Goal: Task Accomplishment & Management: Manage account settings

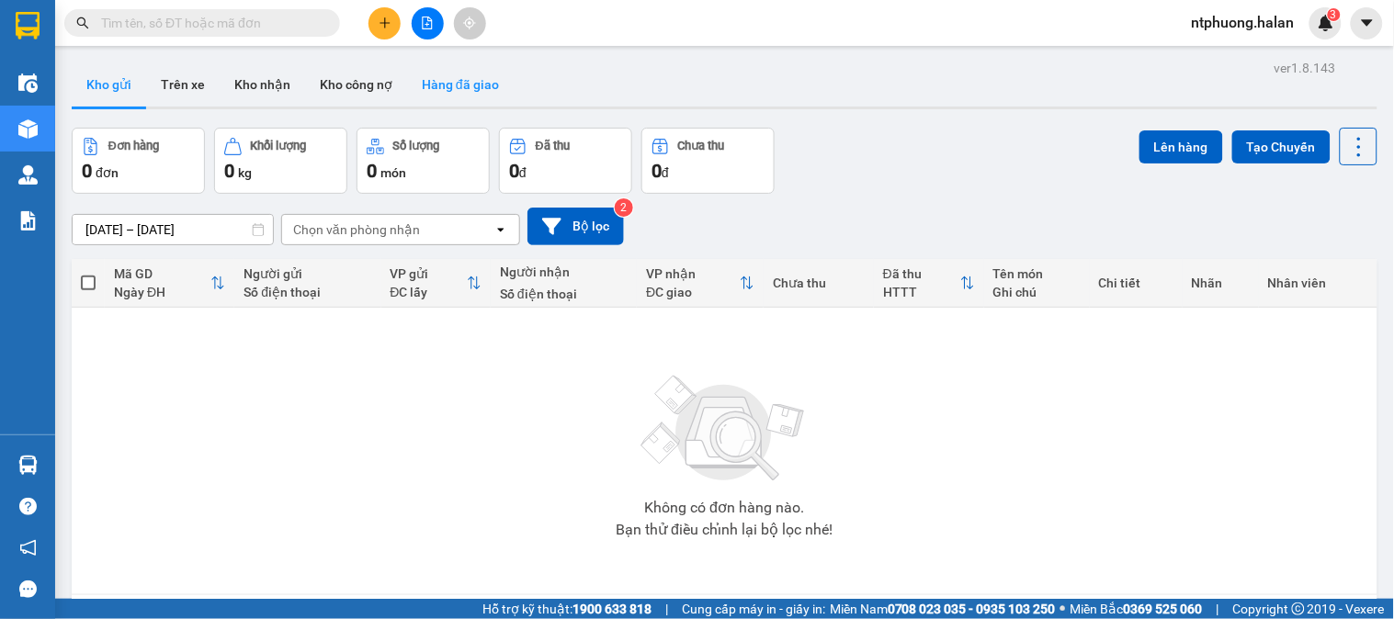
click at [475, 78] on button "Hàng đã giao" at bounding box center [460, 84] width 107 height 44
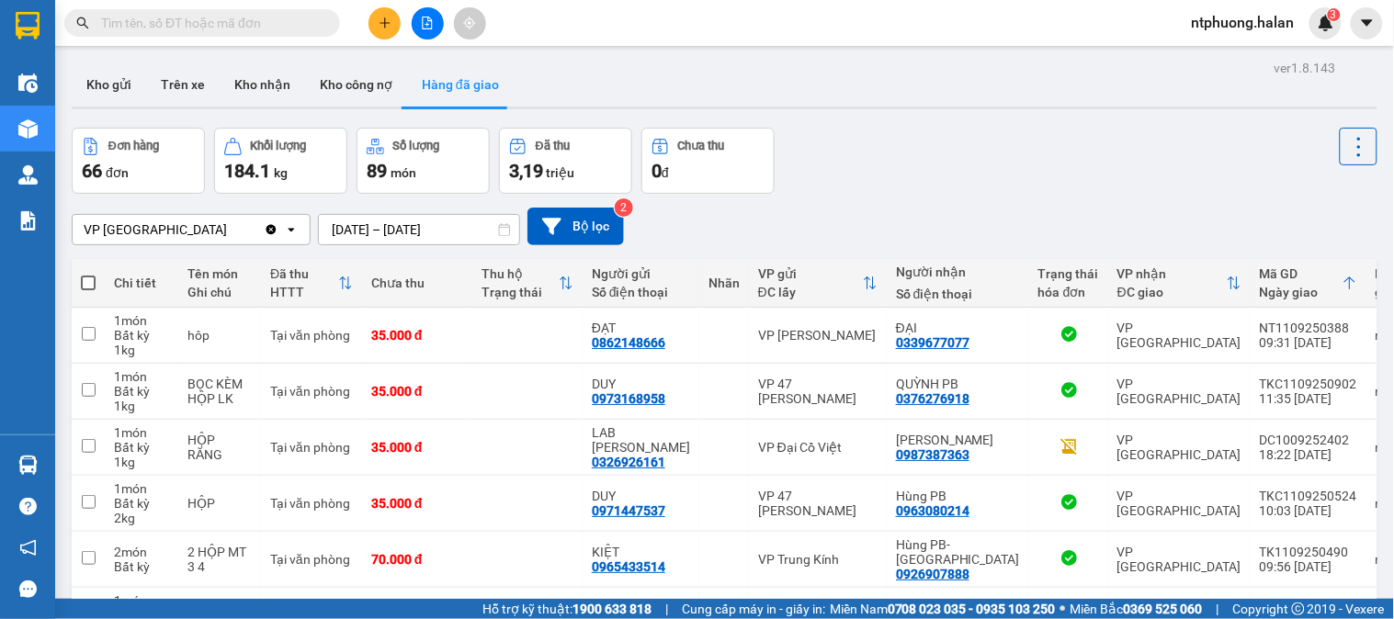
click at [395, 227] on input "[DATE] – [DATE]" at bounding box center [419, 229] width 200 height 29
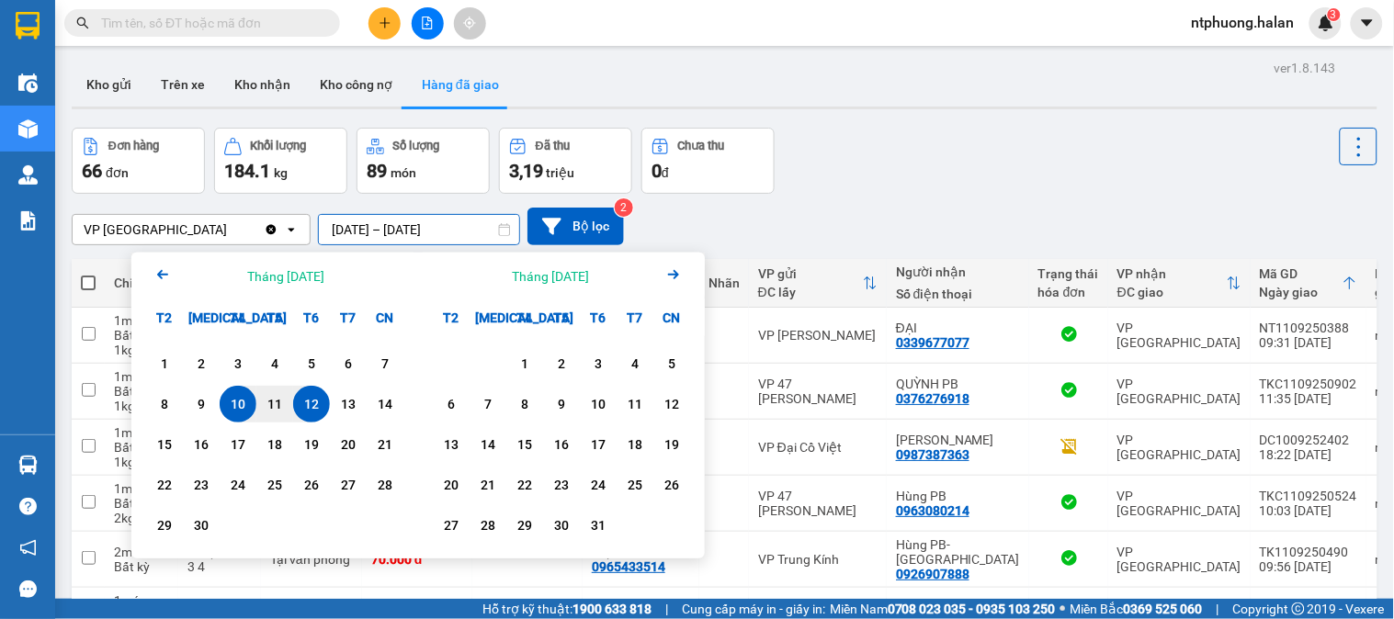
click at [310, 411] on div "12" at bounding box center [312, 404] width 26 height 22
drag, startPoint x: 310, startPoint y: 411, endPoint x: 316, endPoint y: 318, distance: 93.0
click at [310, 410] on div "12" at bounding box center [312, 404] width 26 height 22
type input "[DATE] – [DATE]"
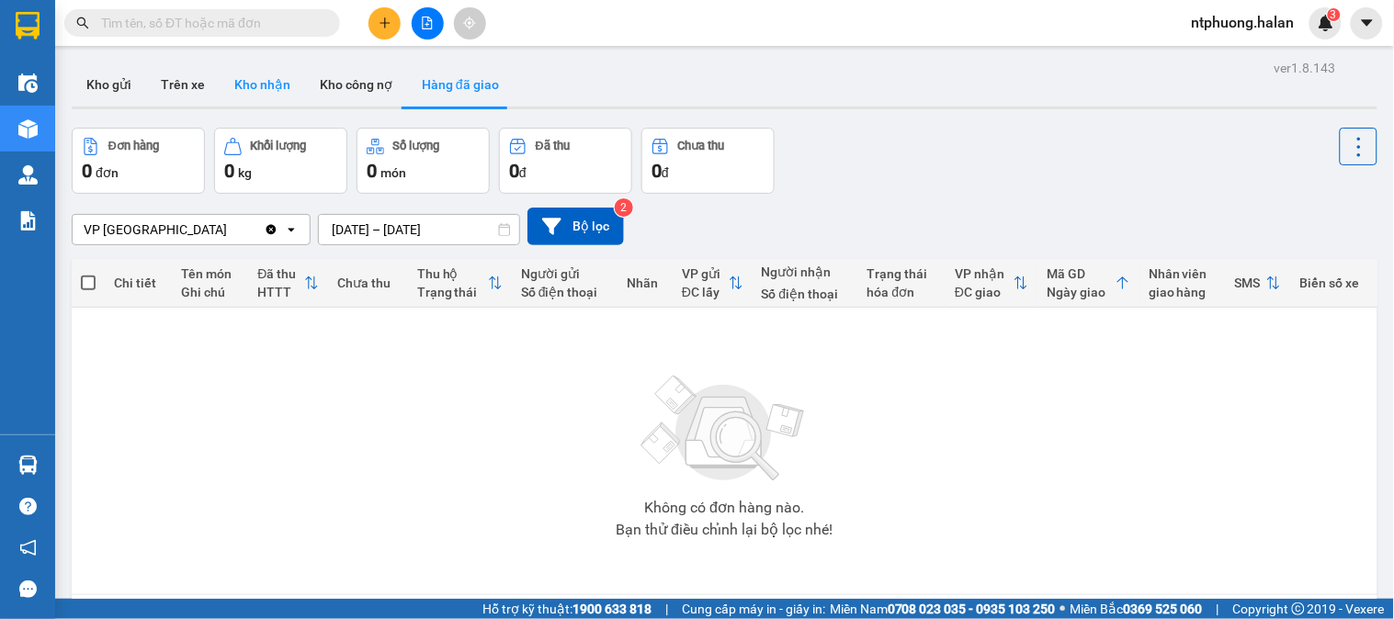
click at [250, 92] on button "Kho nhận" at bounding box center [262, 84] width 85 height 44
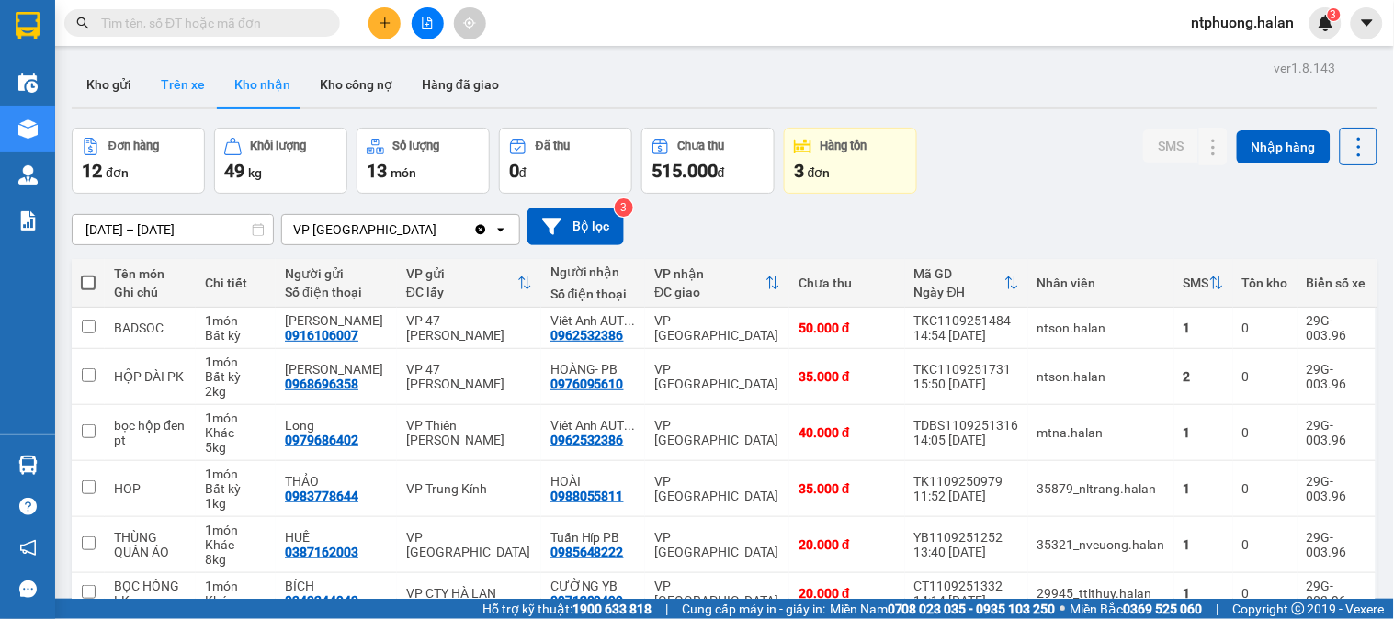
click at [195, 92] on button "Trên xe" at bounding box center [183, 84] width 74 height 44
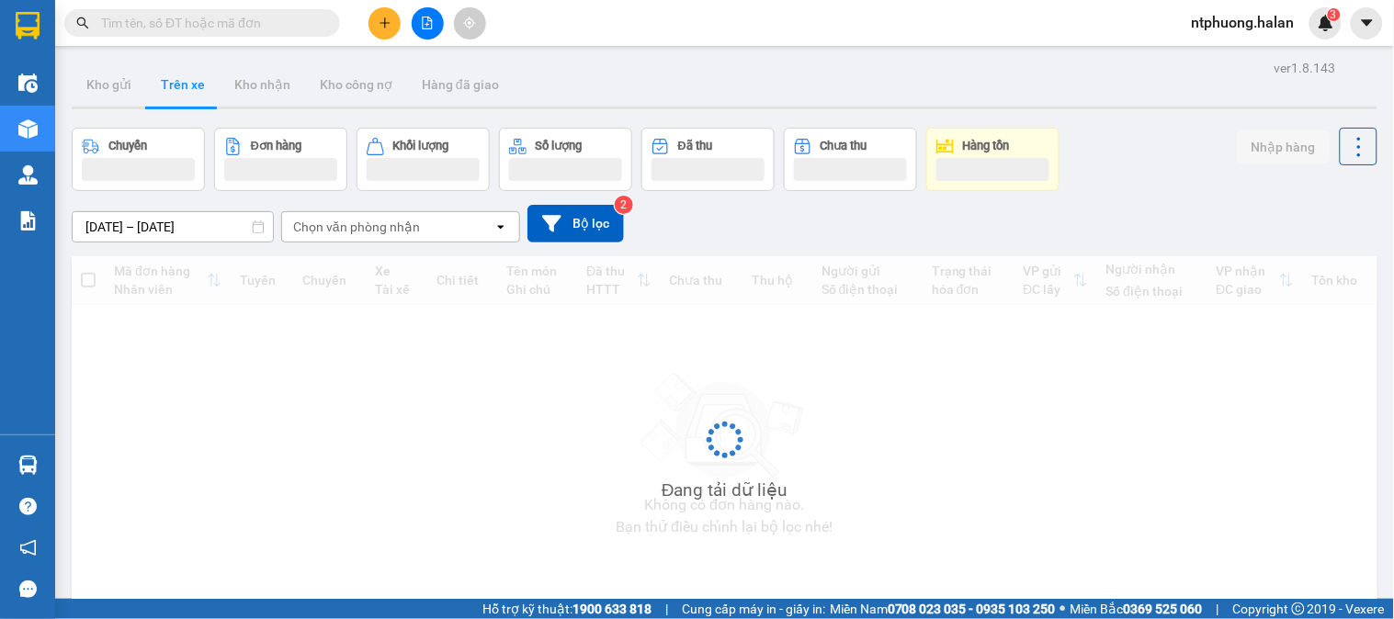
type input "[DATE] – [DATE]"
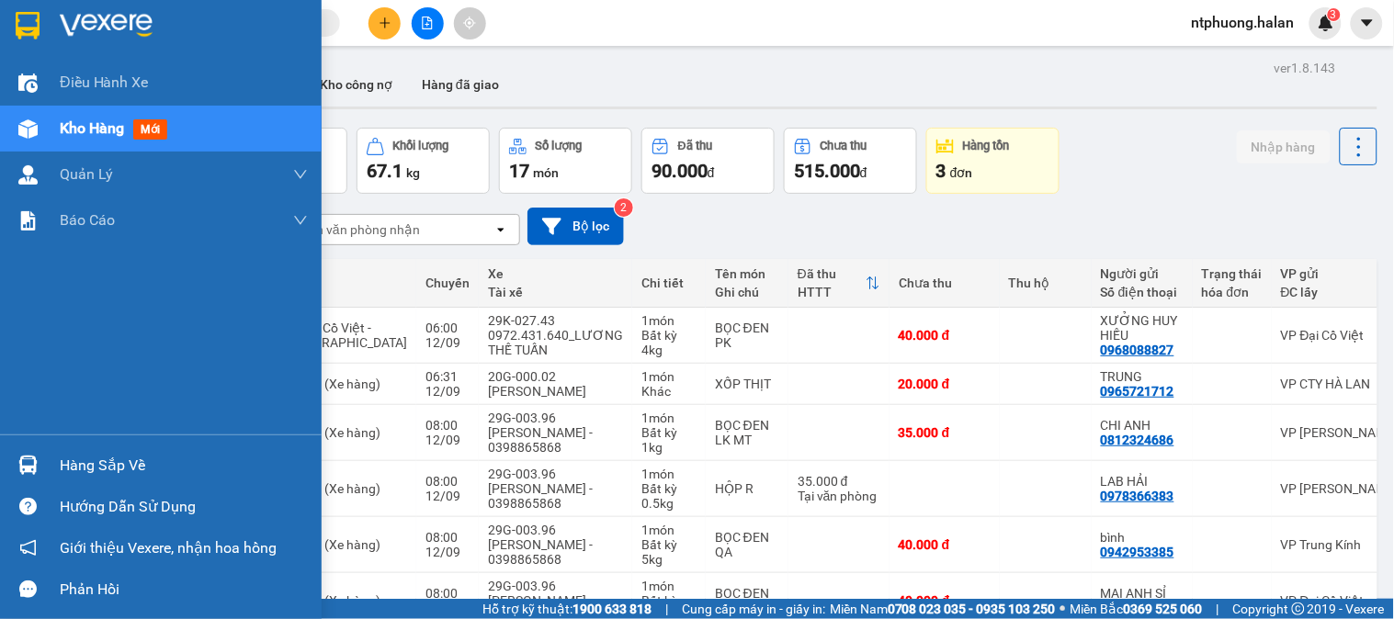
click at [122, 466] on div "Hàng sắp về" at bounding box center [184, 466] width 248 height 28
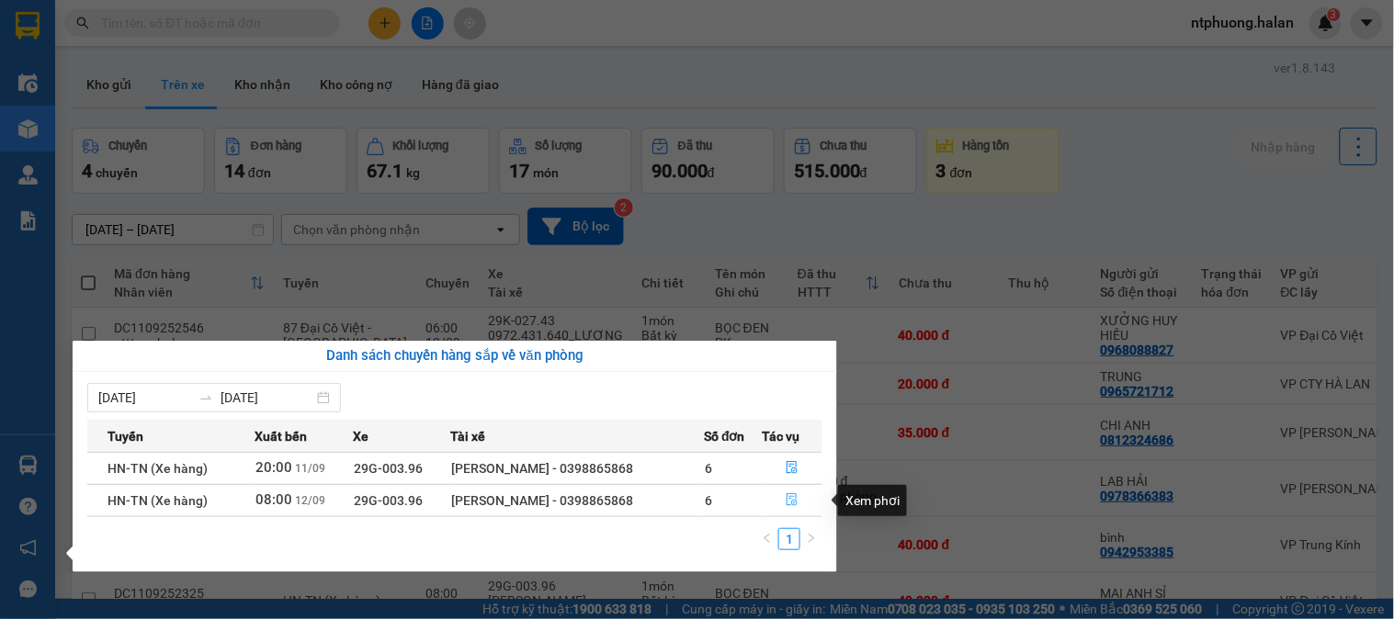
click at [790, 501] on icon "file-done" at bounding box center [792, 499] width 13 height 13
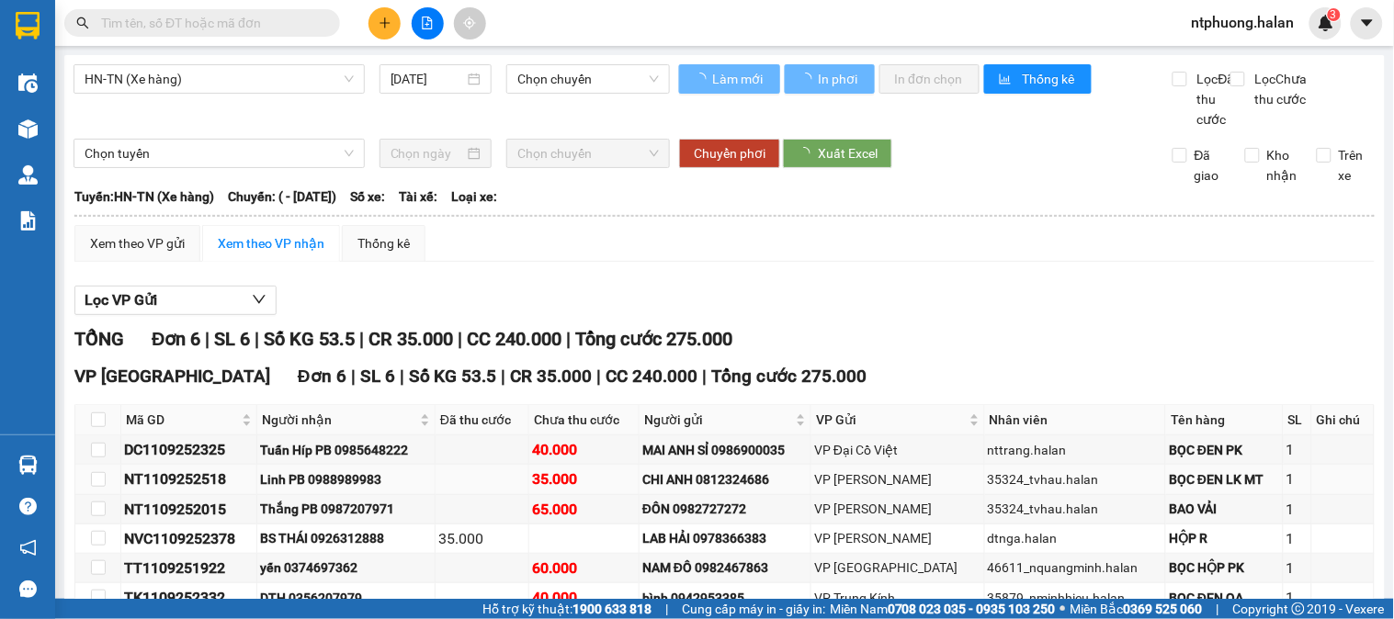
type input "[DATE]"
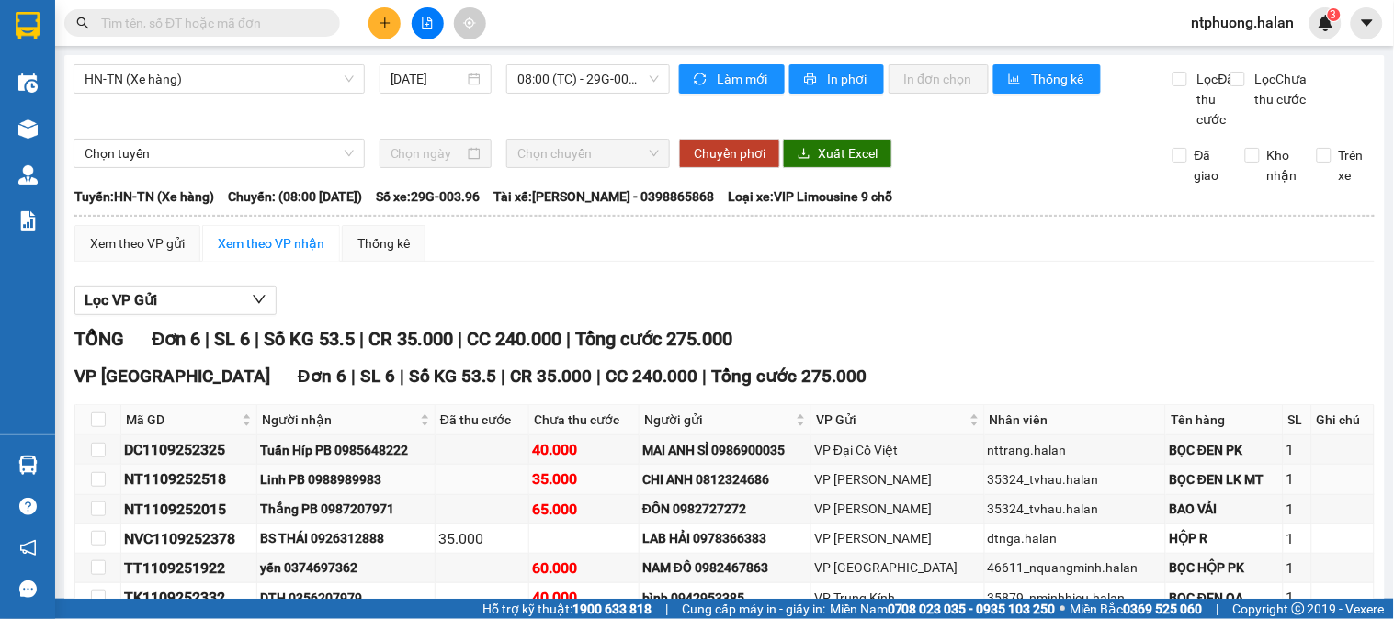
scroll to position [130, 0]
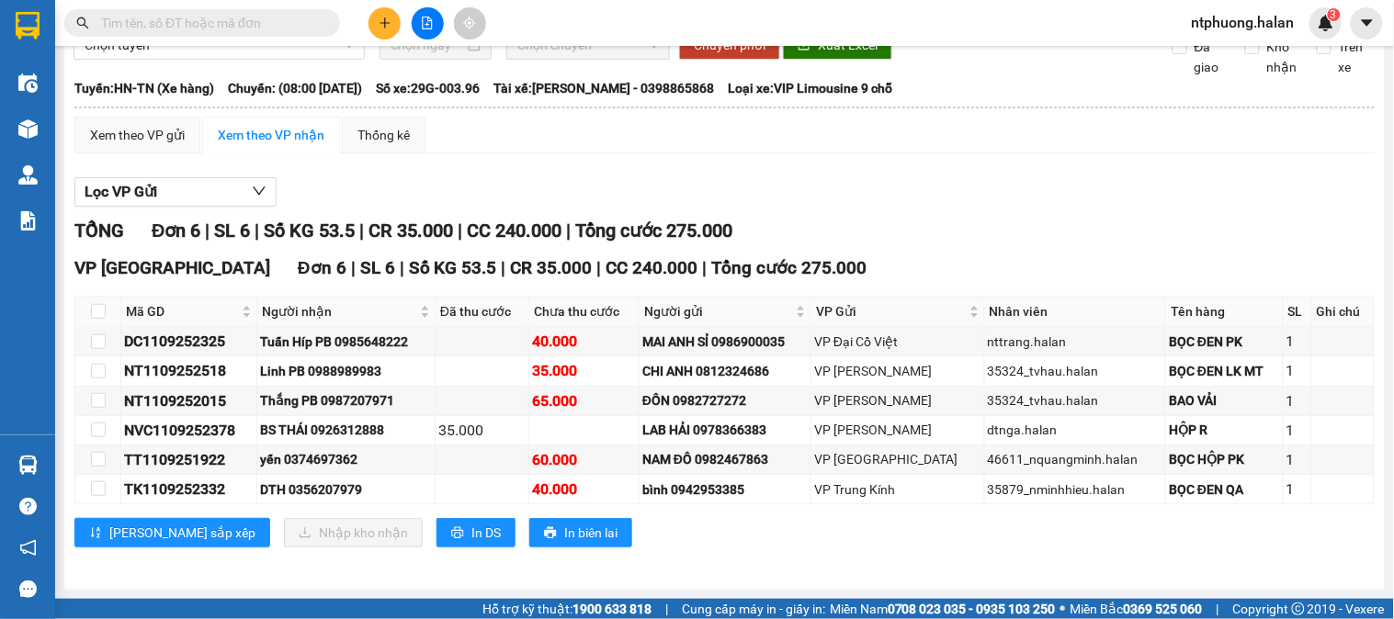
click at [264, 17] on input "text" at bounding box center [209, 23] width 217 height 20
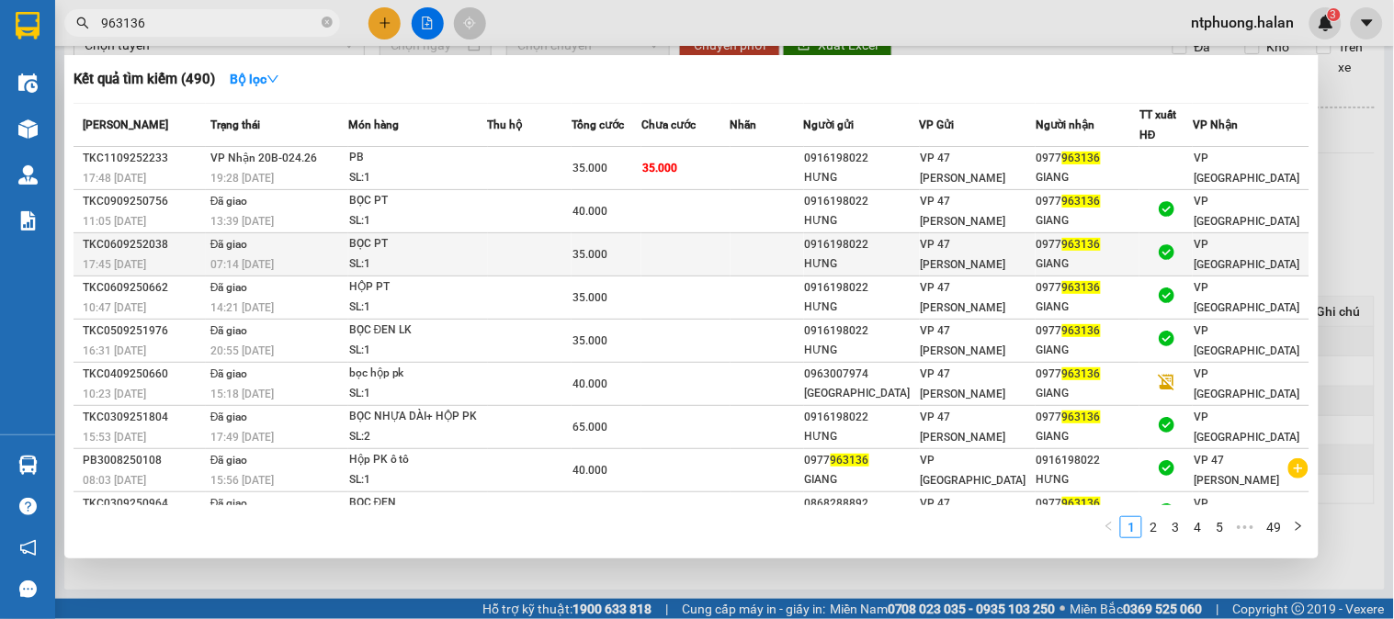
type input "963136"
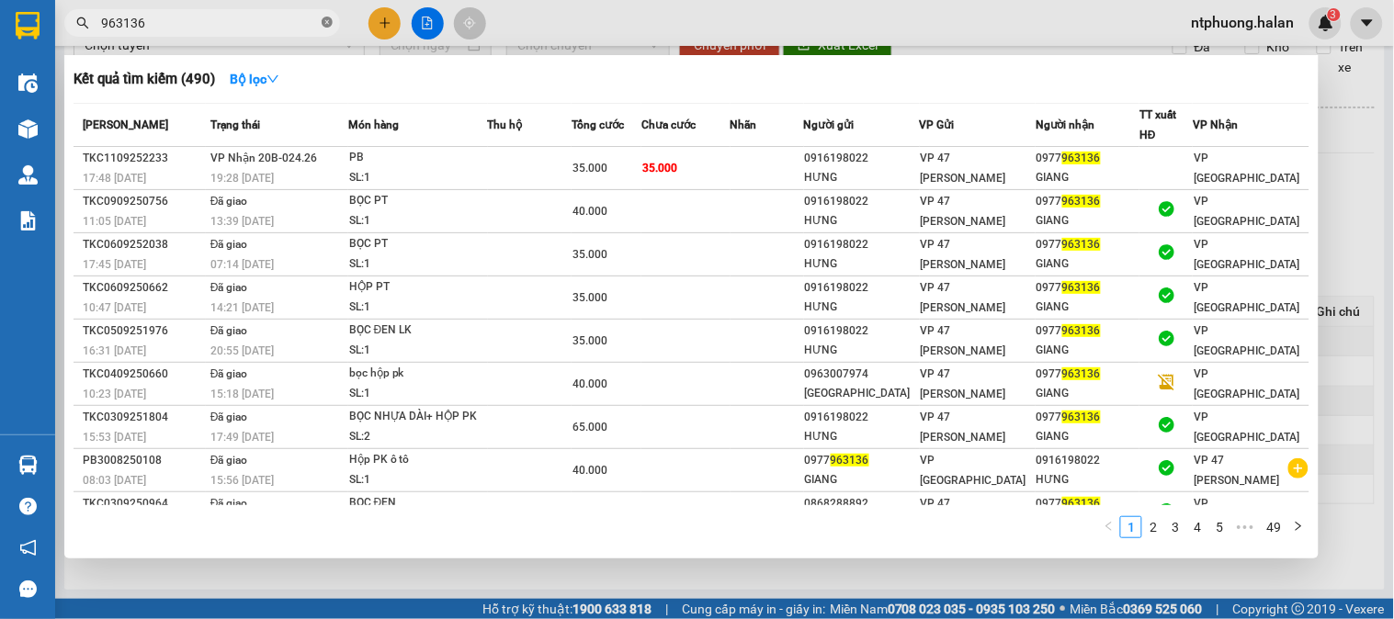
click at [331, 17] on icon "close-circle" at bounding box center [327, 22] width 11 height 11
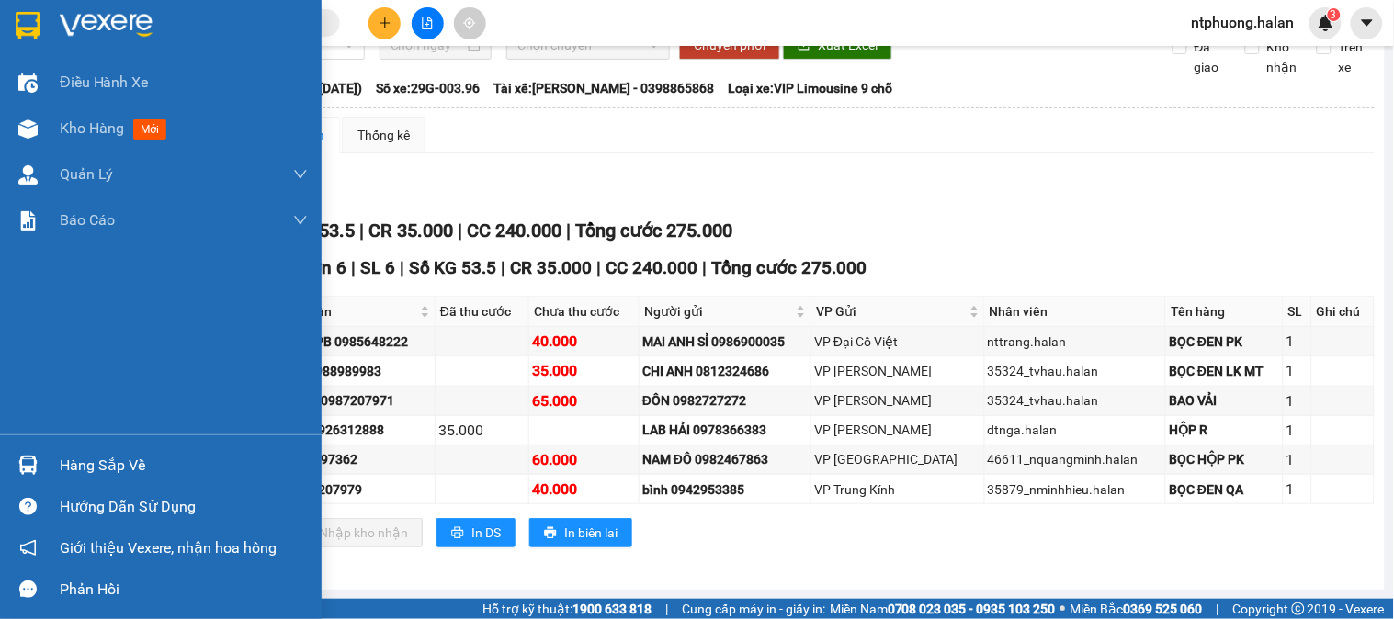
click at [117, 464] on div "Hàng sắp về" at bounding box center [184, 466] width 248 height 28
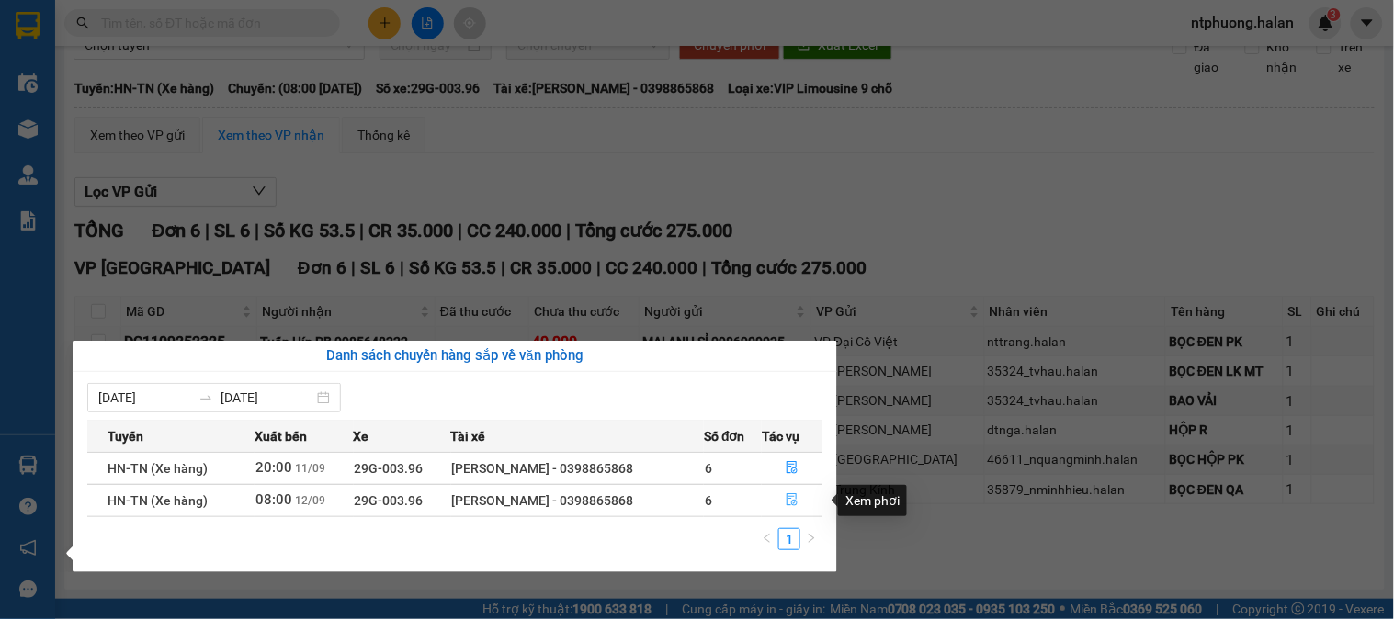
click at [794, 500] on icon "file-done" at bounding box center [792, 499] width 13 height 13
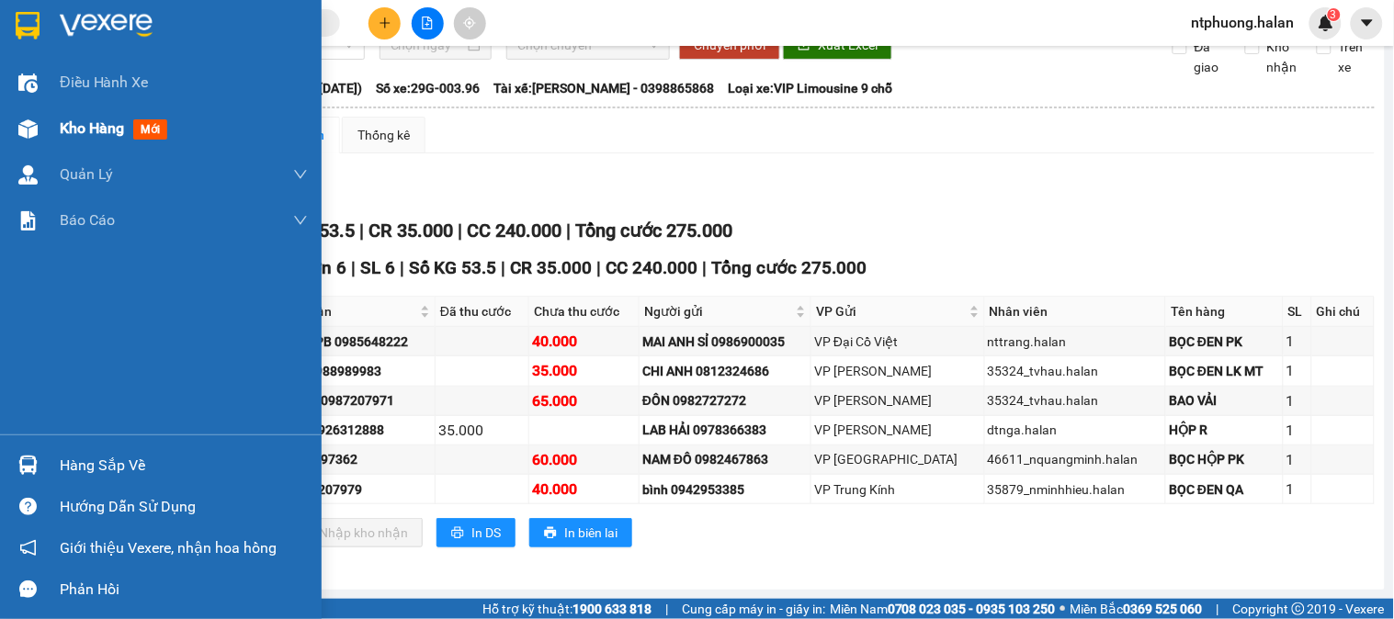
click at [76, 132] on span "Kho hàng" at bounding box center [92, 127] width 64 height 17
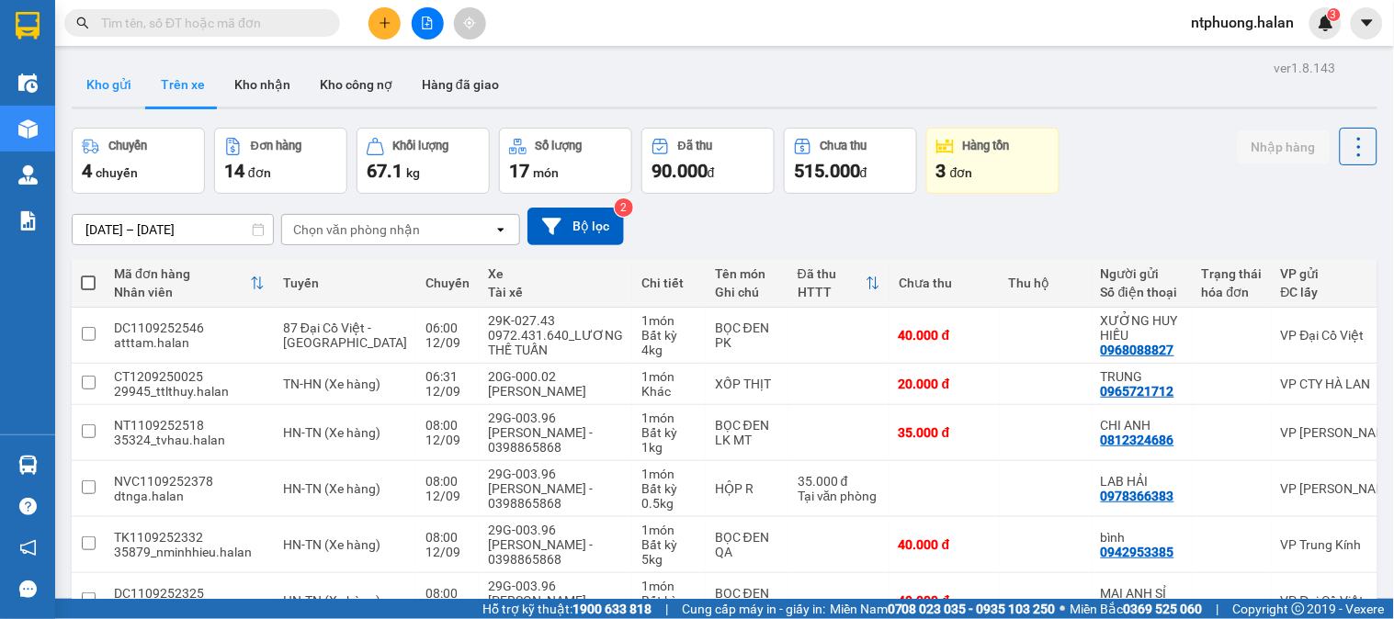
click at [96, 84] on button "Kho gửi" at bounding box center [109, 84] width 74 height 44
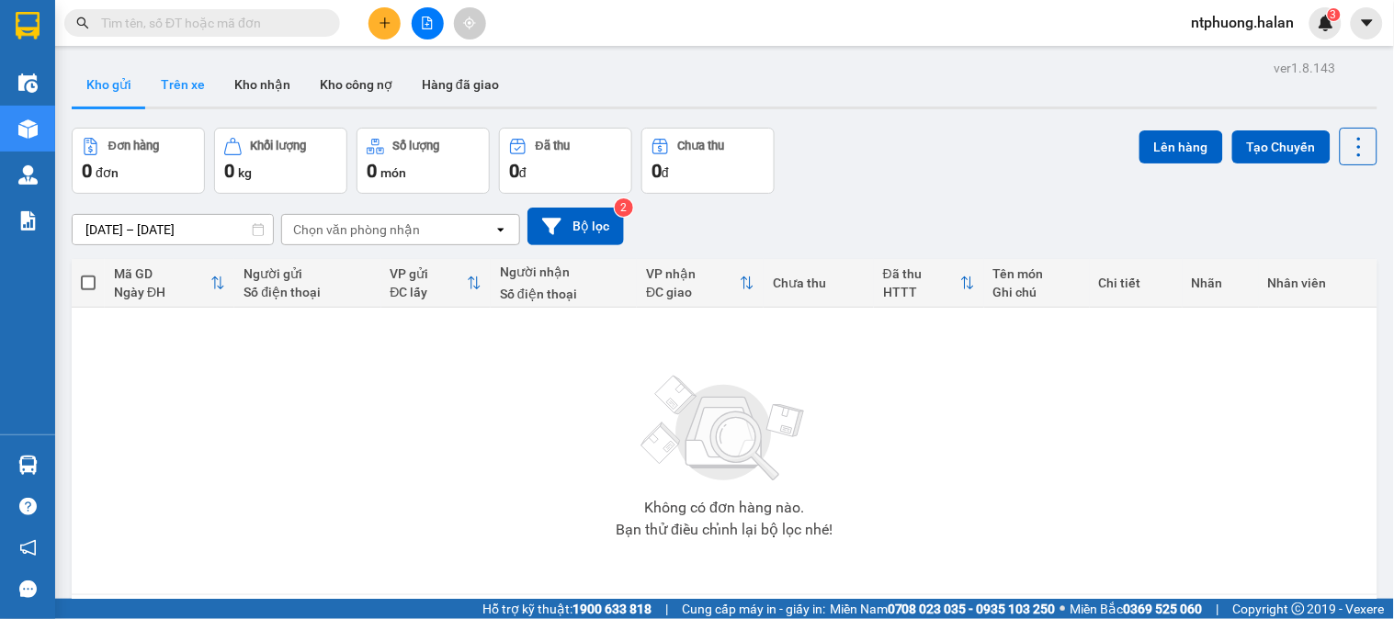
click at [187, 92] on button "Trên xe" at bounding box center [183, 84] width 74 height 44
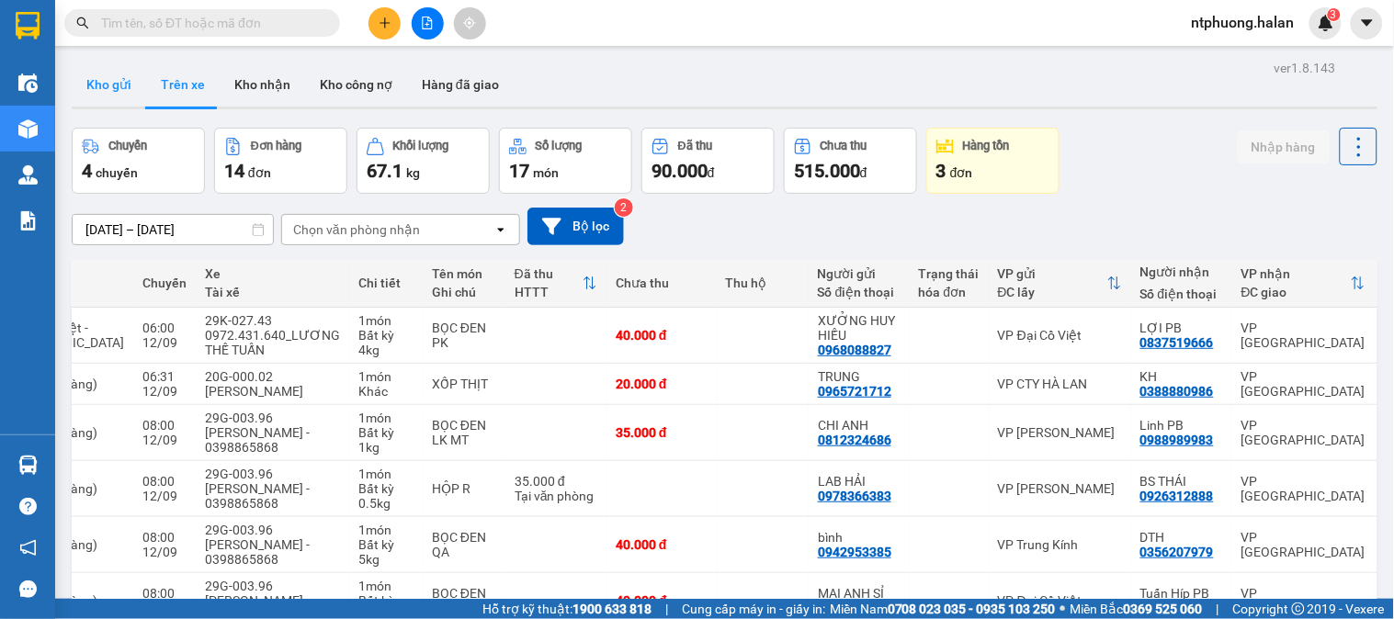
click at [107, 74] on button "Kho gửi" at bounding box center [109, 84] width 74 height 44
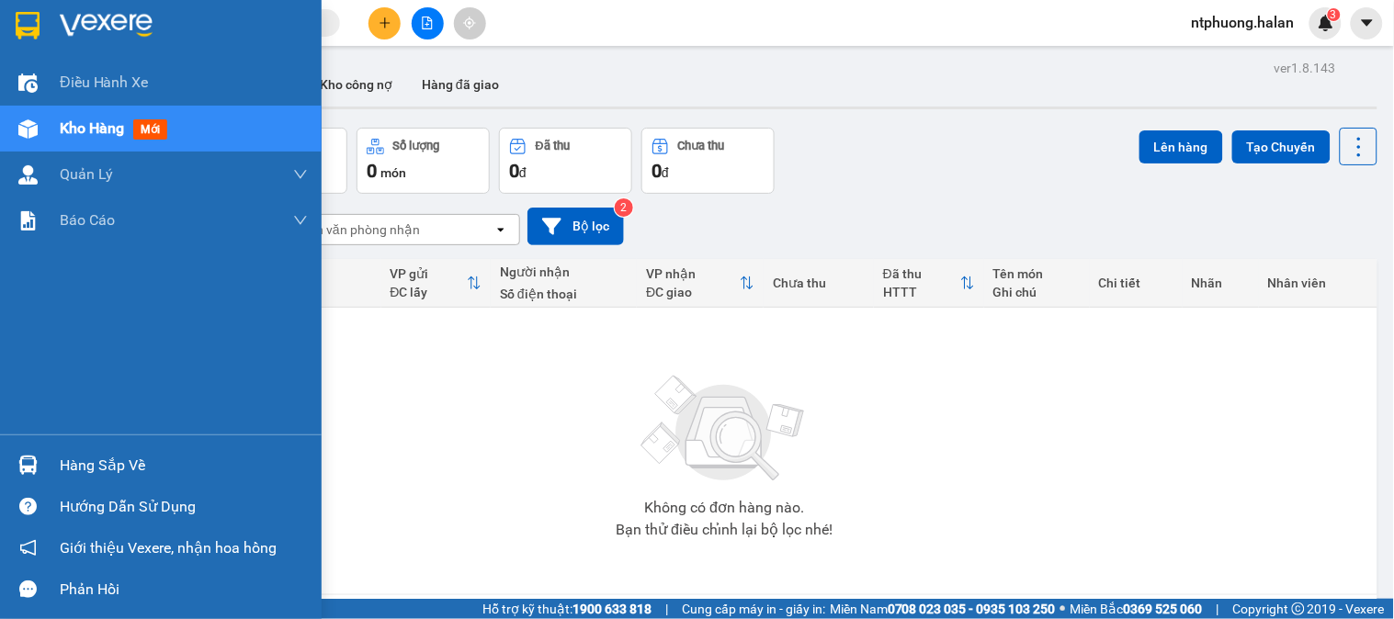
drag, startPoint x: 108, startPoint y: 466, endPoint x: 126, endPoint y: 464, distance: 18.5
click at [110, 466] on div "Hàng sắp về" at bounding box center [184, 466] width 248 height 28
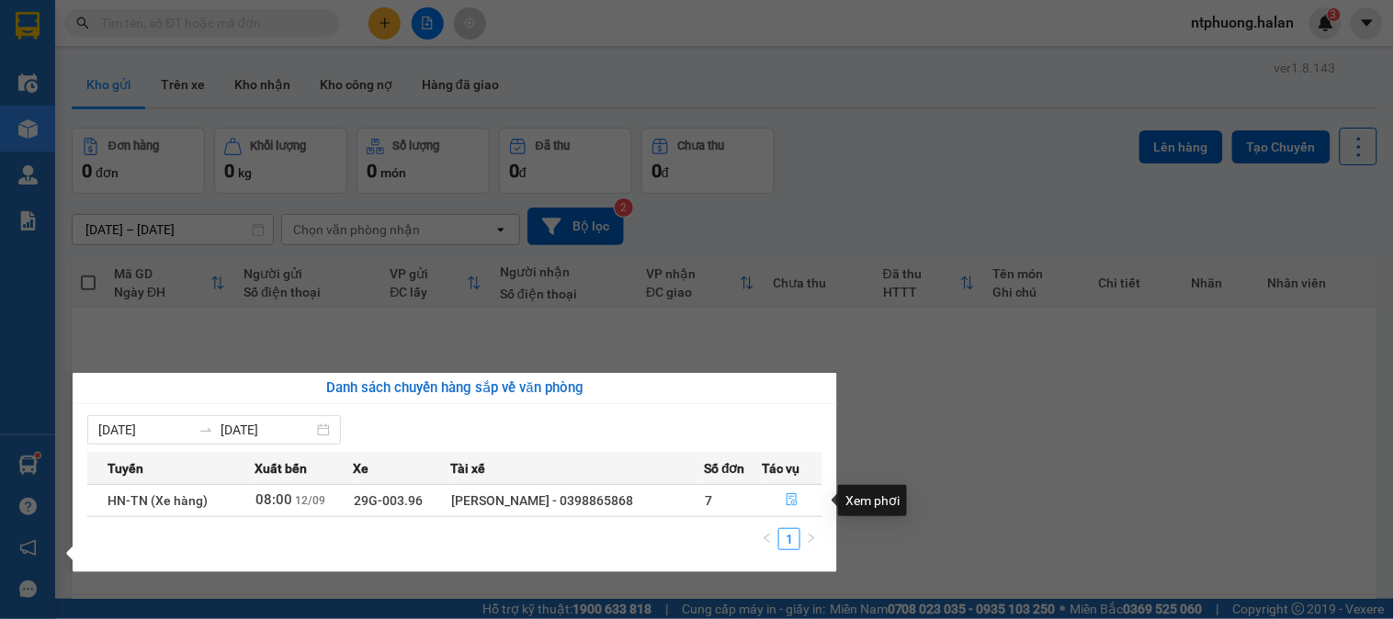
click at [791, 502] on icon "file-done" at bounding box center [792, 499] width 13 height 13
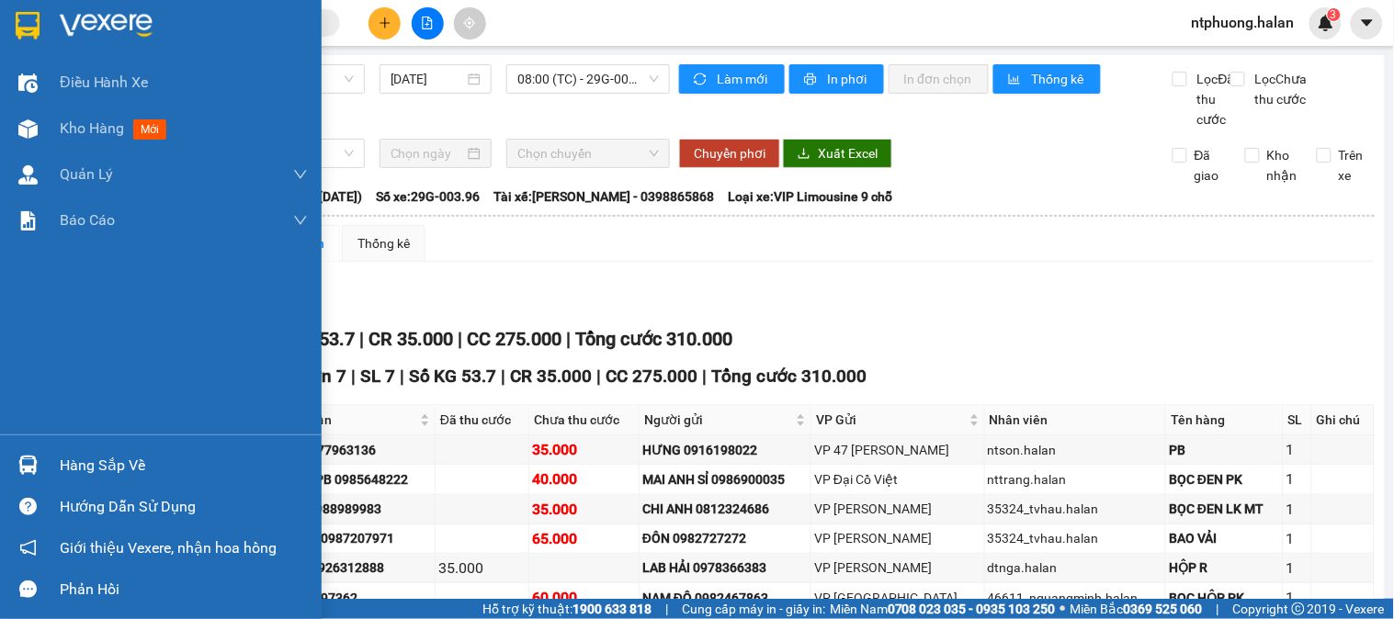
click at [126, 464] on div "Hàng sắp về" at bounding box center [184, 466] width 248 height 28
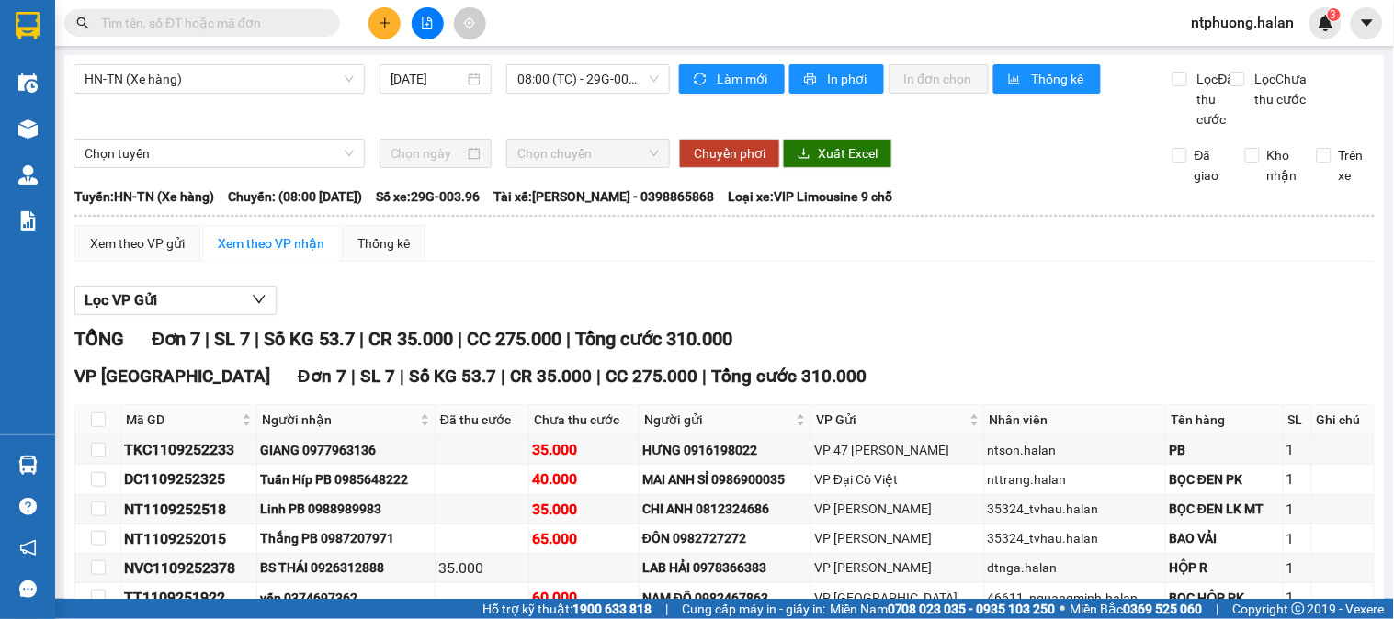
click at [1002, 313] on section "Kết quả tìm kiếm ( 490 ) Bộ lọc Mã ĐH Trạng thái Món hàng Thu hộ Tổng cước Chưa…" at bounding box center [697, 309] width 1394 height 619
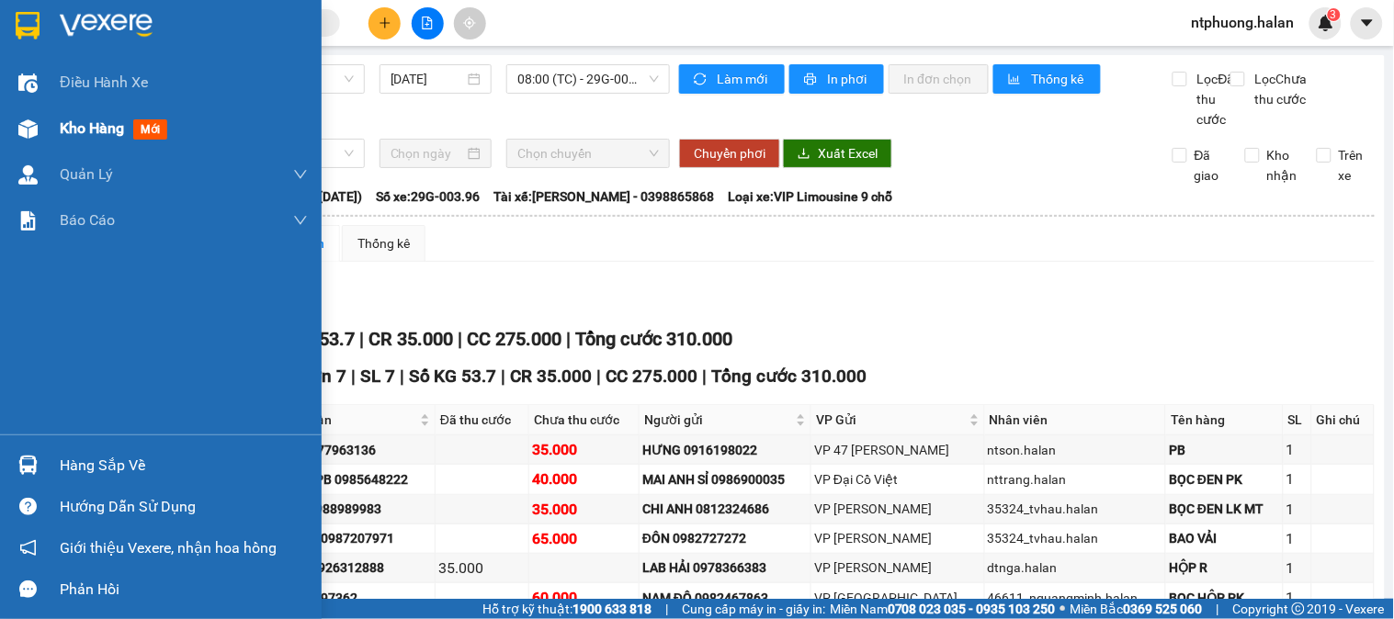
click at [95, 119] on span "Kho hàng" at bounding box center [92, 127] width 64 height 17
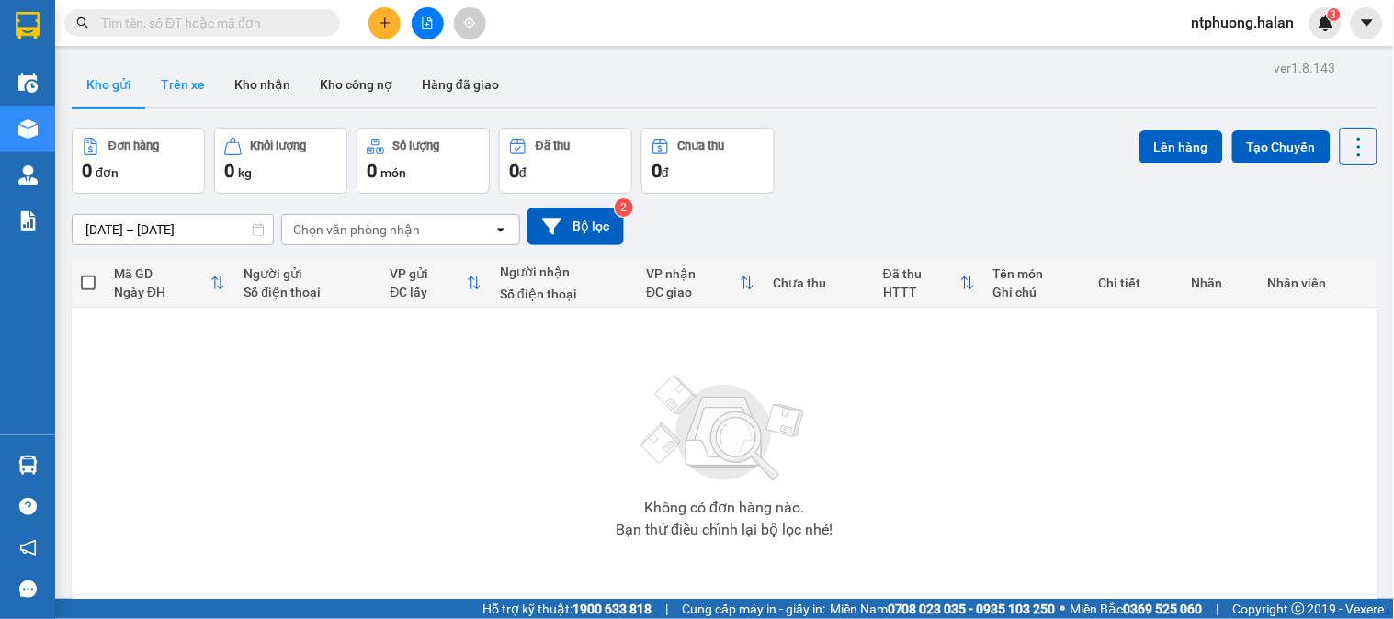
click at [176, 70] on button "Trên xe" at bounding box center [183, 84] width 74 height 44
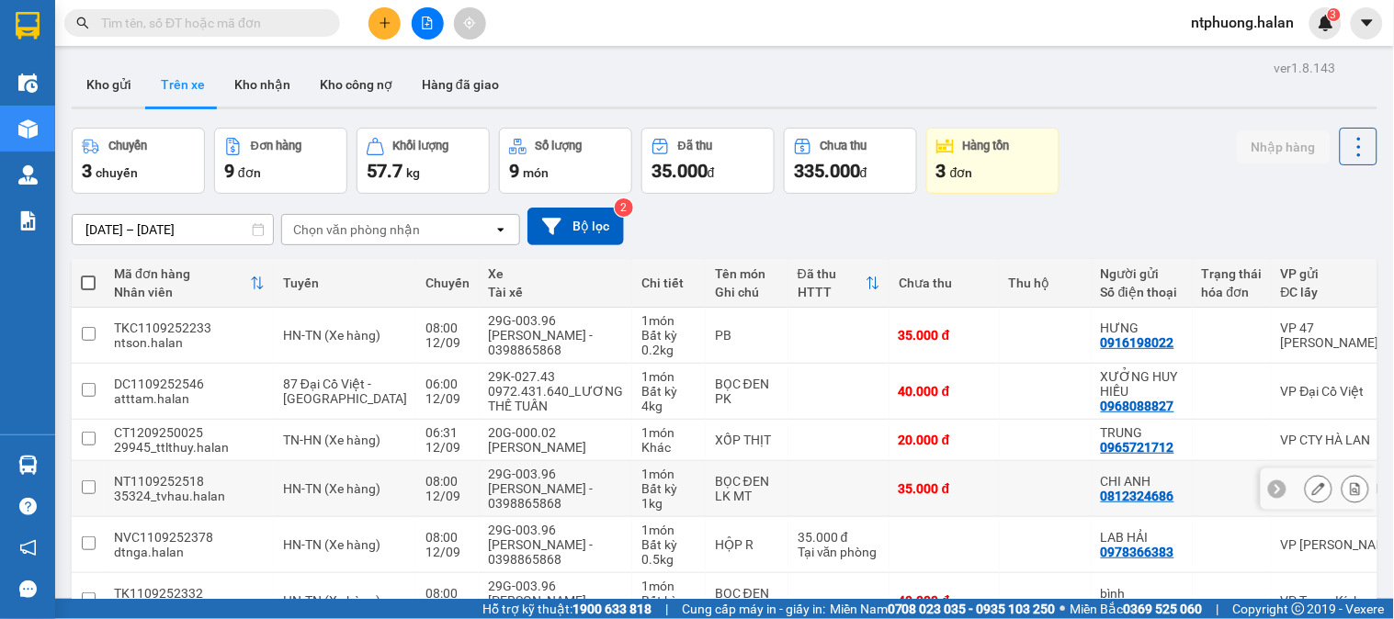
click at [1333, 506] on div at bounding box center [1319, 489] width 116 height 41
click at [1333, 506] on tr "NT1109252518 35324_tvhau.halan HN-TN (Xe hàng) 08:00 [DATE] 29G-003.96 [PERSON_…" at bounding box center [898, 489] width 1652 height 56
checkbox input "true"
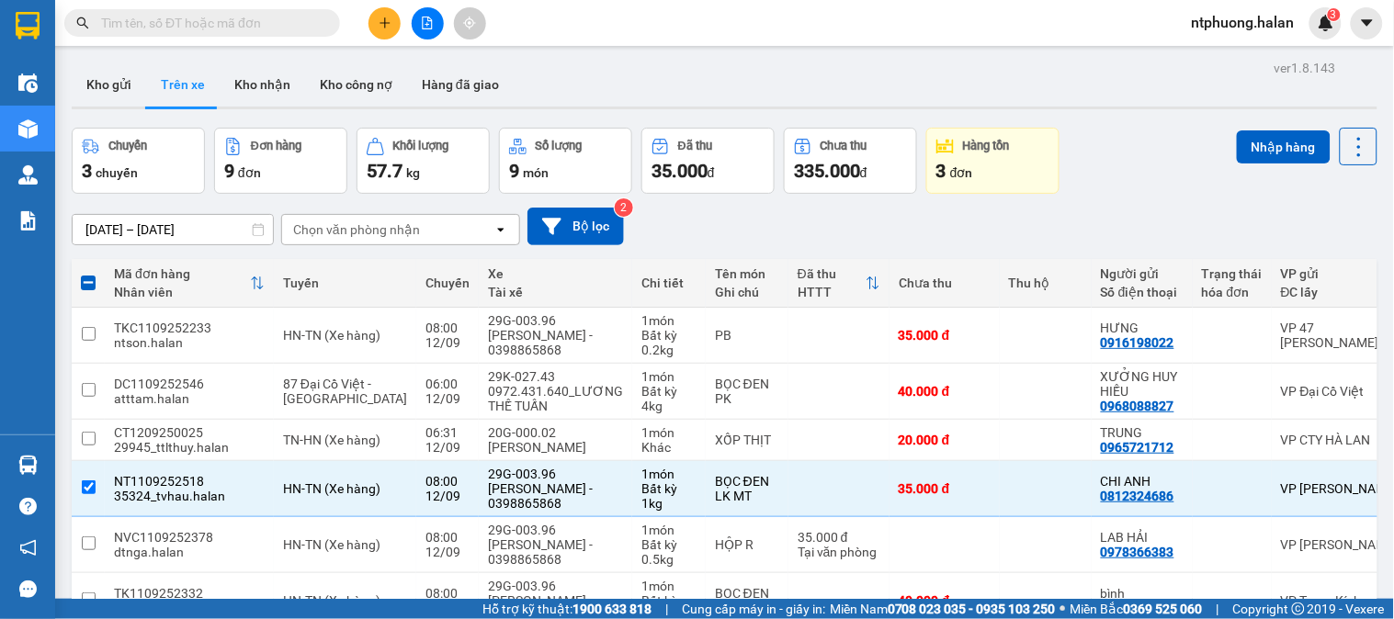
click at [242, 25] on input "text" at bounding box center [209, 23] width 217 height 20
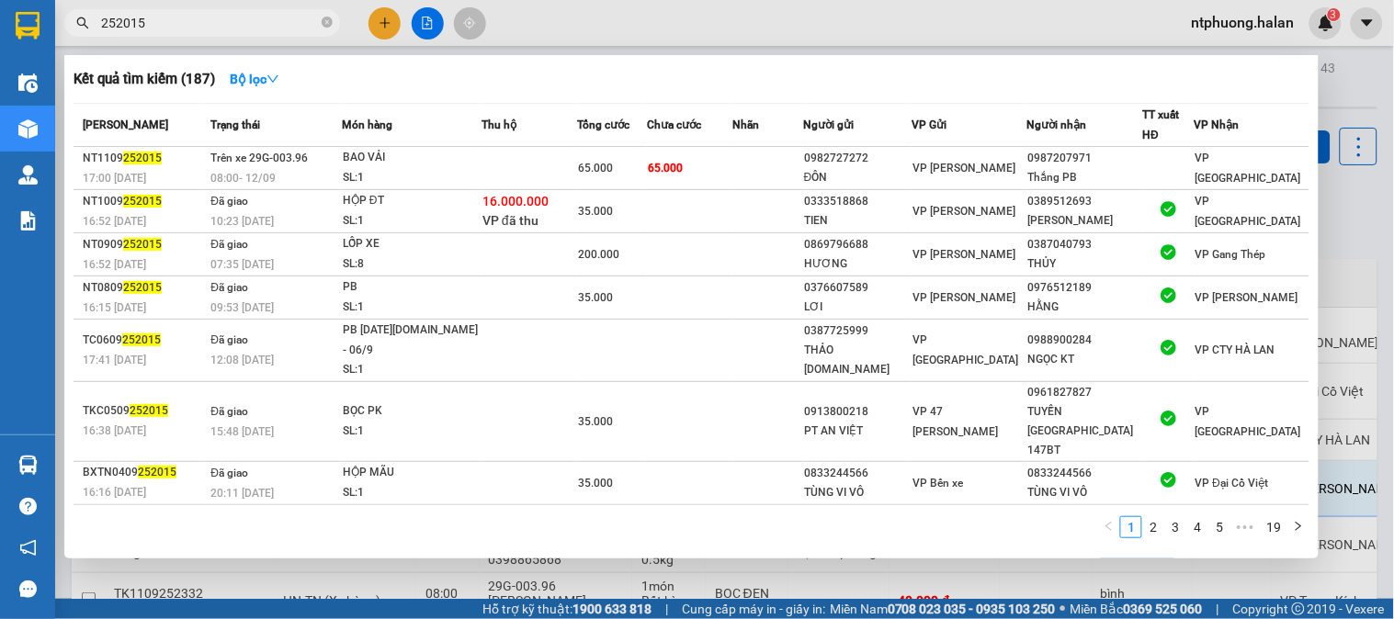
type input "252015"
click at [493, 51] on div at bounding box center [697, 309] width 1394 height 619
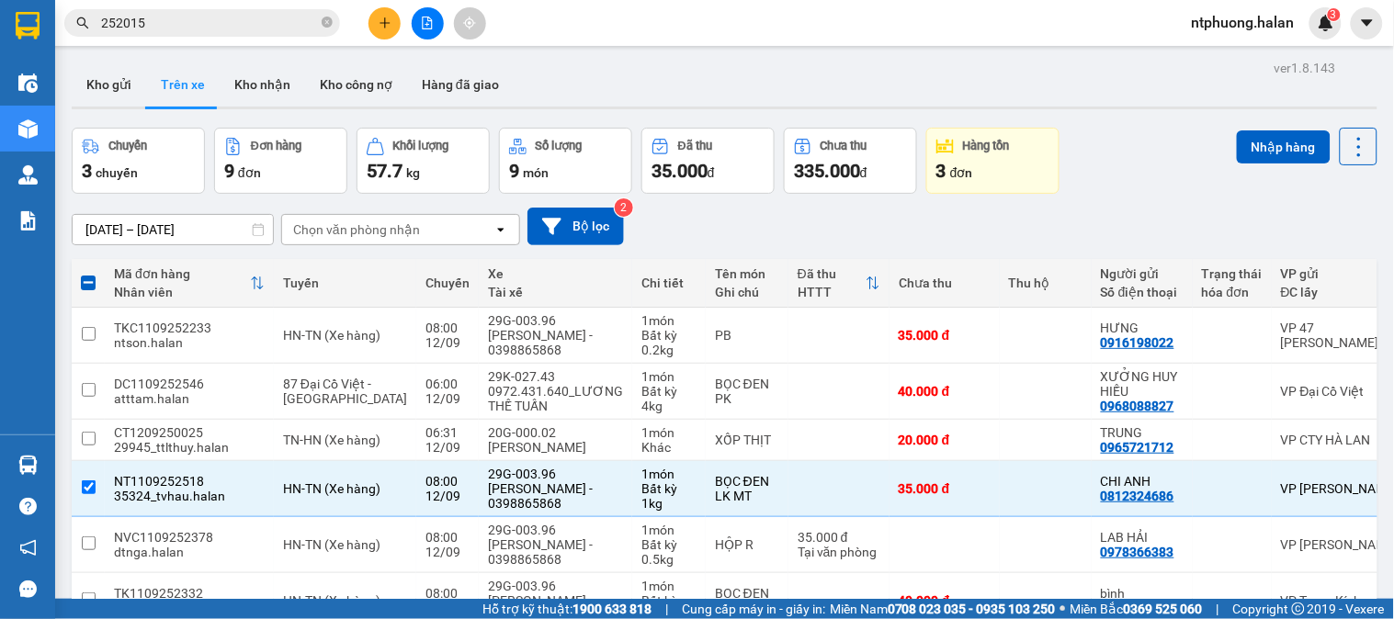
click at [491, 50] on main "ver 1.8.143 Kho gửi Trên xe Kho nhận Kho công nợ Hàng đã giao Chuyến 3 chuyến Đ…" at bounding box center [697, 299] width 1394 height 599
click at [326, 21] on icon "close-circle" at bounding box center [327, 22] width 11 height 11
click at [103, 79] on button "Kho gửi" at bounding box center [109, 84] width 74 height 44
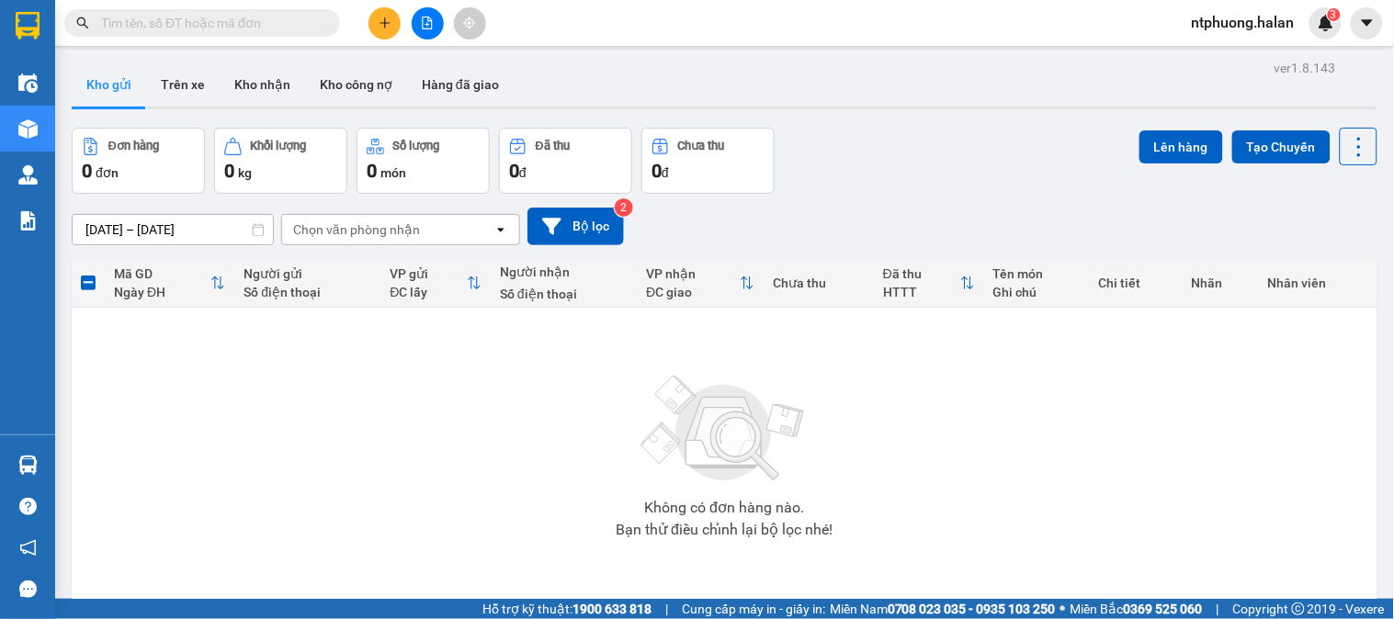
click at [234, 15] on input "text" at bounding box center [209, 23] width 217 height 20
click at [248, 29] on input "text" at bounding box center [209, 23] width 217 height 20
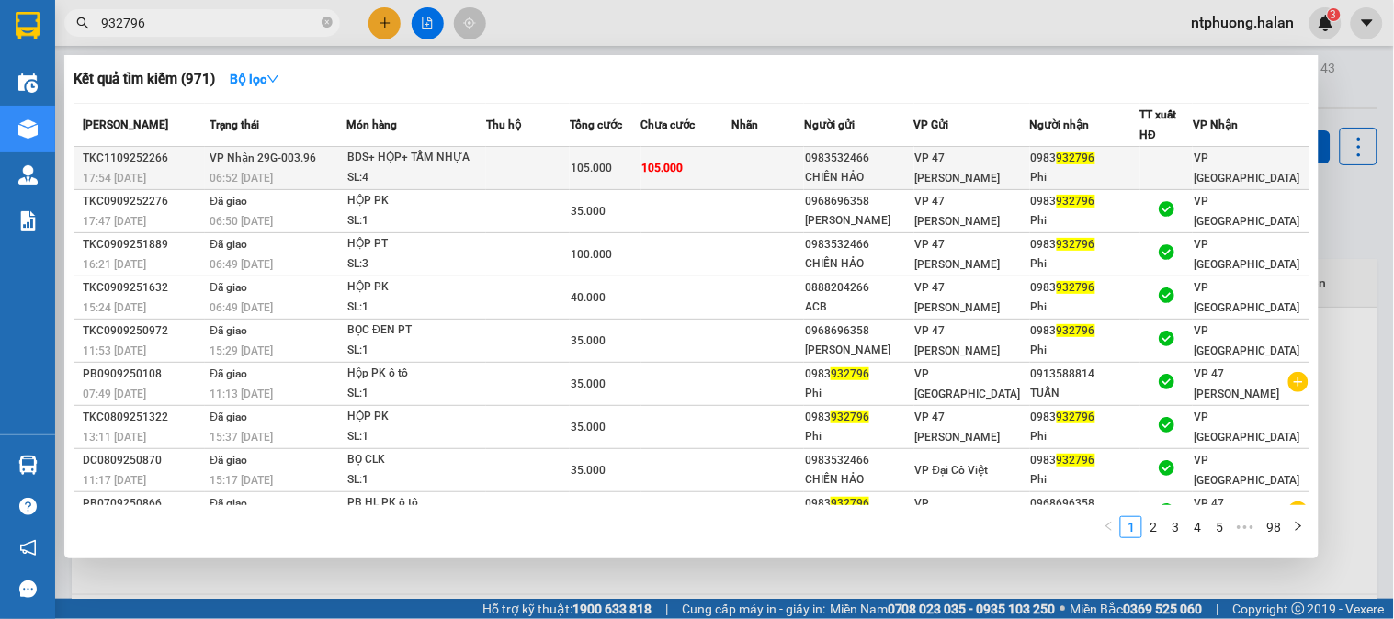
type input "932796"
click at [563, 173] on td at bounding box center [528, 168] width 84 height 43
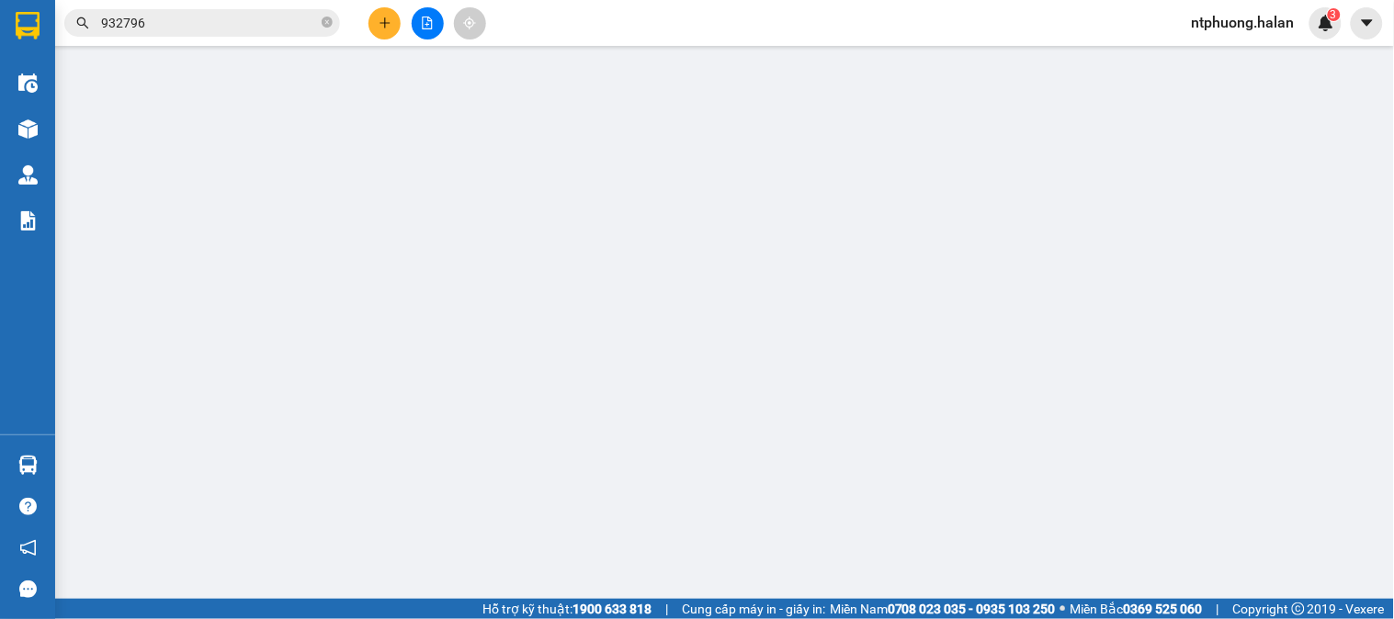
type input "0983532466"
type input "CHIẾN HẢO"
type input "0983932796"
type input "Phi"
type input "105.000"
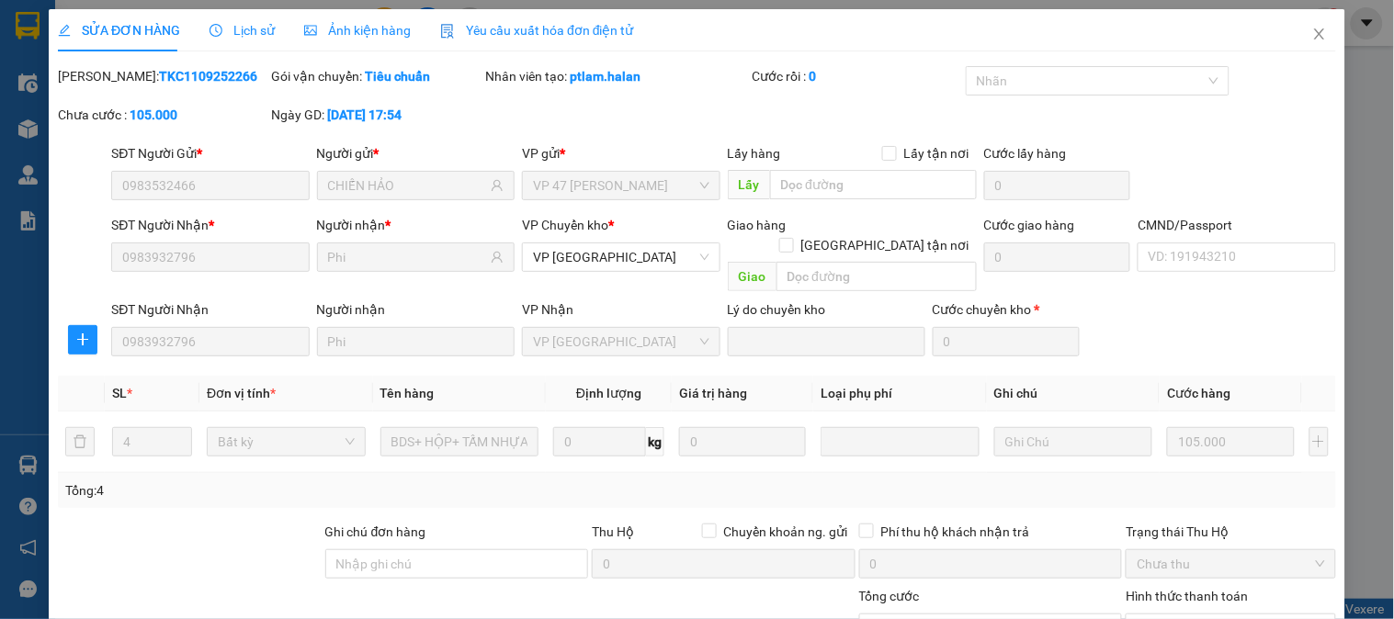
scroll to position [163, 0]
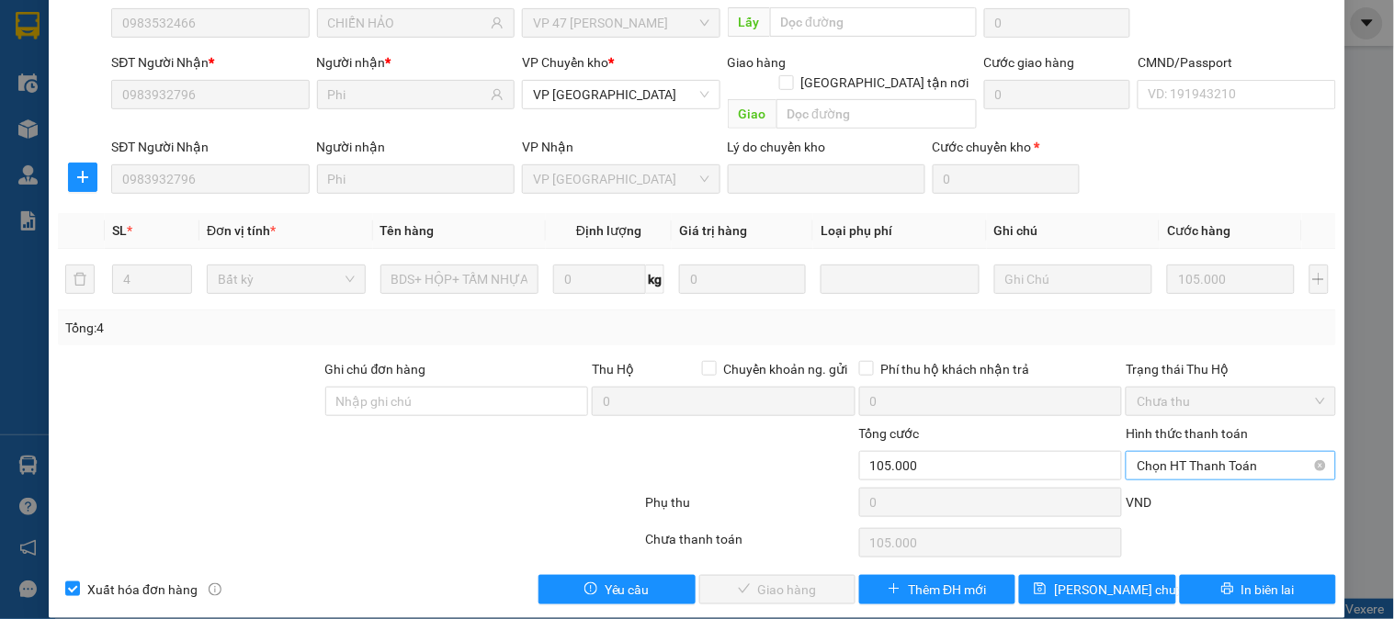
click at [1231, 452] on span "Chọn HT Thanh Toán" at bounding box center [1230, 466] width 187 height 28
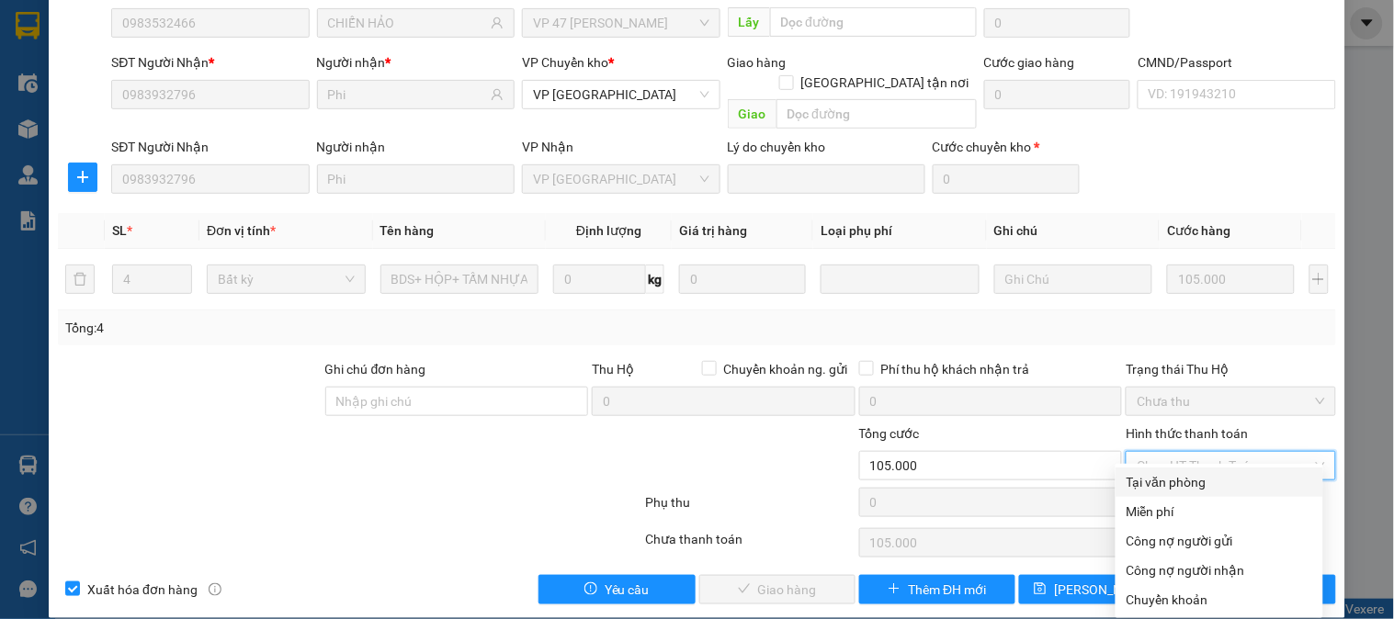
click at [1206, 484] on div "Tại văn phòng" at bounding box center [1220, 482] width 186 height 20
type input "0"
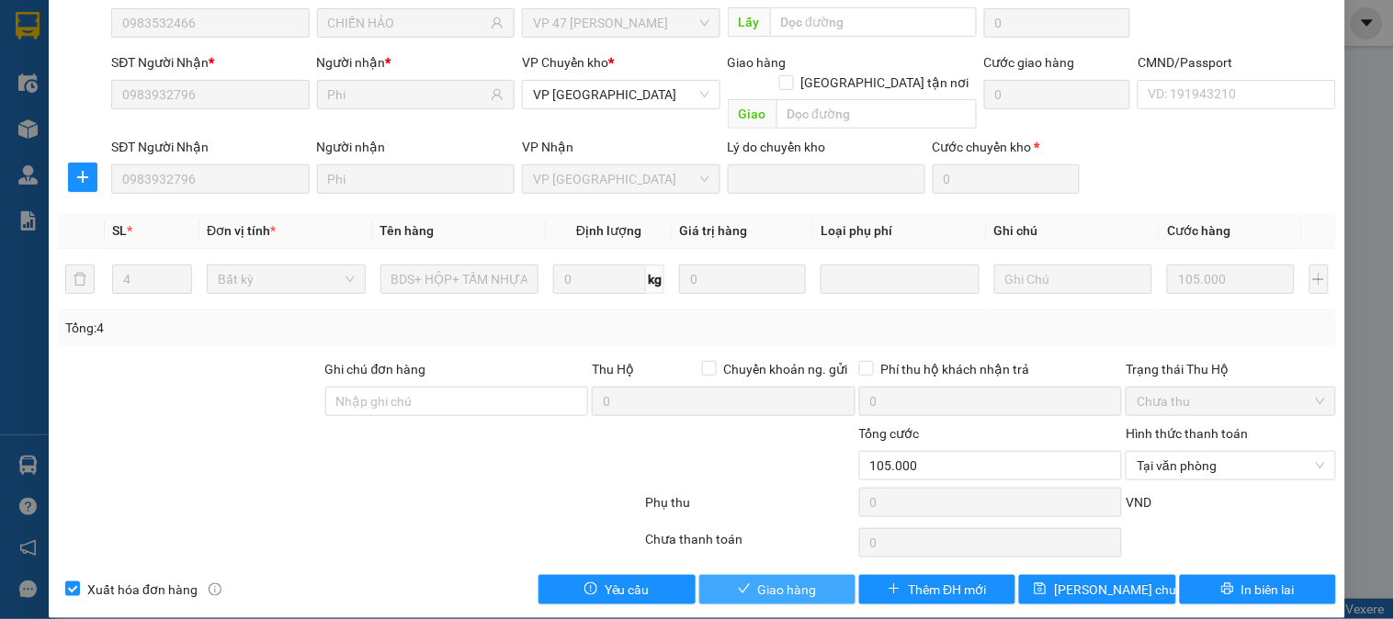
click at [781, 580] on span "Giao hàng" at bounding box center [787, 590] width 59 height 20
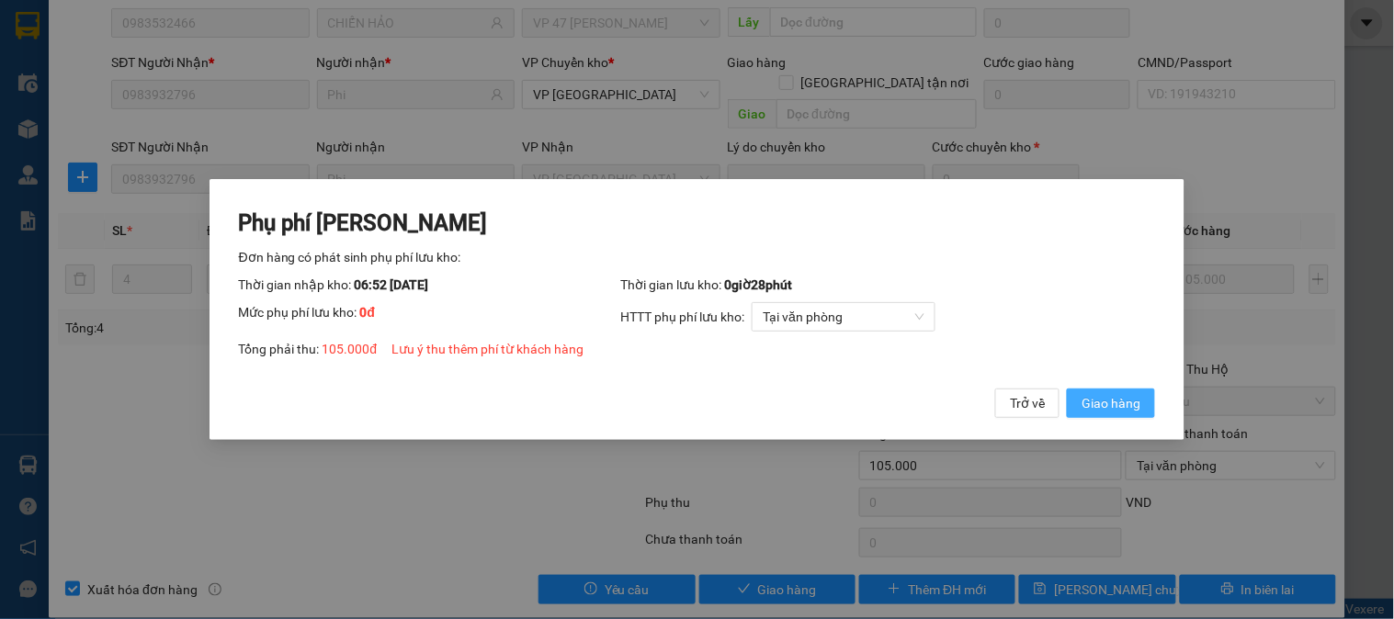
click at [1088, 400] on span "Giao hàng" at bounding box center [1111, 403] width 59 height 20
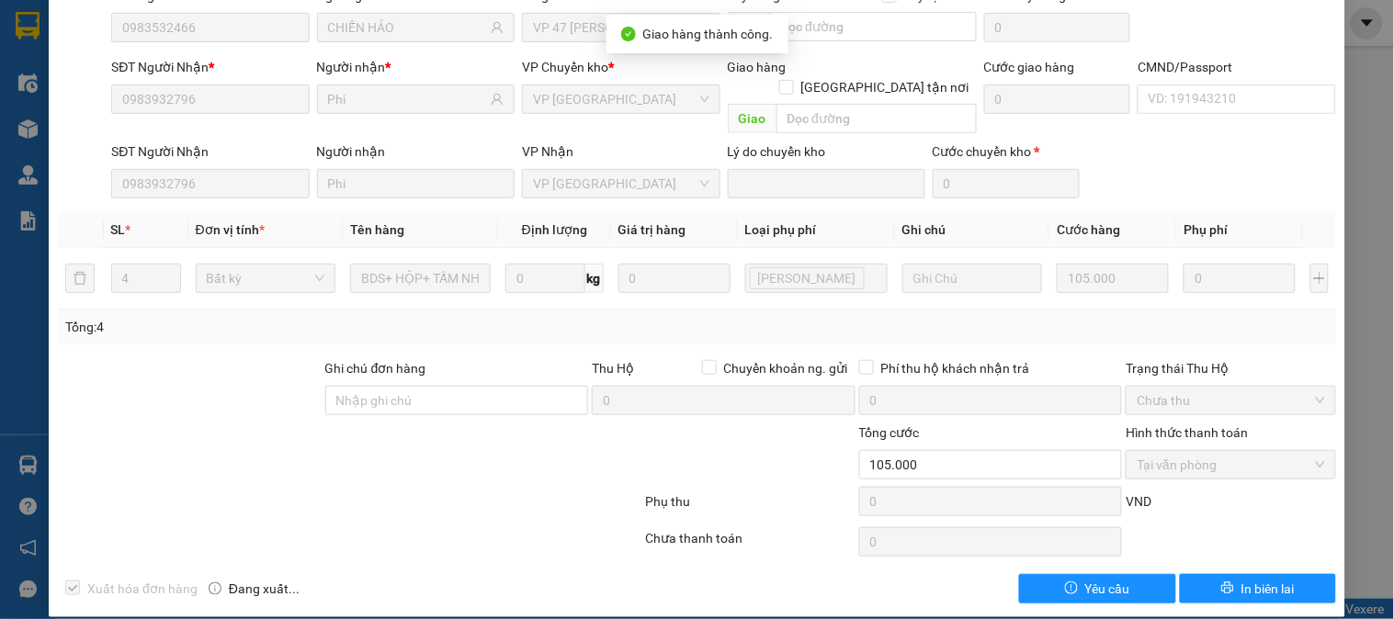
scroll to position [0, 0]
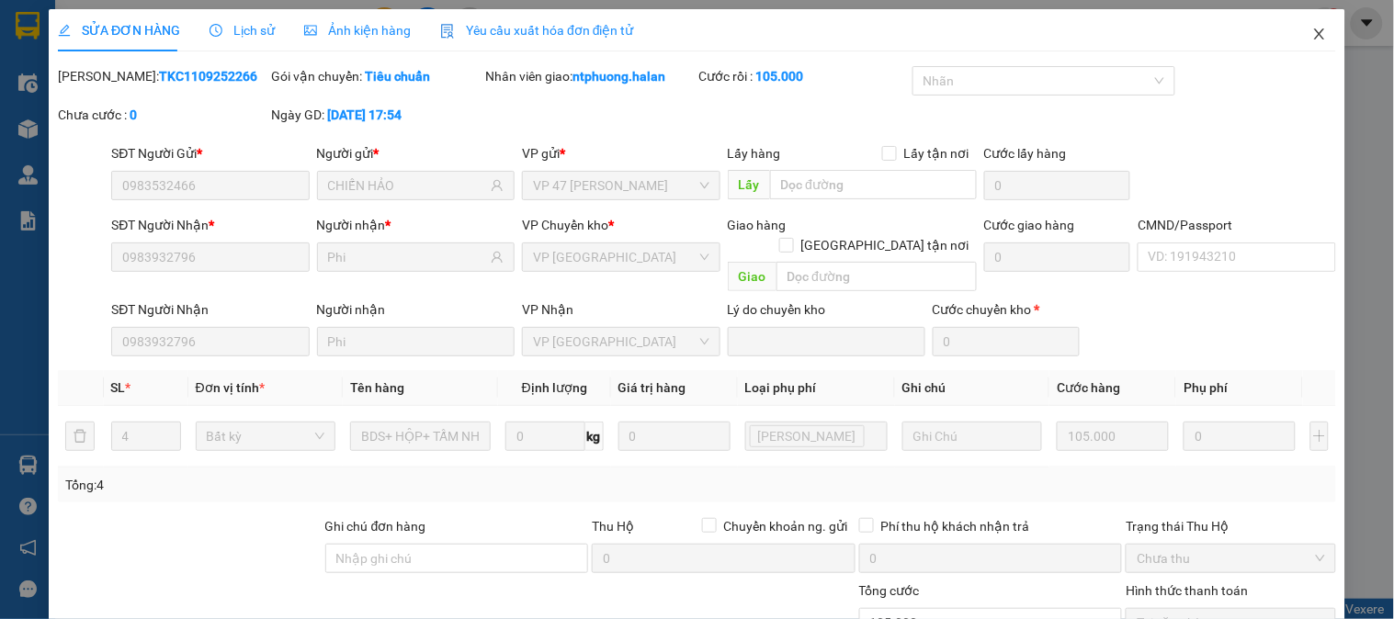
click at [1312, 29] on icon "close" at bounding box center [1319, 34] width 15 height 15
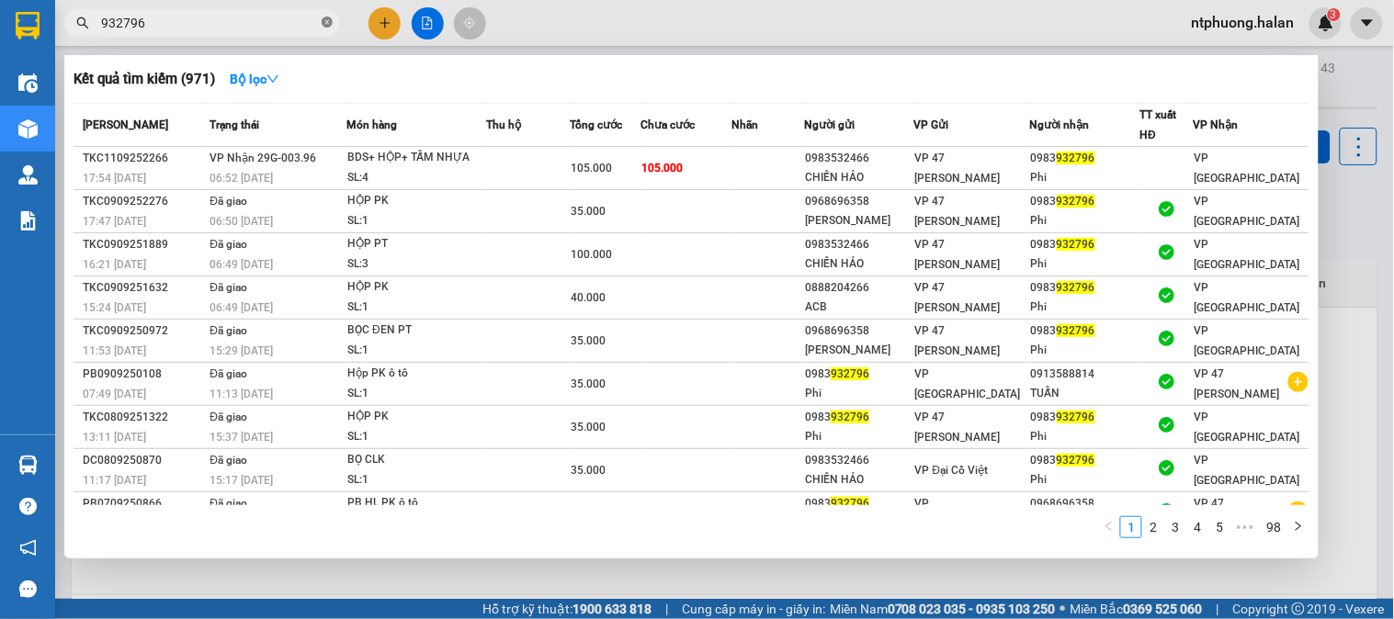
click at [328, 24] on icon "close-circle" at bounding box center [327, 22] width 11 height 11
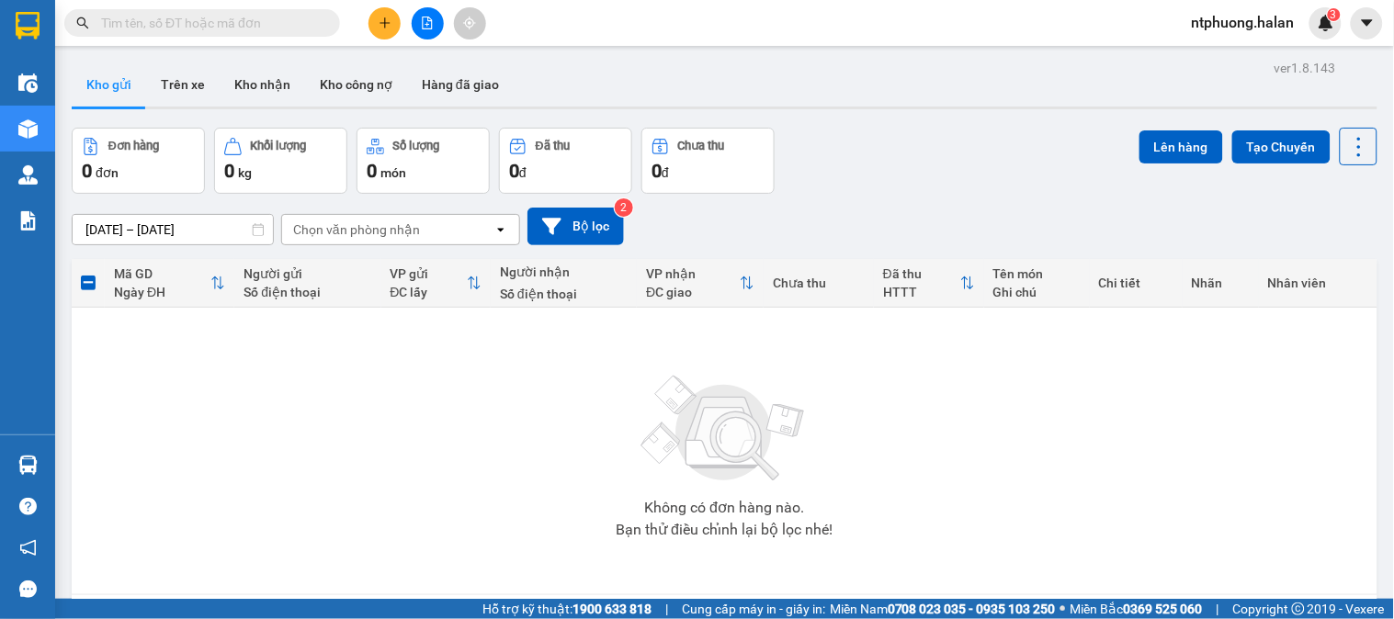
click at [253, 22] on input "text" at bounding box center [209, 23] width 217 height 20
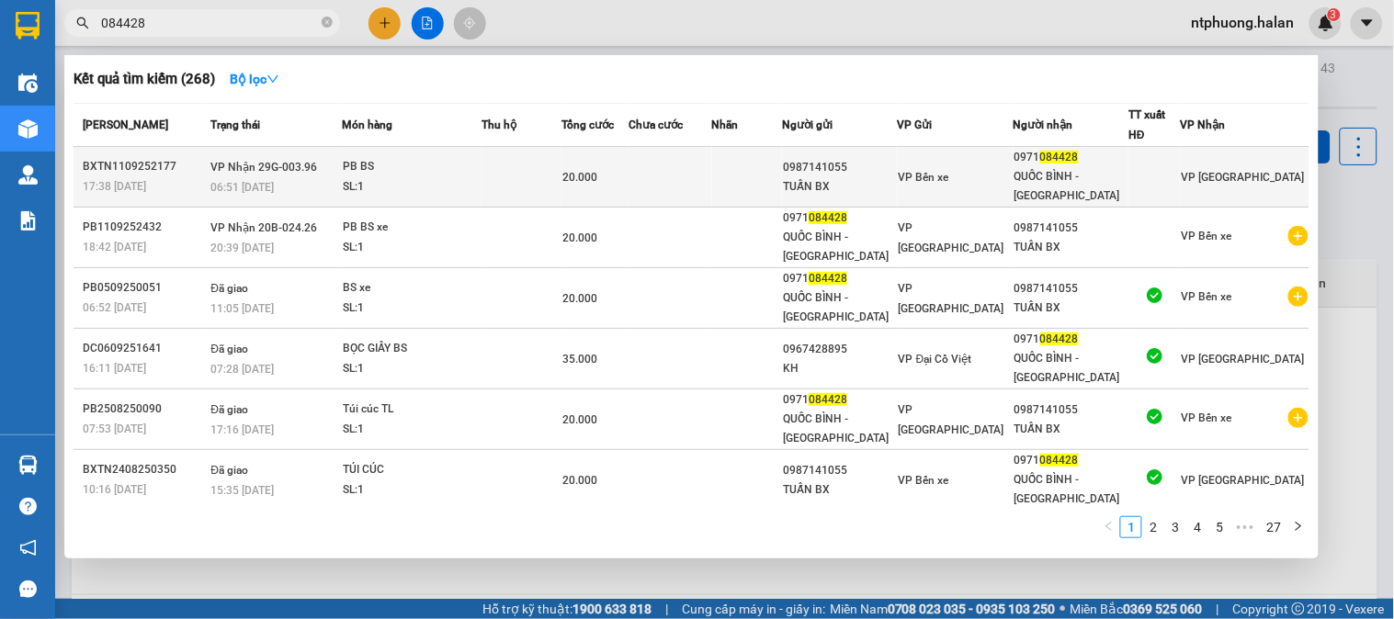
type input "084428"
click at [520, 175] on td at bounding box center [521, 177] width 80 height 61
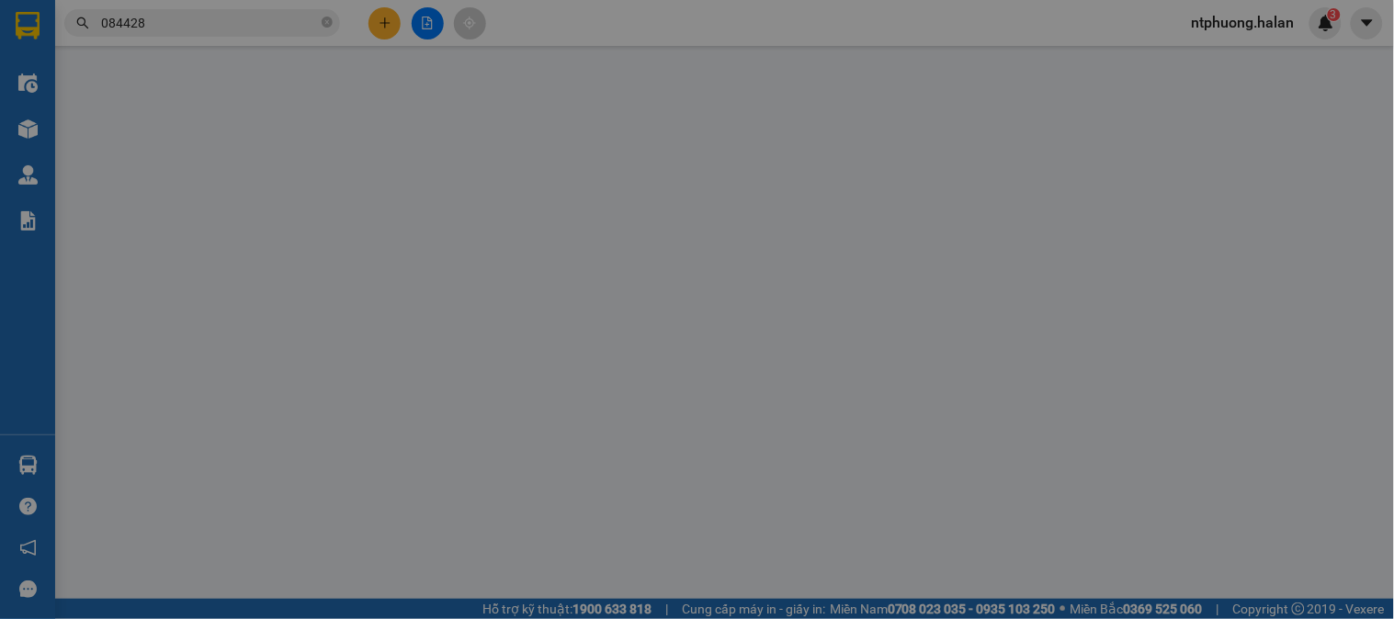
type input "0987141055"
type input "TUẤN BX"
type input "0971084428"
type input "QUỐC BÌNH - [GEOGRAPHIC_DATA]"
type input "20.000"
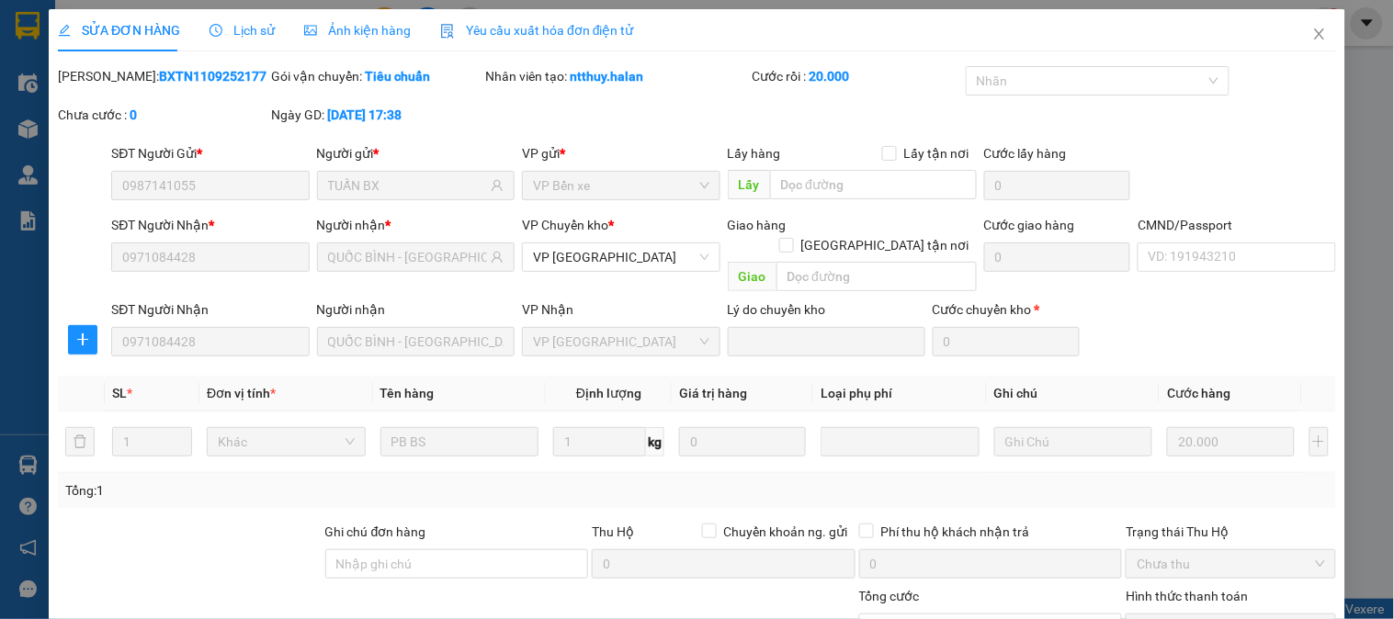
scroll to position [163, 0]
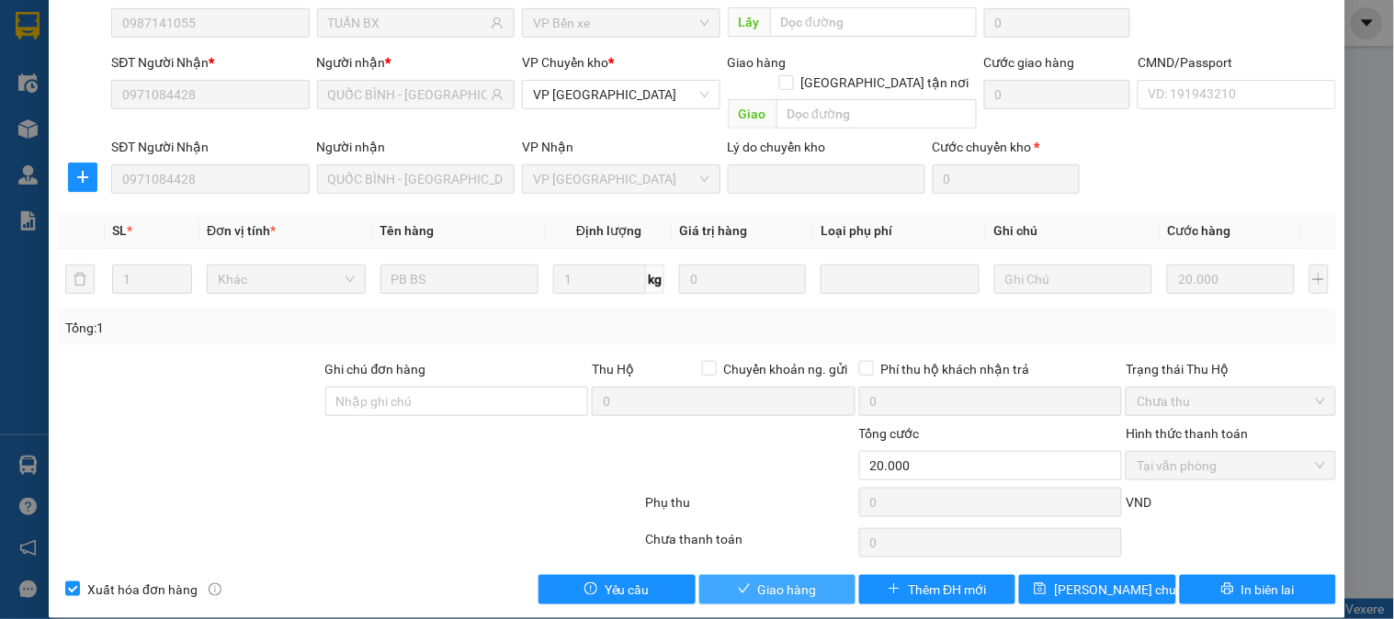
click at [778, 580] on span "Giao hàng" at bounding box center [787, 590] width 59 height 20
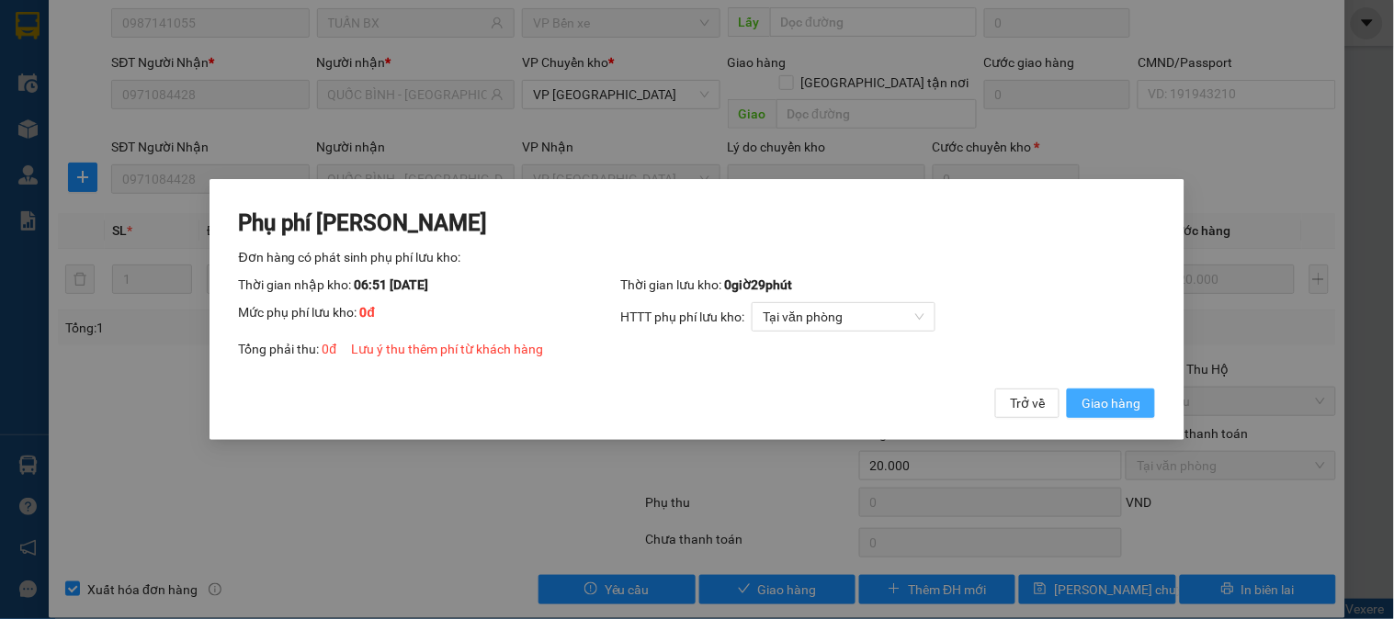
click at [1116, 408] on span "Giao hàng" at bounding box center [1111, 403] width 59 height 20
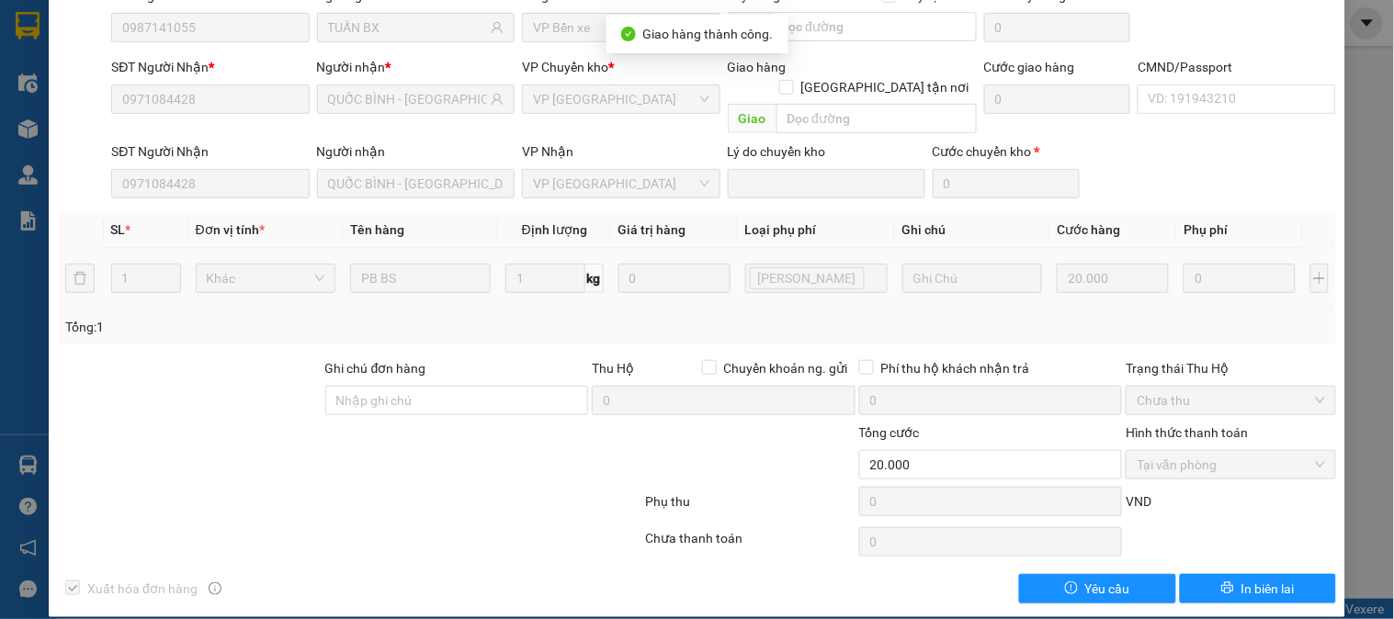
scroll to position [0, 0]
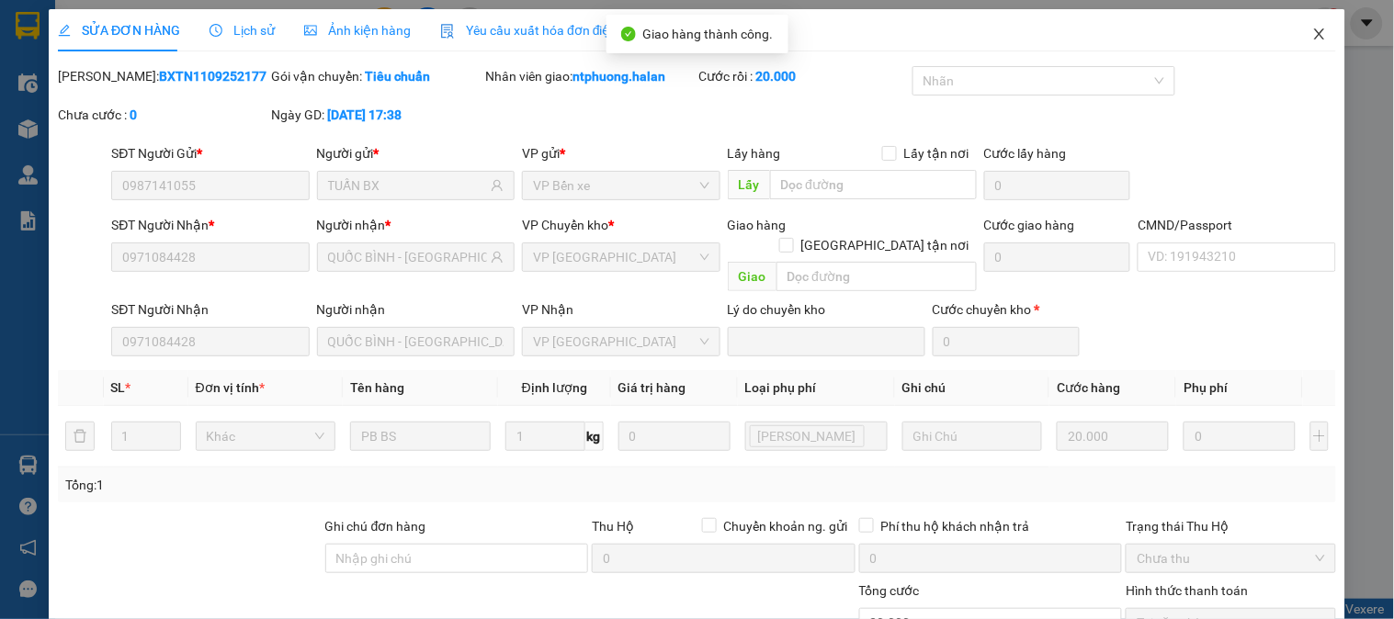
click at [1314, 30] on icon "close" at bounding box center [1319, 33] width 10 height 11
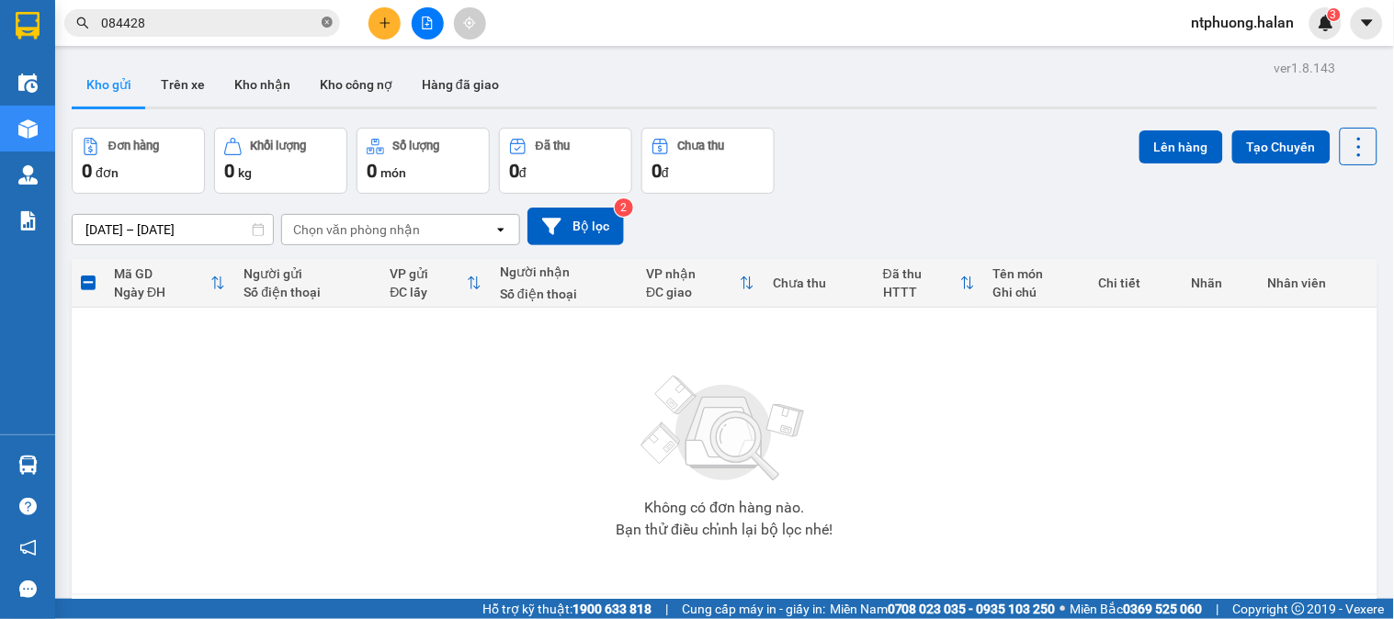
click at [323, 17] on icon "close-circle" at bounding box center [327, 22] width 11 height 11
click at [172, 75] on button "Trên xe" at bounding box center [183, 84] width 74 height 44
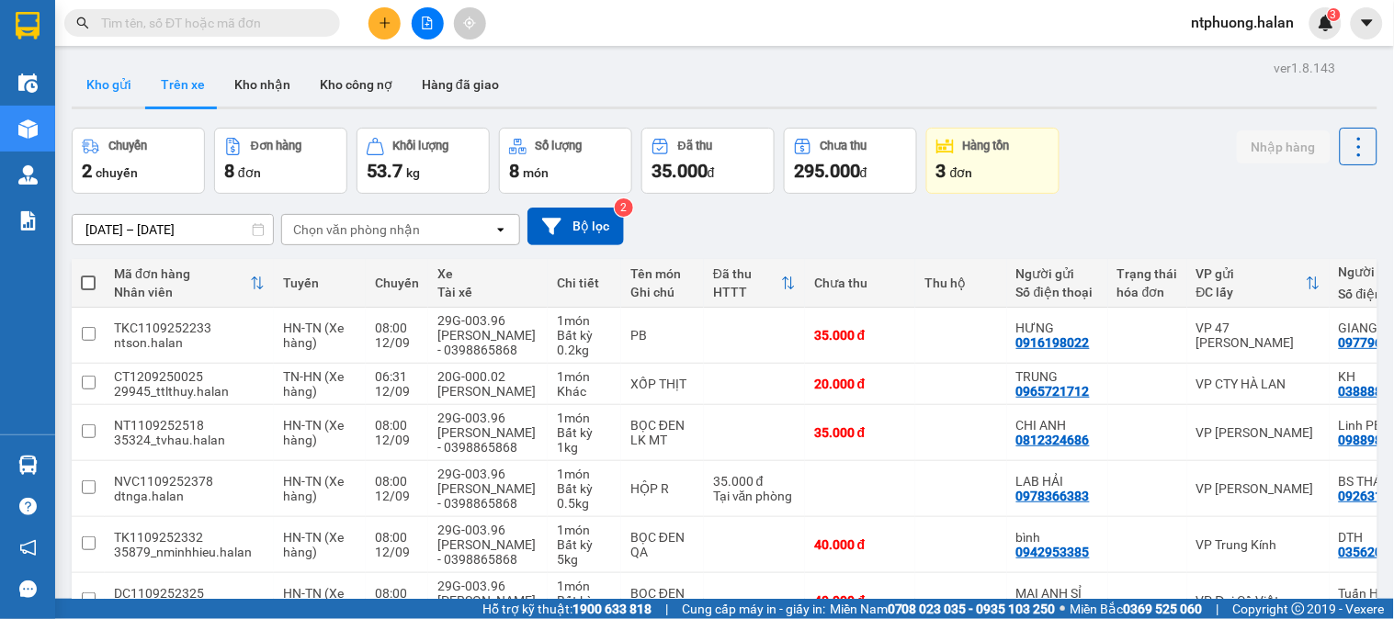
click at [88, 88] on button "Kho gửi" at bounding box center [109, 84] width 74 height 44
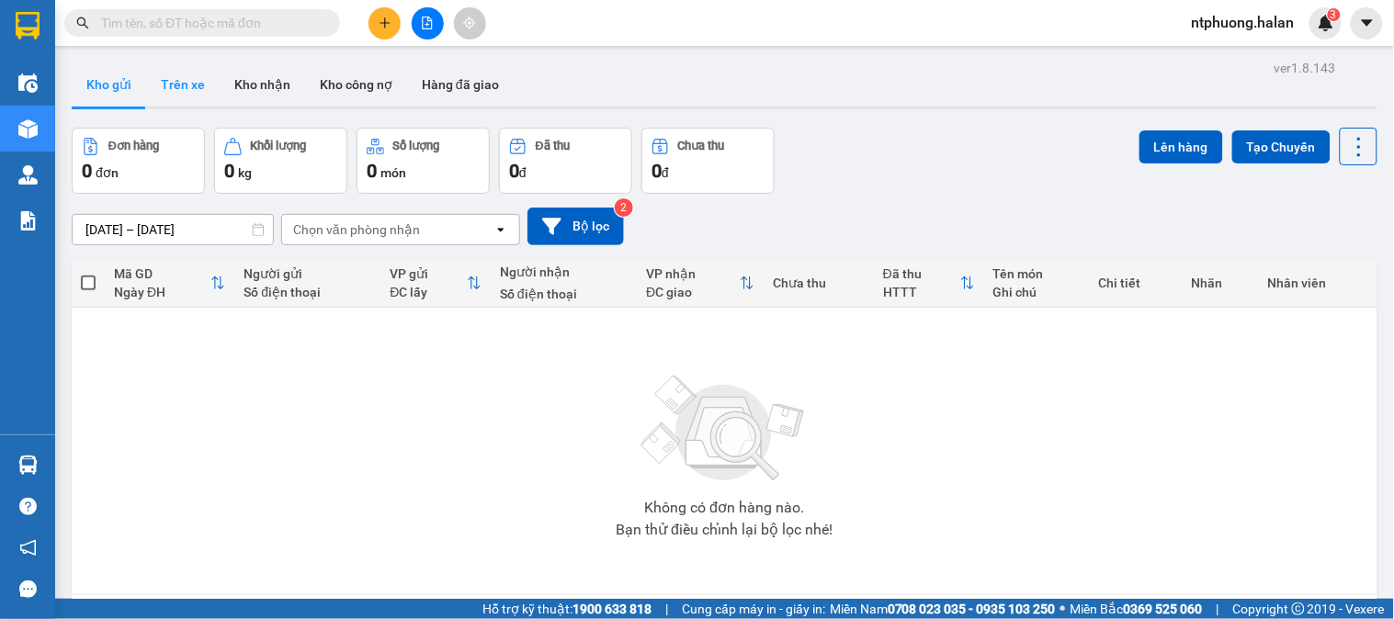
click at [190, 81] on button "Trên xe" at bounding box center [183, 84] width 74 height 44
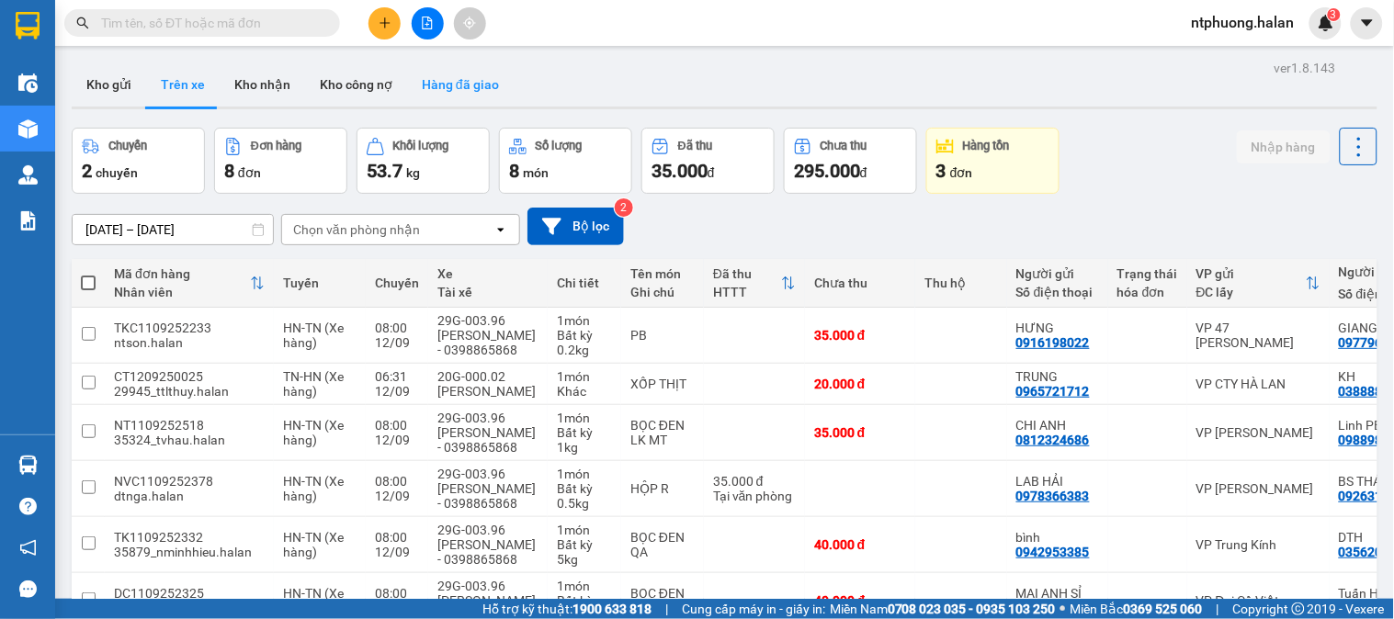
click at [447, 81] on button "Hàng đã giao" at bounding box center [460, 84] width 107 height 44
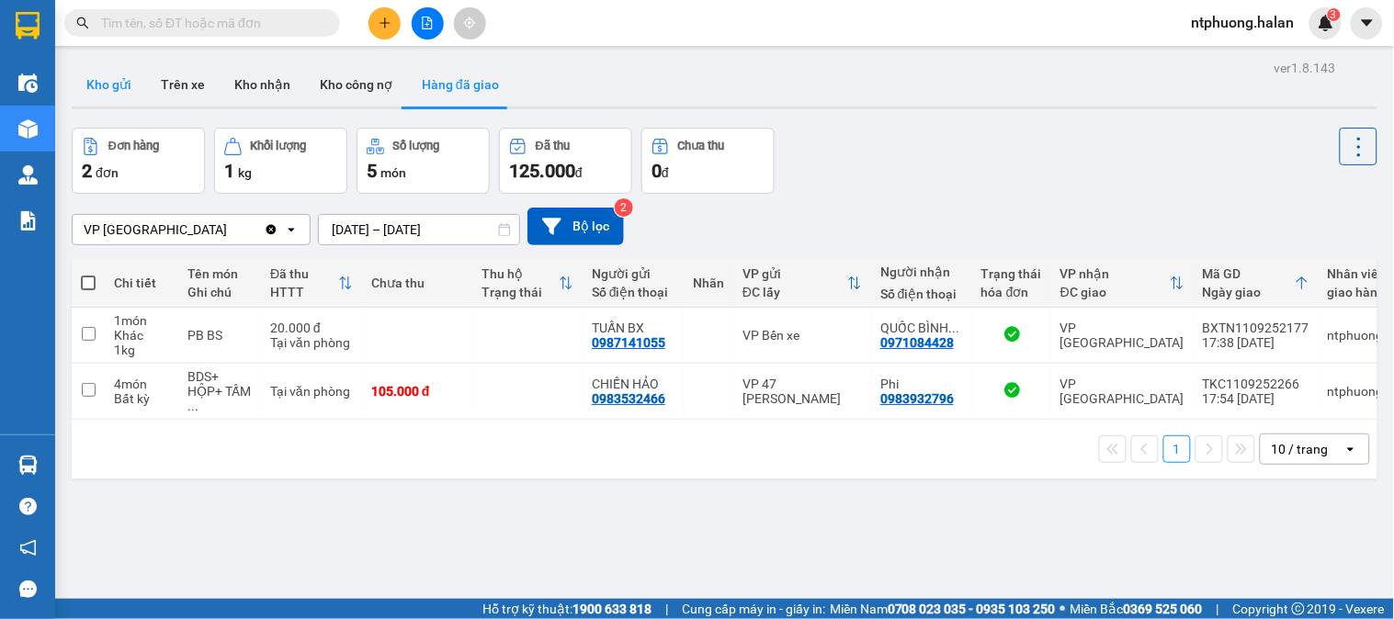
click at [112, 95] on button "Kho gửi" at bounding box center [109, 84] width 74 height 44
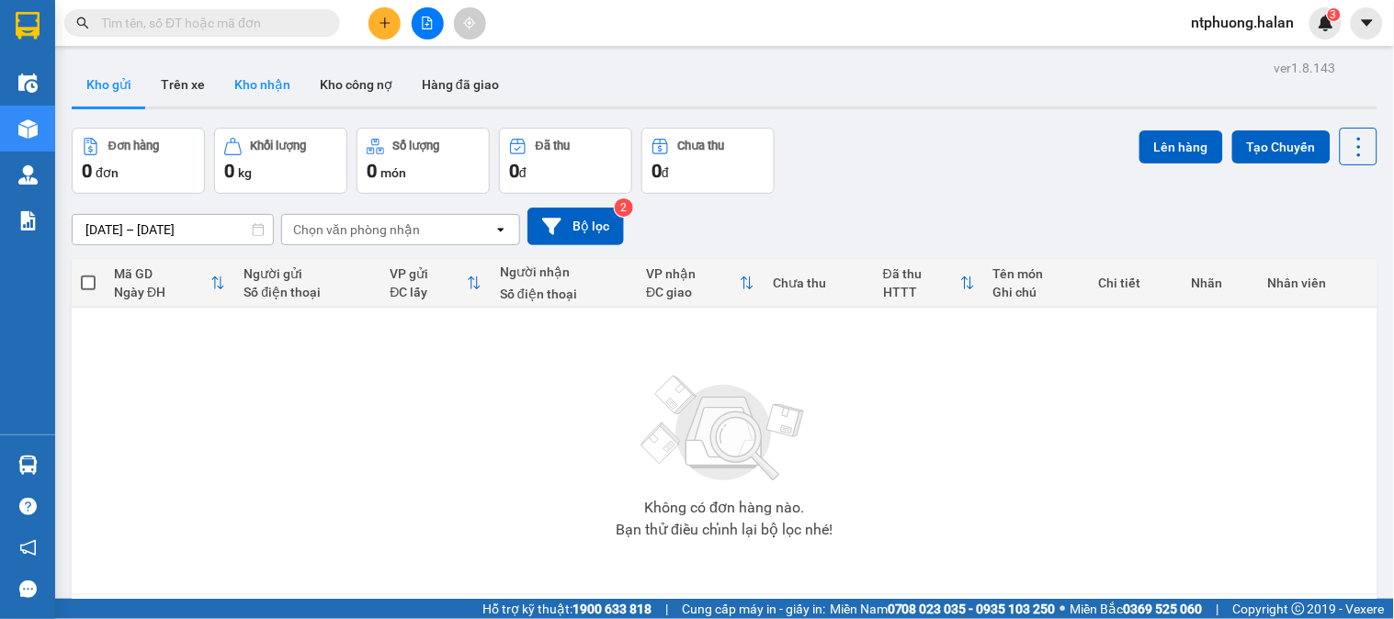
click at [245, 80] on button "Kho nhận" at bounding box center [262, 84] width 85 height 44
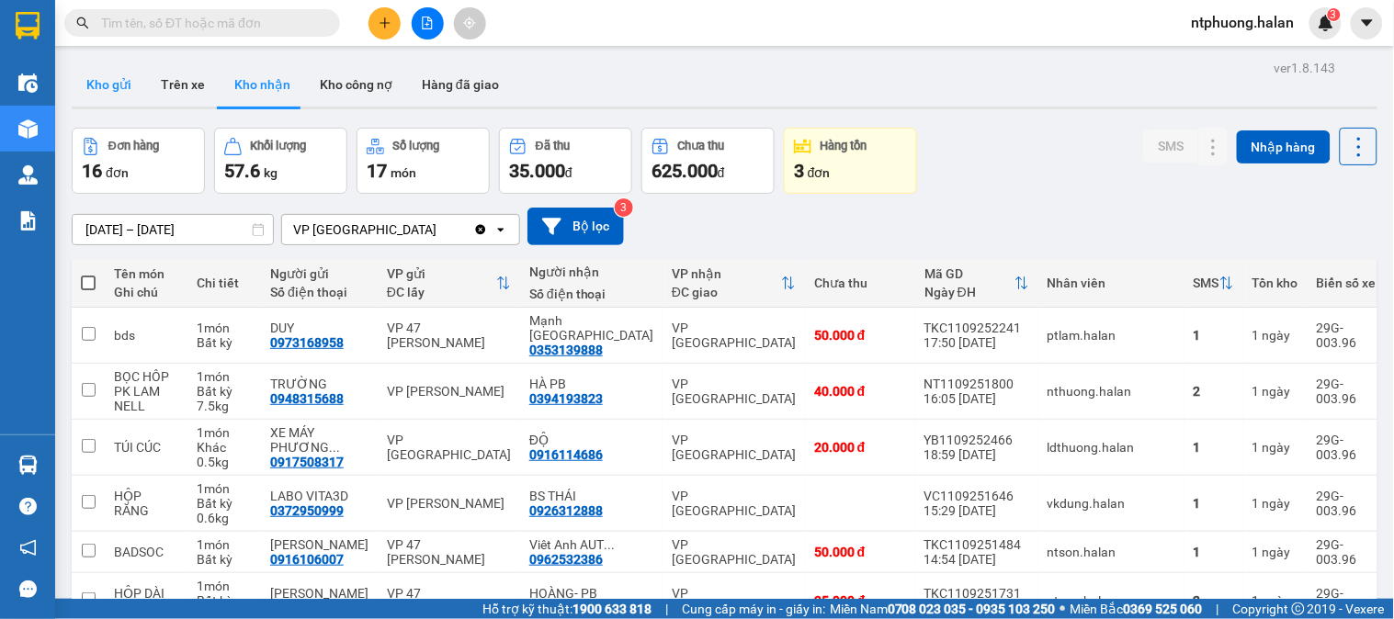
click at [98, 89] on button "Kho gửi" at bounding box center [109, 84] width 74 height 44
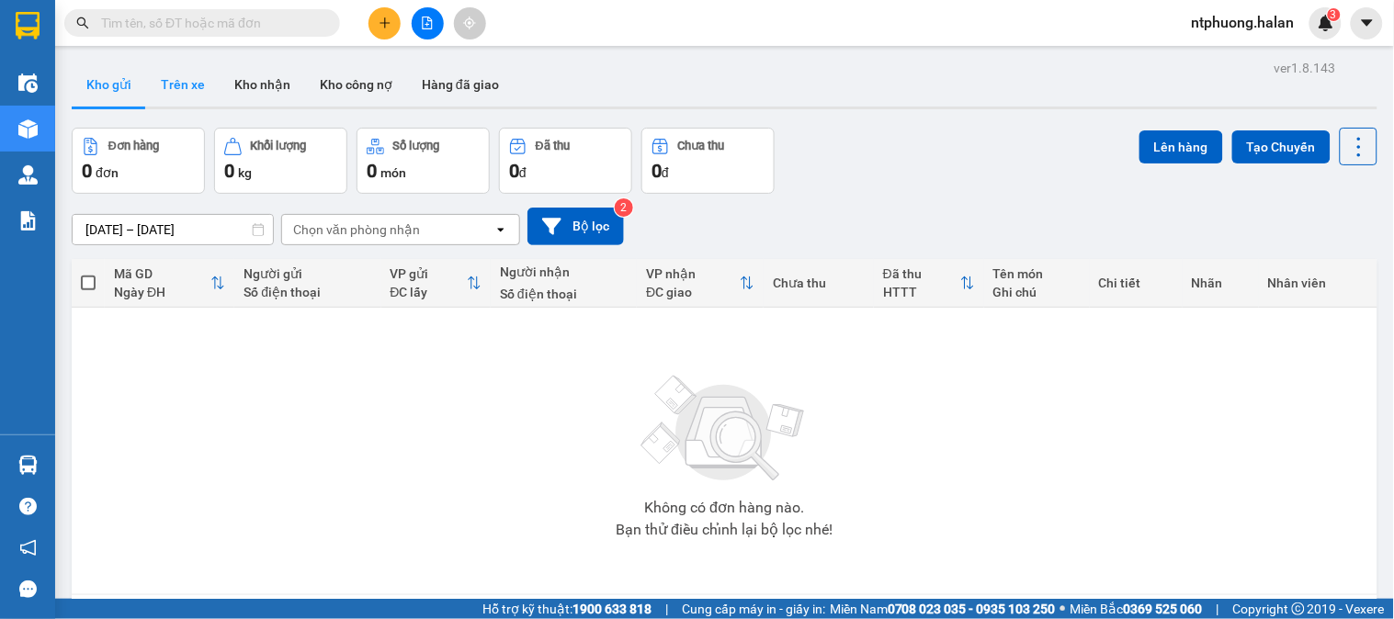
click at [177, 79] on button "Trên xe" at bounding box center [183, 84] width 74 height 44
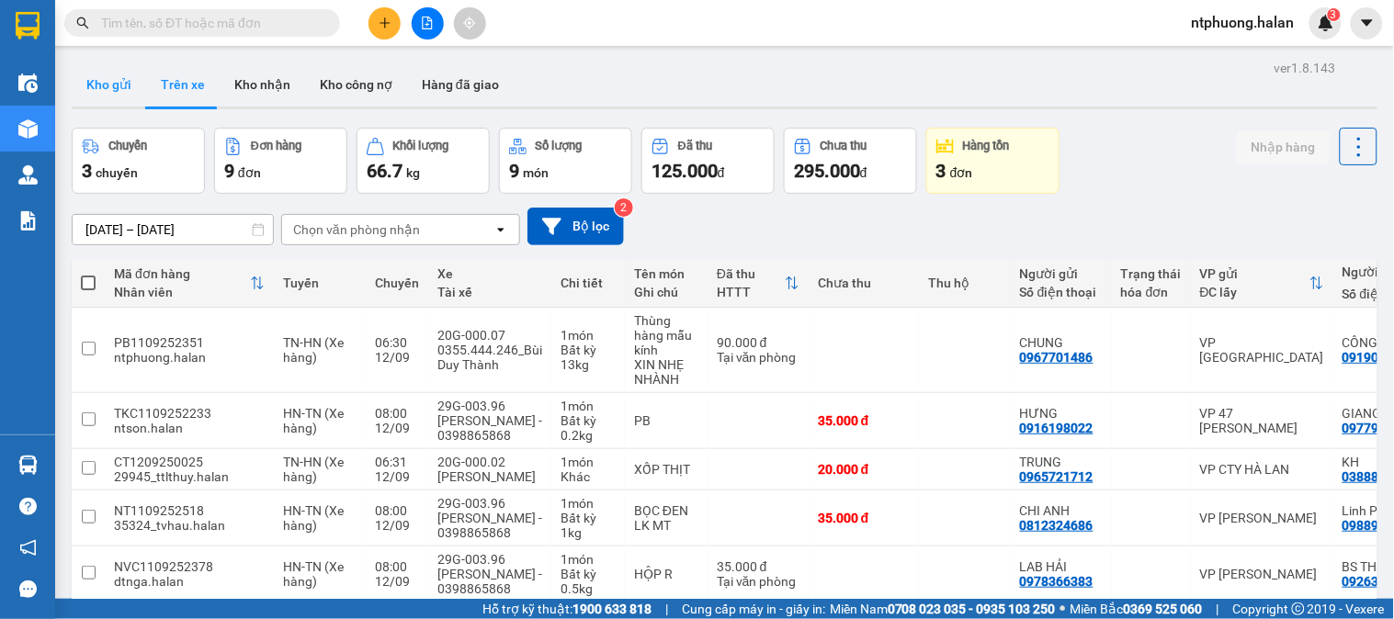
click at [110, 93] on button "Kho gửi" at bounding box center [109, 84] width 74 height 44
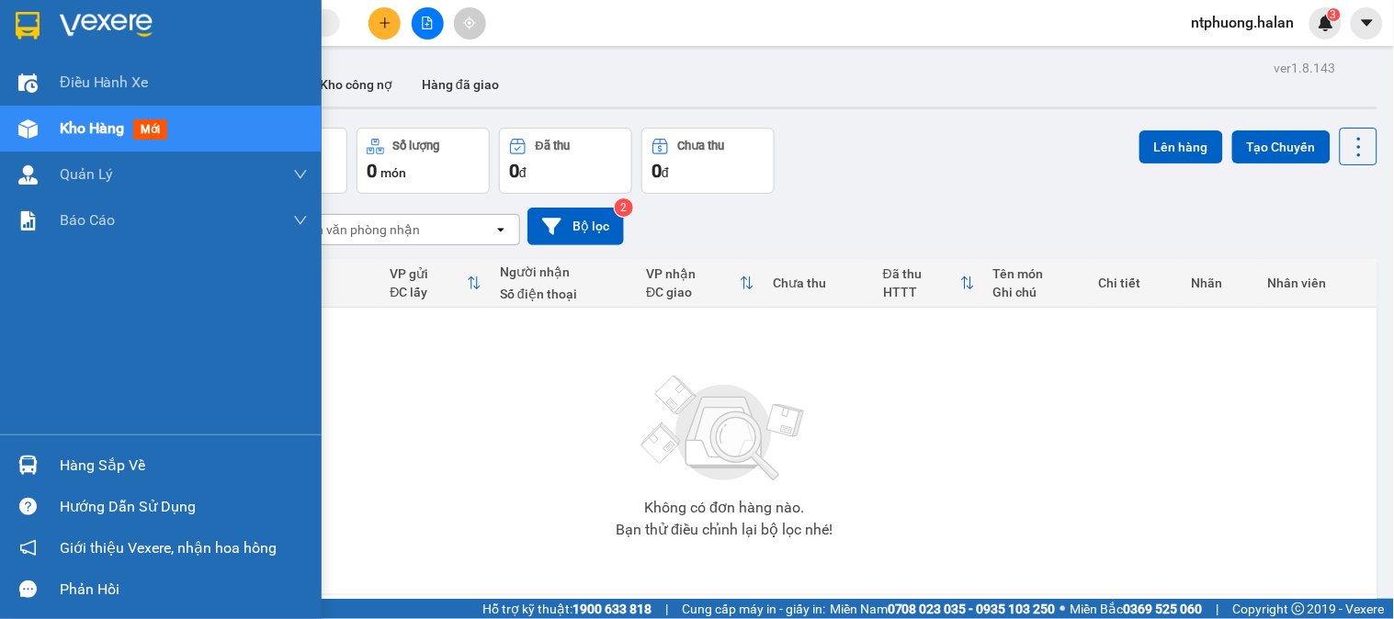
drag, startPoint x: 114, startPoint y: 474, endPoint x: 124, endPoint y: 469, distance: 11.5
click at [116, 472] on div "Hàng sắp về" at bounding box center [184, 466] width 248 height 28
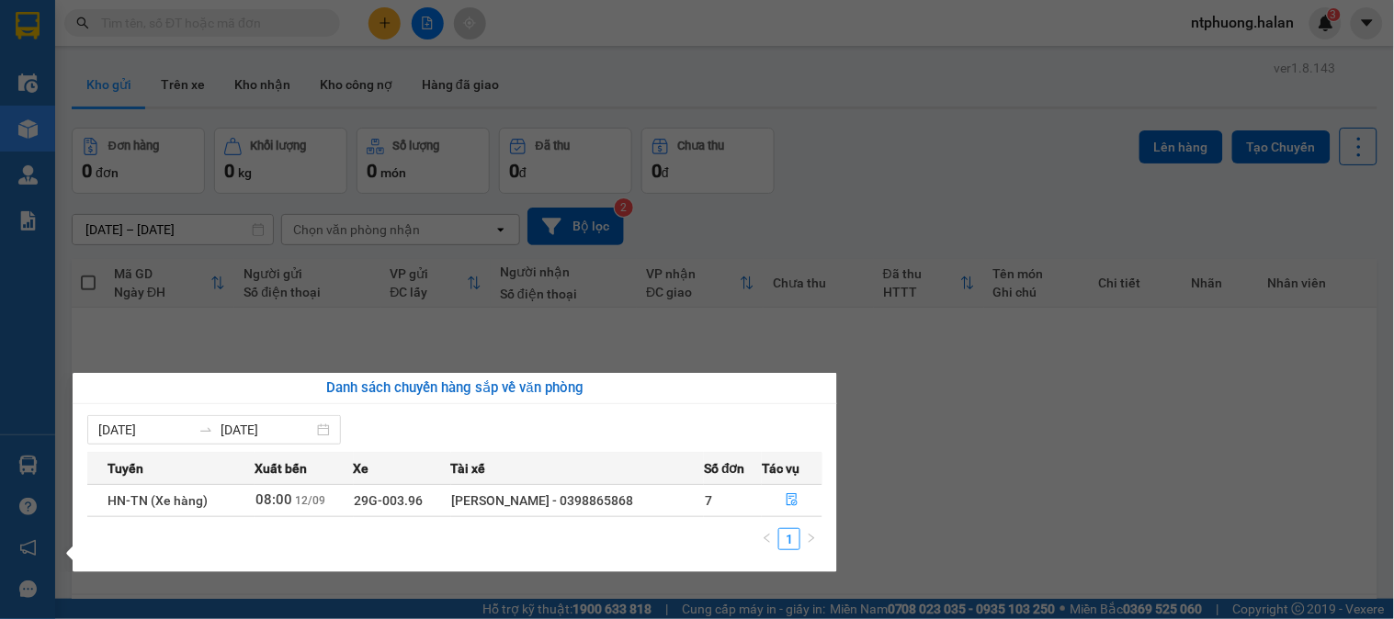
drag, startPoint x: 1356, startPoint y: 497, endPoint x: 1337, endPoint y: 497, distance: 19.3
click at [1348, 497] on section "Kết quả tìm kiếm ( 268 ) Bộ lọc Mã ĐH Trạng thái Món hàng Thu hộ Tổng cước Chưa…" at bounding box center [697, 309] width 1394 height 619
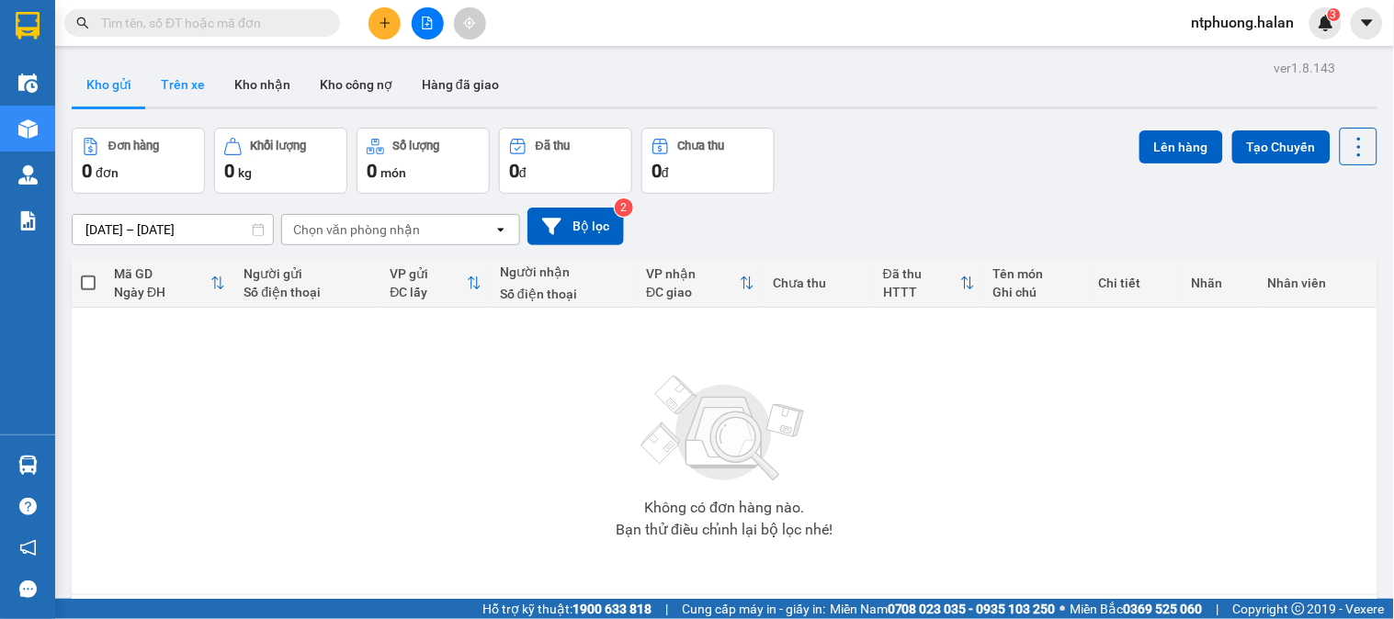
click at [180, 78] on button "Trên xe" at bounding box center [183, 84] width 74 height 44
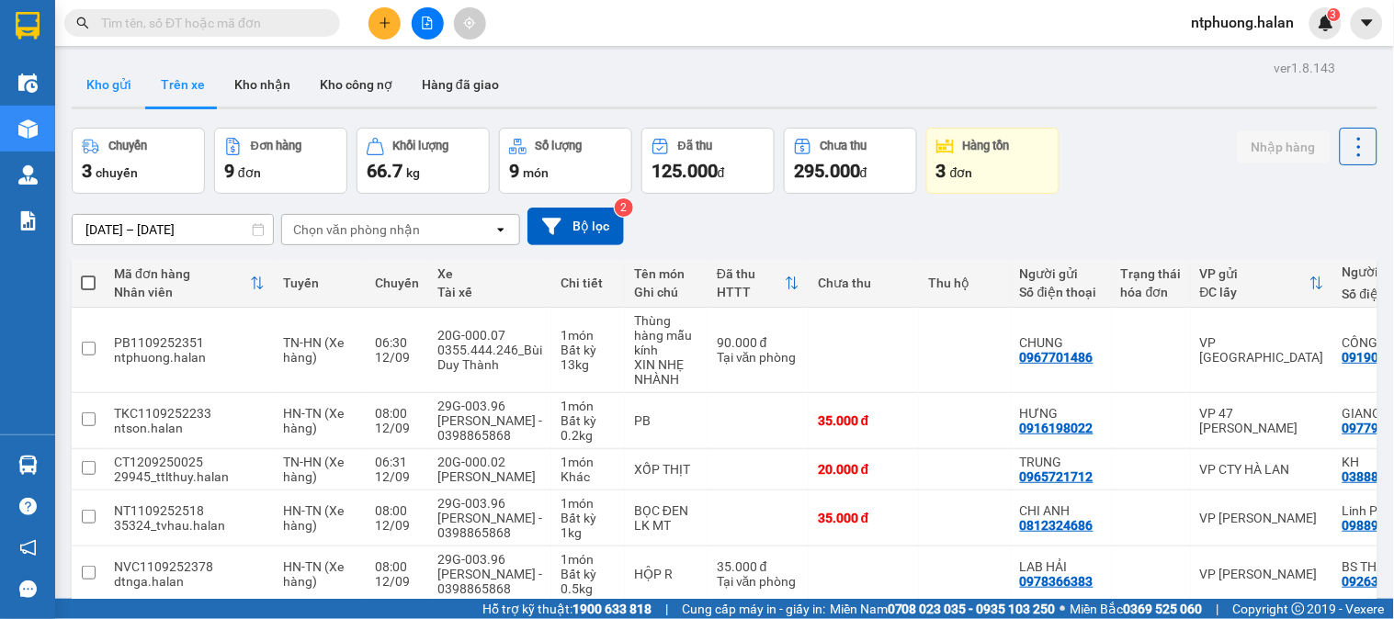
click at [124, 83] on button "Kho gửi" at bounding box center [109, 84] width 74 height 44
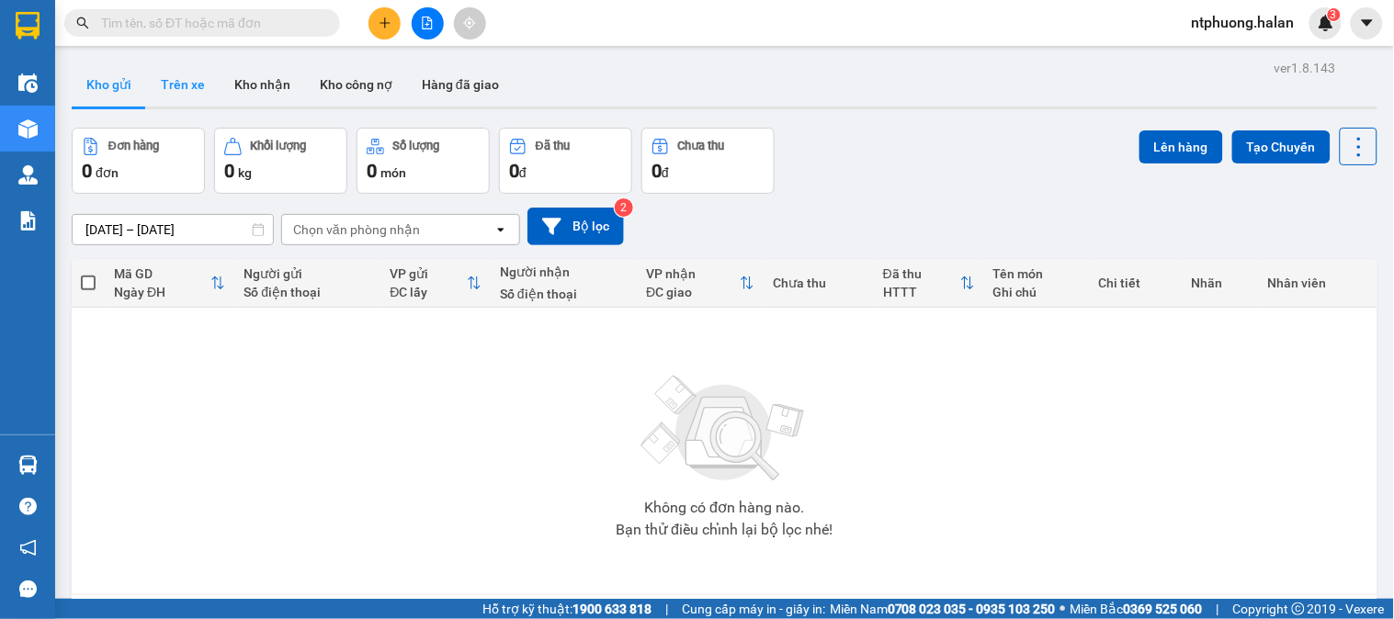
click at [170, 78] on button "Trên xe" at bounding box center [183, 84] width 74 height 44
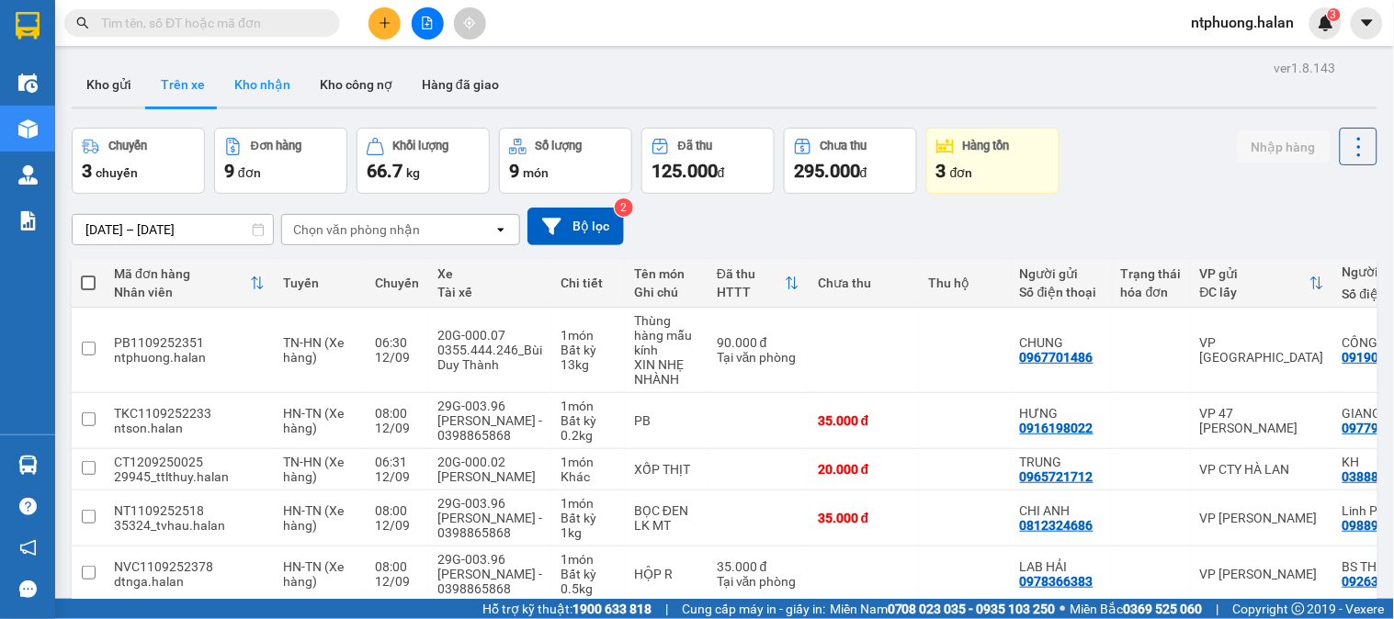
click at [251, 77] on button "Kho nhận" at bounding box center [262, 84] width 85 height 44
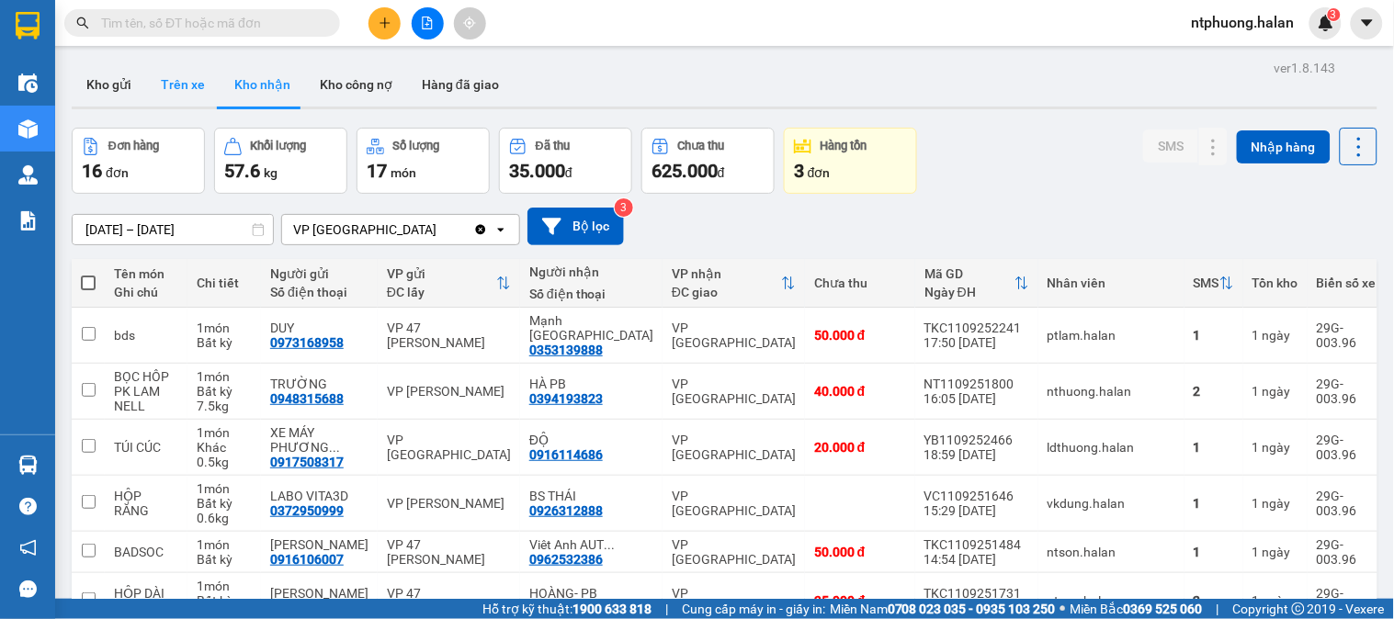
click at [179, 83] on button "Trên xe" at bounding box center [183, 84] width 74 height 44
type input "[DATE] – [DATE]"
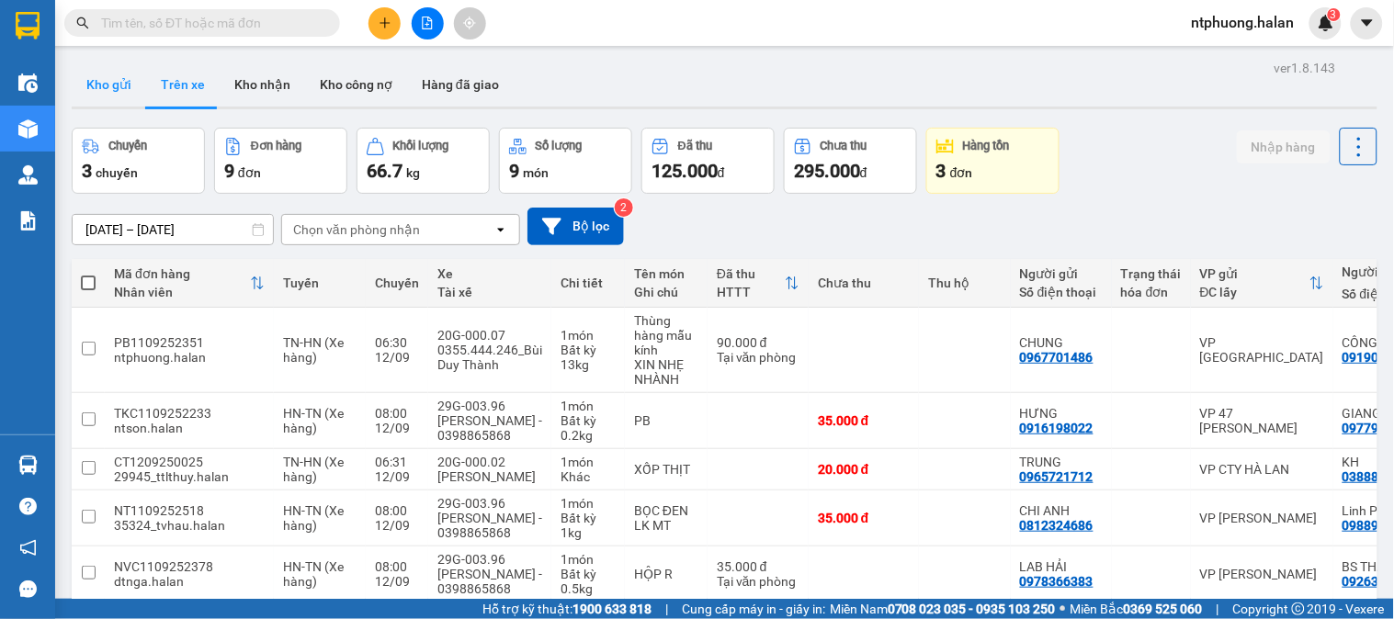
click at [116, 83] on button "Kho gửi" at bounding box center [109, 84] width 74 height 44
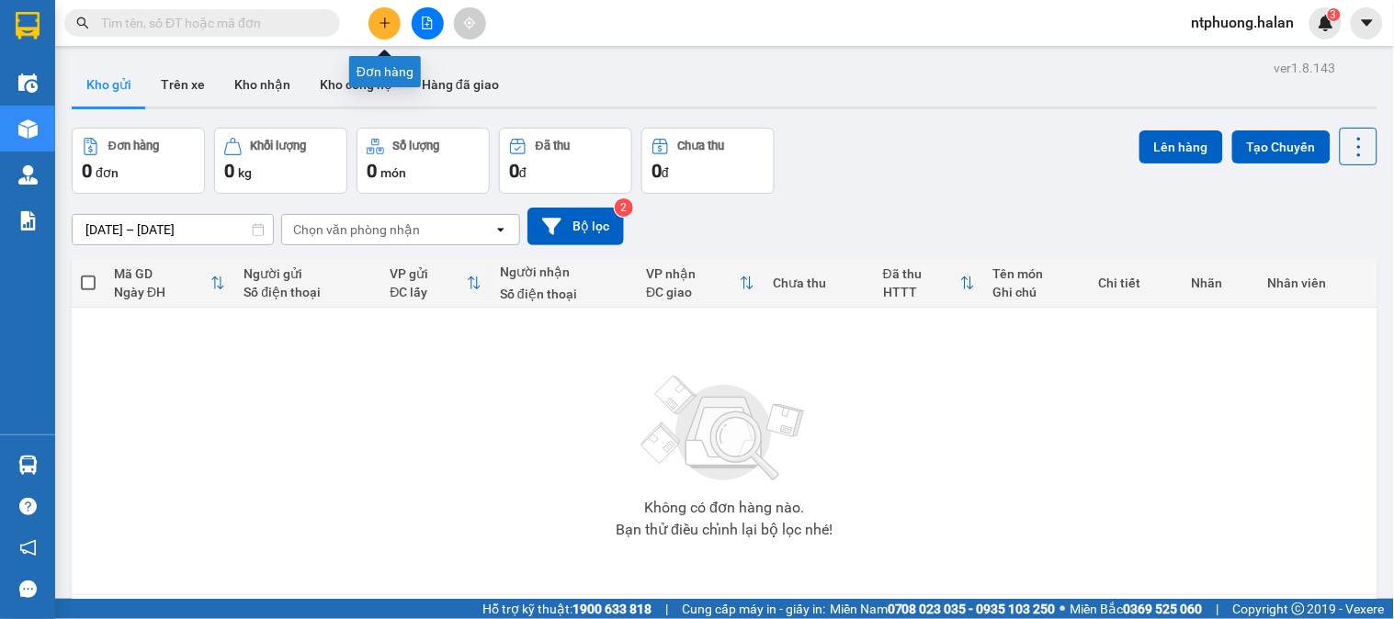
click at [391, 19] on button at bounding box center [384, 23] width 32 height 32
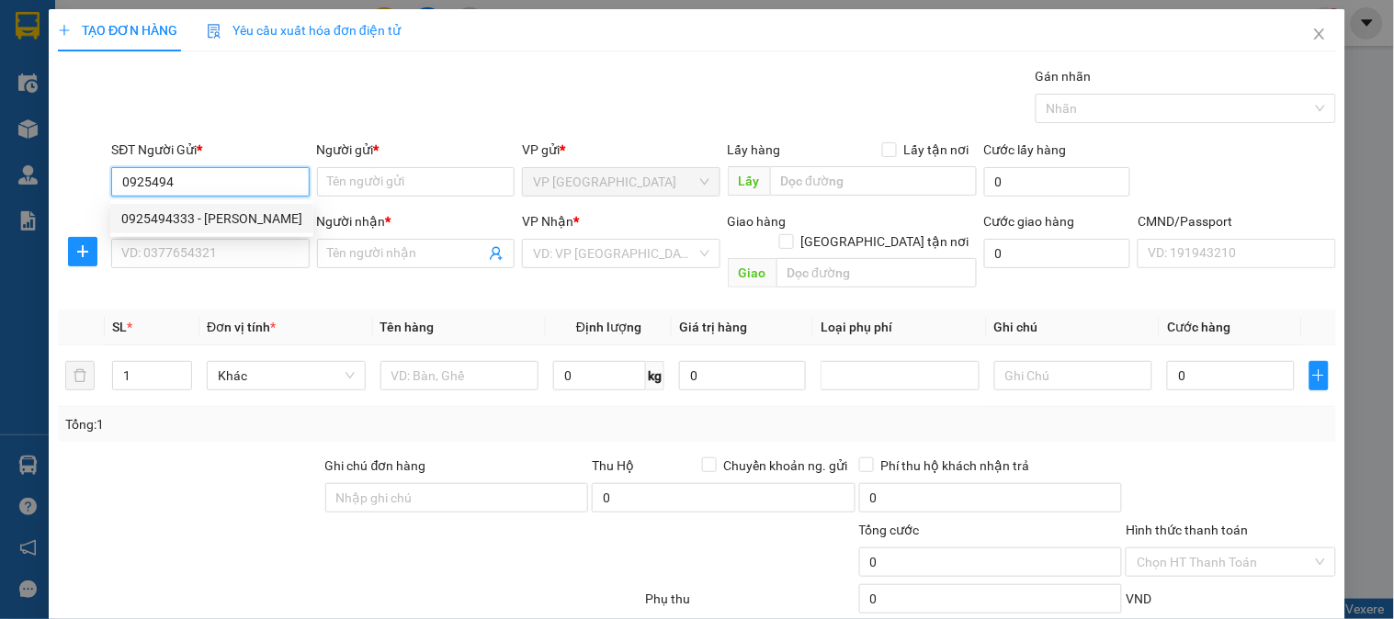
click at [253, 216] on div "0925494333 - [PERSON_NAME]" at bounding box center [211, 219] width 181 height 20
type input "0925494333"
type input "[PERSON_NAME]"
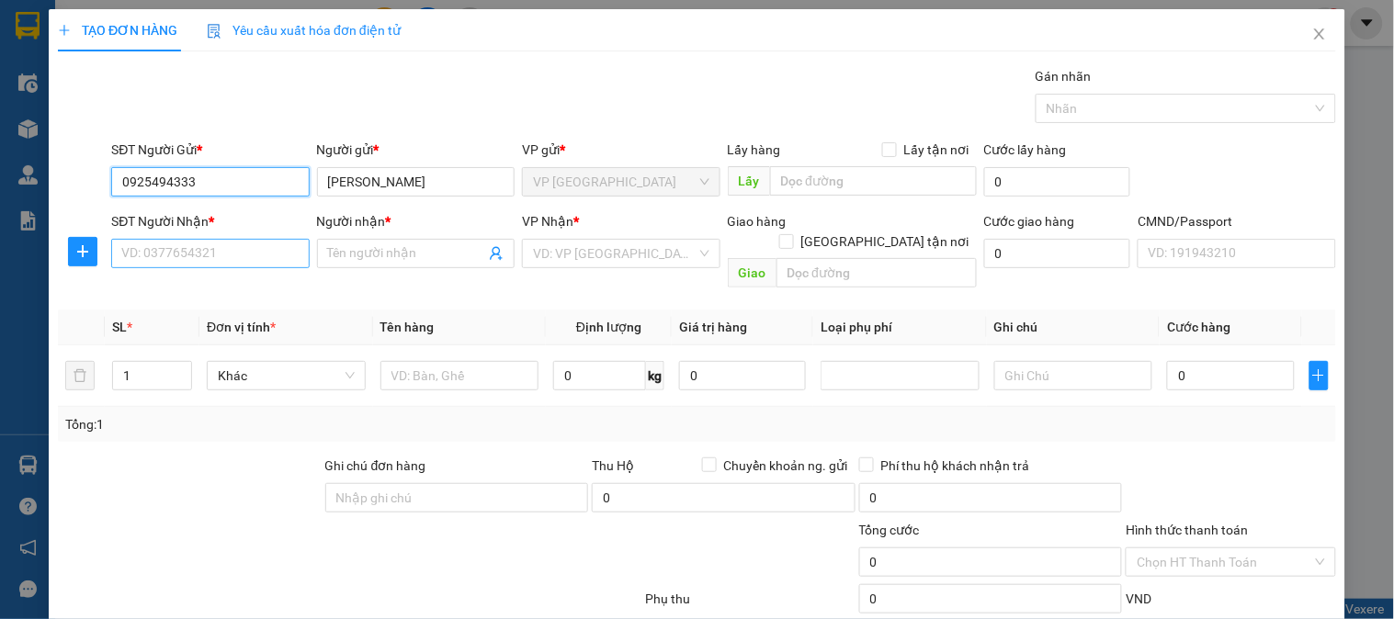
type input "0925494333"
click at [231, 261] on input "SĐT Người Nhận *" at bounding box center [210, 253] width 198 height 29
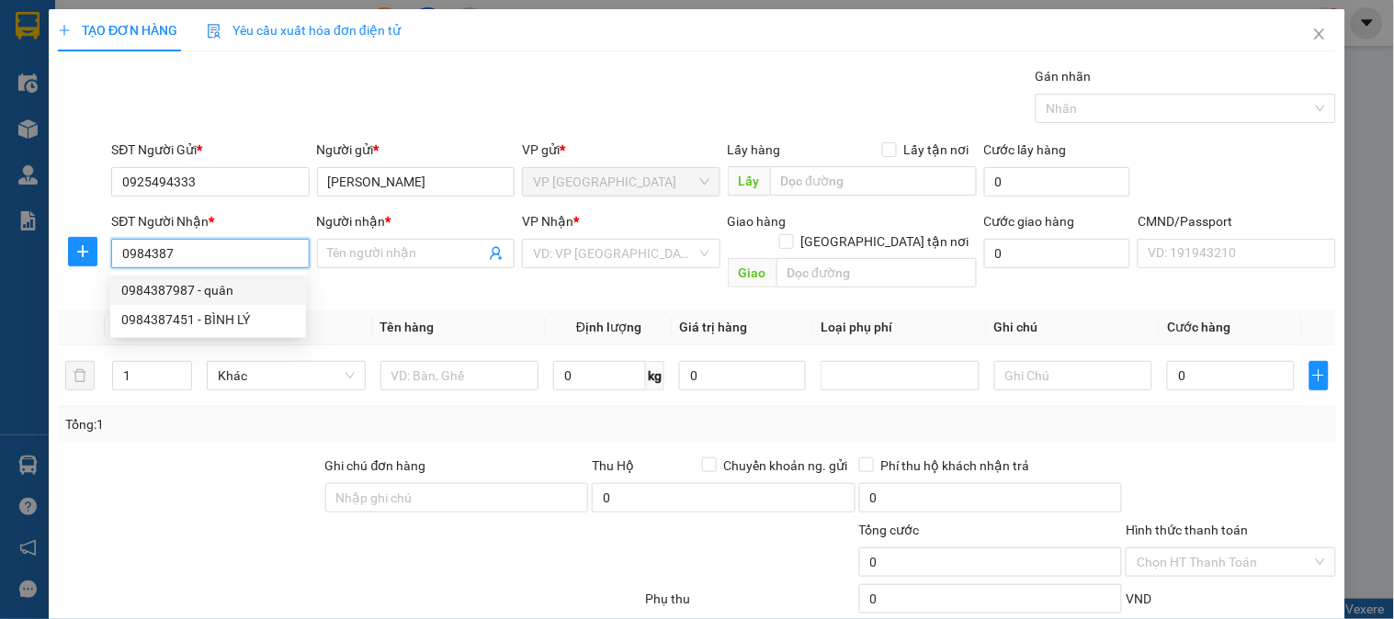
click at [172, 297] on div "0984387987 - quân" at bounding box center [208, 290] width 174 height 20
type input "0984387987"
type input "quân"
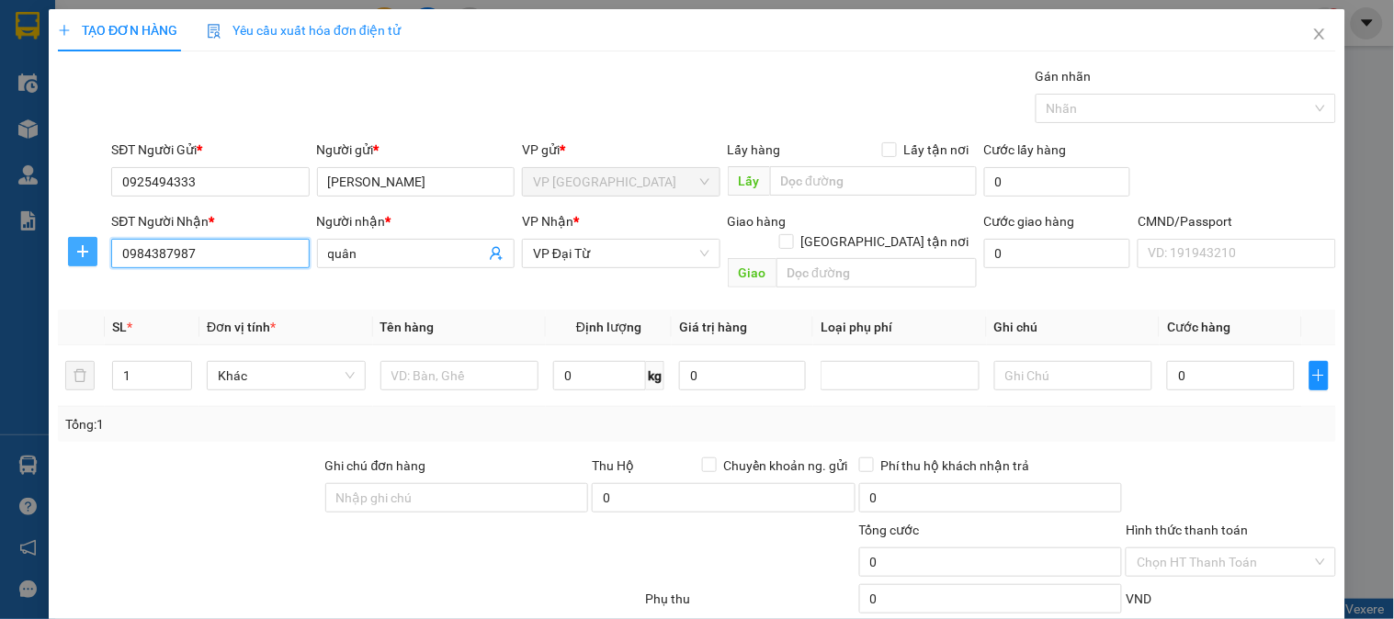
type input "0984387987"
click at [81, 252] on icon "plus" at bounding box center [82, 251] width 11 height 1
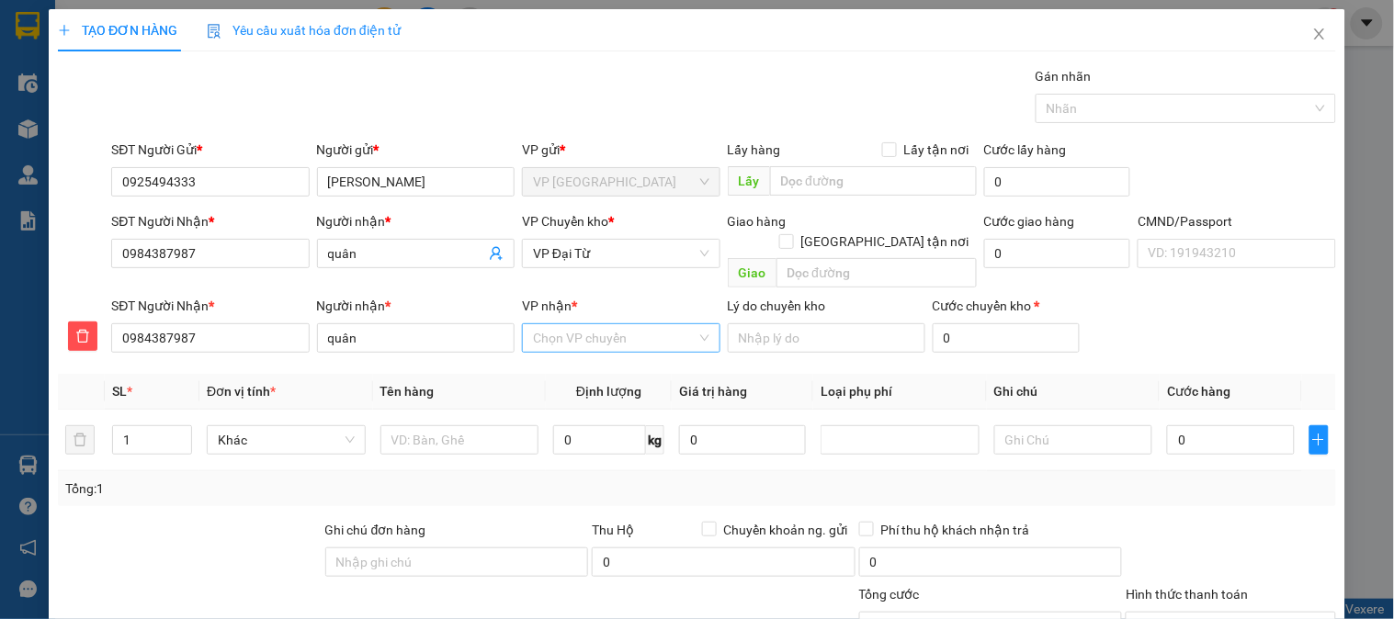
click at [632, 324] on input "VP nhận *" at bounding box center [614, 338] width 163 height 28
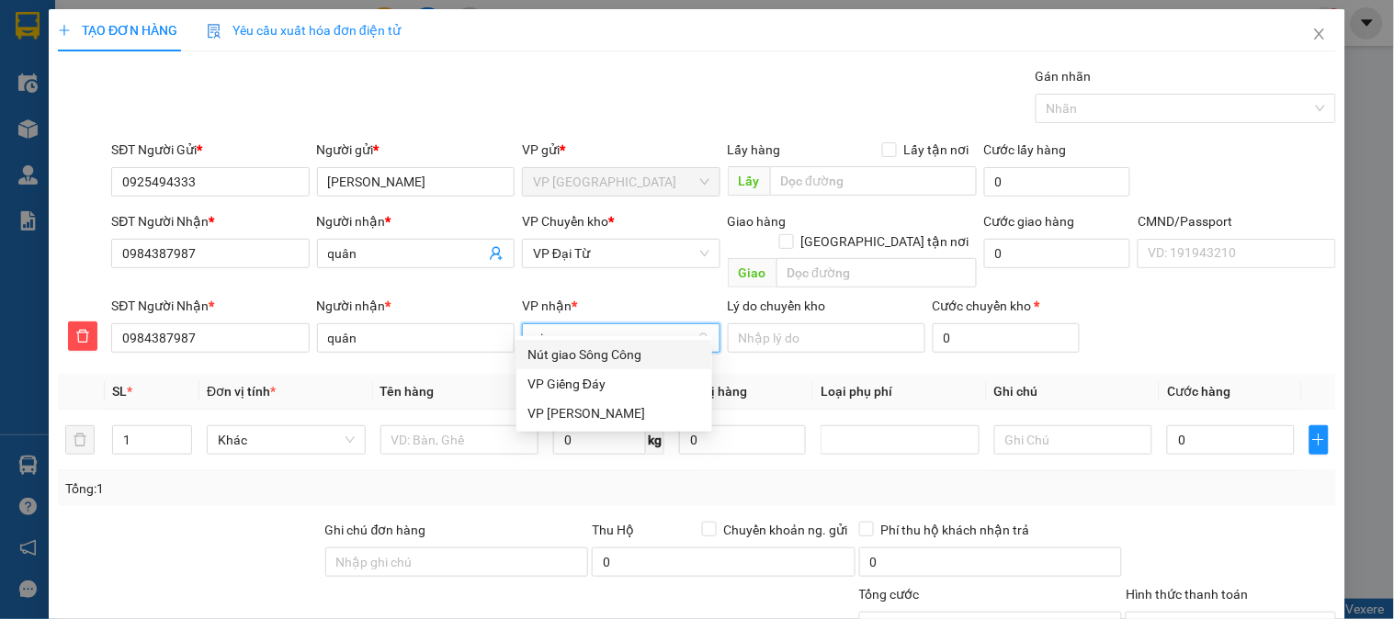
type input "gia"
click at [595, 382] on div "VP [PERSON_NAME]" at bounding box center [614, 384] width 174 height 20
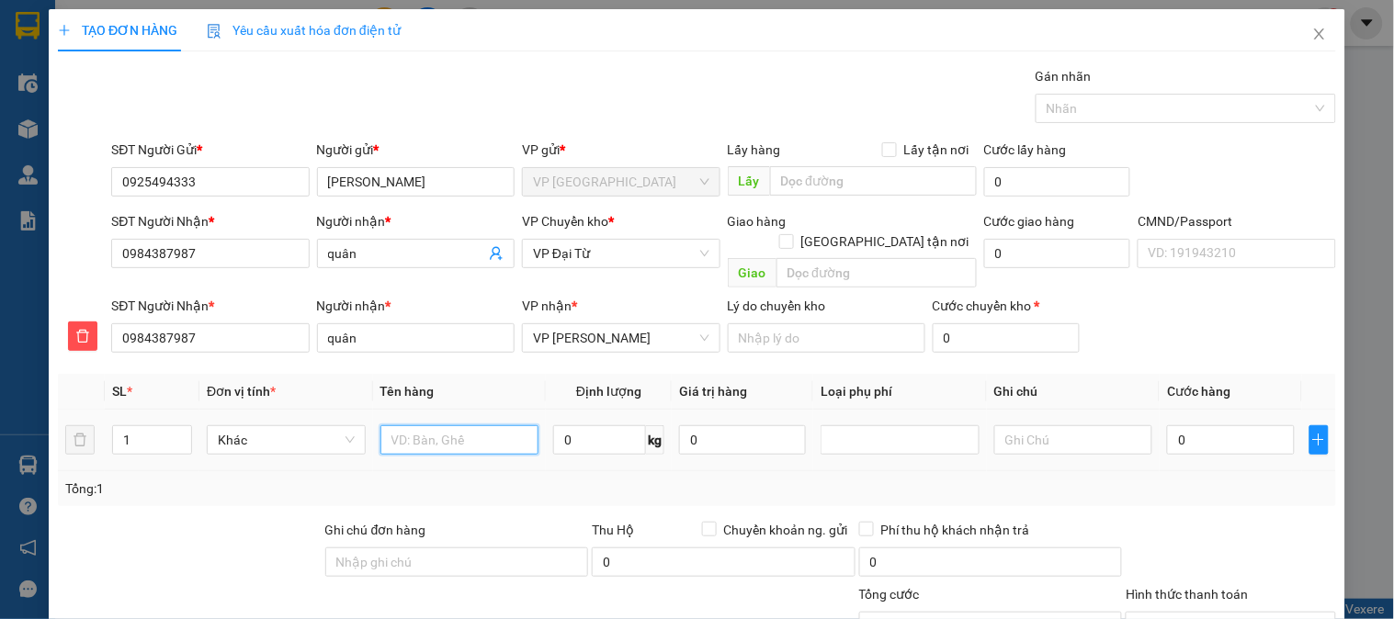
click at [447, 425] on input "text" at bounding box center [459, 439] width 159 height 29
type input "HỘP pk điện"
click at [594, 428] on input "0" at bounding box center [599, 439] width 93 height 29
type input "0.1"
click at [1173, 425] on input "0" at bounding box center [1230, 439] width 127 height 29
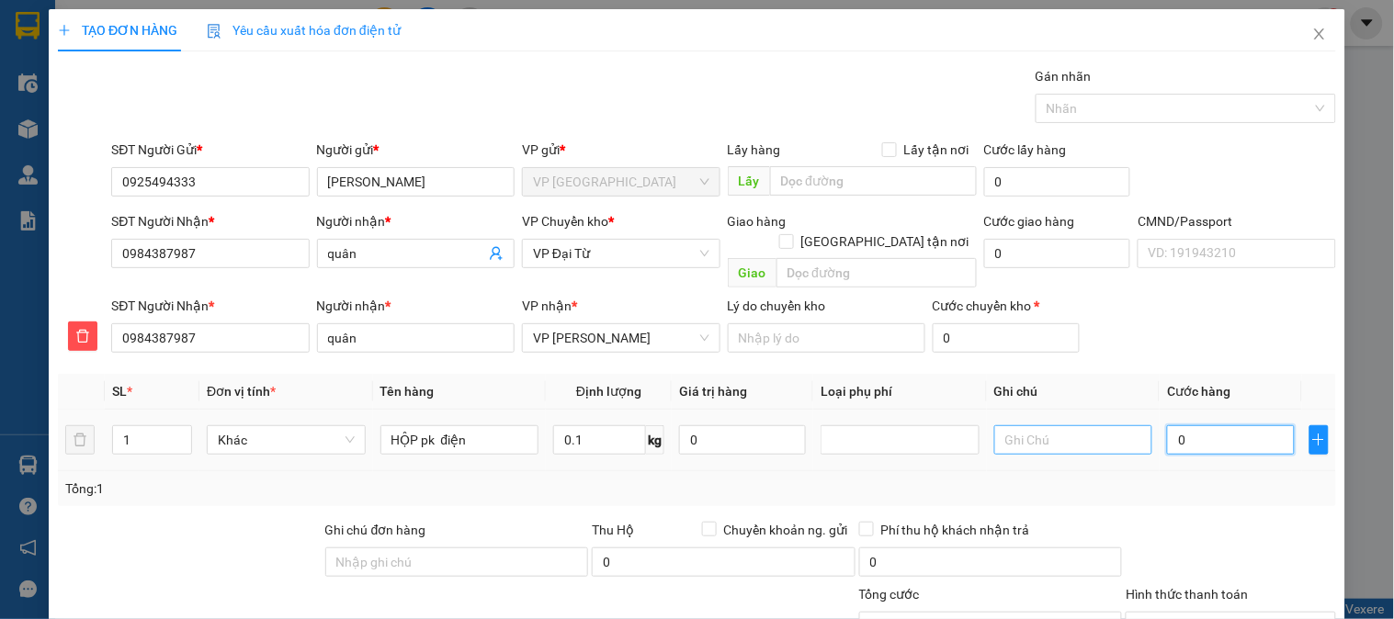
type input "2"
type input "20"
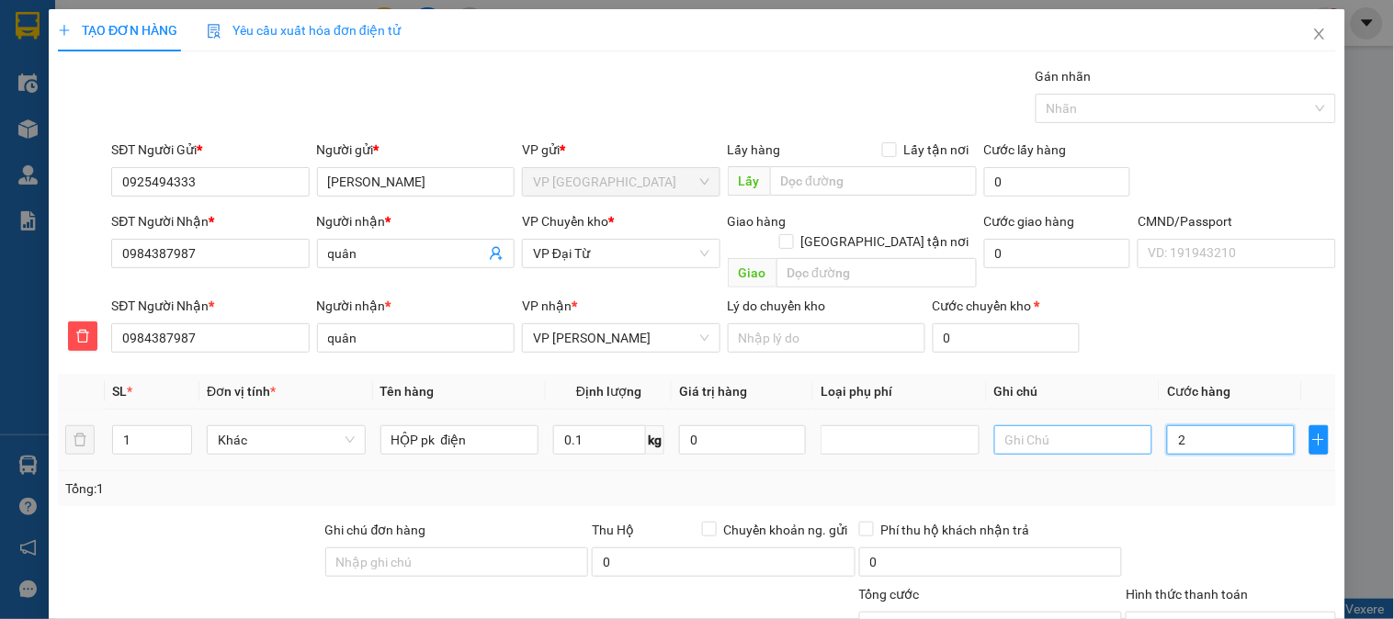
type input "20"
type input "200"
type input "2.000"
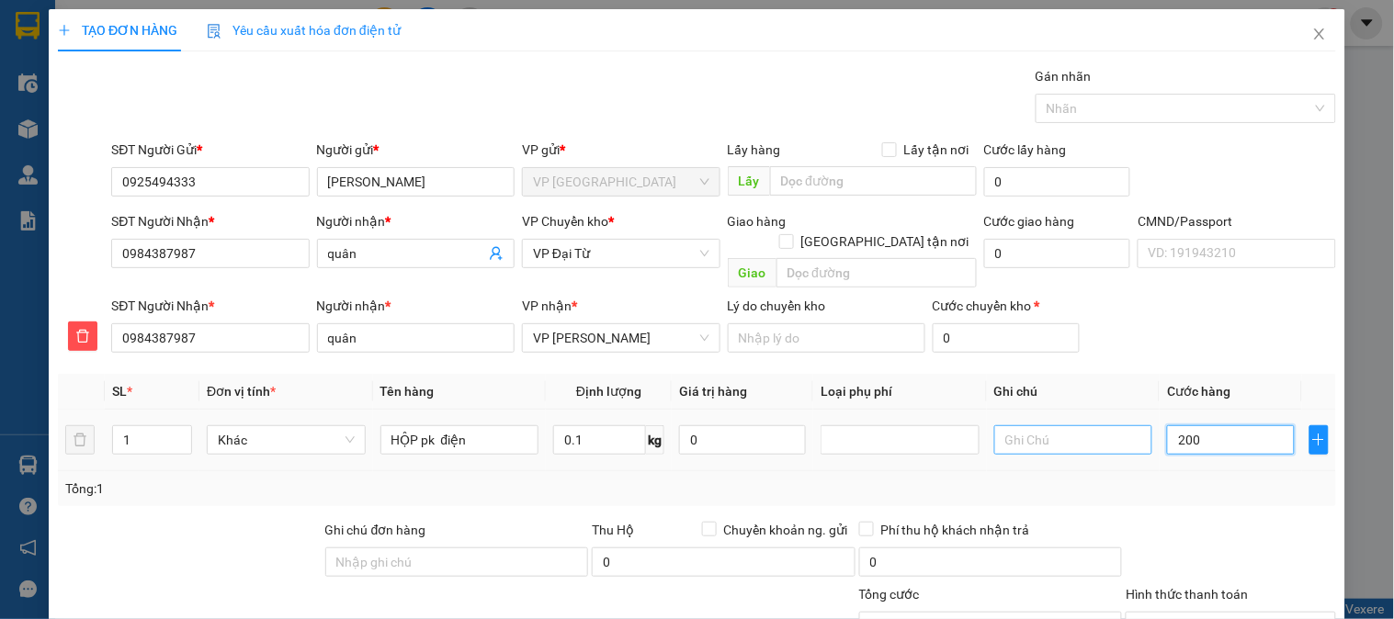
type input "2.000"
type input "20.000"
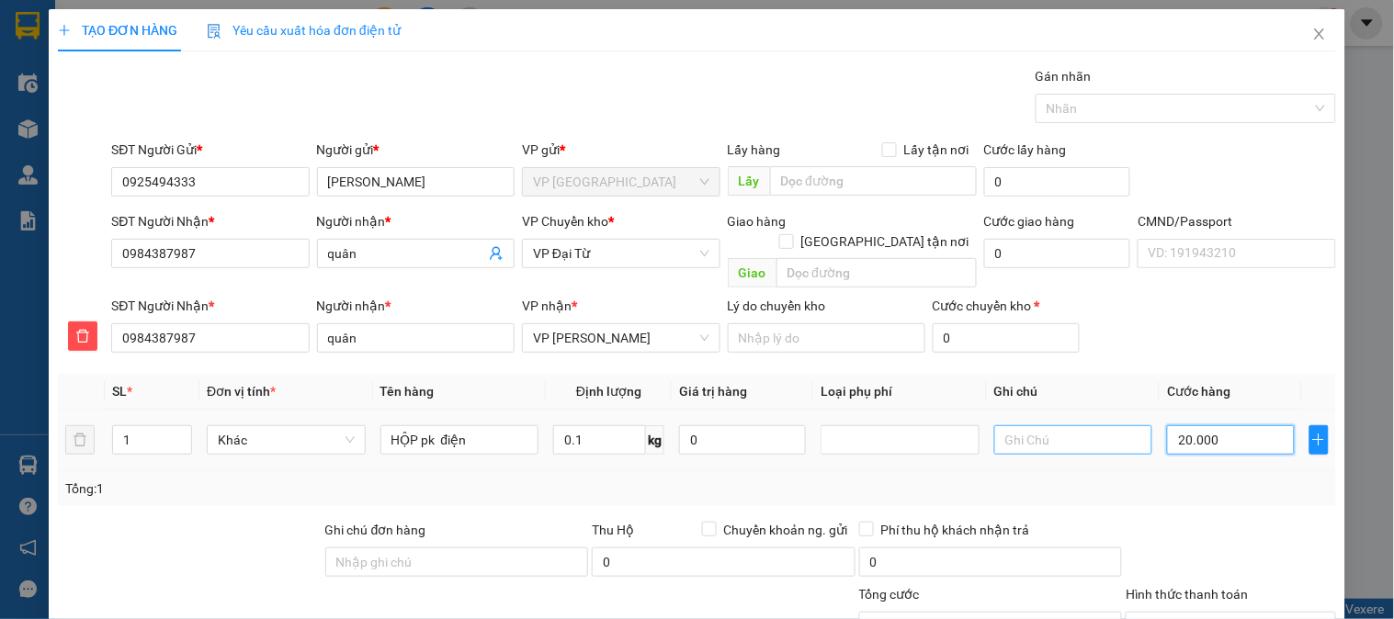
type input "20.000"
click at [1030, 425] on input "text" at bounding box center [1073, 439] width 159 height 29
click at [583, 255] on span "VP Đại Từ" at bounding box center [621, 254] width 176 height 28
type input "Chuyển VP ĐẠI TỪ"
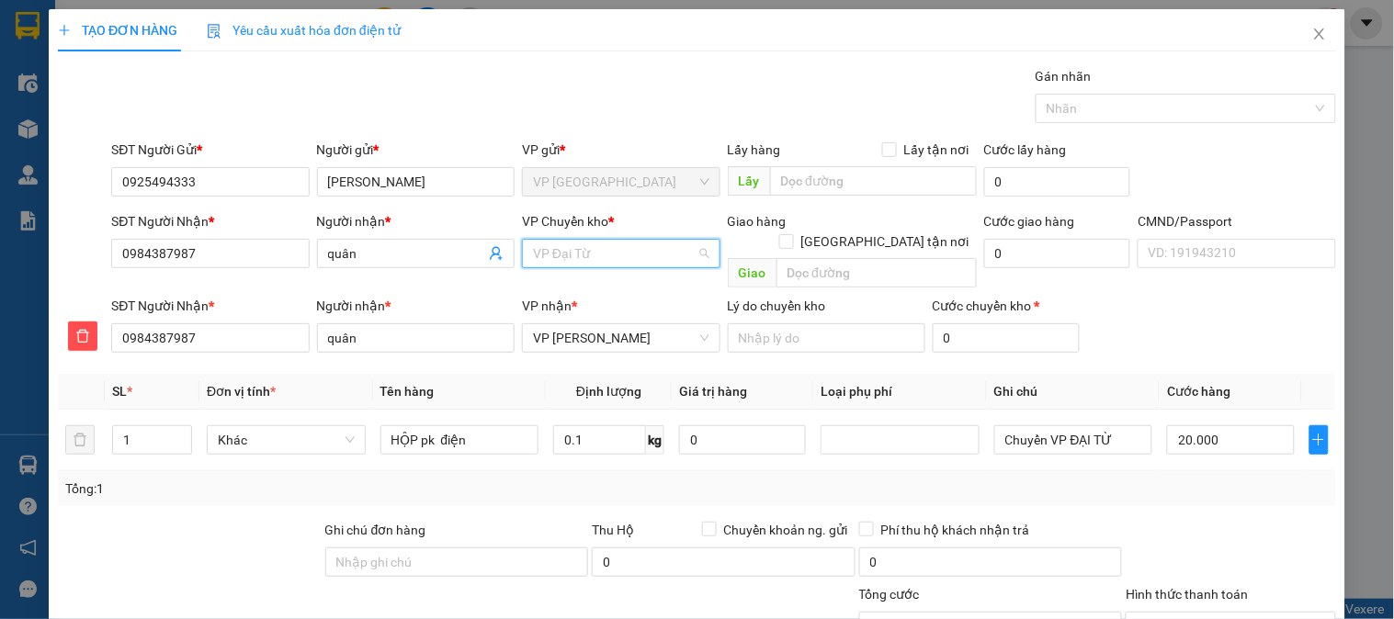
scroll to position [595, 0]
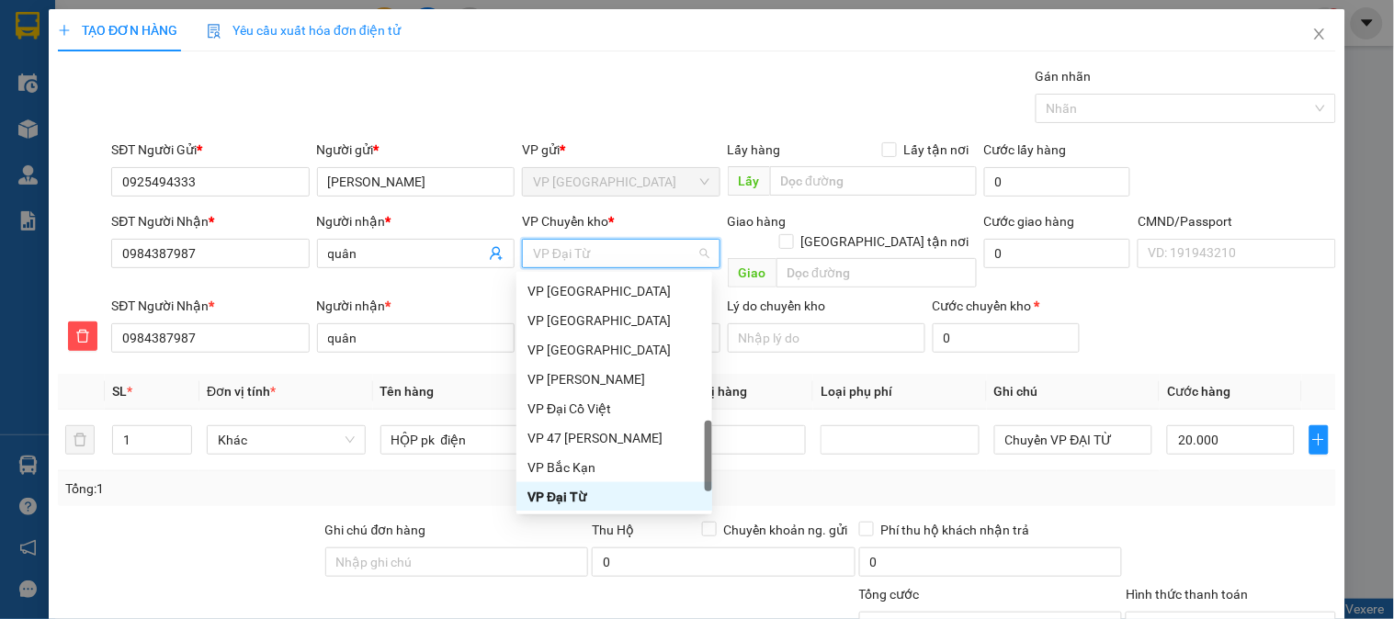
type input "b"
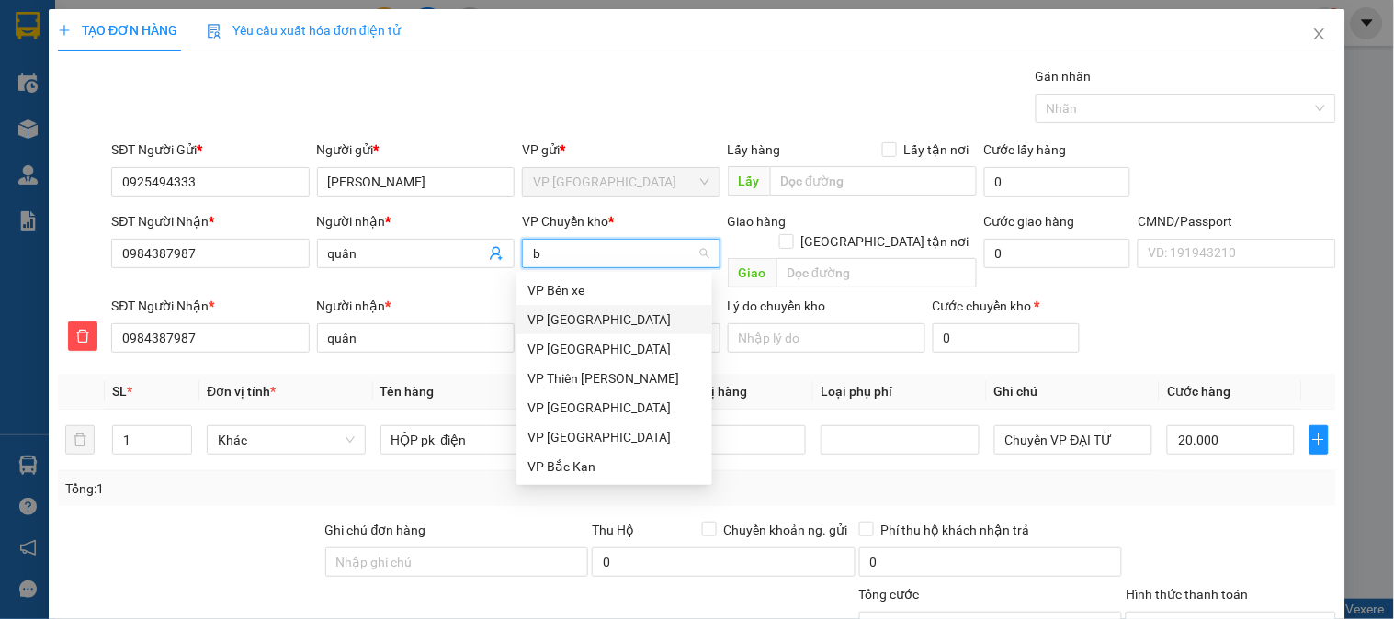
click at [568, 318] on div "VP [GEOGRAPHIC_DATA]" at bounding box center [614, 320] width 174 height 20
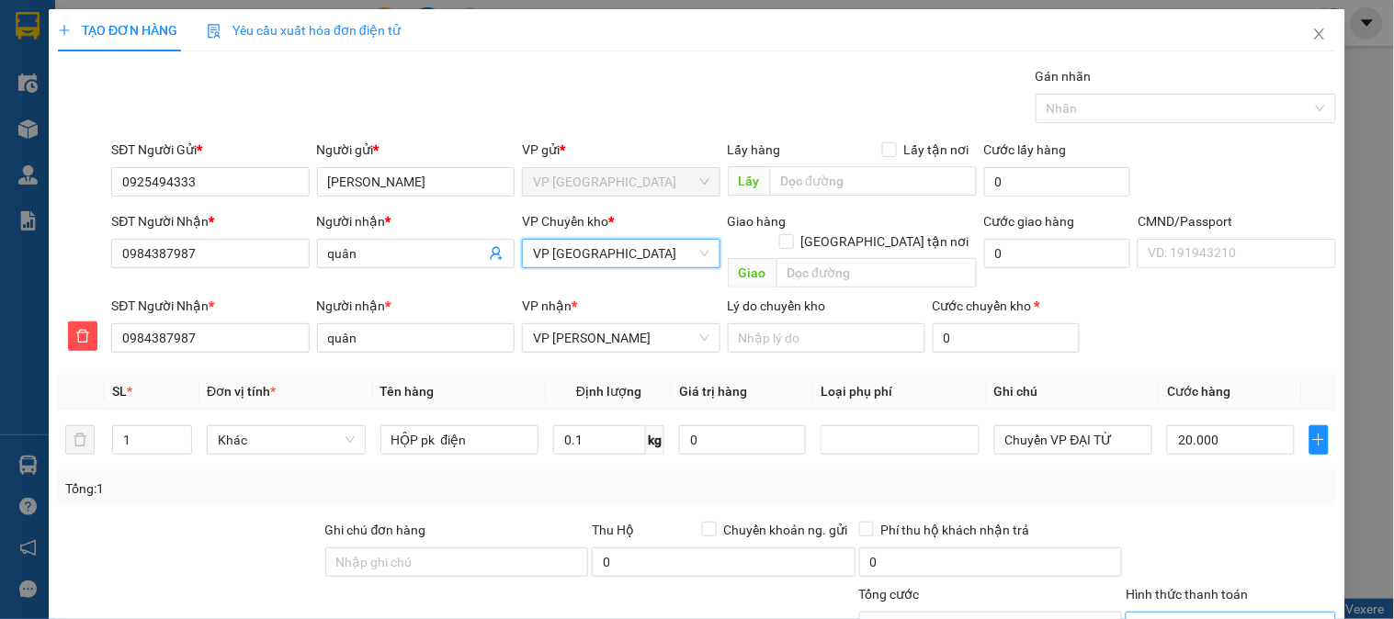
scroll to position [162, 0]
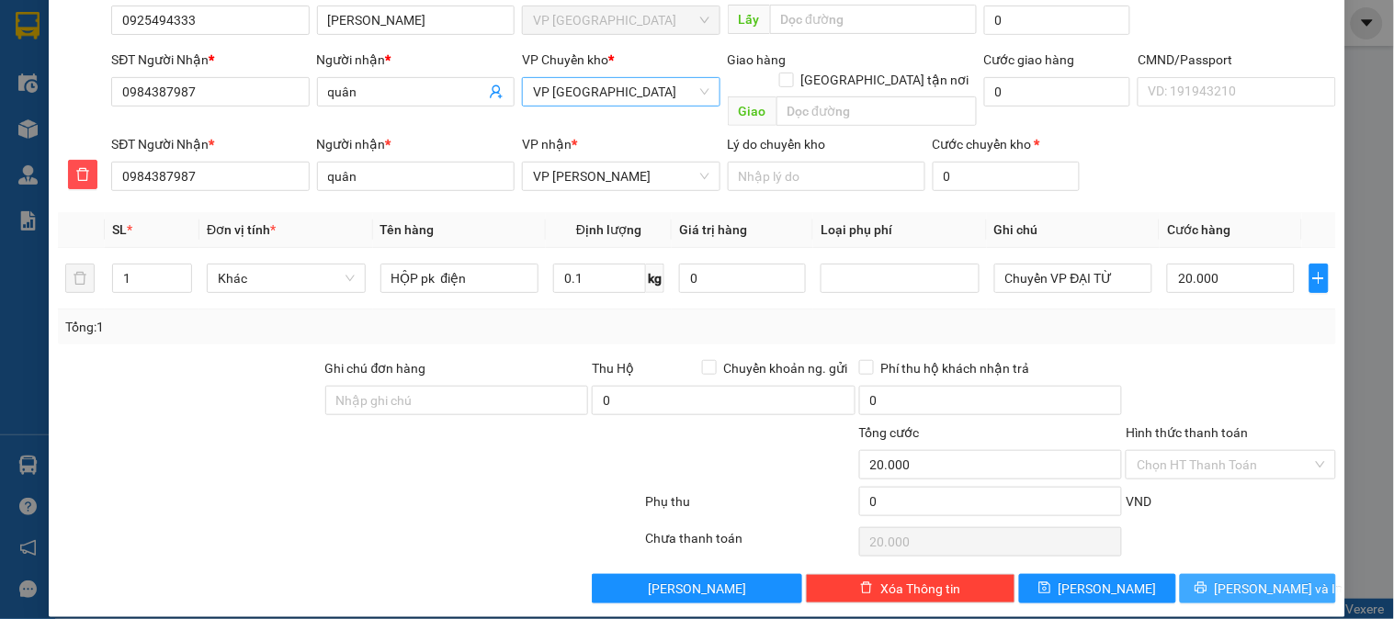
click at [1272, 579] on span "[PERSON_NAME] và In" at bounding box center [1279, 589] width 129 height 20
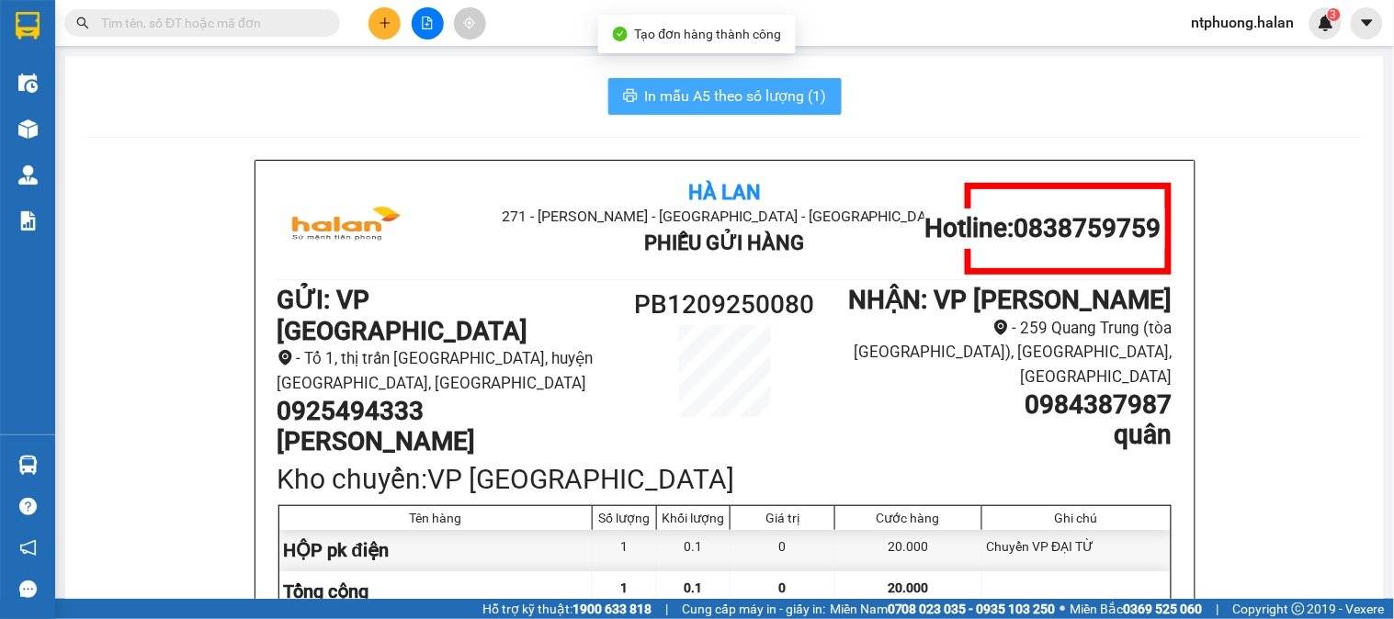
click at [677, 98] on span "In mẫu A5 theo số lượng (1)" at bounding box center [736, 96] width 182 height 23
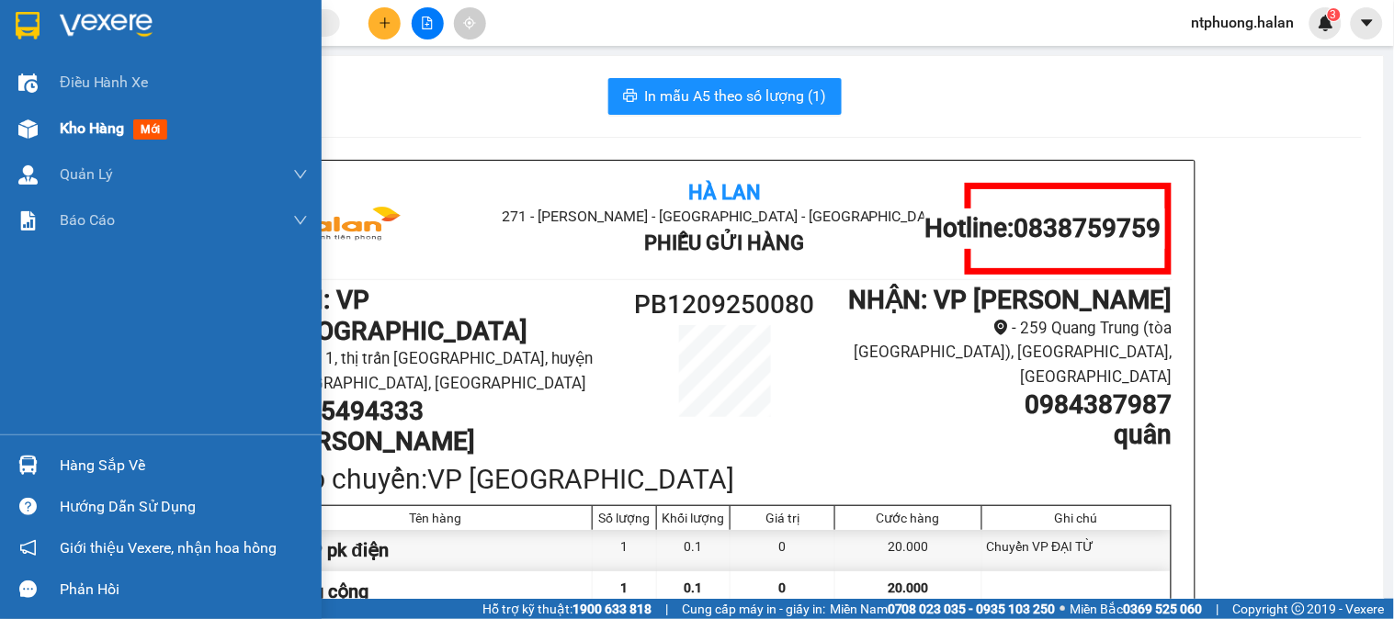
click at [92, 130] on span "Kho hàng" at bounding box center [92, 127] width 64 height 17
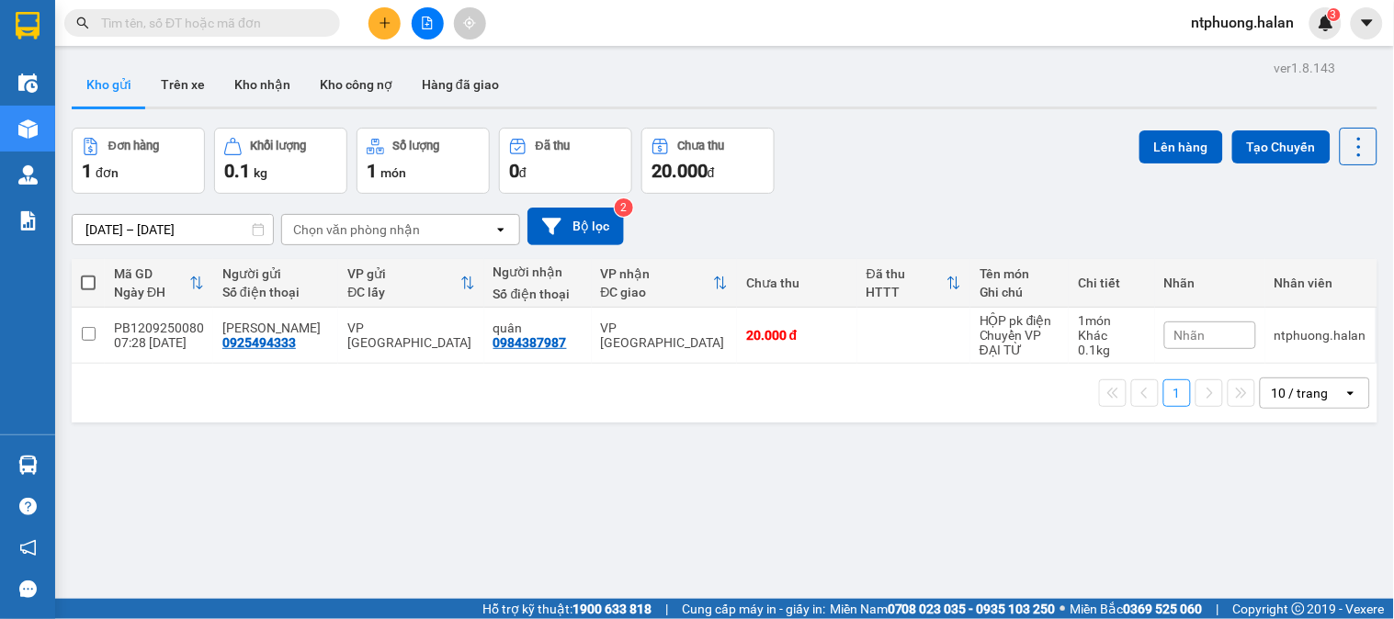
click at [89, 283] on span at bounding box center [88, 283] width 15 height 15
click at [88, 274] on input "checkbox" at bounding box center [88, 274] width 0 height 0
checkbox input "true"
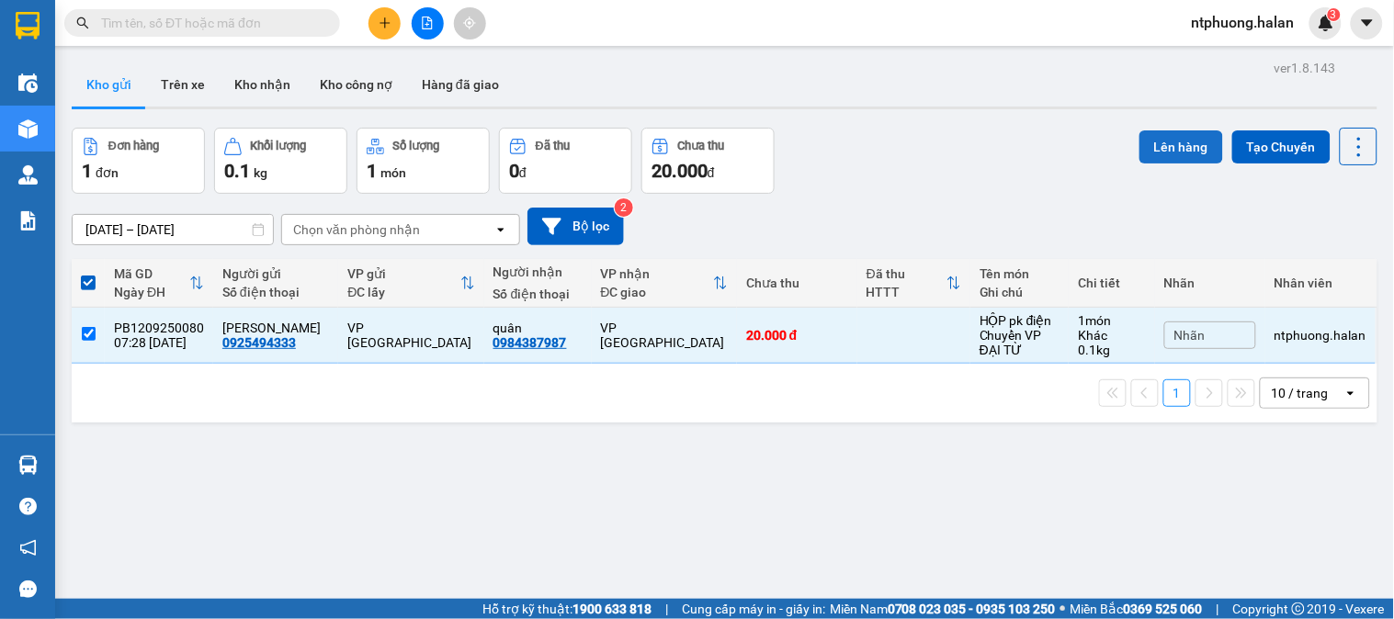
click at [1151, 131] on button "Lên hàng" at bounding box center [1181, 146] width 84 height 33
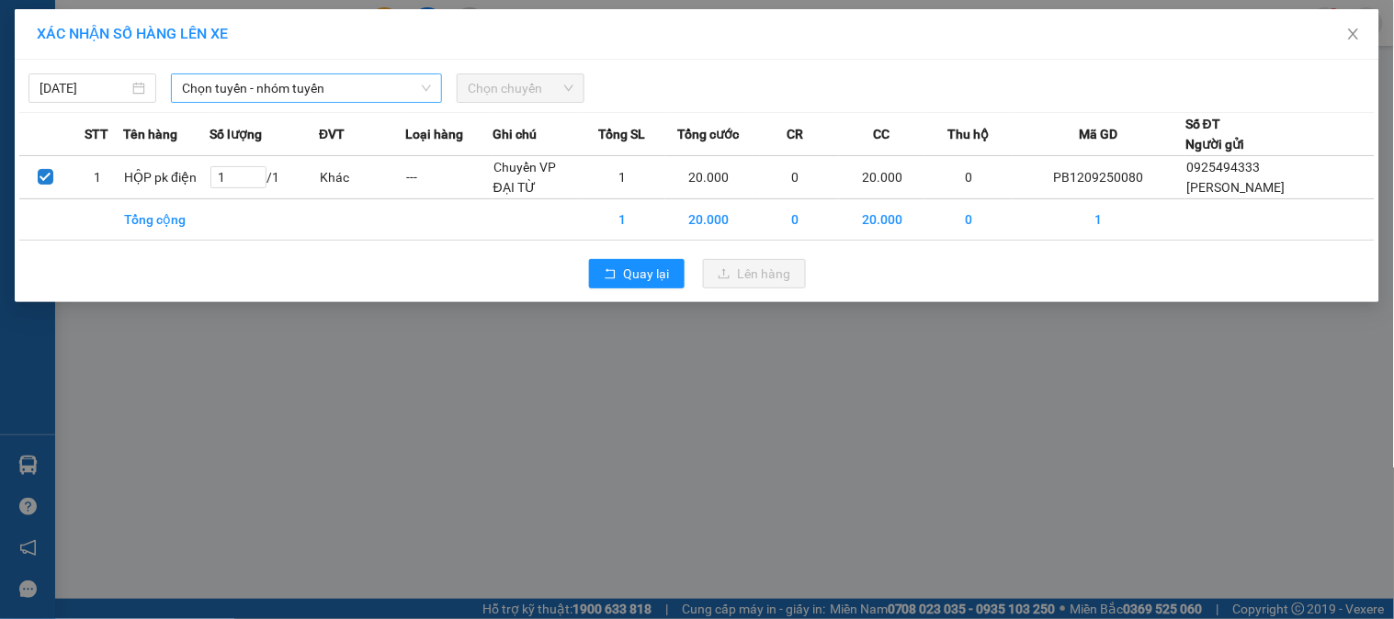
click at [271, 89] on span "Chọn tuyến - nhóm tuyến" at bounding box center [306, 88] width 249 height 28
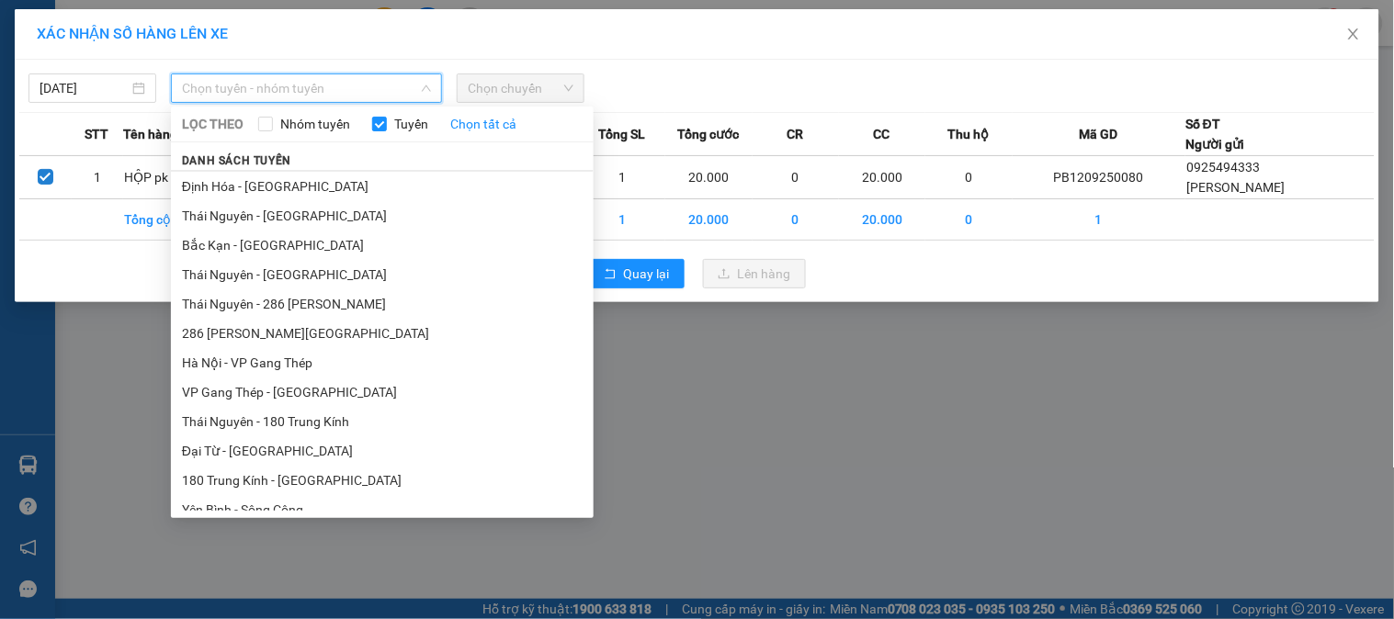
scroll to position [408, 0]
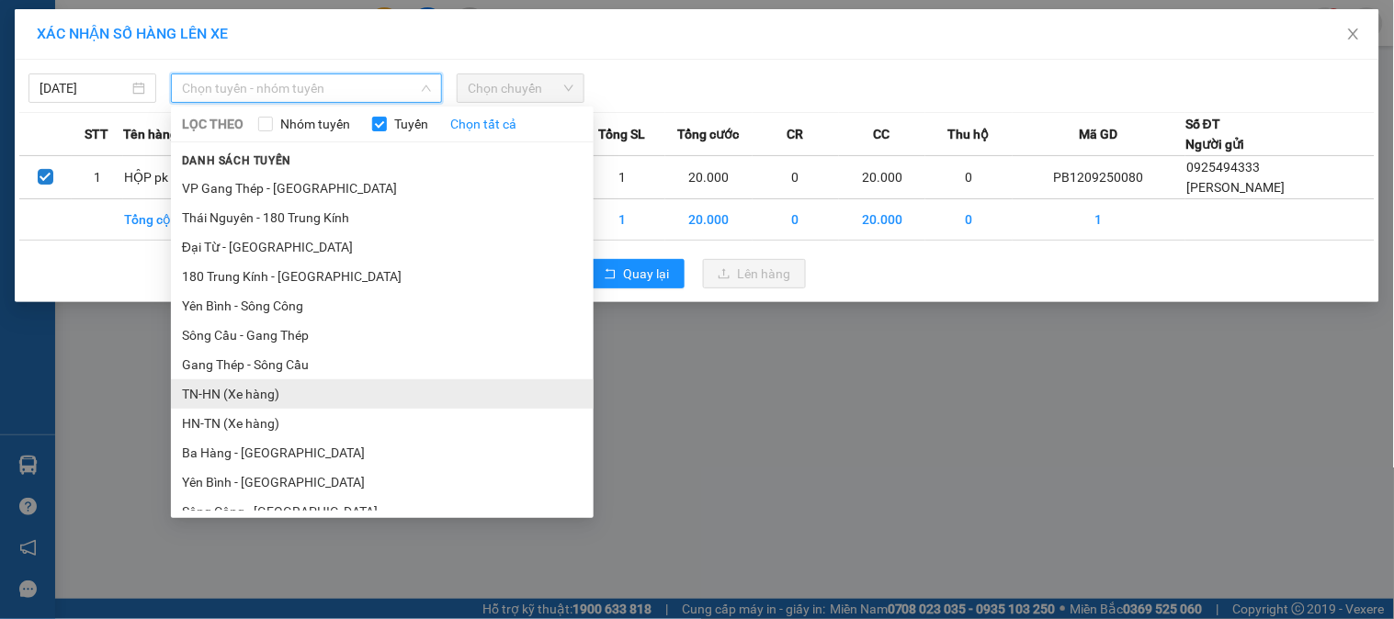
click at [233, 398] on li "TN-HN (Xe hàng)" at bounding box center [382, 393] width 423 height 29
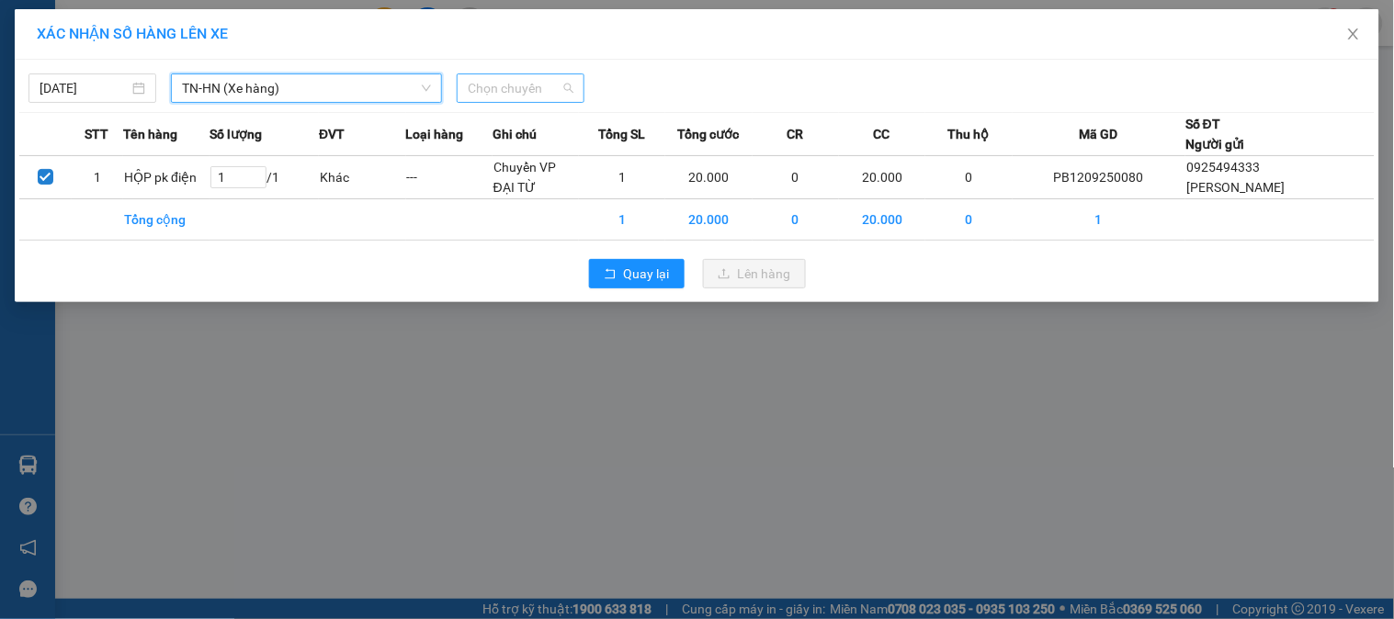
click at [555, 86] on span "Chọn chuyến" at bounding box center [521, 88] width 106 height 28
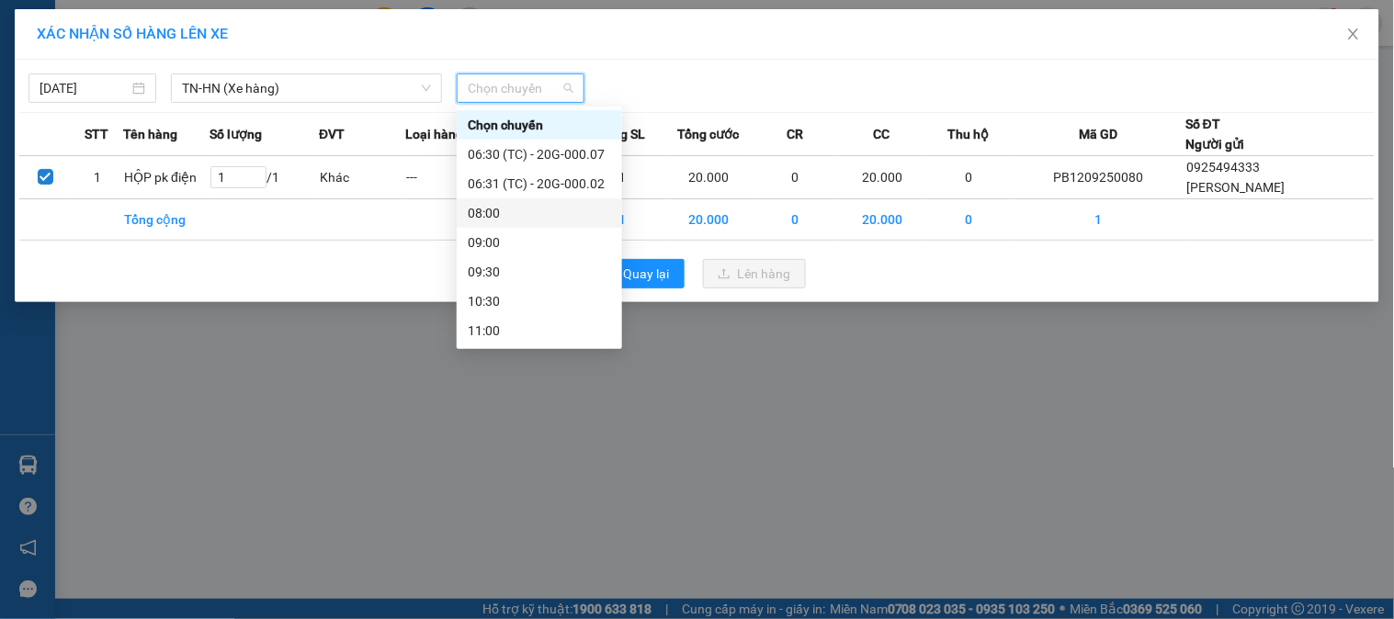
click at [482, 216] on div "08:00" at bounding box center [539, 213] width 143 height 20
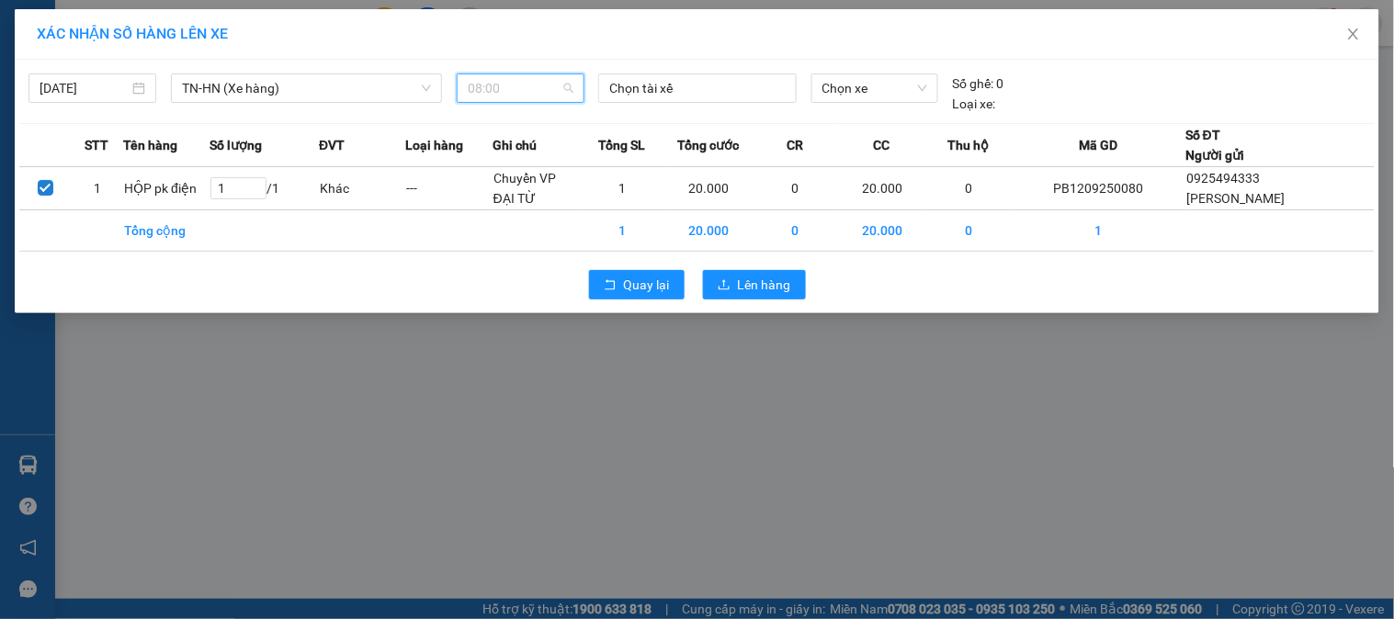
click at [507, 92] on span "08:00" at bounding box center [521, 88] width 106 height 28
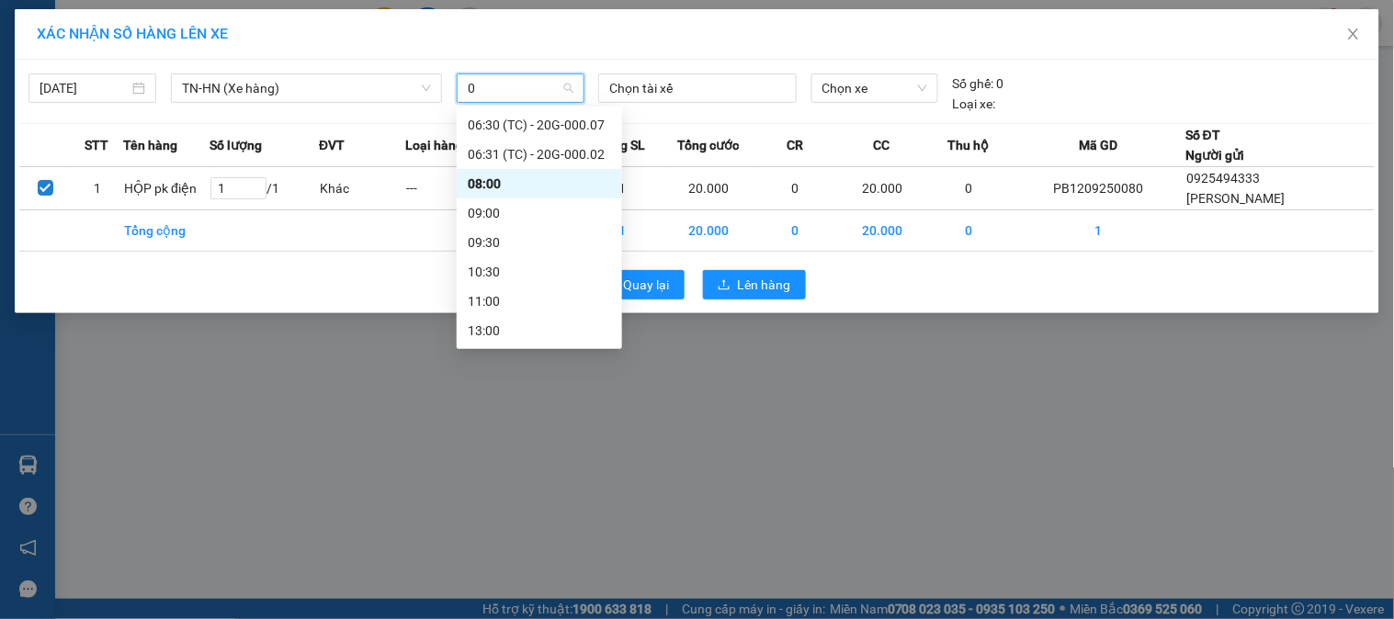
type input "08"
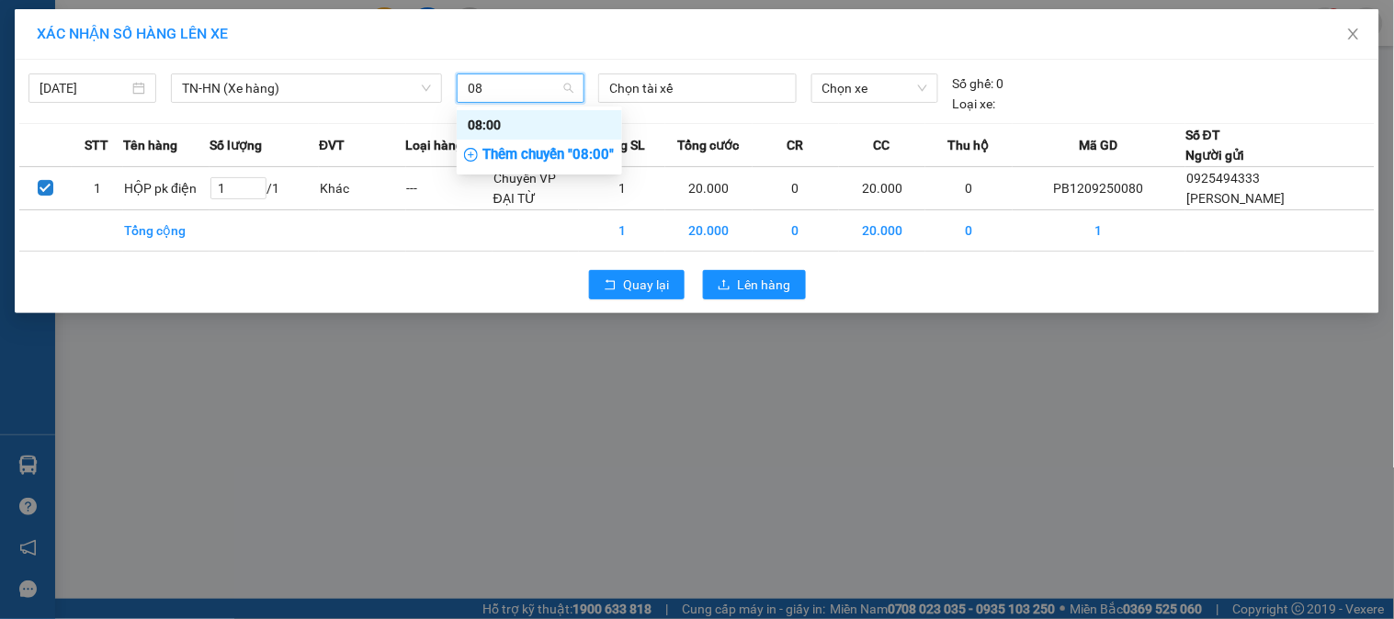
click at [485, 132] on div "08:00" at bounding box center [539, 125] width 143 height 20
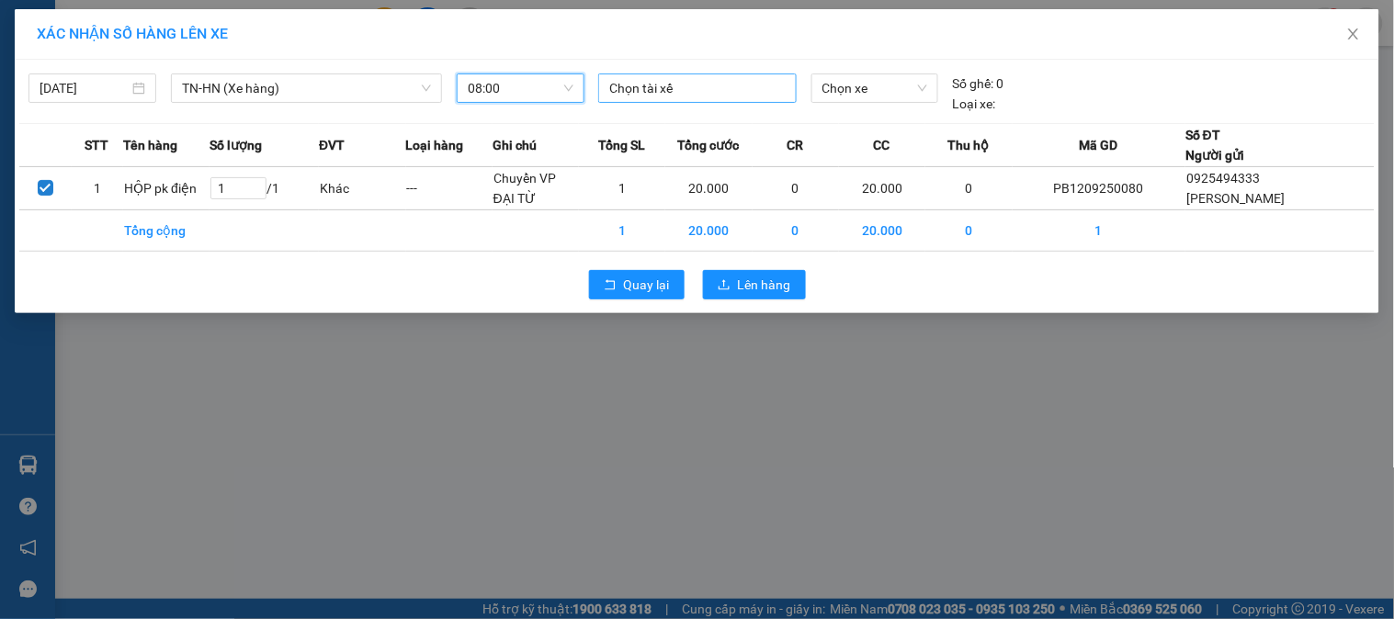
click at [726, 88] on div at bounding box center [697, 88] width 188 height 22
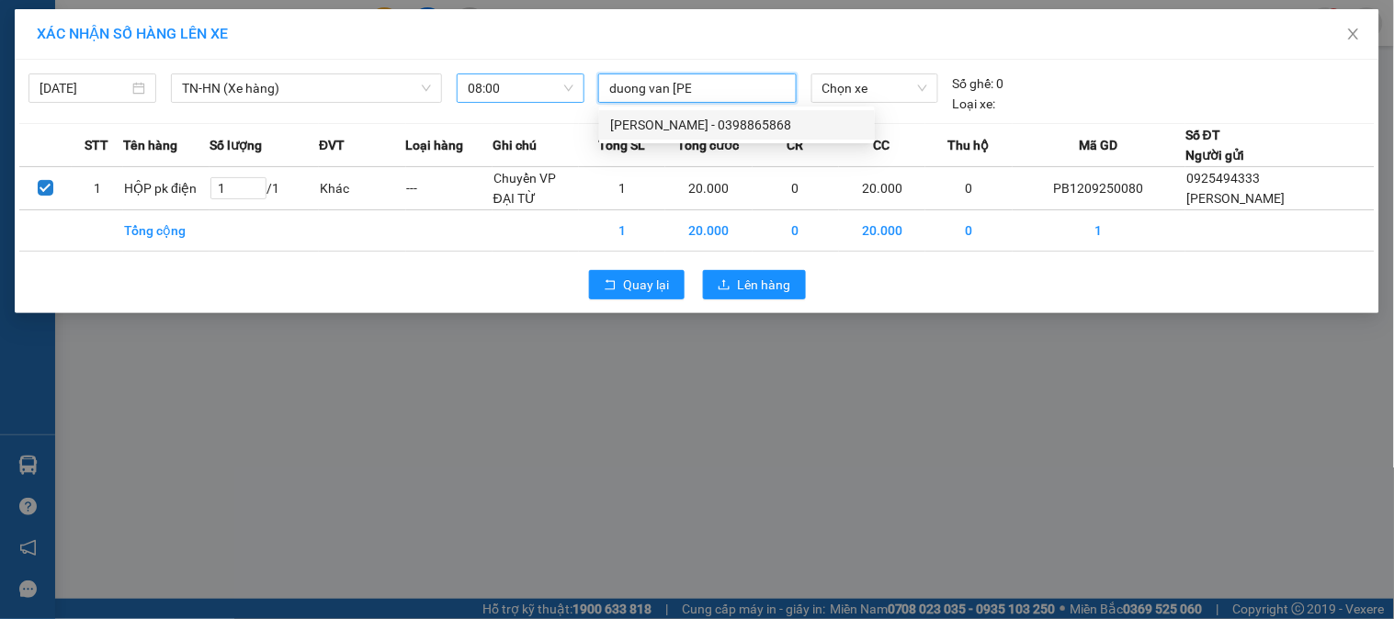
type input "duong van [PERSON_NAME]"
drag, startPoint x: 713, startPoint y: 119, endPoint x: 850, endPoint y: 87, distance: 140.6
click at [730, 115] on div "[PERSON_NAME] - 0398865868" at bounding box center [737, 125] width 254 height 20
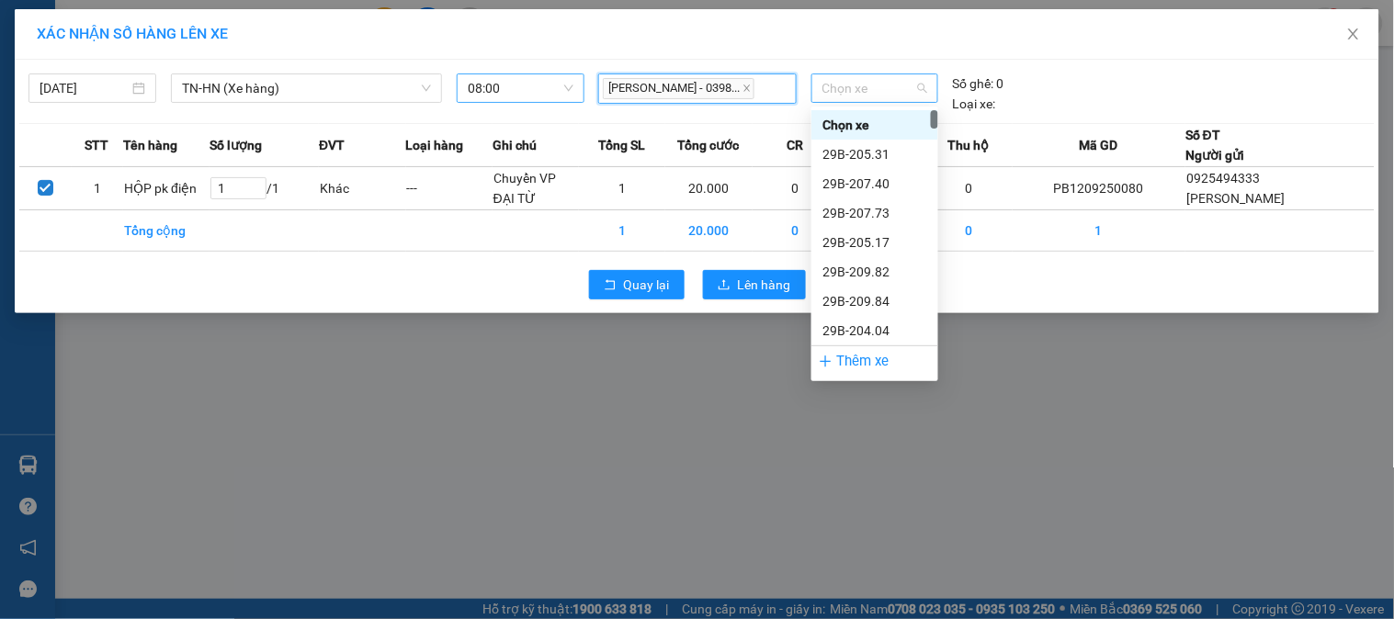
click at [899, 79] on span "Chọn xe" at bounding box center [874, 88] width 105 height 28
type input "396"
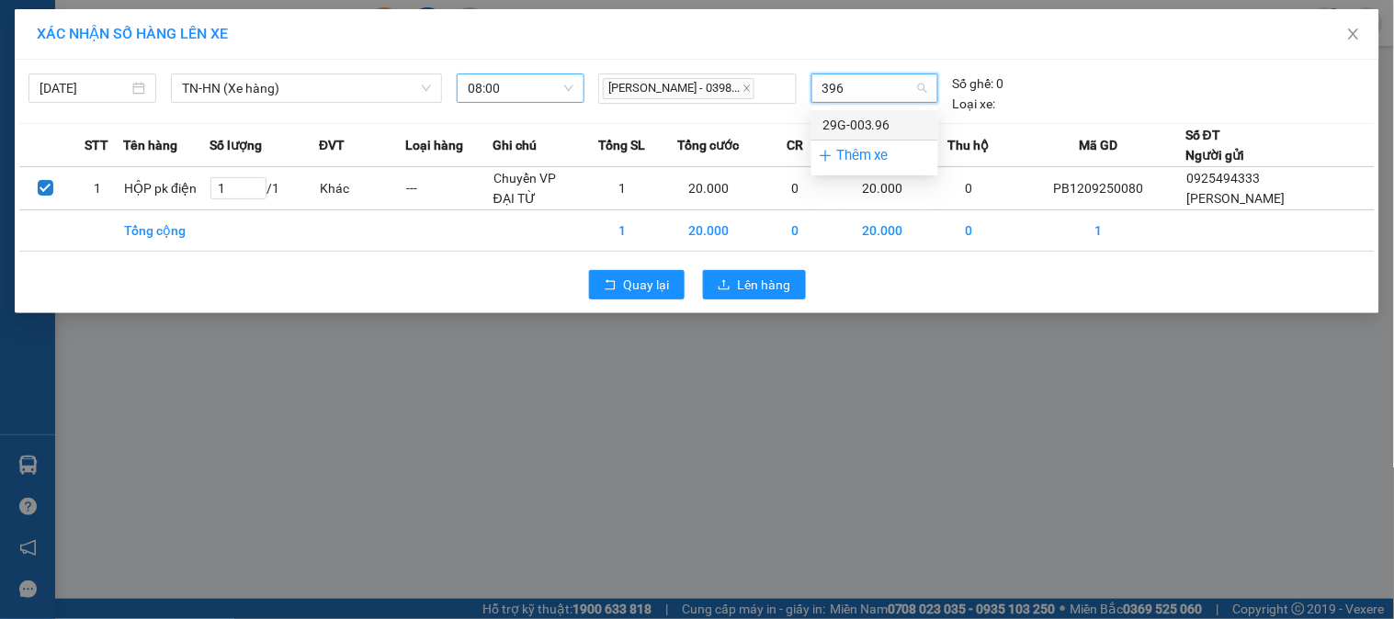
click at [855, 121] on div "29G-003.96" at bounding box center [874, 125] width 105 height 20
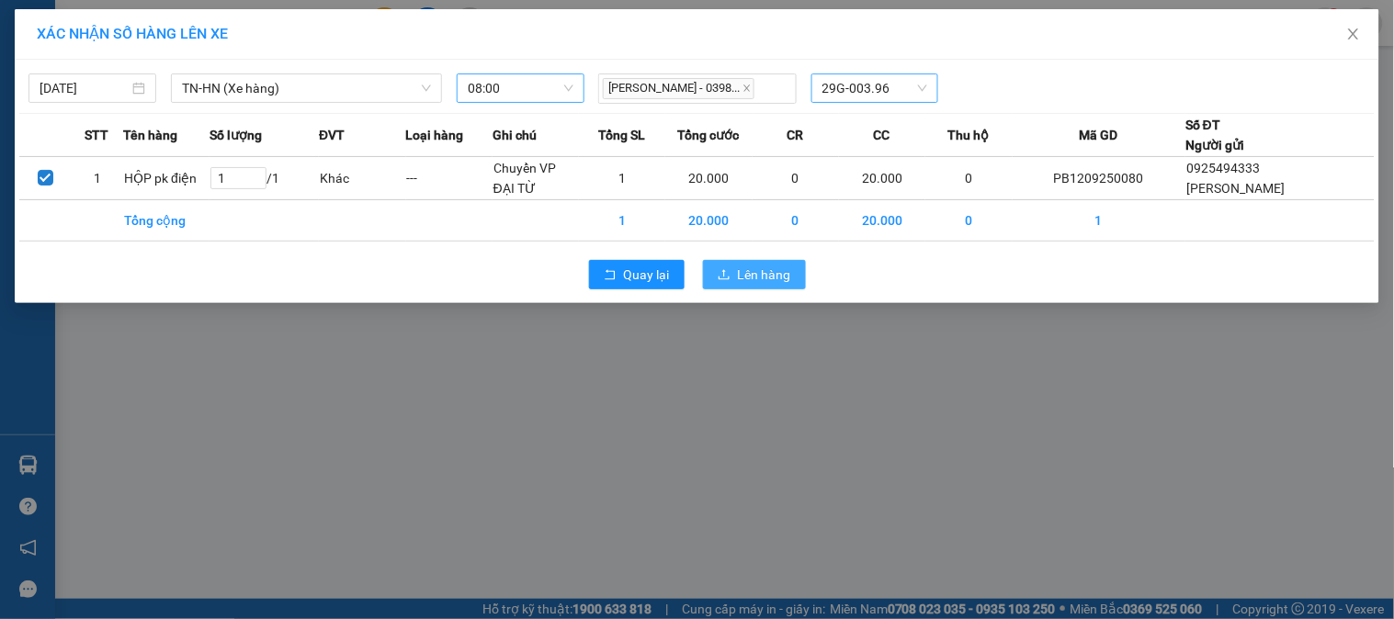
click at [776, 280] on span "Lên hàng" at bounding box center [764, 275] width 53 height 20
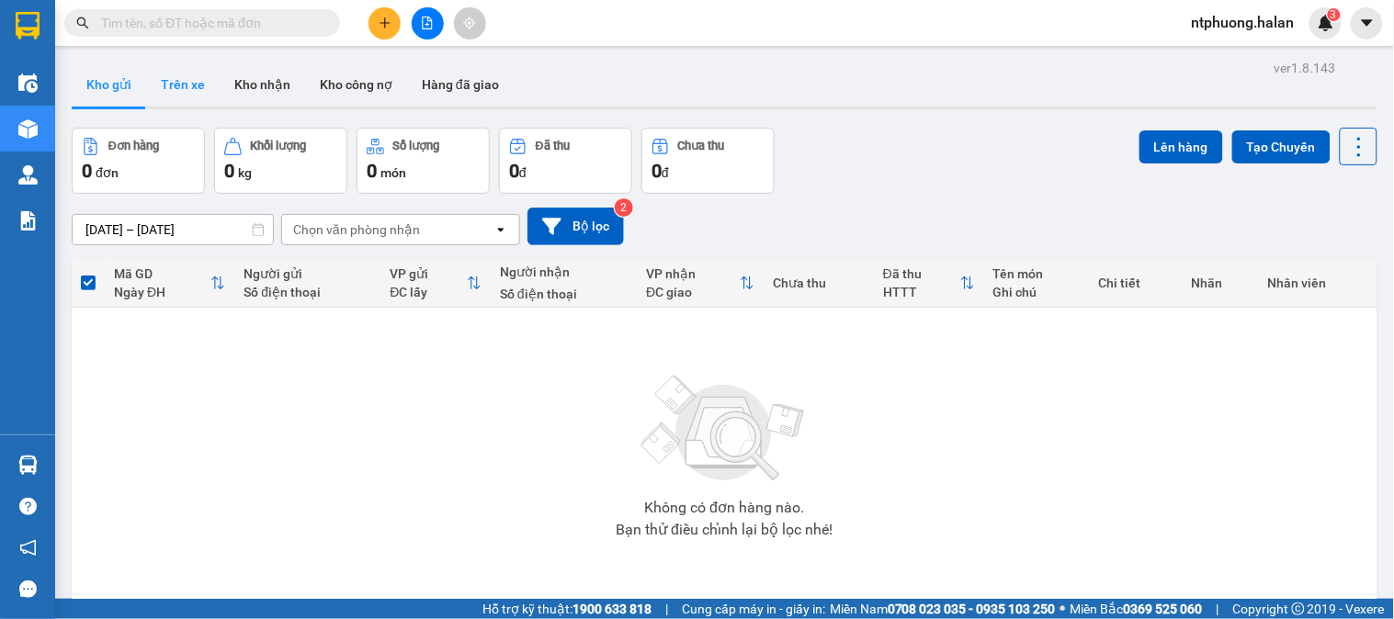
click at [188, 89] on button "Trên xe" at bounding box center [183, 84] width 74 height 44
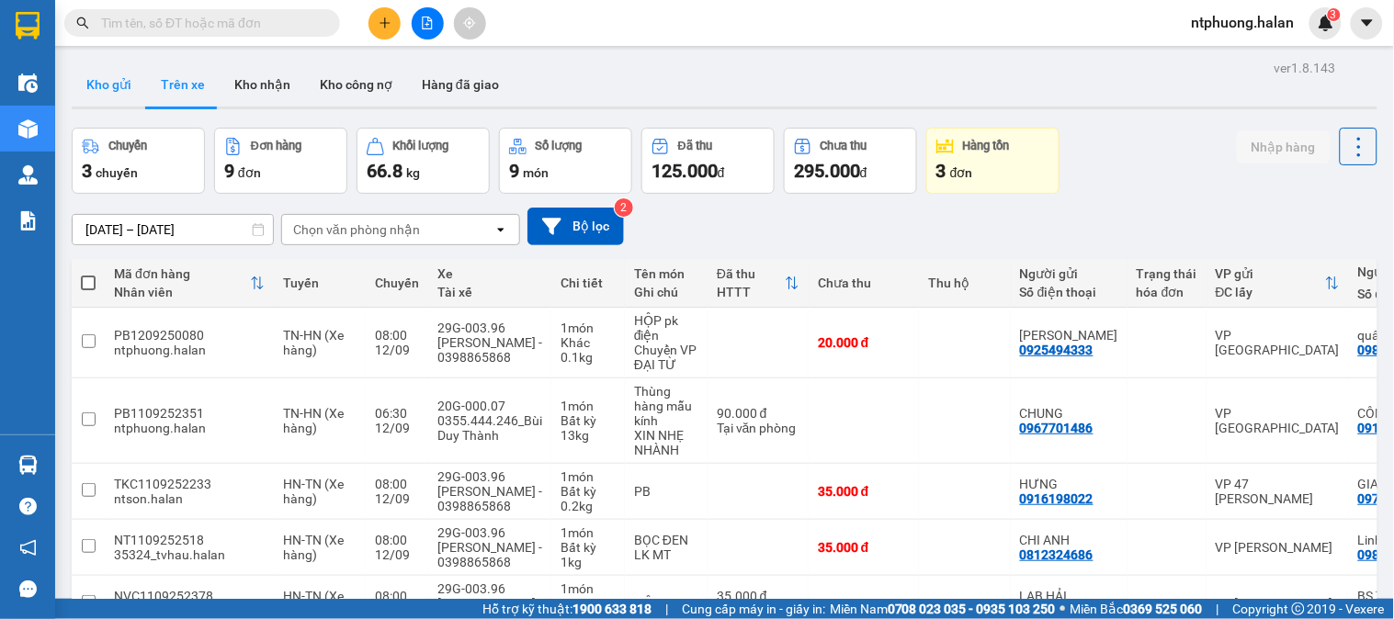
click at [110, 79] on button "Kho gửi" at bounding box center [109, 84] width 74 height 44
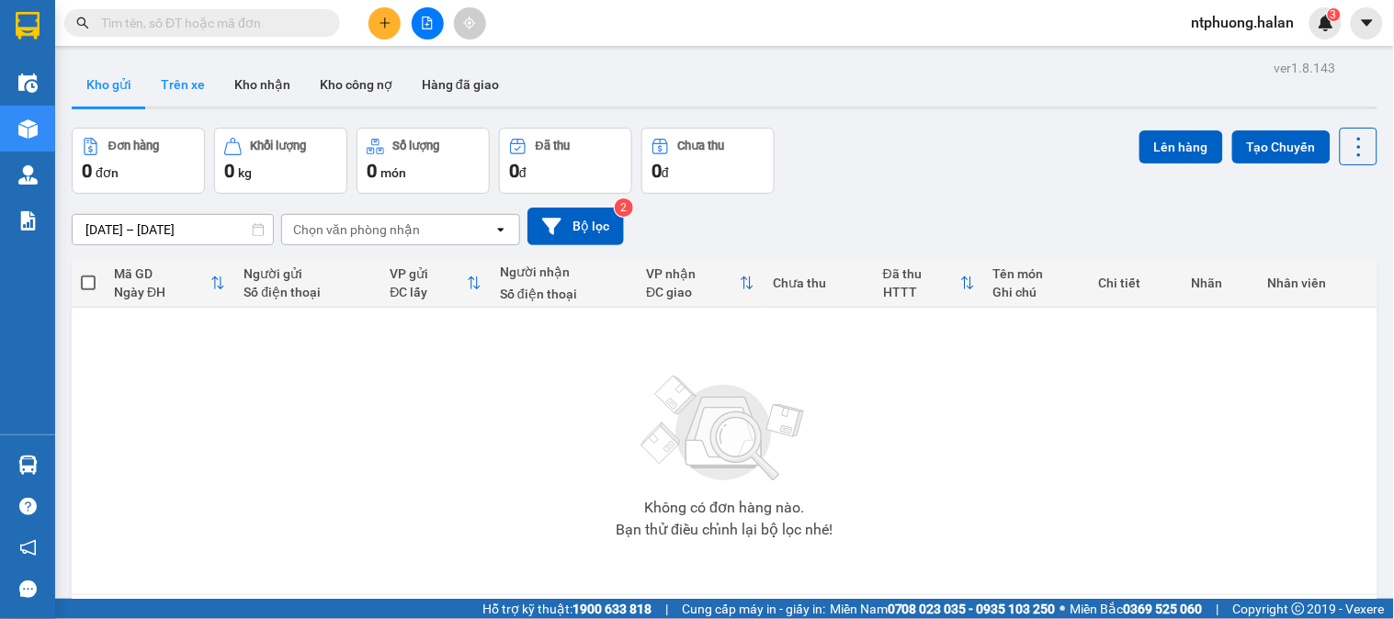
click at [177, 80] on button "Trên xe" at bounding box center [183, 84] width 74 height 44
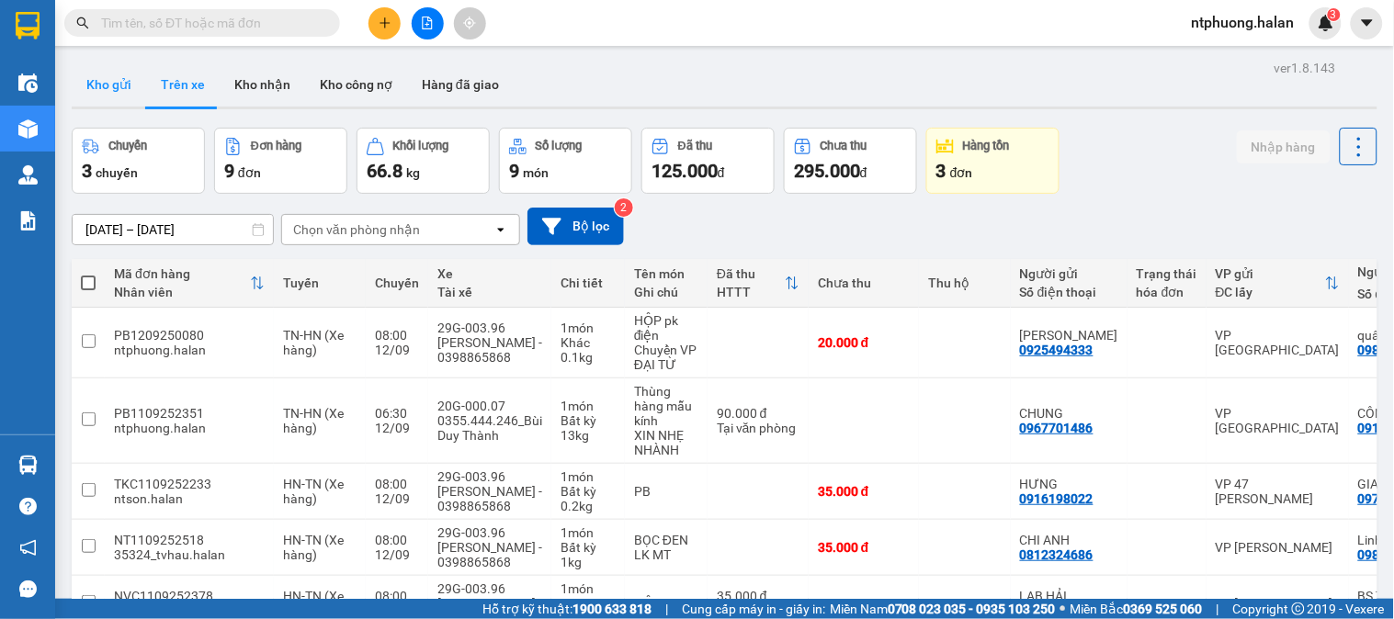
click at [94, 86] on button "Kho gửi" at bounding box center [109, 84] width 74 height 44
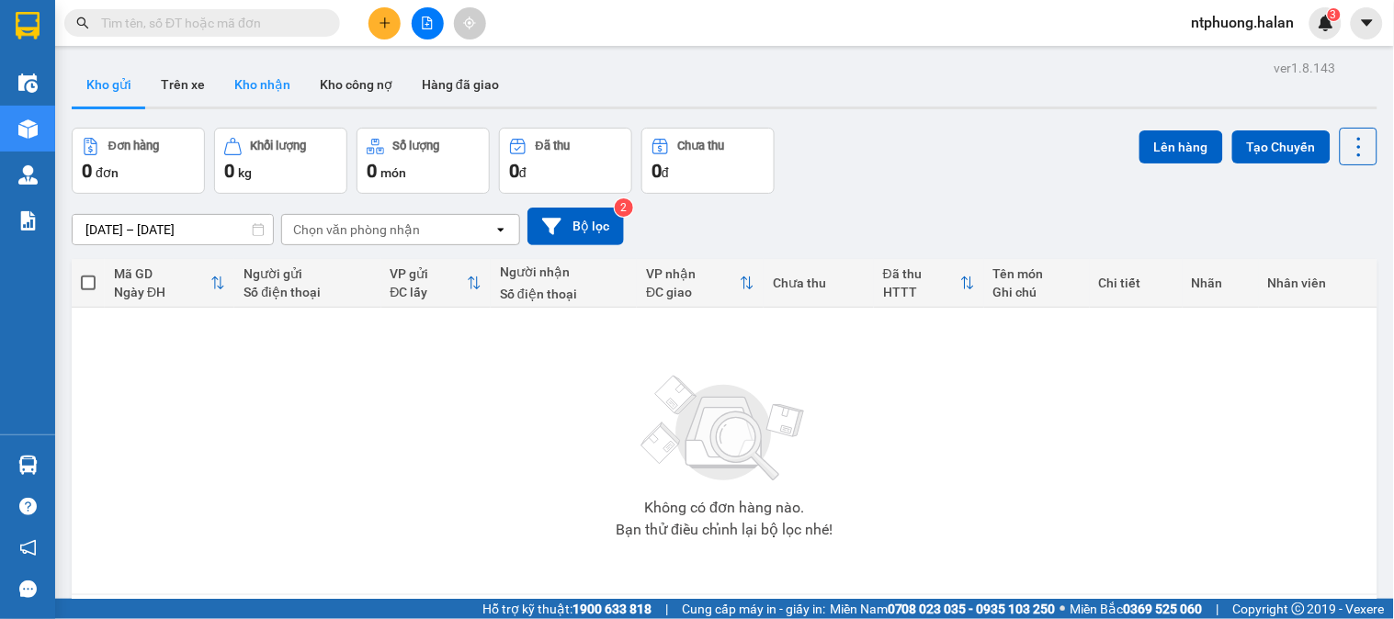
click at [255, 80] on button "Kho nhận" at bounding box center [262, 84] width 85 height 44
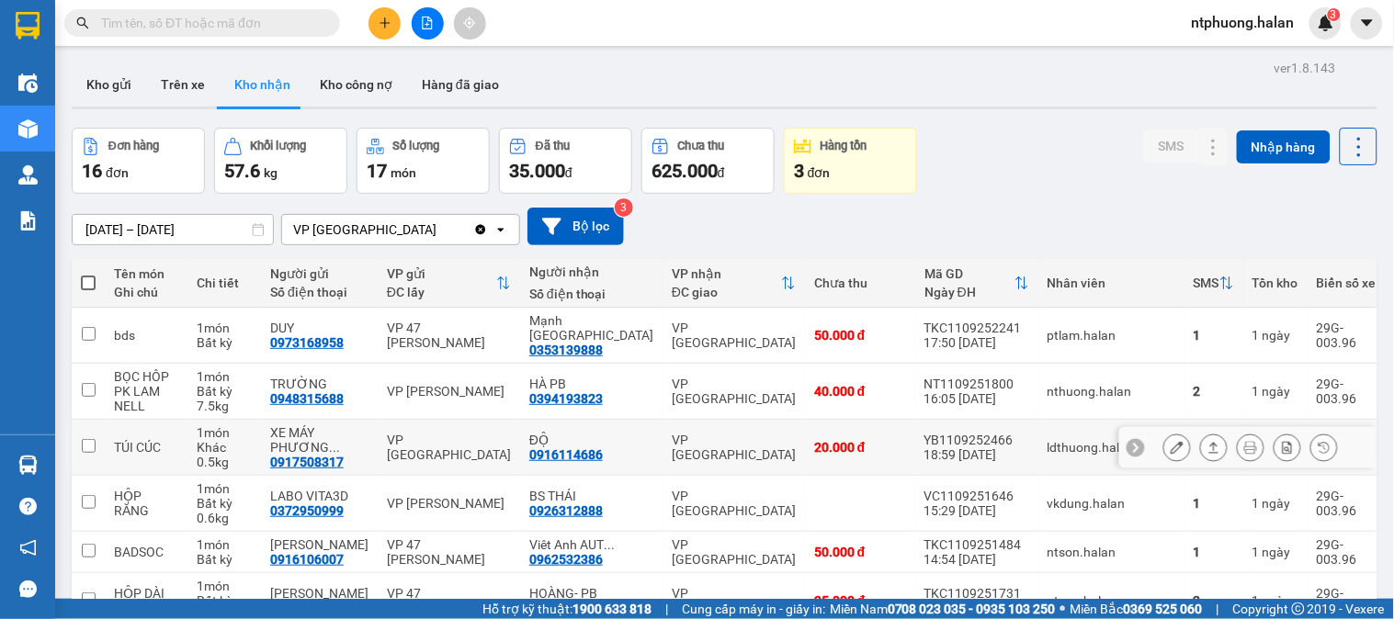
scroll to position [204, 0]
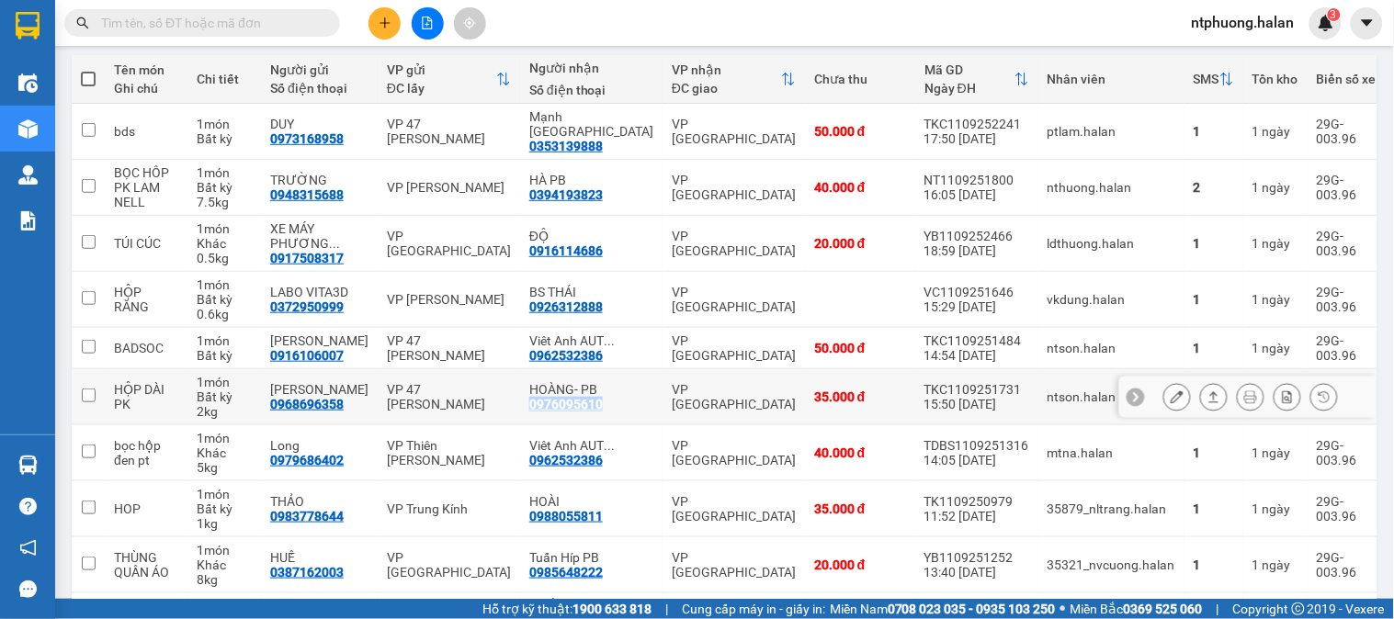
drag, startPoint x: 540, startPoint y: 390, endPoint x: 617, endPoint y: 396, distance: 76.5
click at [617, 396] on td "HOÀNG- PB 0976095610" at bounding box center [591, 397] width 142 height 56
checkbox input "true"
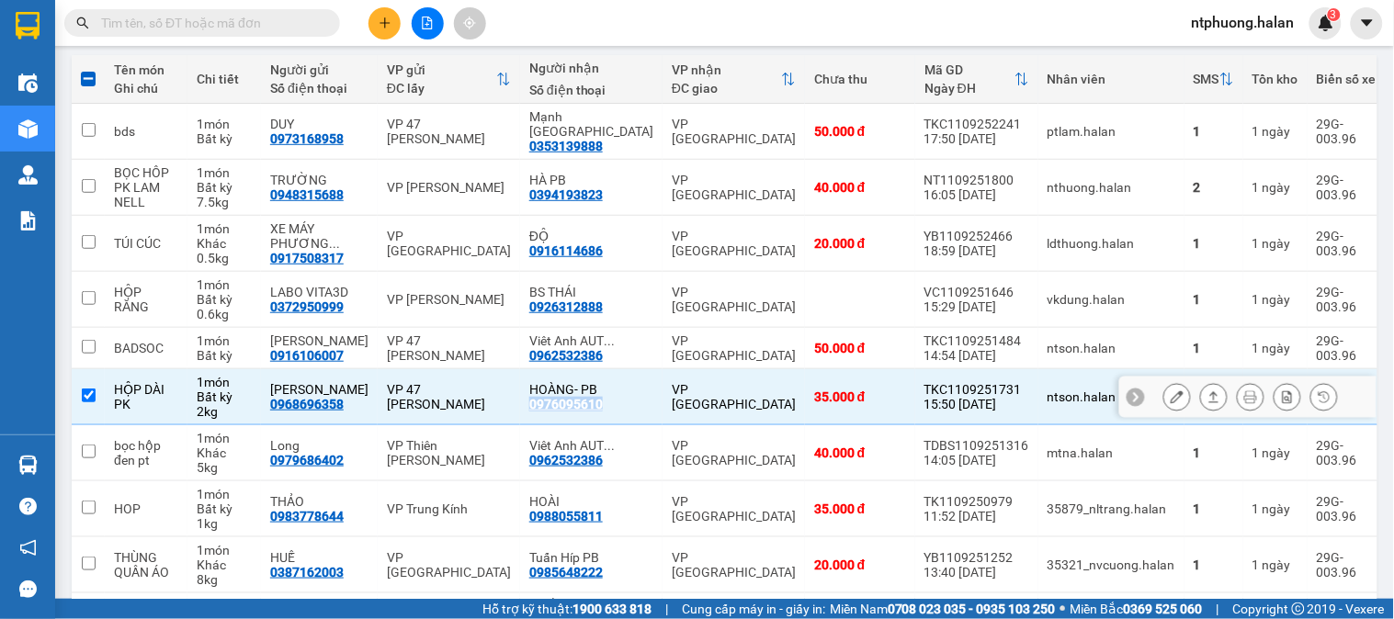
copy div "0976095610"
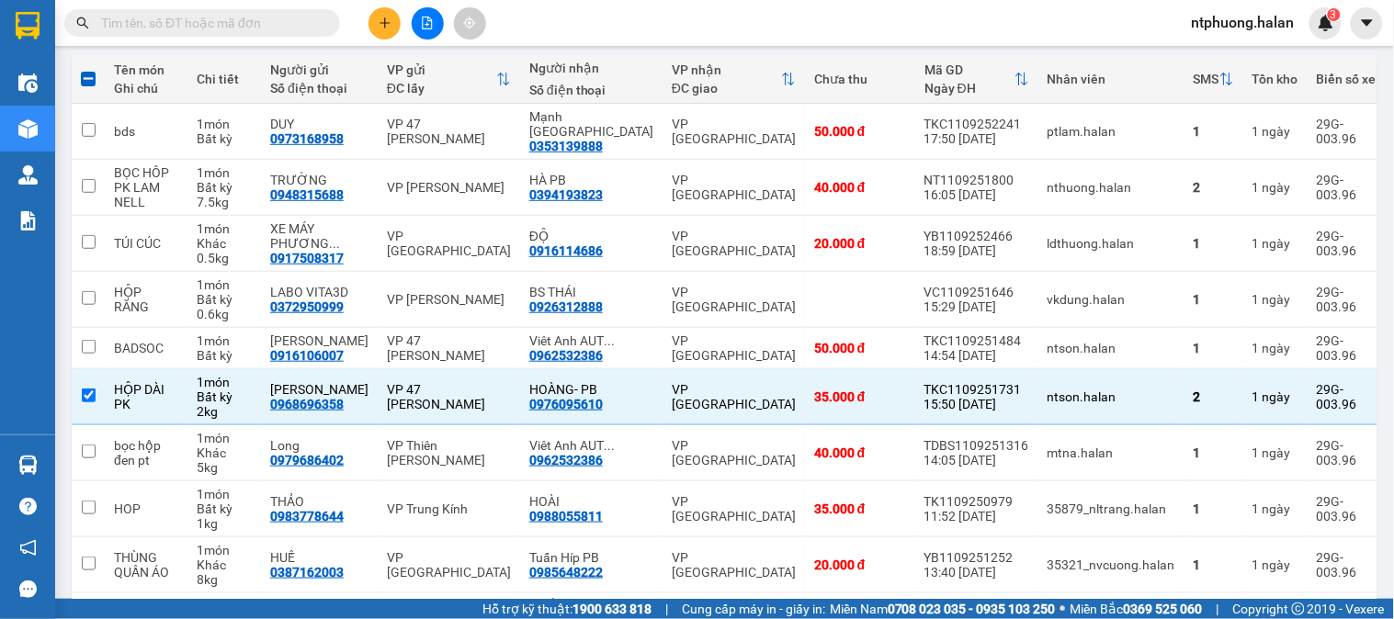
click at [158, 21] on input "text" at bounding box center [209, 23] width 217 height 20
paste input "0976095610"
type input "0976095610"
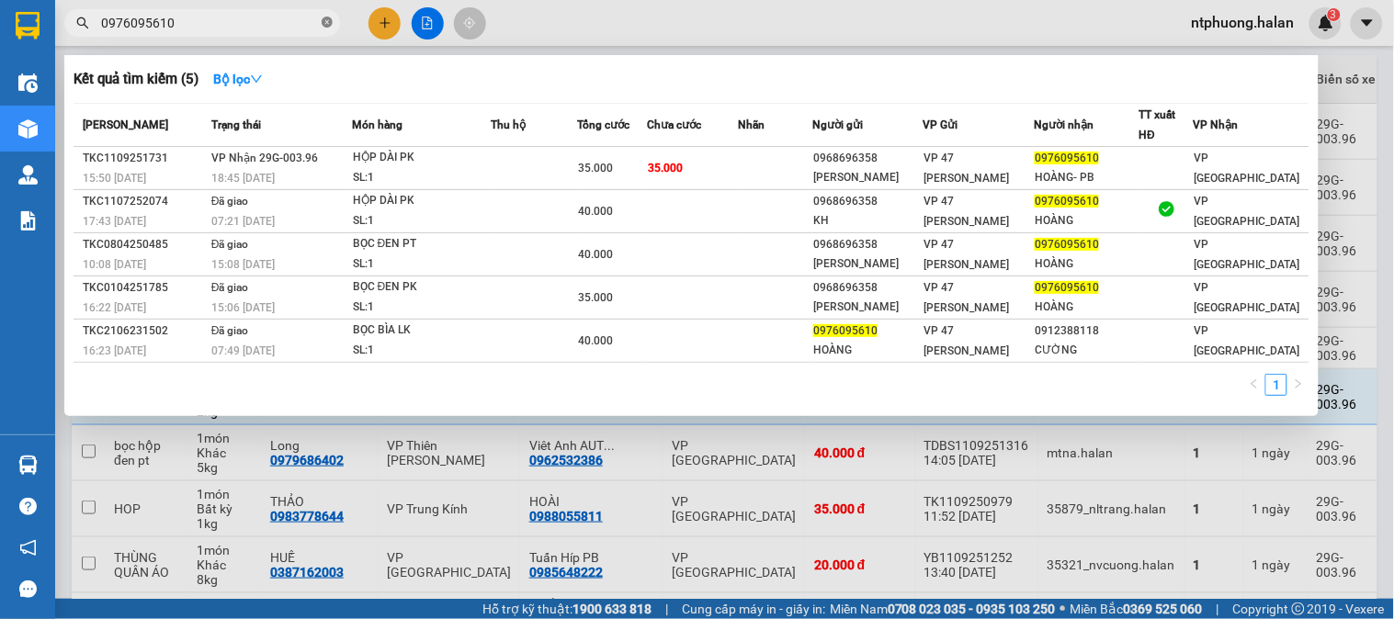
click at [328, 23] on icon "close-circle" at bounding box center [327, 22] width 11 height 11
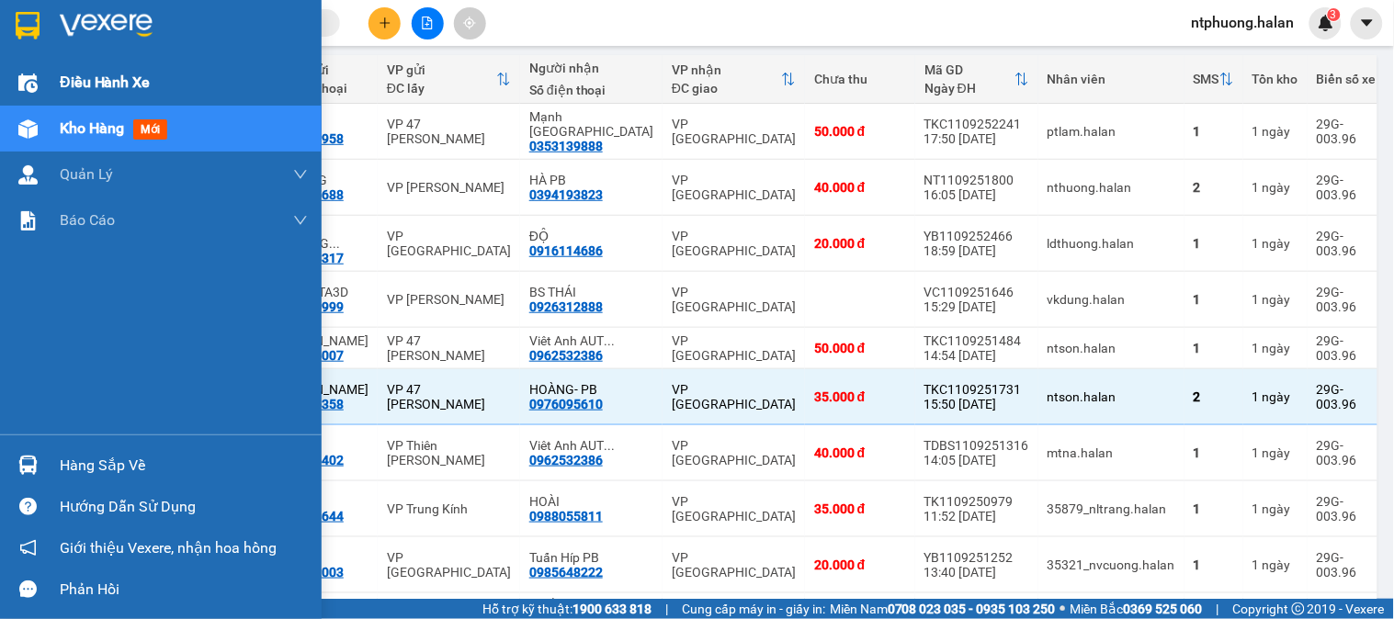
click at [117, 75] on span "Điều hành xe" at bounding box center [105, 82] width 91 height 23
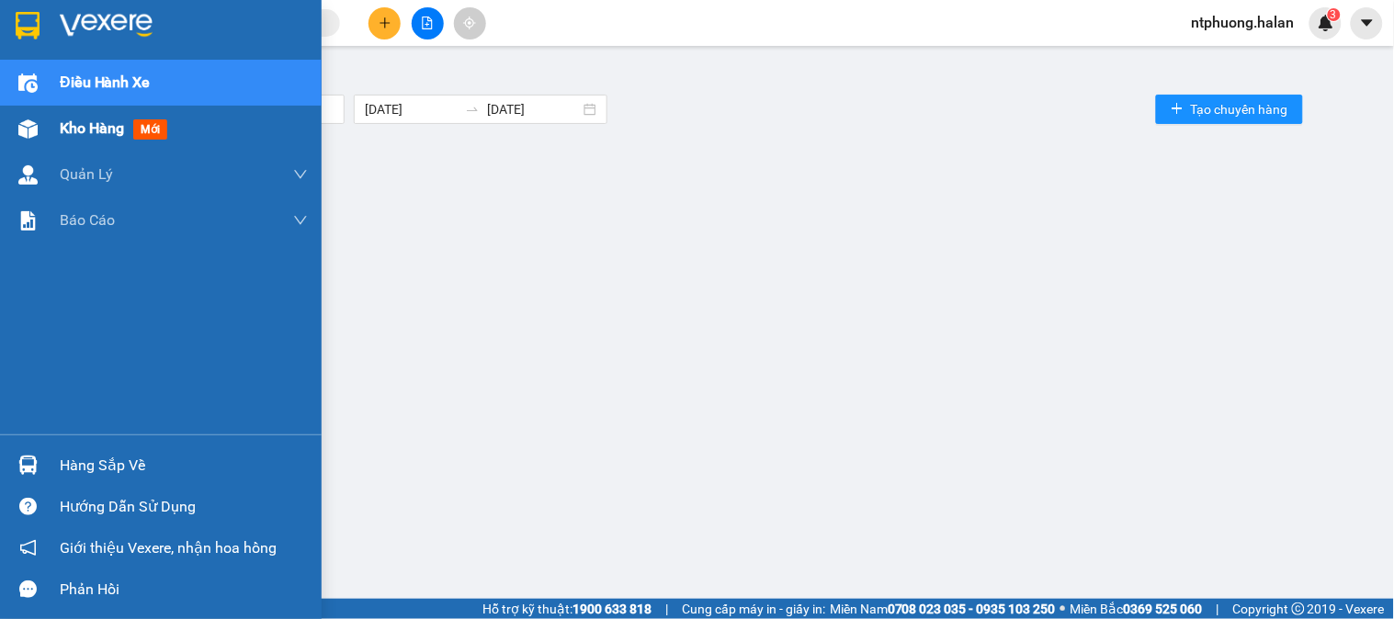
click at [87, 123] on span "Kho hàng" at bounding box center [92, 127] width 64 height 17
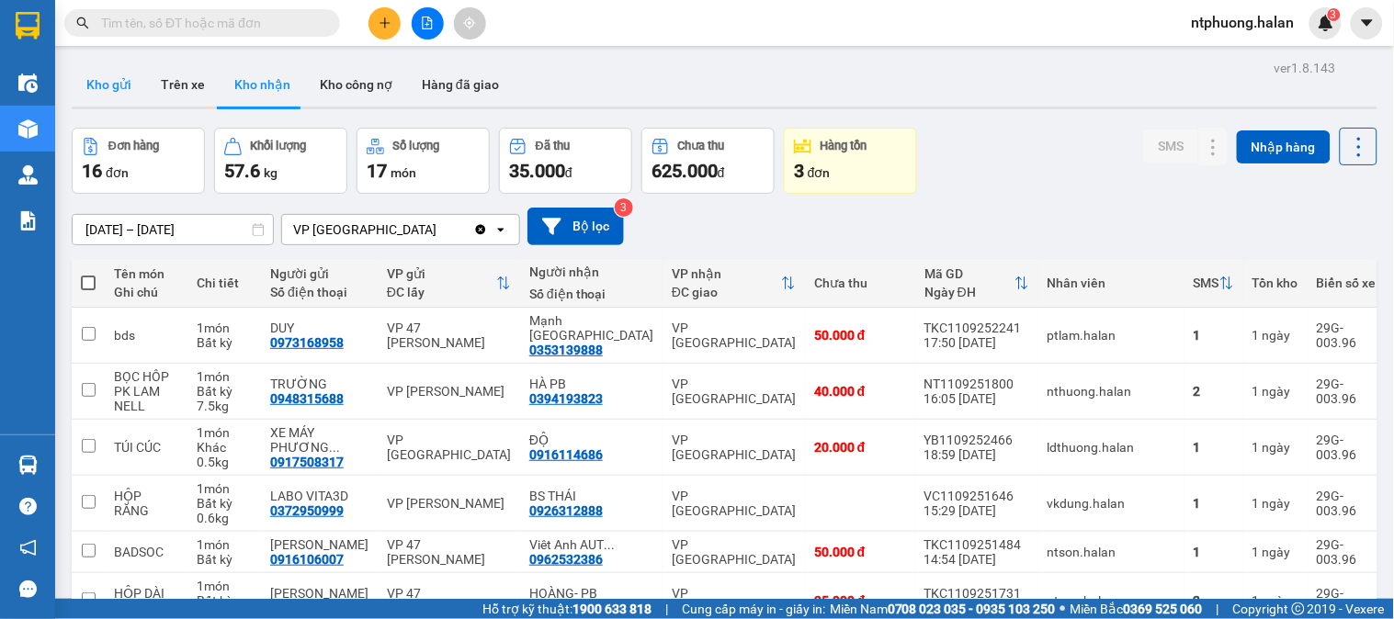
click at [96, 85] on button "Kho gửi" at bounding box center [109, 84] width 74 height 44
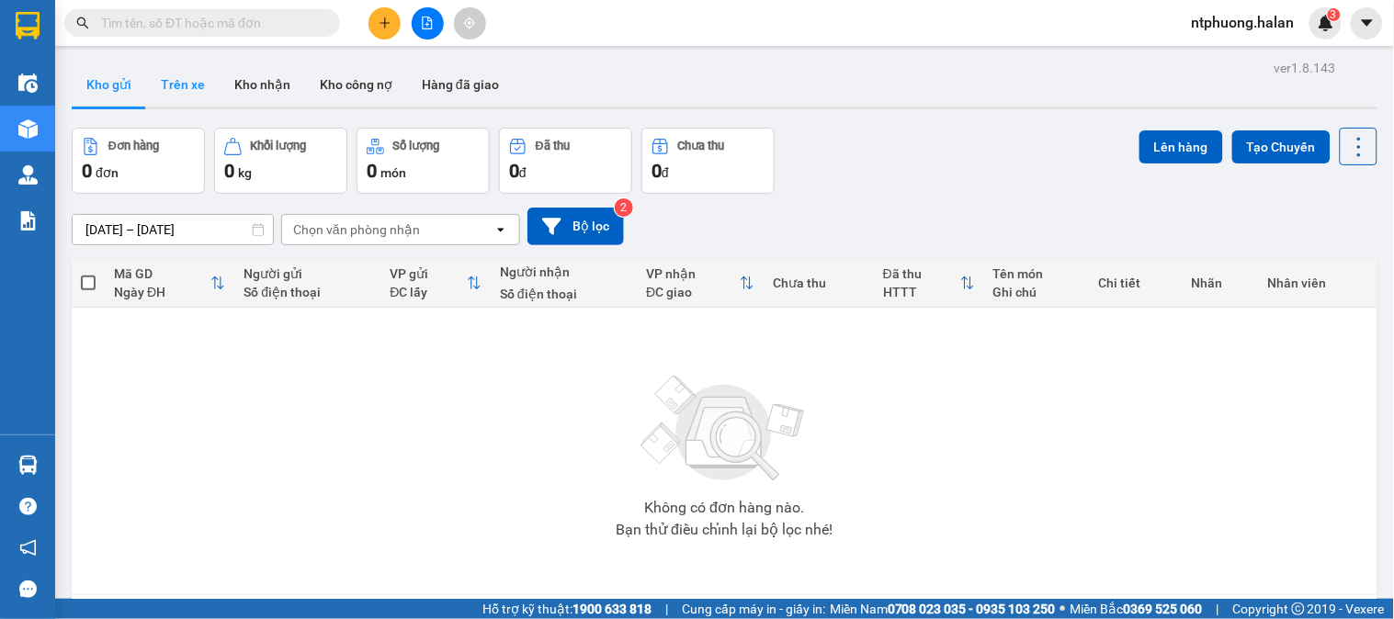
click at [186, 87] on button "Trên xe" at bounding box center [183, 84] width 74 height 44
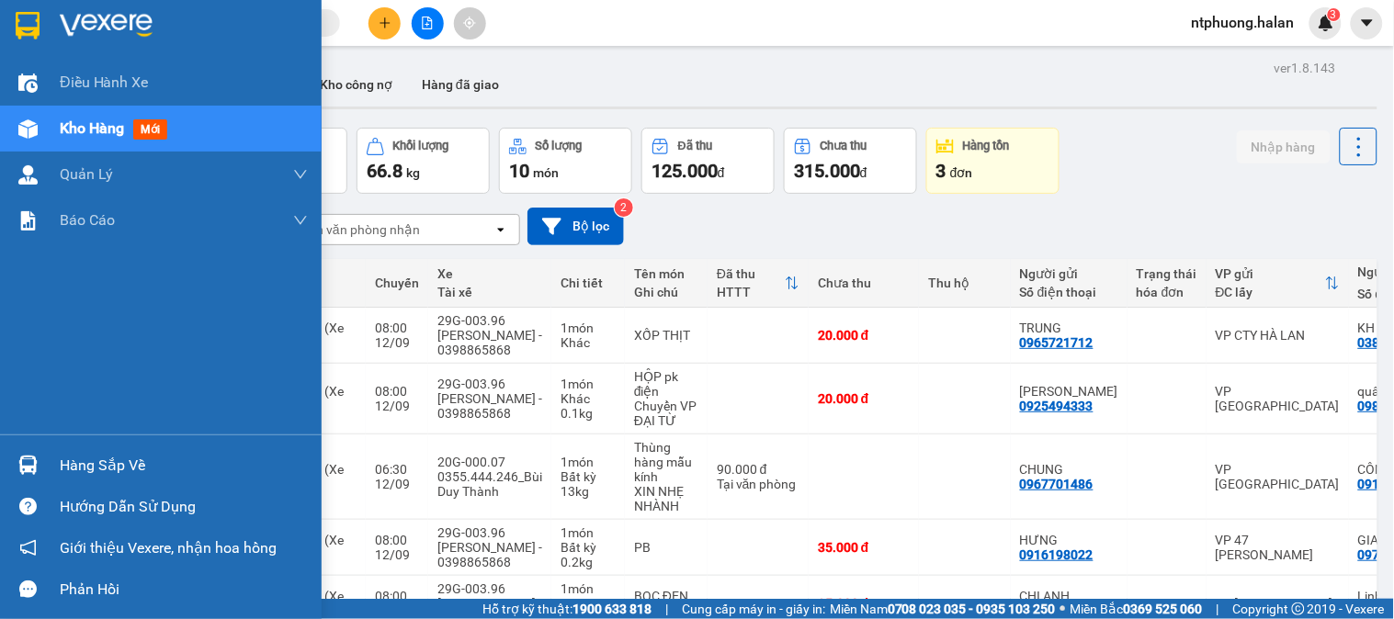
click at [93, 470] on div "Hàng sắp về" at bounding box center [184, 466] width 248 height 28
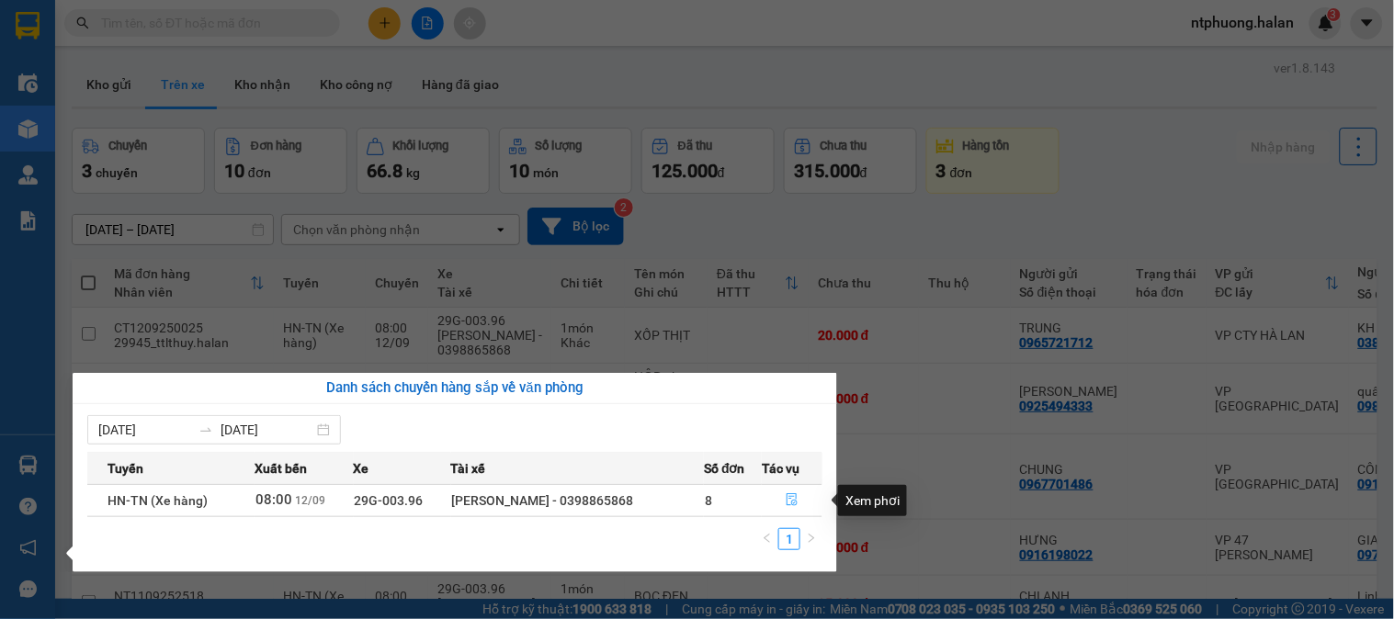
click at [791, 502] on icon "file-done" at bounding box center [792, 499] width 13 height 13
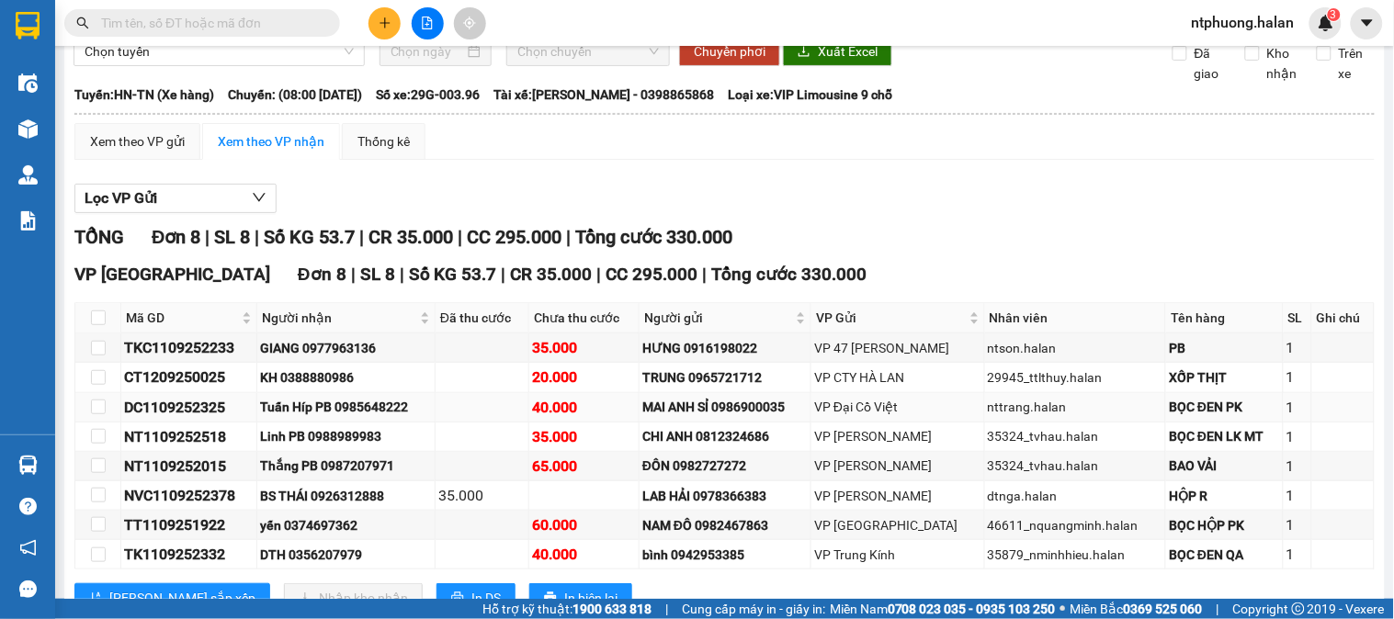
scroll to position [188, 0]
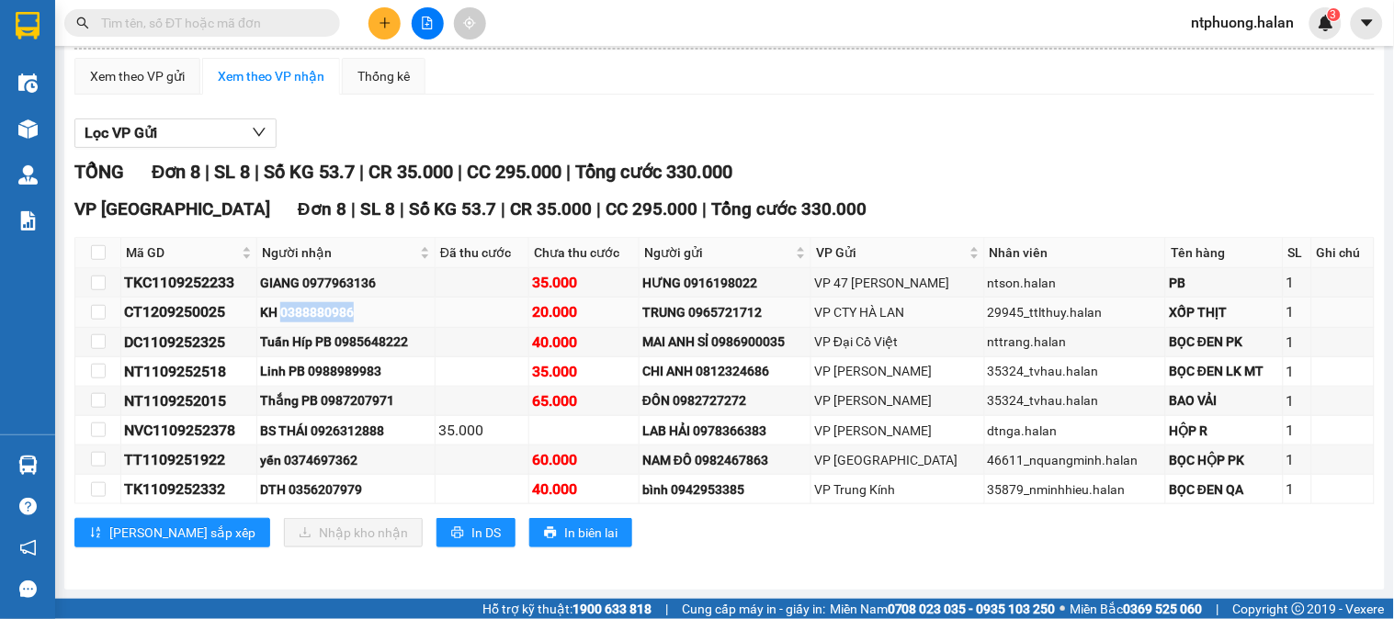
drag, startPoint x: 287, startPoint y: 310, endPoint x: 375, endPoint y: 305, distance: 88.3
click at [375, 305] on div "KH 0388880986" at bounding box center [346, 312] width 172 height 20
copy div "0388880986"
click at [197, 21] on input "text" at bounding box center [209, 23] width 217 height 20
paste input "0388880986"
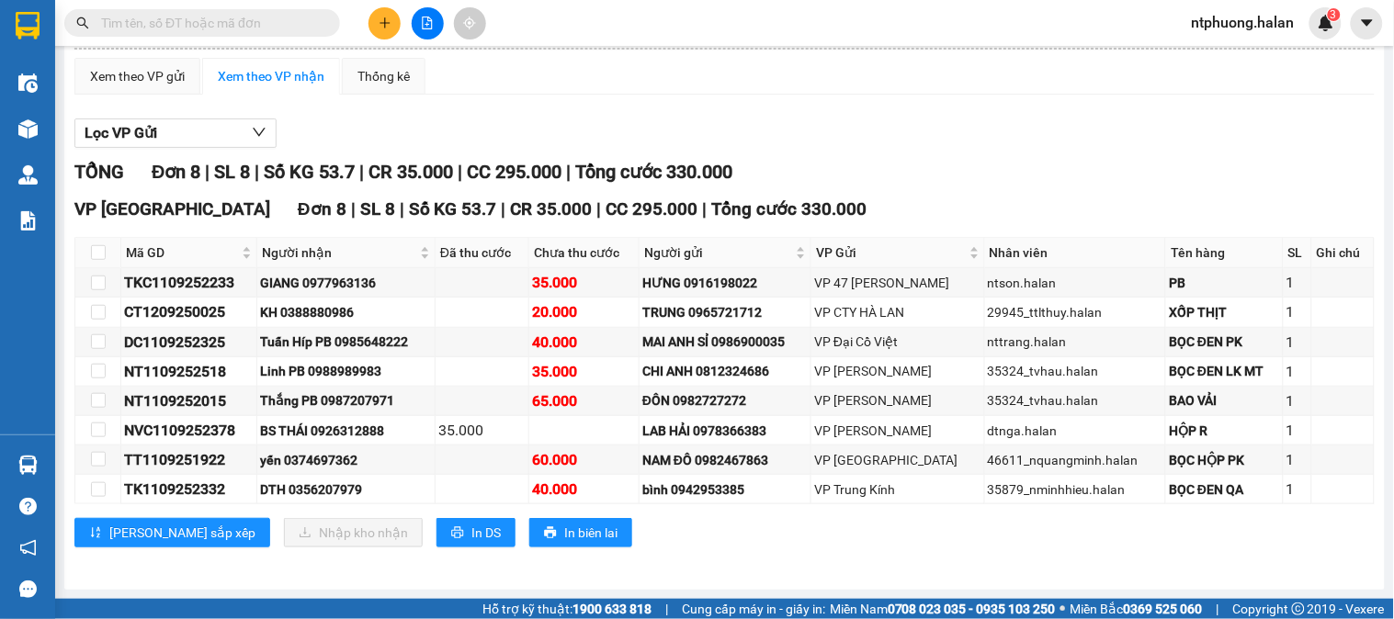
type input "0388880986"
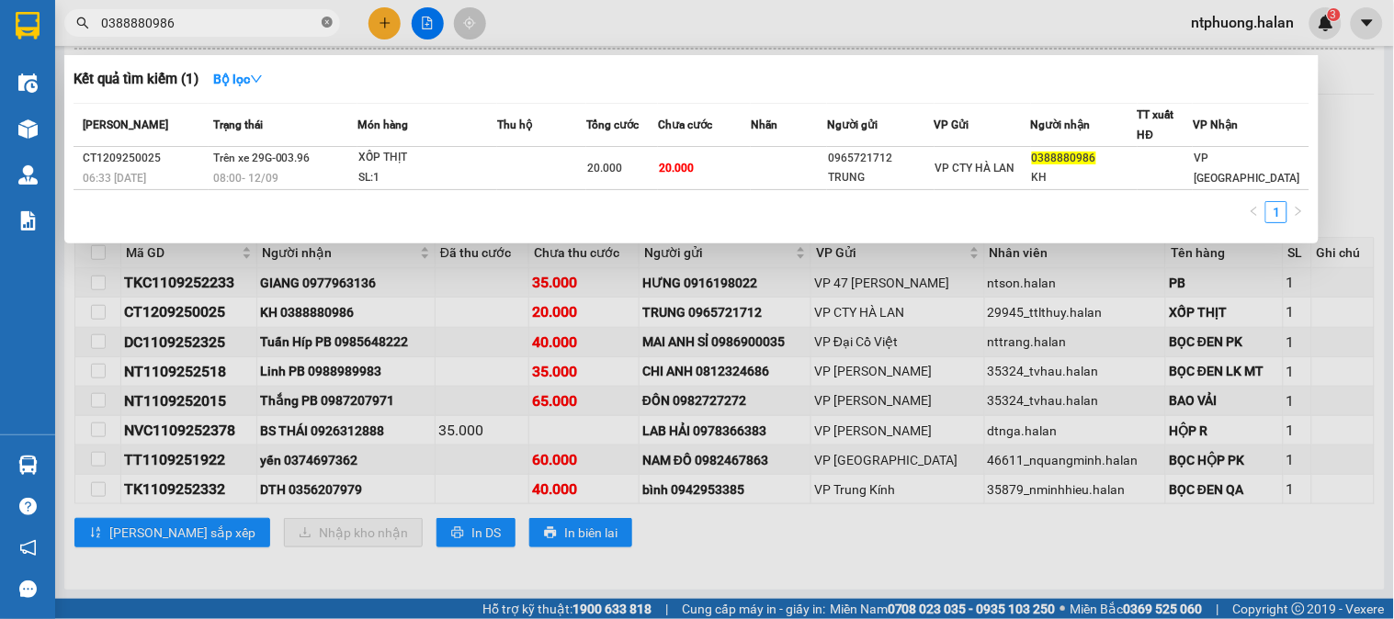
click at [325, 23] on icon "close-circle" at bounding box center [327, 22] width 11 height 11
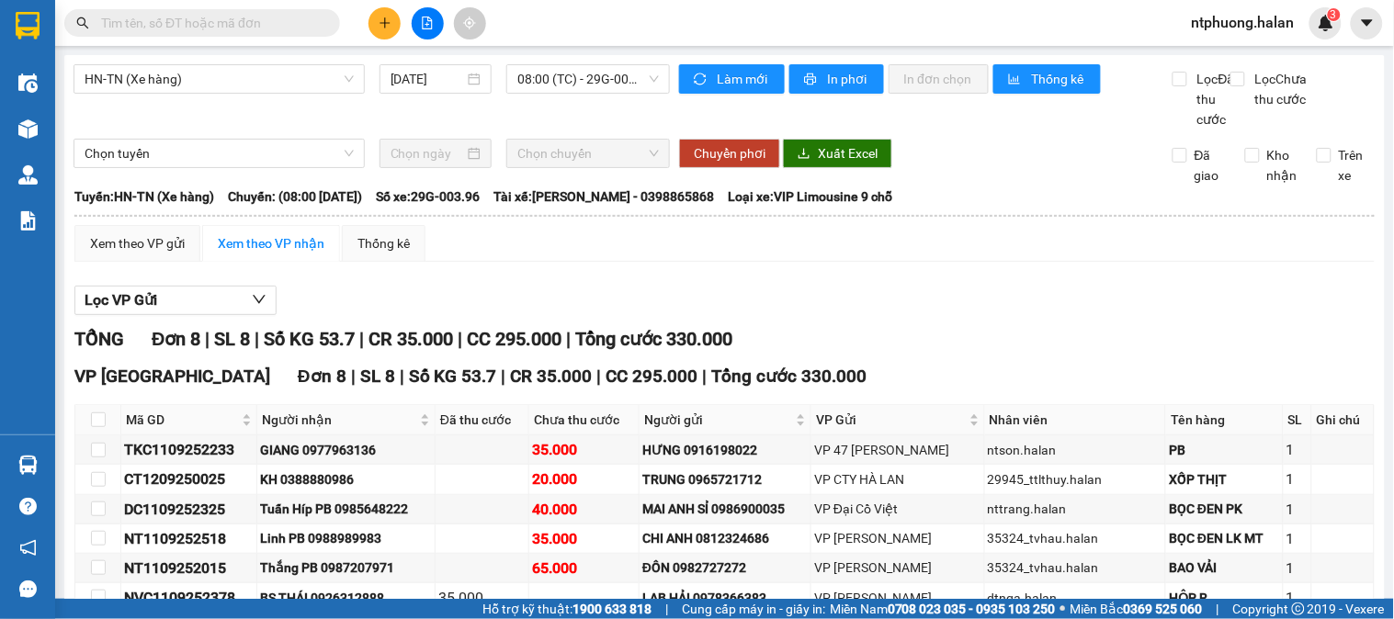
click at [245, 31] on input "text" at bounding box center [209, 23] width 217 height 20
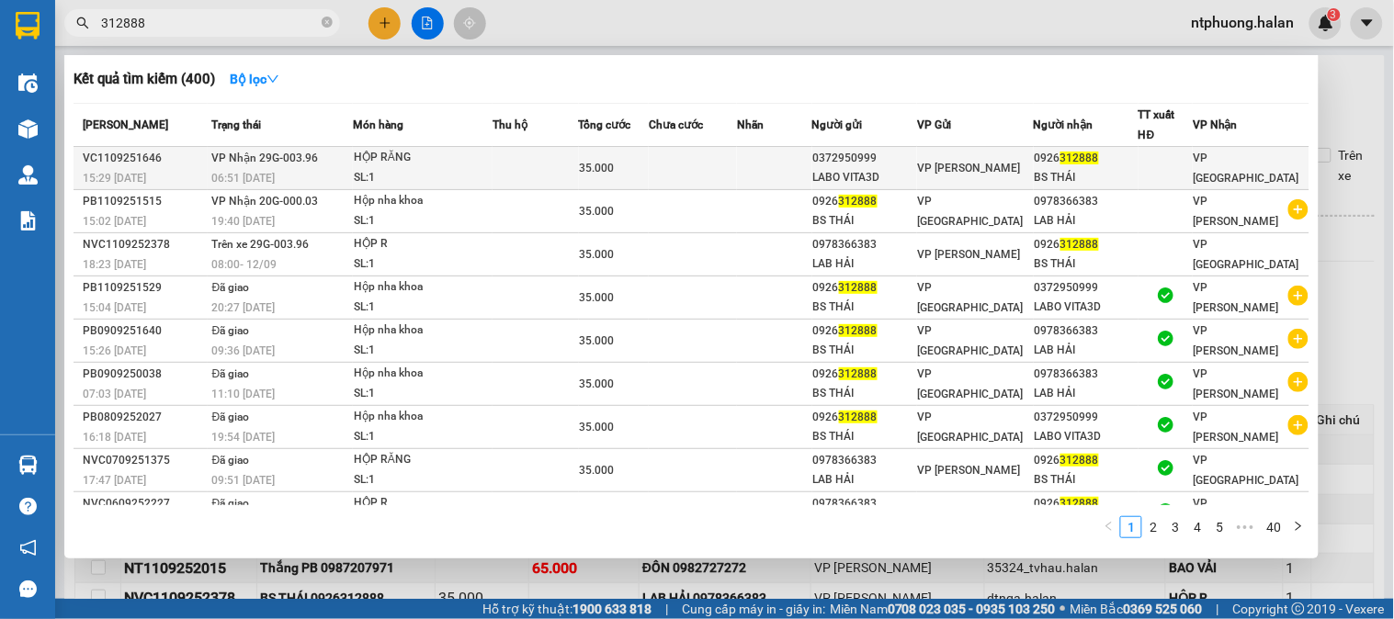
type input "312888"
click at [542, 162] on td at bounding box center [536, 168] width 86 height 43
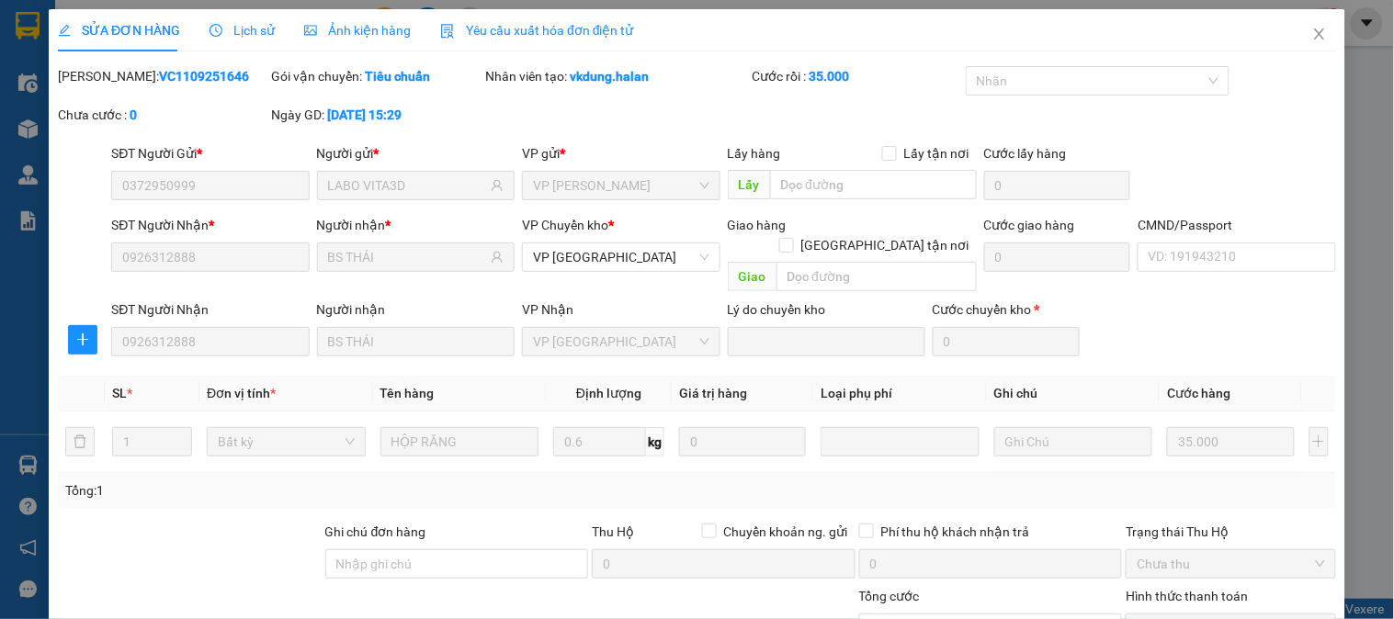
type input "0372950999"
type input "LABO VITA3D"
type input "0926312888"
type input "BS THÁI"
type input "35.000"
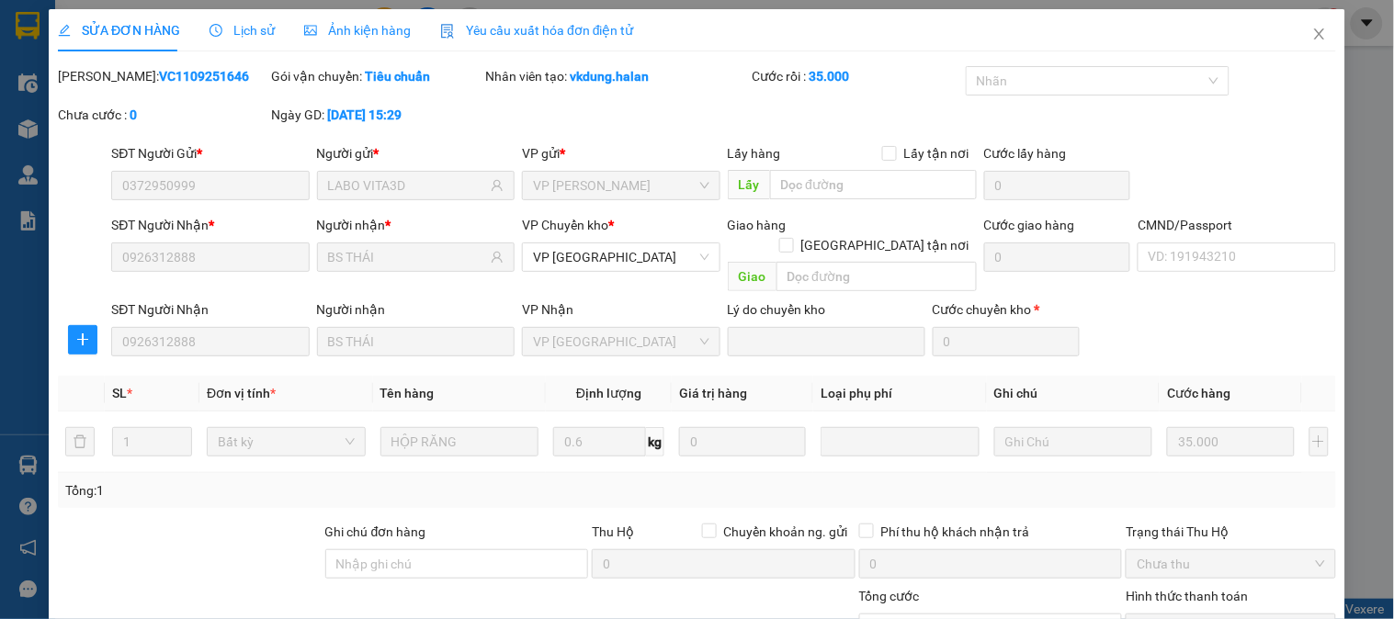
scroll to position [163, 0]
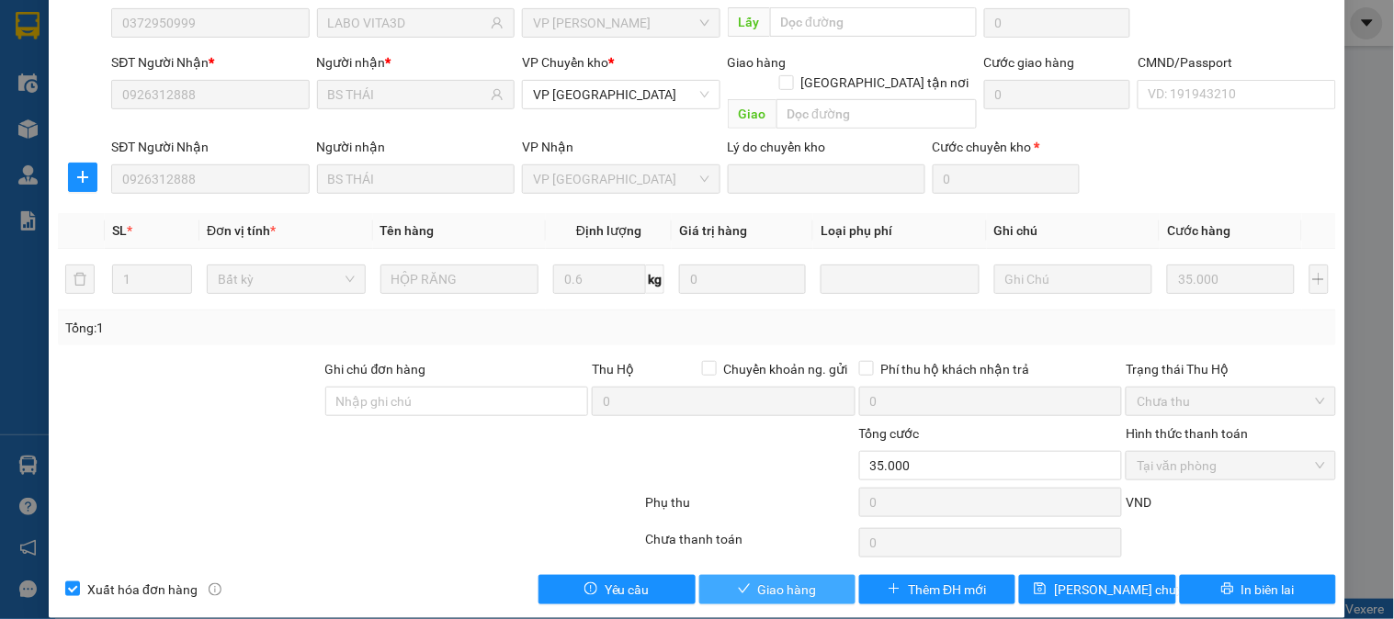
click at [765, 580] on span "Giao hàng" at bounding box center [787, 590] width 59 height 20
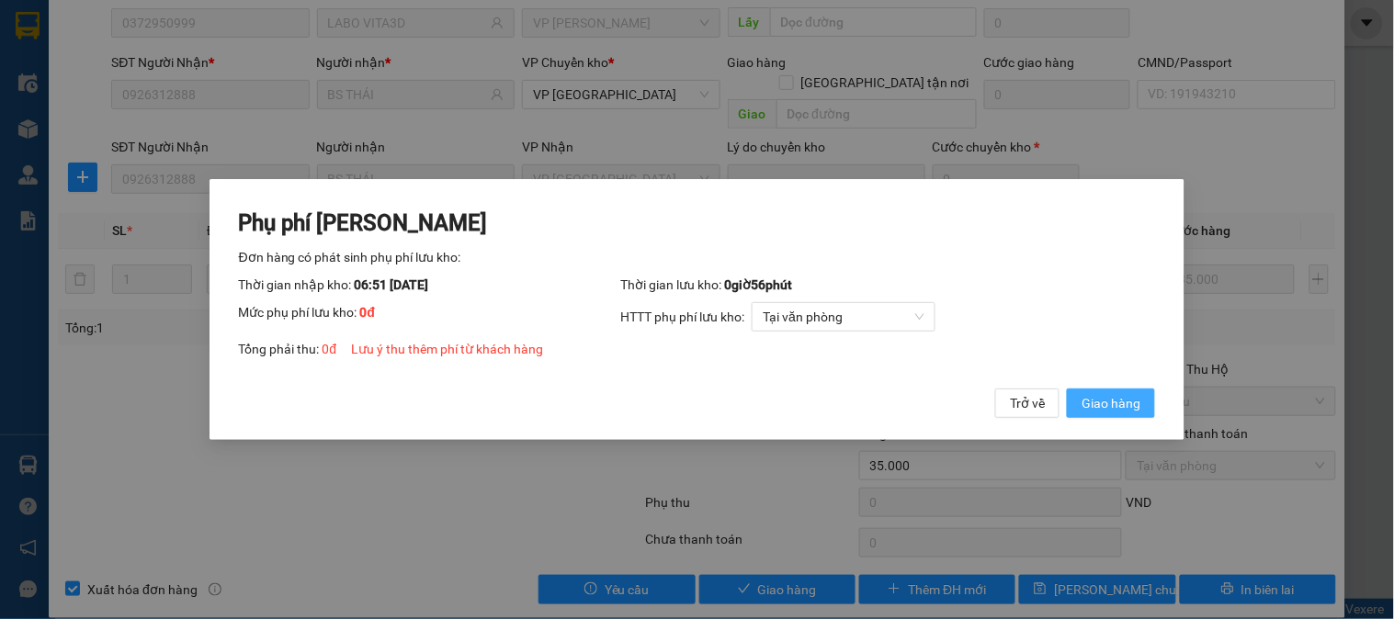
click at [1130, 389] on button "Giao hàng" at bounding box center [1111, 403] width 88 height 29
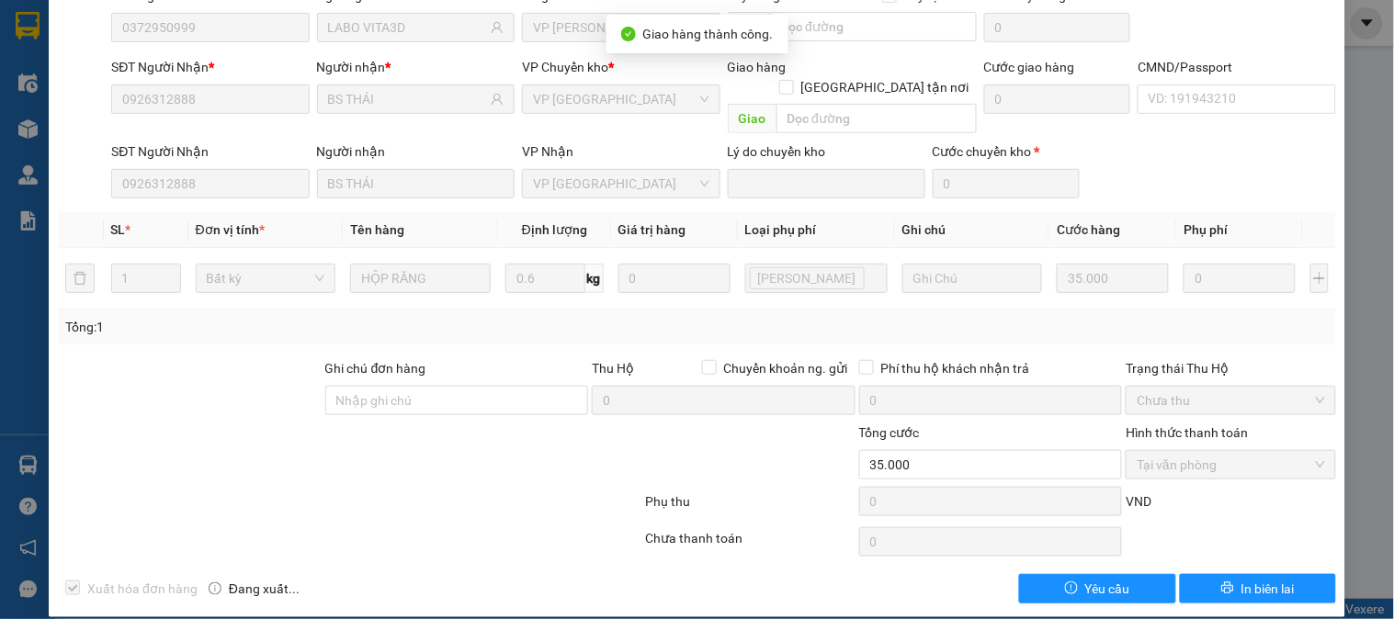
scroll to position [0, 0]
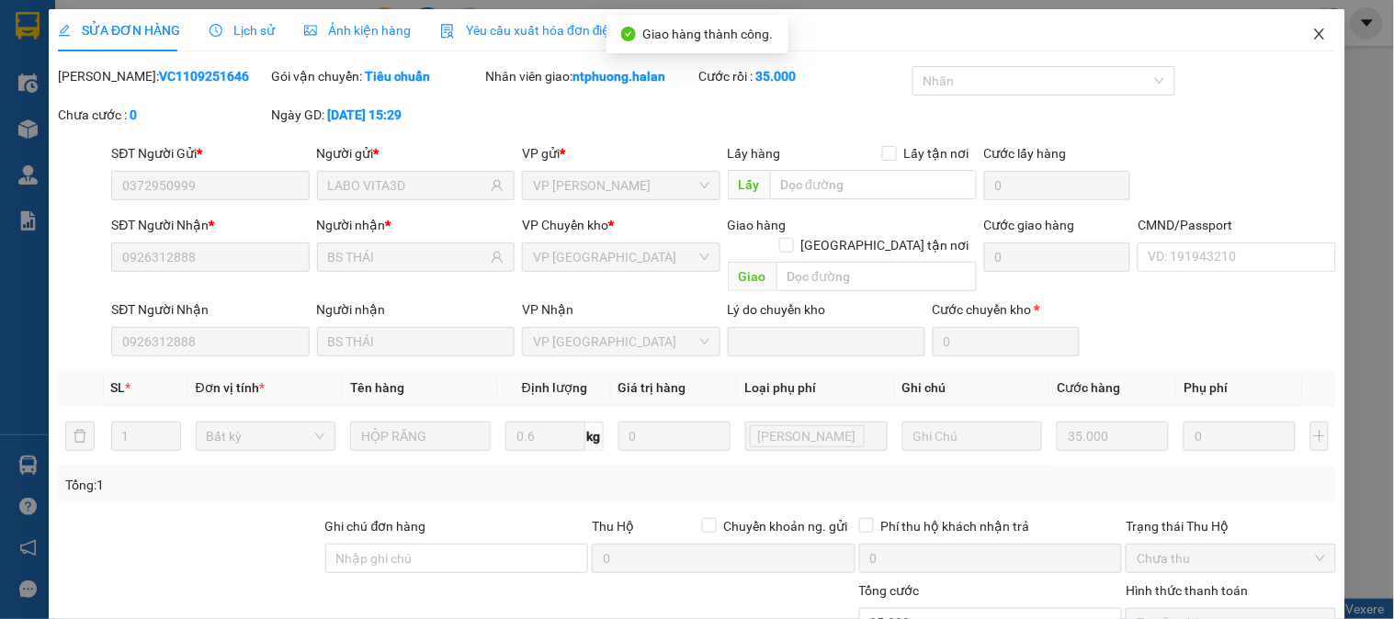
click at [1312, 31] on icon "close" at bounding box center [1319, 34] width 15 height 15
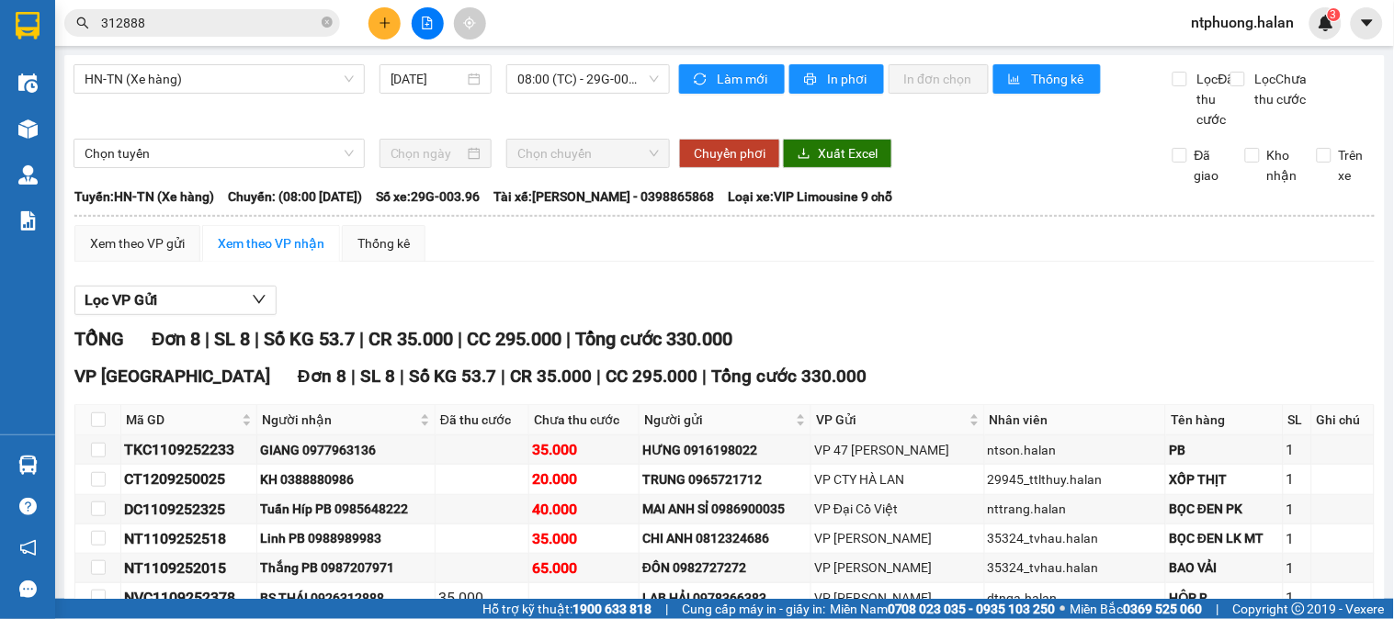
click at [255, 22] on input "312888" at bounding box center [209, 23] width 217 height 20
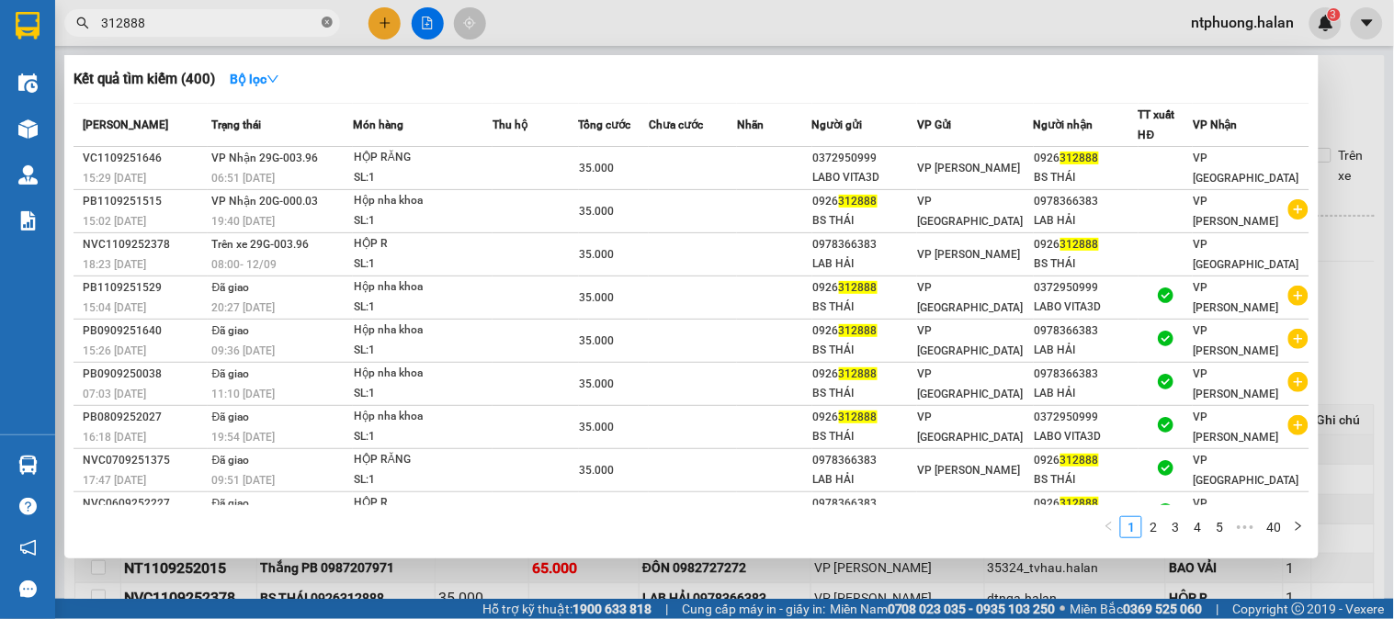
click at [328, 15] on span at bounding box center [327, 23] width 11 height 17
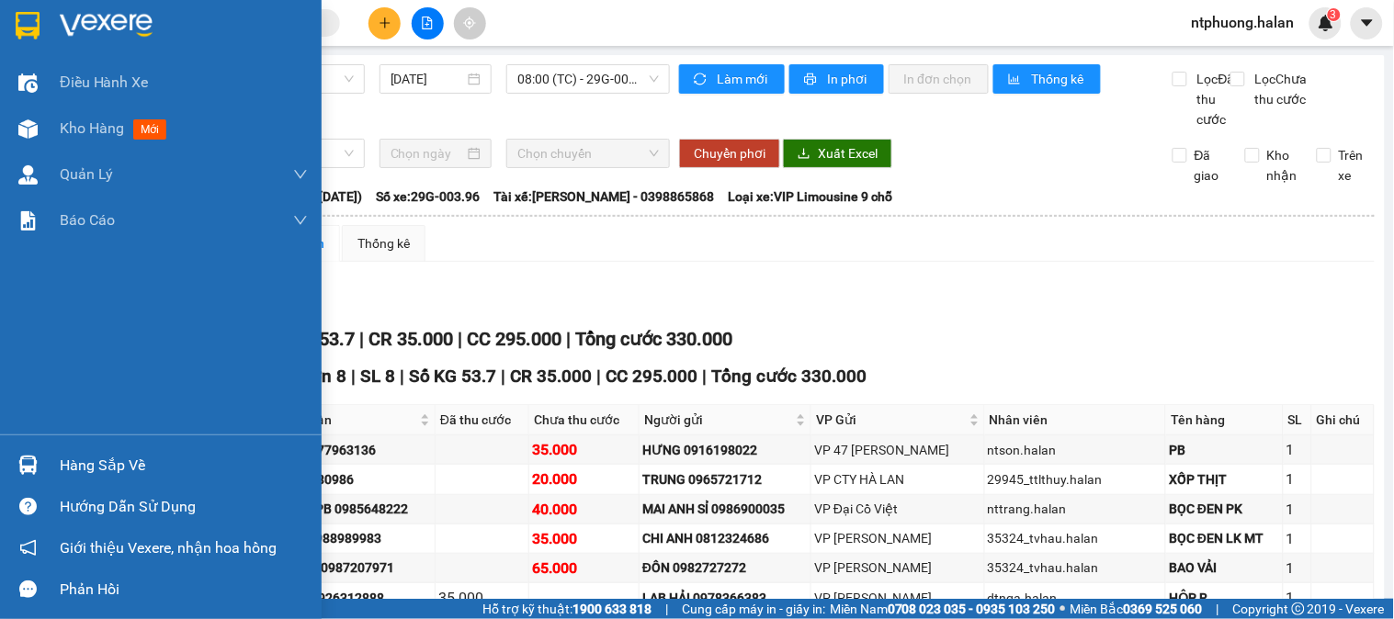
click at [106, 466] on div "Hàng sắp về" at bounding box center [184, 466] width 248 height 28
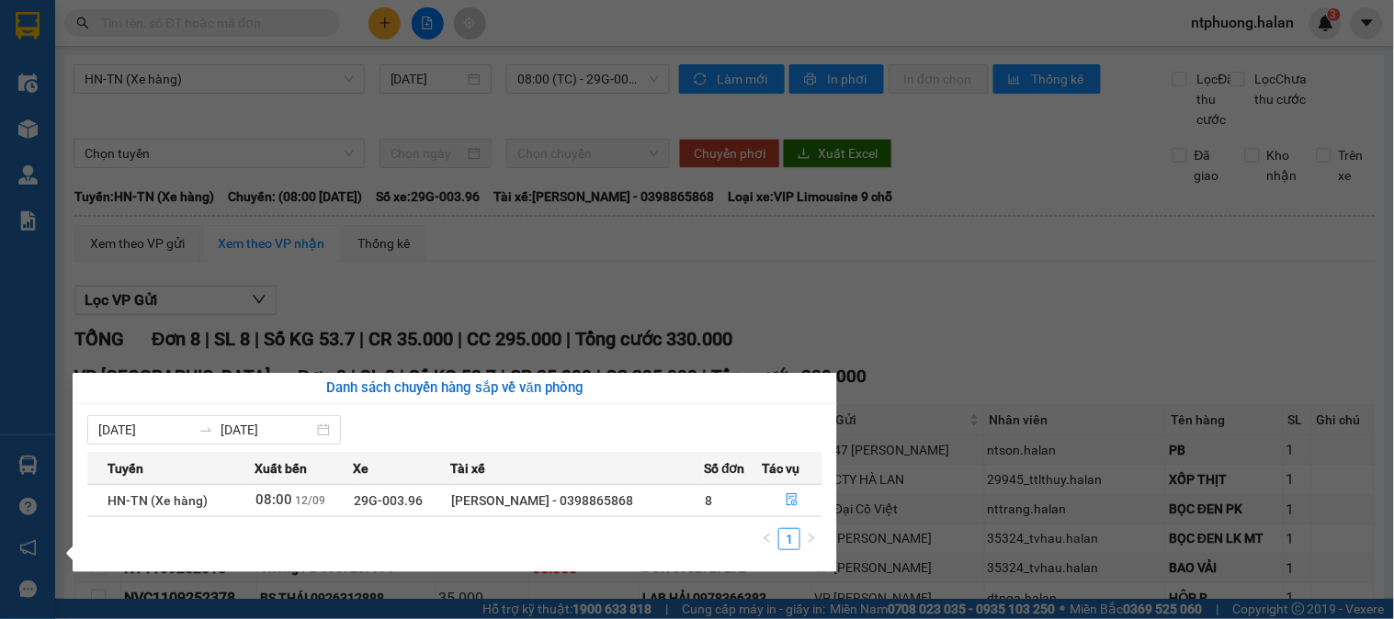
click at [1077, 331] on section "Kết quả tìm kiếm ( 400 ) Bộ lọc Mã ĐH Trạng thái Món hàng Thu hộ Tổng cước Chưa…" at bounding box center [697, 309] width 1394 height 619
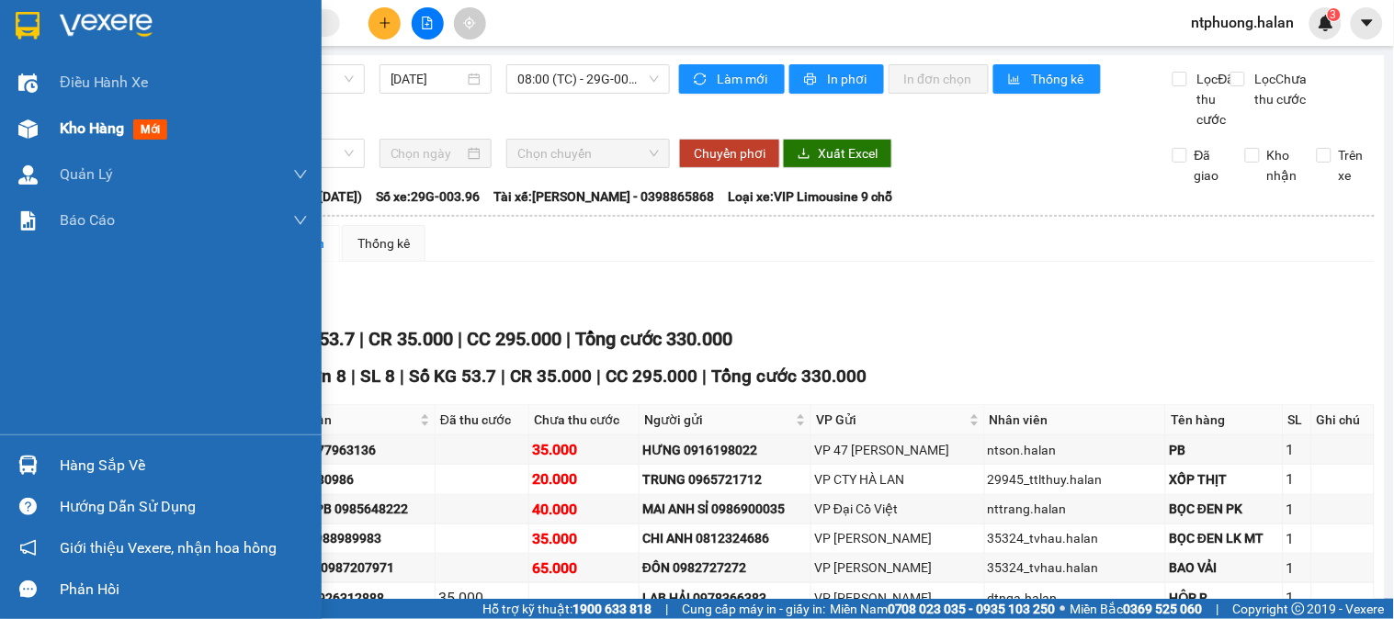
click at [99, 137] on span "Kho hàng" at bounding box center [92, 127] width 64 height 17
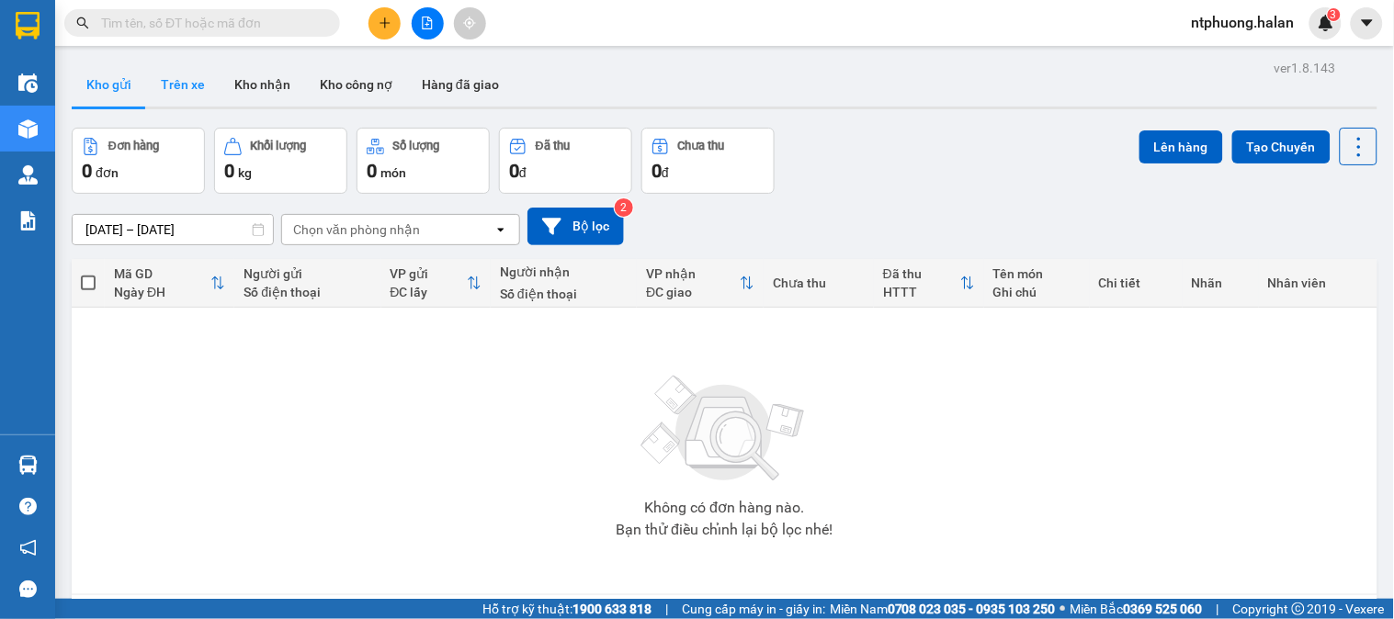
click at [178, 79] on button "Trên xe" at bounding box center [183, 84] width 74 height 44
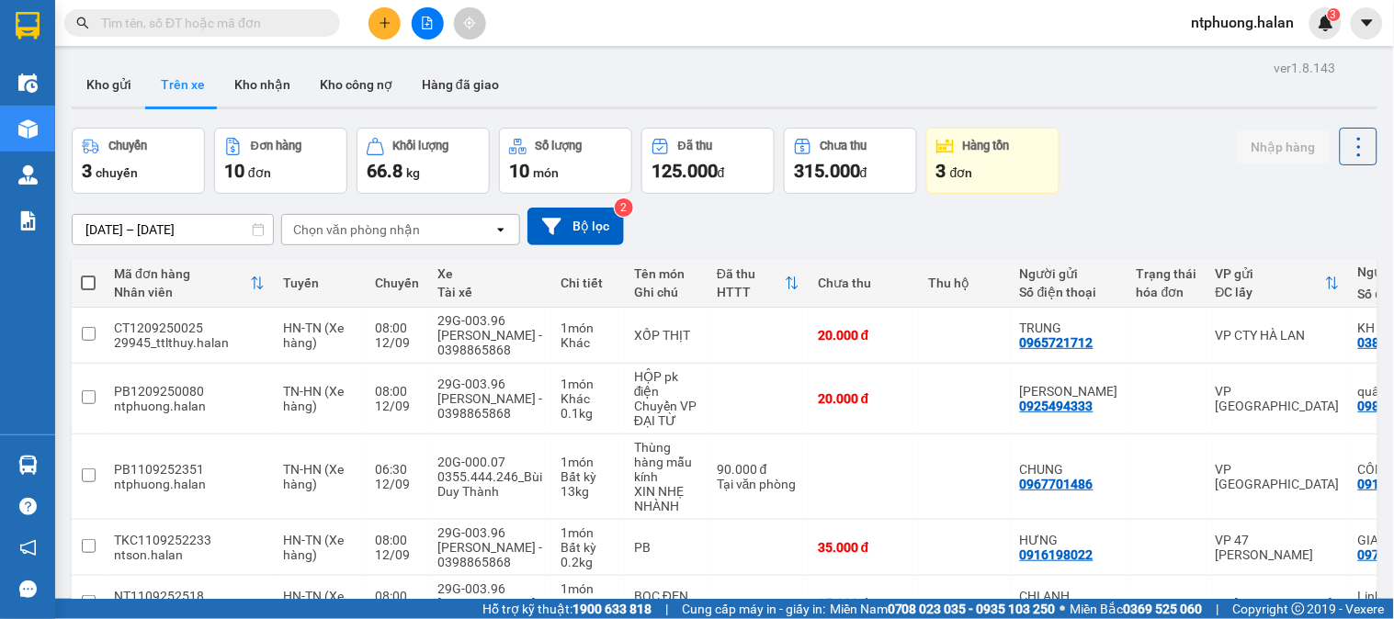
click at [240, 40] on div "Kết quả tìm kiếm ( 400 ) Bộ lọc Mã ĐH Trạng thái Món hàng Thu hộ Tổng cước Chưa…" at bounding box center [697, 23] width 1394 height 46
click at [226, 22] on input "text" at bounding box center [209, 23] width 217 height 20
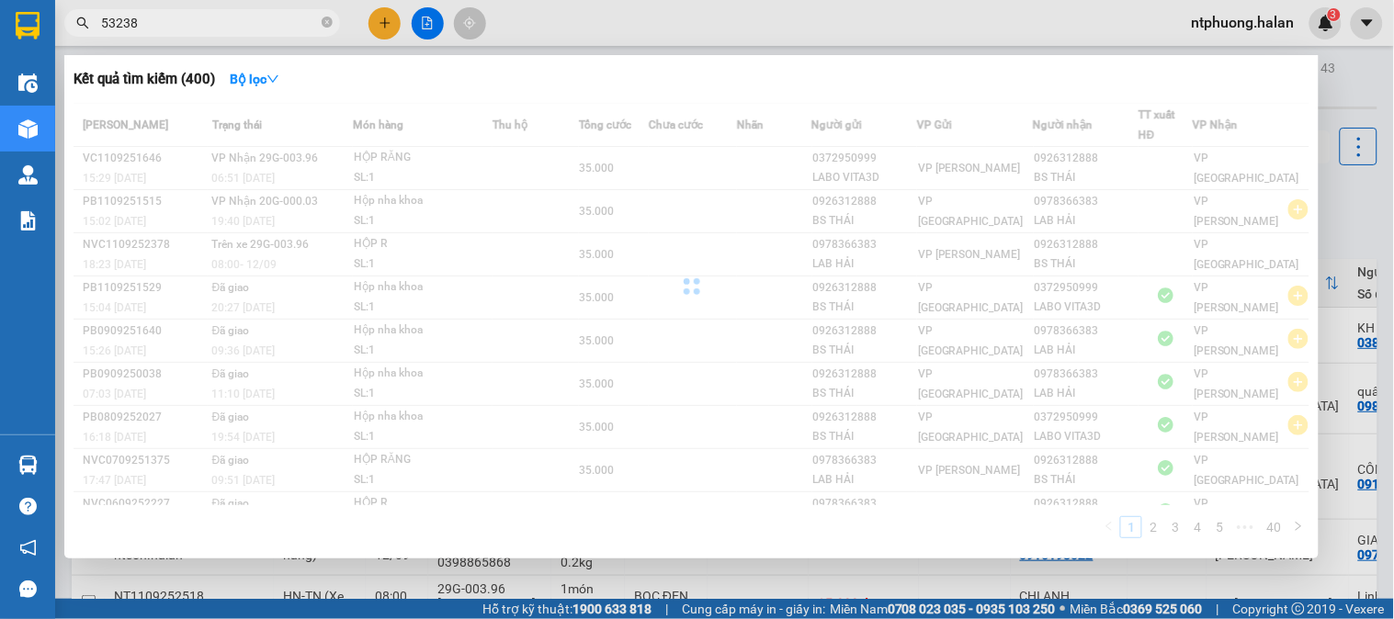
type input "532386"
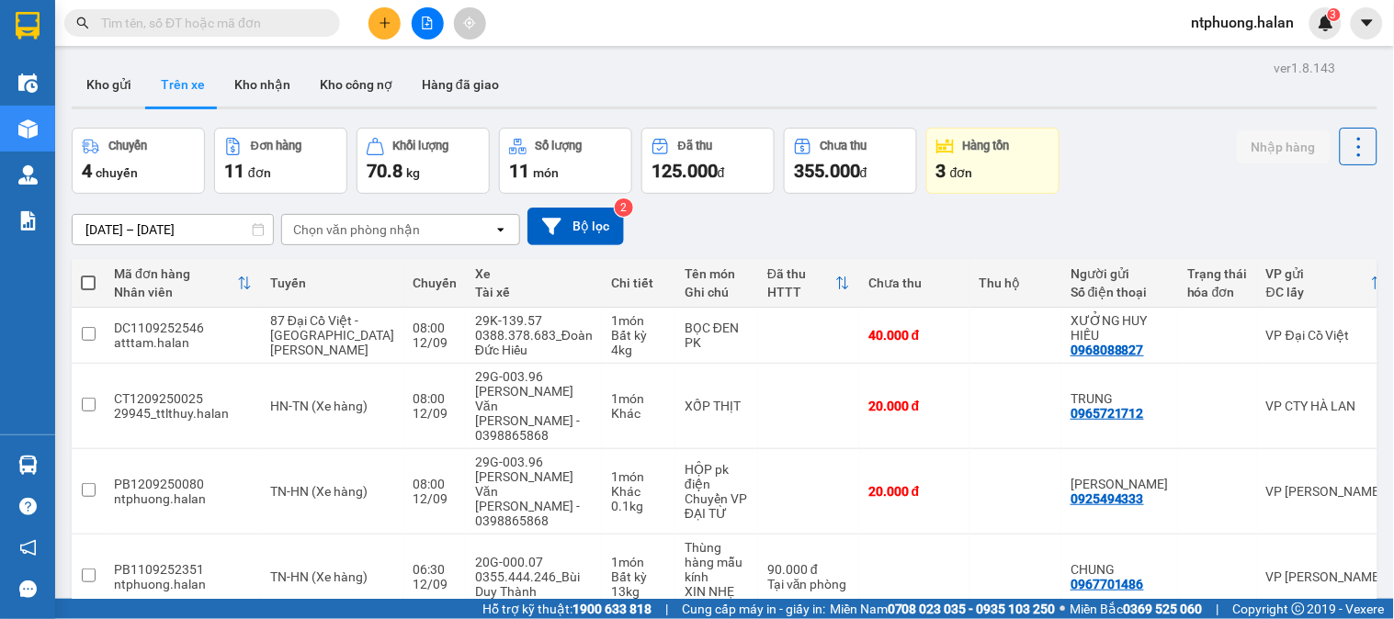
click at [282, 30] on input "text" at bounding box center [209, 23] width 217 height 20
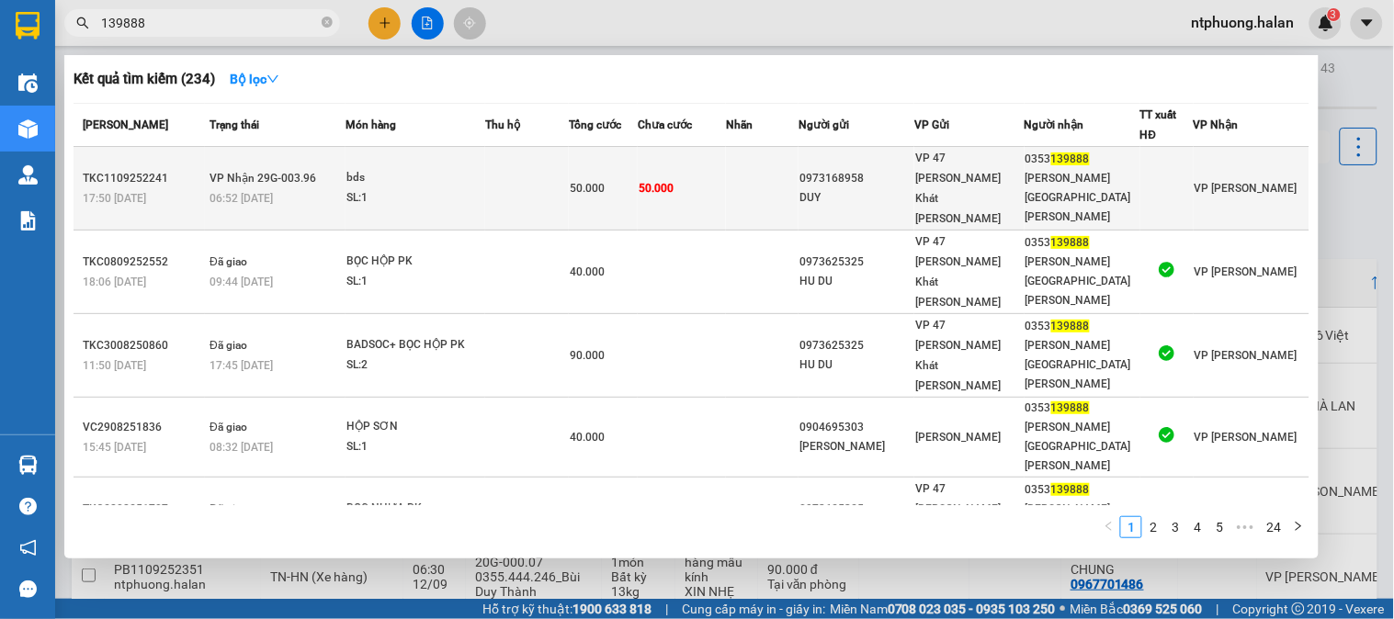
type input "139888"
drag, startPoint x: 555, startPoint y: 164, endPoint x: 572, endPoint y: 164, distance: 16.5
click at [569, 164] on td at bounding box center [527, 189] width 84 height 84
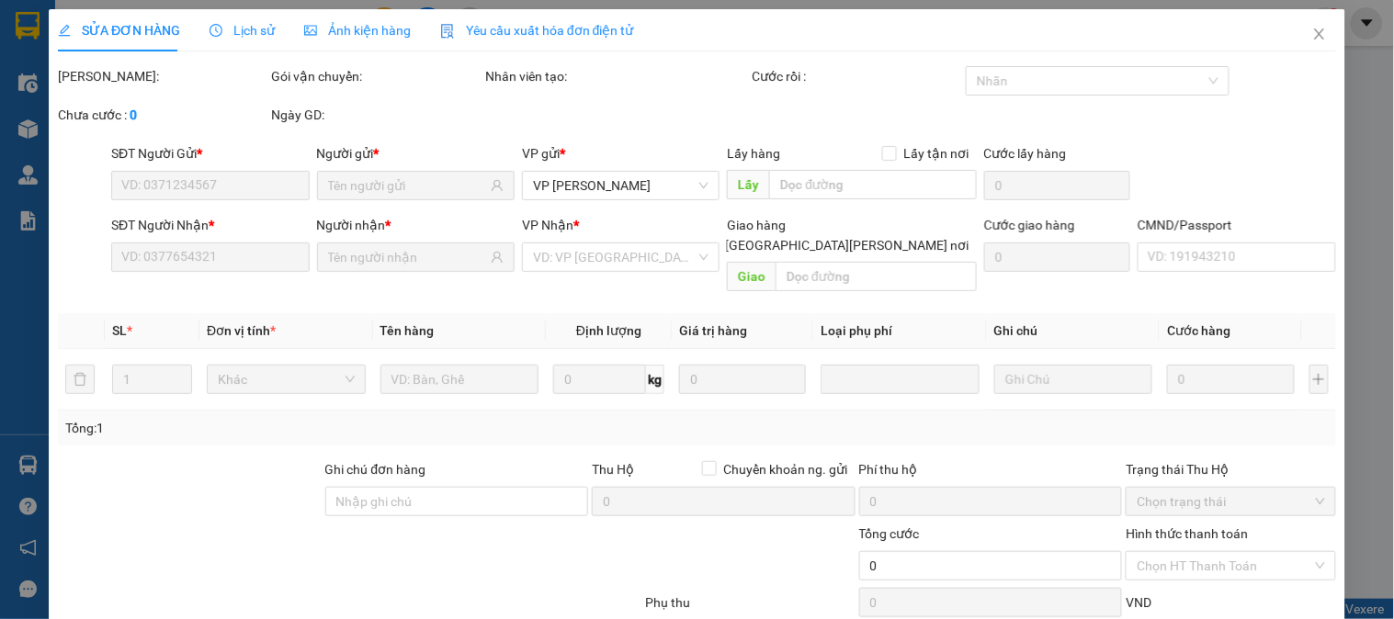
type input "0973168958"
type input "DUY"
type input "0353139888"
type input "Mạnh [GEOGRAPHIC_DATA]"
type input "50.000"
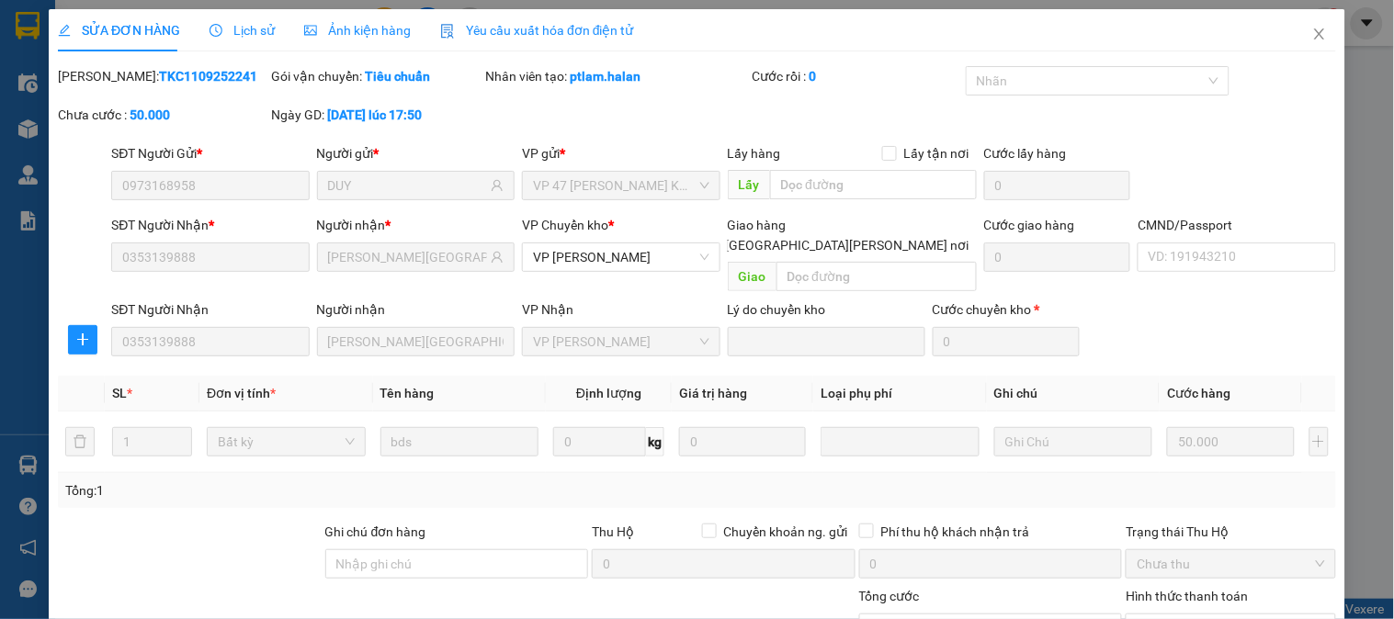
scroll to position [163, 0]
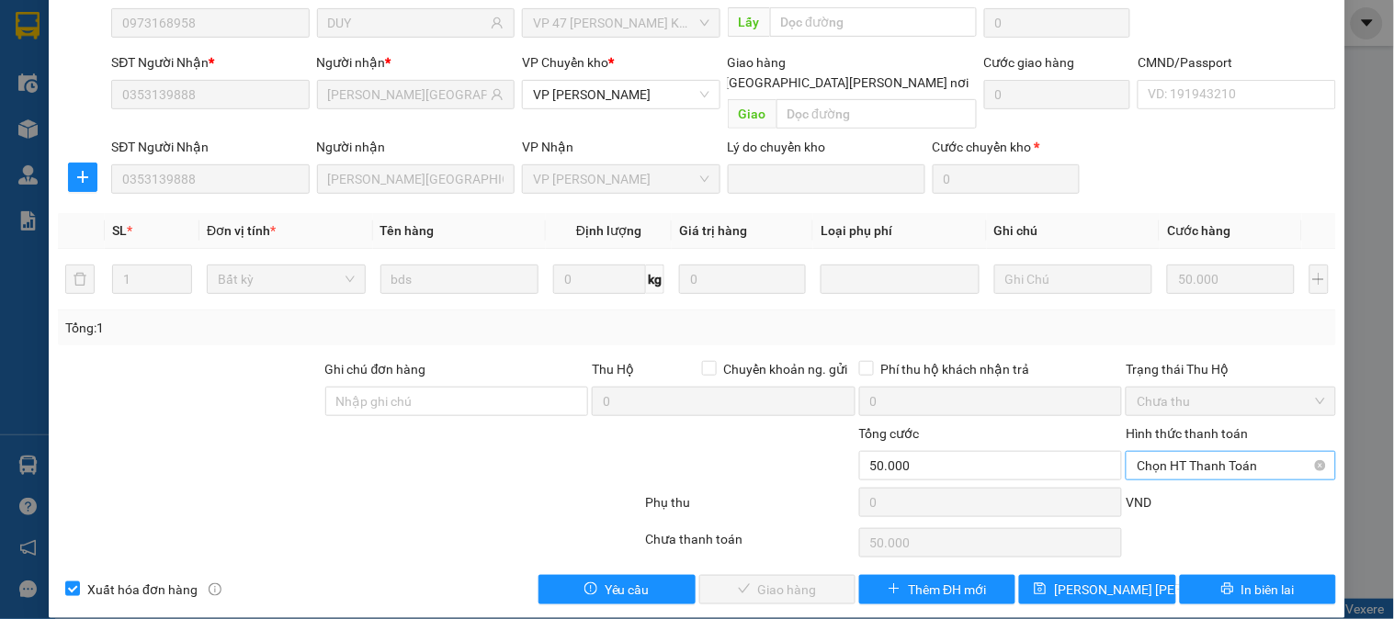
click at [1181, 452] on span "Chọn HT Thanh Toán" at bounding box center [1230, 466] width 187 height 28
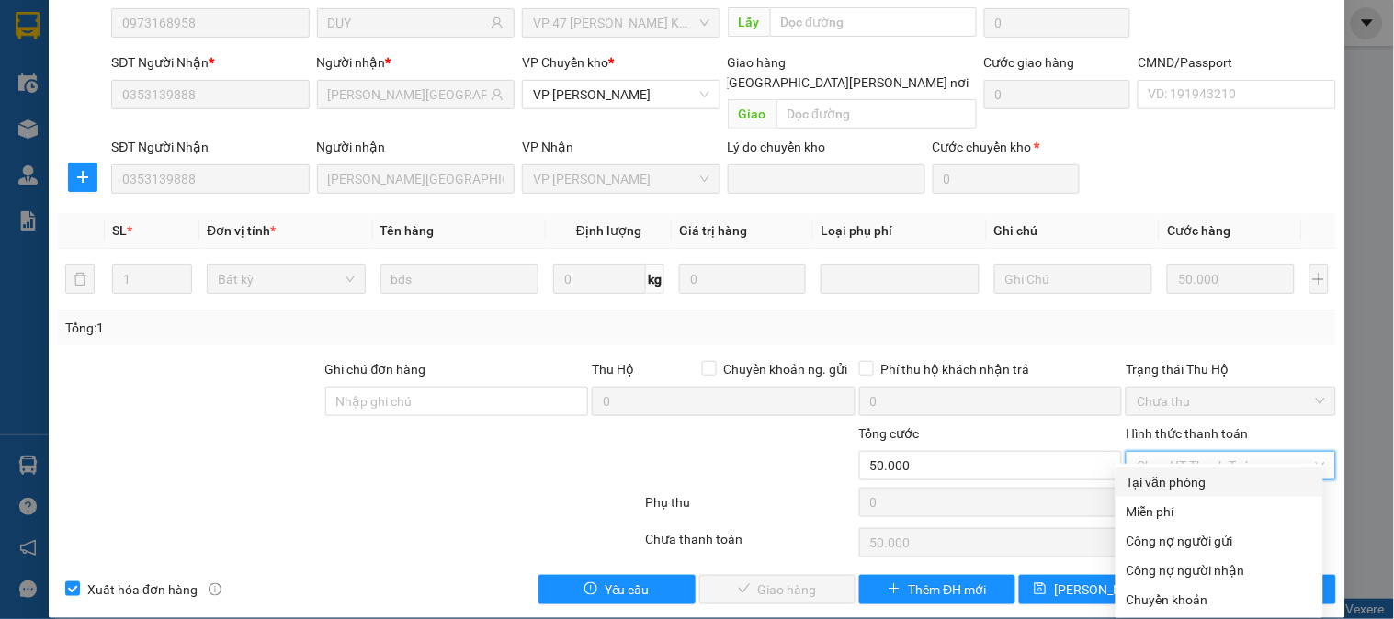
click at [1179, 472] on div "Tại văn phòng" at bounding box center [1220, 482] width 186 height 20
type input "0"
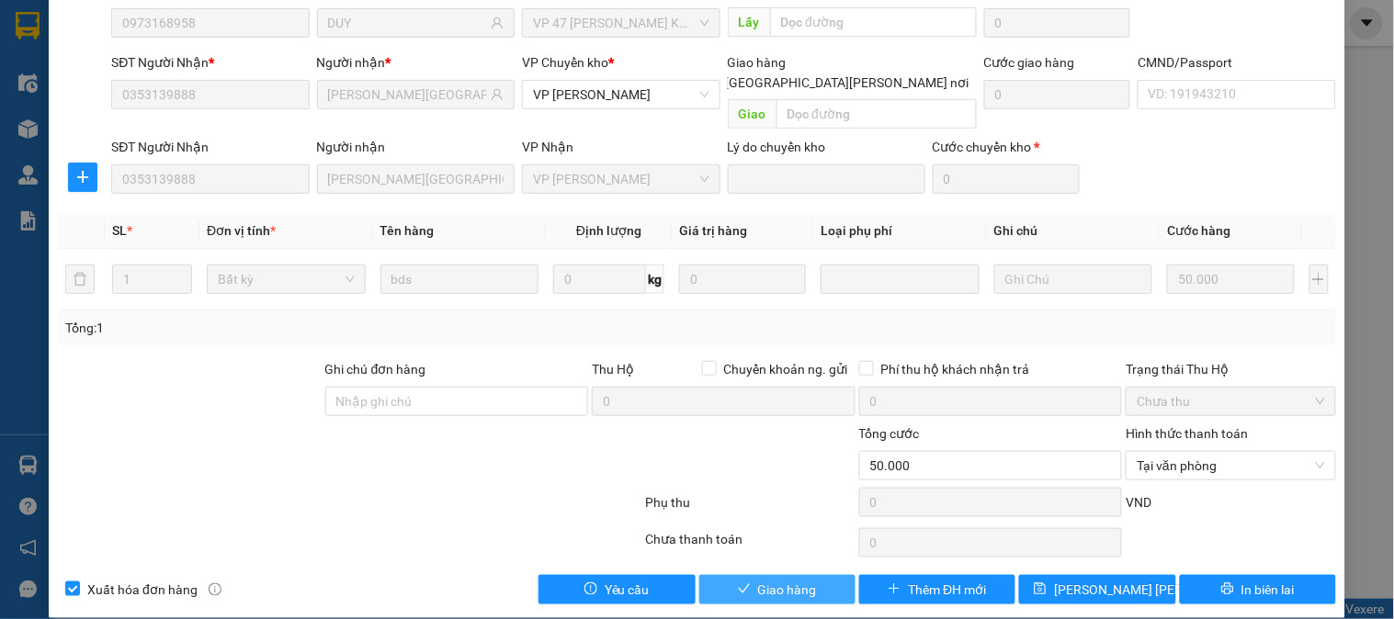
click at [823, 575] on button "Giao hàng" at bounding box center [777, 589] width 156 height 29
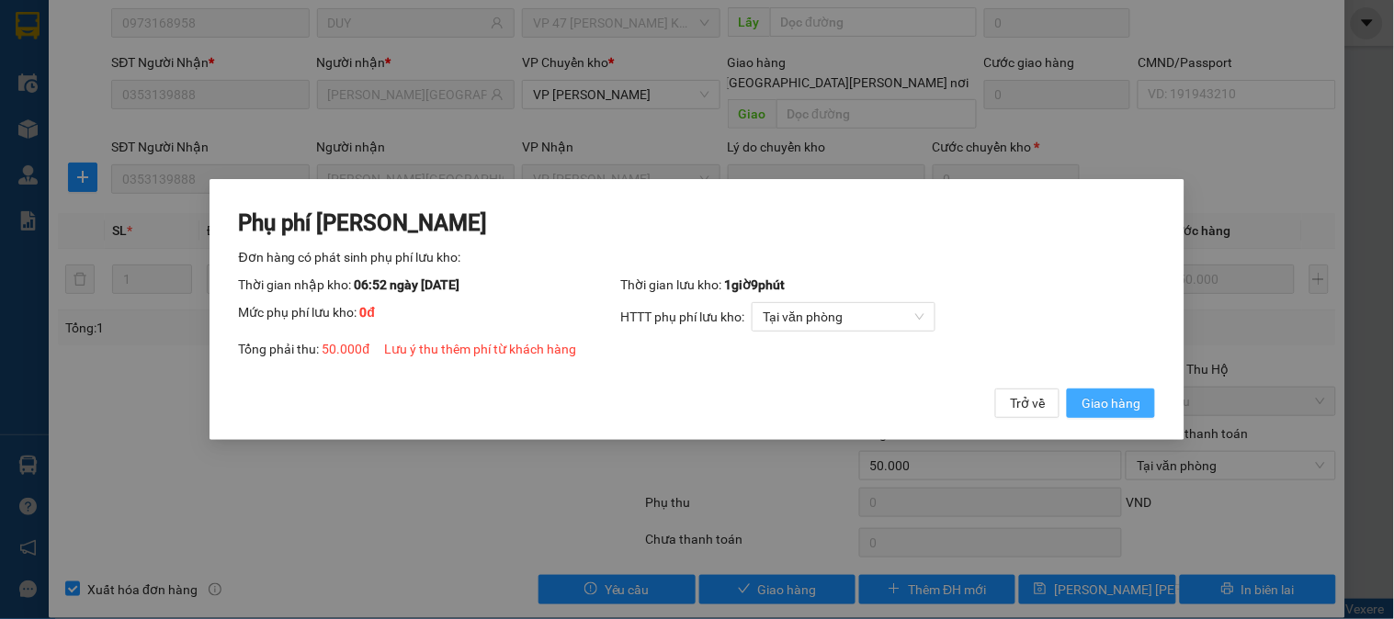
click at [1132, 401] on span "Giao hàng" at bounding box center [1111, 403] width 59 height 20
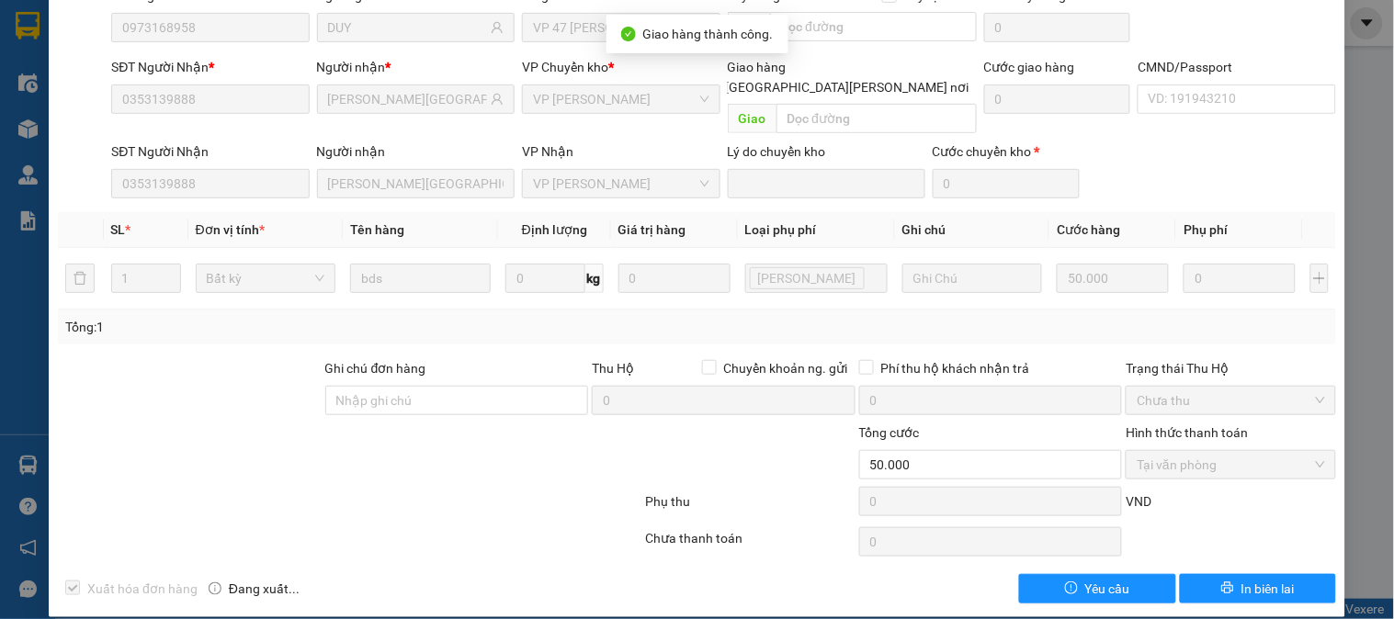
scroll to position [0, 0]
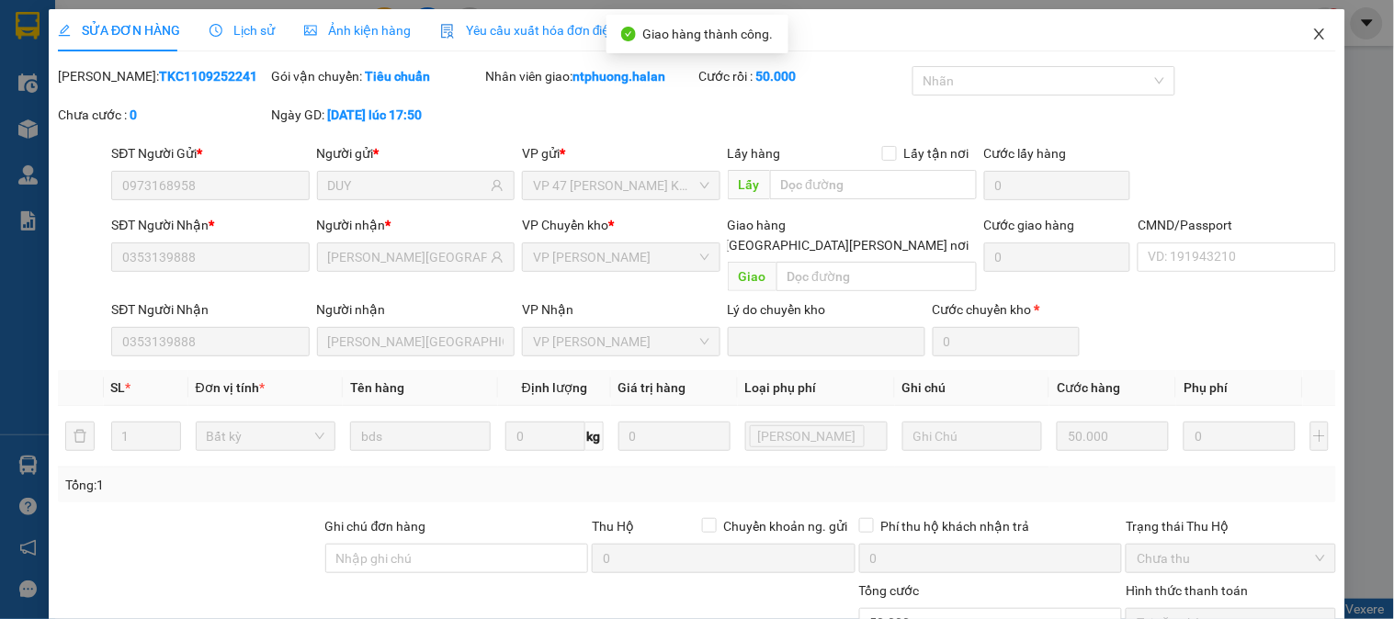
click at [1314, 37] on icon "close" at bounding box center [1319, 33] width 10 height 11
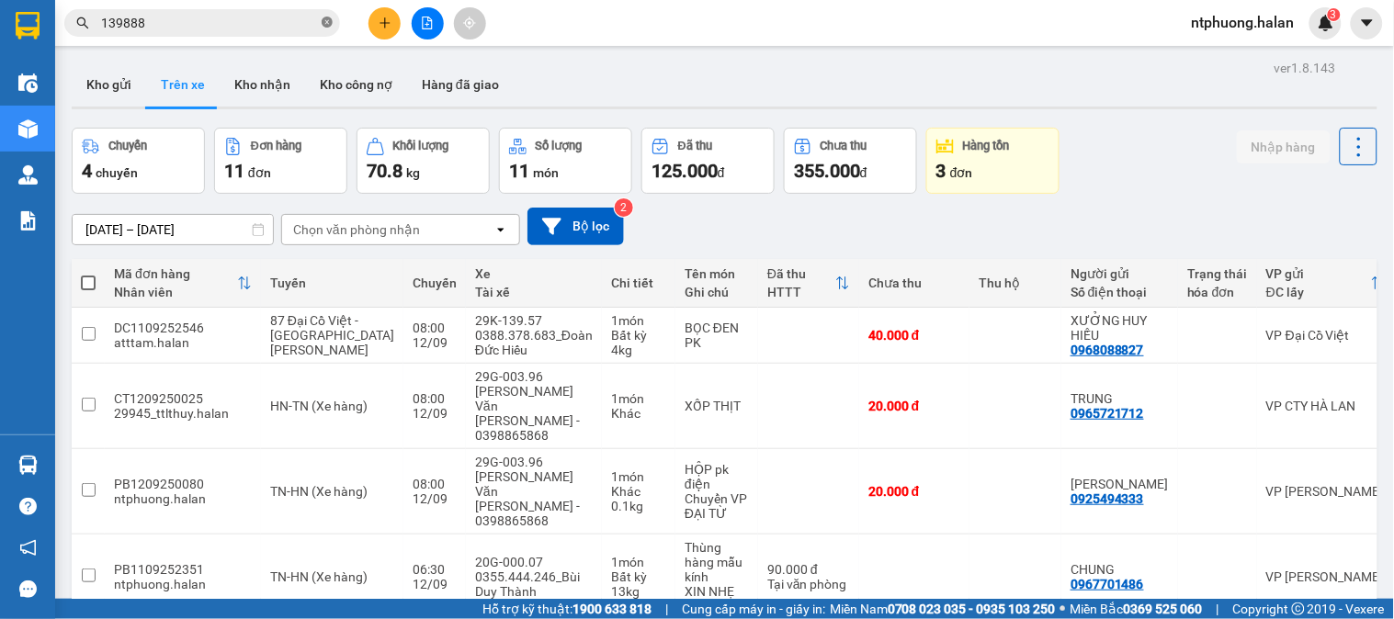
click at [328, 24] on icon "close-circle" at bounding box center [327, 22] width 11 height 11
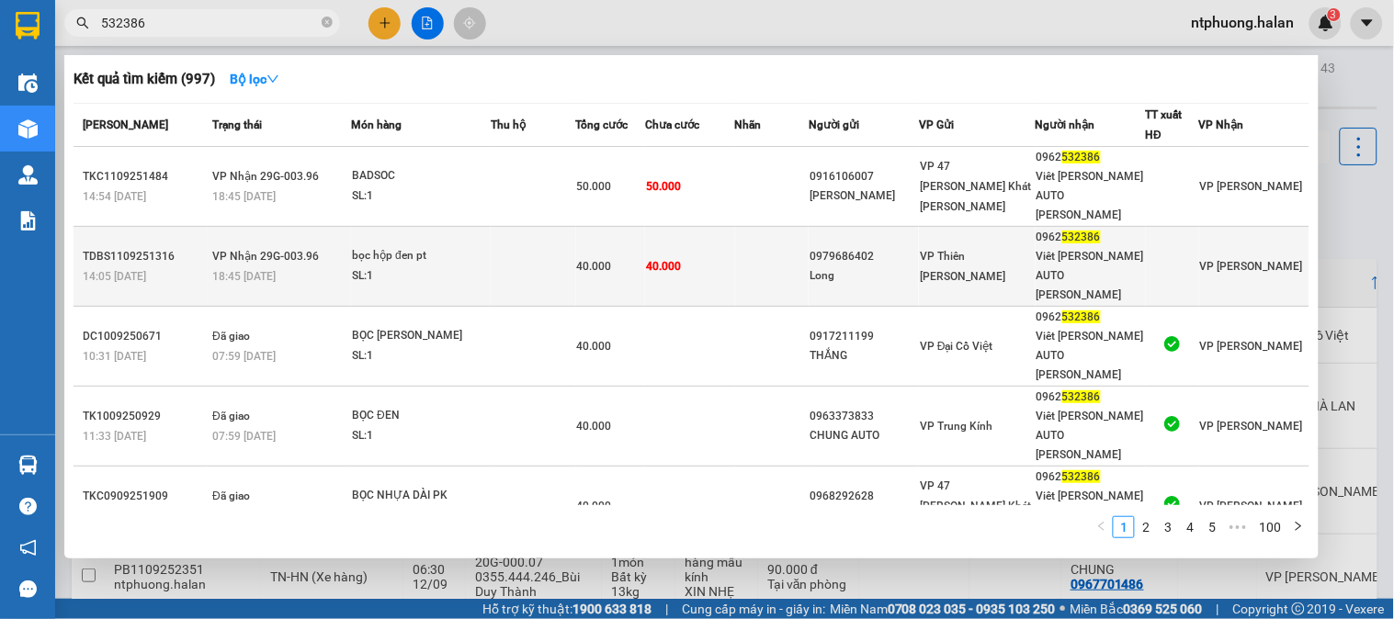
type input "532386"
click at [176, 247] on div "TDBS1109251316" at bounding box center [145, 256] width 124 height 19
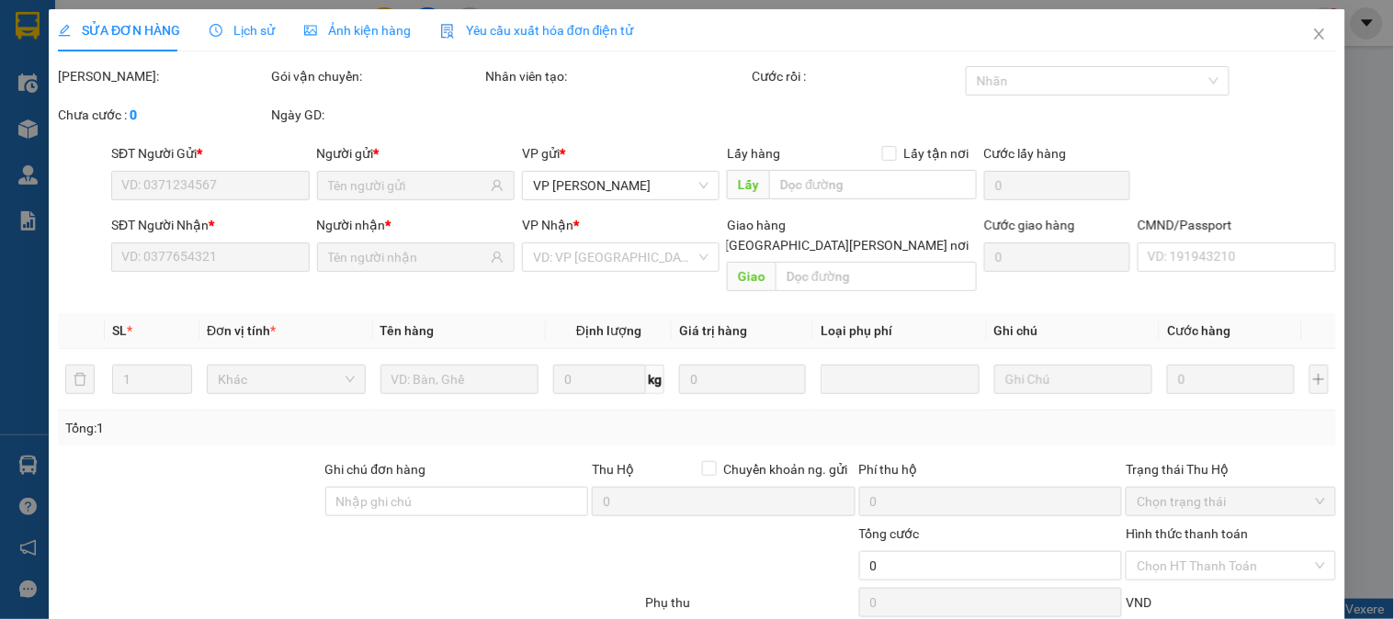
type input "0979686402"
type input "Long"
type input "0962532386"
type input "Viêt Anh AUTO PHÚ BÌNH"
type input "40.000"
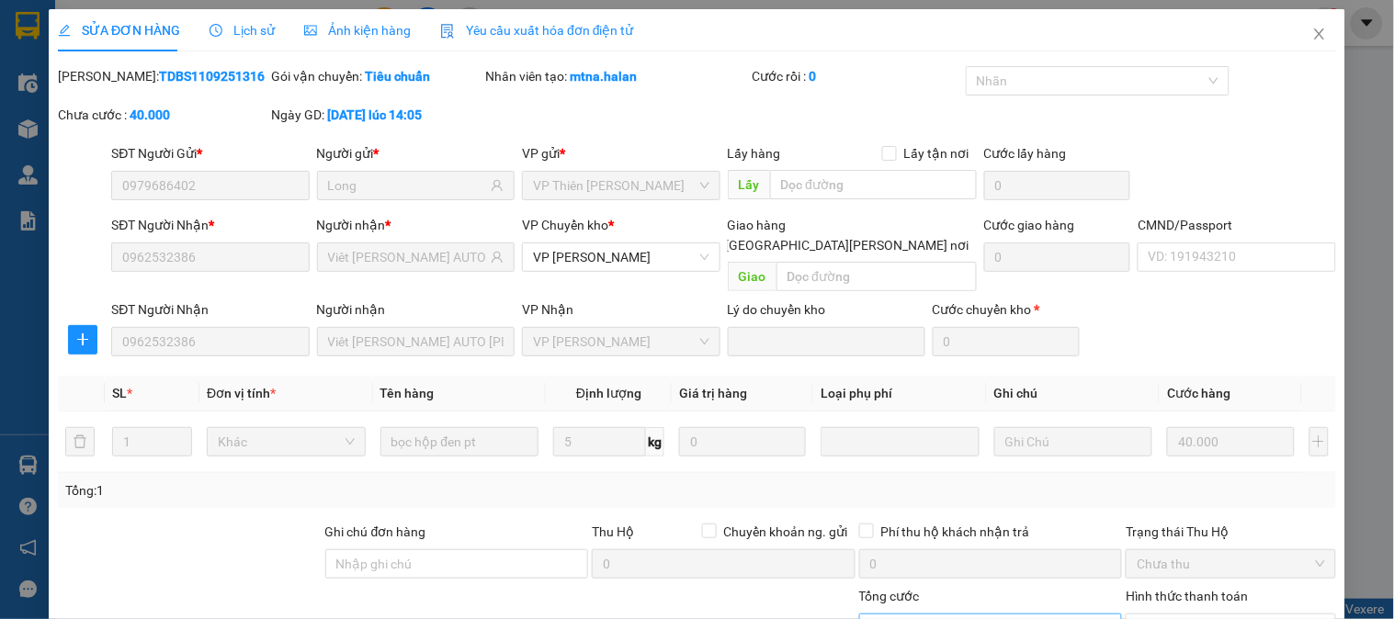
scroll to position [163, 0]
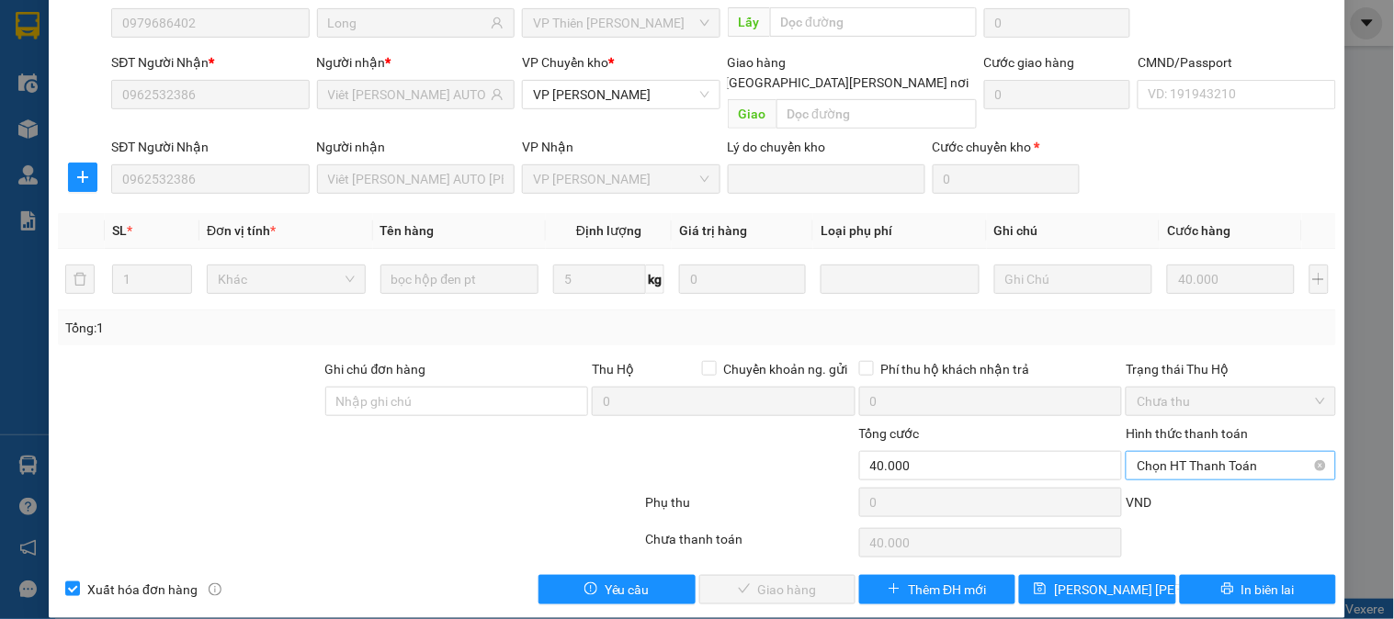
click at [1215, 452] on span "Chọn HT Thanh Toán" at bounding box center [1230, 466] width 187 height 28
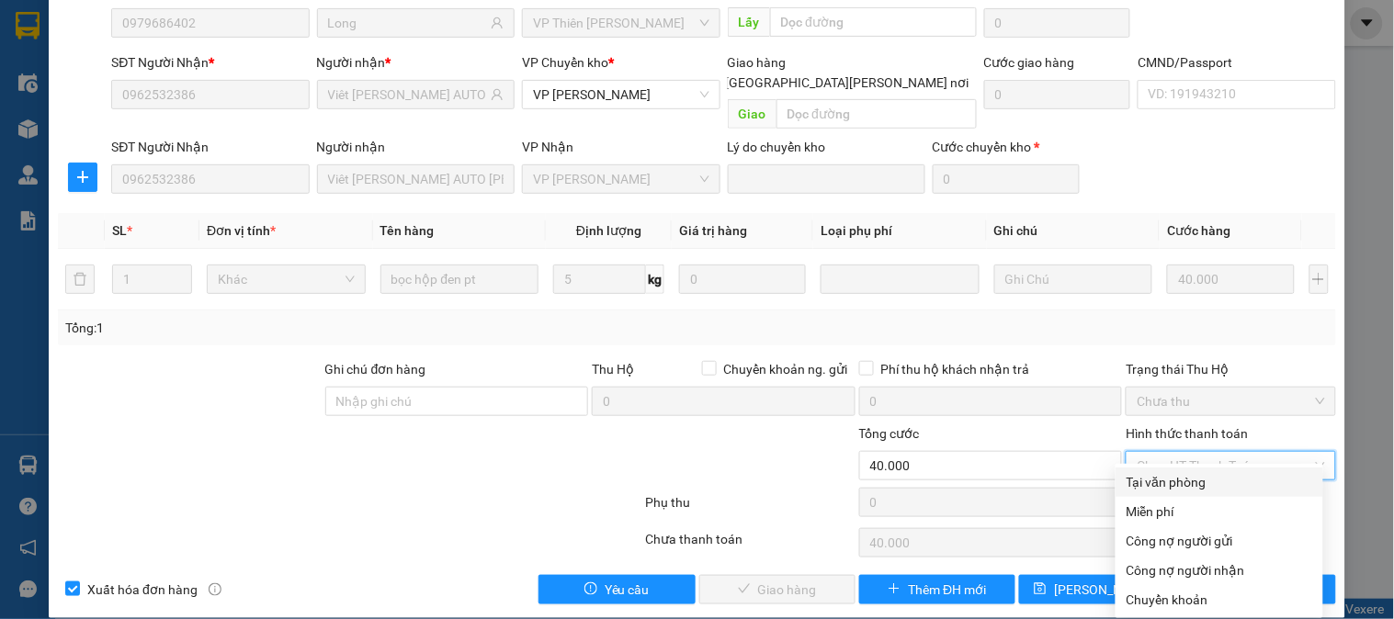
drag, startPoint x: 1199, startPoint y: 470, endPoint x: 959, endPoint y: 522, distance: 245.3
click at [1182, 474] on div "Tại văn phòng" at bounding box center [1220, 482] width 186 height 20
type input "0"
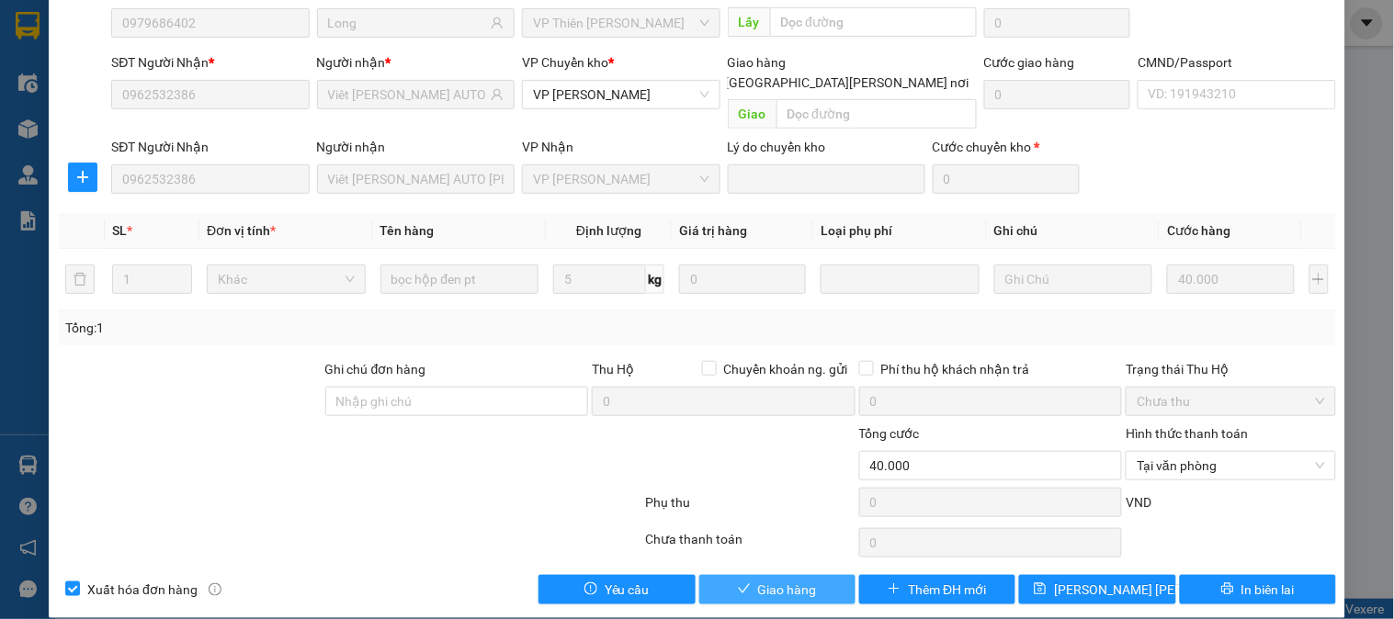
click at [788, 580] on span "Giao hàng" at bounding box center [787, 590] width 59 height 20
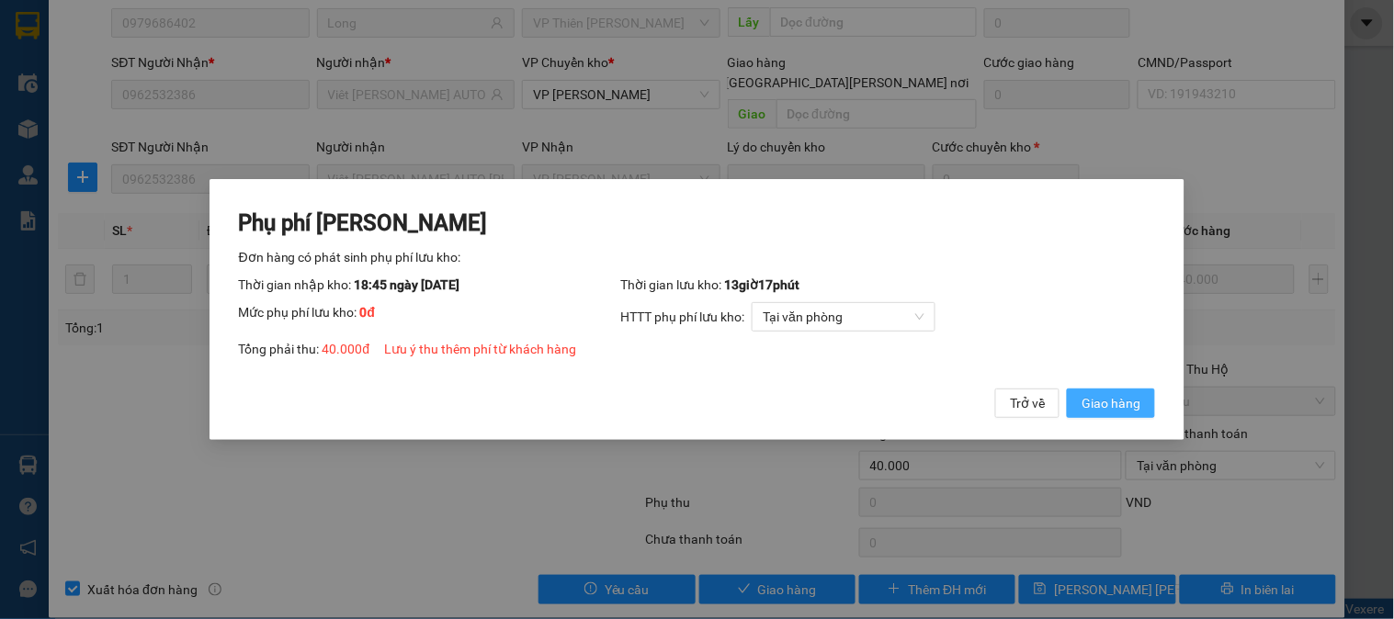
click at [1123, 408] on span "Giao hàng" at bounding box center [1111, 403] width 59 height 20
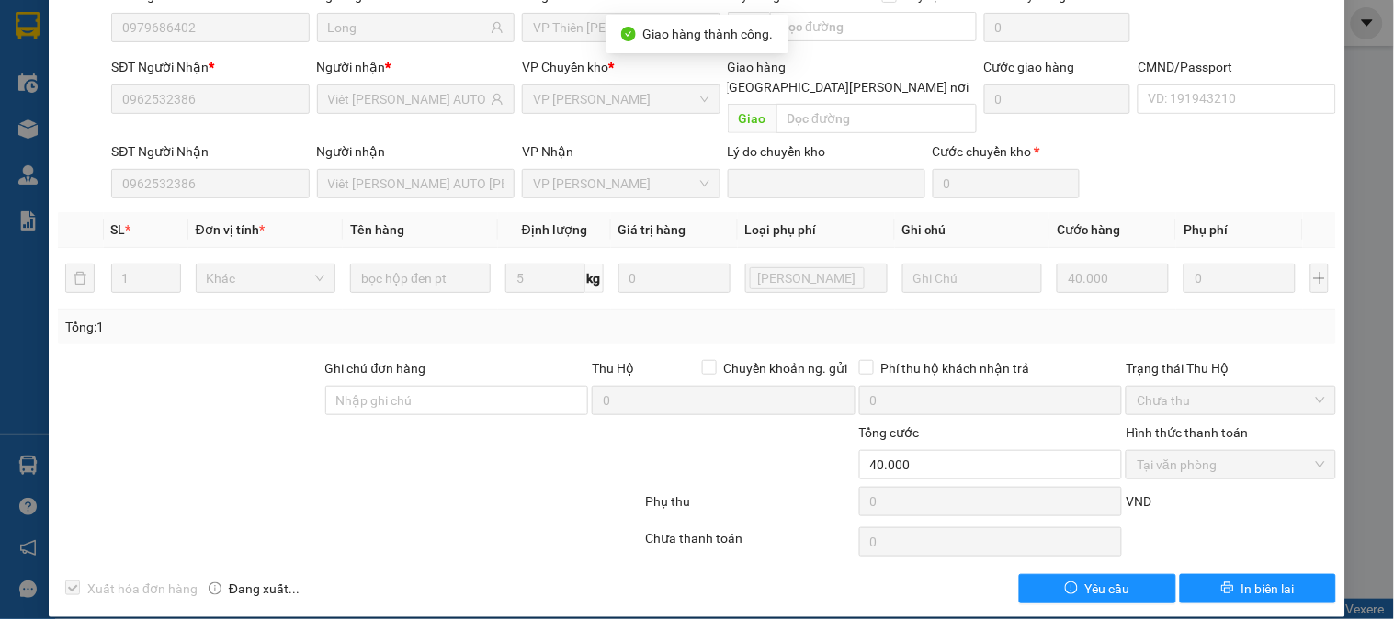
scroll to position [0, 0]
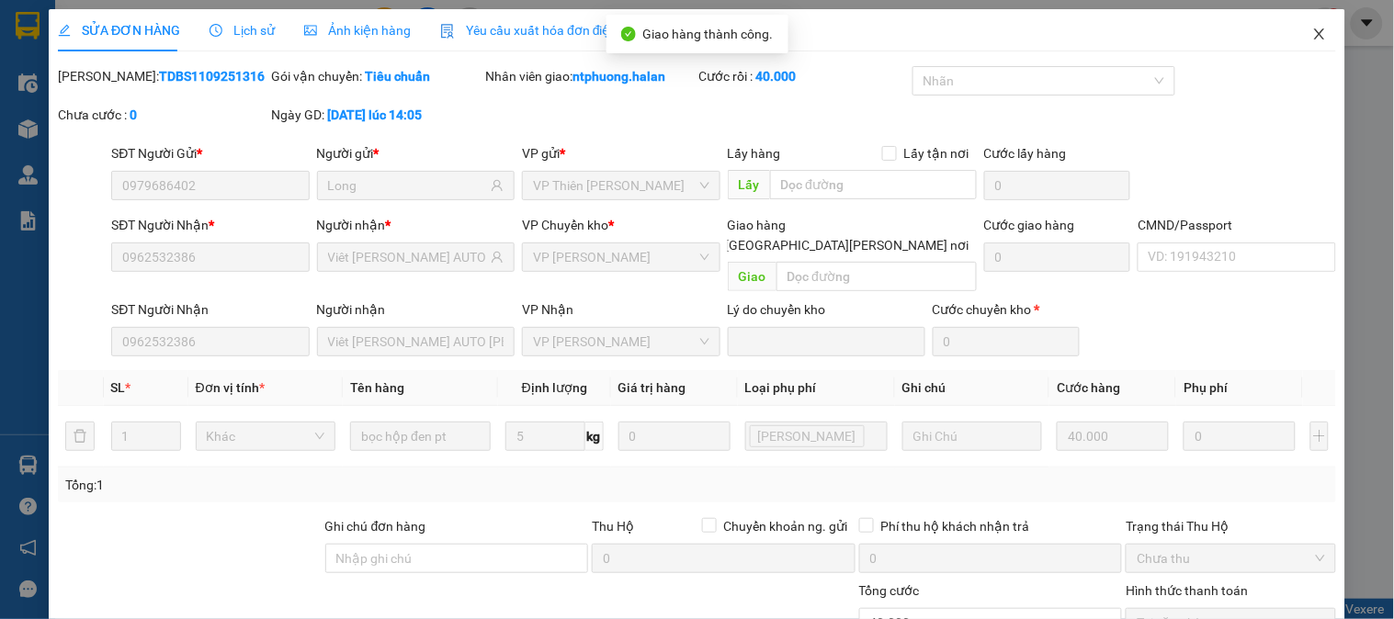
click at [1312, 33] on icon "close" at bounding box center [1319, 34] width 15 height 15
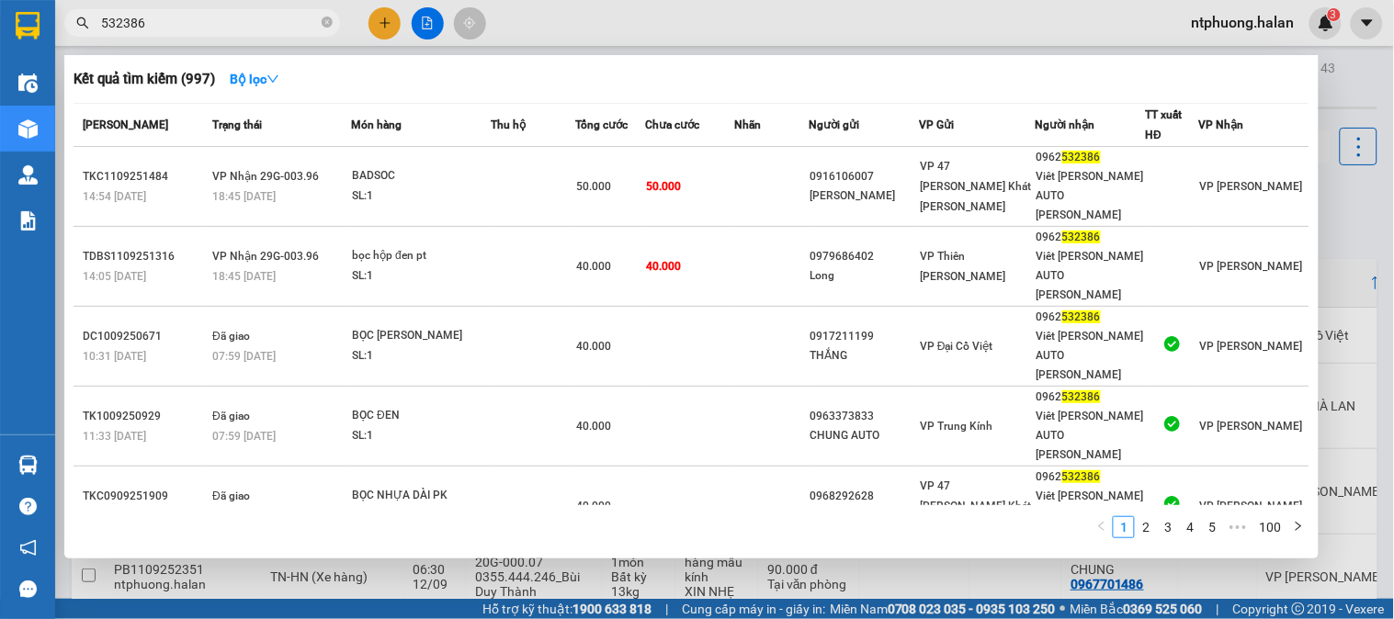
click at [199, 11] on span "532386" at bounding box center [202, 23] width 276 height 28
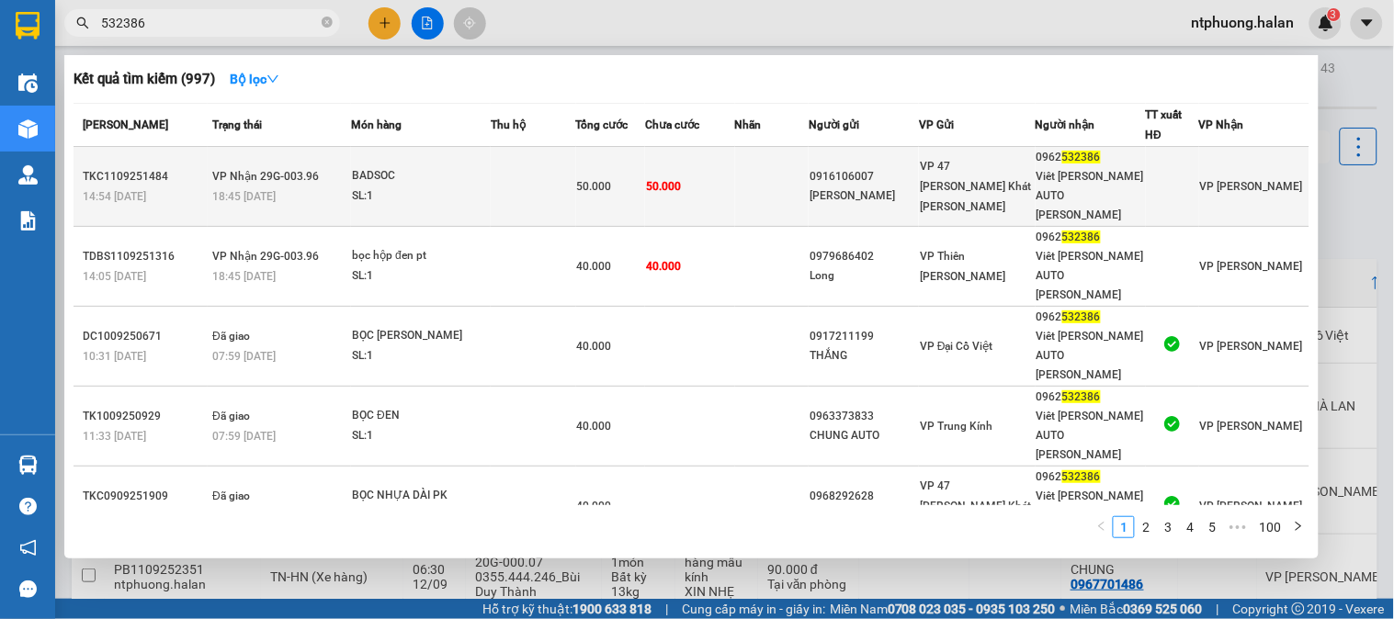
click at [179, 167] on div "TKC1109251484" at bounding box center [145, 176] width 124 height 19
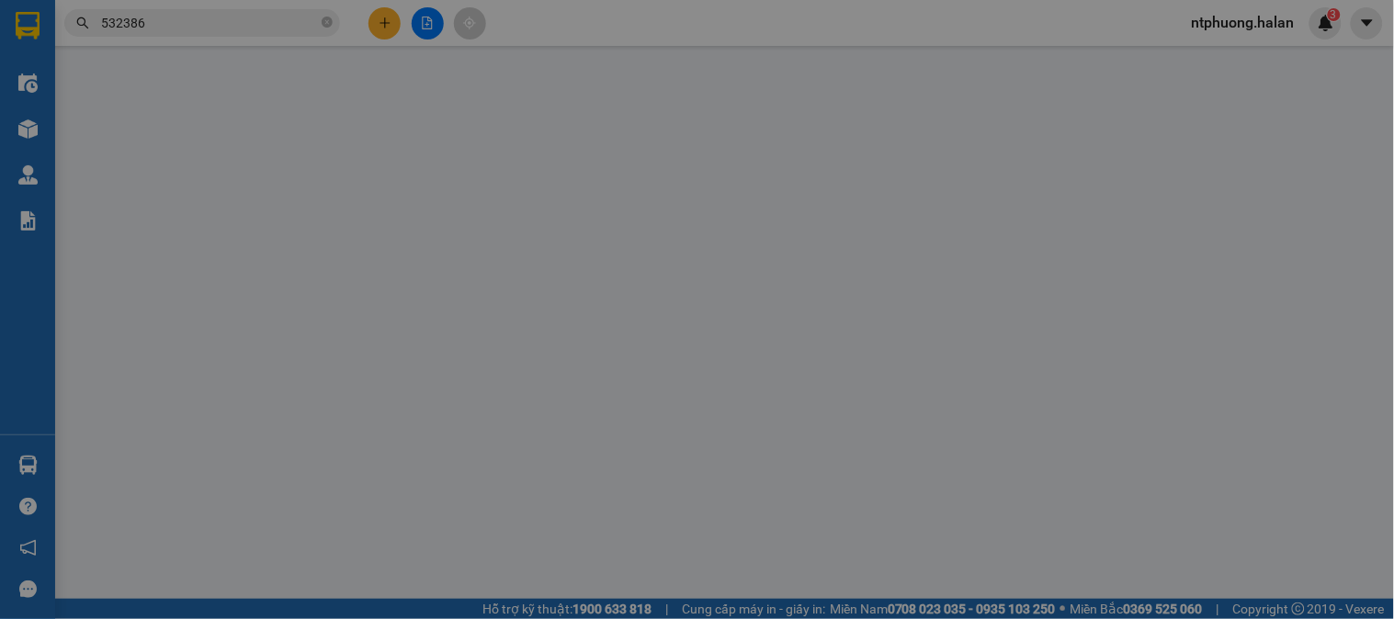
type input "0916106007"
type input "[PERSON_NAME]"
type input "0962532386"
type input "Viêt Anh AUTO PHÚ BÌNH"
type input "50.000"
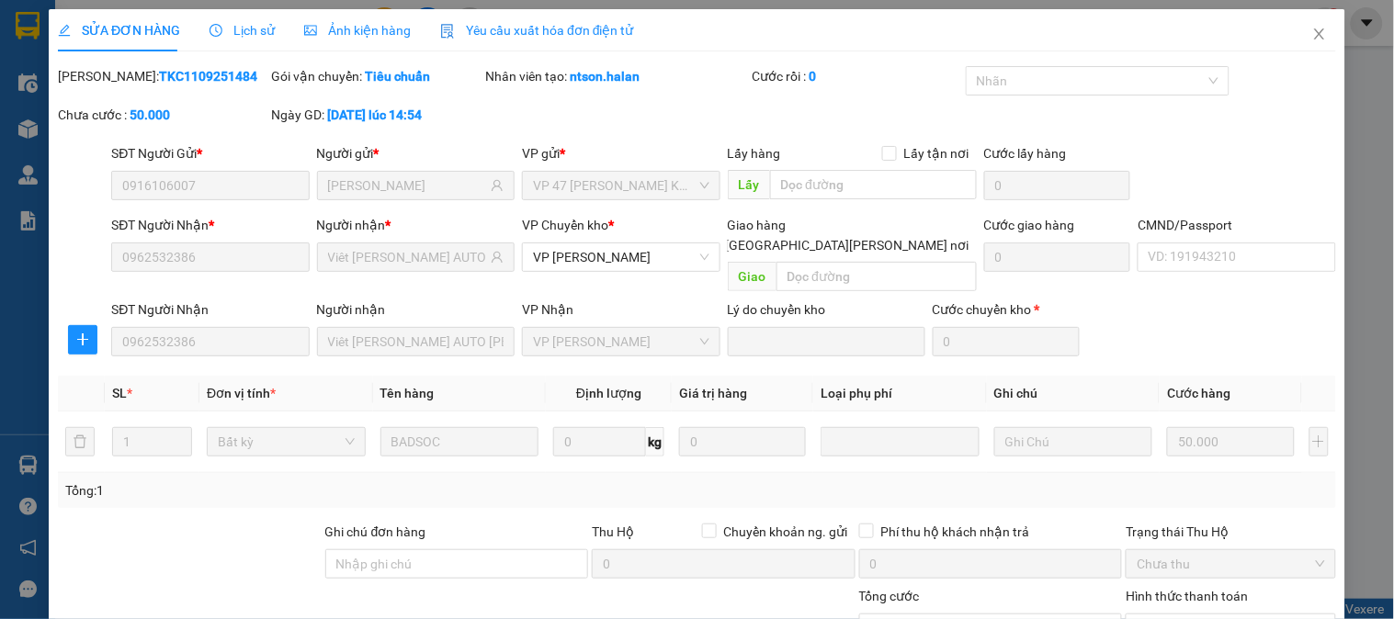
scroll to position [163, 0]
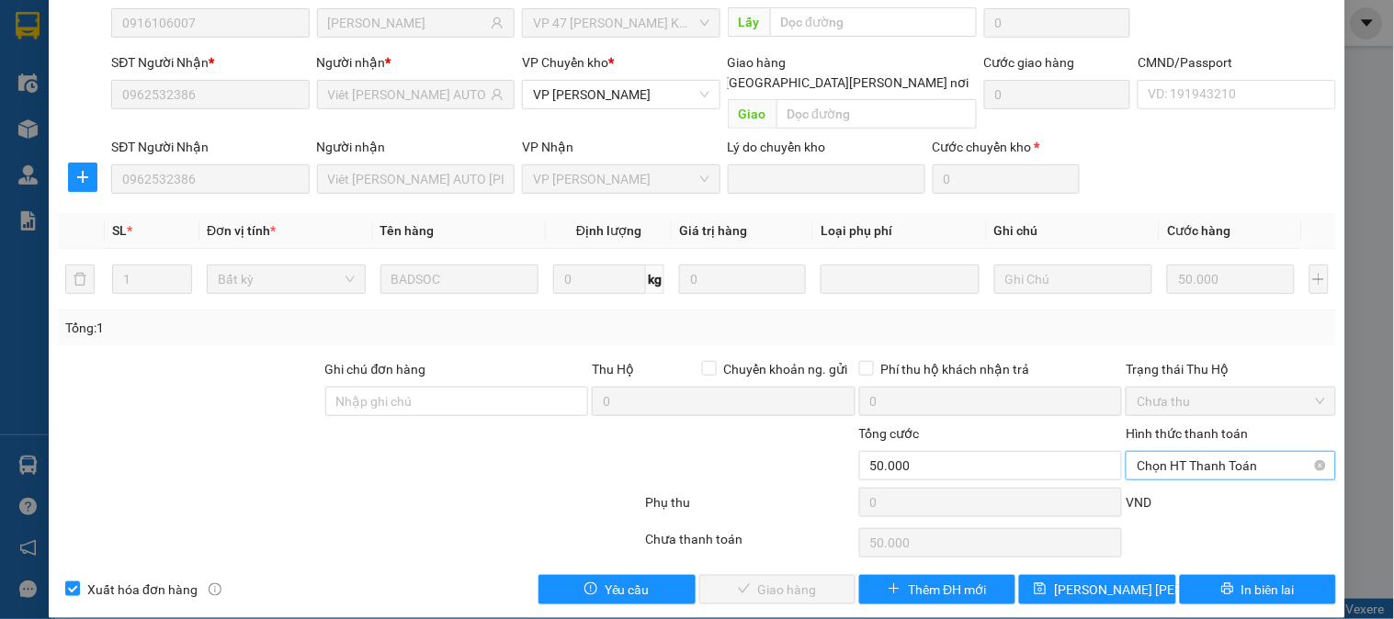
click at [1198, 452] on span "Chọn HT Thanh Toán" at bounding box center [1230, 466] width 187 height 28
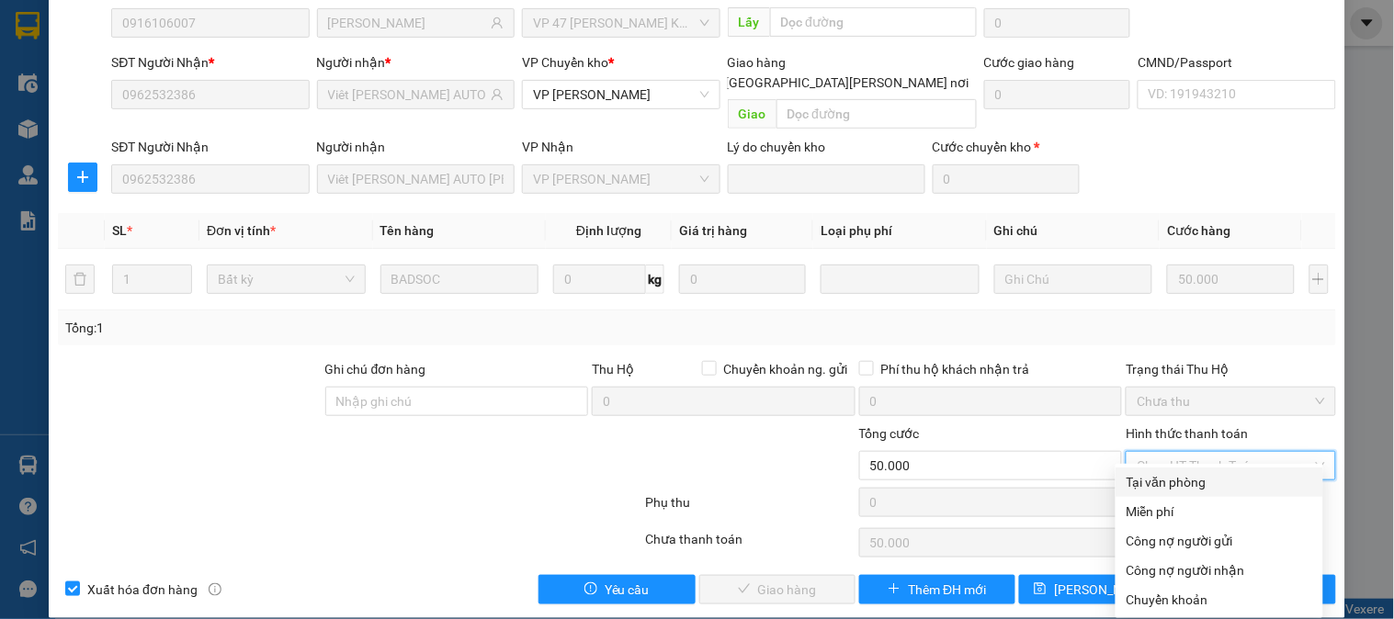
drag, startPoint x: 1189, startPoint y: 474, endPoint x: 983, endPoint y: 516, distance: 210.1
click at [1182, 475] on div "Tại văn phòng" at bounding box center [1220, 482] width 186 height 20
type input "0"
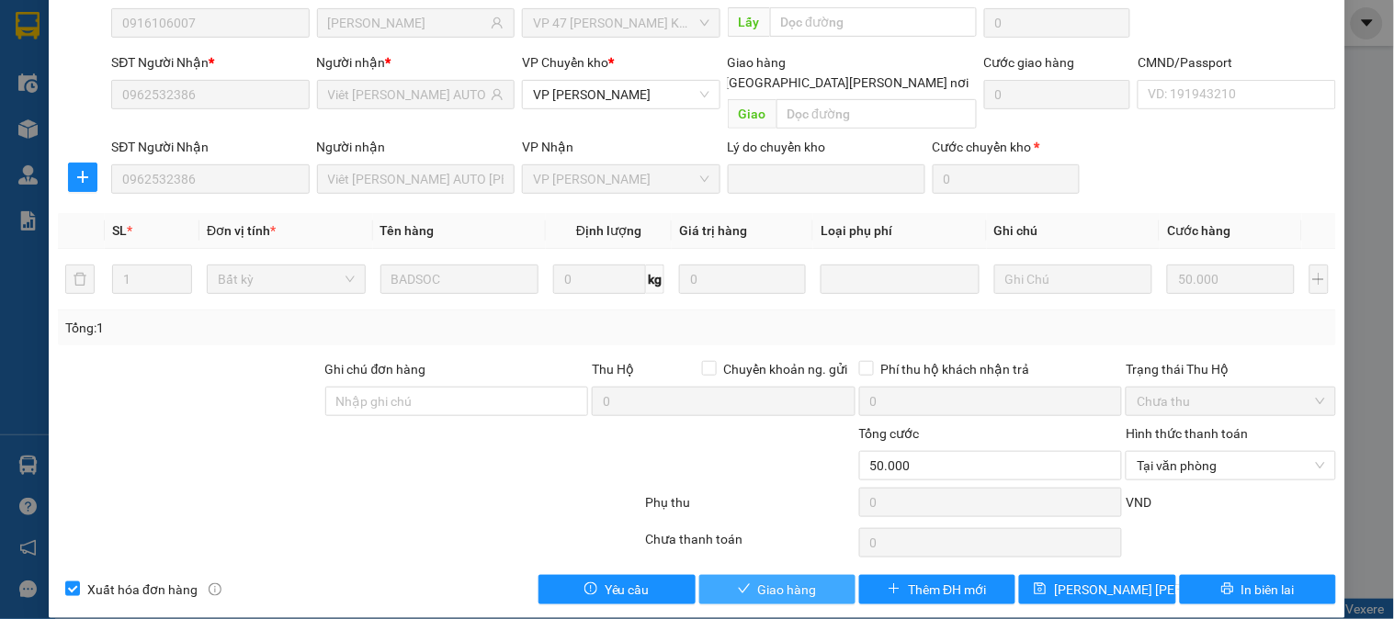
click at [790, 580] on span "Giao hàng" at bounding box center [787, 590] width 59 height 20
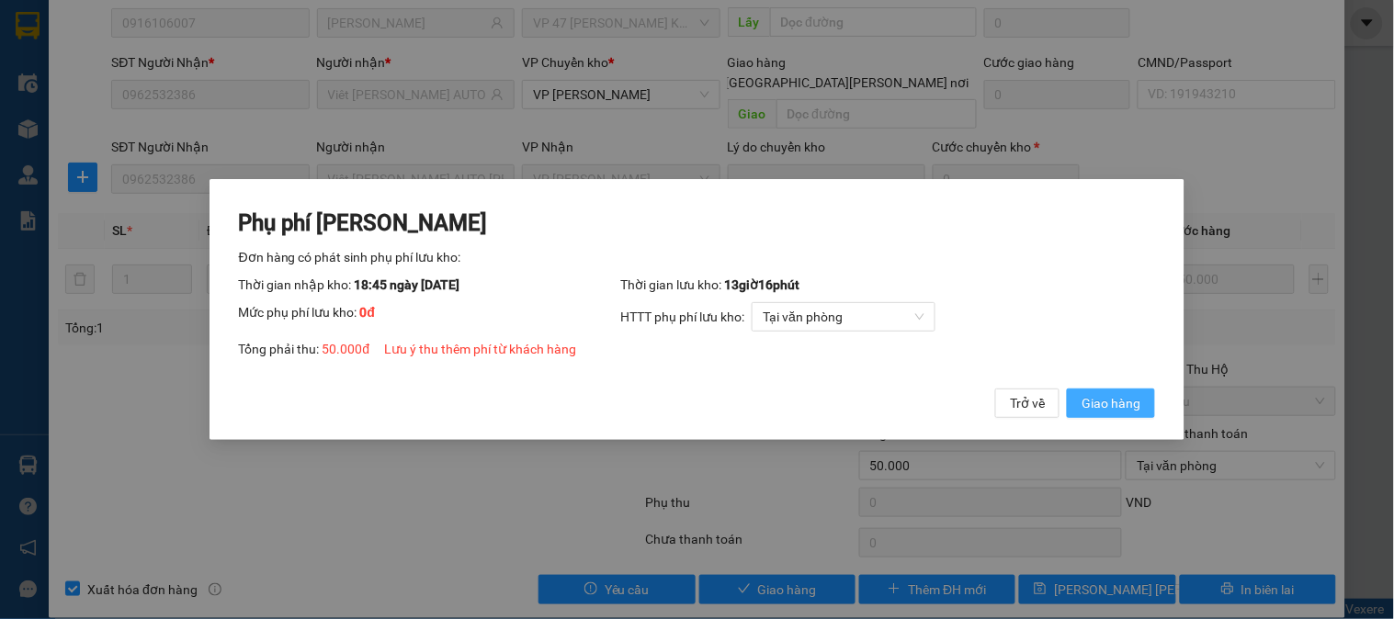
click at [1116, 404] on span "Giao hàng" at bounding box center [1111, 403] width 59 height 20
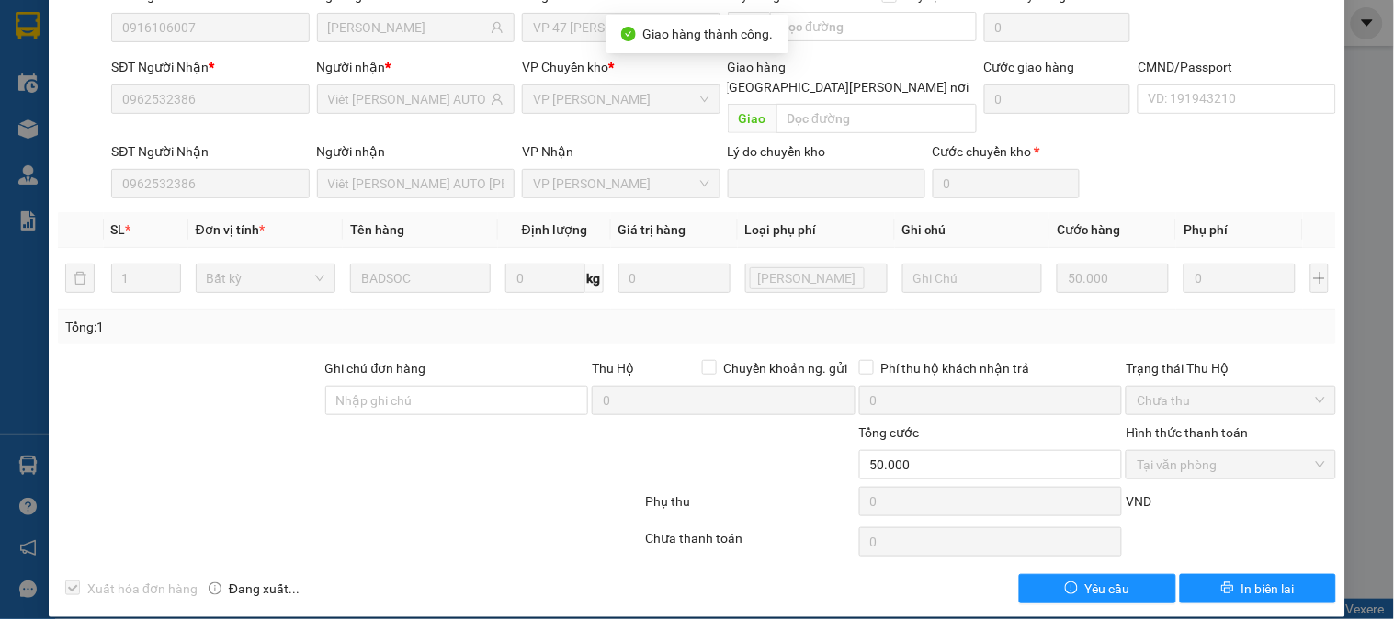
scroll to position [0, 0]
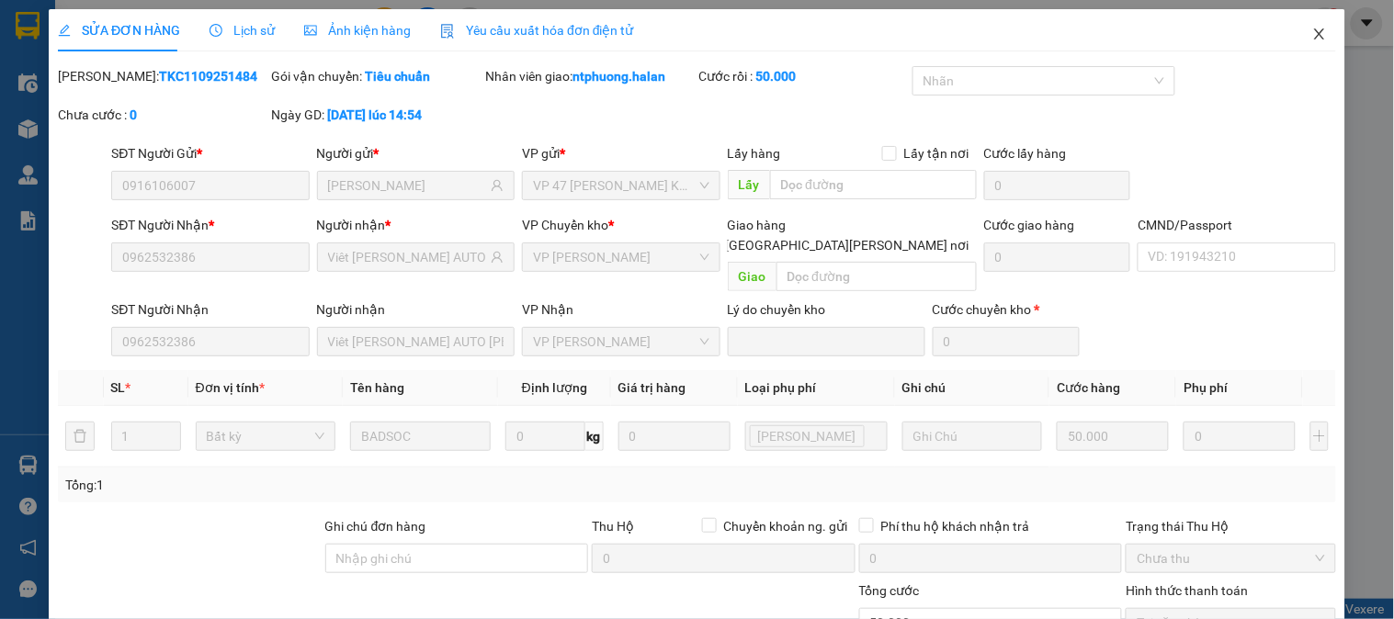
click at [1312, 29] on icon "close" at bounding box center [1319, 34] width 15 height 15
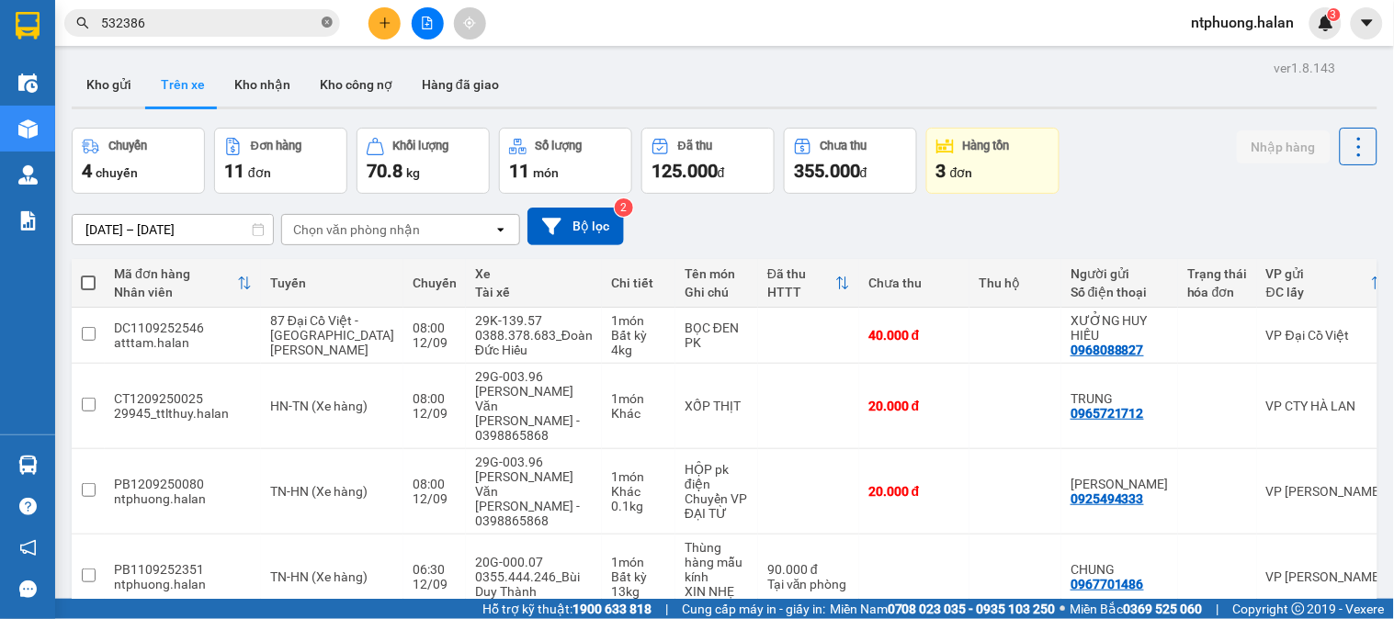
click at [323, 22] on icon "close-circle" at bounding box center [327, 22] width 11 height 11
click at [87, 85] on button "Kho gửi" at bounding box center [109, 84] width 74 height 44
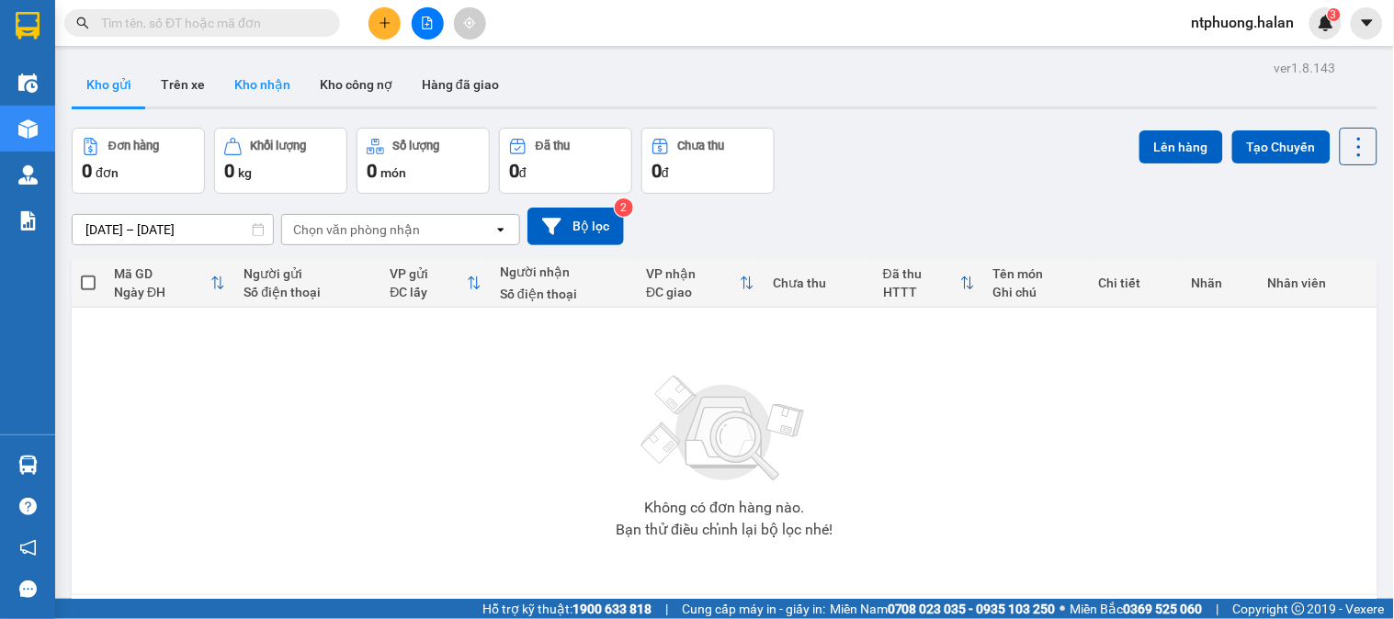
click at [269, 85] on button "Kho nhận" at bounding box center [262, 84] width 85 height 44
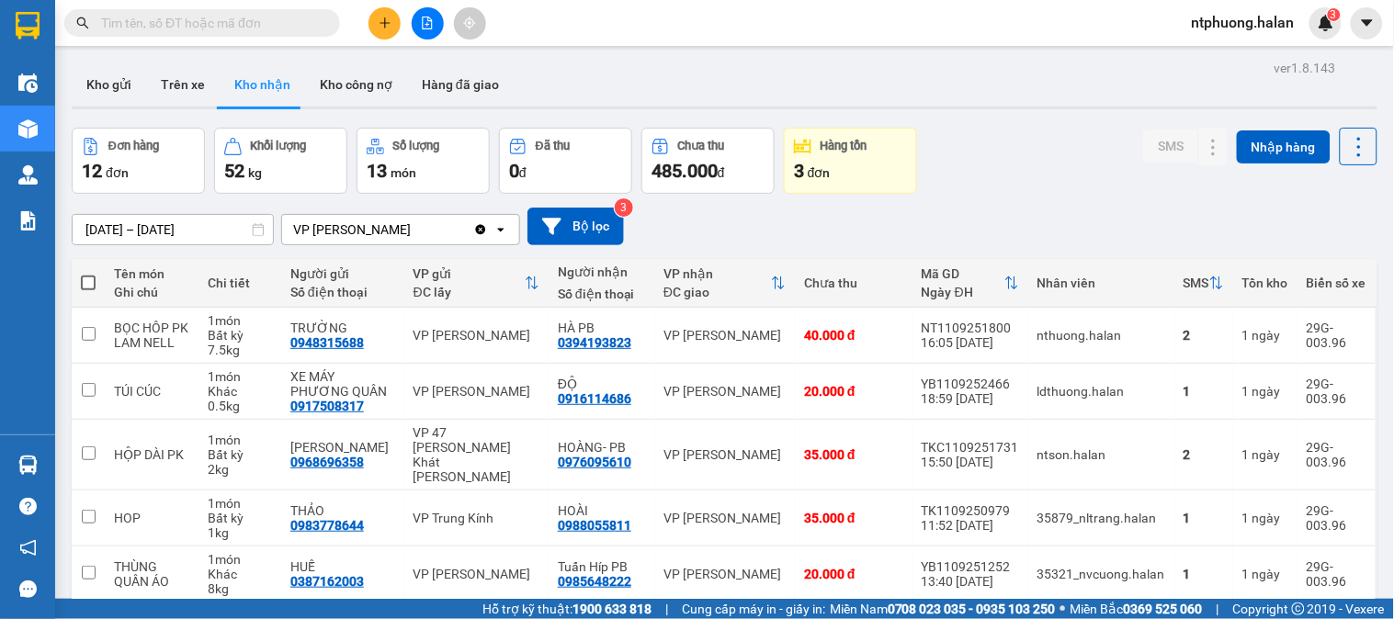
scroll to position [316, 0]
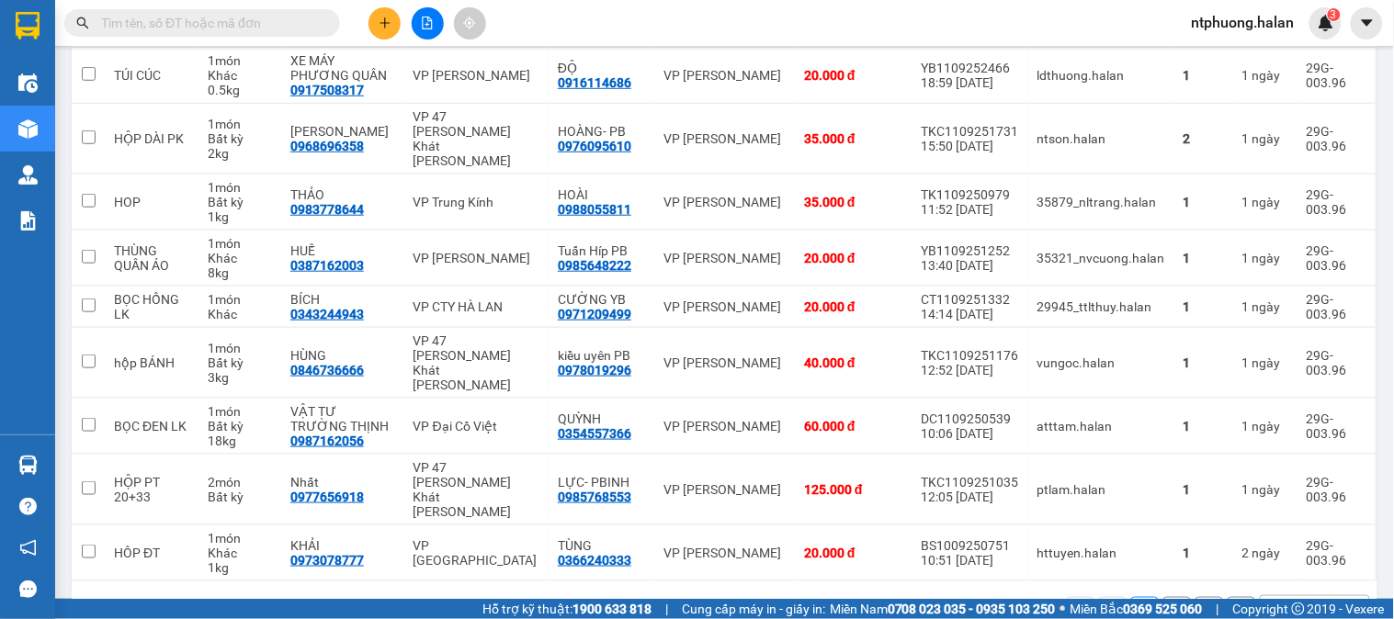
click at [1163, 597] on button "2" at bounding box center [1177, 611] width 28 height 28
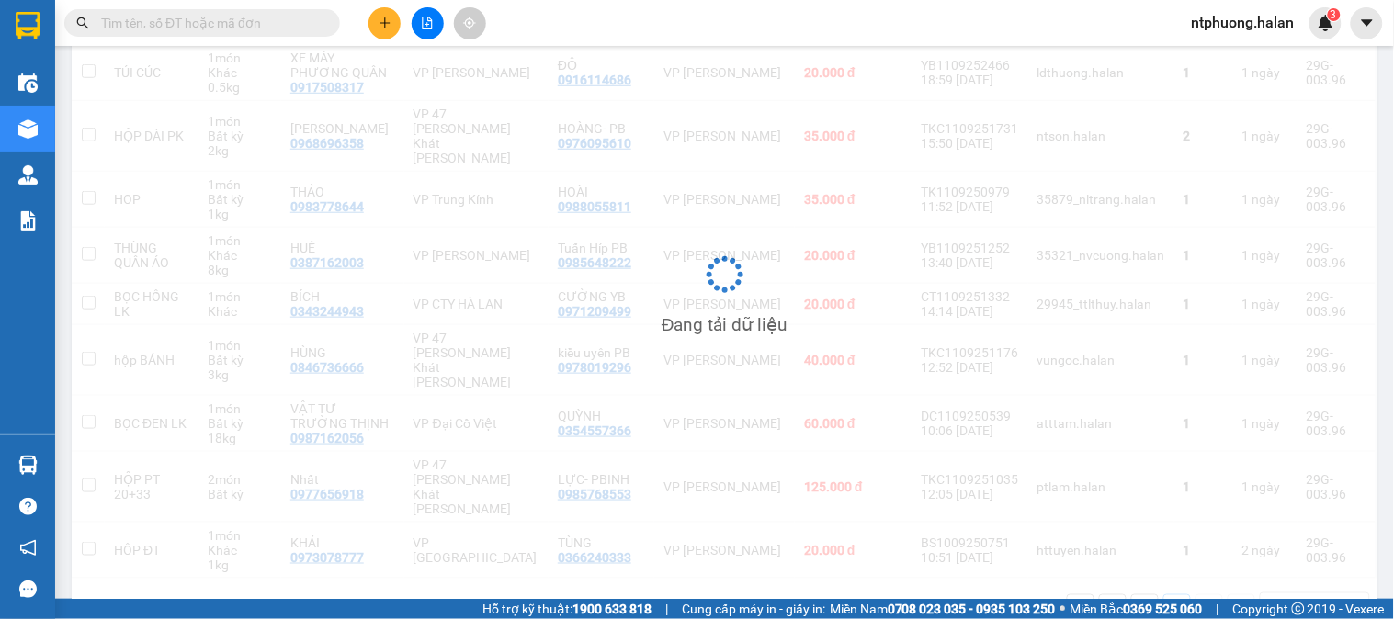
scroll to position [85, 0]
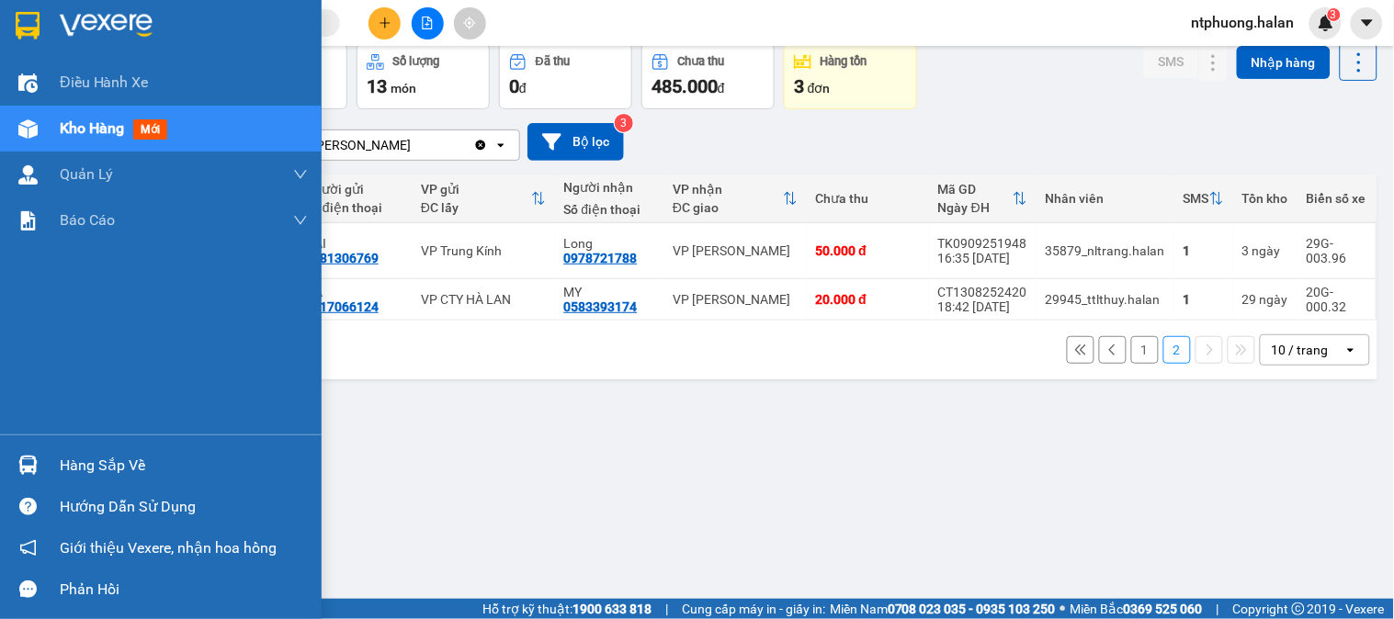
click at [98, 470] on div "Hàng sắp về" at bounding box center [184, 466] width 248 height 28
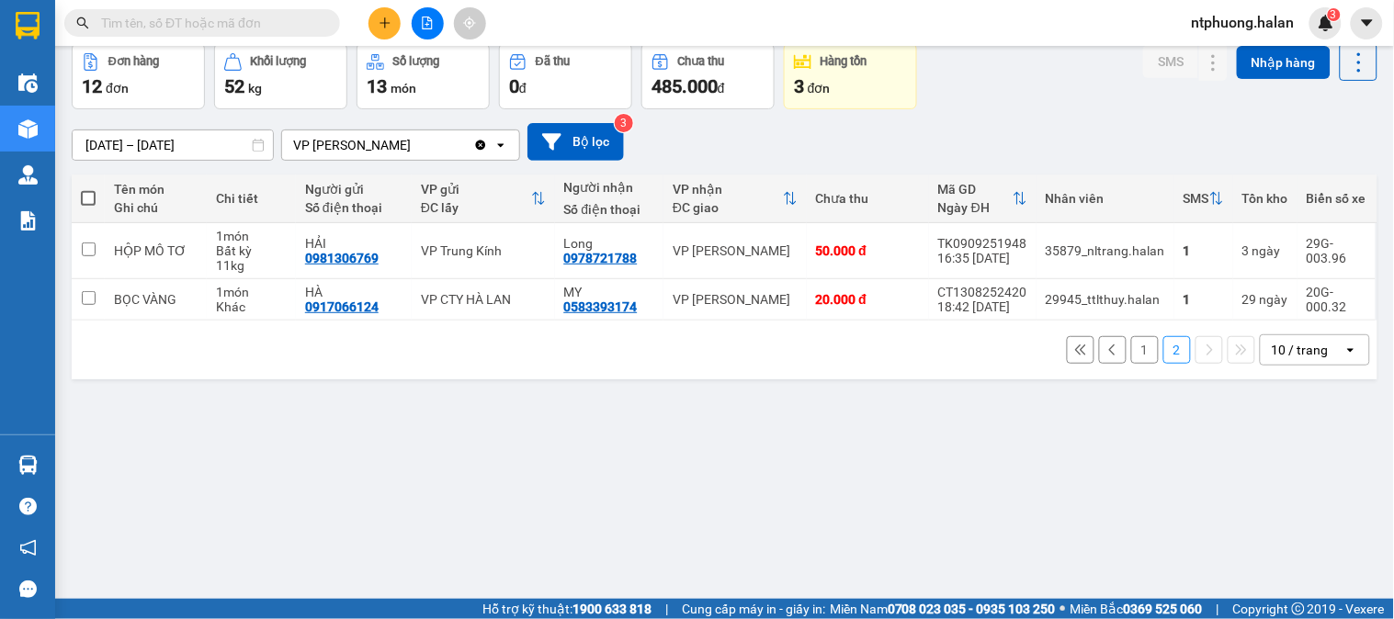
click at [1005, 483] on section "Kết quả tìm kiếm ( 997 ) Bộ lọc Mã ĐH Trạng thái Món hàng Thu hộ Tổng cước Chưa…" at bounding box center [697, 309] width 1394 height 619
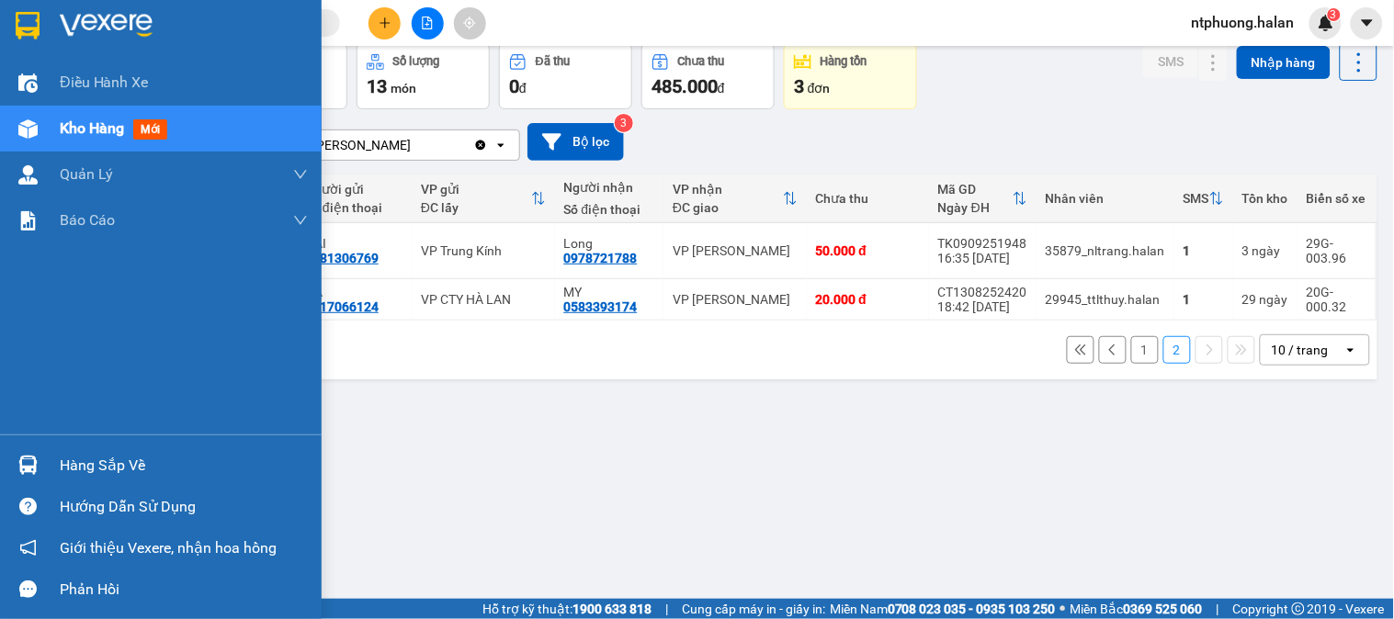
drag, startPoint x: 97, startPoint y: 461, endPoint x: 125, endPoint y: 457, distance: 27.9
click at [101, 460] on div "Hàng sắp về" at bounding box center [184, 466] width 248 height 28
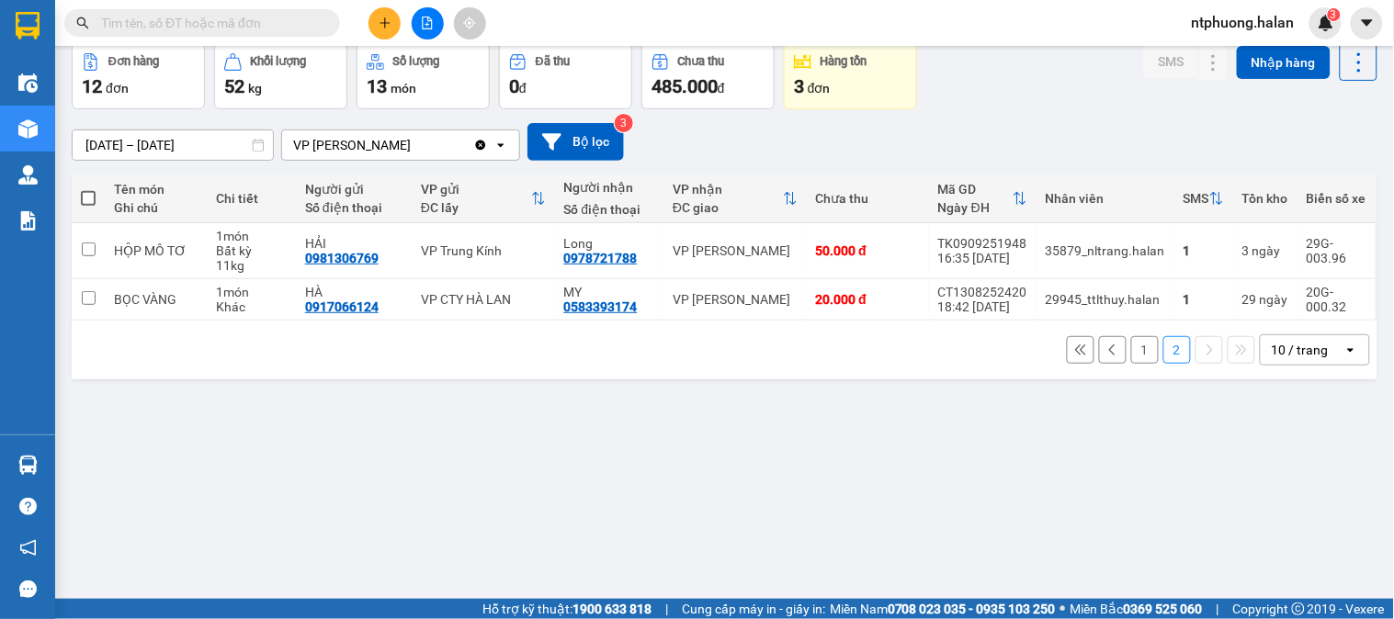
click at [941, 497] on section "Kết quả tìm kiếm ( 997 ) Bộ lọc Mã ĐH Trạng thái Món hàng Thu hộ Tổng cước Chưa…" at bounding box center [697, 309] width 1394 height 619
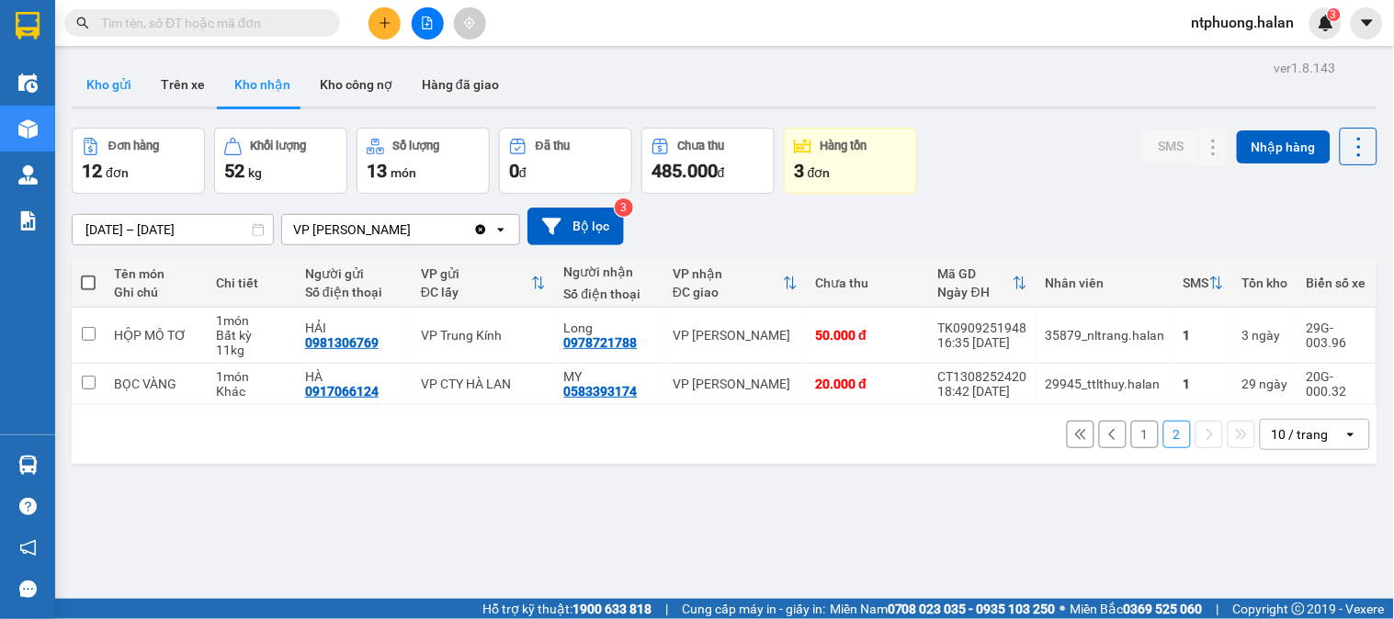
click at [106, 93] on button "Kho gửi" at bounding box center [109, 84] width 74 height 44
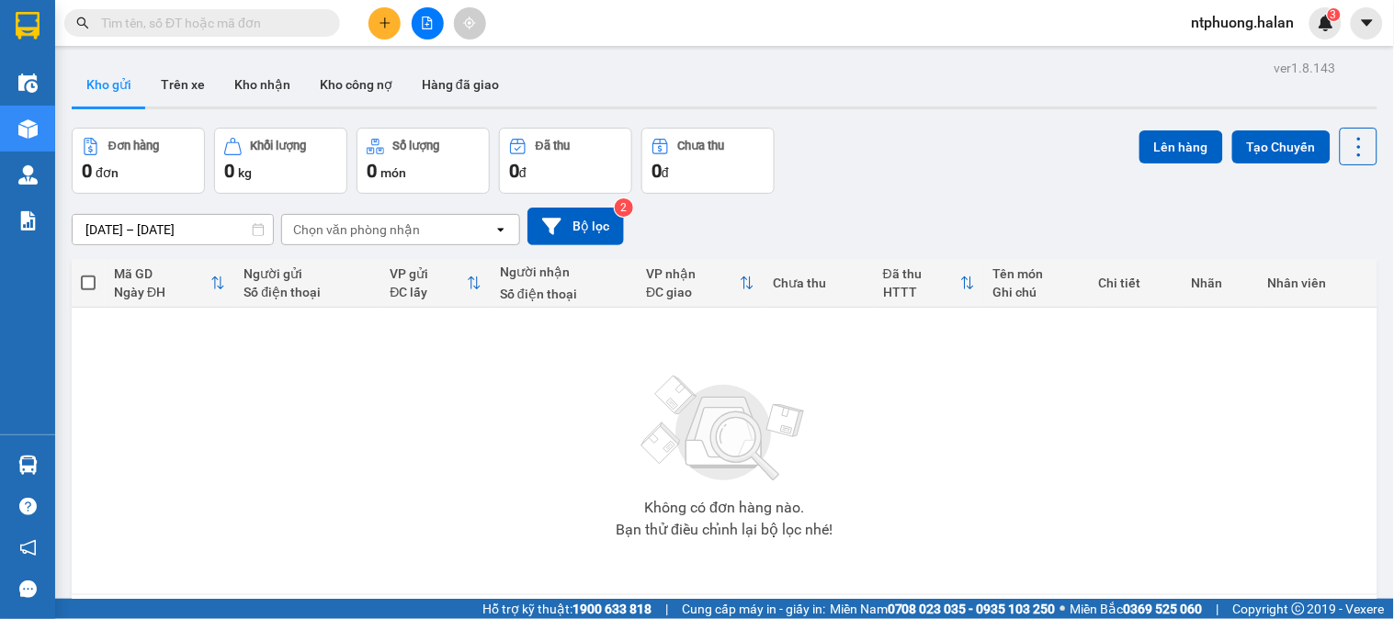
click at [259, 17] on input "text" at bounding box center [209, 23] width 217 height 20
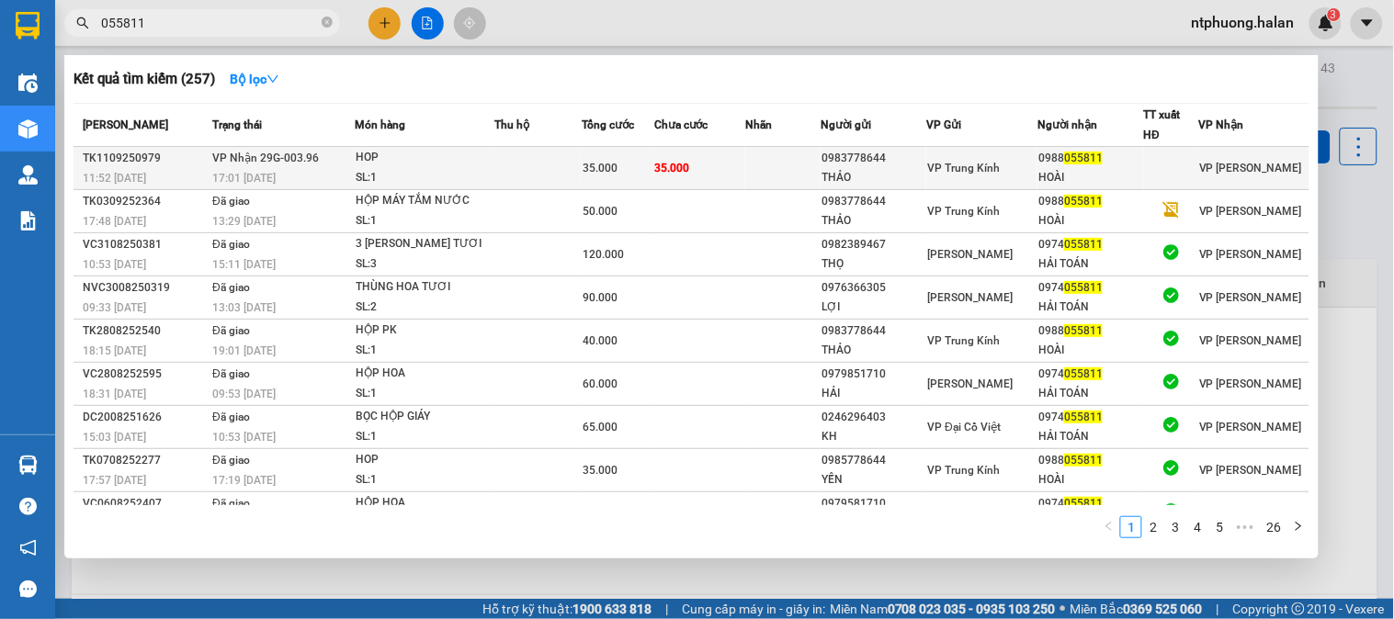
type input "055811"
click at [520, 172] on td at bounding box center [537, 168] width 87 height 43
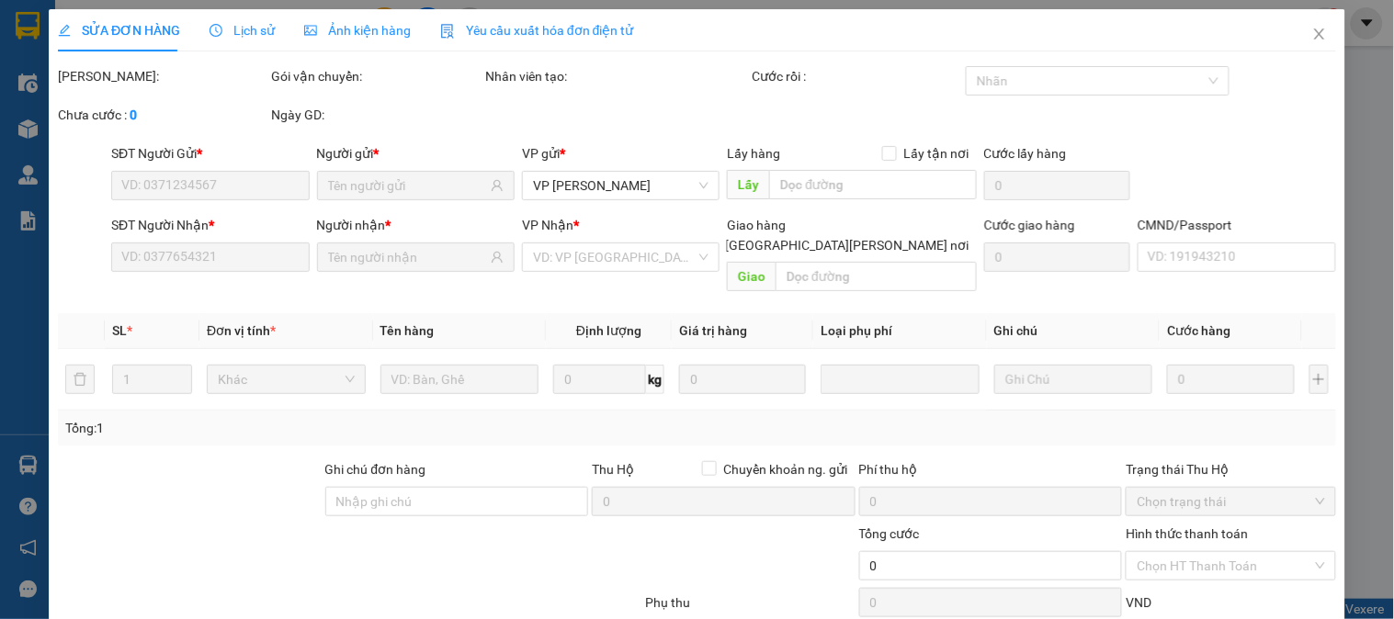
type input "0983778644"
type input "THẢO"
type input "0988055811"
type input "HOÀI"
type input "35.000"
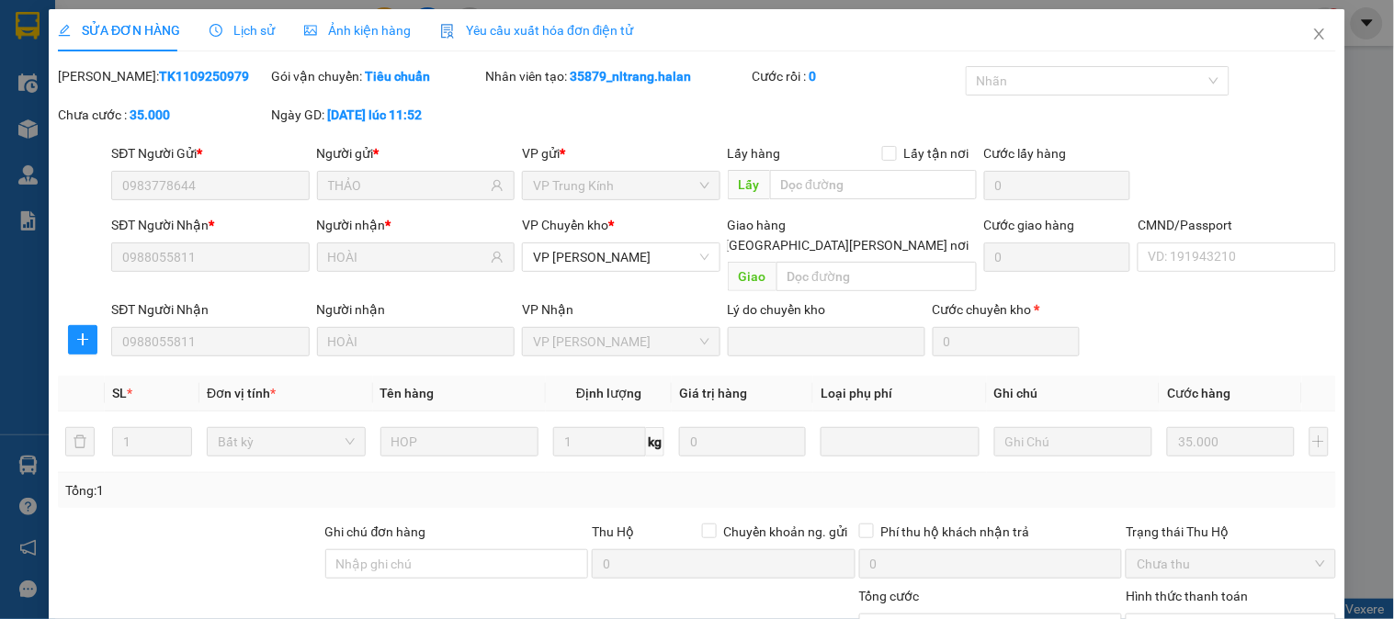
scroll to position [163, 0]
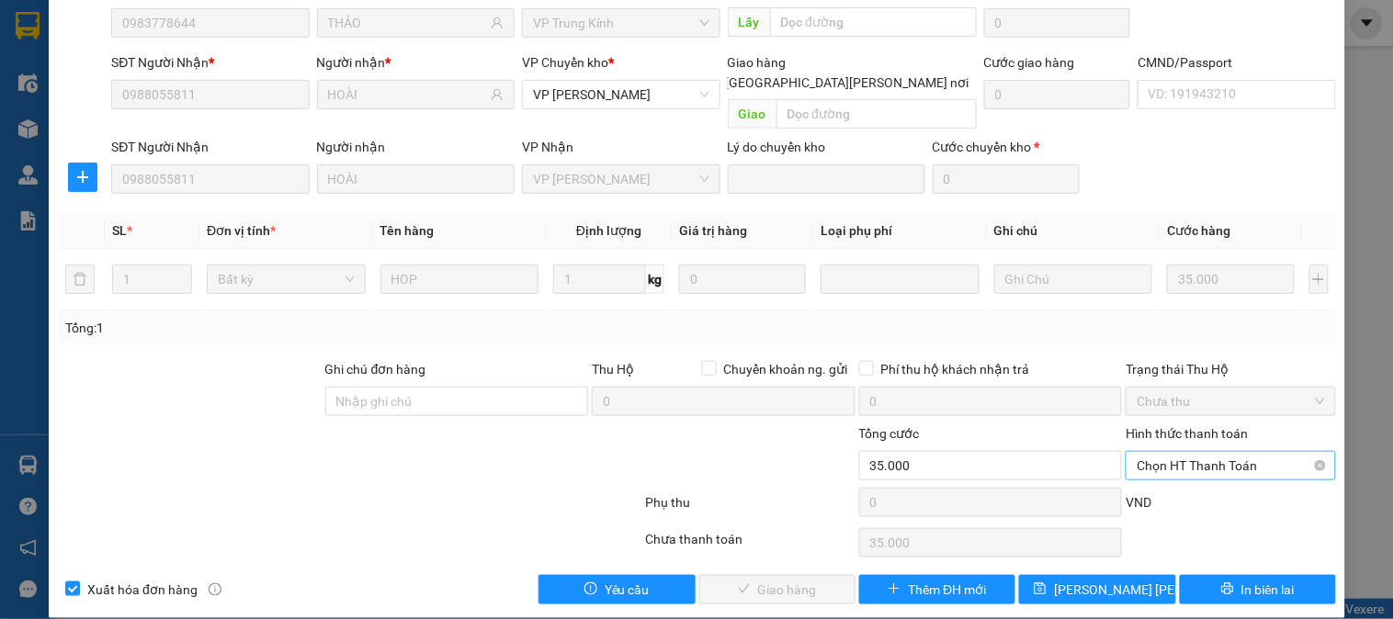
click at [1187, 452] on span "Chọn HT Thanh Toán" at bounding box center [1230, 466] width 187 height 28
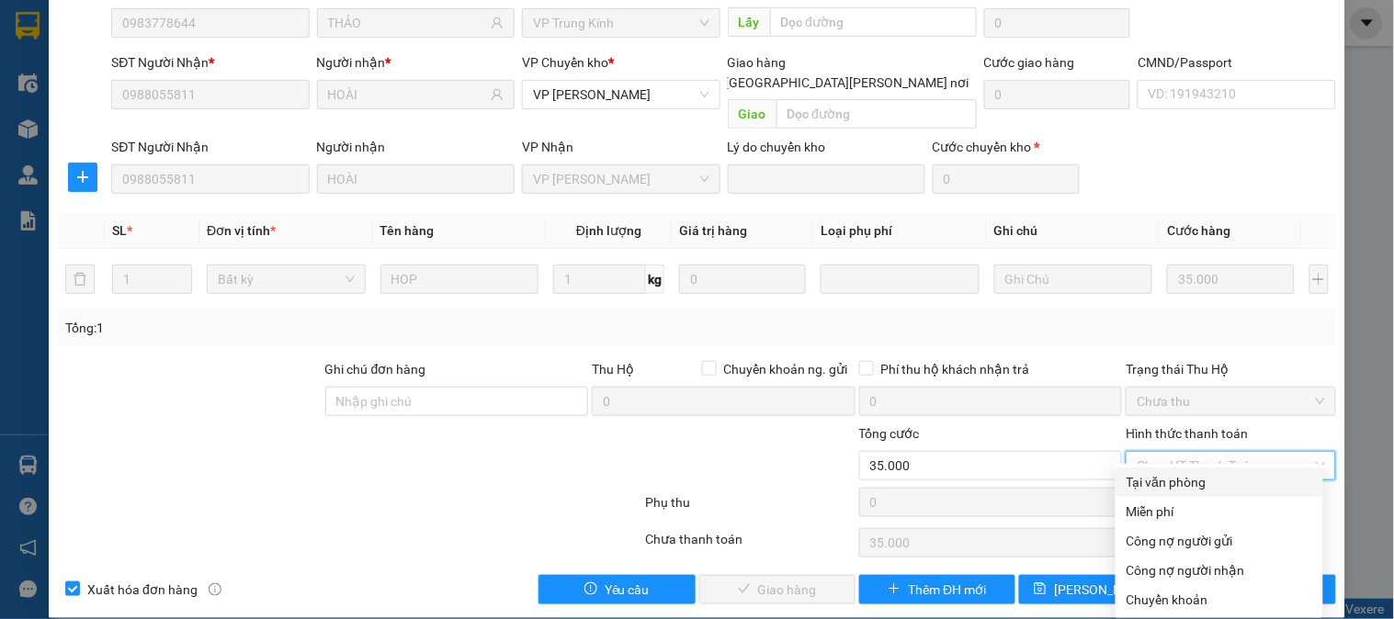
drag, startPoint x: 1186, startPoint y: 475, endPoint x: 938, endPoint y: 549, distance: 259.0
click at [1185, 475] on div "Tại văn phòng" at bounding box center [1220, 482] width 186 height 20
type input "0"
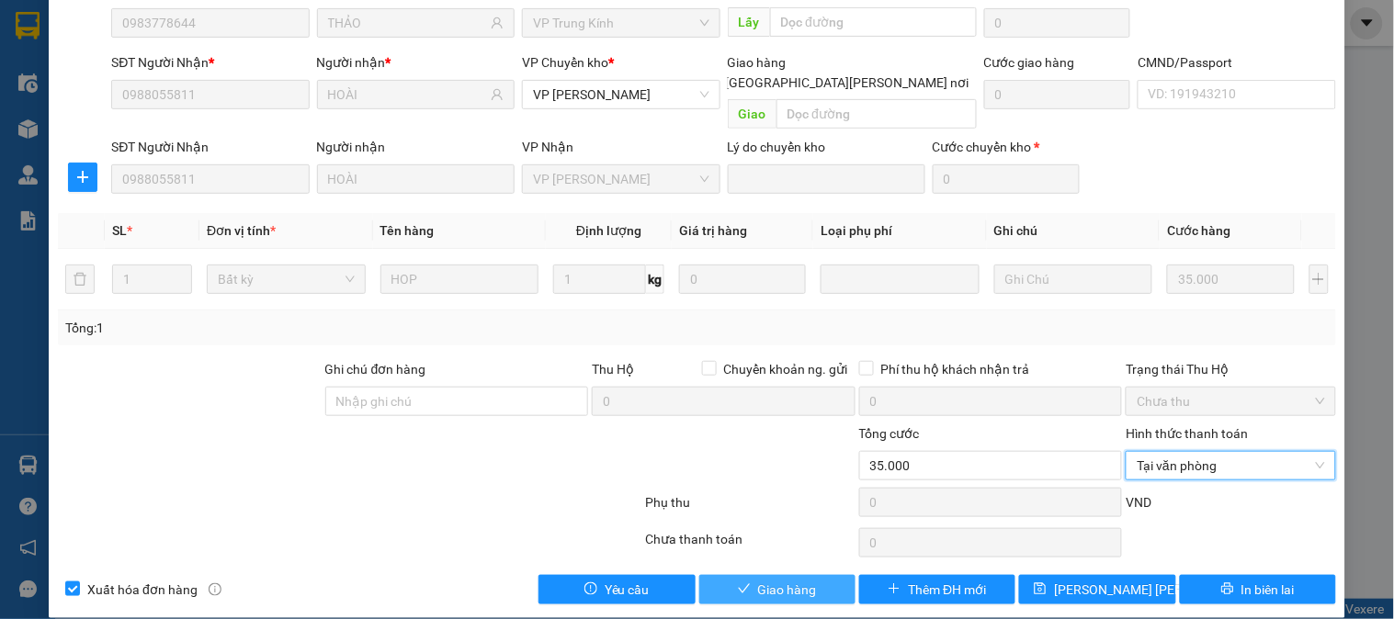
click at [796, 580] on span "Giao hàng" at bounding box center [787, 590] width 59 height 20
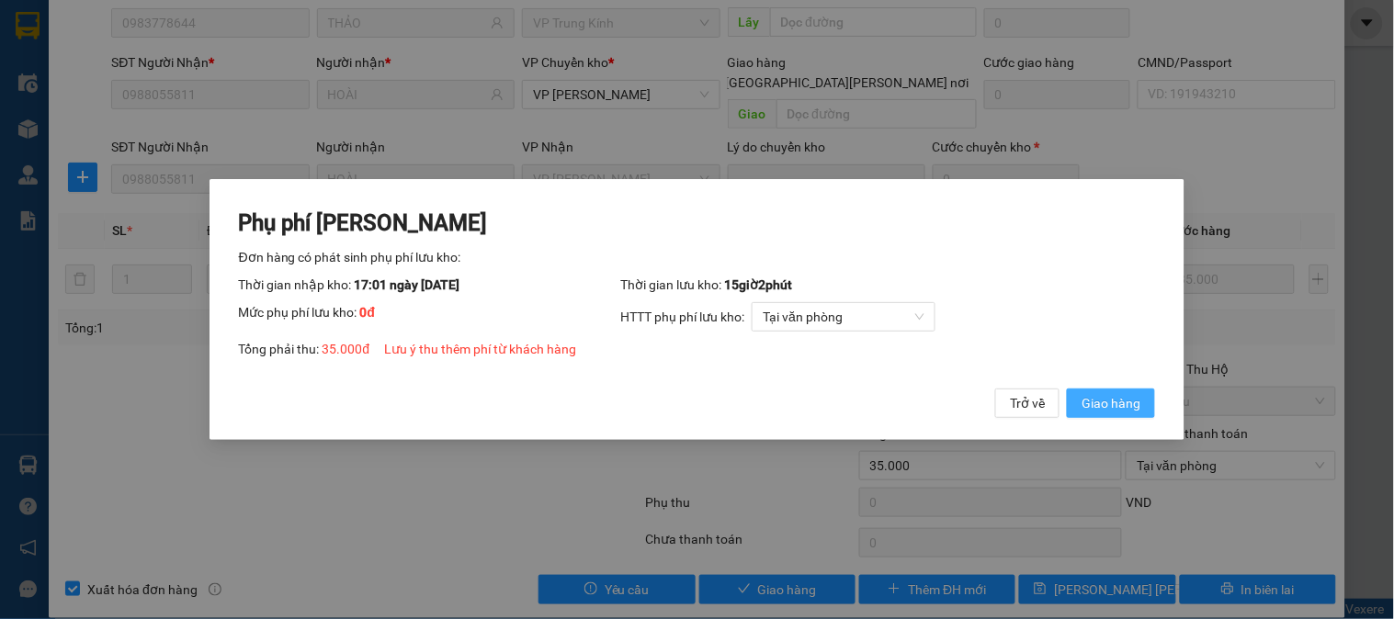
click at [1112, 402] on span "Giao hàng" at bounding box center [1111, 403] width 59 height 20
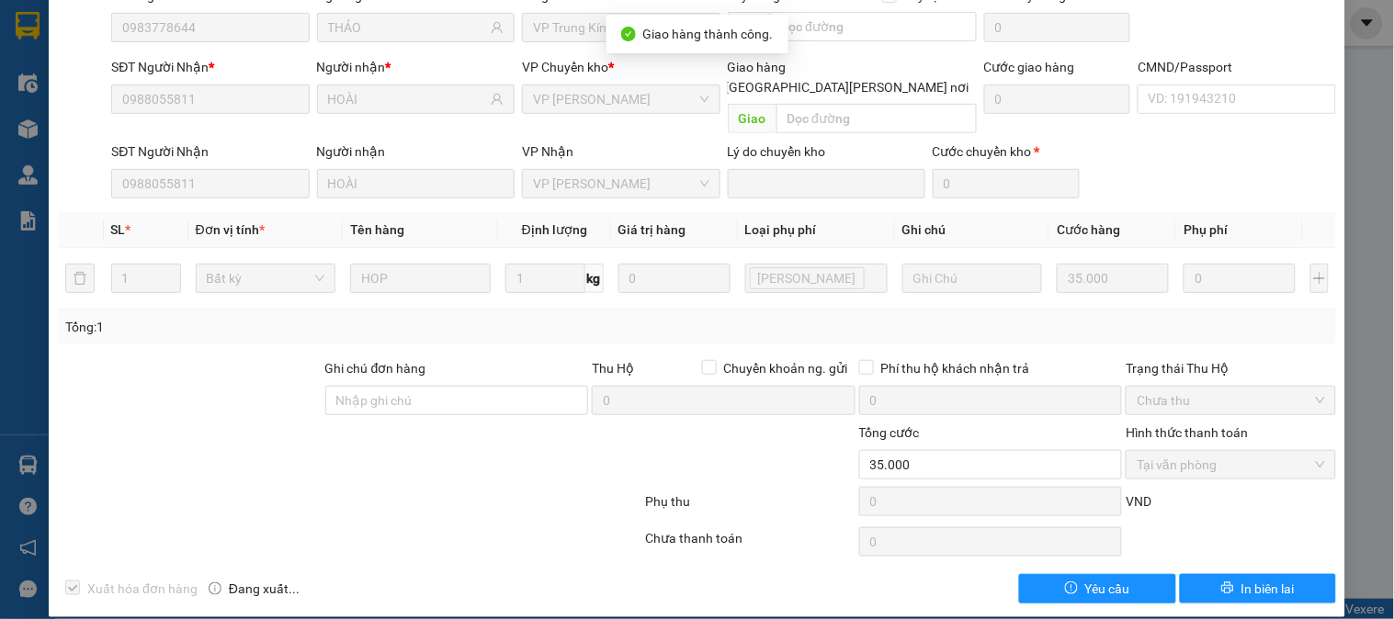
scroll to position [0, 0]
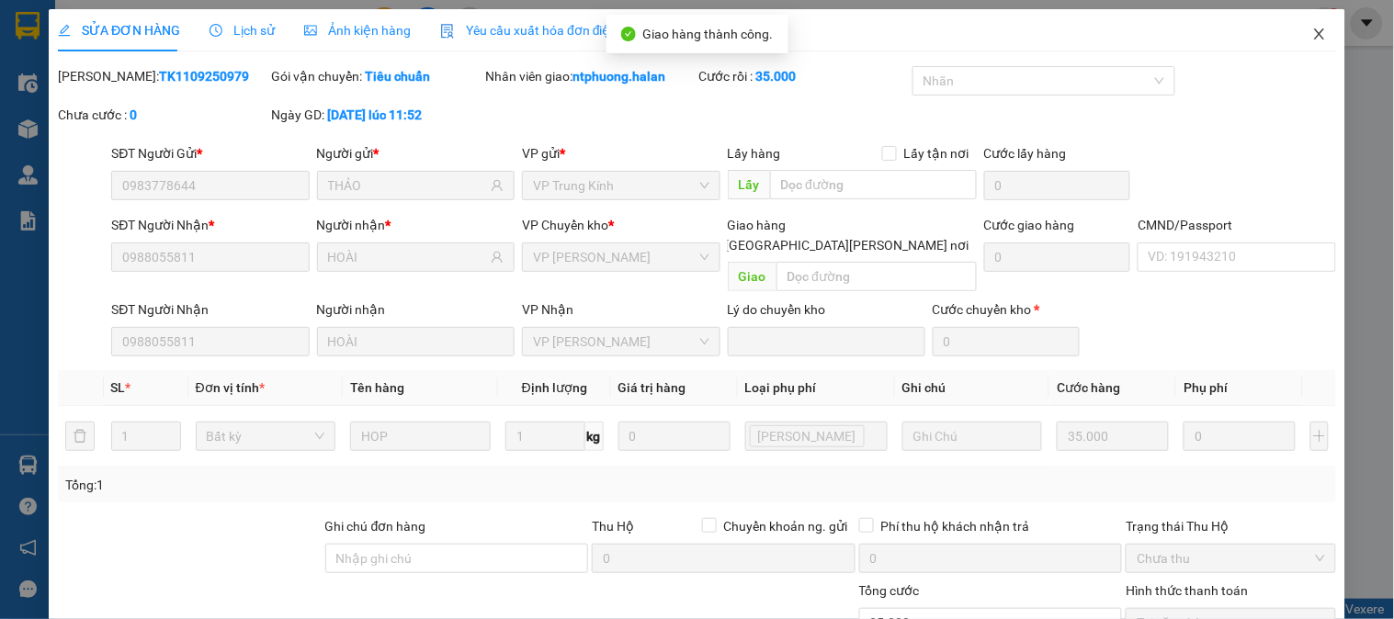
click at [1314, 34] on icon "close" at bounding box center [1319, 33] width 10 height 11
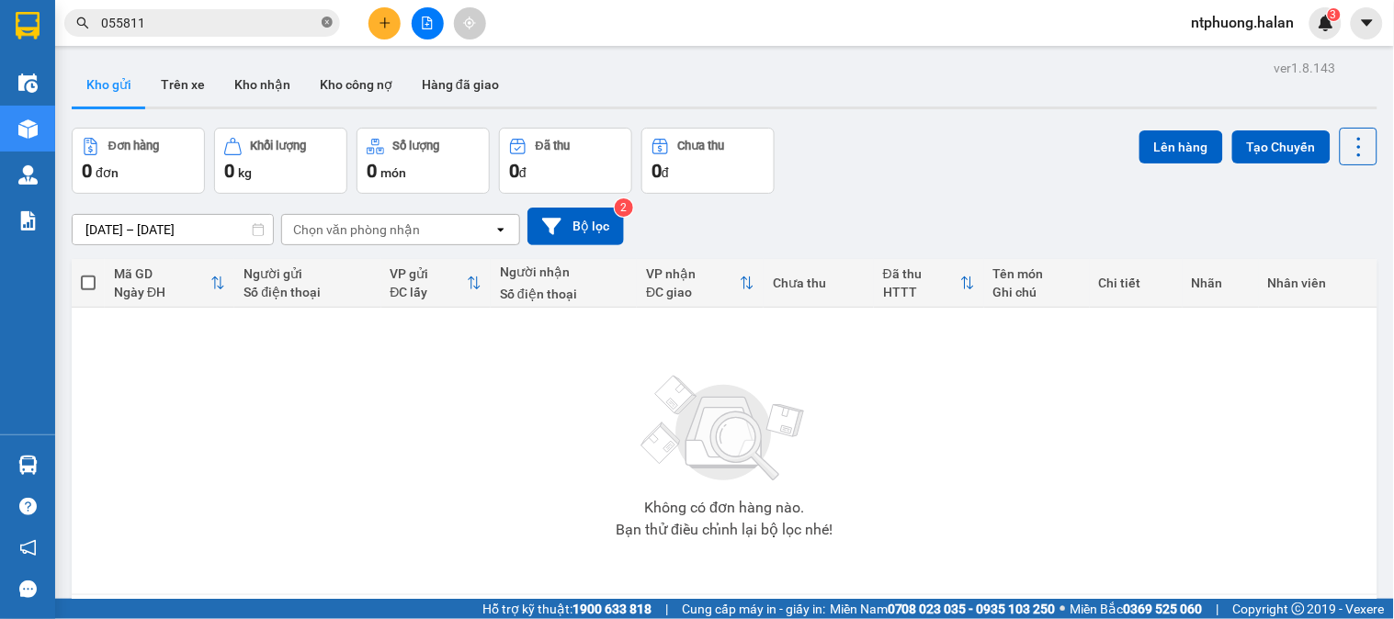
click at [323, 15] on span at bounding box center [327, 23] width 11 height 17
click at [176, 79] on button "Trên xe" at bounding box center [183, 84] width 74 height 44
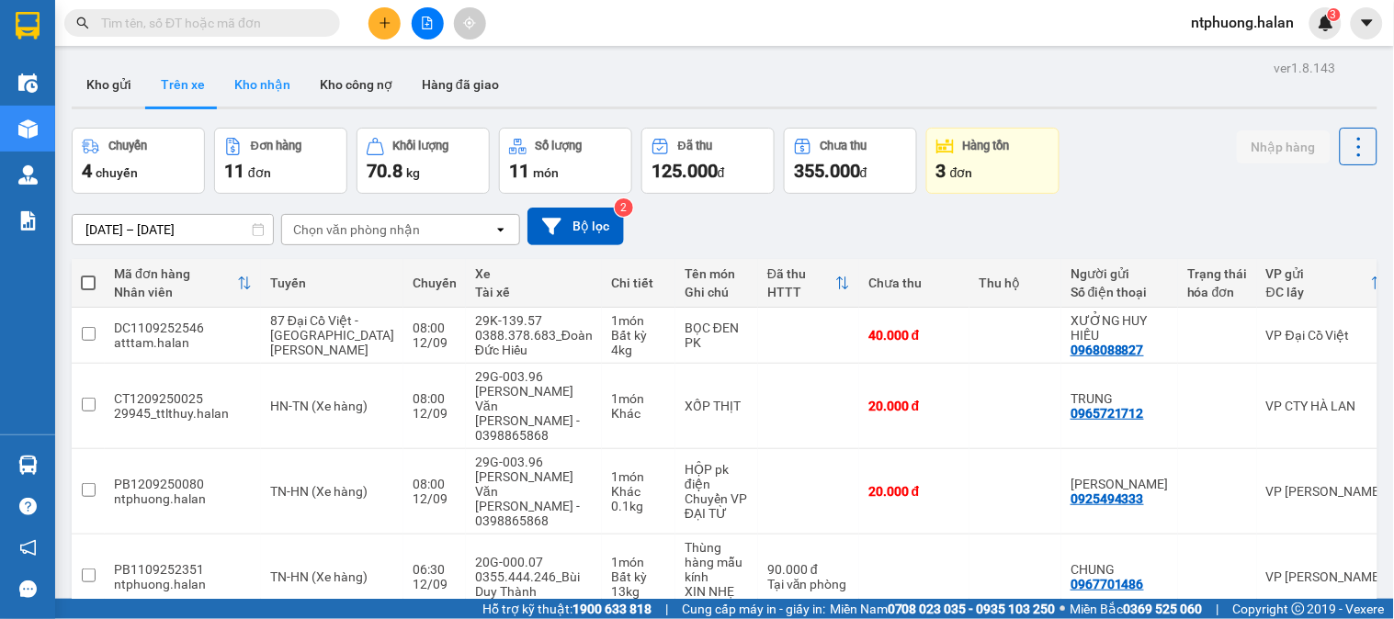
click at [261, 76] on button "Kho nhận" at bounding box center [262, 84] width 85 height 44
type input "[DATE] – [DATE]"
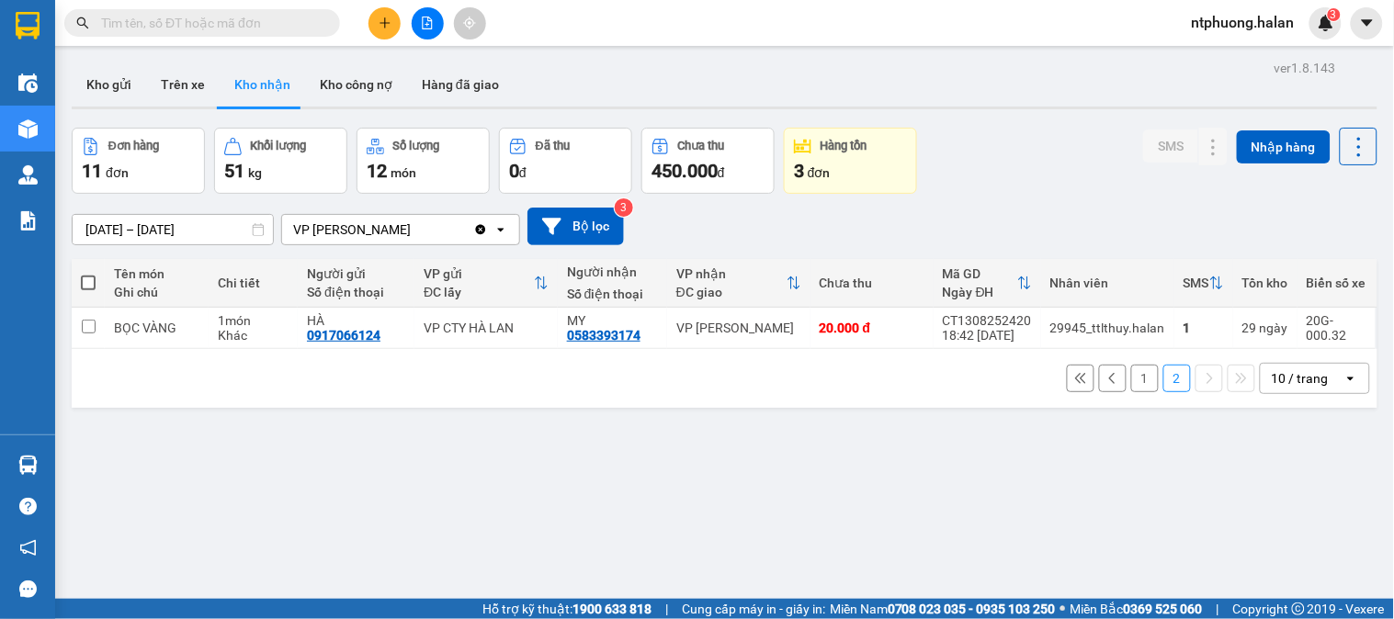
click at [1137, 377] on button "1" at bounding box center [1145, 379] width 28 height 28
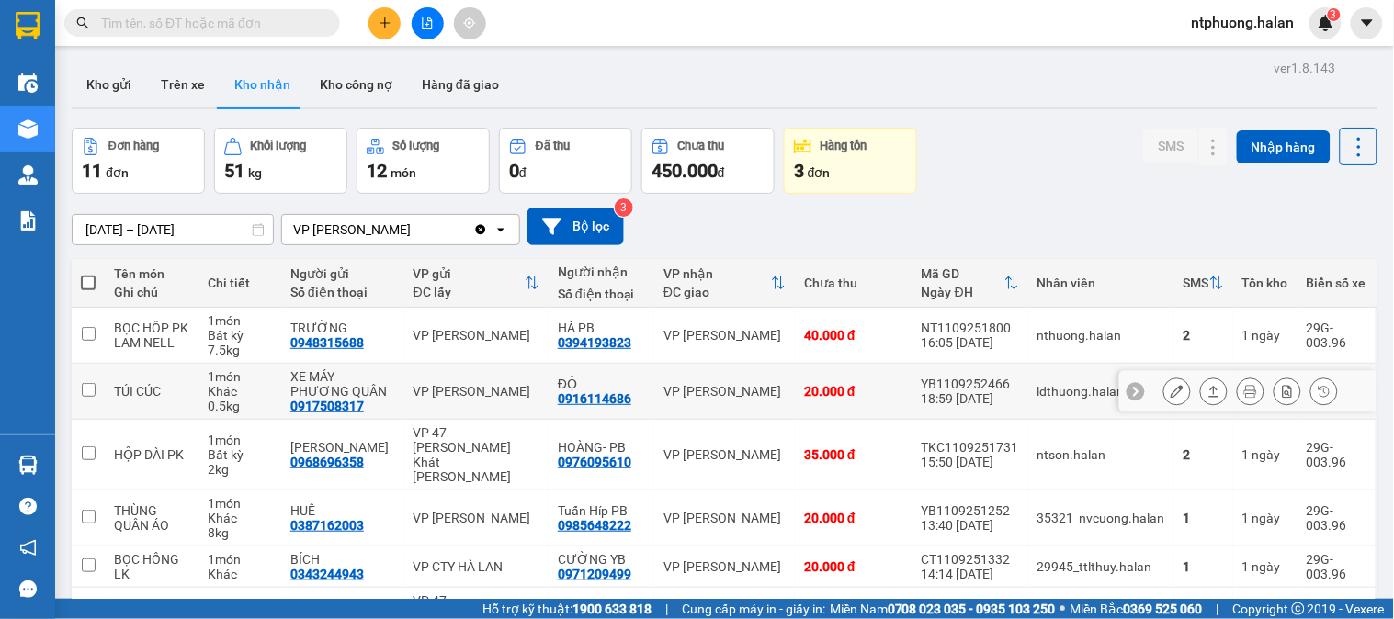
scroll to position [316, 0]
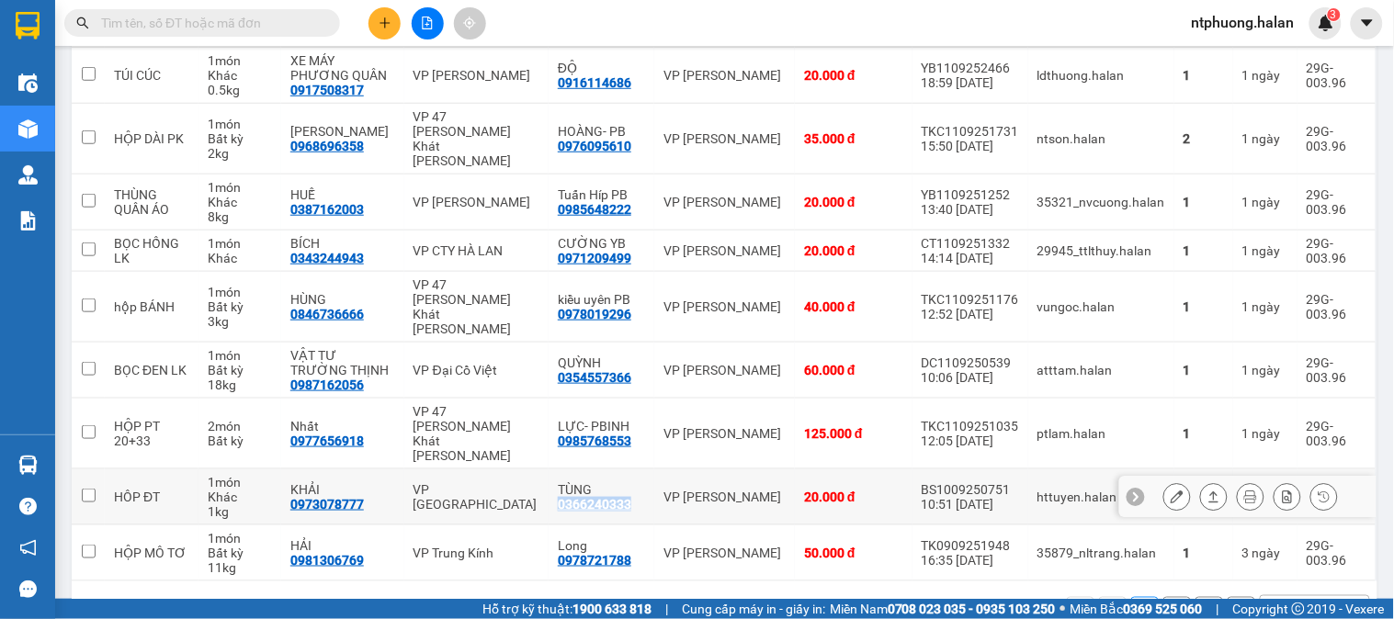
drag, startPoint x: 548, startPoint y: 448, endPoint x: 635, endPoint y: 450, distance: 87.3
click at [635, 470] on td "TÙNG 0366240333" at bounding box center [602, 498] width 106 height 56
checkbox input "true"
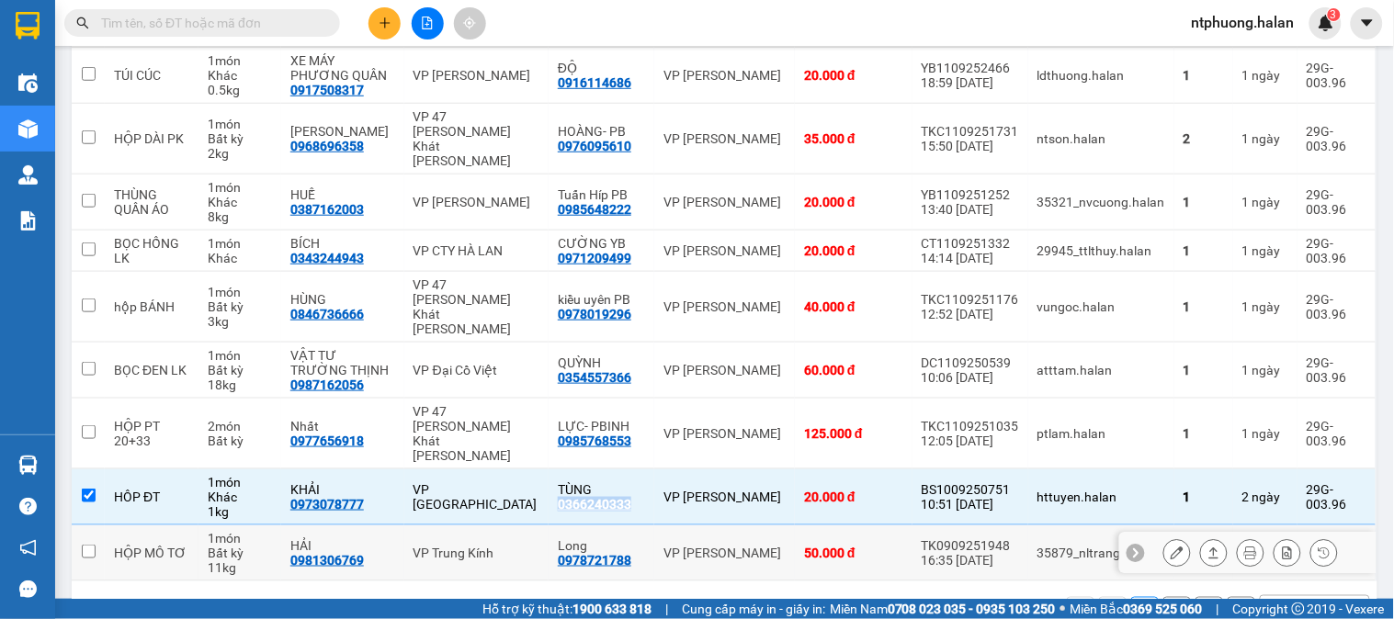
copy div "0366240333"
click at [262, 20] on input "text" at bounding box center [209, 23] width 217 height 20
paste input "0366240333"
type input "0366240333"
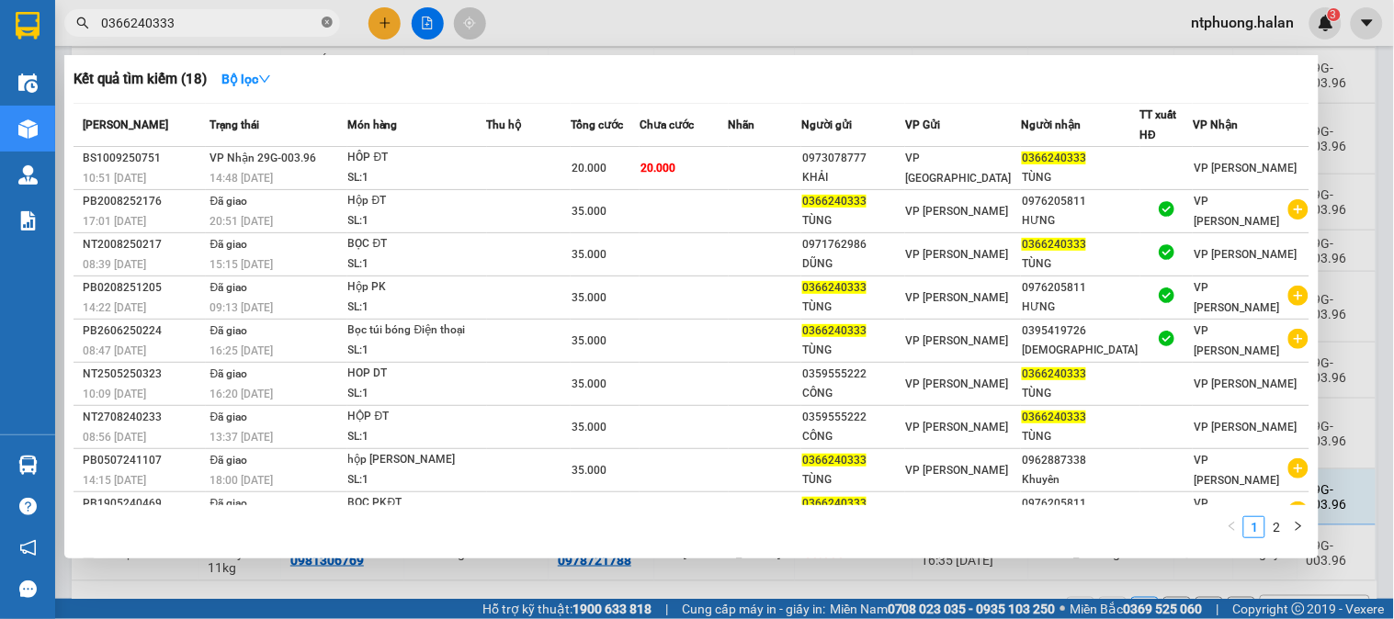
click at [329, 17] on icon "close-circle" at bounding box center [327, 22] width 11 height 11
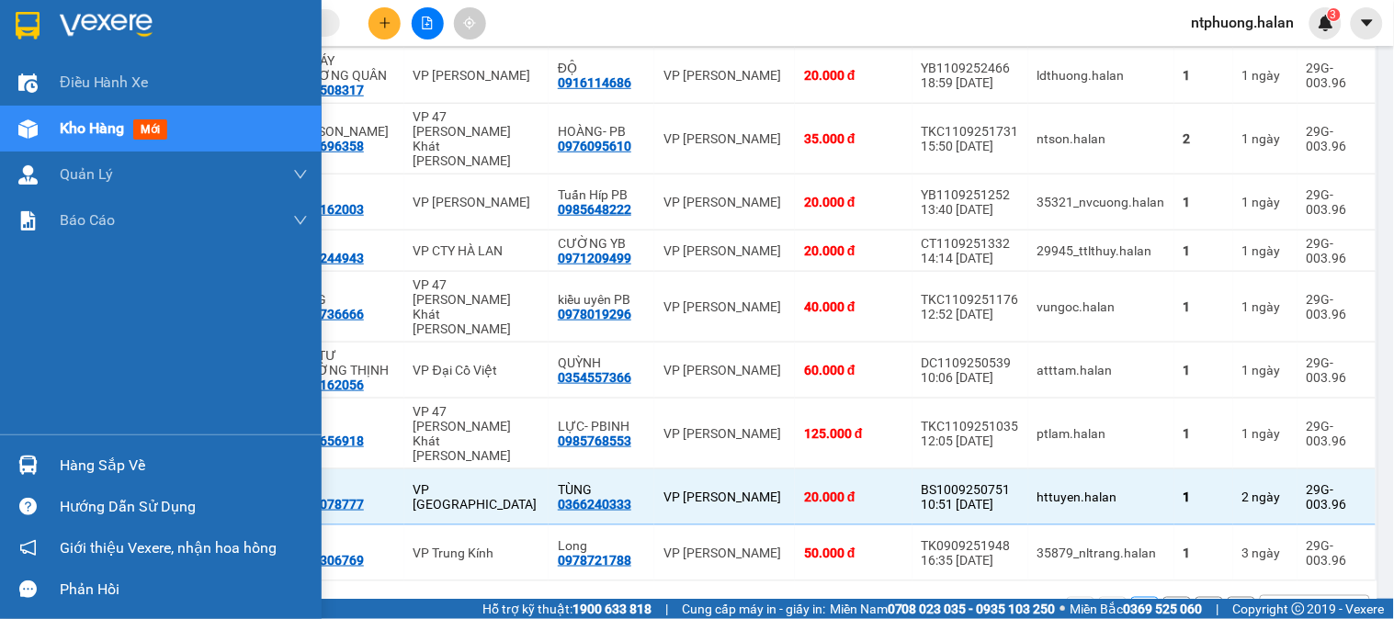
click at [70, 450] on div "Hàng sắp về" at bounding box center [161, 465] width 322 height 41
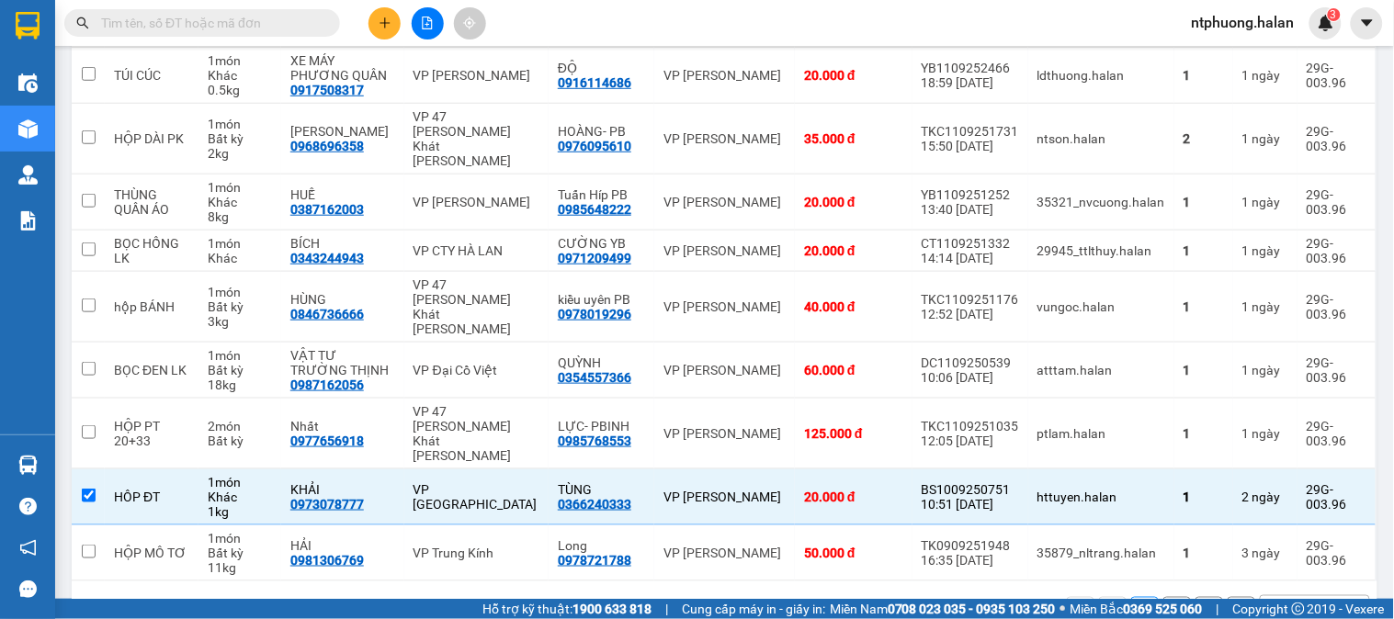
click at [999, 554] on section "Kết quả tìm kiếm ( 18 ) Bộ lọc Mã ĐH Trạng thái Món hàng Thu hộ Tổng cước Chưa …" at bounding box center [697, 309] width 1394 height 619
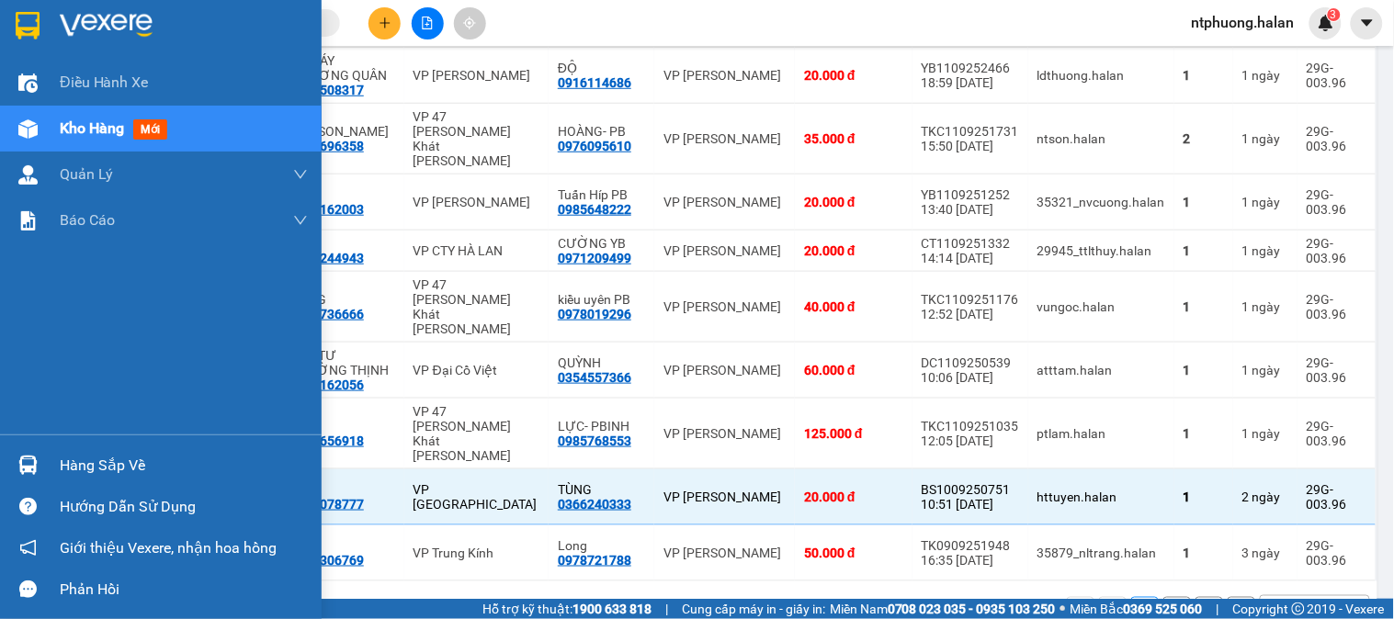
drag, startPoint x: 96, startPoint y: 140, endPoint x: 243, endPoint y: 141, distance: 147.0
click at [106, 136] on div "Kho hàng mới" at bounding box center [117, 128] width 115 height 23
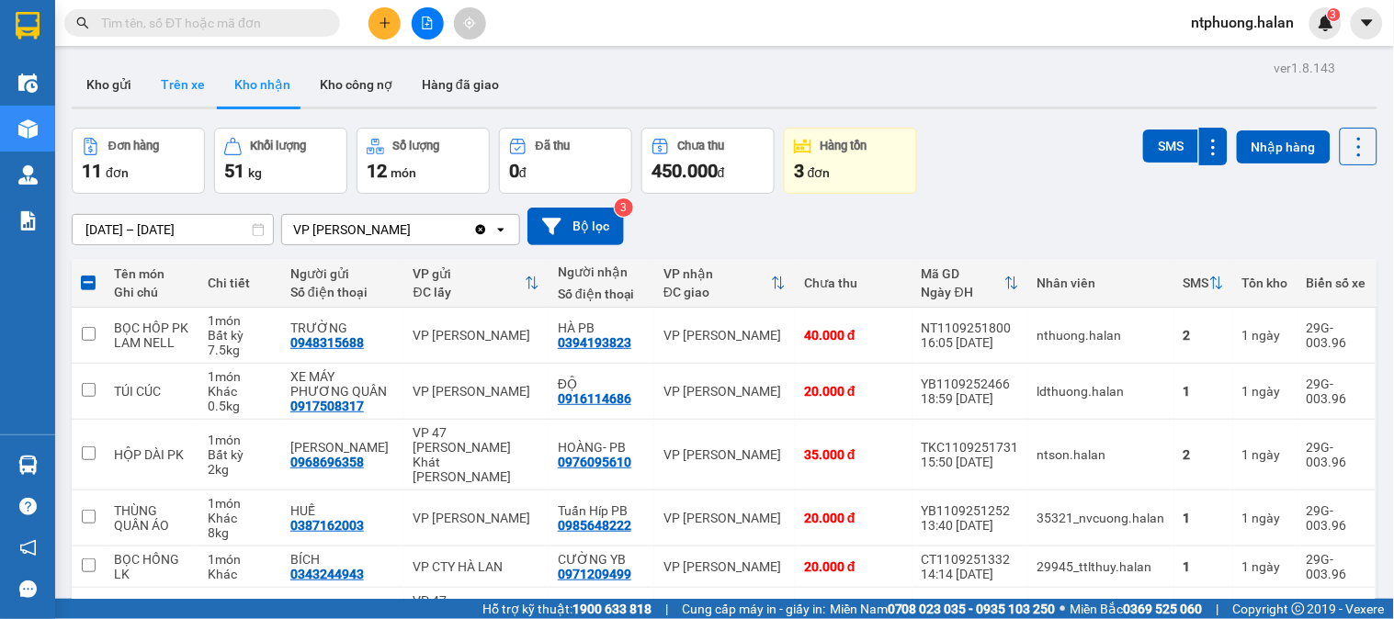
click at [168, 86] on button "Trên xe" at bounding box center [183, 84] width 74 height 44
type input "[DATE] – [DATE]"
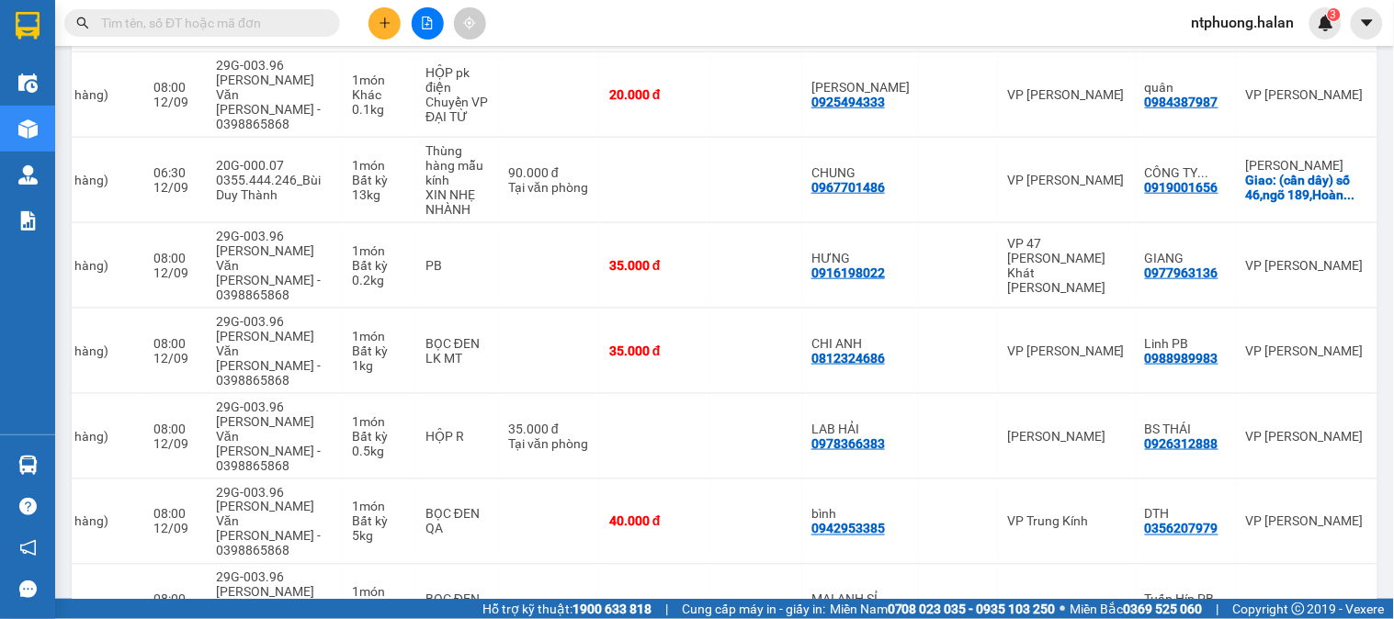
scroll to position [295, 0]
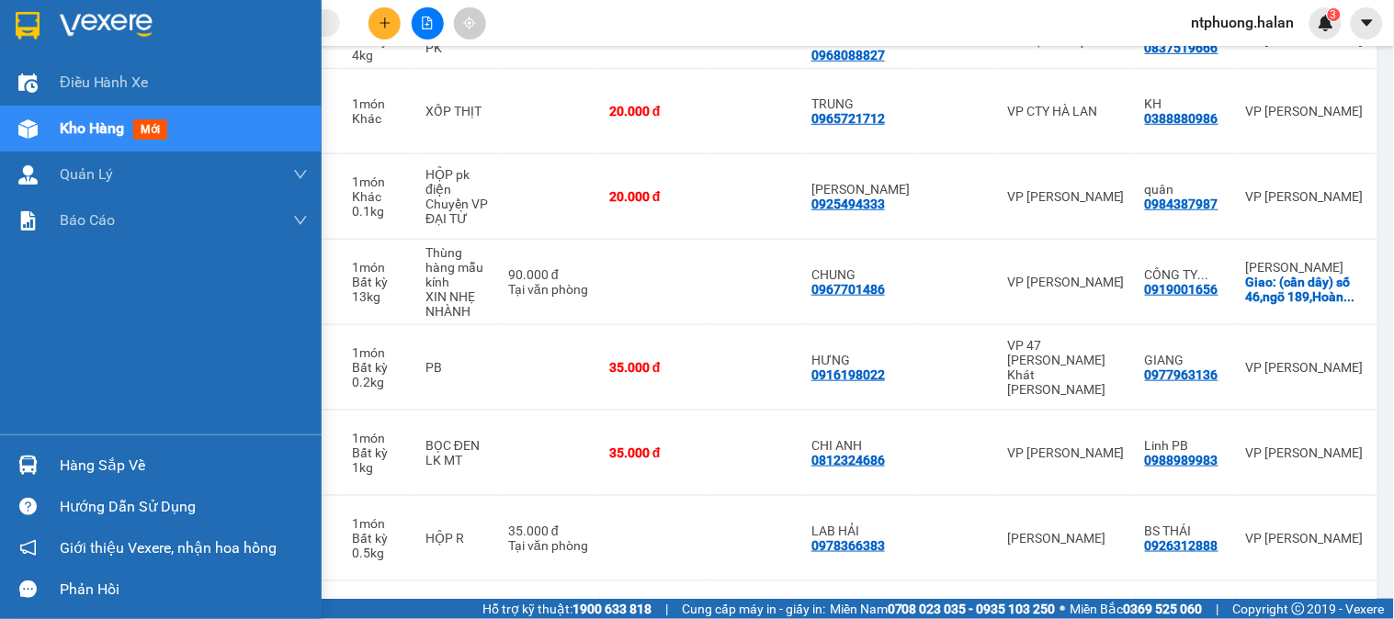
click at [110, 131] on span "Kho hàng" at bounding box center [92, 127] width 64 height 17
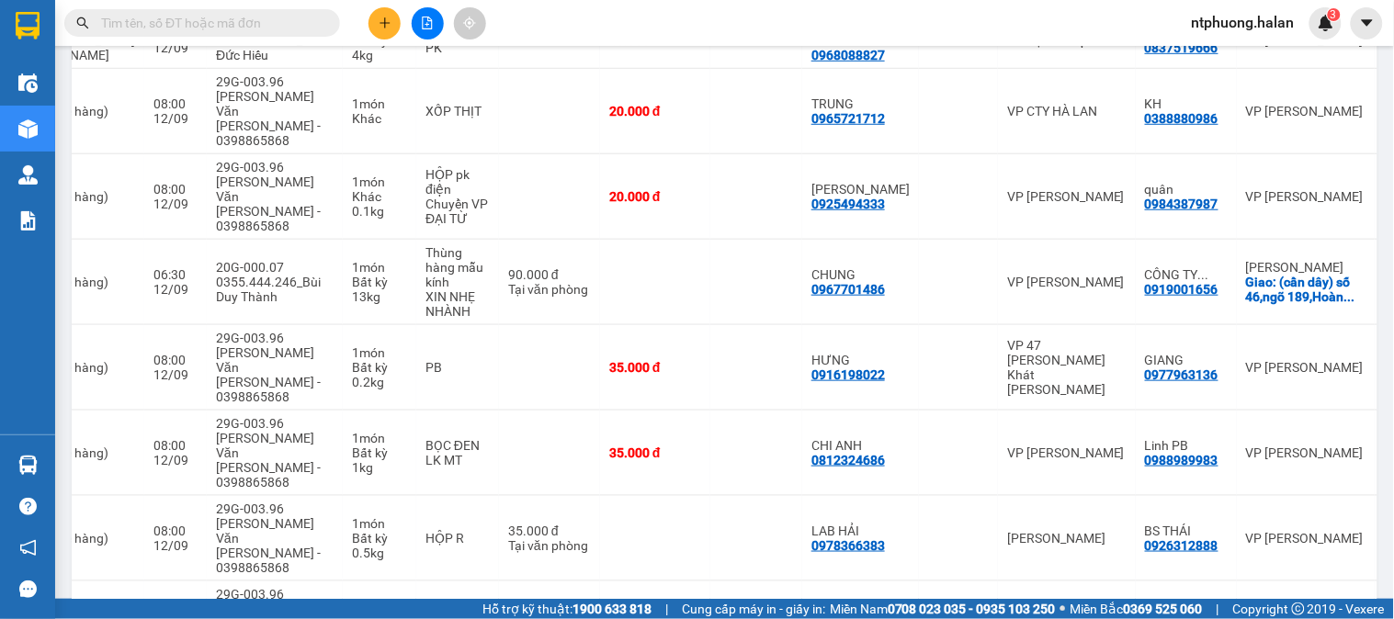
click at [248, 20] on input "text" at bounding box center [209, 23] width 217 height 20
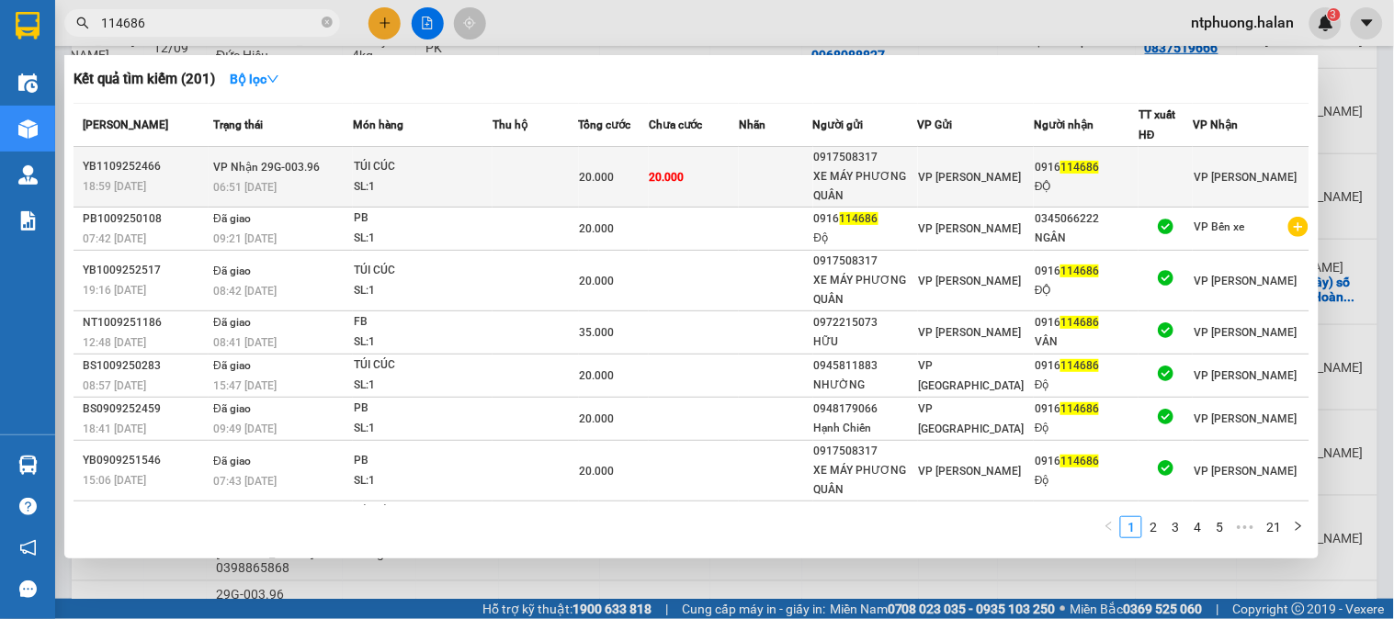
type input "114686"
click at [506, 175] on td at bounding box center [535, 177] width 85 height 61
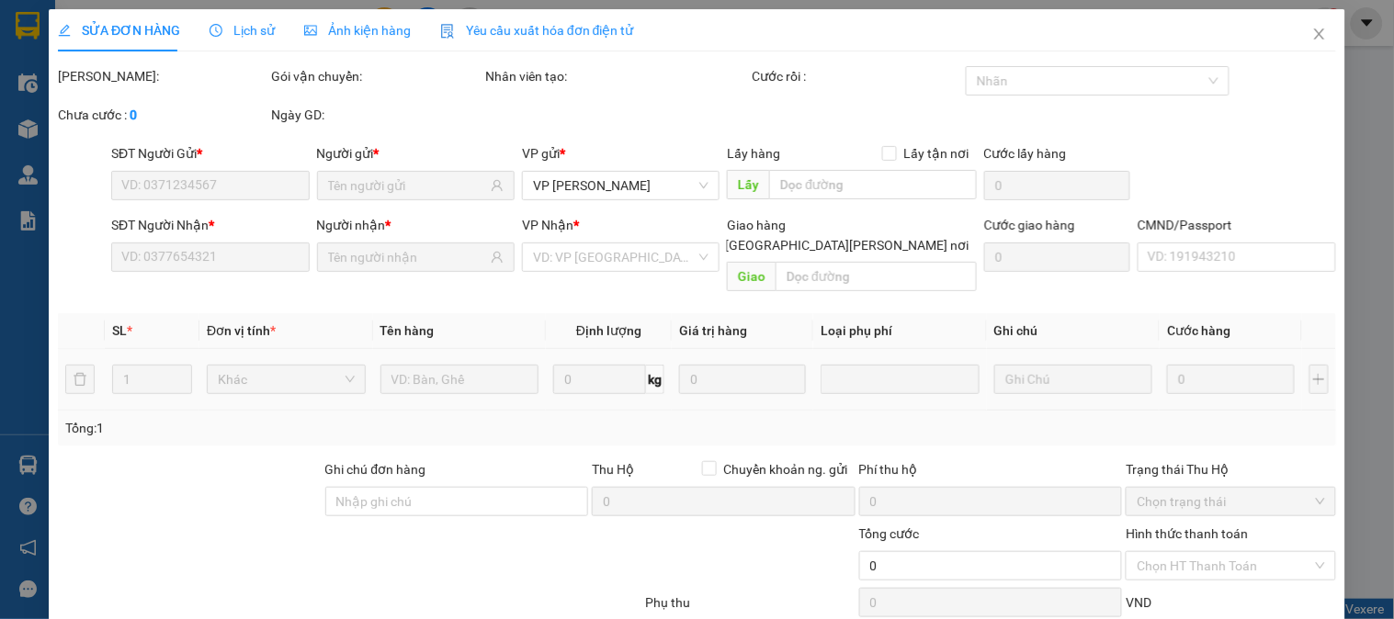
type input "0917508317"
type input "XE MÁY PHƯƠNG QUÂN"
type input "0916114686"
type input "ĐỘ"
type input "20.000"
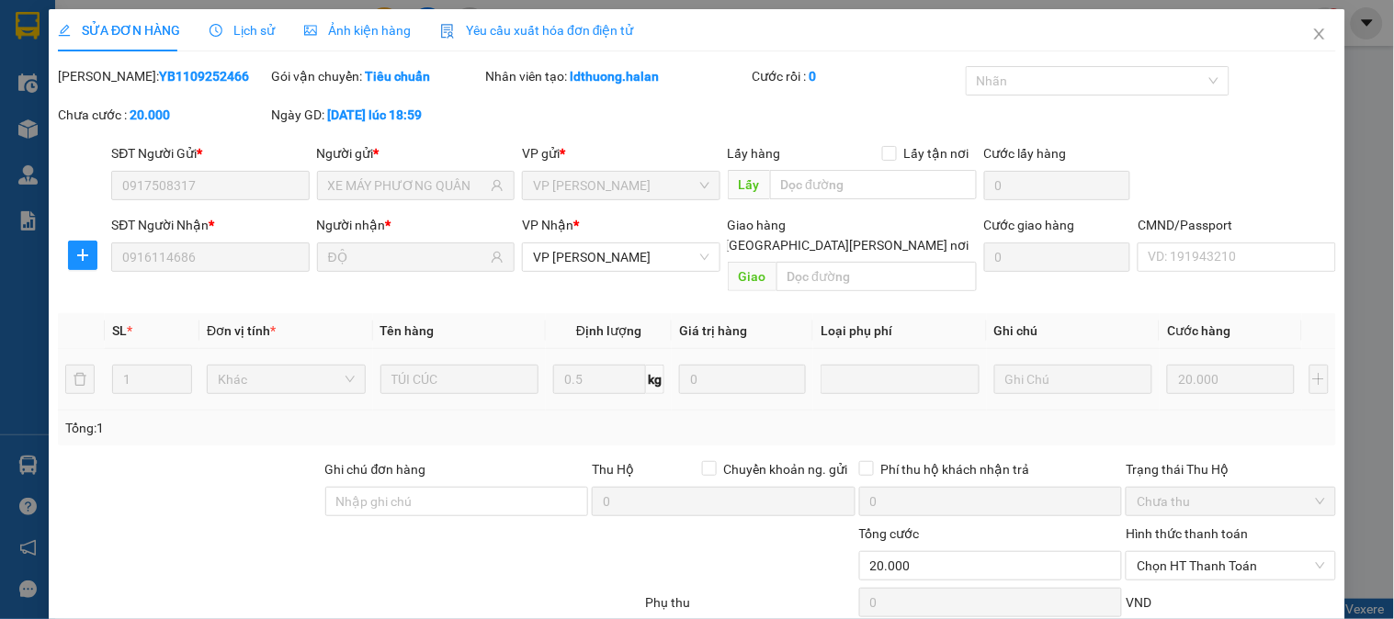
scroll to position [101, 0]
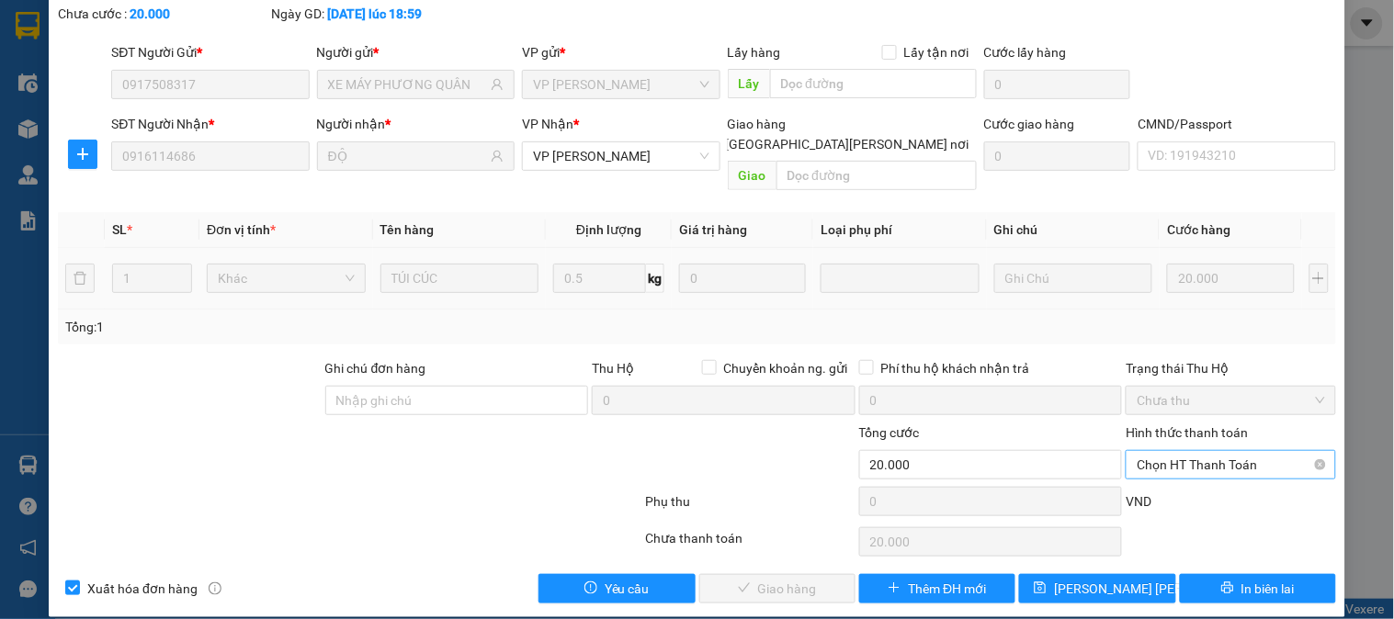
click at [1171, 451] on span "Chọn HT Thanh Toán" at bounding box center [1230, 465] width 187 height 28
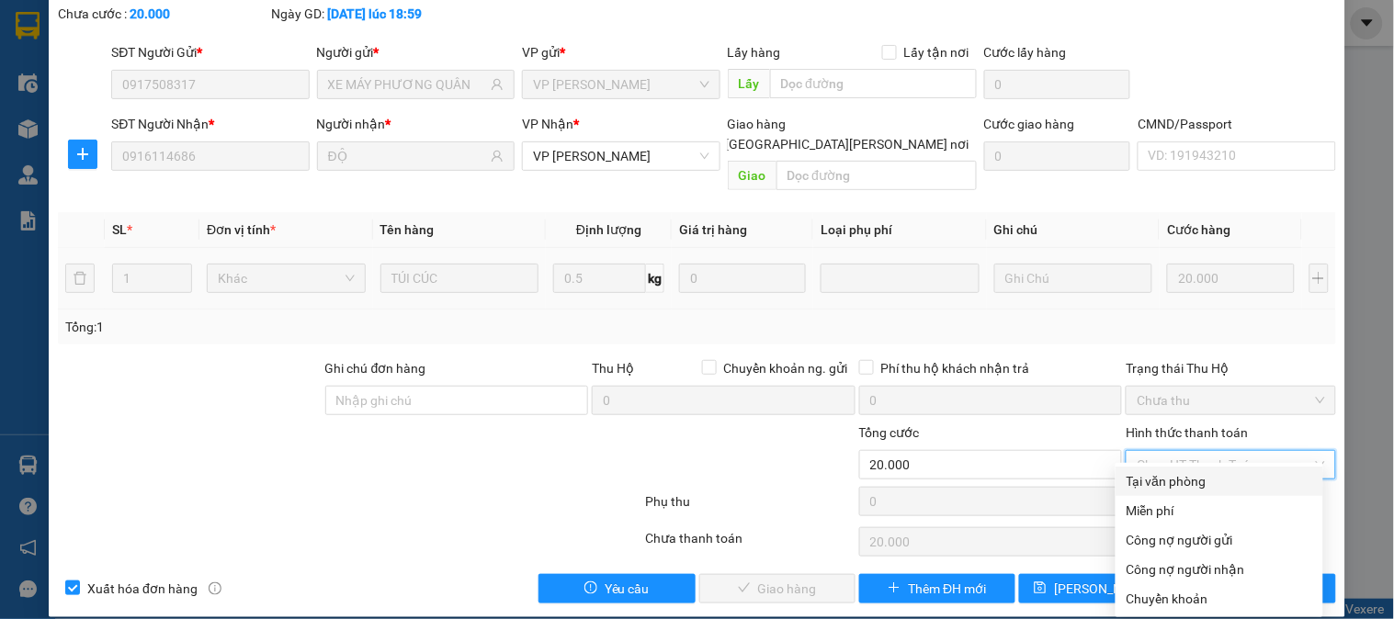
click at [1155, 483] on div "Tại văn phòng" at bounding box center [1220, 481] width 186 height 20
type input "0"
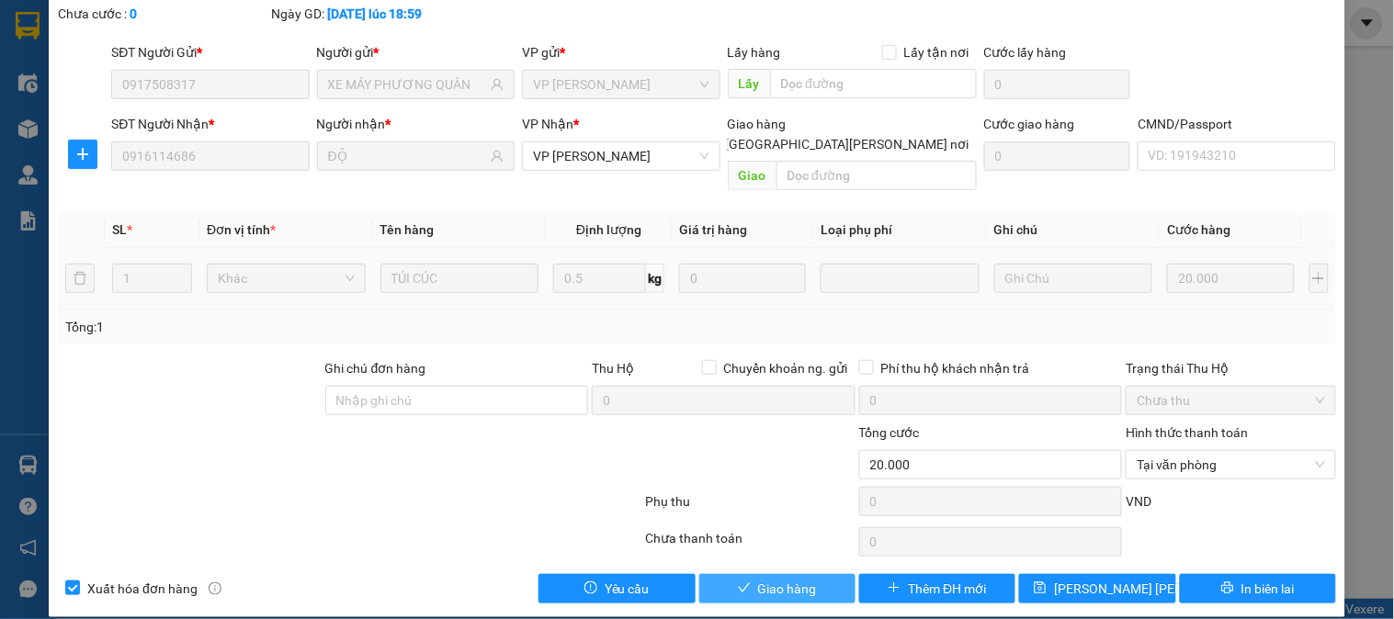
click at [769, 579] on span "Giao hàng" at bounding box center [787, 589] width 59 height 20
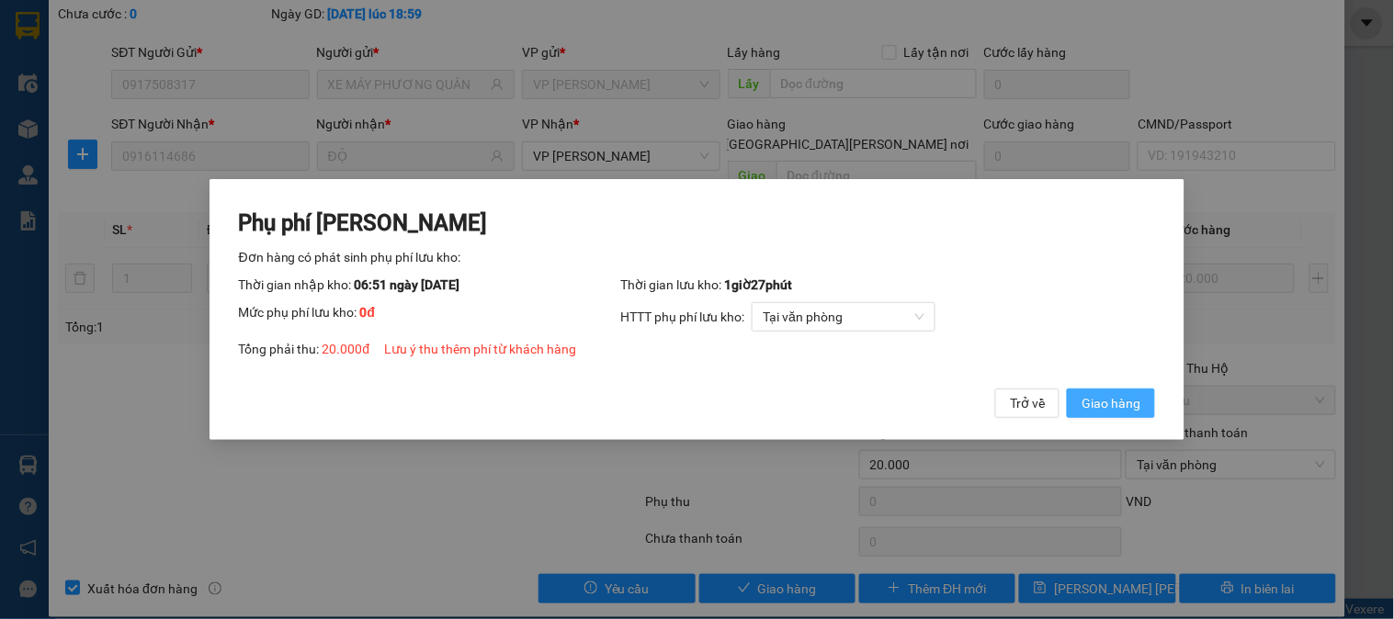
click at [1124, 398] on span "Giao hàng" at bounding box center [1111, 403] width 59 height 20
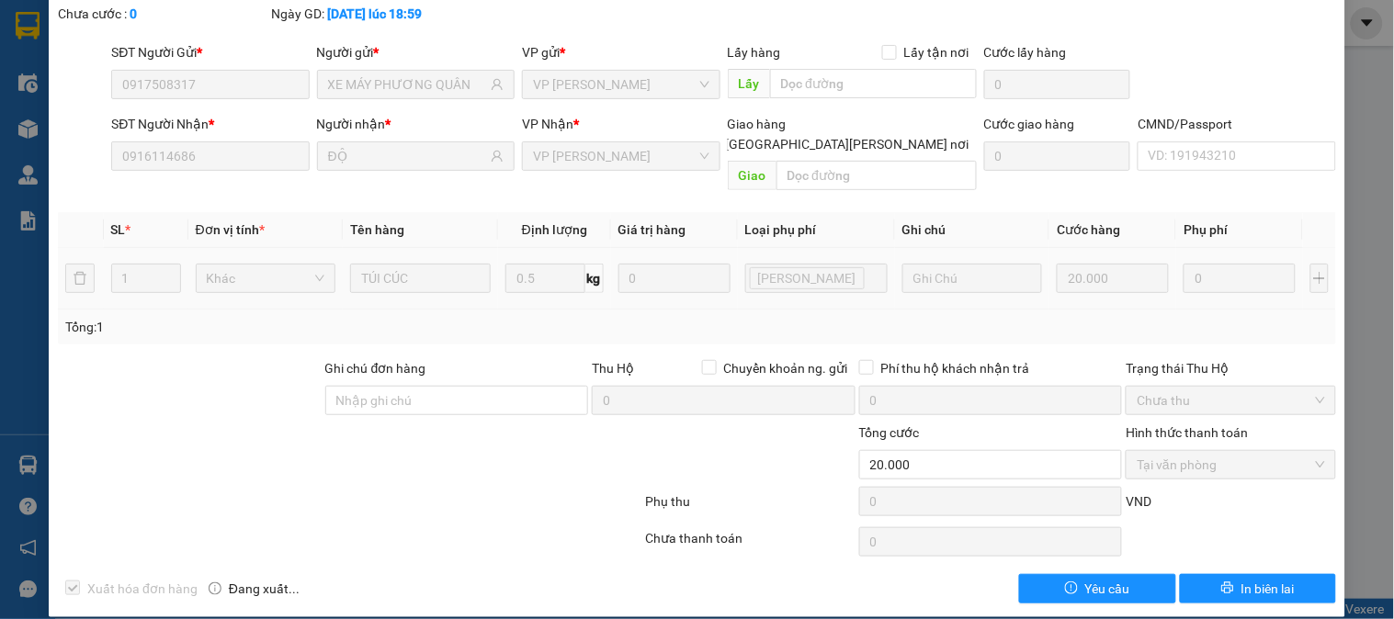
scroll to position [0, 0]
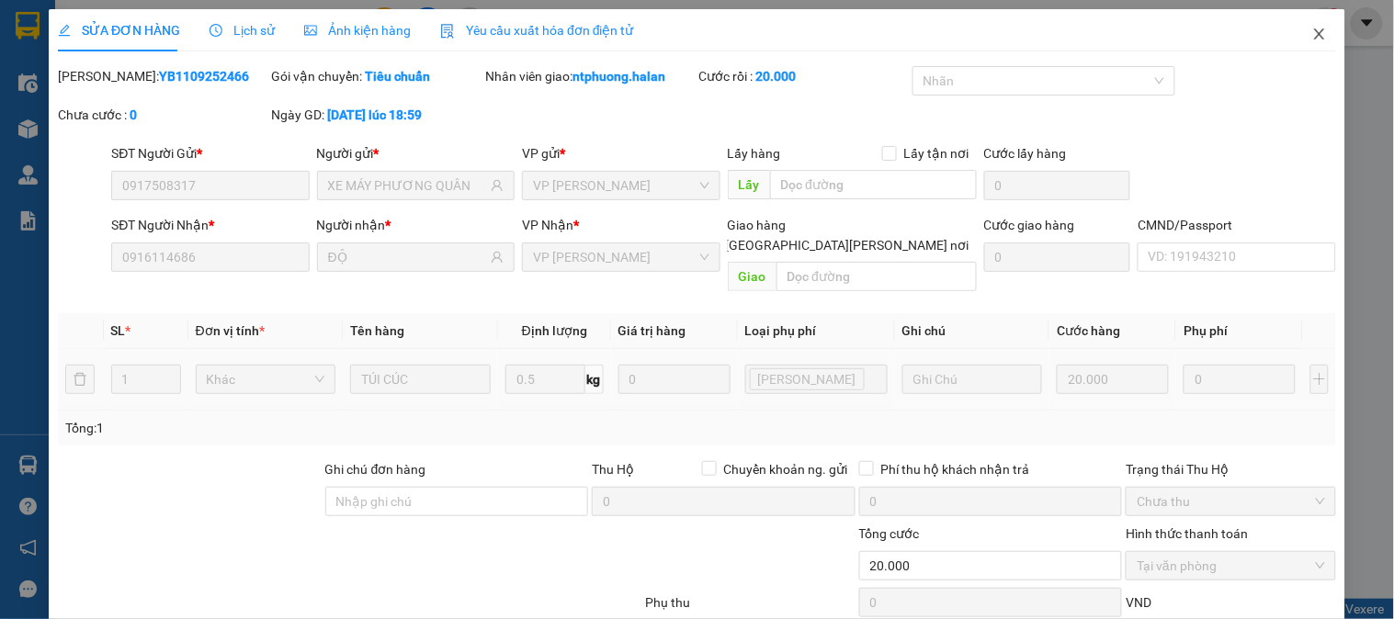
click at [1312, 34] on icon "close" at bounding box center [1319, 34] width 15 height 15
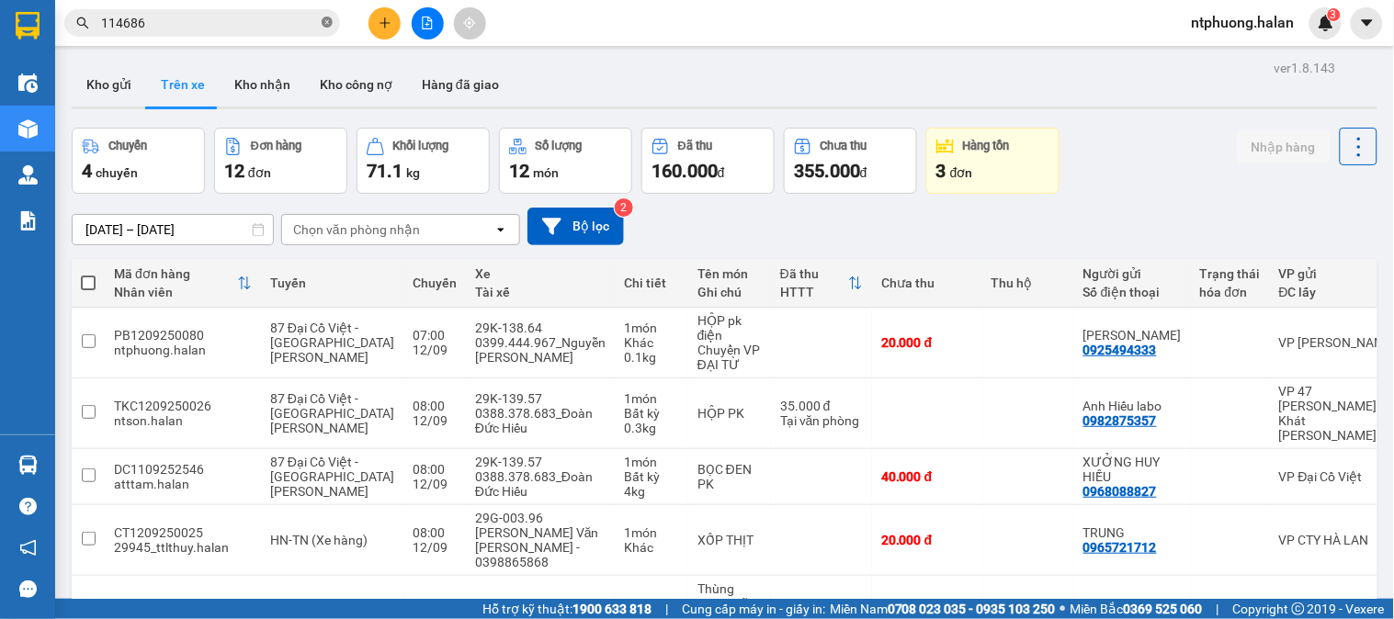
click at [329, 19] on icon "close-circle" at bounding box center [327, 22] width 11 height 11
click at [242, 66] on button "Kho nhận" at bounding box center [262, 84] width 85 height 44
type input "[DATE] – [DATE]"
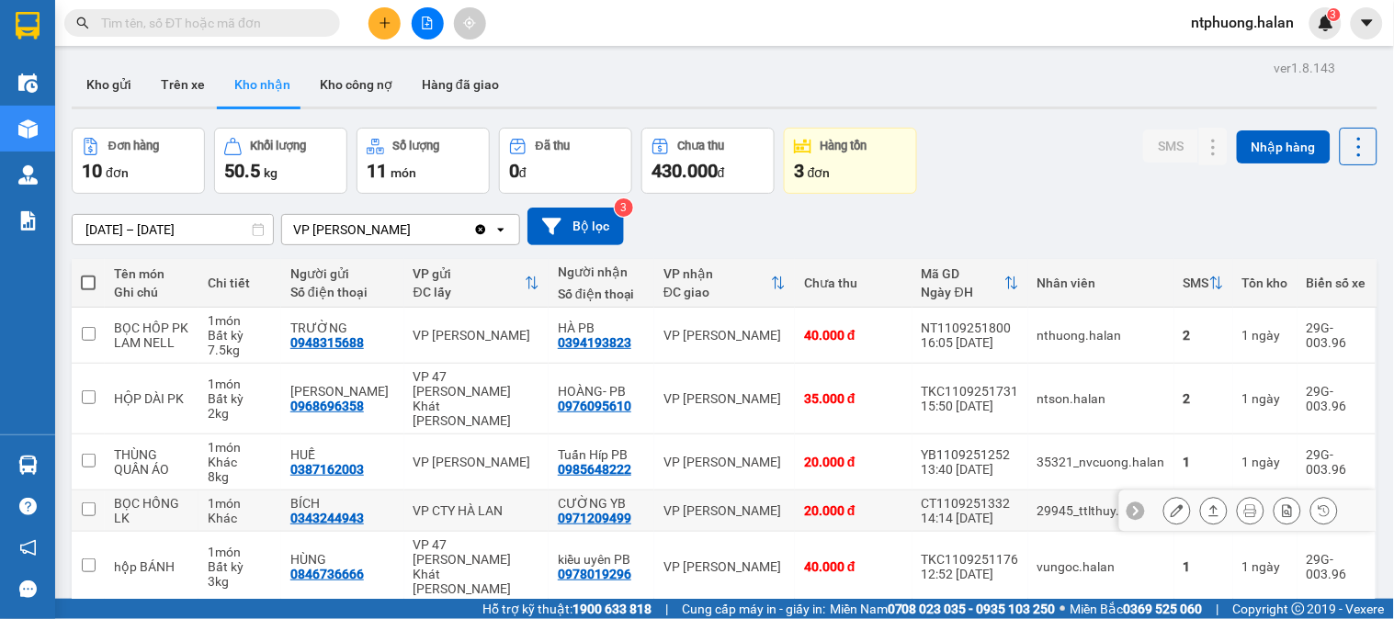
scroll to position [301, 0]
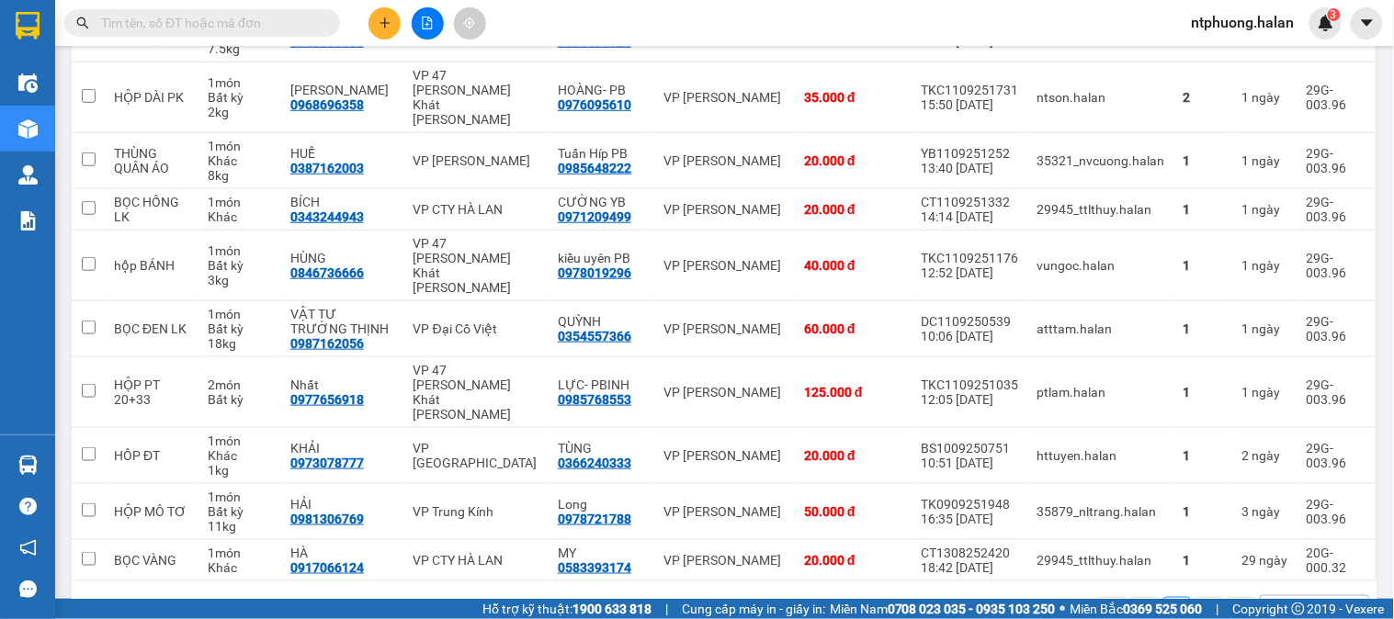
click at [261, 20] on input "text" at bounding box center [209, 23] width 217 height 20
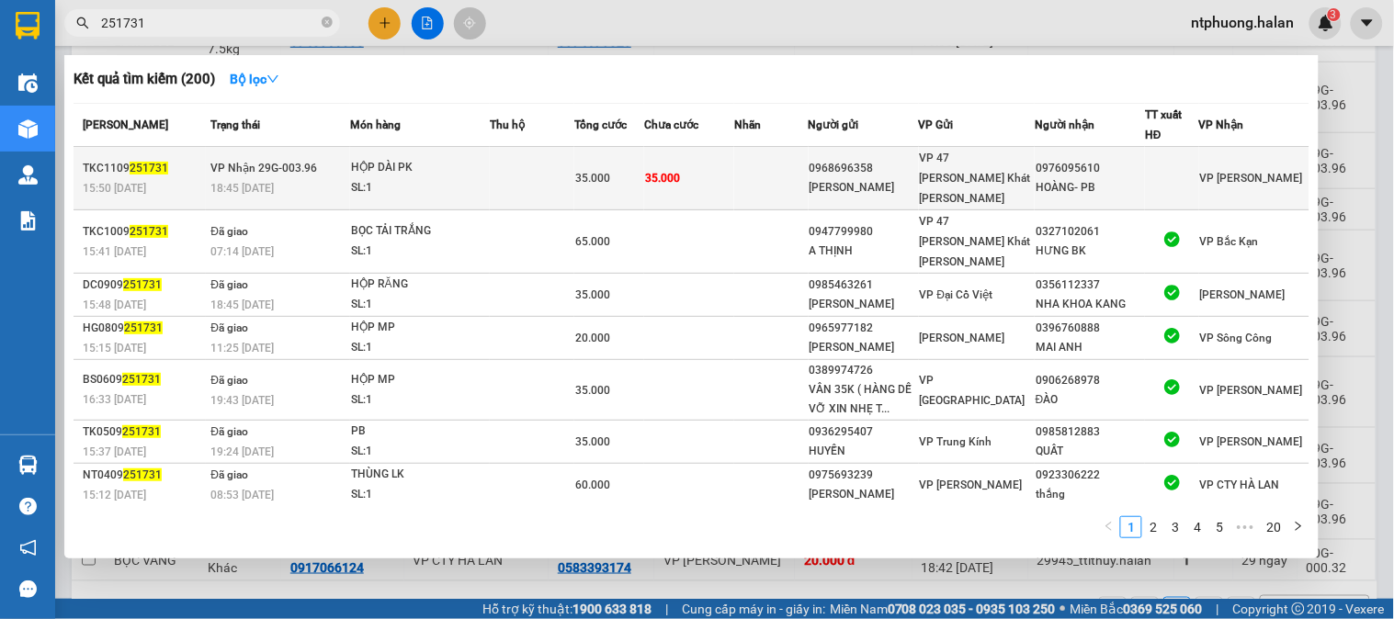
type input "251731"
click at [533, 165] on td at bounding box center [532, 178] width 85 height 63
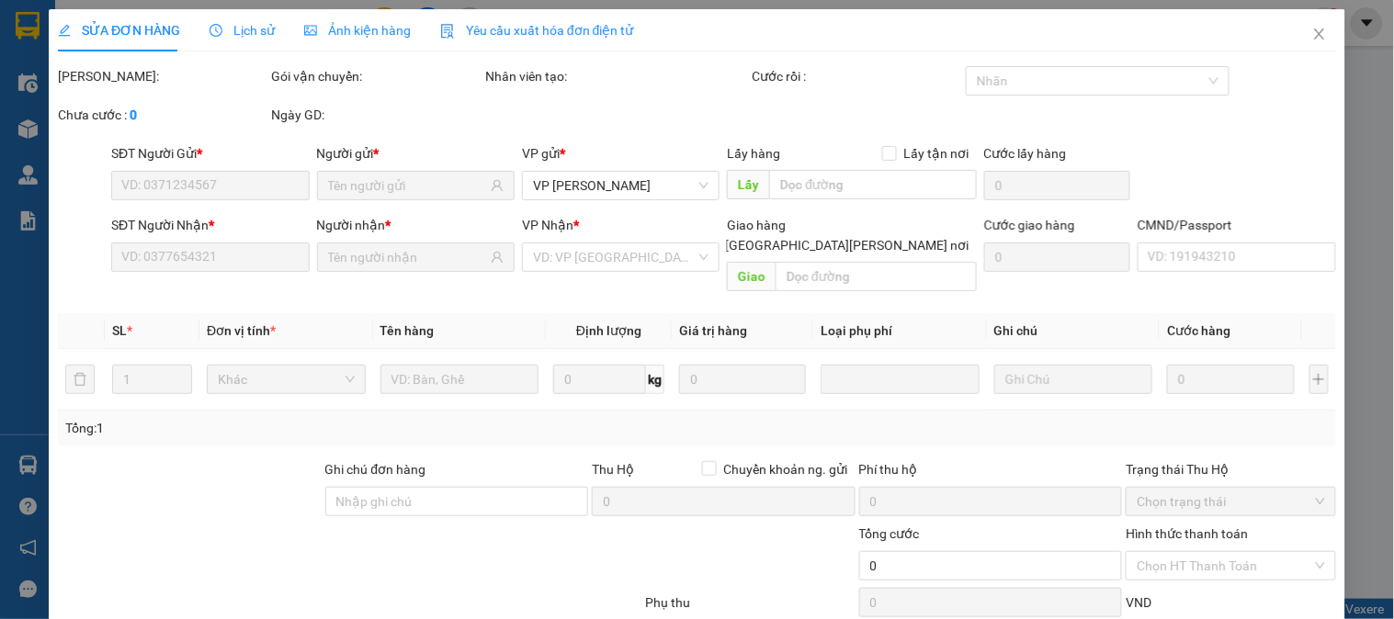
type input "0968696358"
type input "[PERSON_NAME]"
type input "0976095610"
type input "HOÀNG- PB"
type input "35.000"
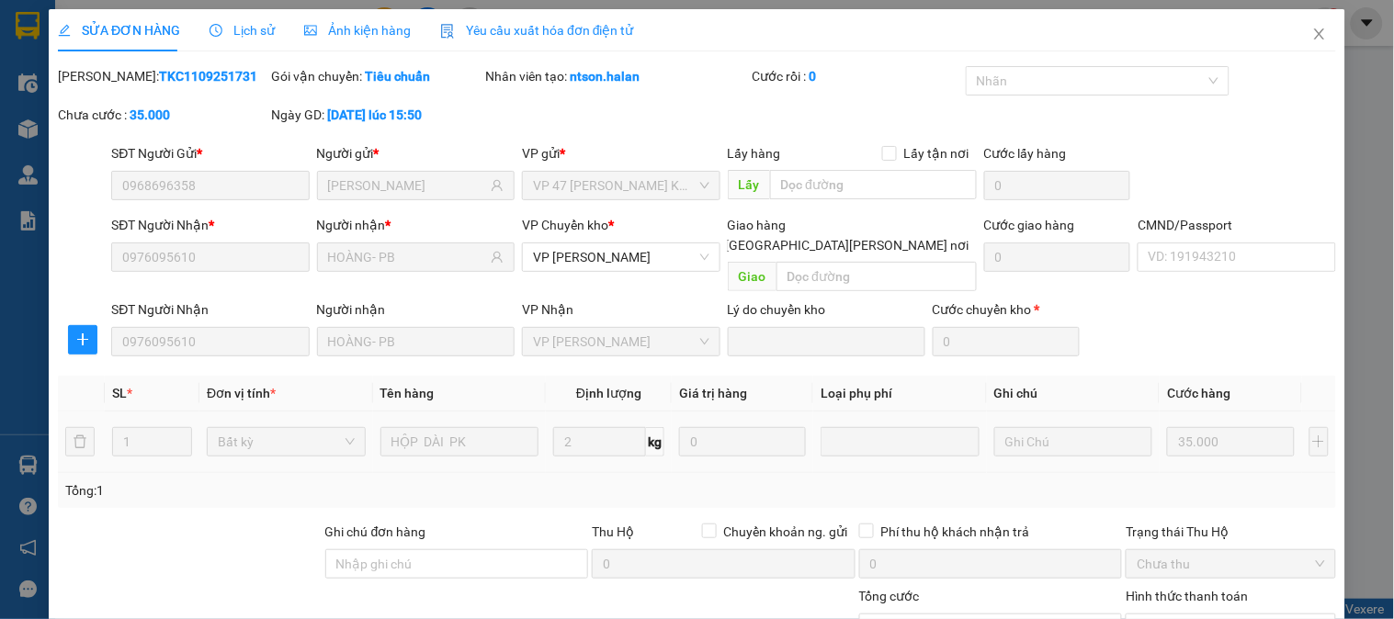
scroll to position [163, 0]
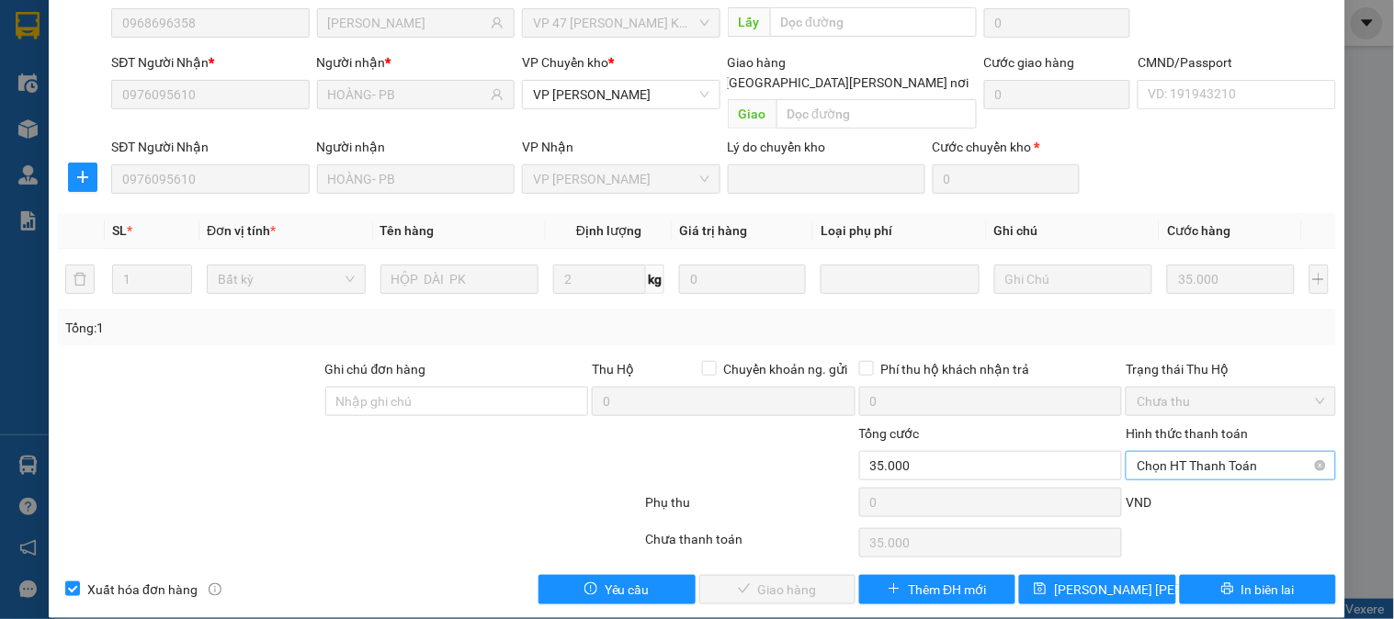
click at [1200, 452] on span "Chọn HT Thanh Toán" at bounding box center [1230, 466] width 187 height 28
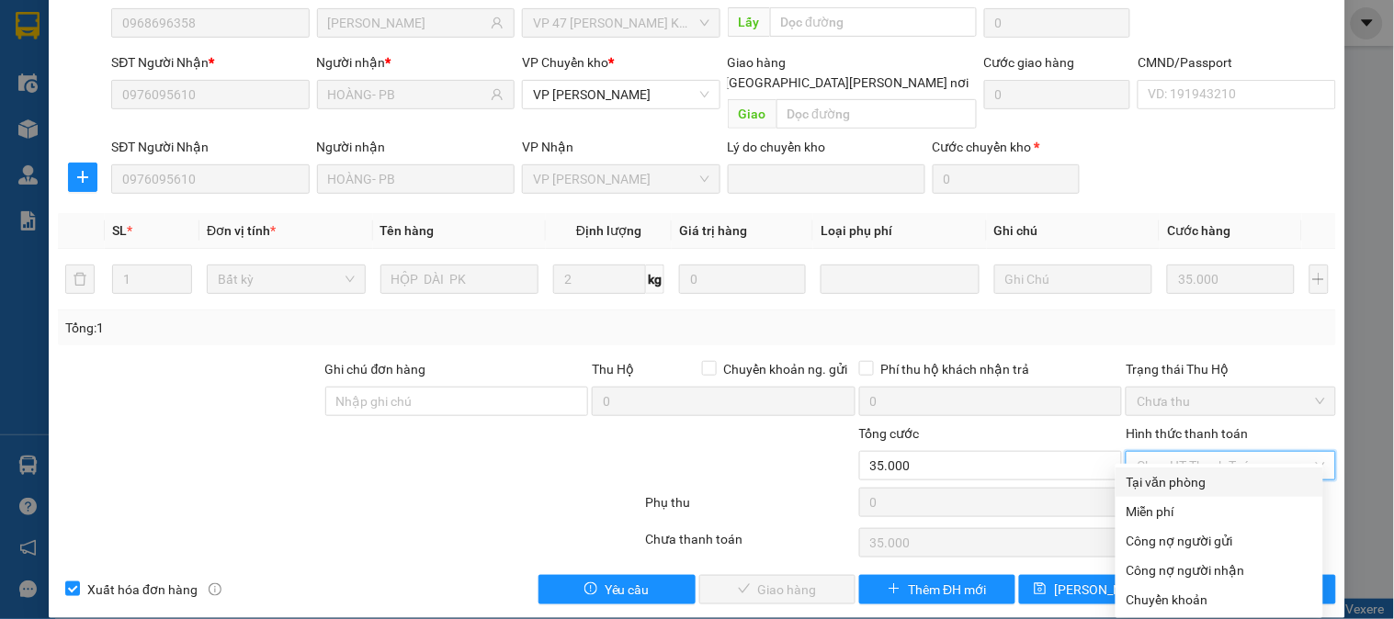
click at [1191, 479] on div "Tại văn phòng" at bounding box center [1220, 482] width 186 height 20
type input "0"
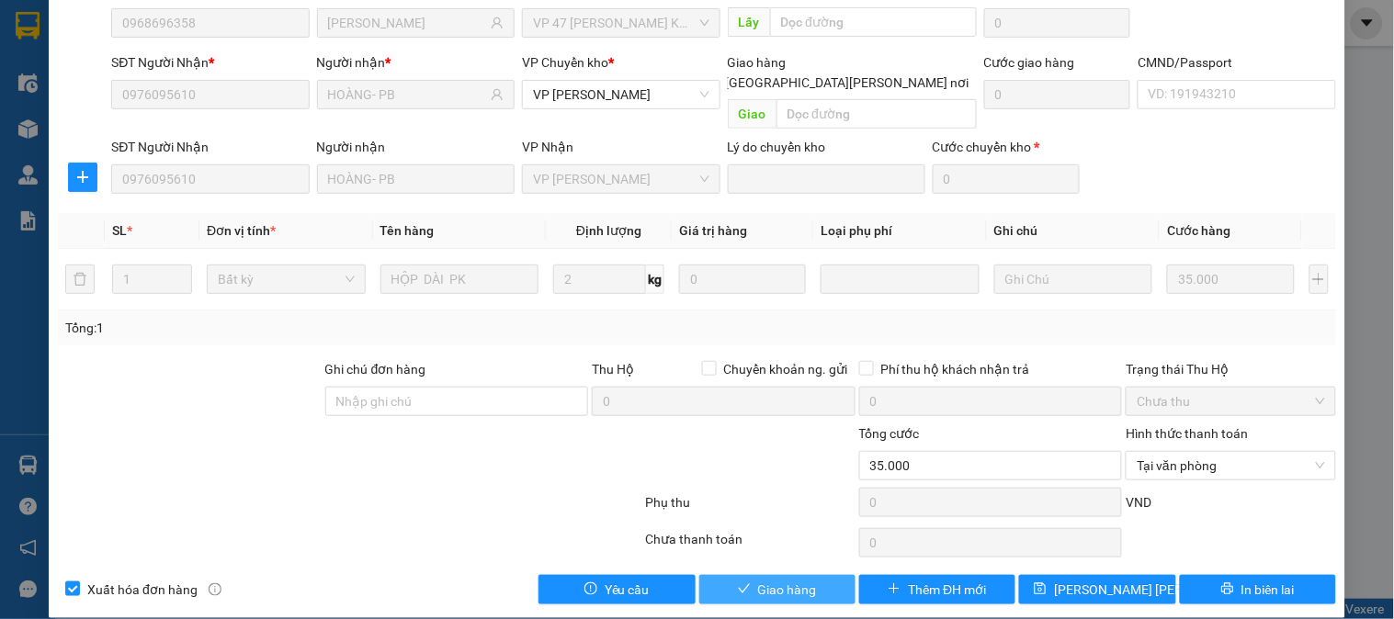
click at [815, 575] on button "Giao hàng" at bounding box center [777, 589] width 156 height 29
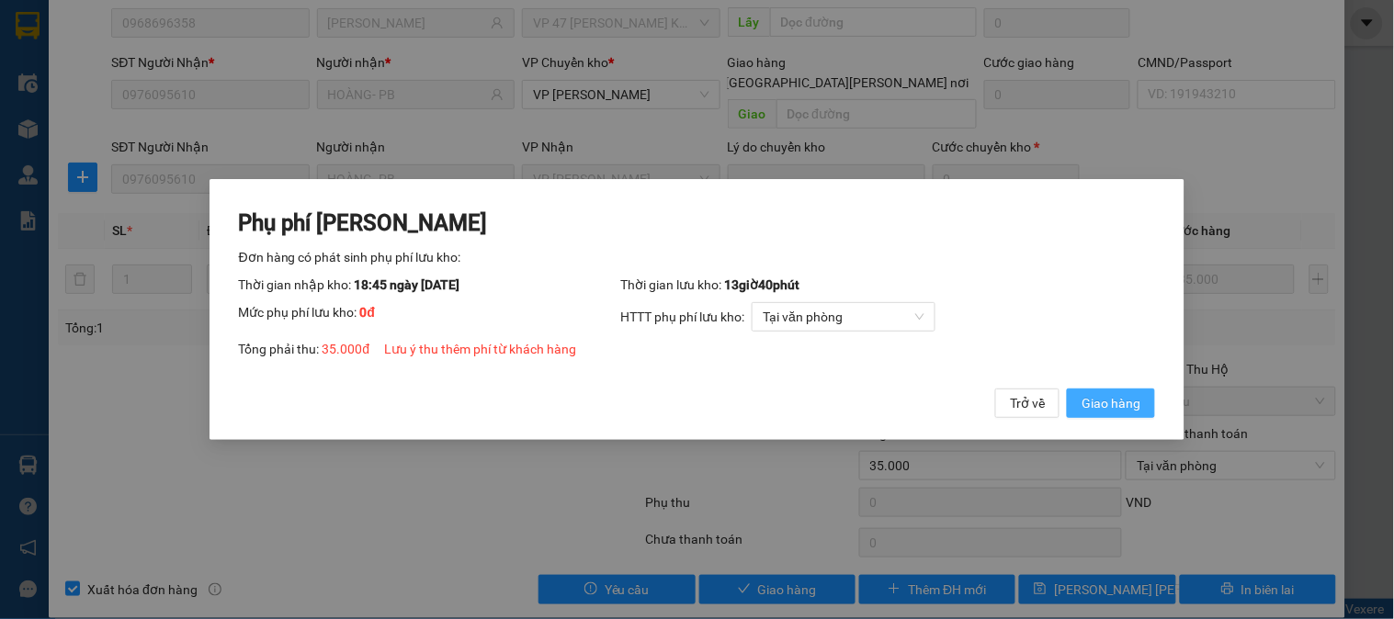
click at [1098, 404] on span "Giao hàng" at bounding box center [1111, 403] width 59 height 20
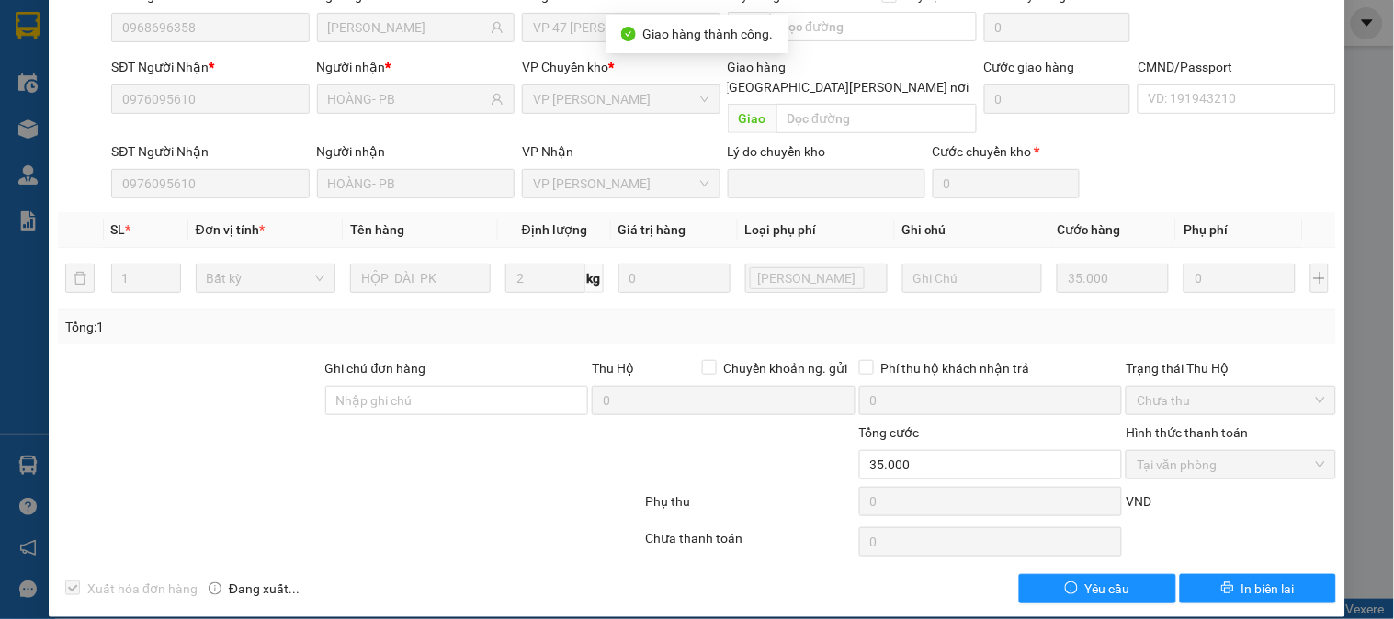
scroll to position [0, 0]
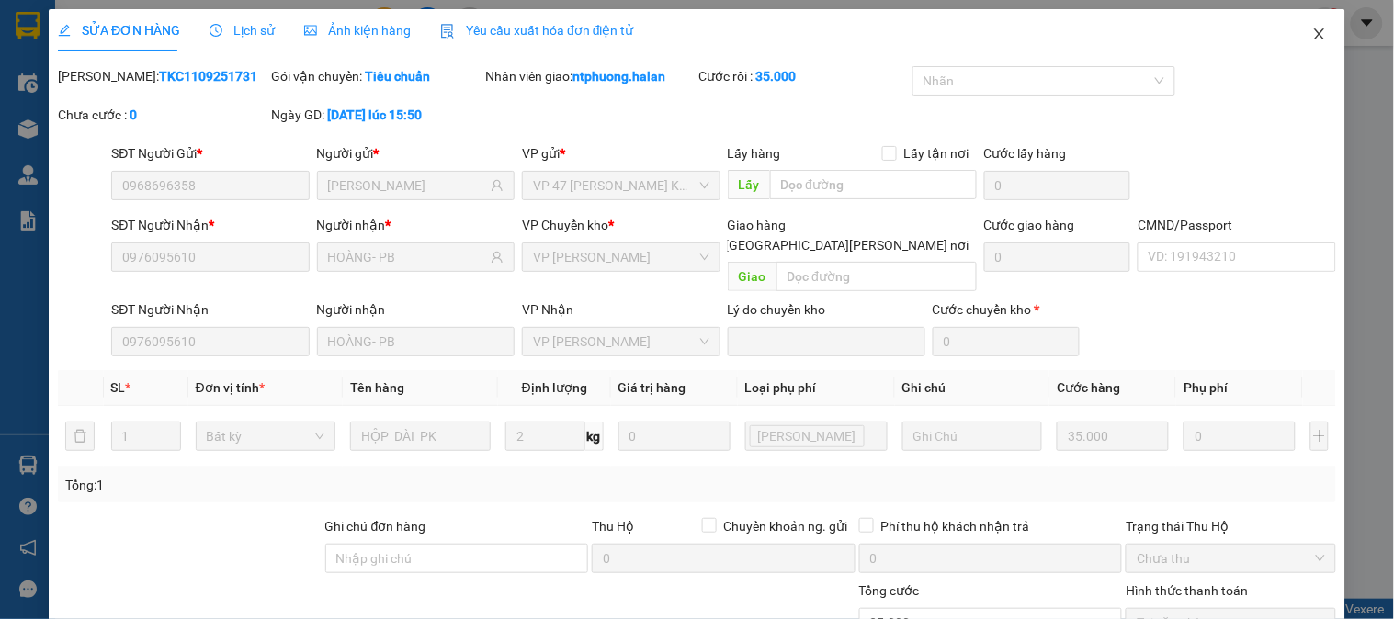
click at [1294, 32] on span "Close" at bounding box center [1319, 34] width 51 height 51
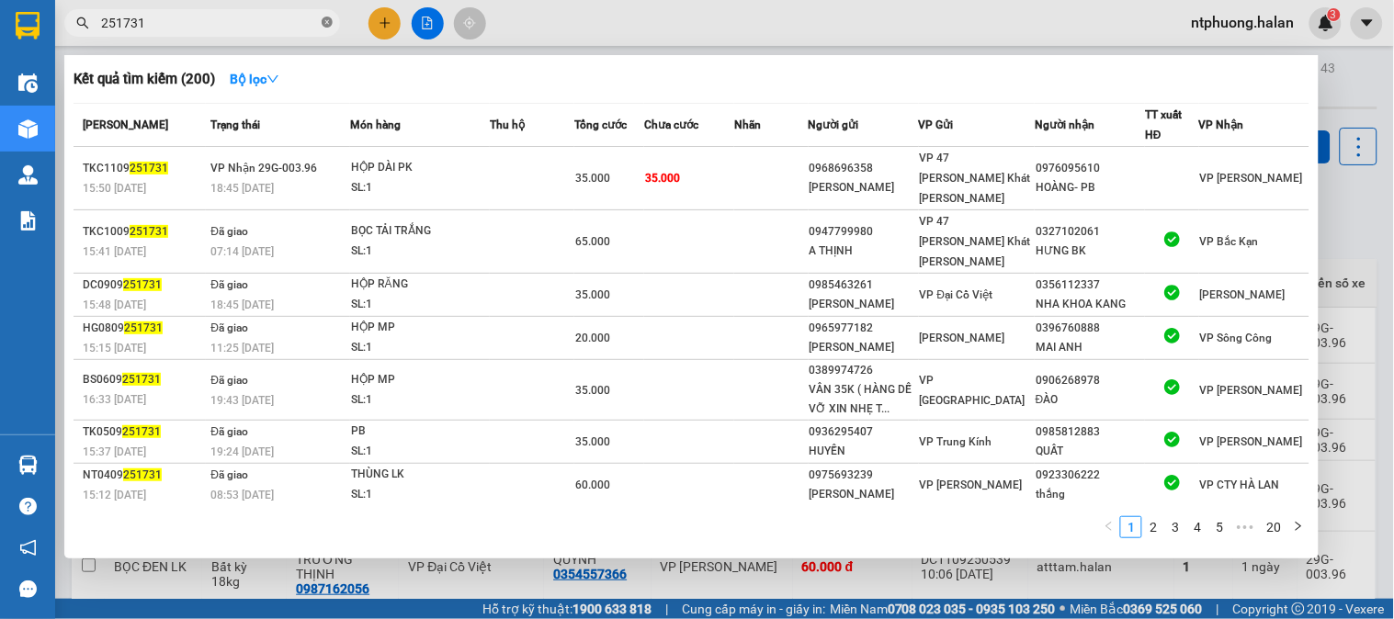
click at [331, 15] on span at bounding box center [327, 23] width 11 height 17
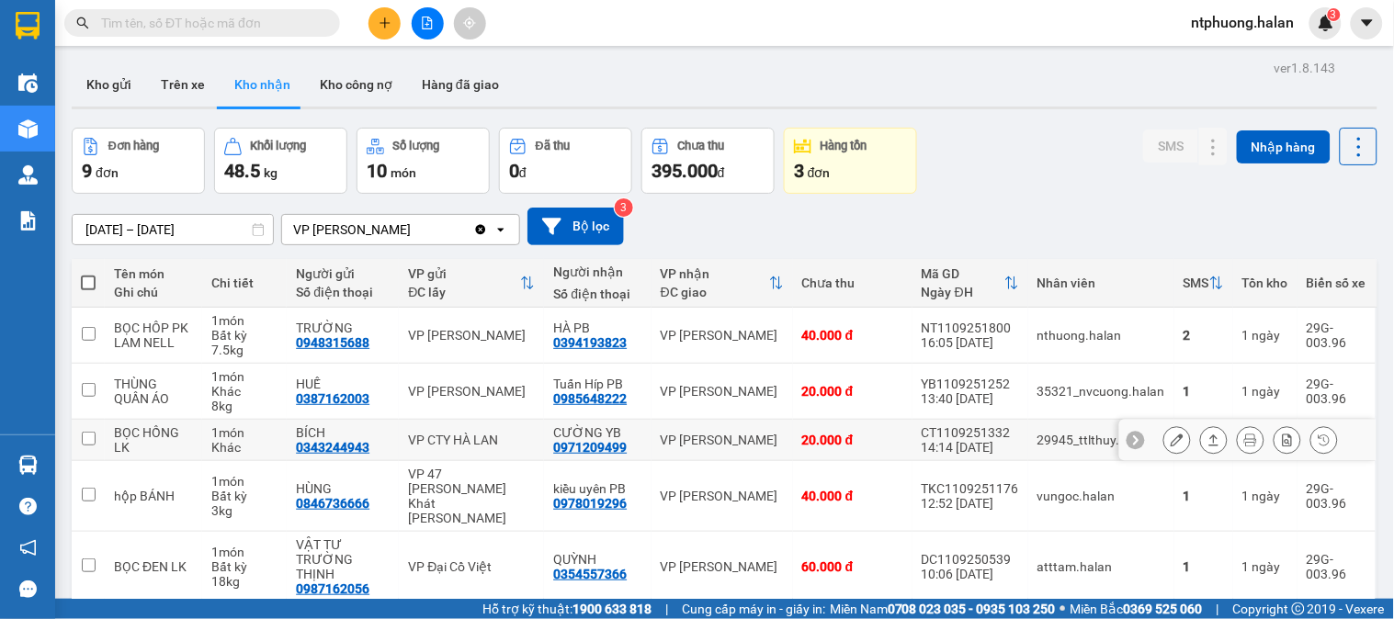
scroll to position [245, 0]
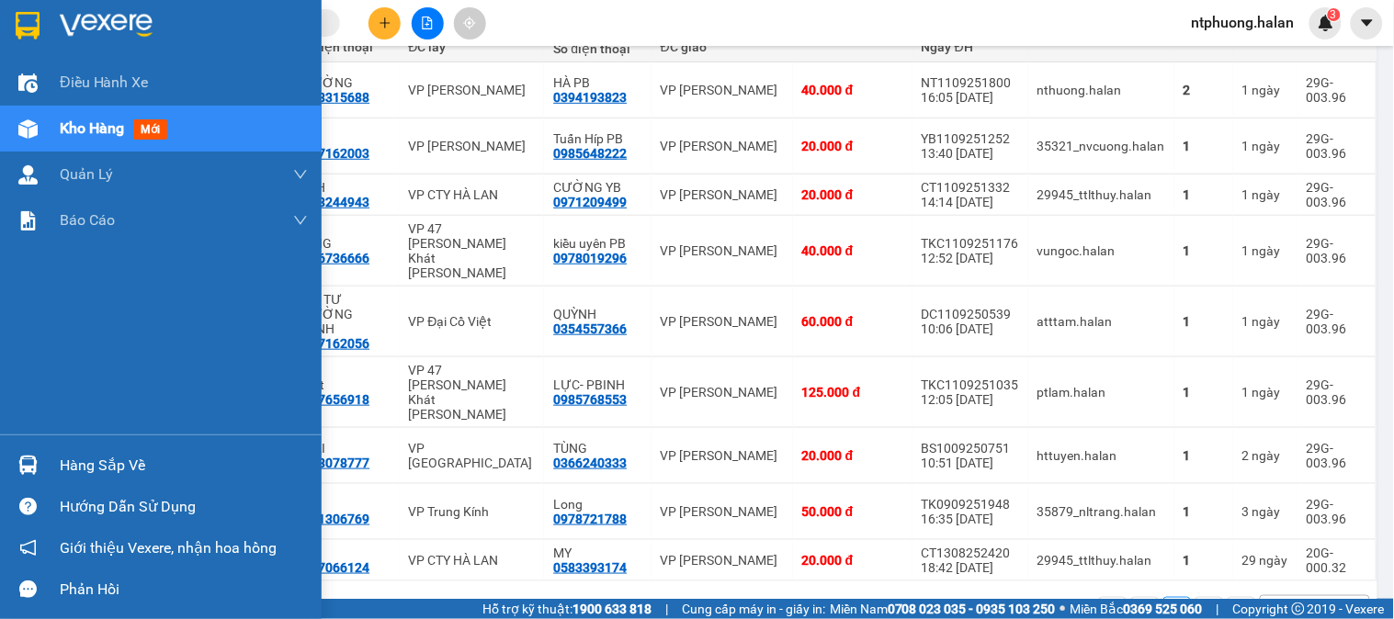
click at [94, 478] on div "Hàng sắp về" at bounding box center [184, 466] width 248 height 28
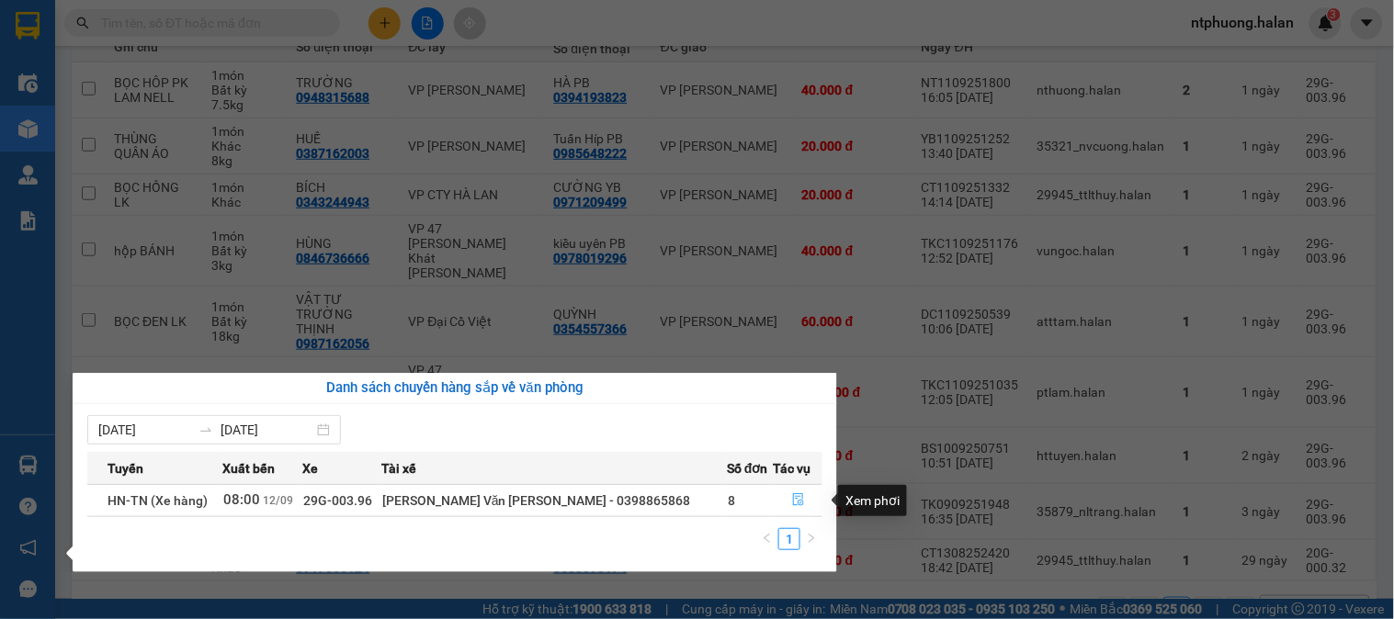
click at [793, 506] on icon "file-done" at bounding box center [798, 499] width 11 height 13
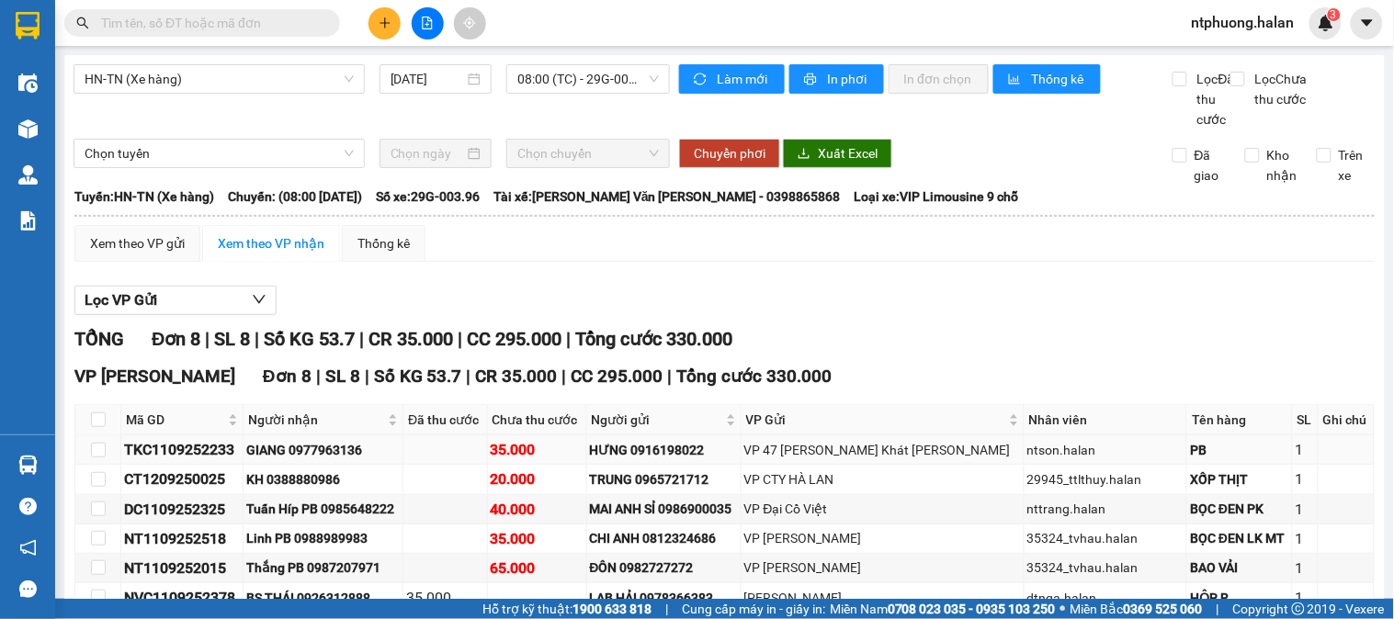
scroll to position [188, 0]
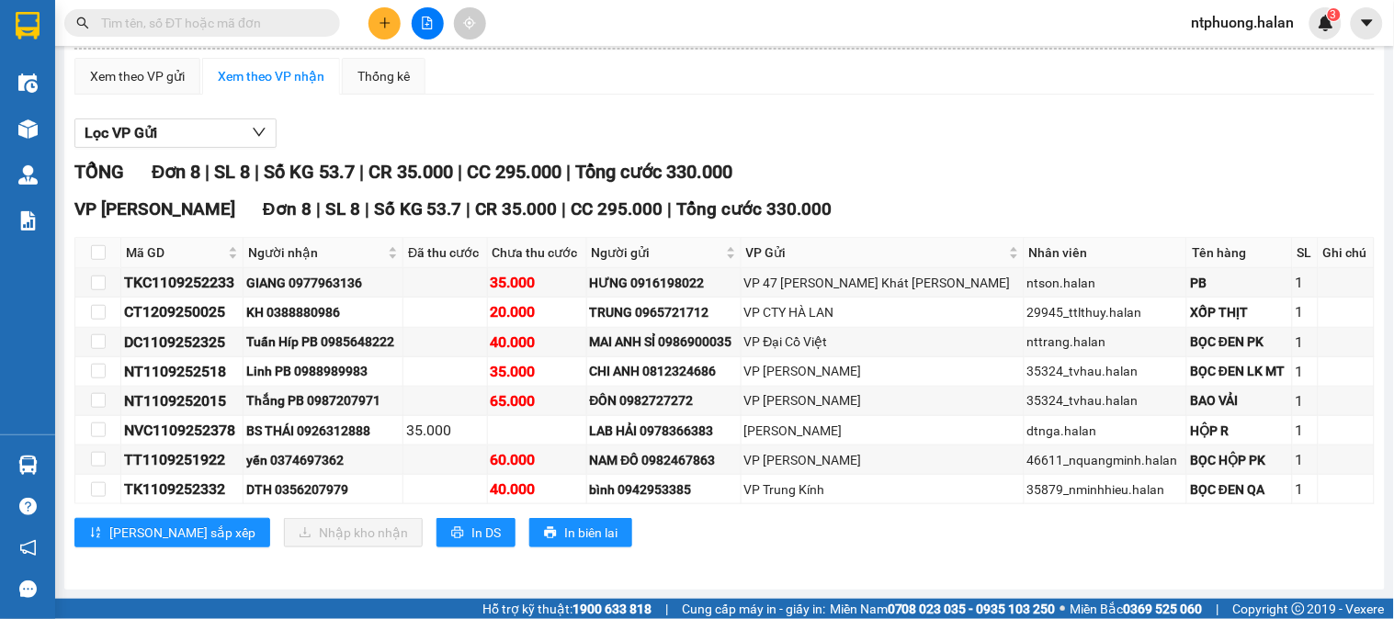
click at [237, 15] on input "text" at bounding box center [209, 23] width 217 height 20
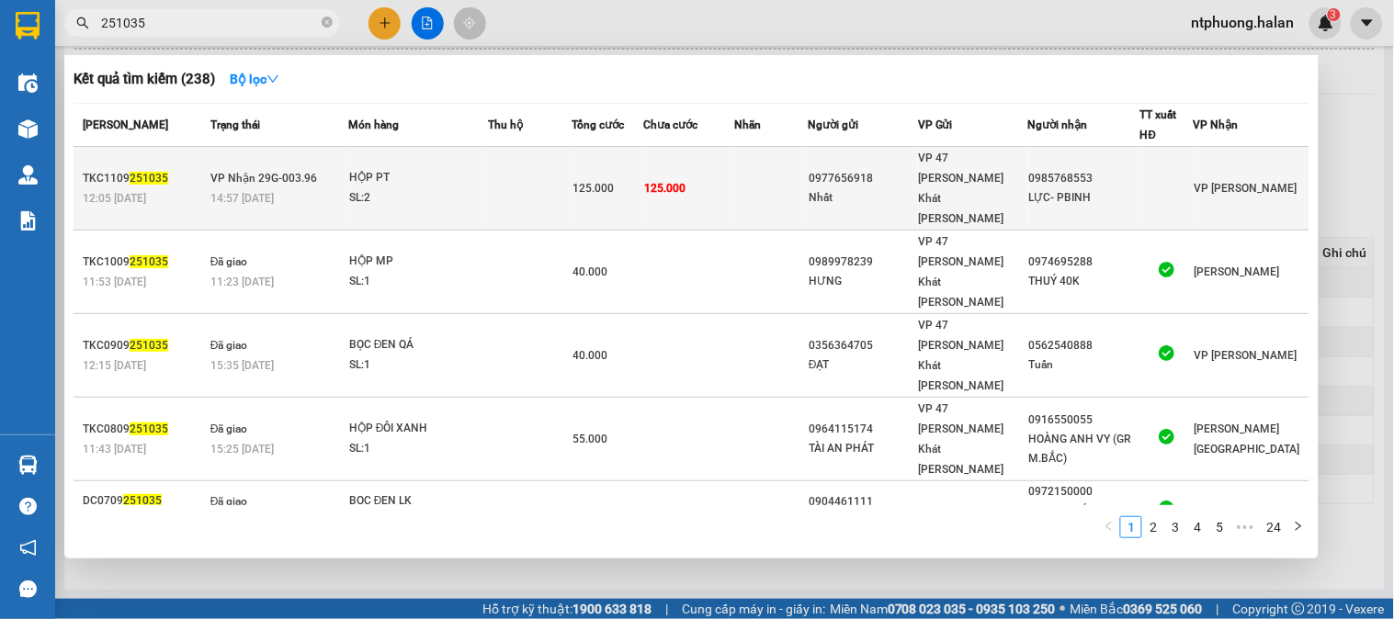
type input "251035"
click at [515, 164] on td at bounding box center [530, 189] width 85 height 84
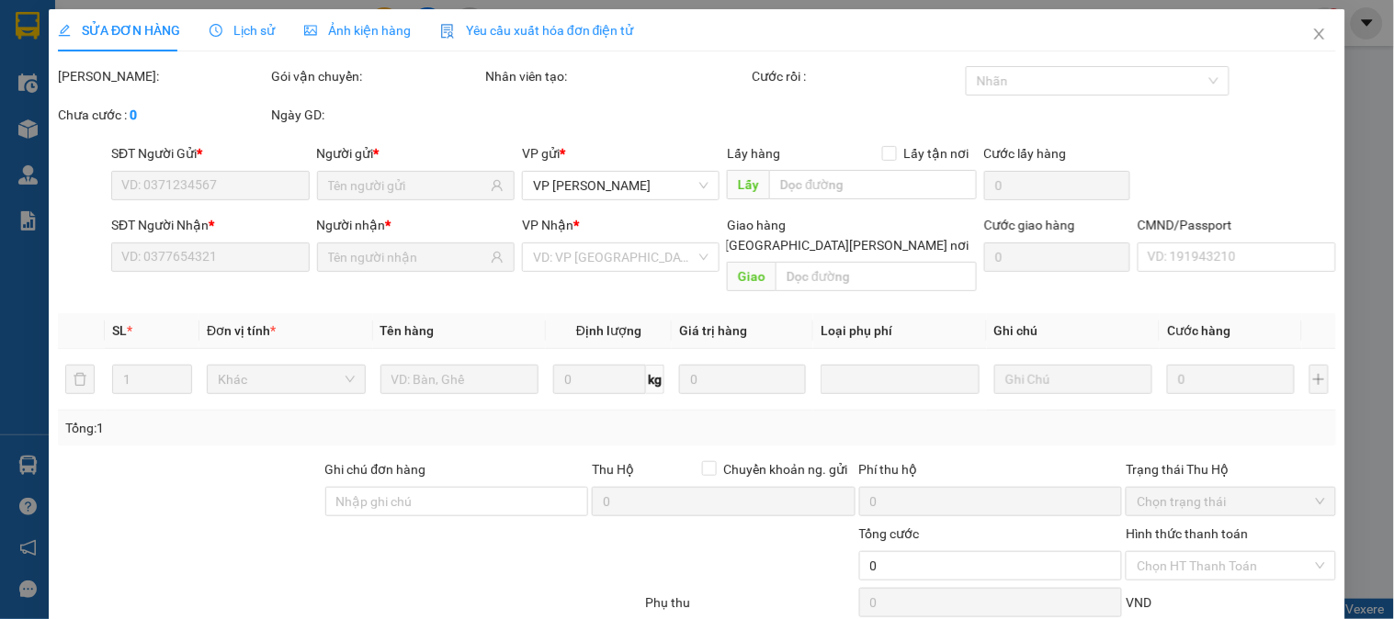
type input "0977656918"
type input "Nhất"
type input "0985768553"
type input "LỰC- PBINH"
type input "125.000"
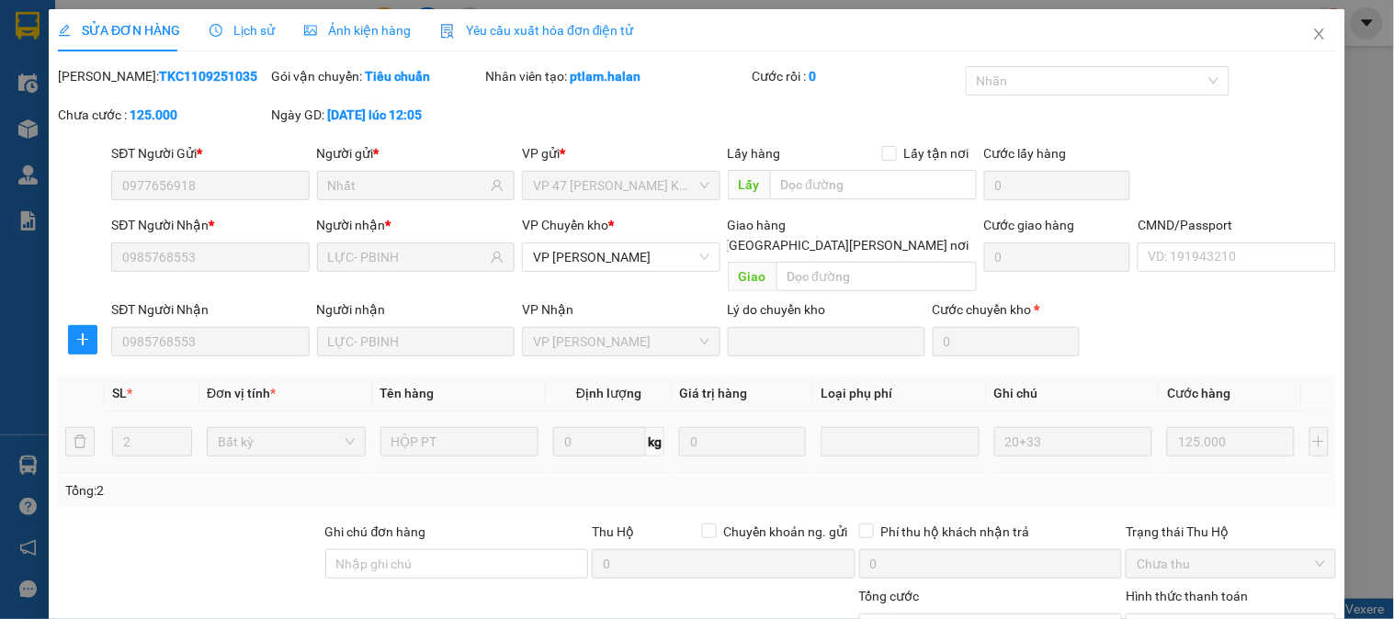
scroll to position [163, 0]
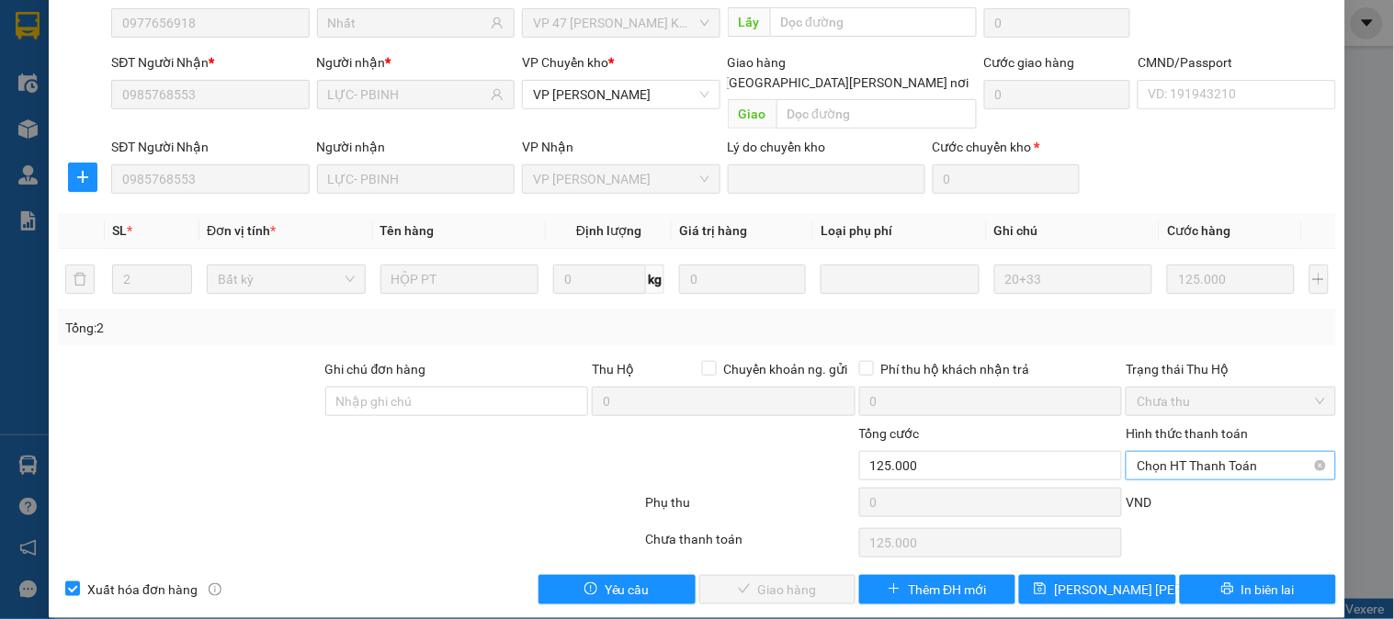
click at [1193, 452] on span "Chọn HT Thanh Toán" at bounding box center [1230, 466] width 187 height 28
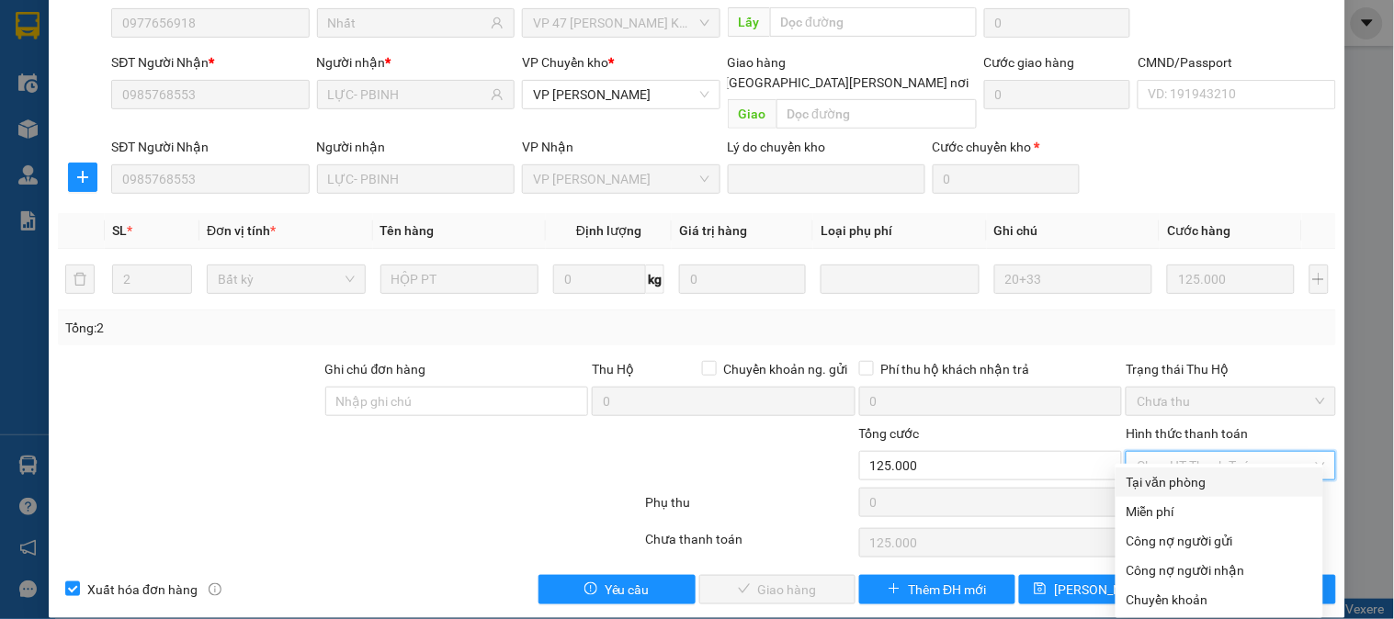
click at [1184, 484] on div "Tại văn phòng" at bounding box center [1220, 482] width 186 height 20
type input "0"
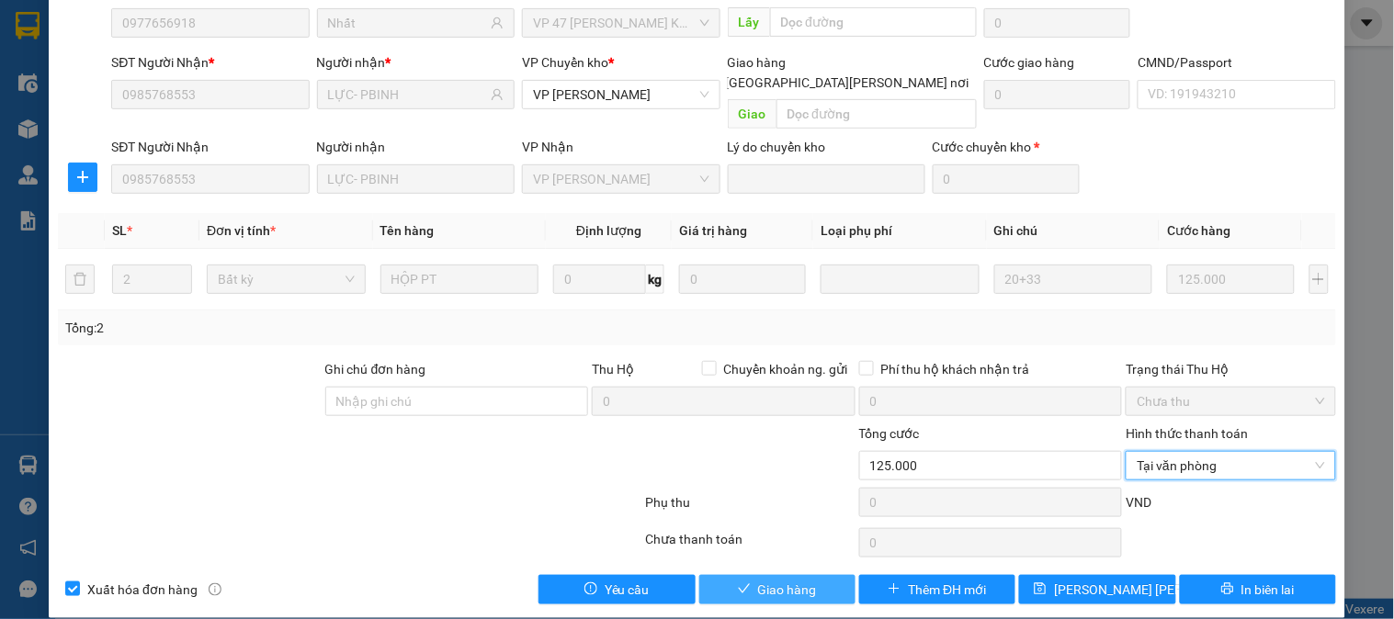
click at [769, 580] on span "Giao hàng" at bounding box center [787, 590] width 59 height 20
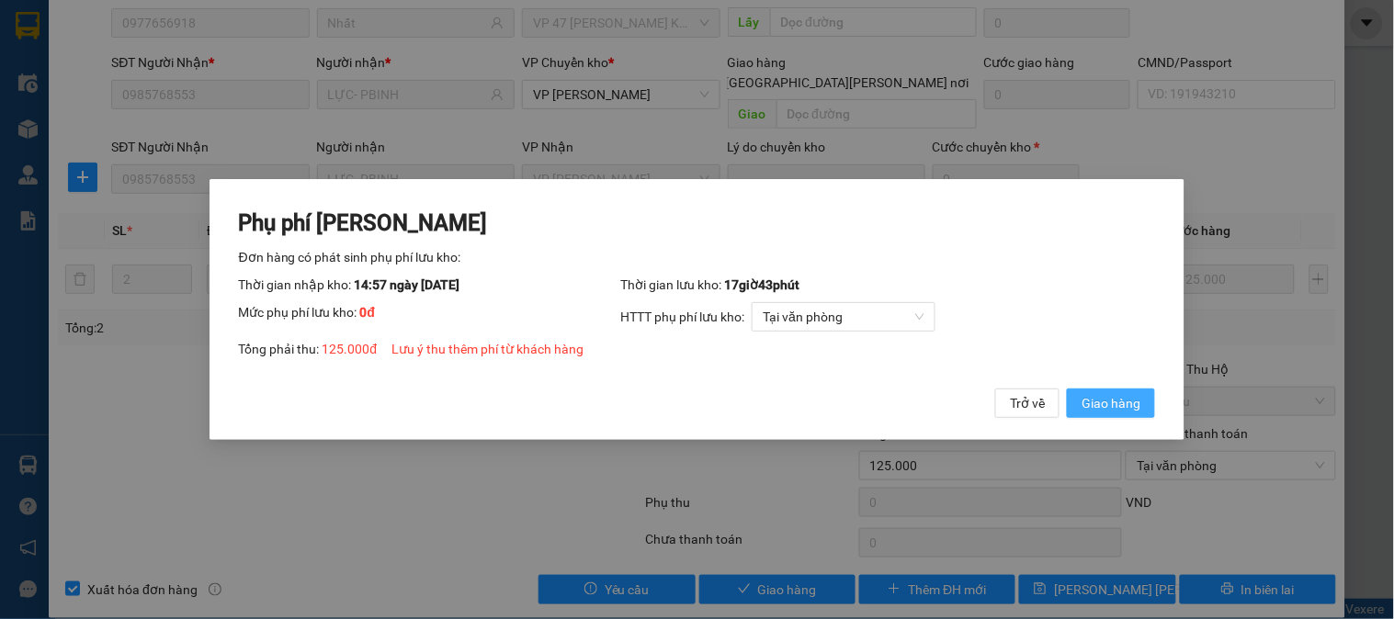
click at [1134, 408] on span "Giao hàng" at bounding box center [1111, 403] width 59 height 20
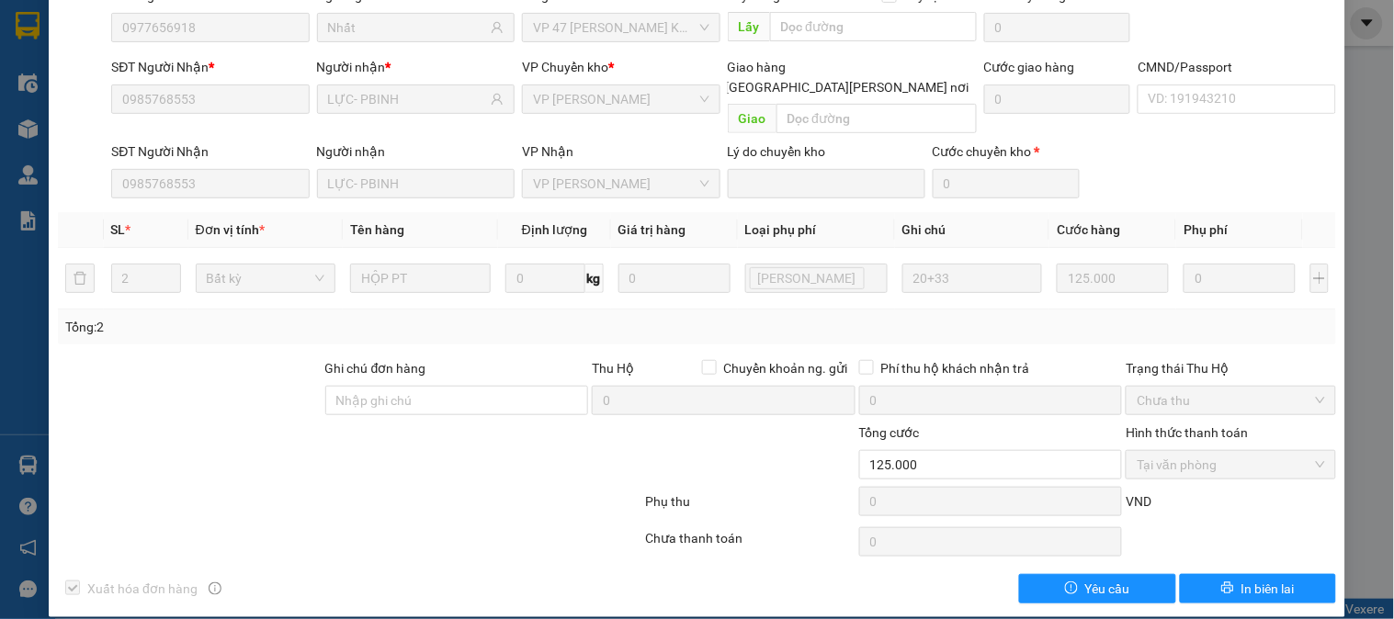
scroll to position [0, 0]
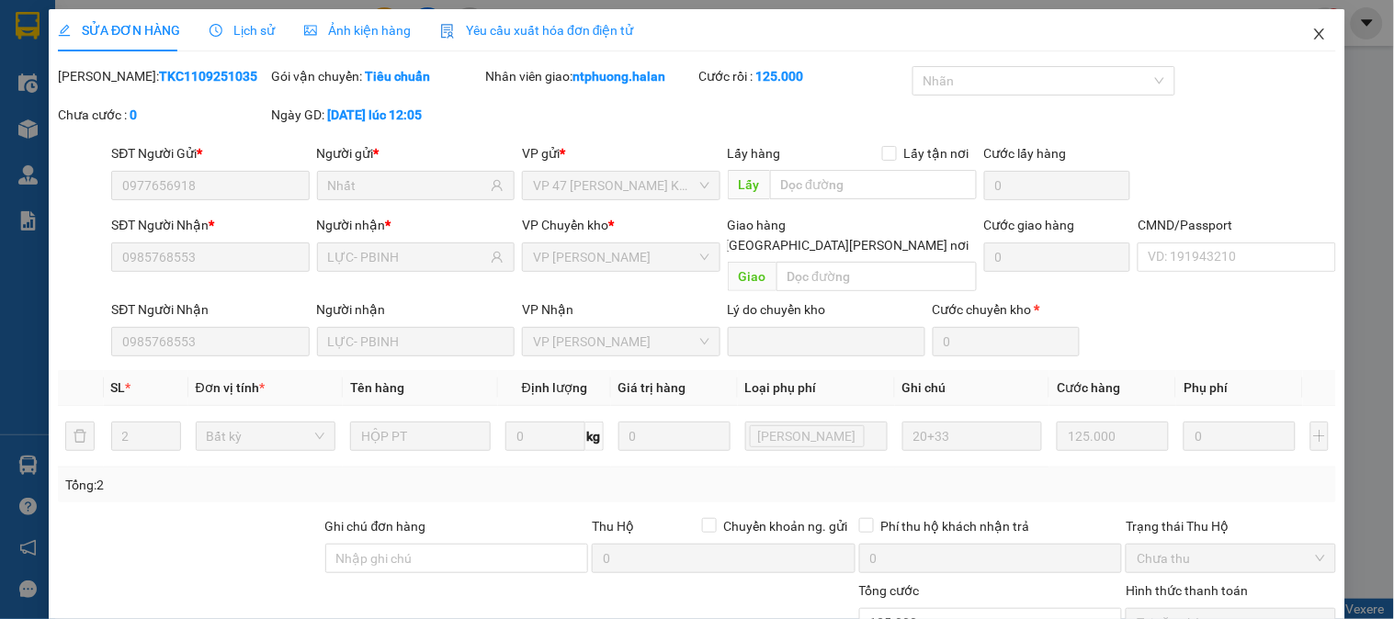
click at [1312, 37] on icon "close" at bounding box center [1319, 34] width 15 height 15
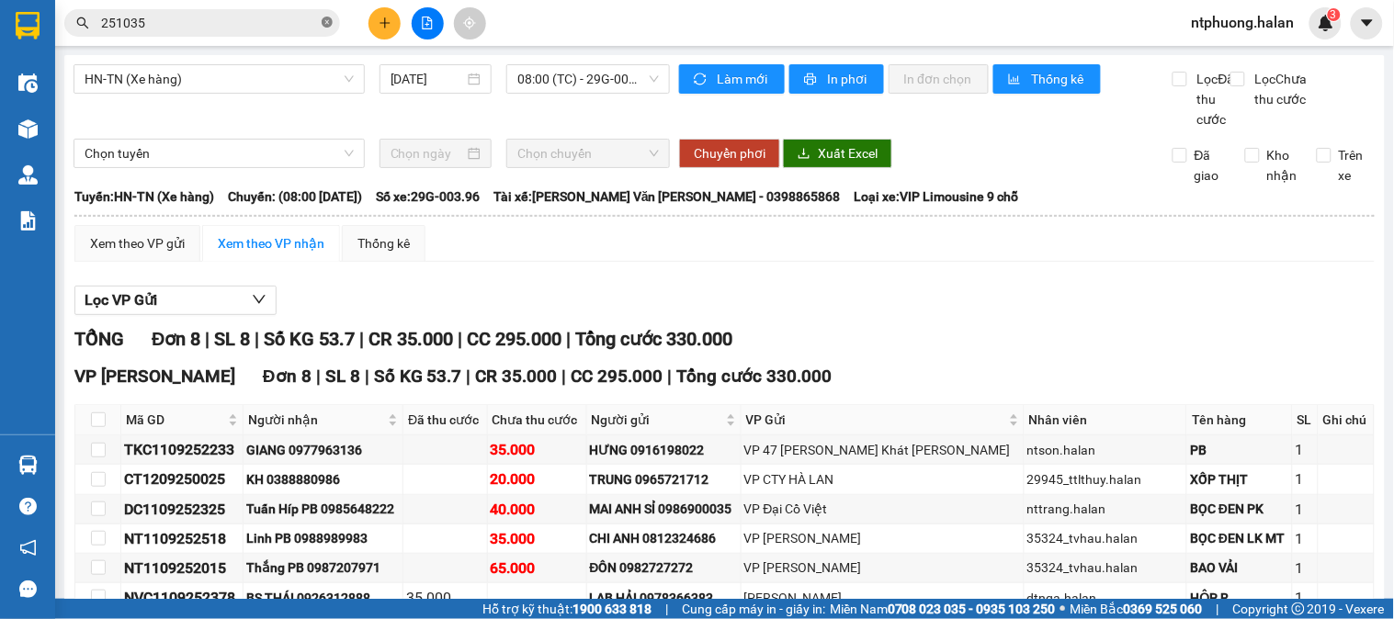
drag, startPoint x: 326, startPoint y: 22, endPoint x: 361, endPoint y: 50, distance: 44.5
click at [327, 22] on icon "close-circle" at bounding box center [327, 22] width 11 height 11
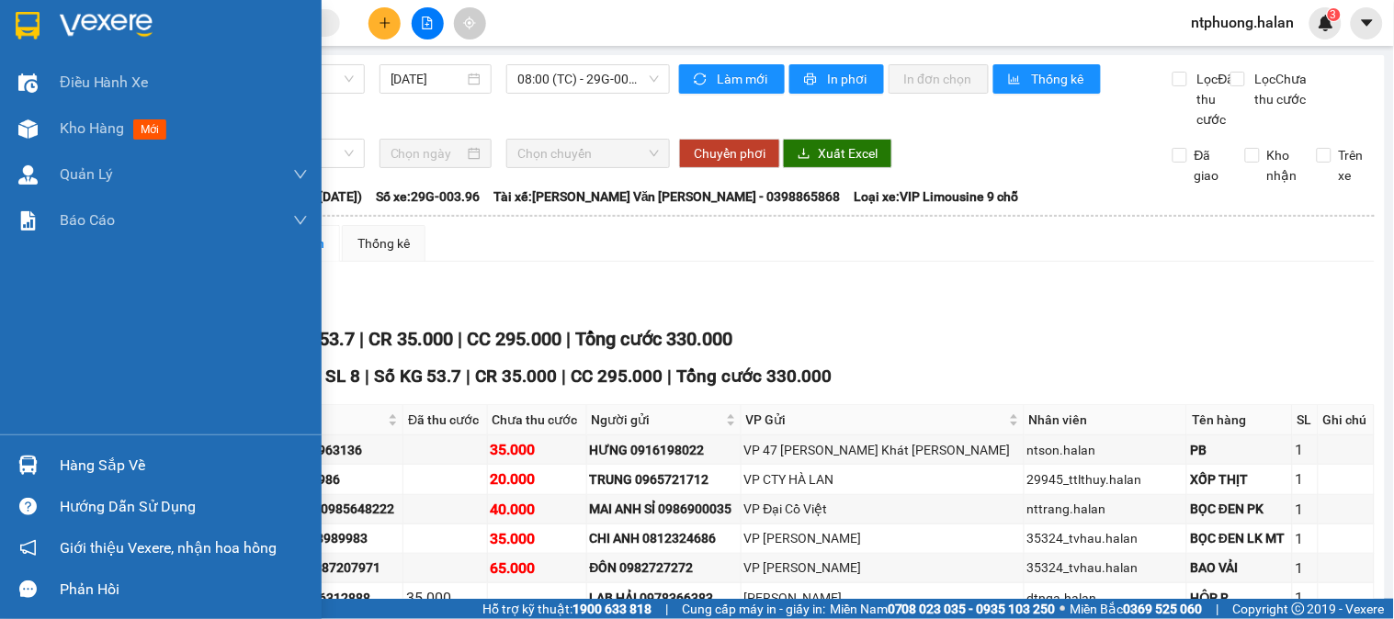
click at [117, 464] on div "Hàng sắp về" at bounding box center [184, 466] width 248 height 28
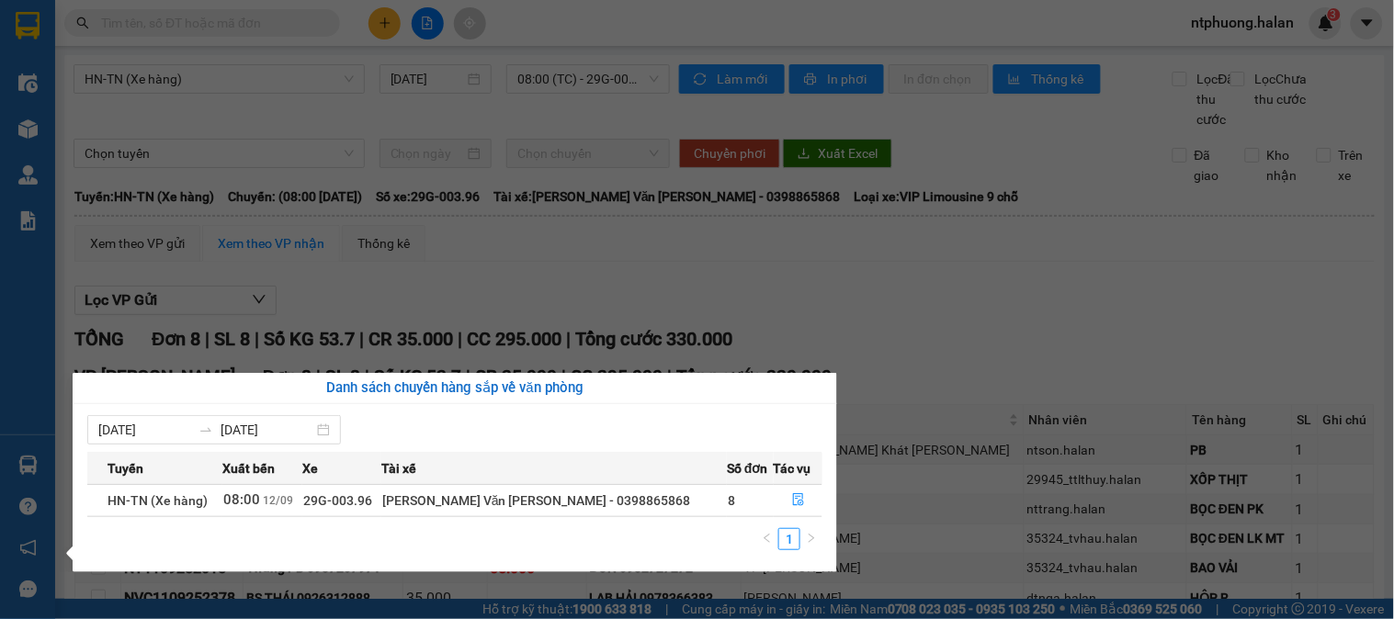
click at [944, 340] on section "Kết quả tìm kiếm ( 238 ) Bộ lọc Mã ĐH Trạng thái Món hàng Thu hộ Tổng cước Chưa…" at bounding box center [697, 309] width 1394 height 619
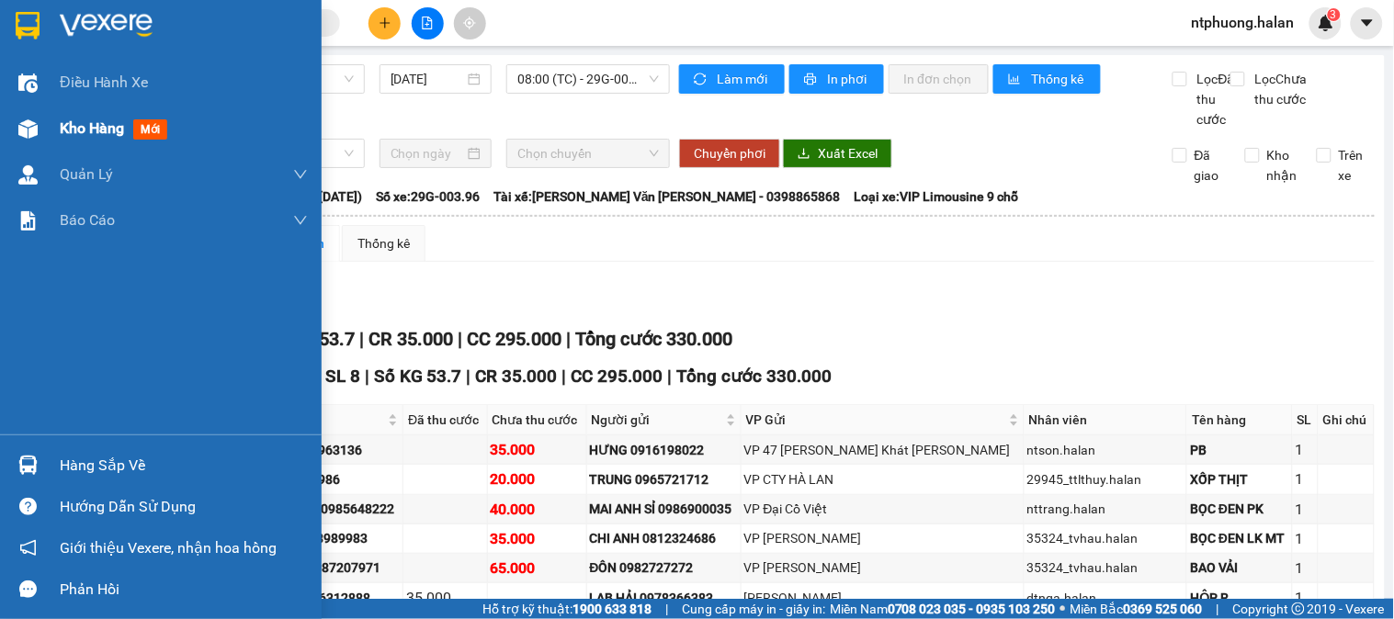
click at [99, 129] on span "Kho hàng" at bounding box center [92, 127] width 64 height 17
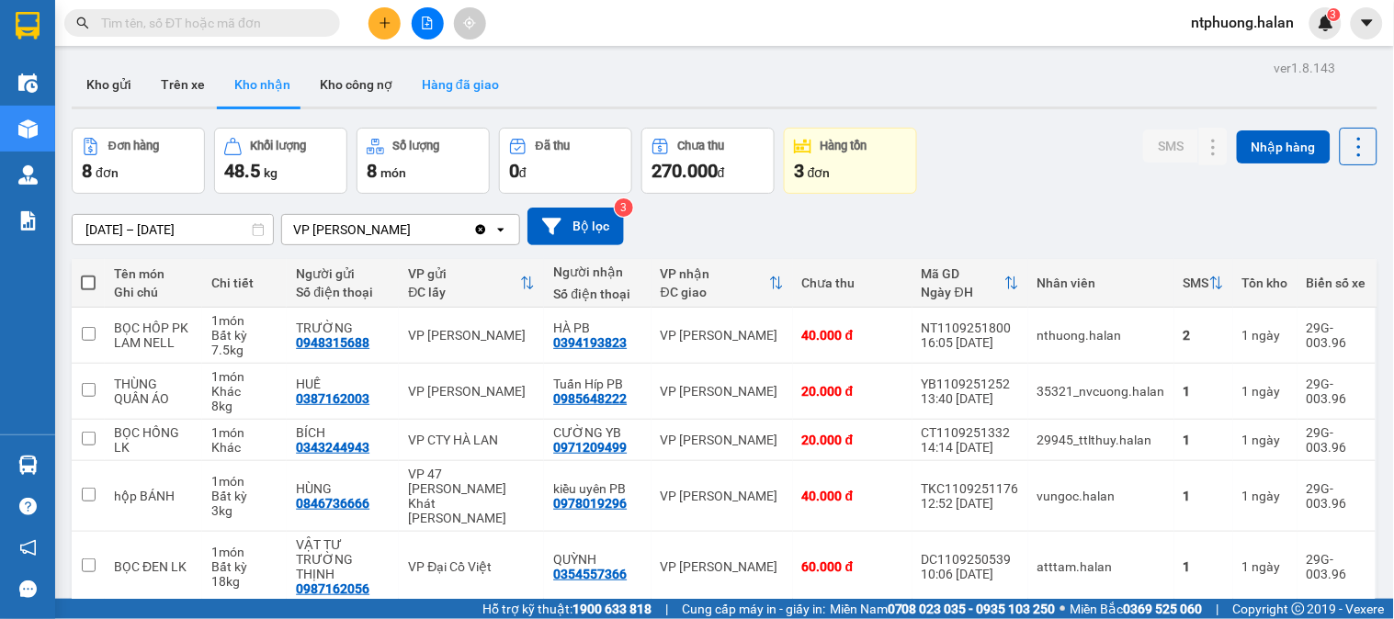
click at [462, 92] on button "Hàng đã giao" at bounding box center [460, 84] width 107 height 44
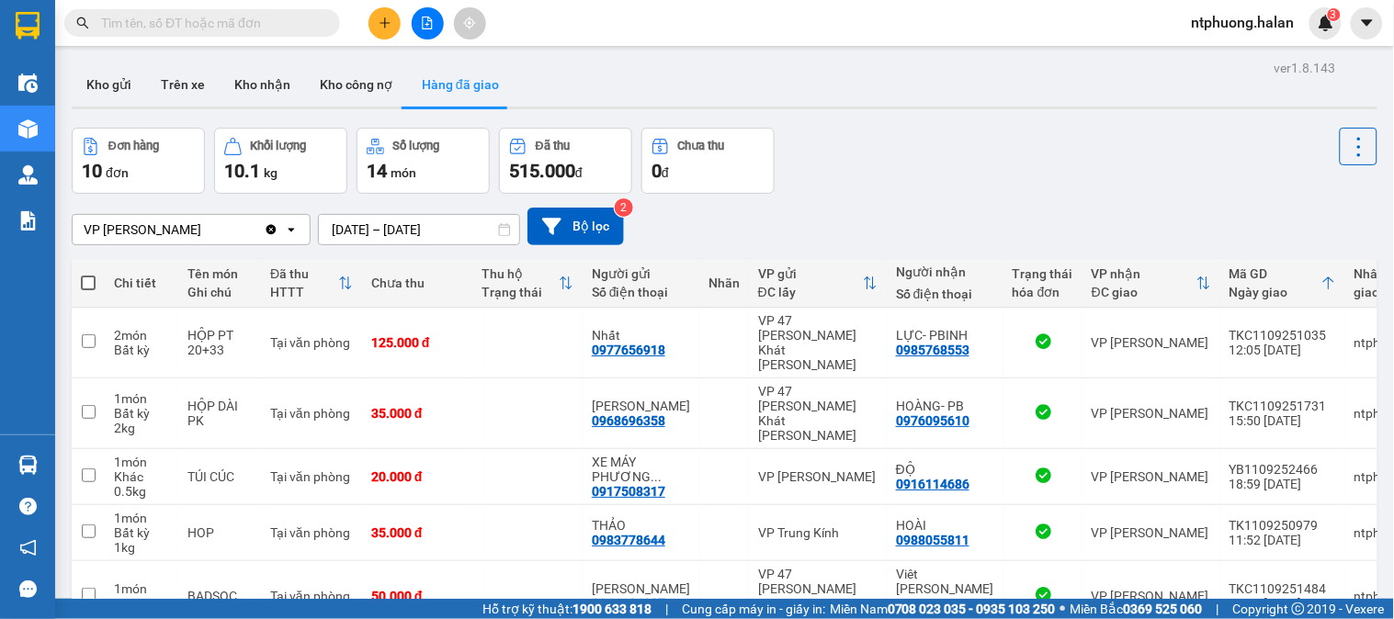
click at [253, 18] on input "text" at bounding box center [209, 23] width 217 height 20
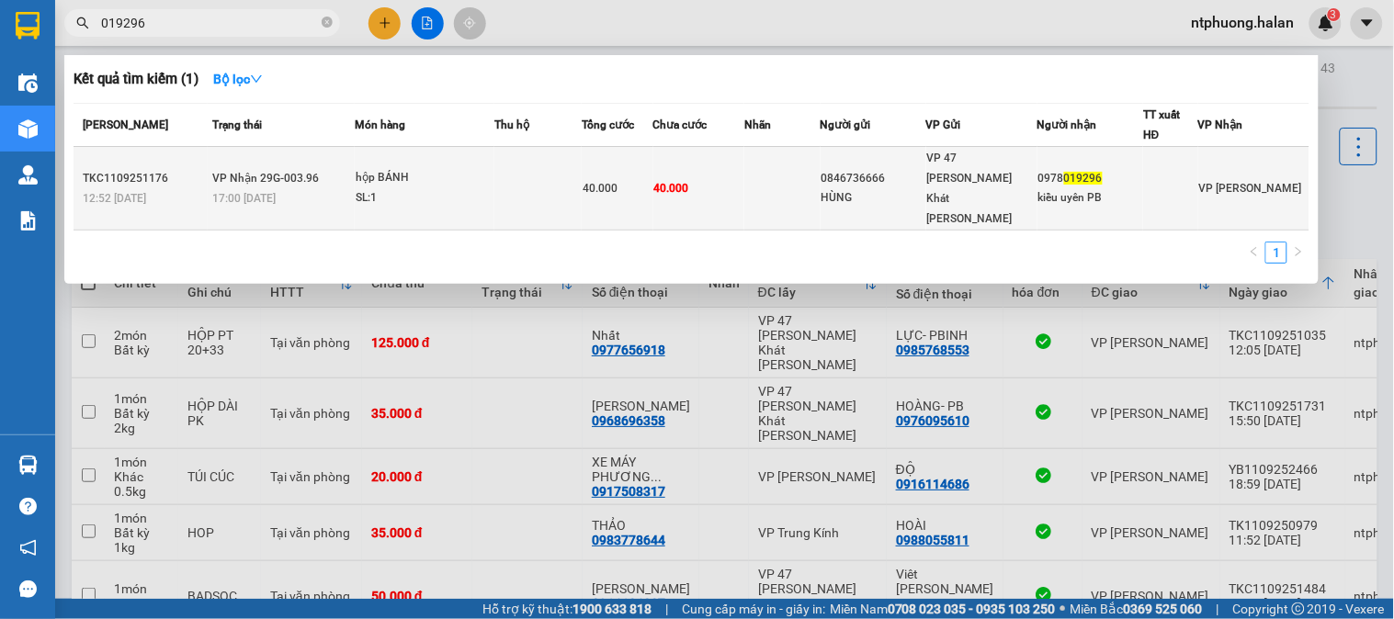
type input "019296"
click at [545, 154] on td at bounding box center [537, 189] width 87 height 84
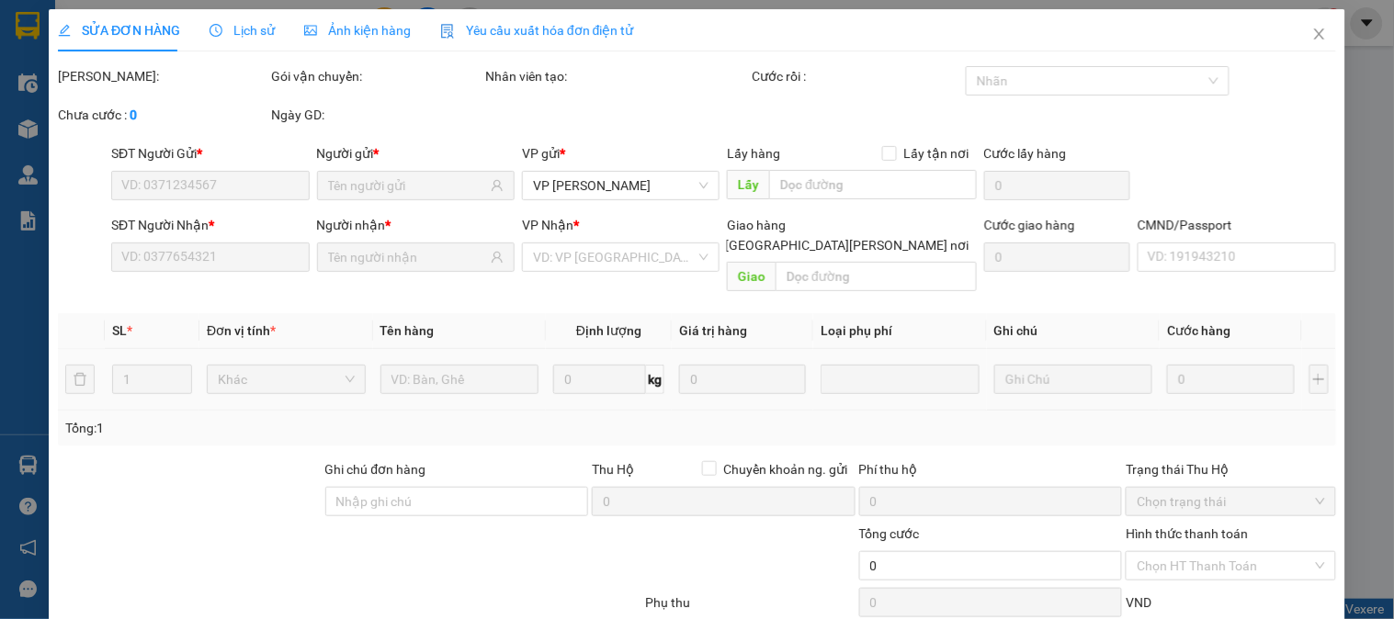
type input "0846736666"
type input "HÙNG"
type input "0978019296"
type input "kiều uyên PB"
type input "40.000"
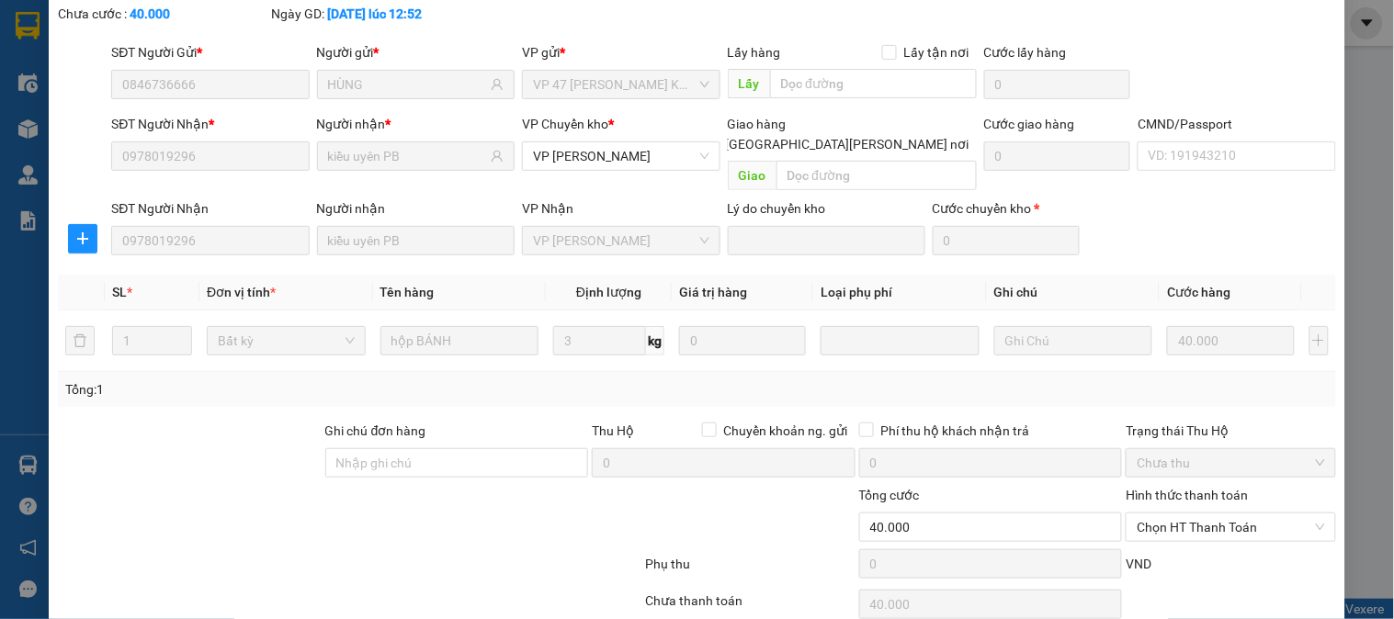
scroll to position [163, 0]
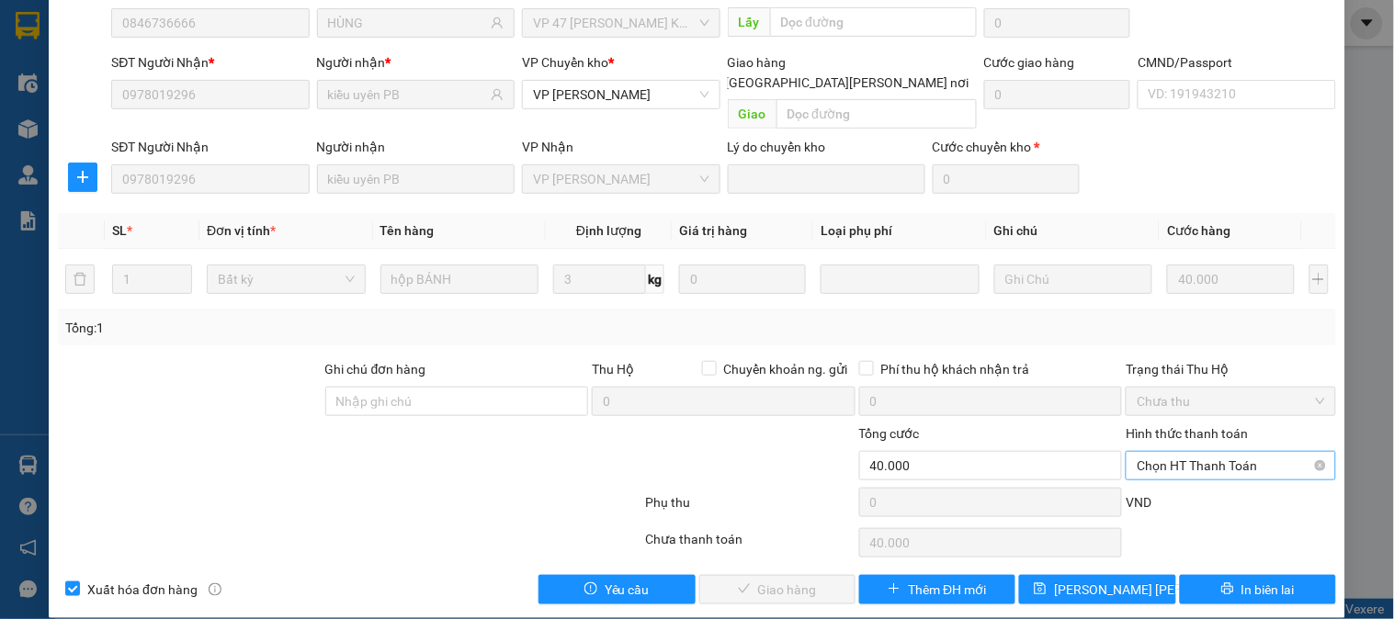
click at [1185, 452] on span "Chọn HT Thanh Toán" at bounding box center [1230, 466] width 187 height 28
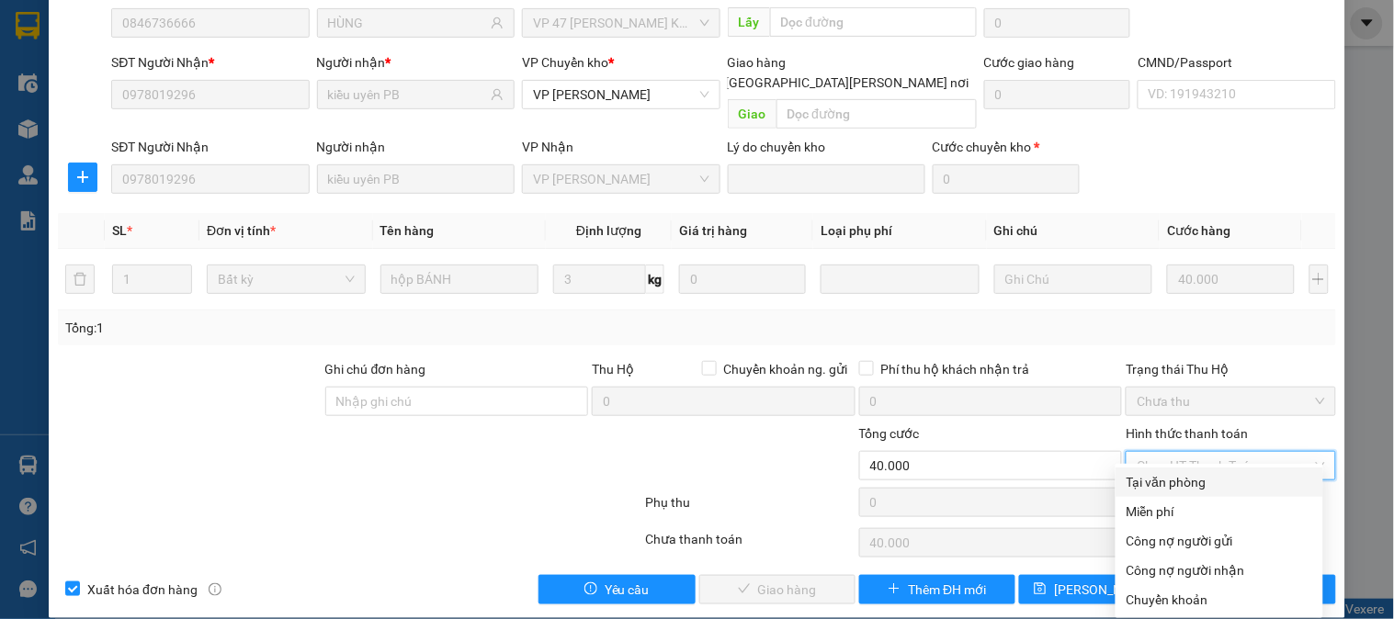
drag, startPoint x: 1183, startPoint y: 478, endPoint x: 1151, endPoint y: 489, distance: 33.1
click at [1179, 476] on div "Tại văn phòng" at bounding box center [1220, 482] width 186 height 20
type input "0"
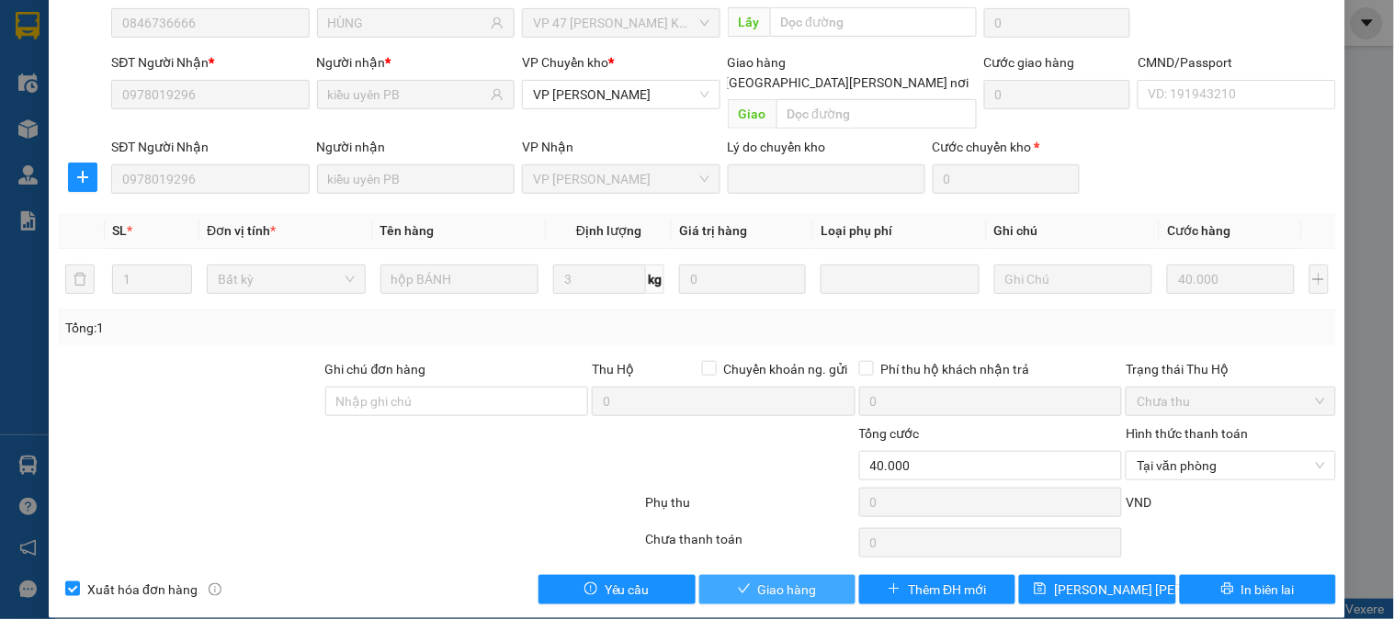
click at [822, 575] on button "Giao hàng" at bounding box center [777, 589] width 156 height 29
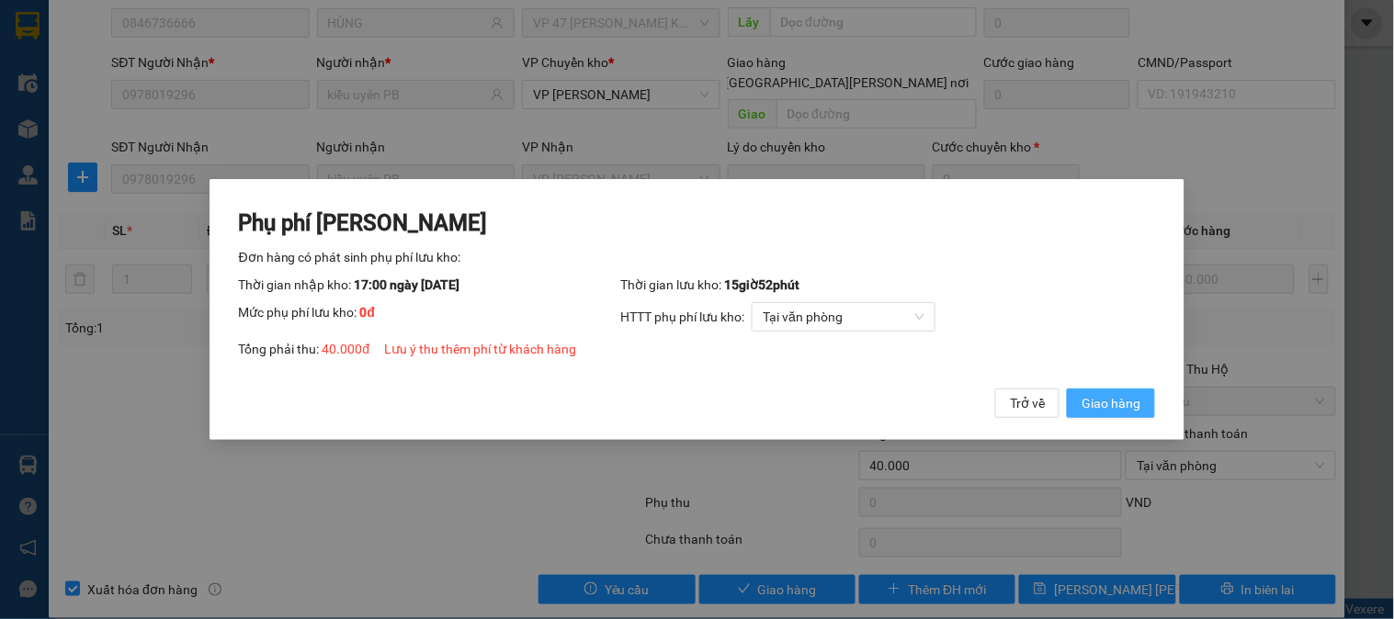
click at [1115, 397] on span "Giao hàng" at bounding box center [1111, 403] width 59 height 20
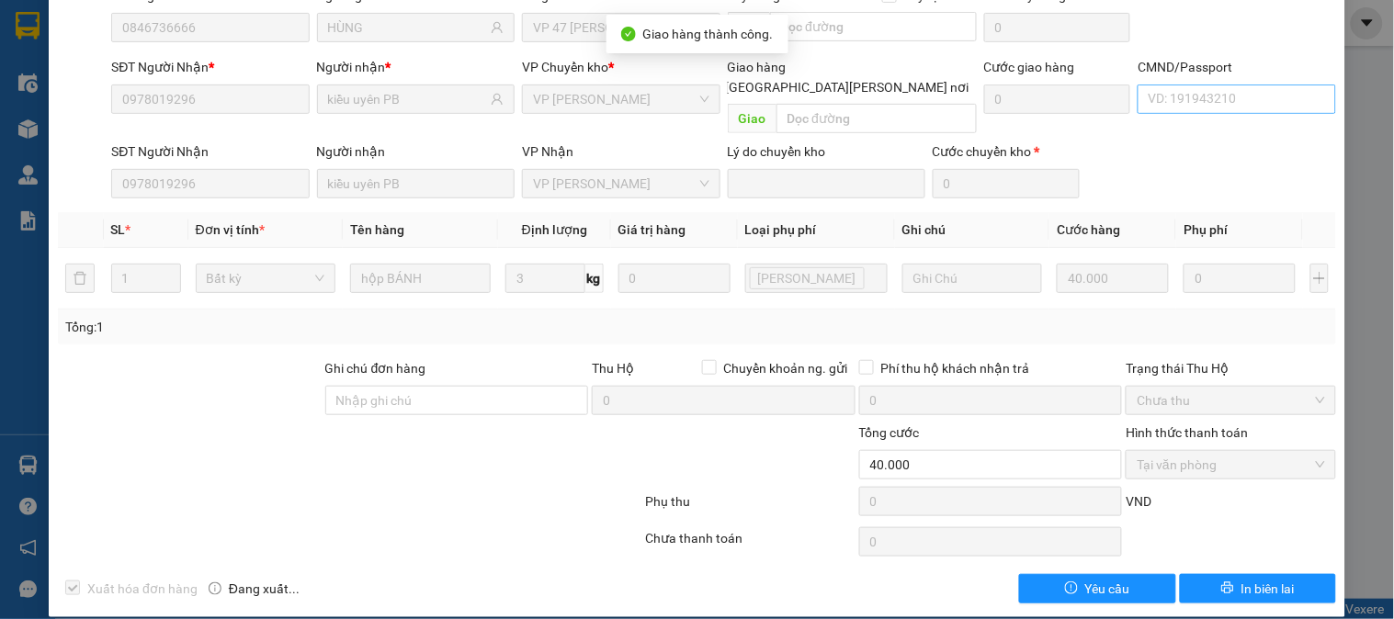
scroll to position [0, 0]
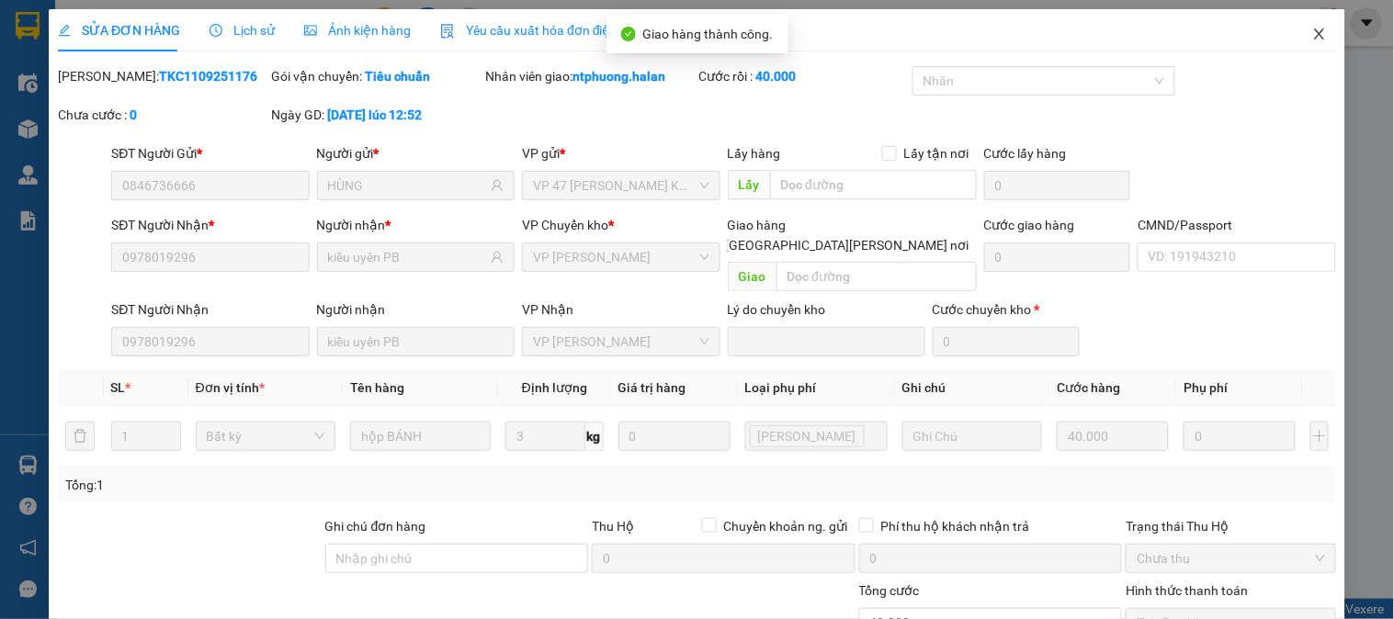
click at [1314, 31] on icon "close" at bounding box center [1319, 33] width 10 height 11
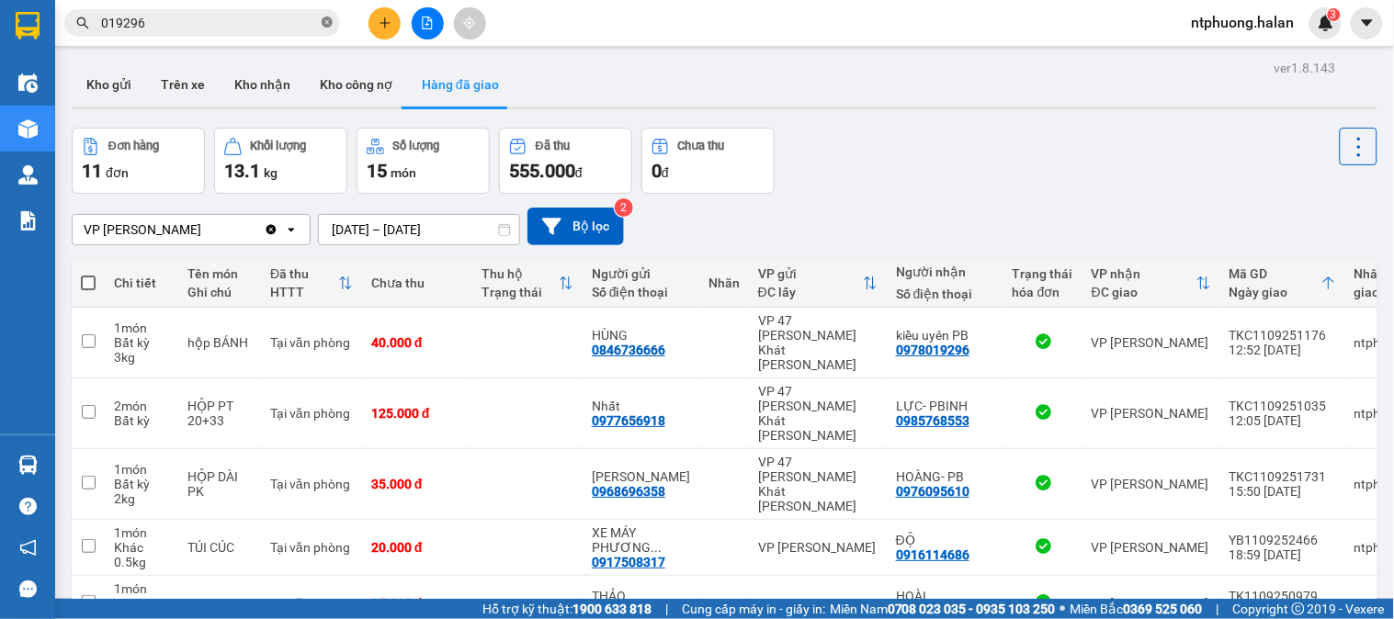
click at [327, 23] on icon "close-circle" at bounding box center [327, 22] width 11 height 11
click at [94, 81] on button "Kho gửi" at bounding box center [109, 84] width 74 height 44
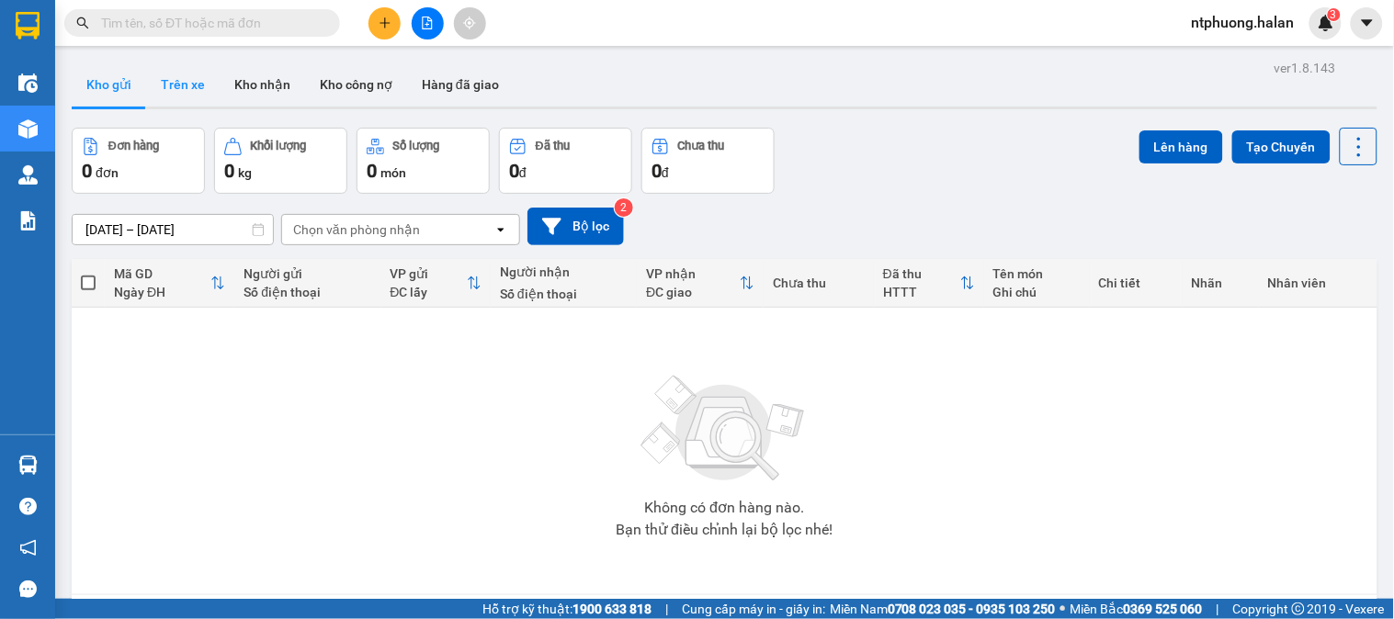
click at [191, 86] on button "Trên xe" at bounding box center [183, 84] width 74 height 44
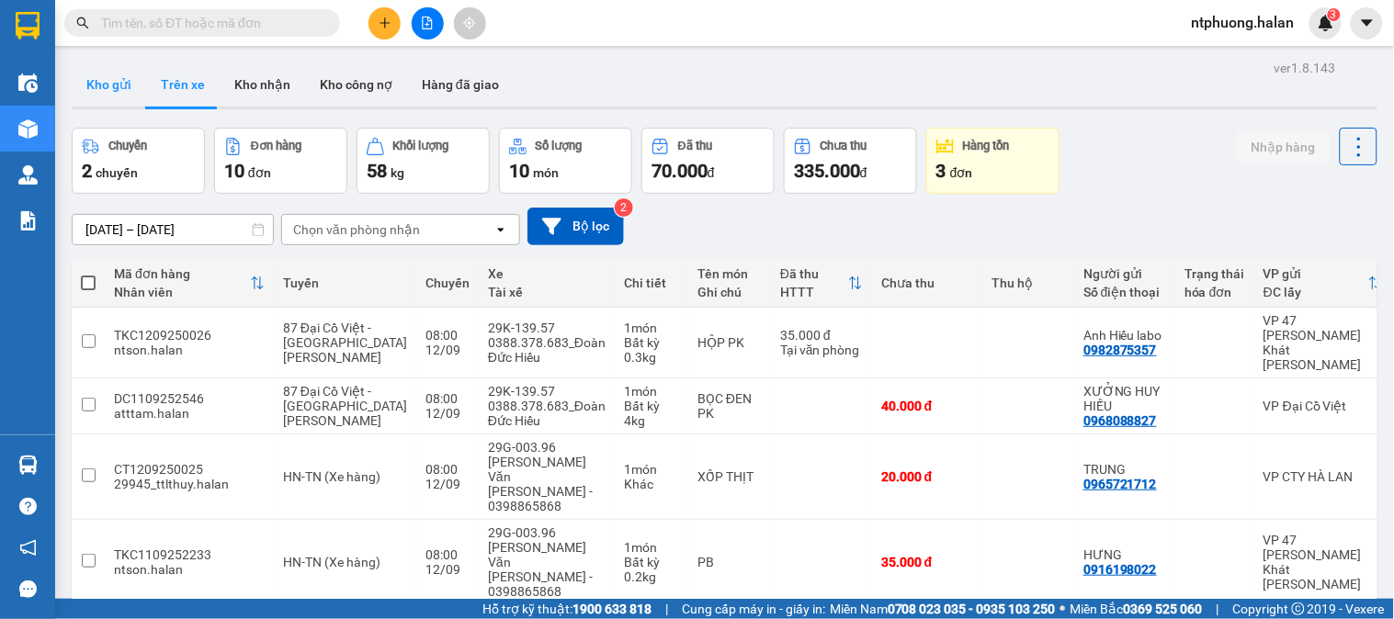
click at [121, 85] on button "Kho gửi" at bounding box center [109, 84] width 74 height 44
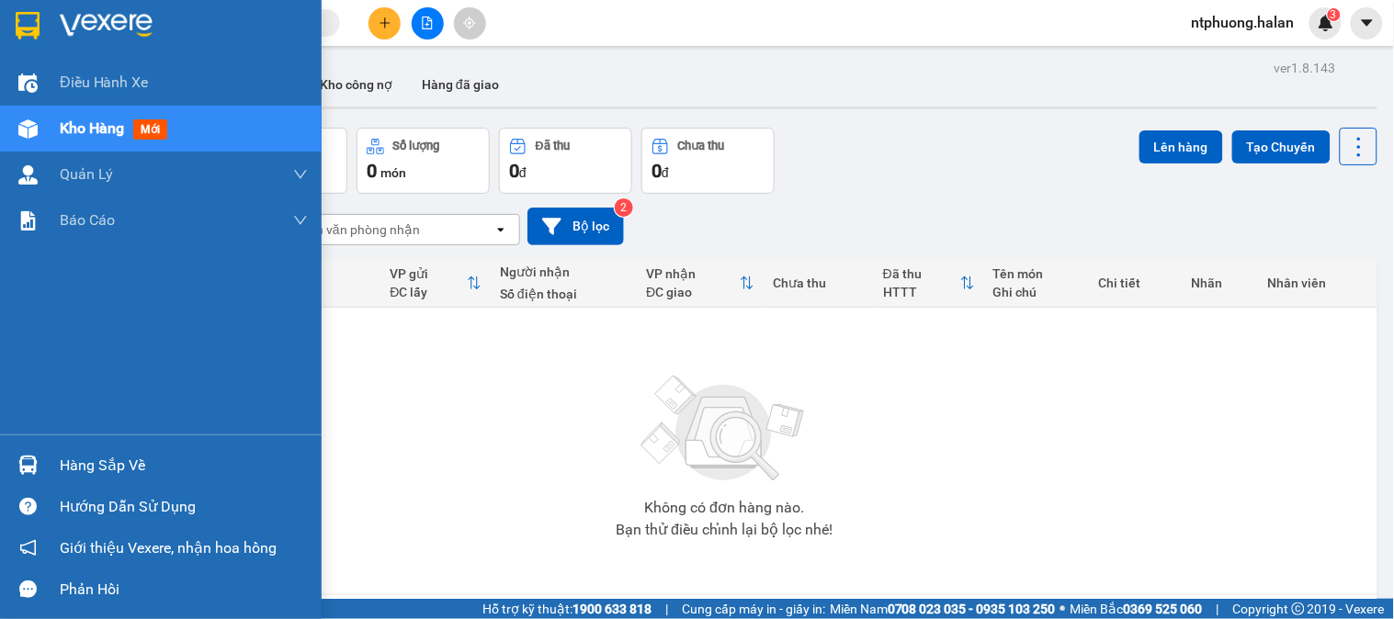
drag, startPoint x: 60, startPoint y: 470, endPoint x: 108, endPoint y: 461, distance: 49.6
click at [65, 470] on div "Hàng sắp về" at bounding box center [184, 466] width 248 height 28
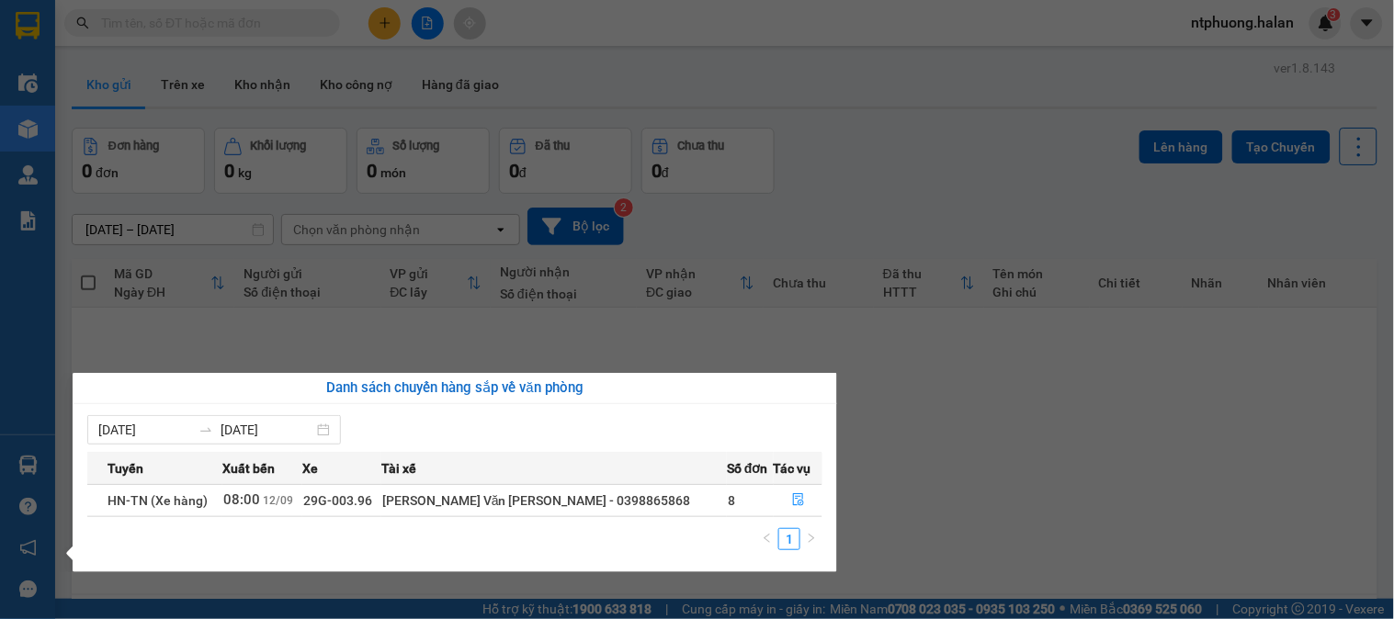
click at [1082, 491] on section "Kết quả tìm kiếm ( 1 ) Bộ lọc Mã ĐH Trạng thái Món hàng Thu hộ Tổng cước Chưa c…" at bounding box center [697, 309] width 1394 height 619
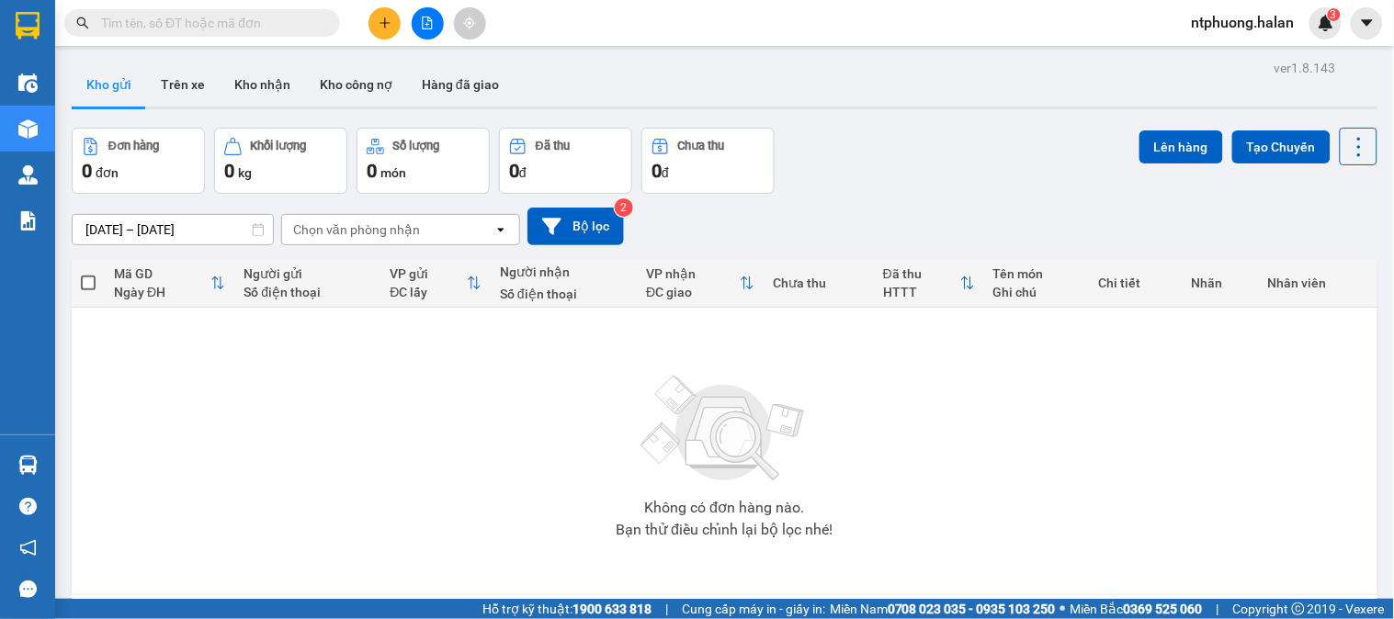
click at [235, 35] on span at bounding box center [202, 23] width 276 height 28
click at [234, 15] on input "text" at bounding box center [209, 23] width 217 height 20
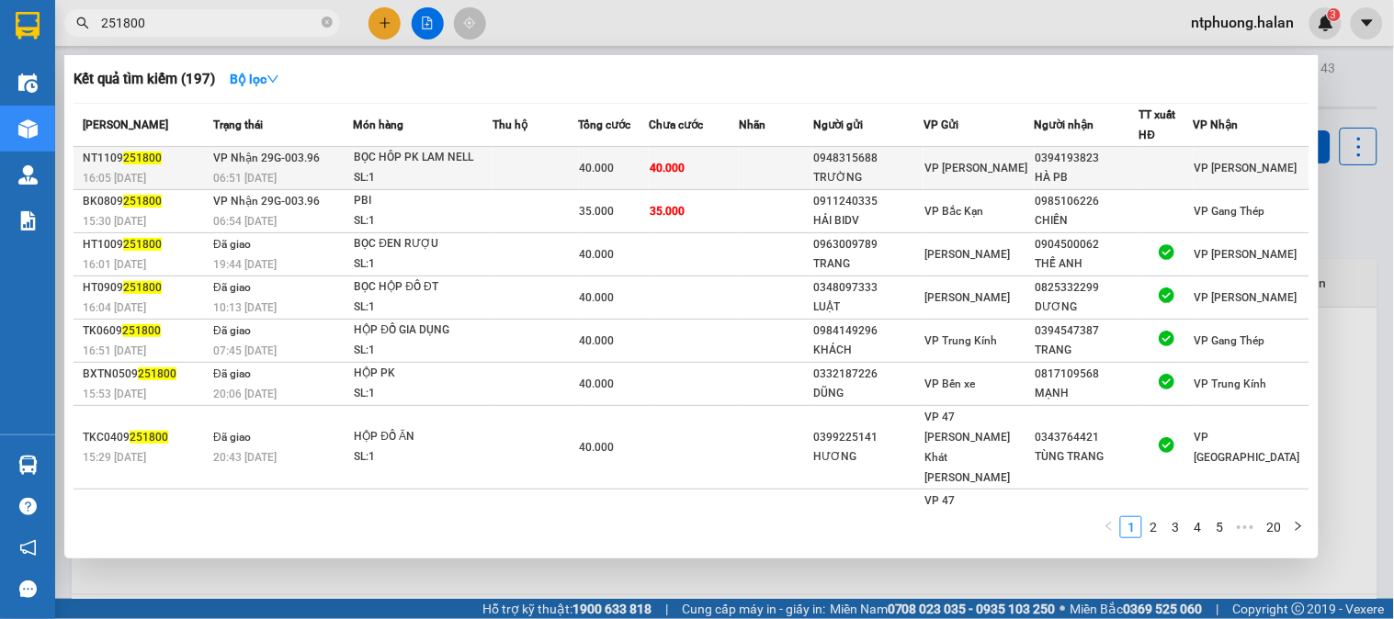
type input "251800"
click at [529, 164] on td at bounding box center [535, 168] width 85 height 43
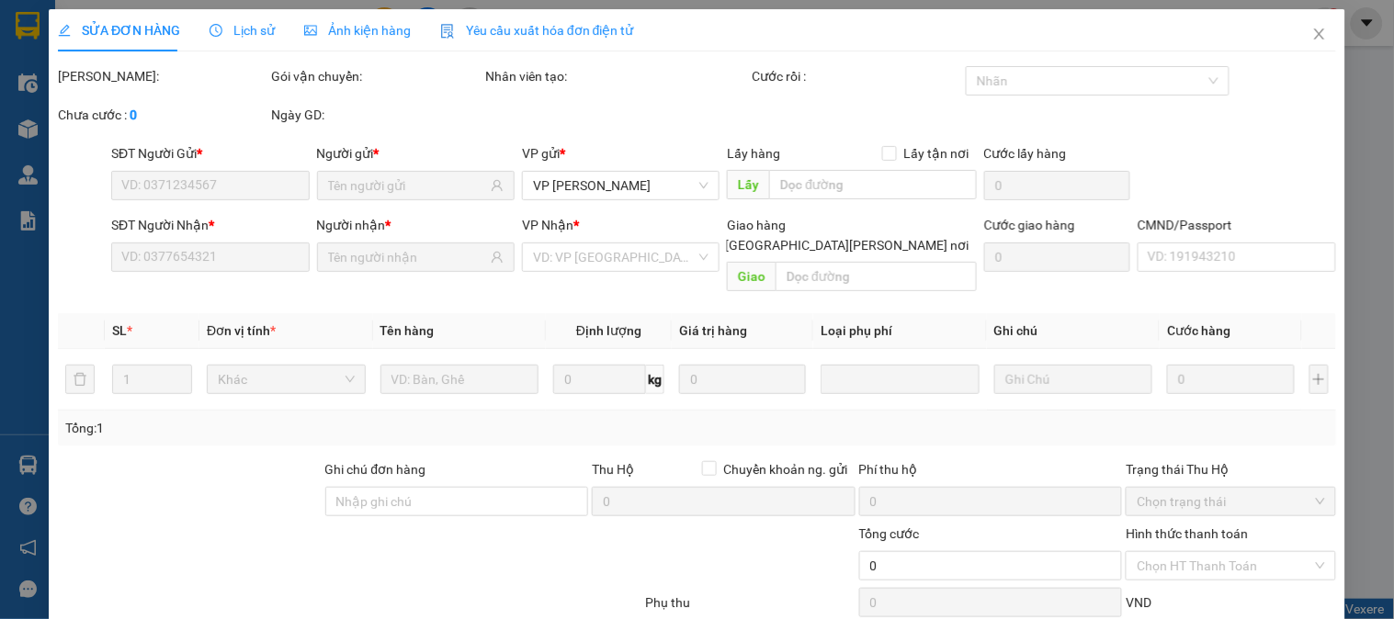
type input "0948315688"
type input "TRƯỜNG"
type input "0394193823"
type input "HÀ PB"
type input "40.000"
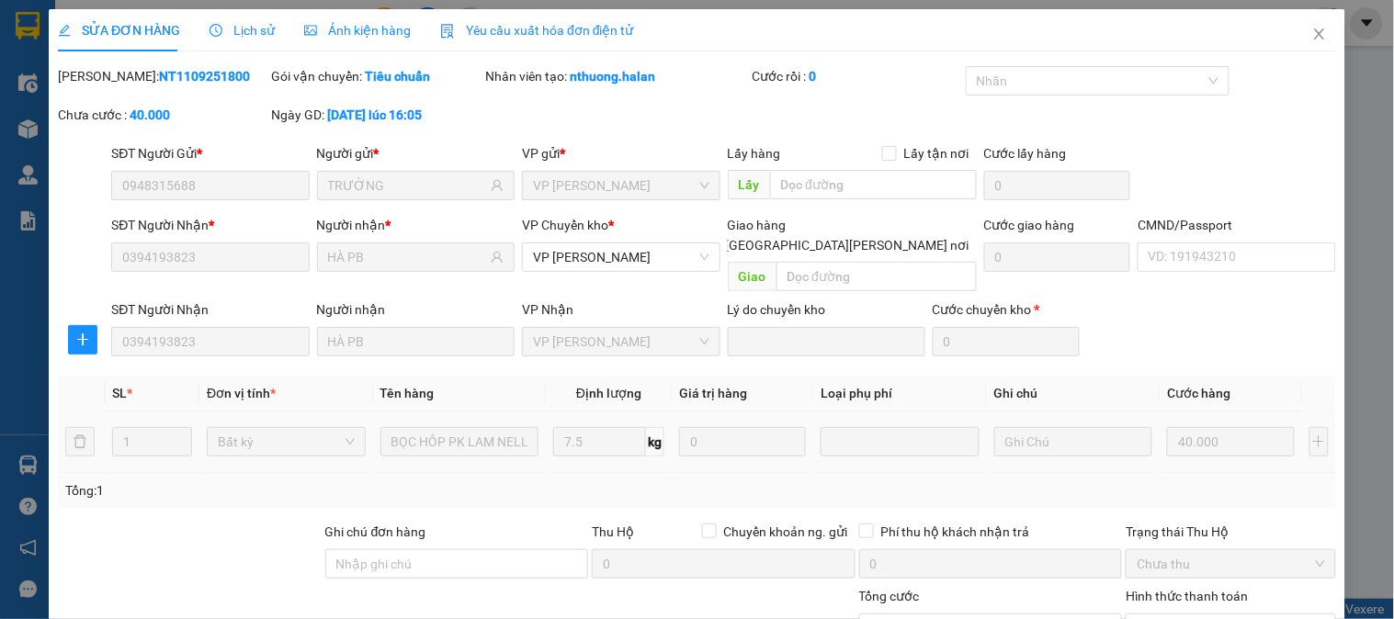
scroll to position [163, 0]
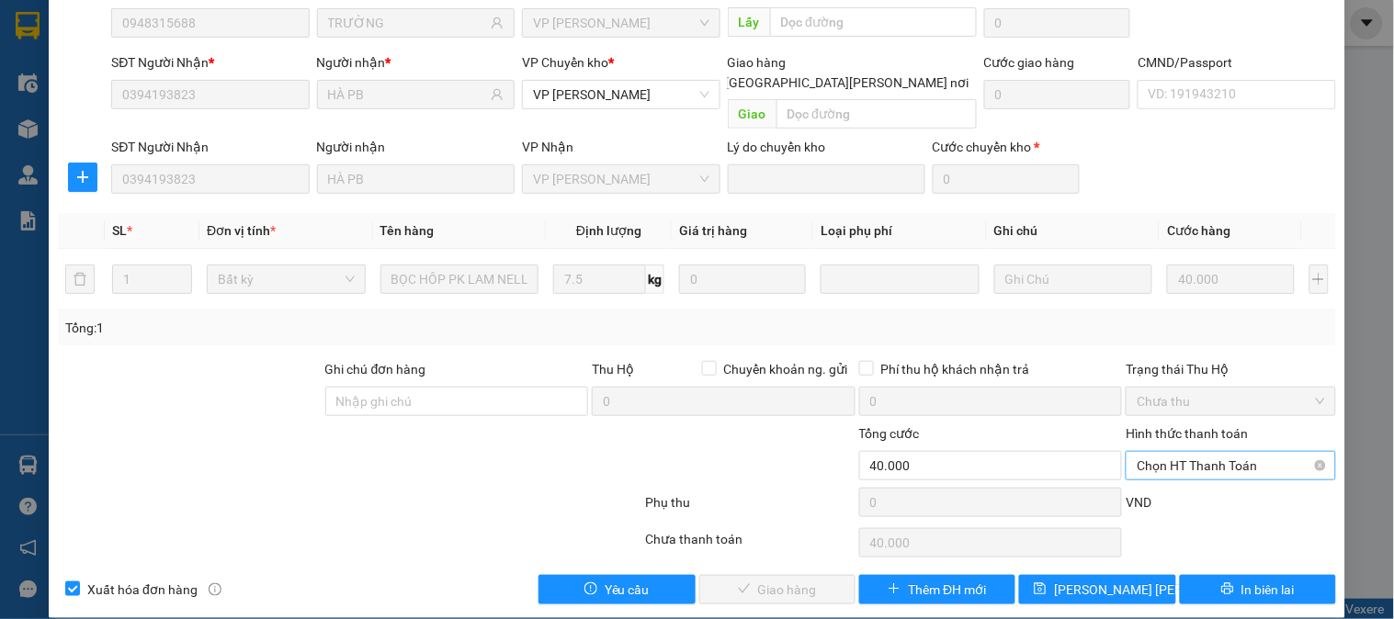
click at [1201, 452] on span "Chọn HT Thanh Toán" at bounding box center [1230, 466] width 187 height 28
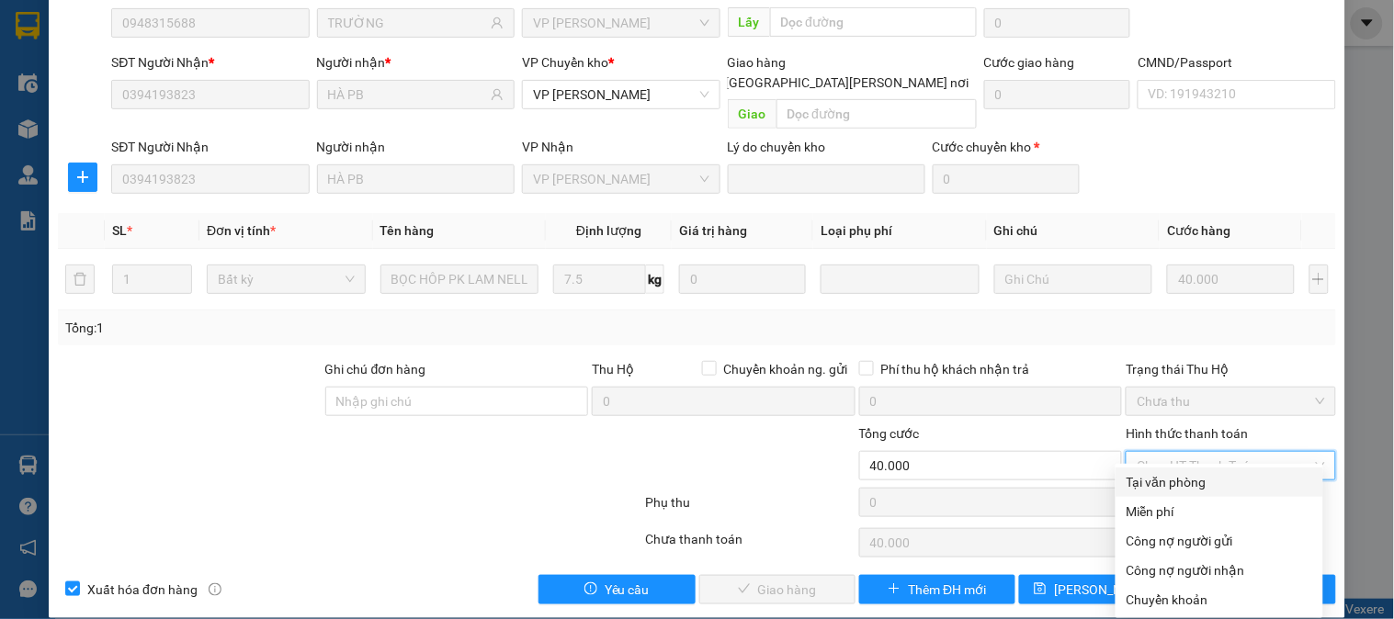
click at [1187, 485] on div "Tại văn phòng" at bounding box center [1220, 482] width 186 height 20
type input "0"
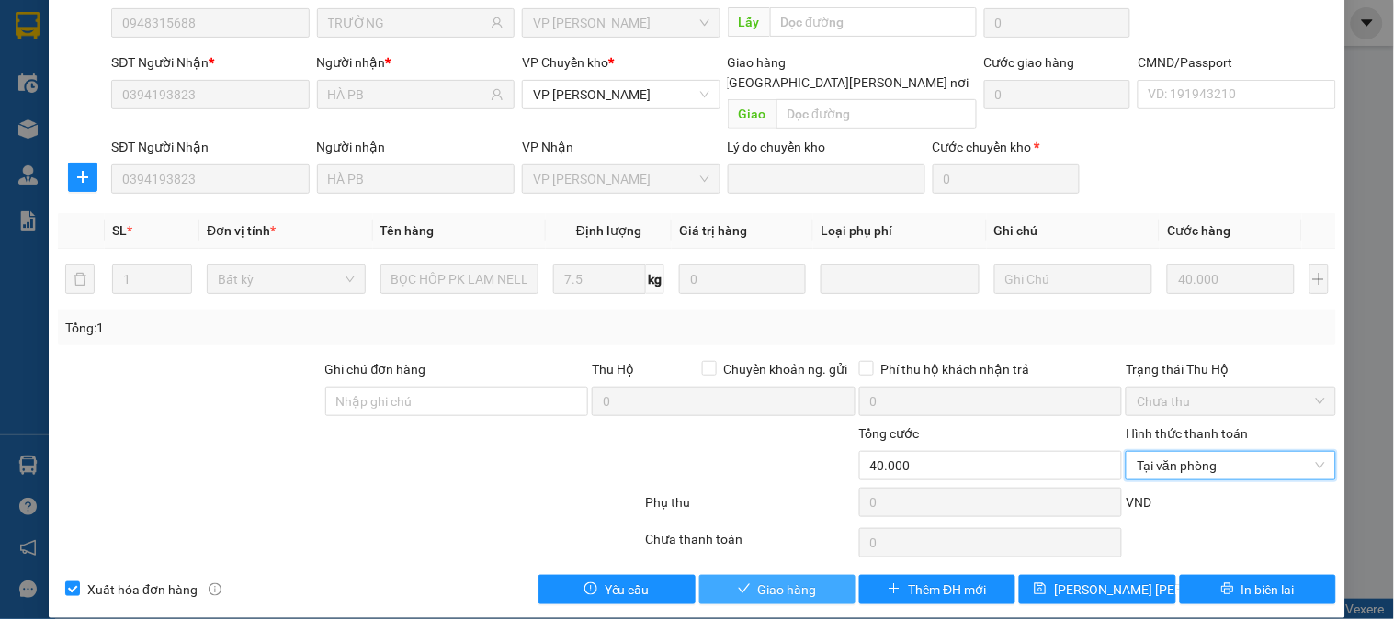
click at [787, 580] on span "Giao hàng" at bounding box center [787, 590] width 59 height 20
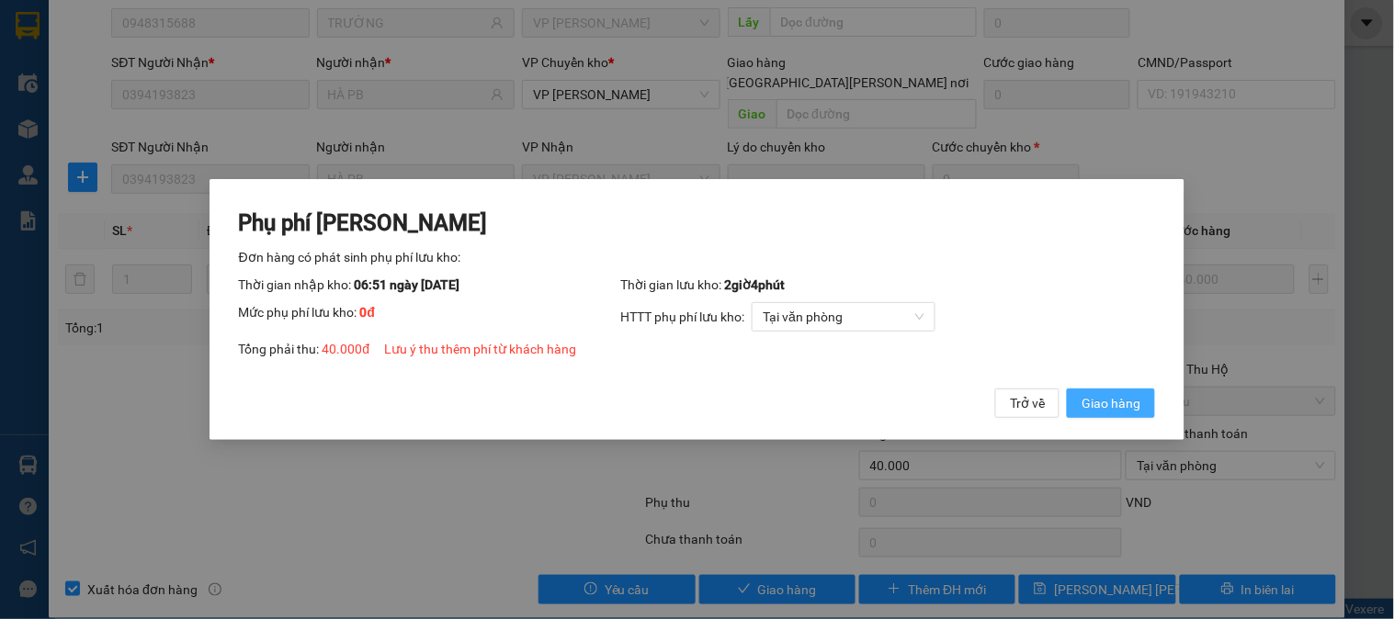
click at [1104, 398] on span "Giao hàng" at bounding box center [1111, 403] width 59 height 20
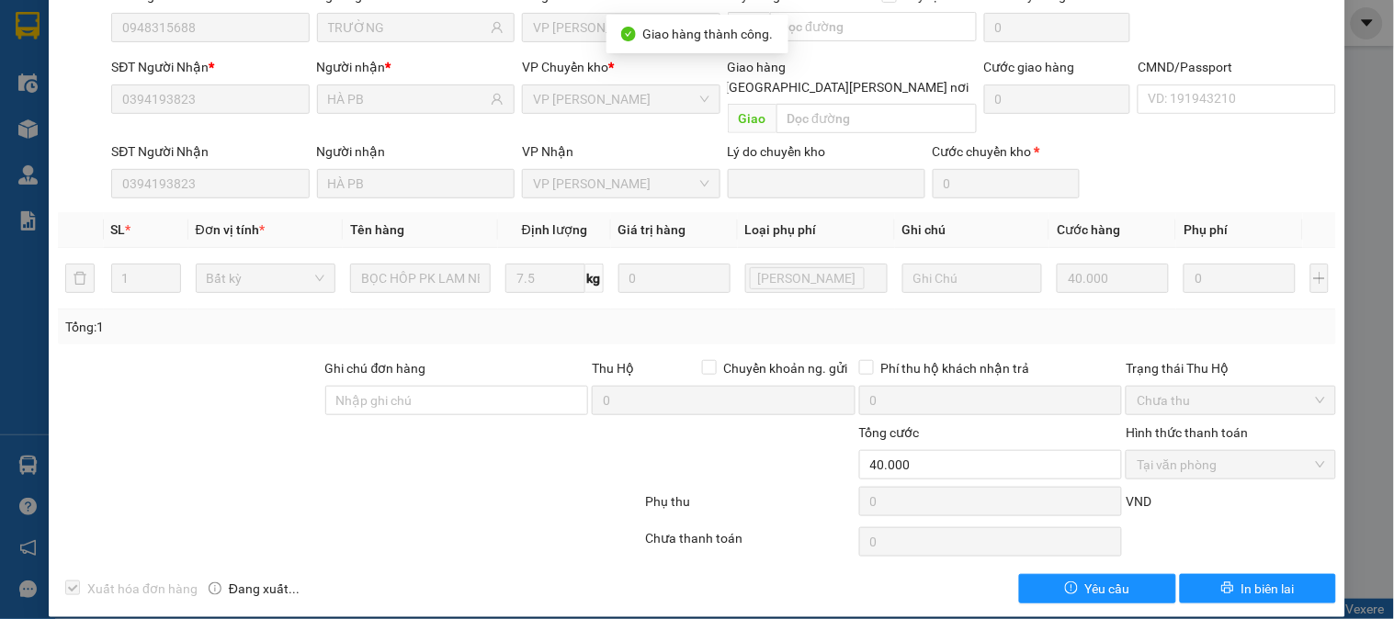
scroll to position [0, 0]
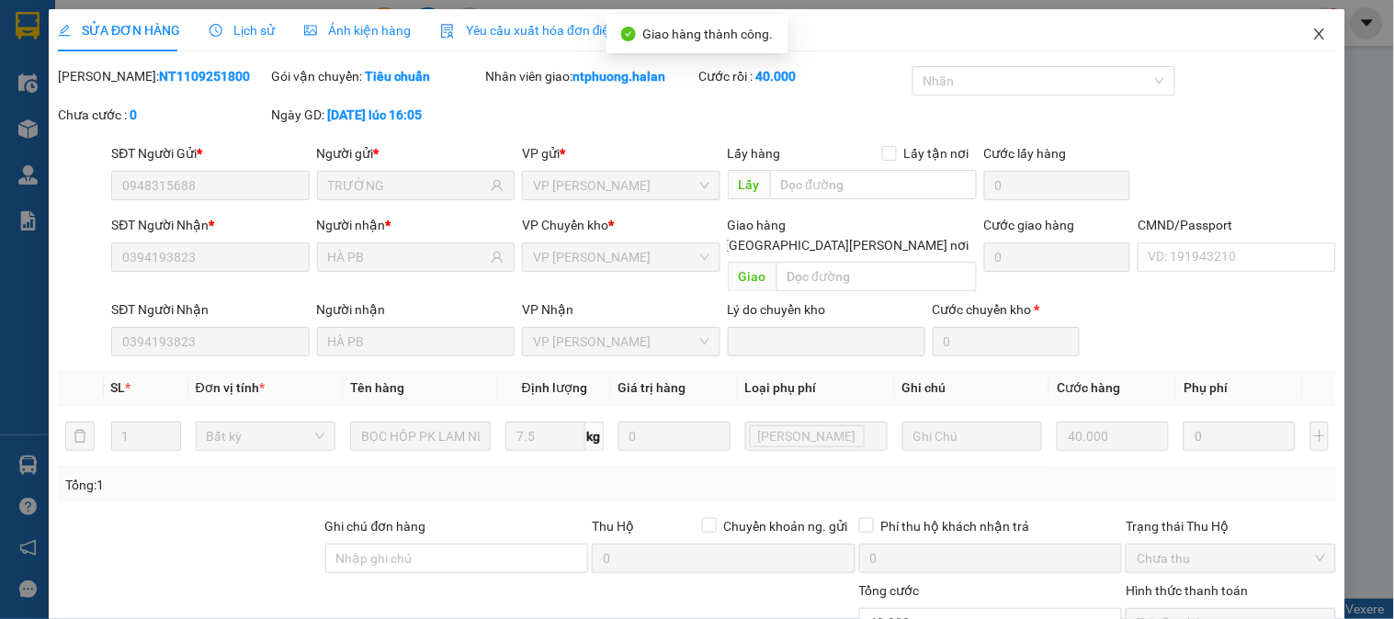
click at [1298, 25] on span "Close" at bounding box center [1319, 34] width 51 height 51
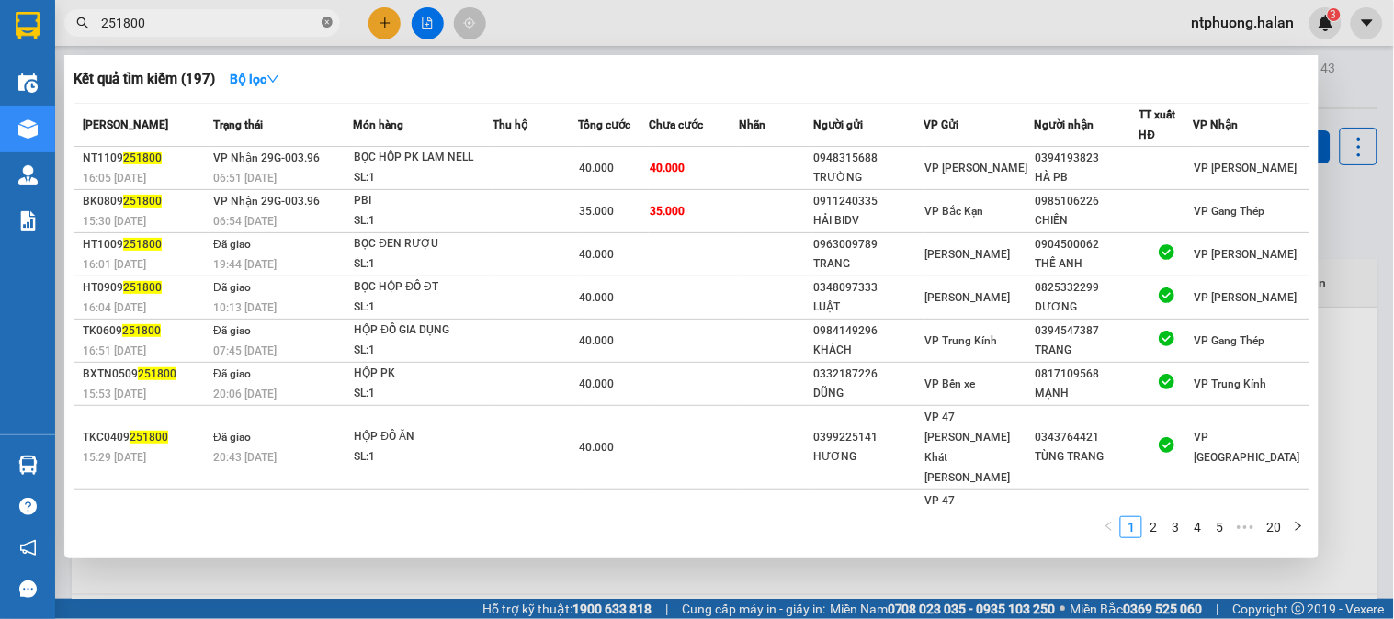
click at [323, 15] on span at bounding box center [327, 23] width 11 height 17
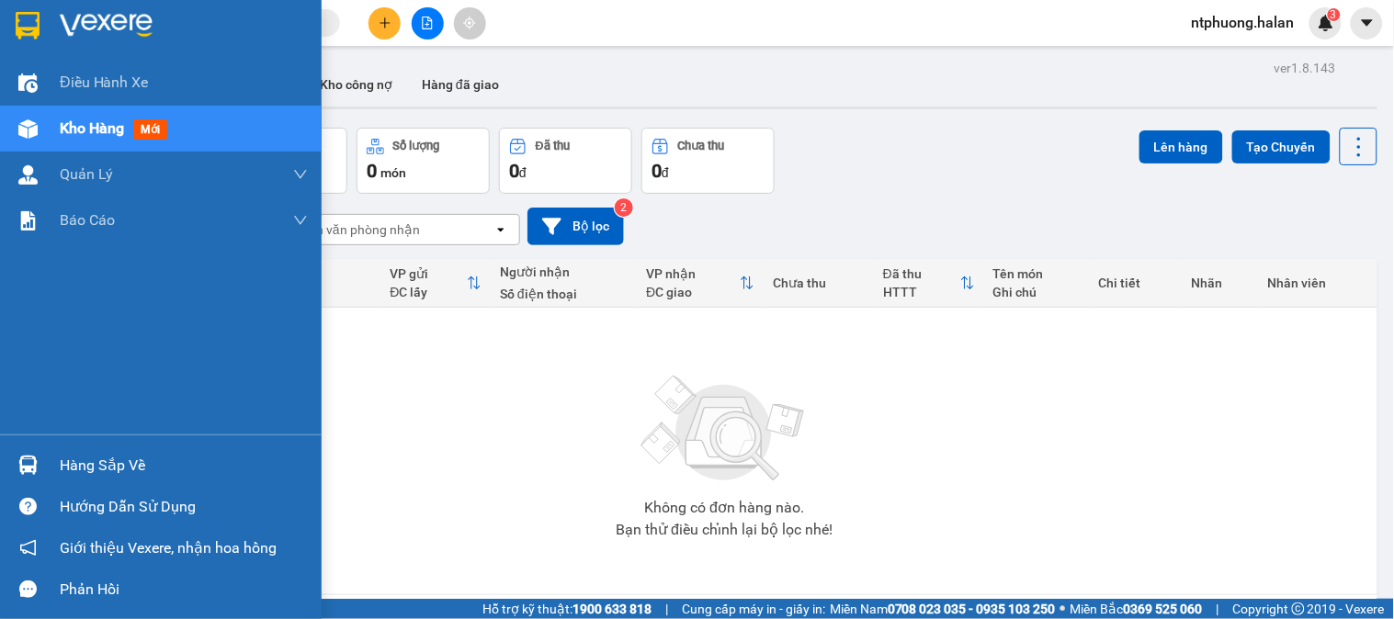
drag, startPoint x: 97, startPoint y: 462, endPoint x: 158, endPoint y: 457, distance: 60.9
click at [99, 461] on div "Hàng sắp về" at bounding box center [184, 466] width 248 height 28
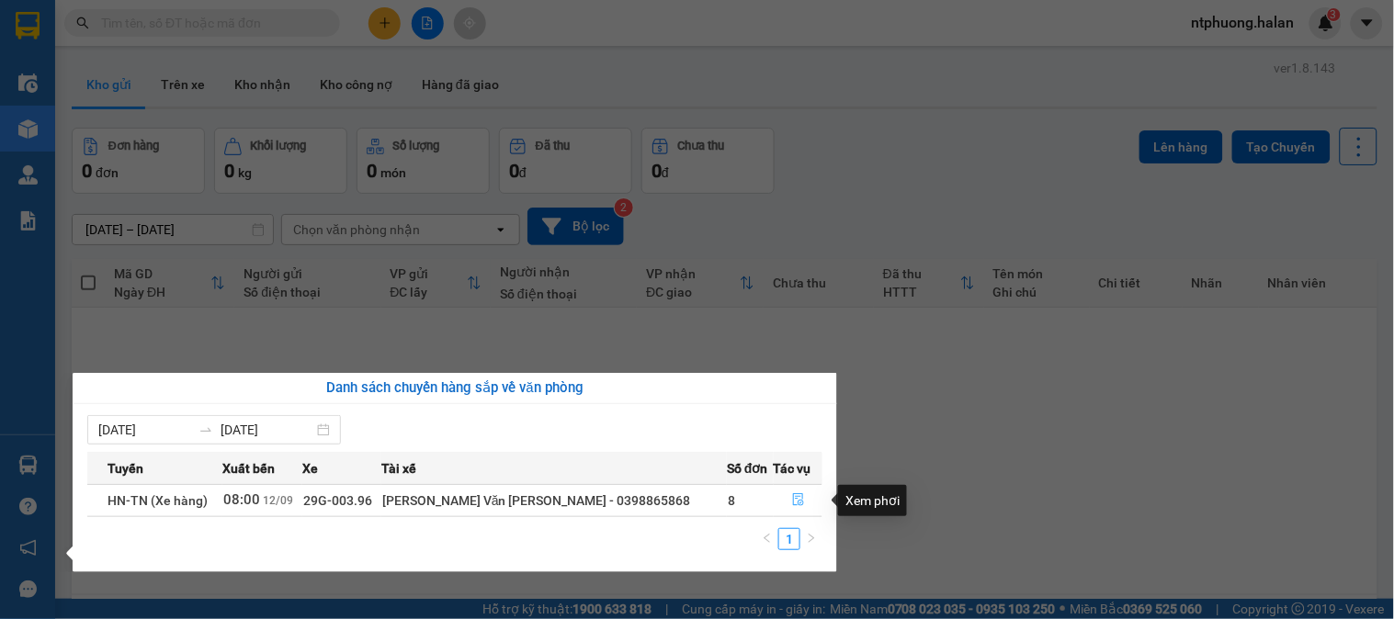
click at [792, 497] on icon "file-done" at bounding box center [798, 499] width 13 height 13
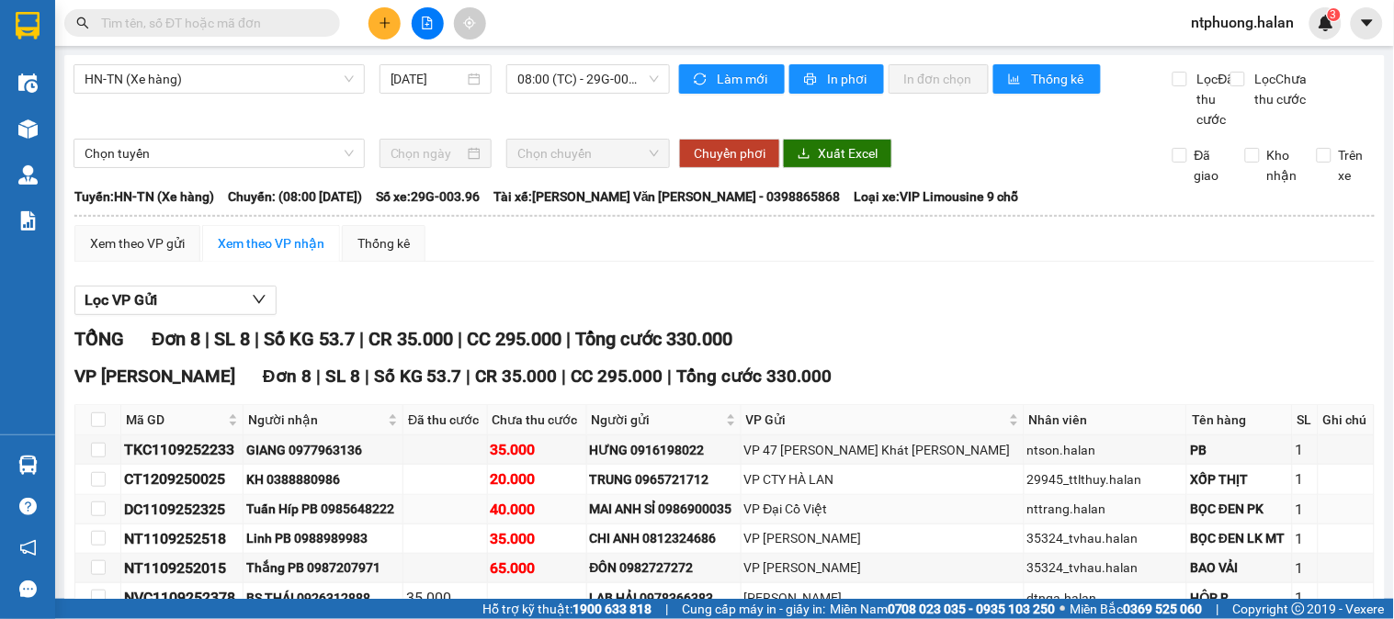
scroll to position [188, 0]
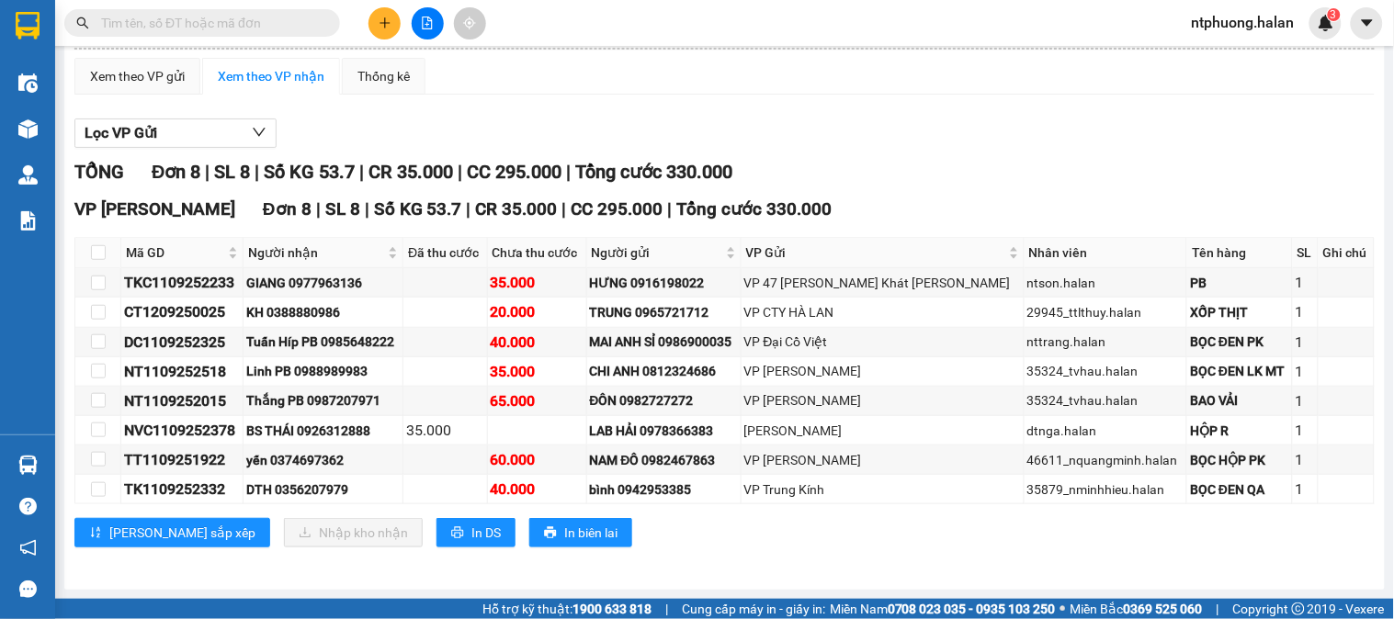
click at [278, 31] on input "text" at bounding box center [209, 23] width 217 height 20
click at [227, 18] on input "text" at bounding box center [209, 23] width 217 height 20
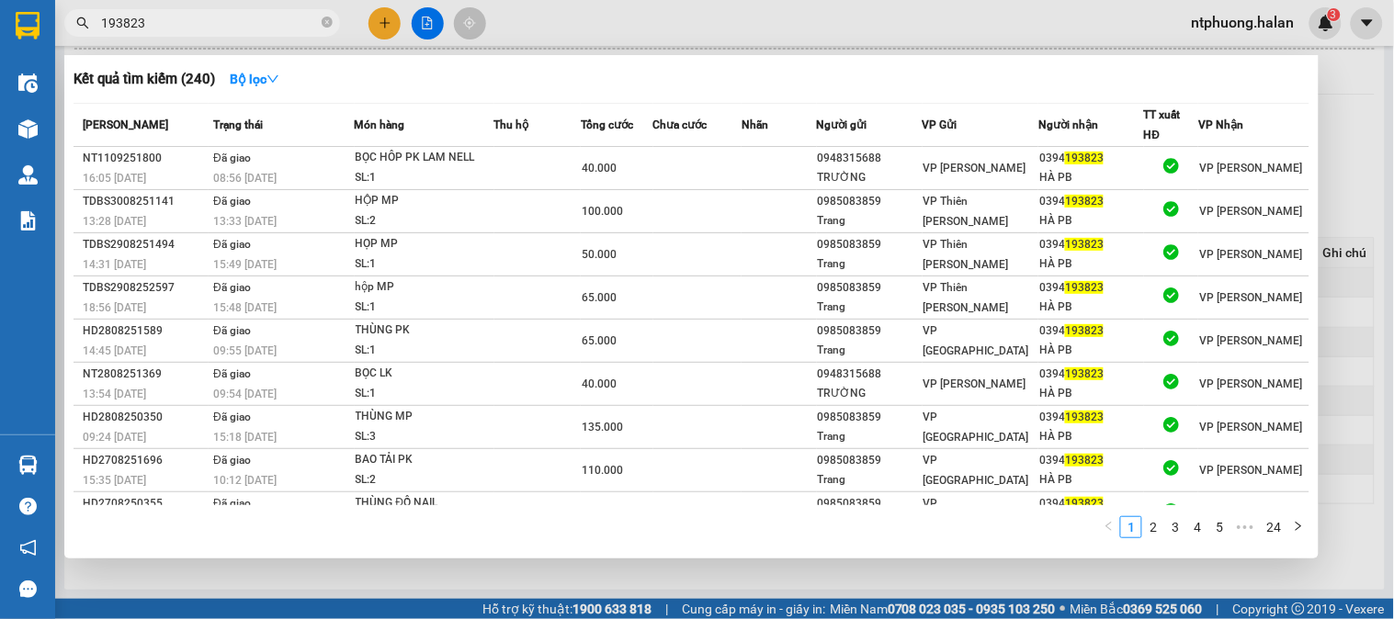
type input "193823"
click at [326, 18] on icon "close-circle" at bounding box center [327, 22] width 11 height 11
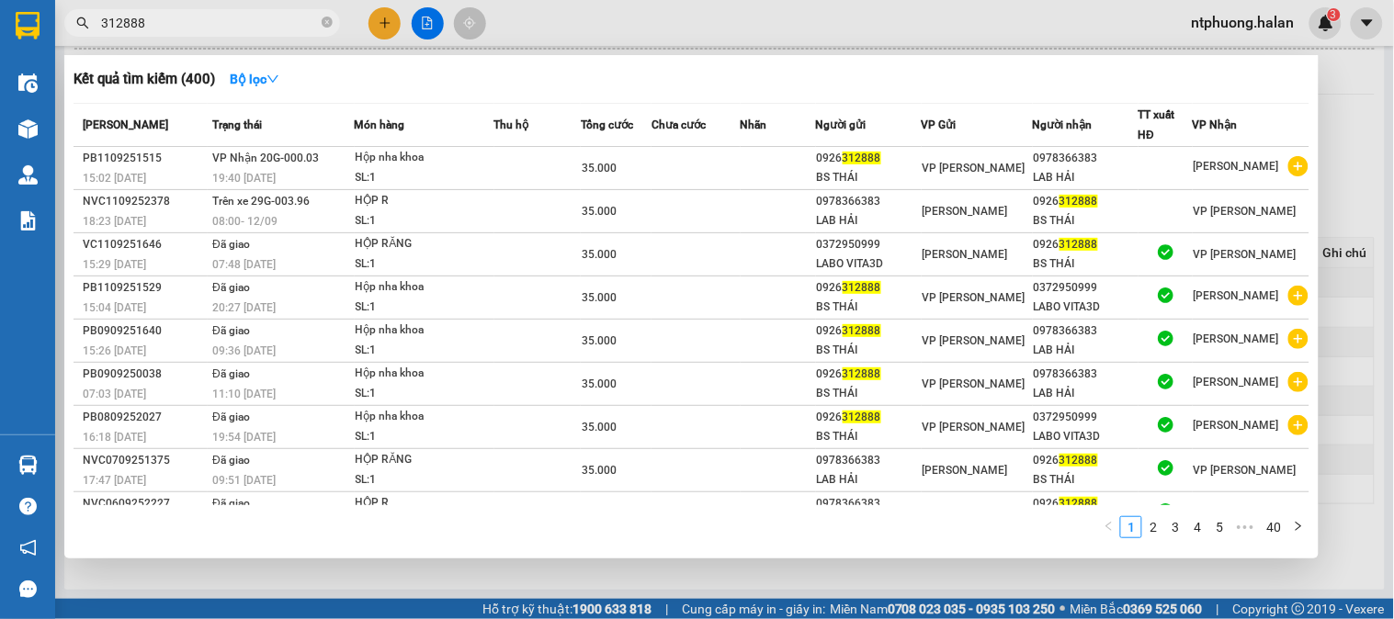
type input "312888"
click at [325, 19] on icon "close-circle" at bounding box center [327, 22] width 11 height 11
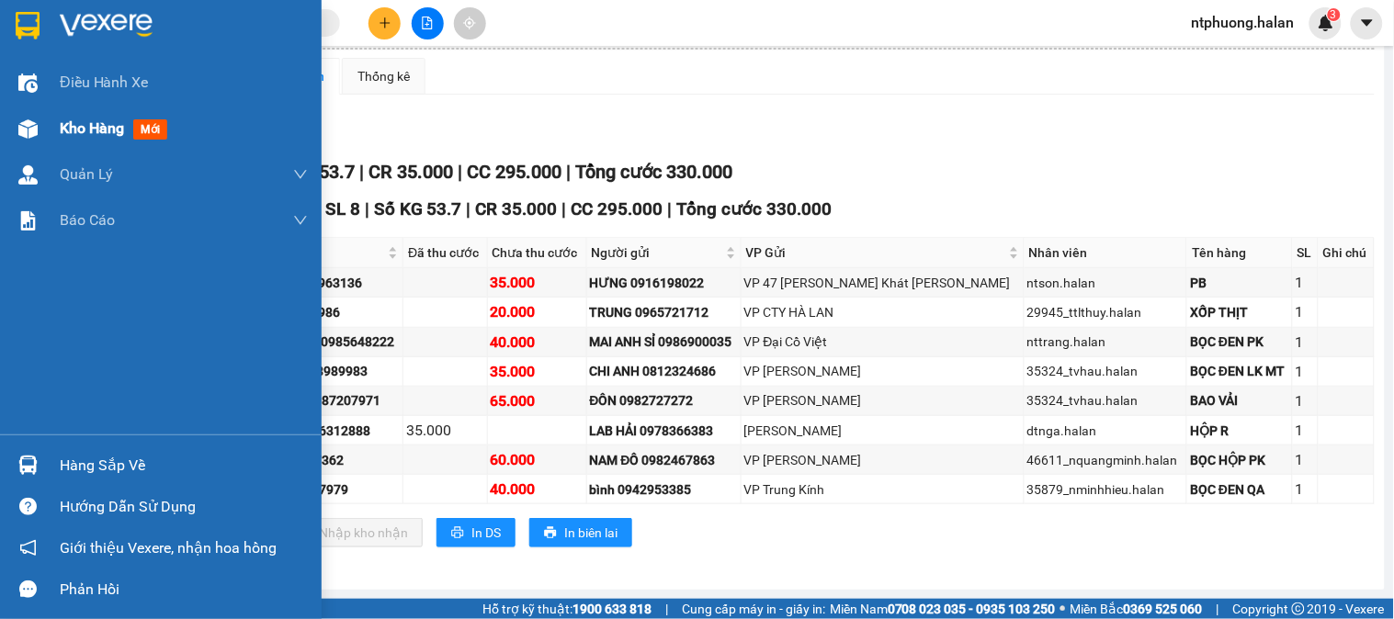
click at [74, 133] on span "Kho hàng" at bounding box center [92, 127] width 64 height 17
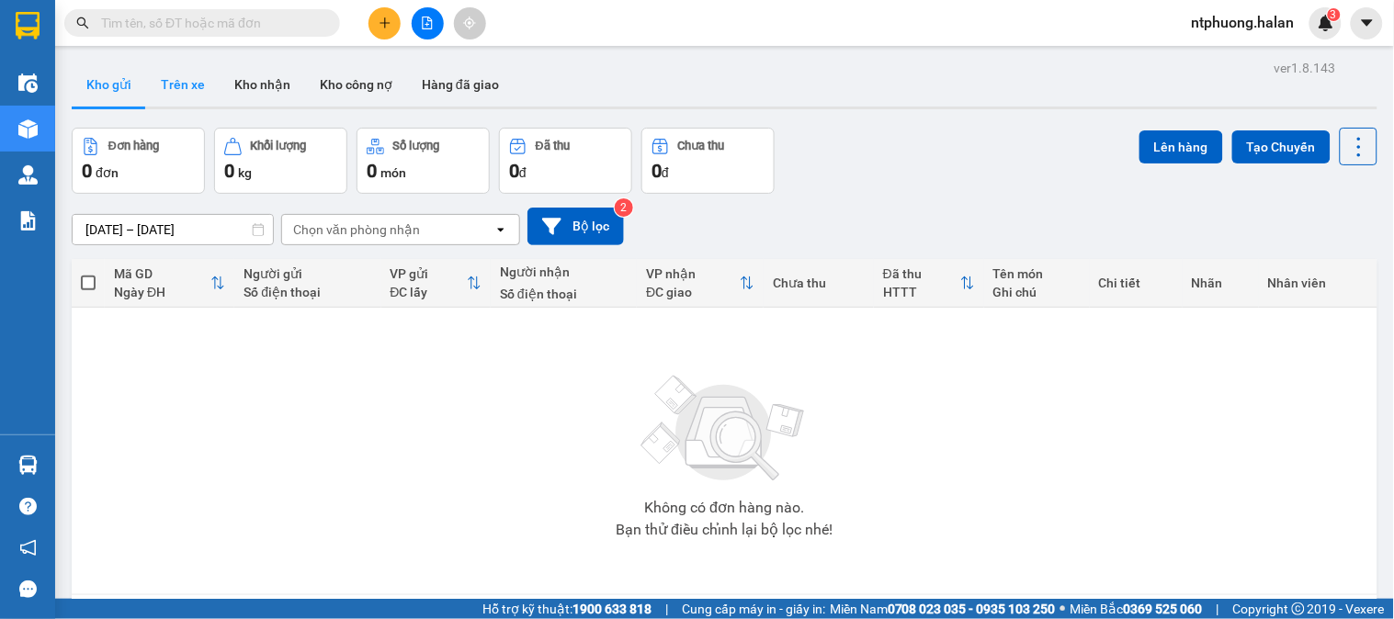
click at [168, 84] on button "Trên xe" at bounding box center [183, 84] width 74 height 44
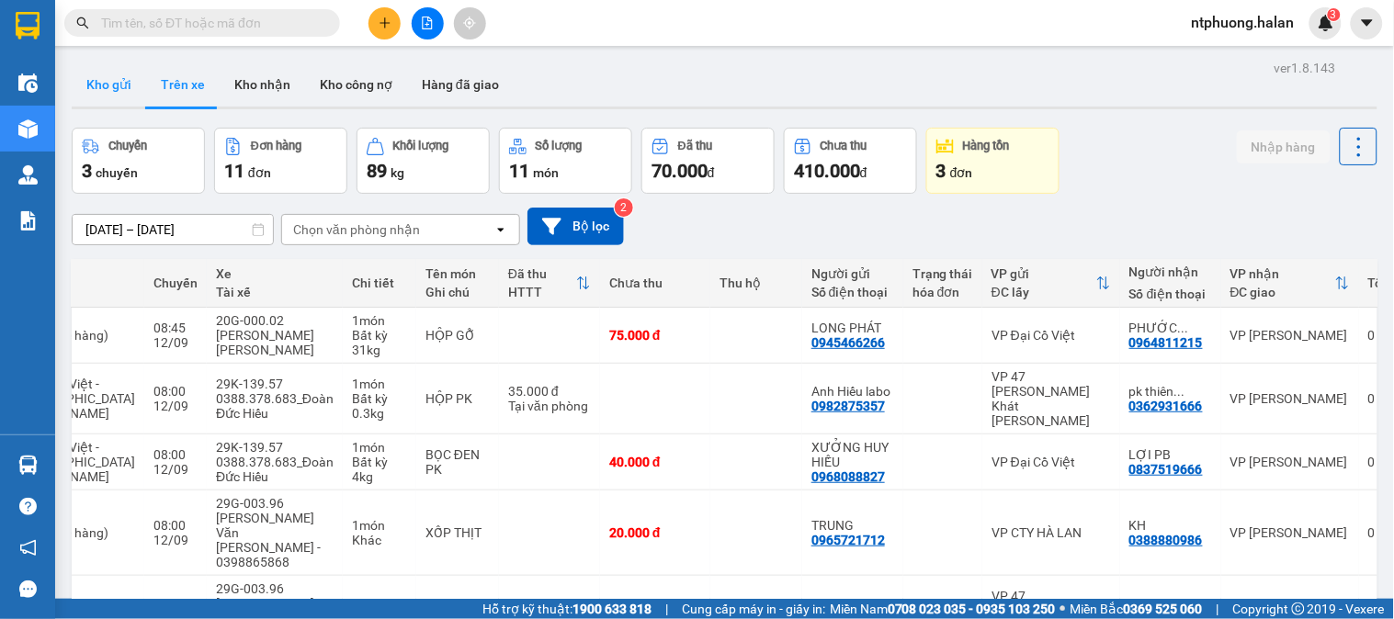
click at [94, 78] on button "Kho gửi" at bounding box center [109, 84] width 74 height 44
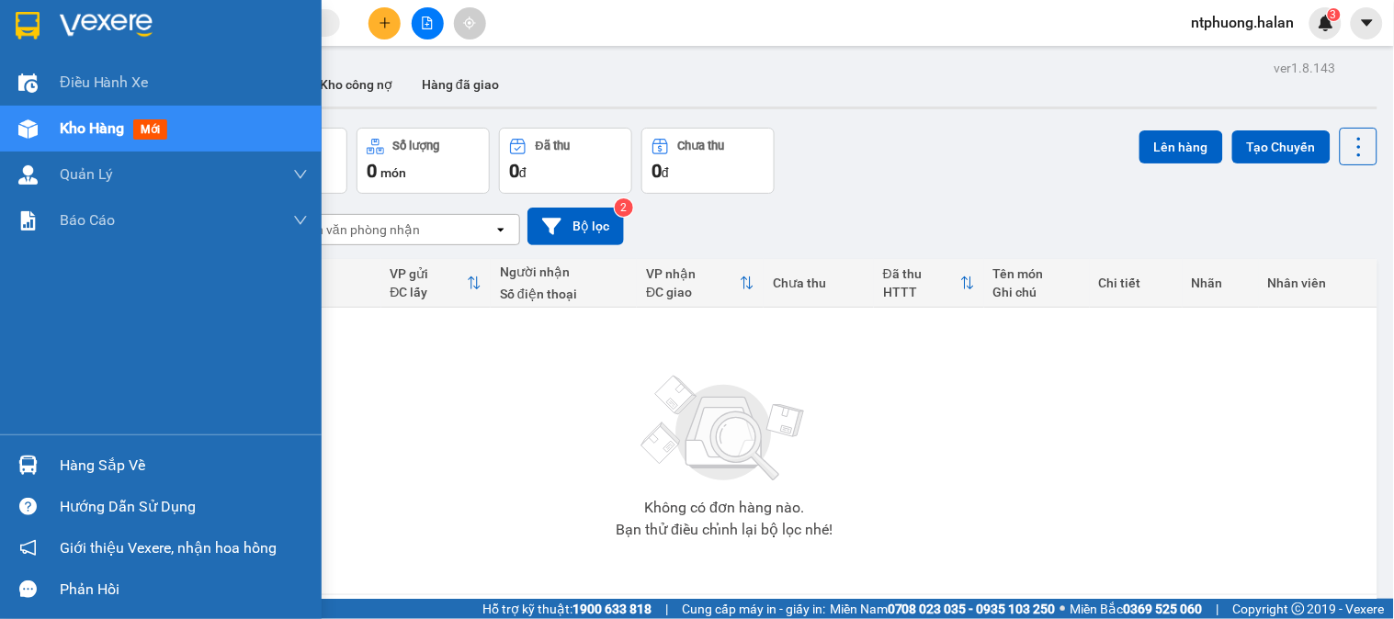
click at [103, 136] on span "Kho hàng" at bounding box center [92, 127] width 64 height 17
click at [118, 465] on div "Hàng sắp về" at bounding box center [184, 466] width 248 height 28
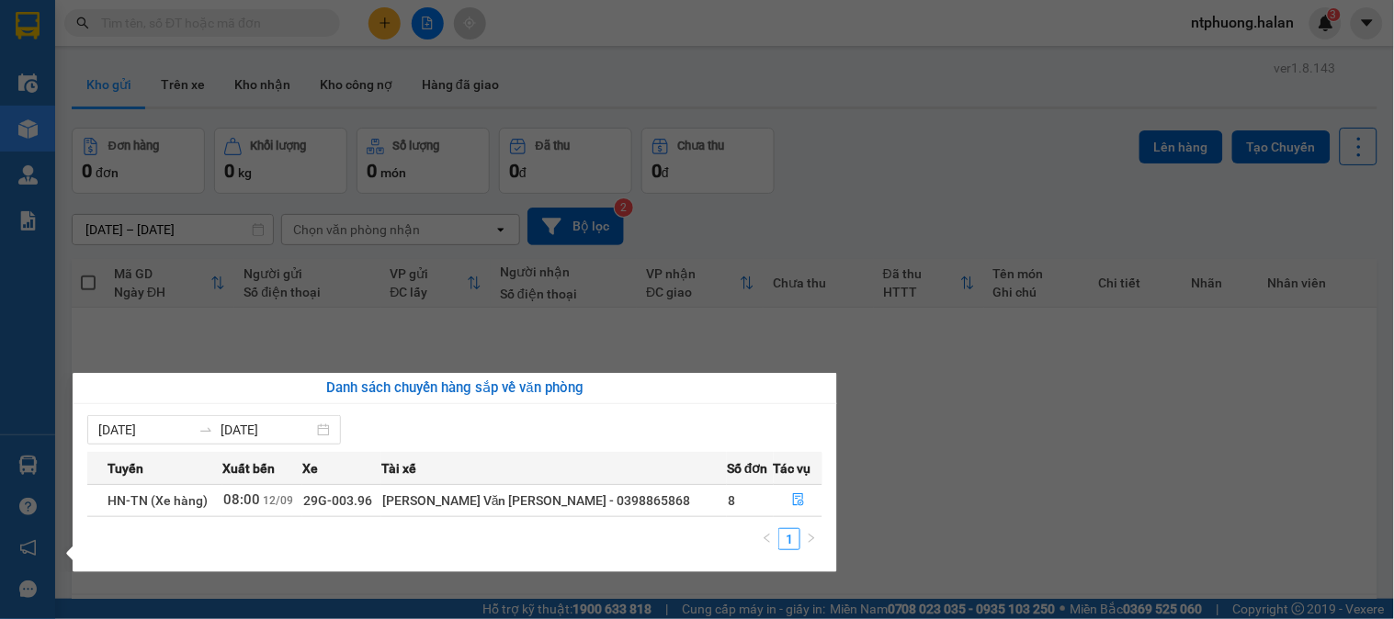
click at [1066, 544] on section "Kết quả tìm kiếm ( 400 ) Bộ lọc Mã ĐH Trạng thái Món hàng Thu hộ Tổng cước Chưa…" at bounding box center [697, 309] width 1394 height 619
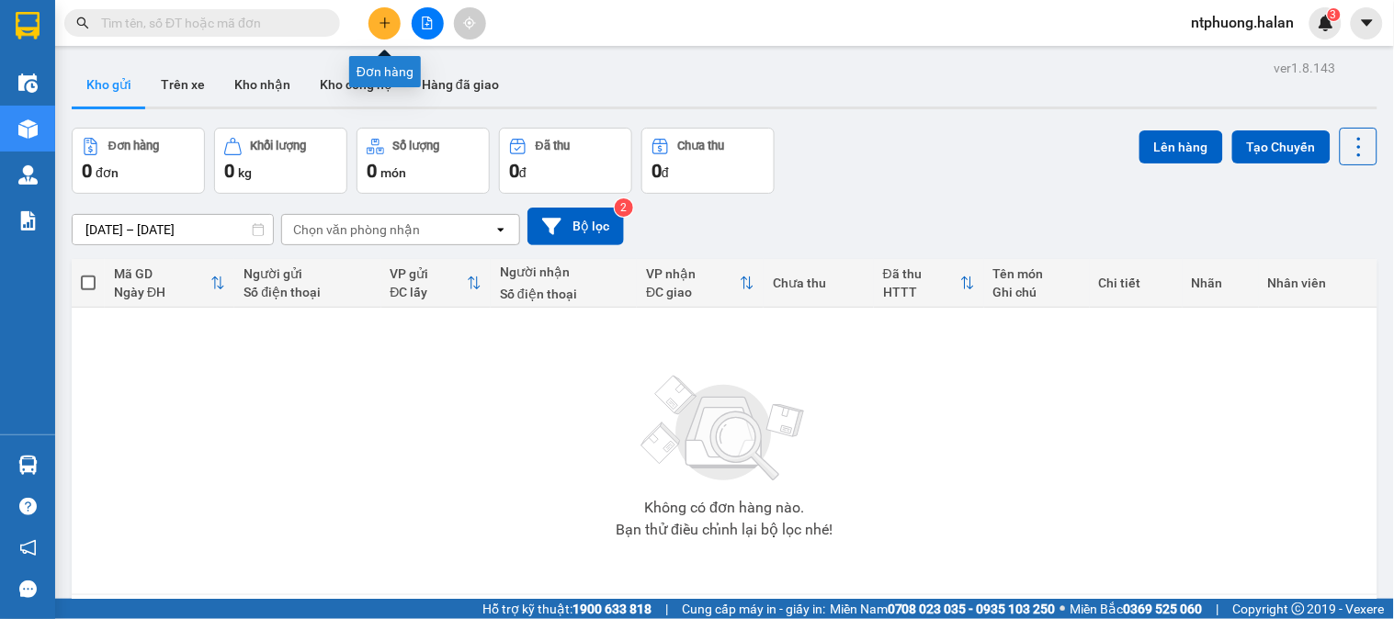
click at [384, 30] on button at bounding box center [384, 23] width 32 height 32
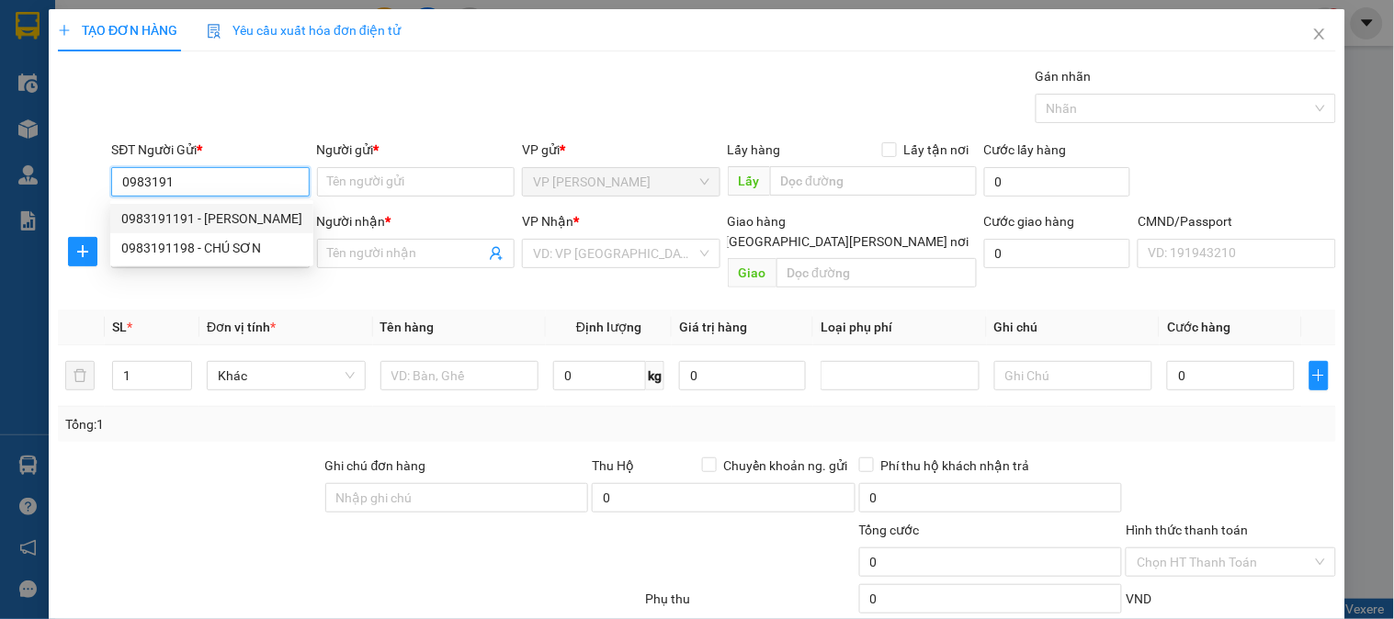
click at [178, 216] on div "0983191191 - Toản" at bounding box center [211, 219] width 181 height 20
type input "0983191191"
type input "Toản"
type input "0983191191"
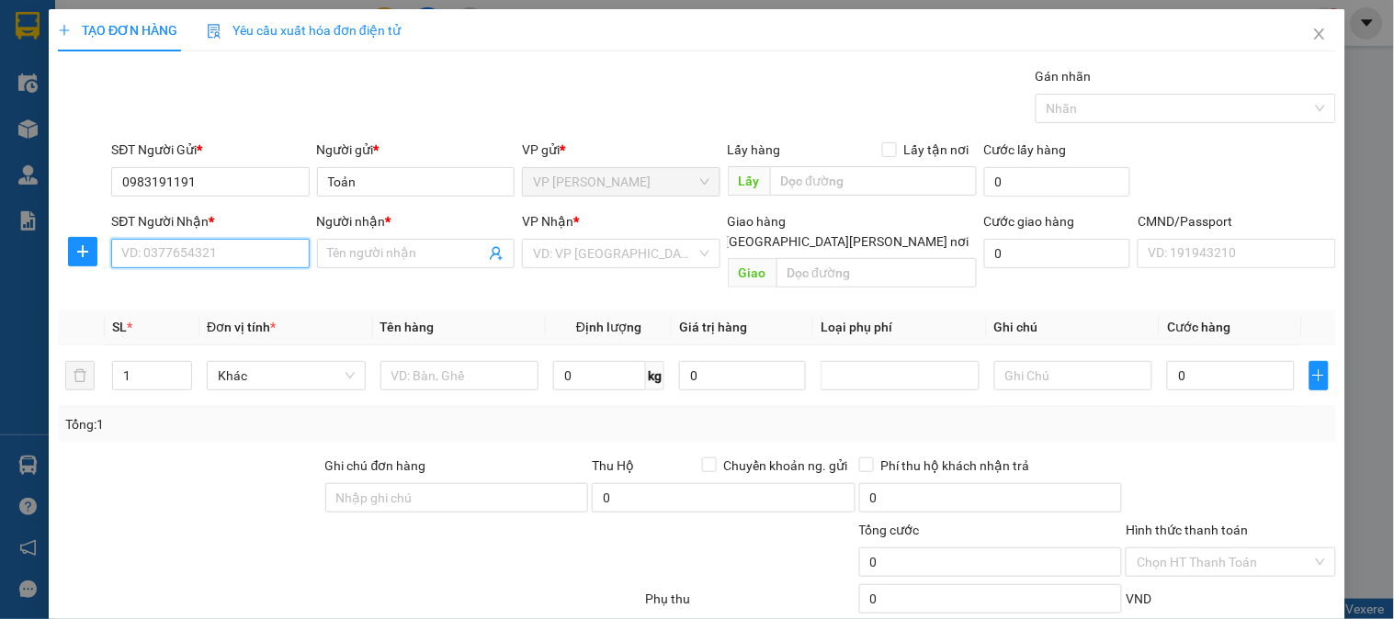
click at [181, 255] on input "SĐT Người Nhận *" at bounding box center [210, 253] width 198 height 29
click at [176, 297] on div "0367777939 - TÚ" at bounding box center [208, 290] width 174 height 20
type input "0367777939"
type input "TÚ"
type input "0367777939"
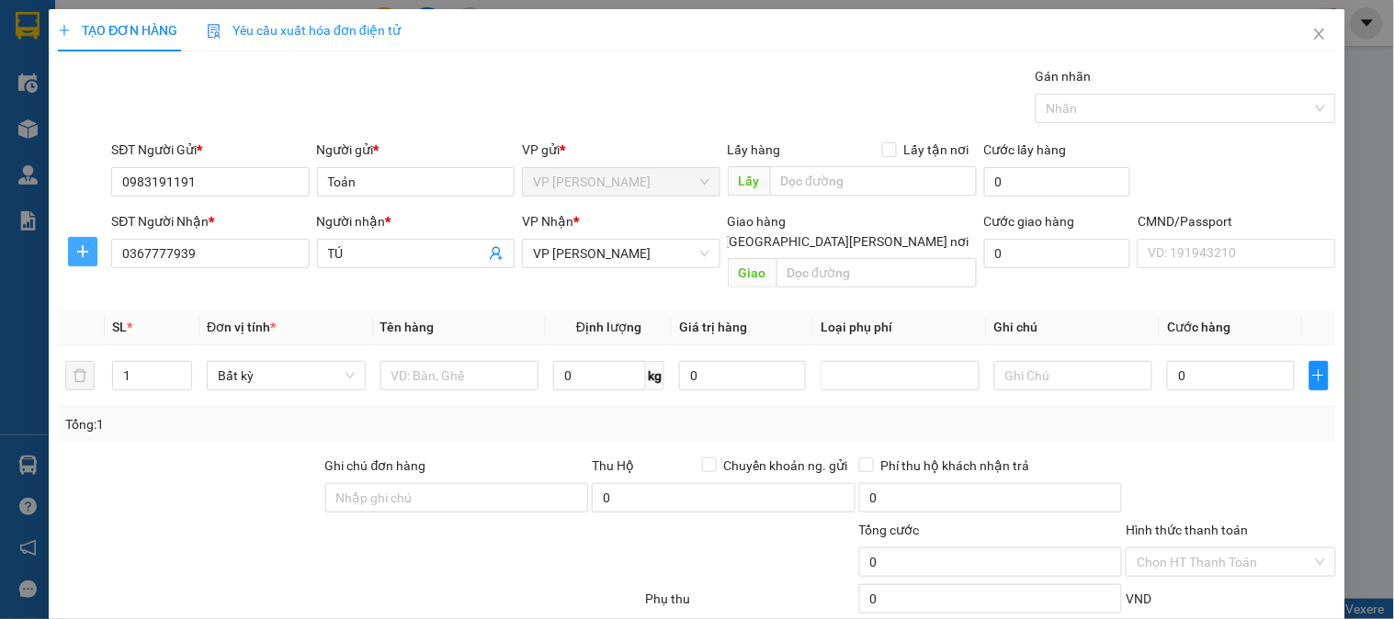
click at [69, 249] on span "plus" at bounding box center [83, 251] width 28 height 15
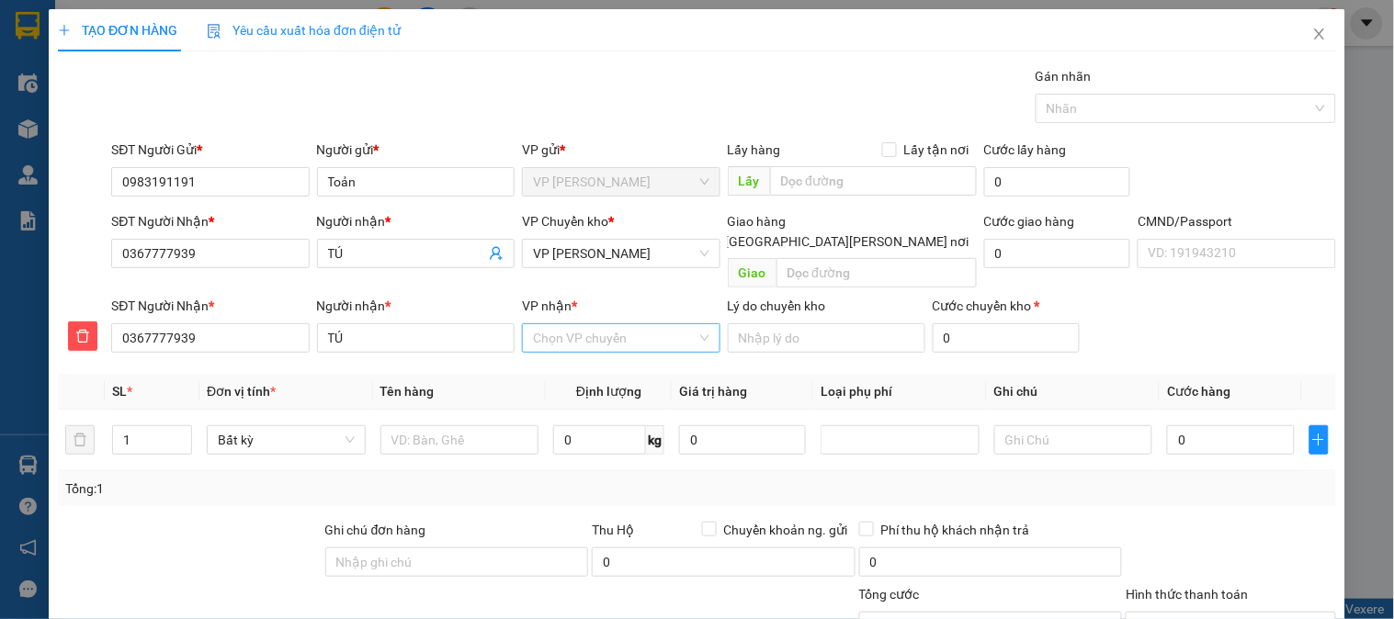
click at [607, 324] on input "VP nhận *" at bounding box center [614, 338] width 163 height 28
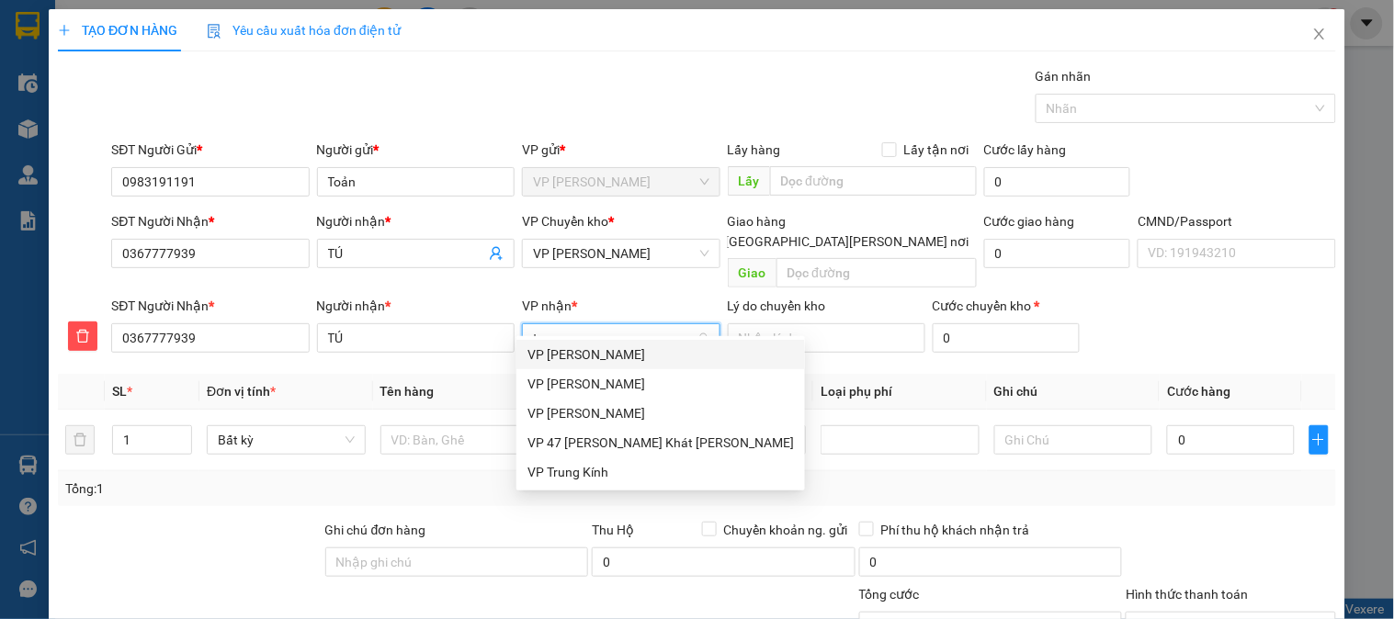
type input "tra"
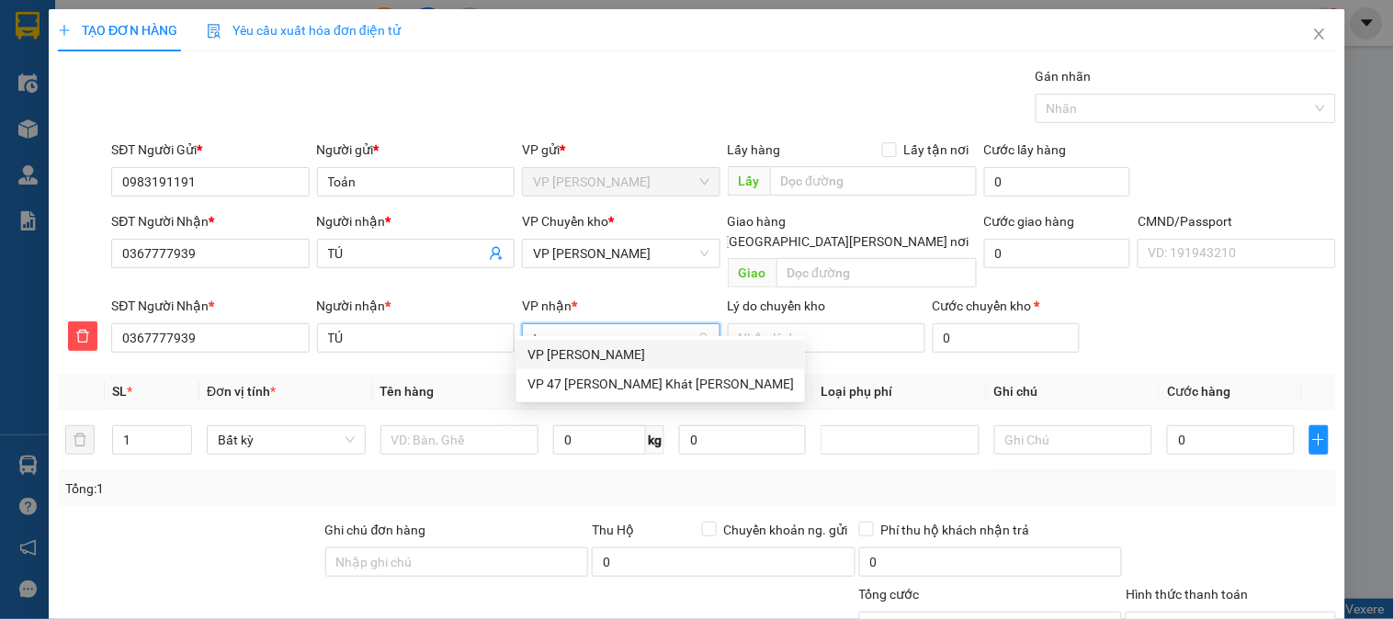
click at [595, 354] on div "VP [PERSON_NAME]" at bounding box center [660, 355] width 266 height 20
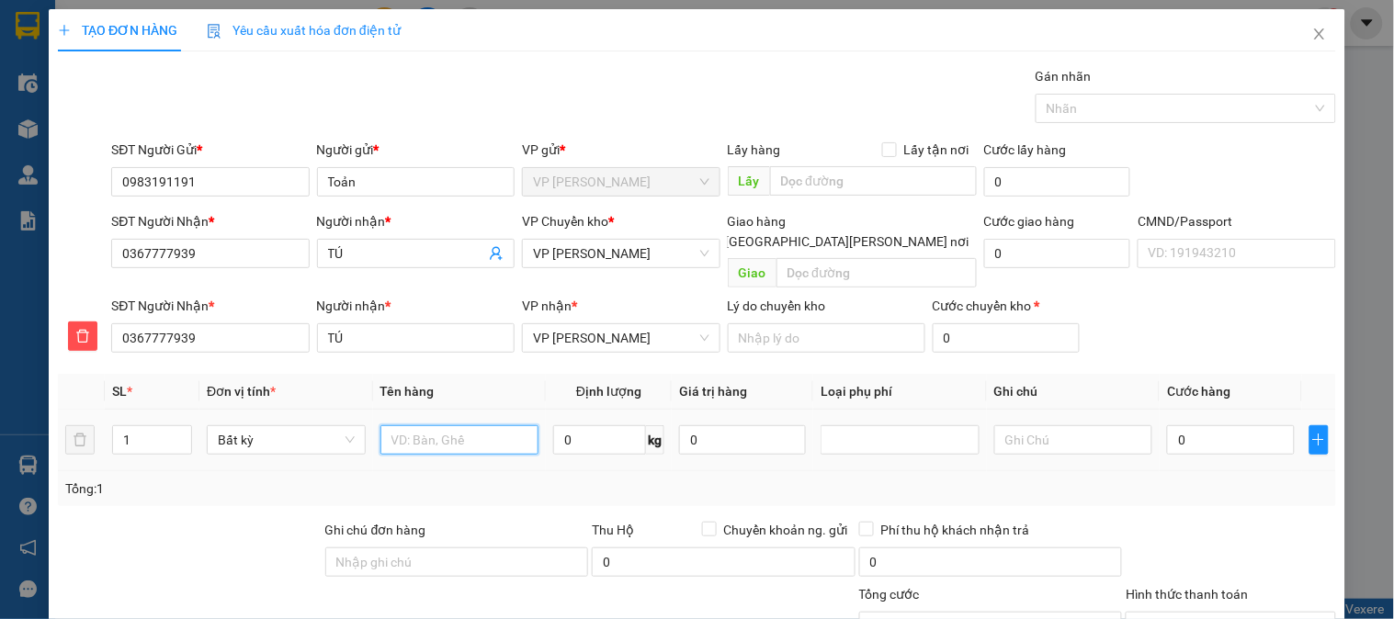
click at [454, 426] on input "text" at bounding box center [459, 439] width 159 height 29
type input "Hộp ĐT"
click at [618, 425] on input "0" at bounding box center [599, 439] width 93 height 29
click at [629, 254] on span "VP [PERSON_NAME]" at bounding box center [621, 254] width 176 height 28
type input "0.5"
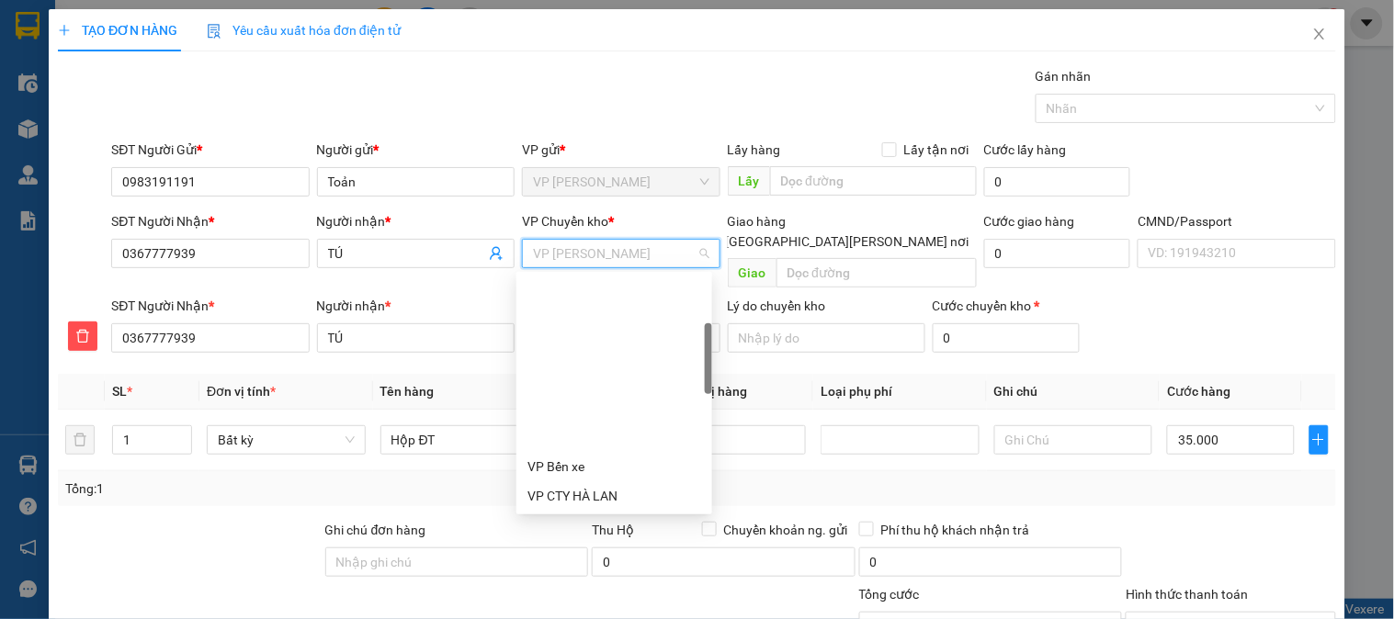
type input "35.000"
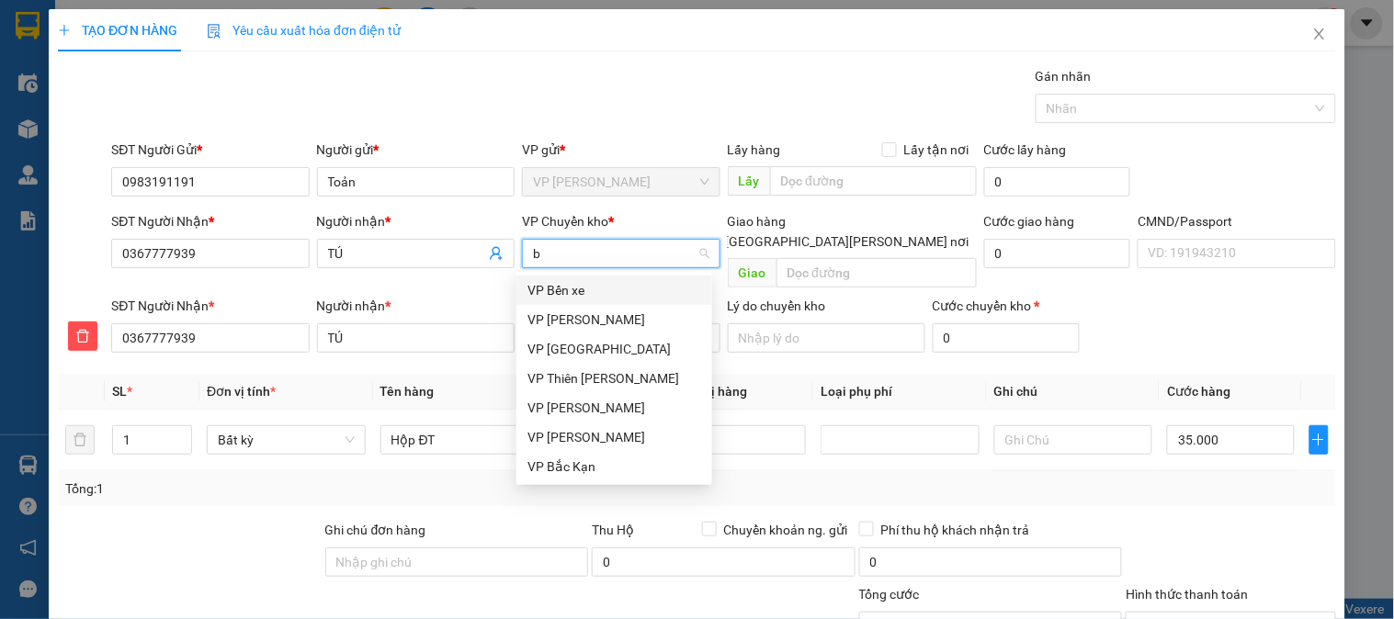
type input "b"
click at [581, 318] on div "VP [GEOGRAPHIC_DATA]" at bounding box center [614, 320] width 174 height 20
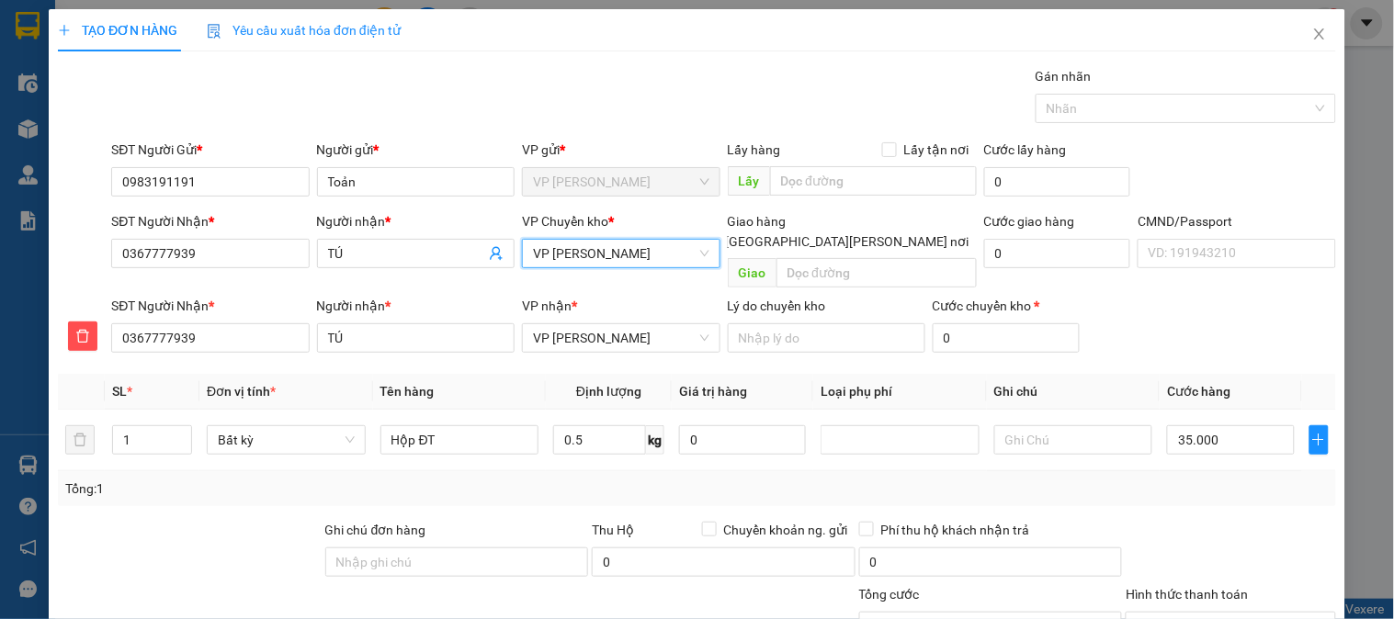
scroll to position [162, 0]
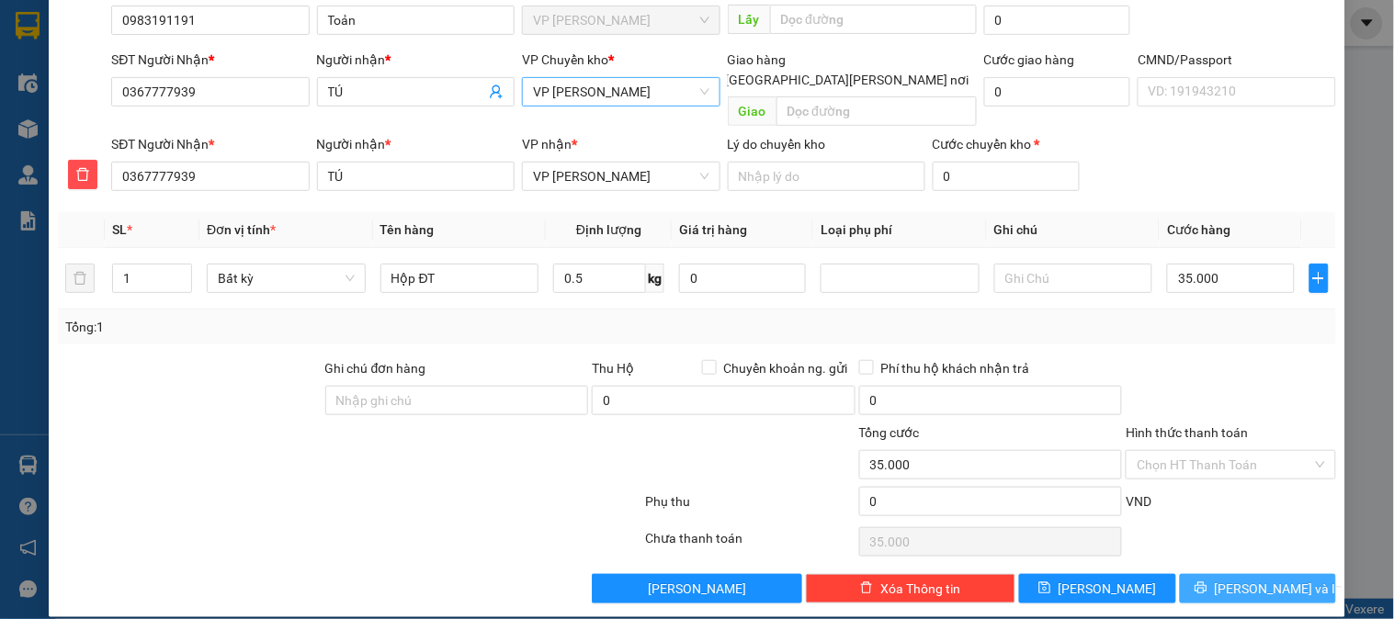
click at [1241, 579] on span "[PERSON_NAME] và In" at bounding box center [1279, 589] width 129 height 20
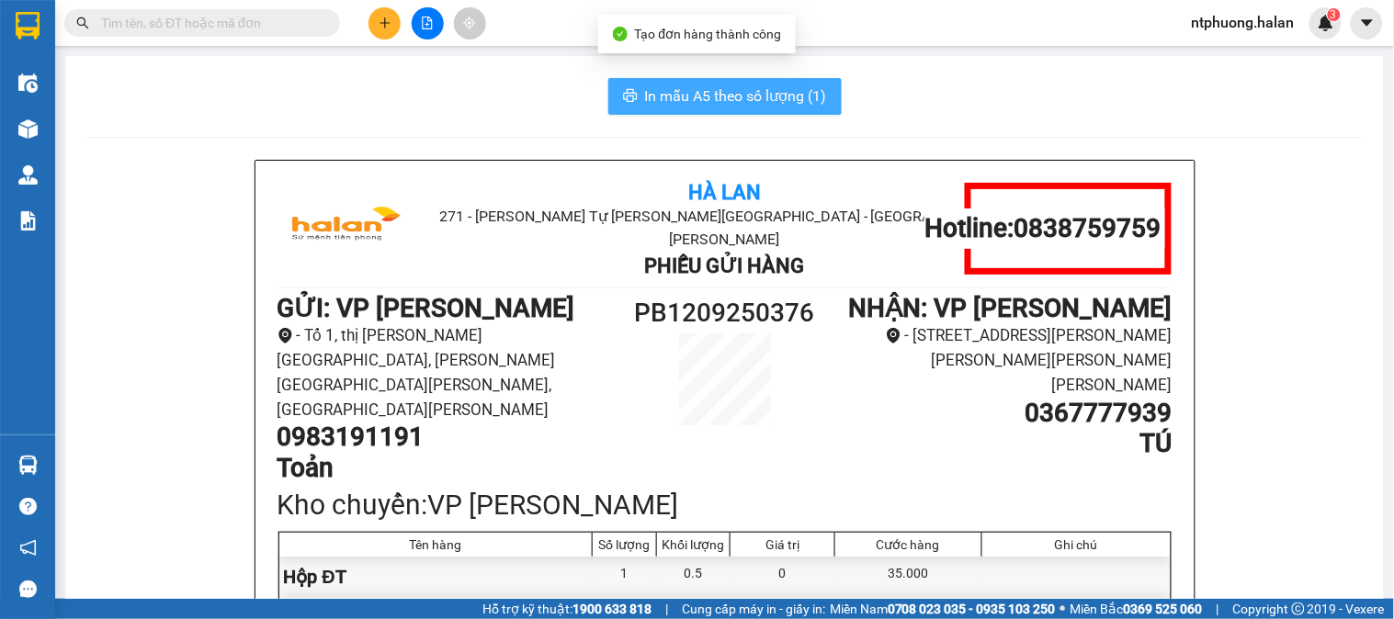
click at [719, 96] on span "In mẫu A5 theo số lượng (1)" at bounding box center [736, 96] width 182 height 23
click at [696, 85] on span "In mẫu A5 theo số lượng (1)" at bounding box center [736, 96] width 182 height 23
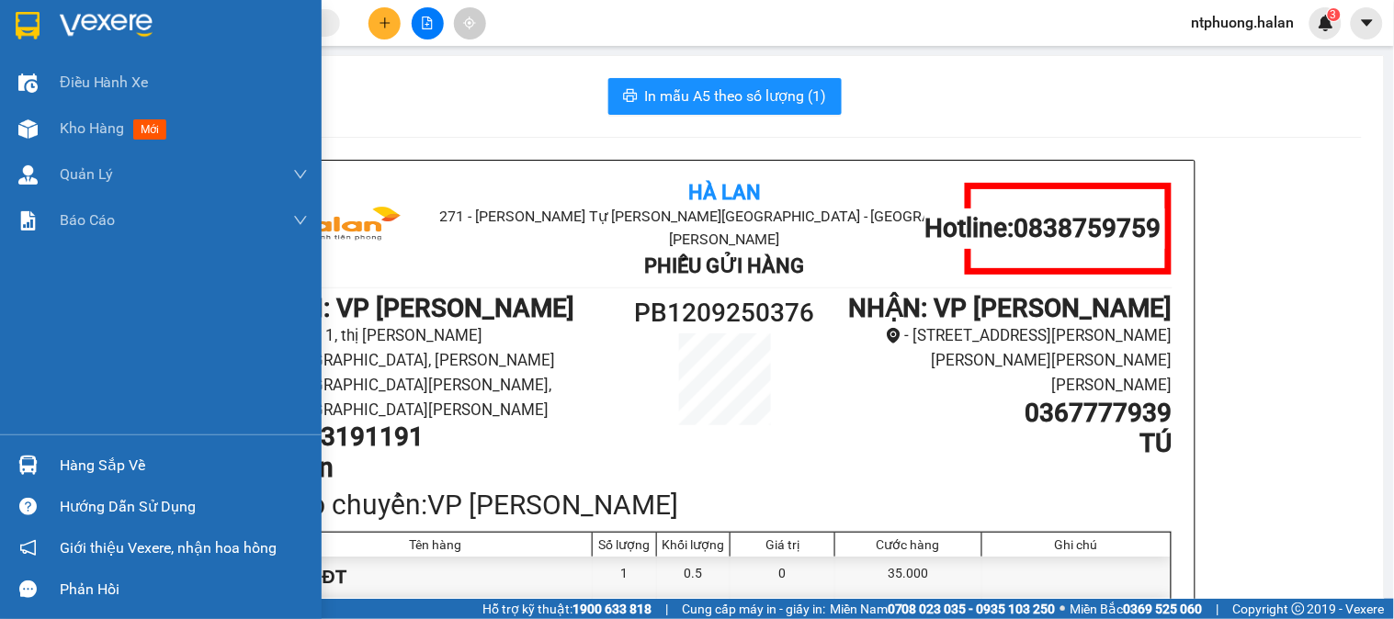
click at [135, 466] on div "Hàng sắp về" at bounding box center [184, 466] width 248 height 28
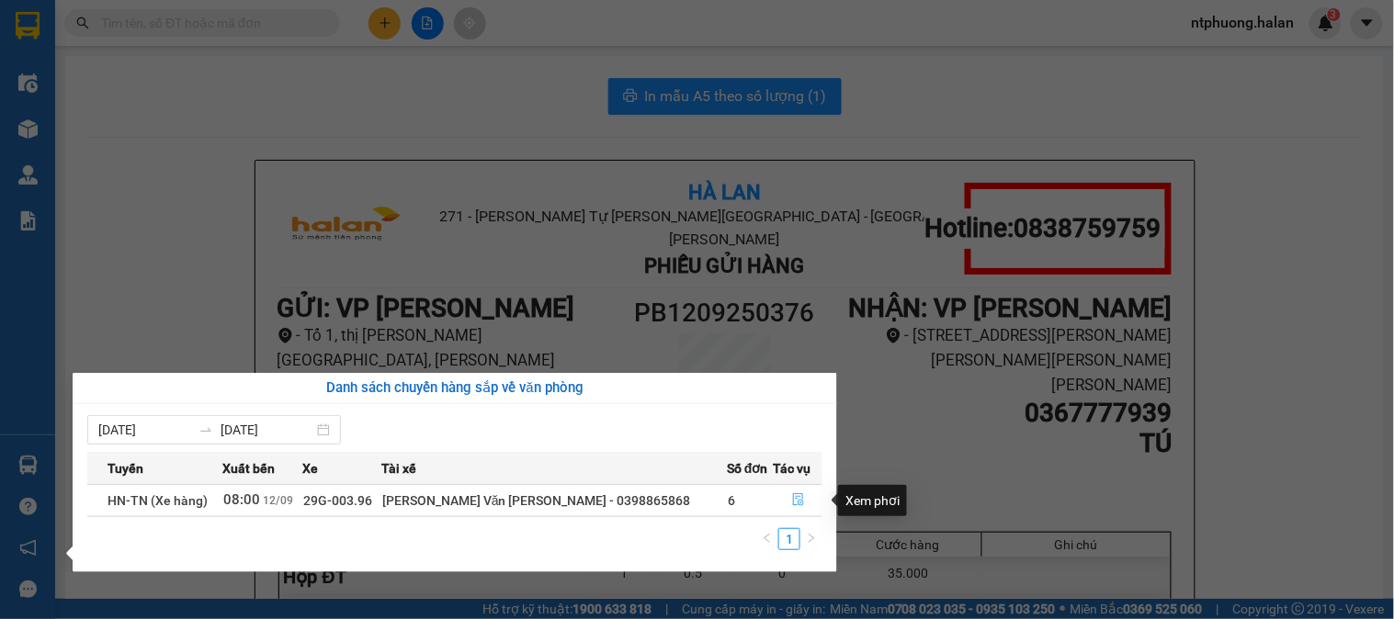
click at [792, 498] on icon "file-done" at bounding box center [798, 499] width 13 height 13
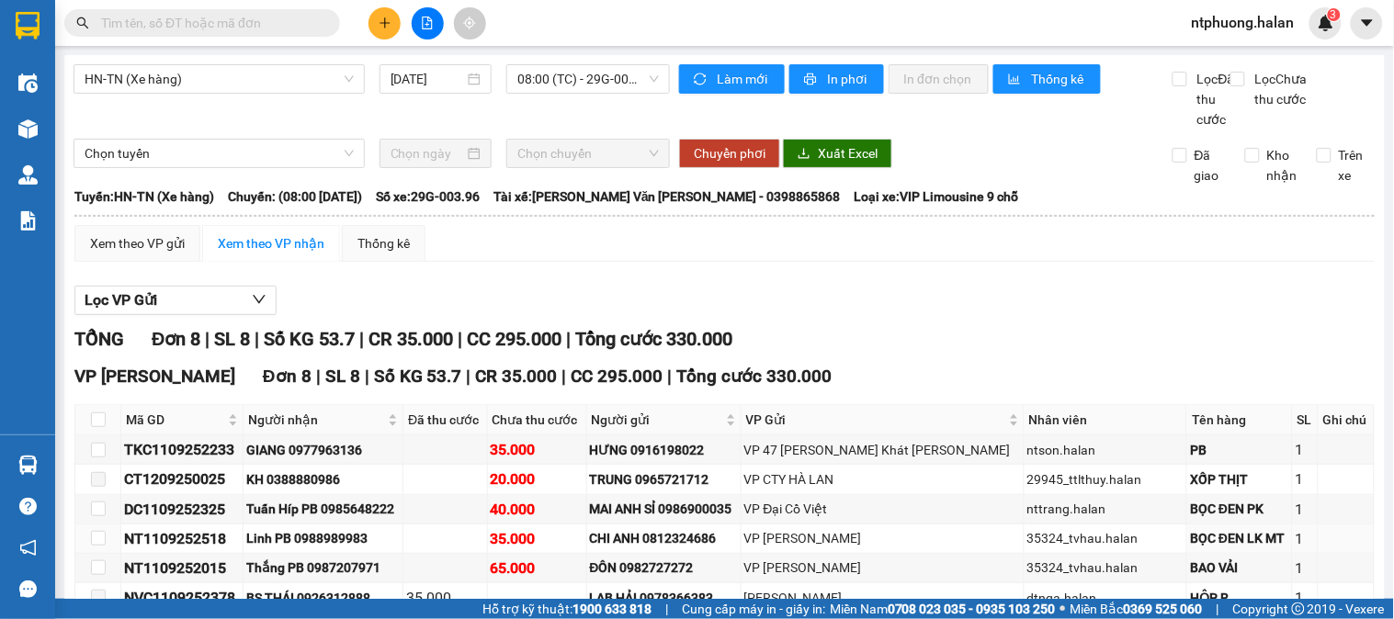
scroll to position [188, 0]
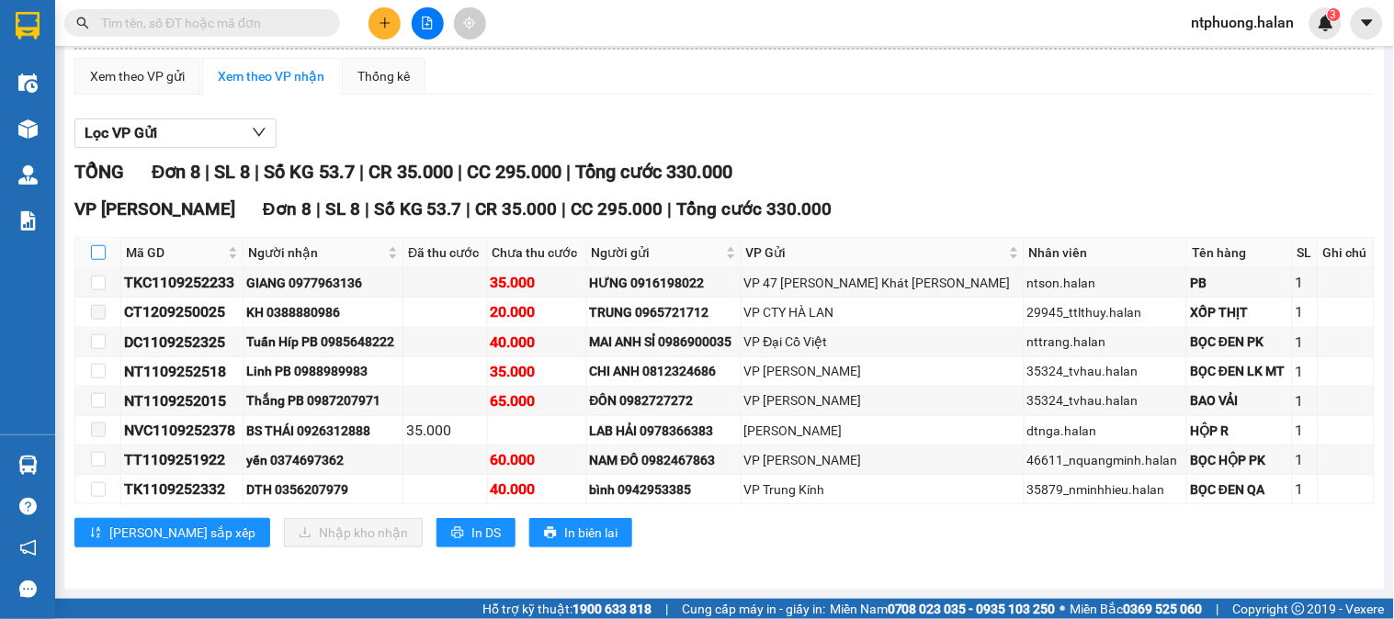
click at [95, 248] on input "checkbox" at bounding box center [98, 252] width 15 height 15
checkbox input "true"
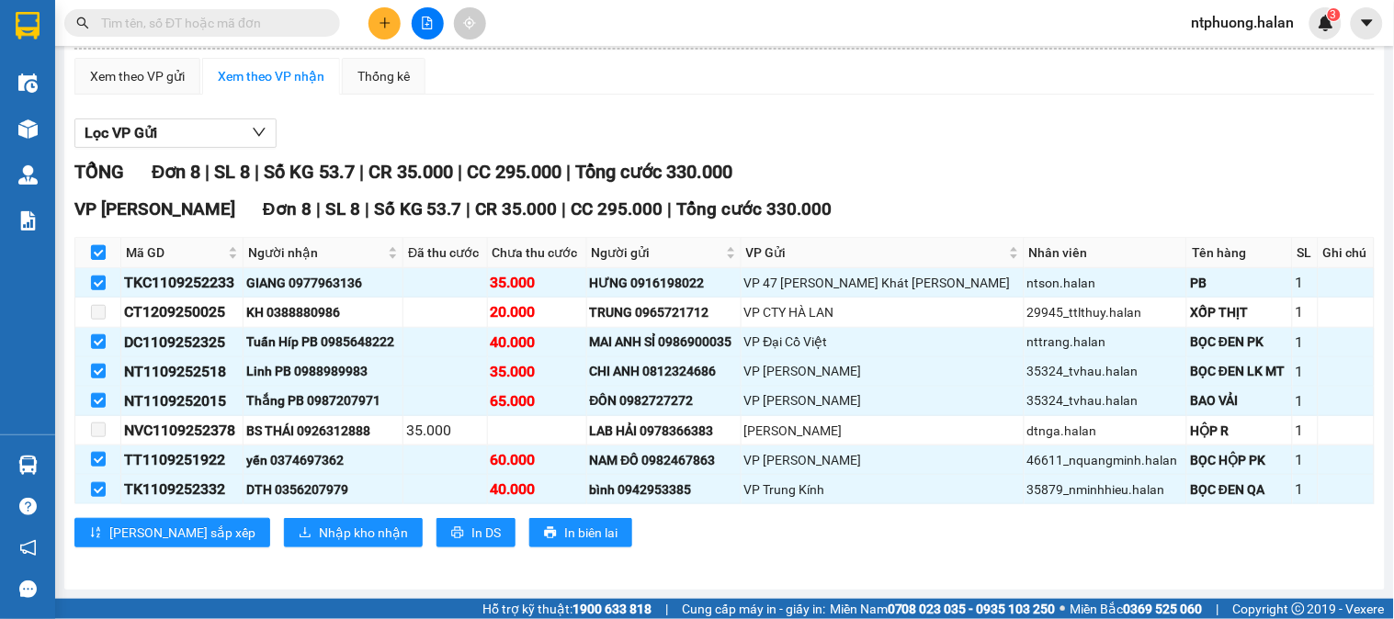
checkbox input "true"
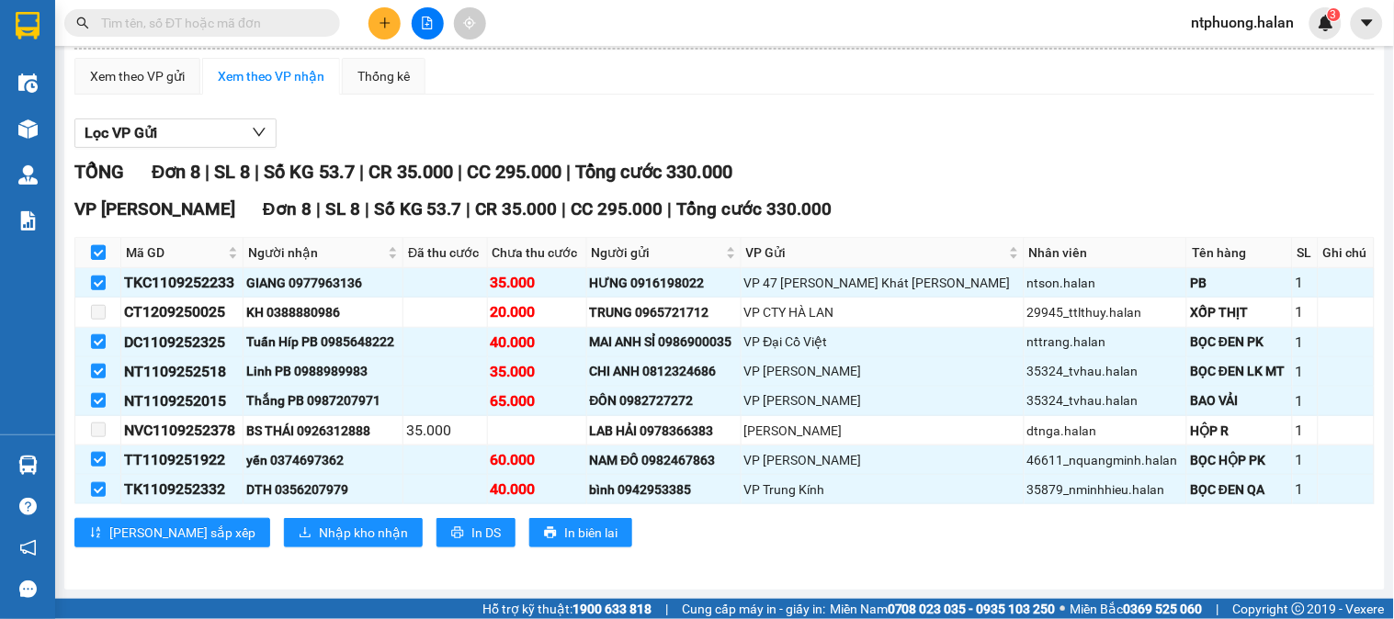
checkbox input "true"
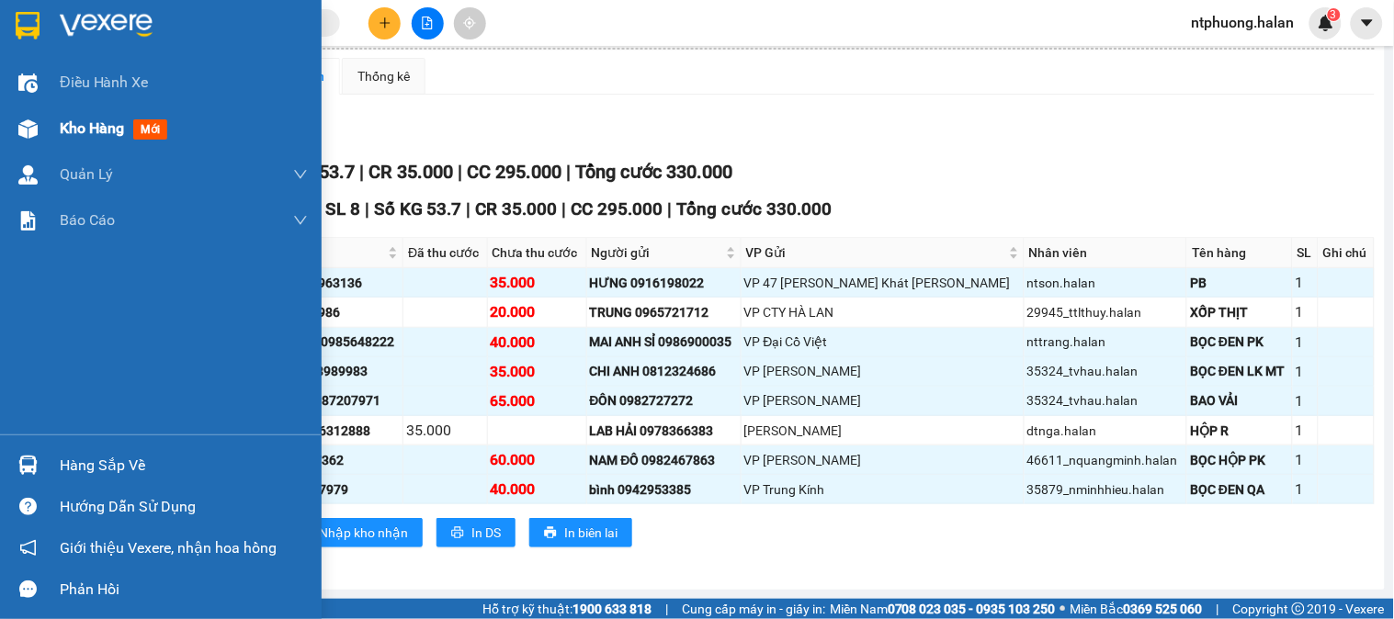
click at [83, 126] on span "Kho hàng" at bounding box center [92, 127] width 64 height 17
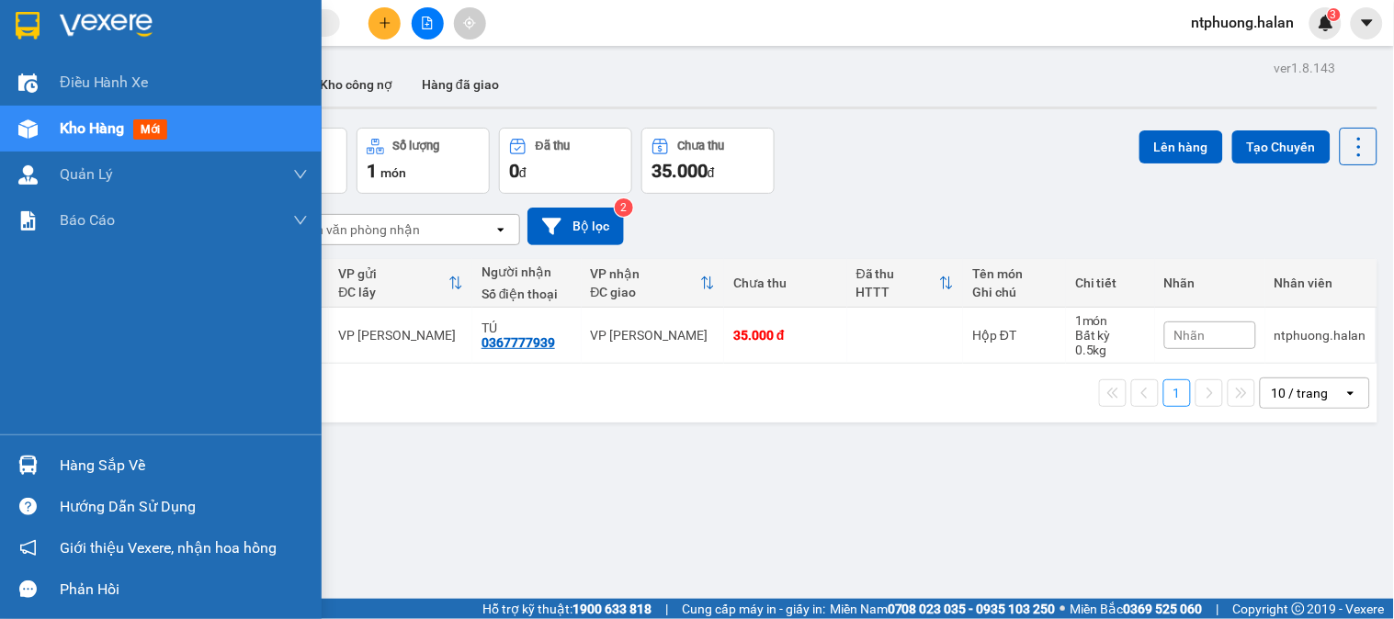
drag, startPoint x: 110, startPoint y: 463, endPoint x: 395, endPoint y: 499, distance: 287.1
click at [117, 463] on div "Hàng sắp về" at bounding box center [184, 466] width 248 height 28
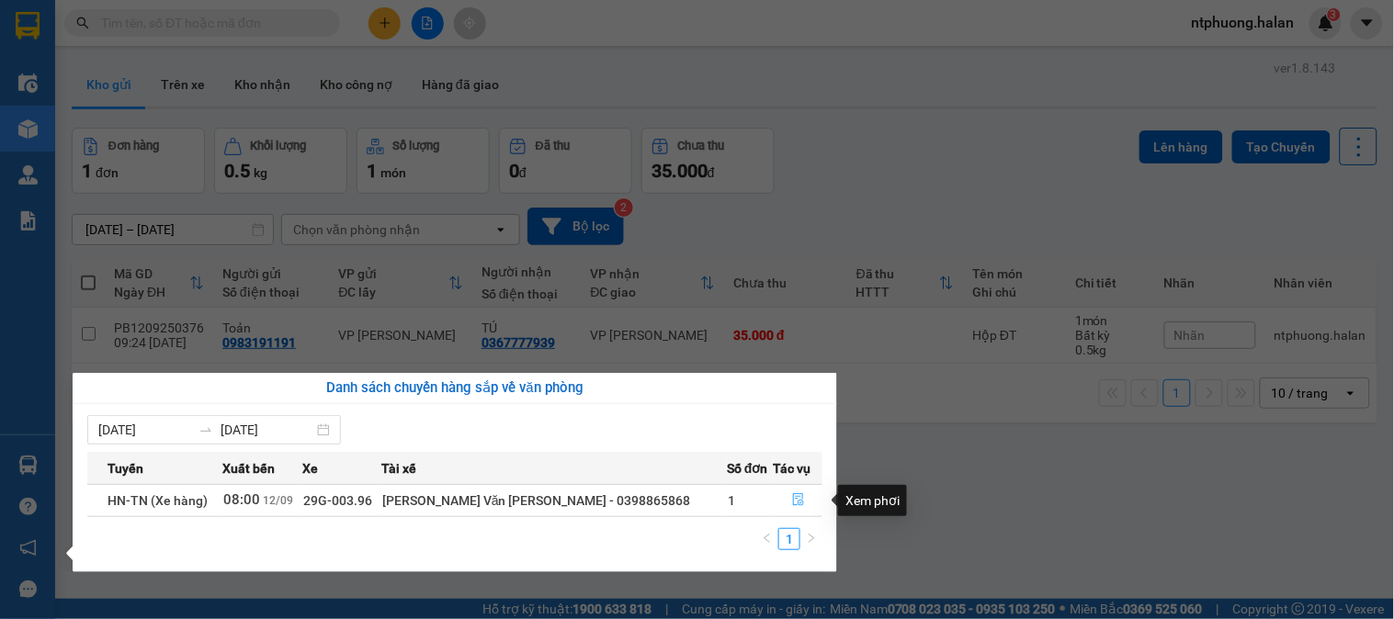
click at [792, 504] on icon "file-done" at bounding box center [798, 499] width 13 height 13
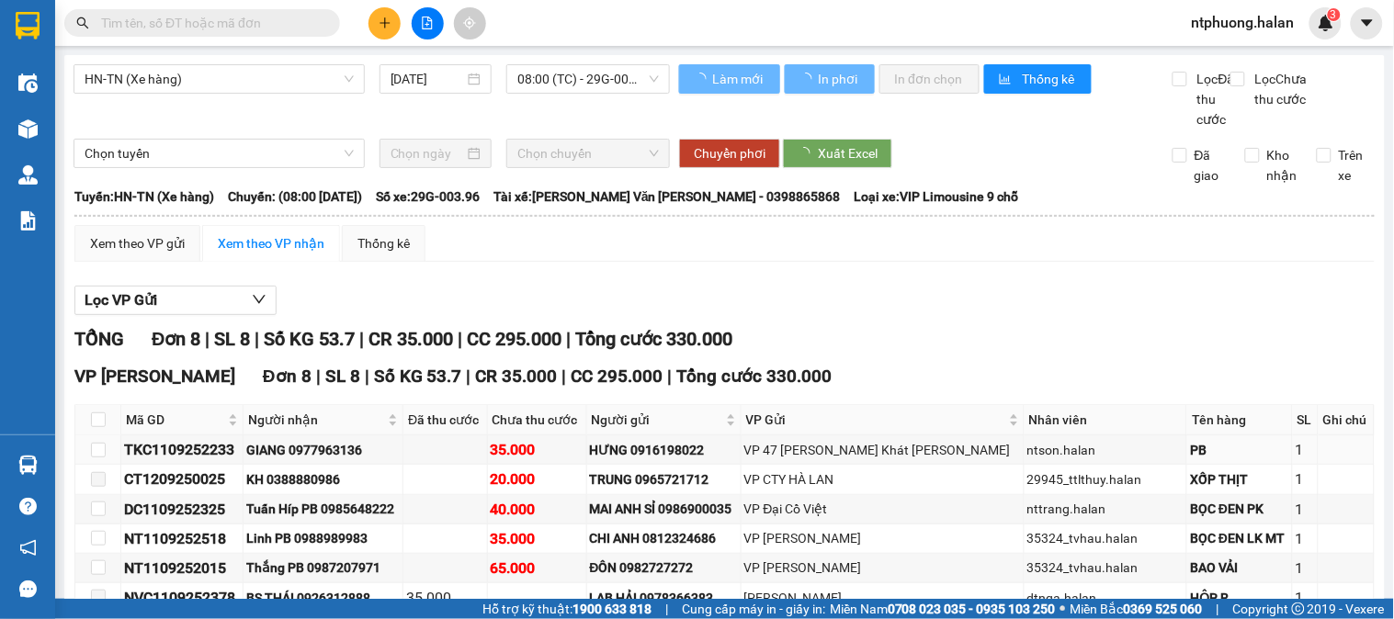
scroll to position [188, 0]
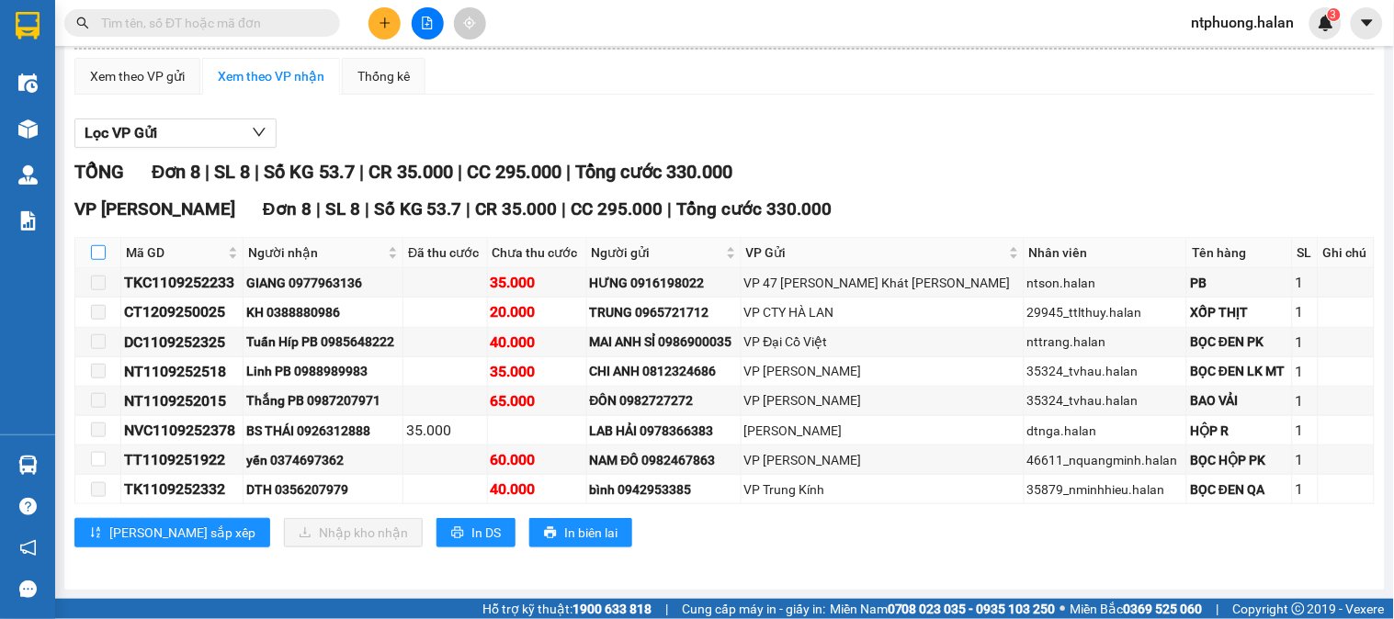
click at [103, 258] on input "checkbox" at bounding box center [98, 252] width 15 height 15
checkbox input "true"
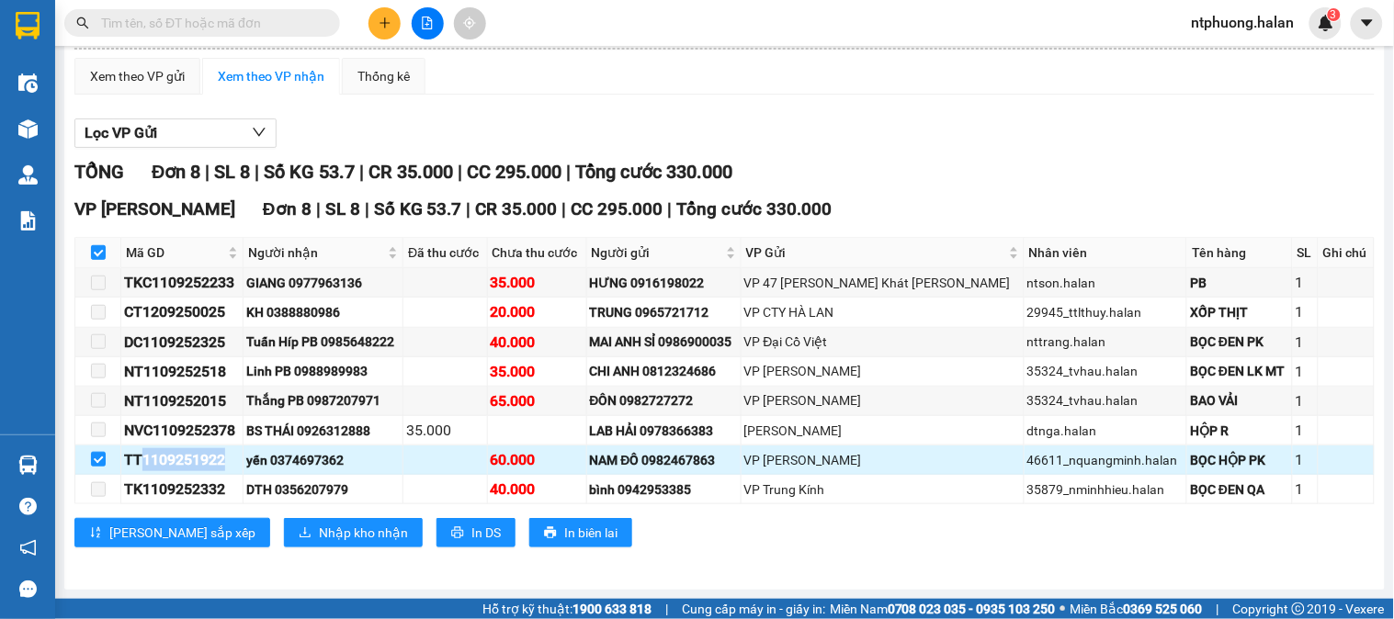
drag, startPoint x: 140, startPoint y: 459, endPoint x: 243, endPoint y: 458, distance: 102.9
click at [240, 458] on div "TT1109251922" at bounding box center [182, 459] width 116 height 23
copy div "1109251922"
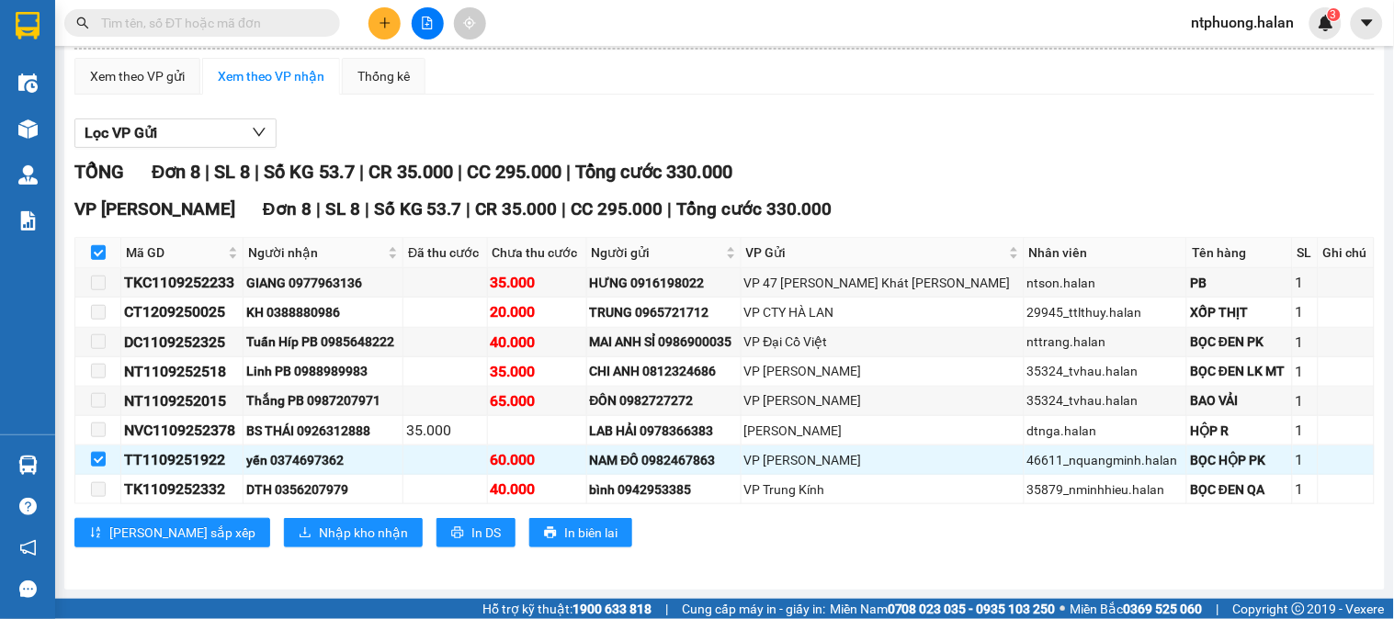
click at [226, 22] on input "text" at bounding box center [209, 23] width 217 height 20
paste input "1109251922"
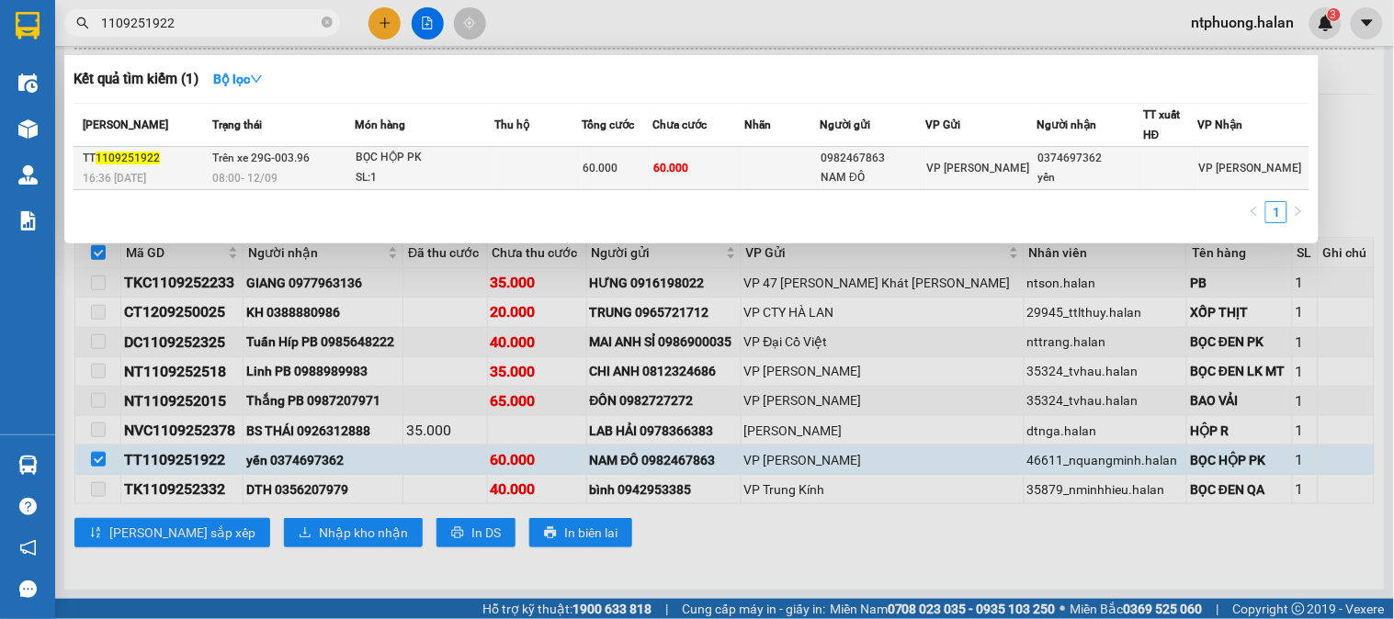
type input "1109251922"
click at [534, 173] on td at bounding box center [537, 168] width 87 height 43
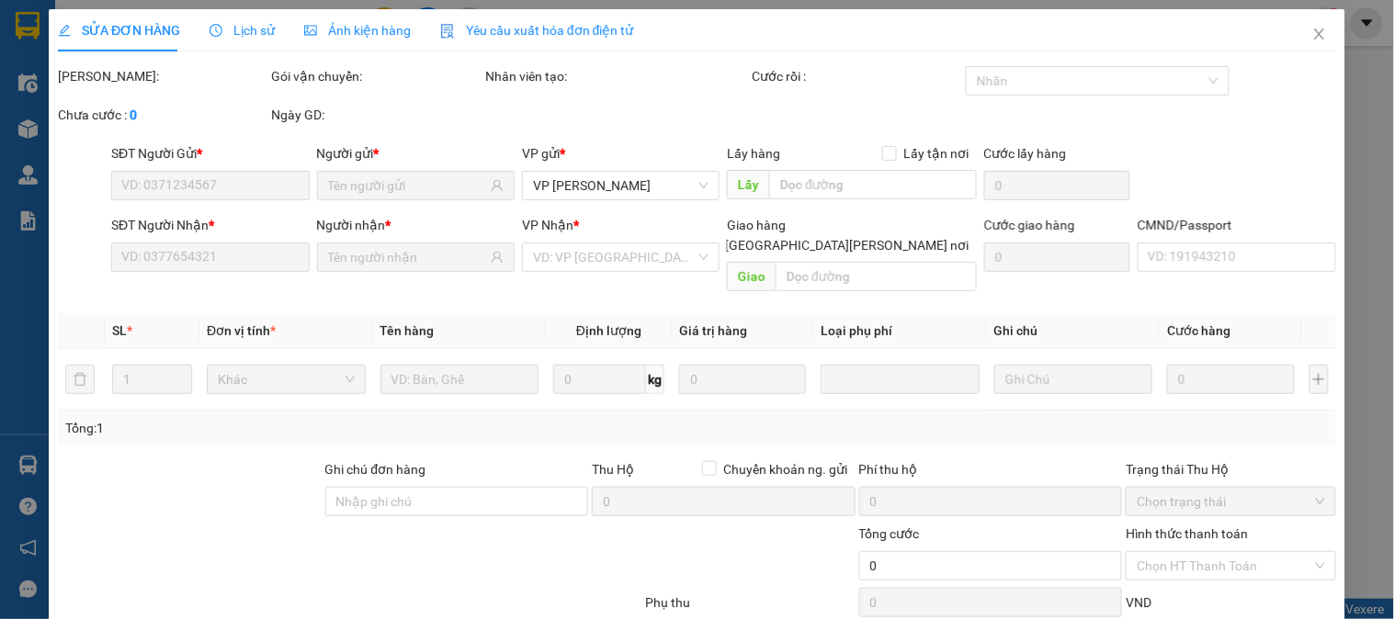
type input "0982467863"
type input "NAM ĐÔ"
type input "0374697362"
type input "yến"
type input "60.000"
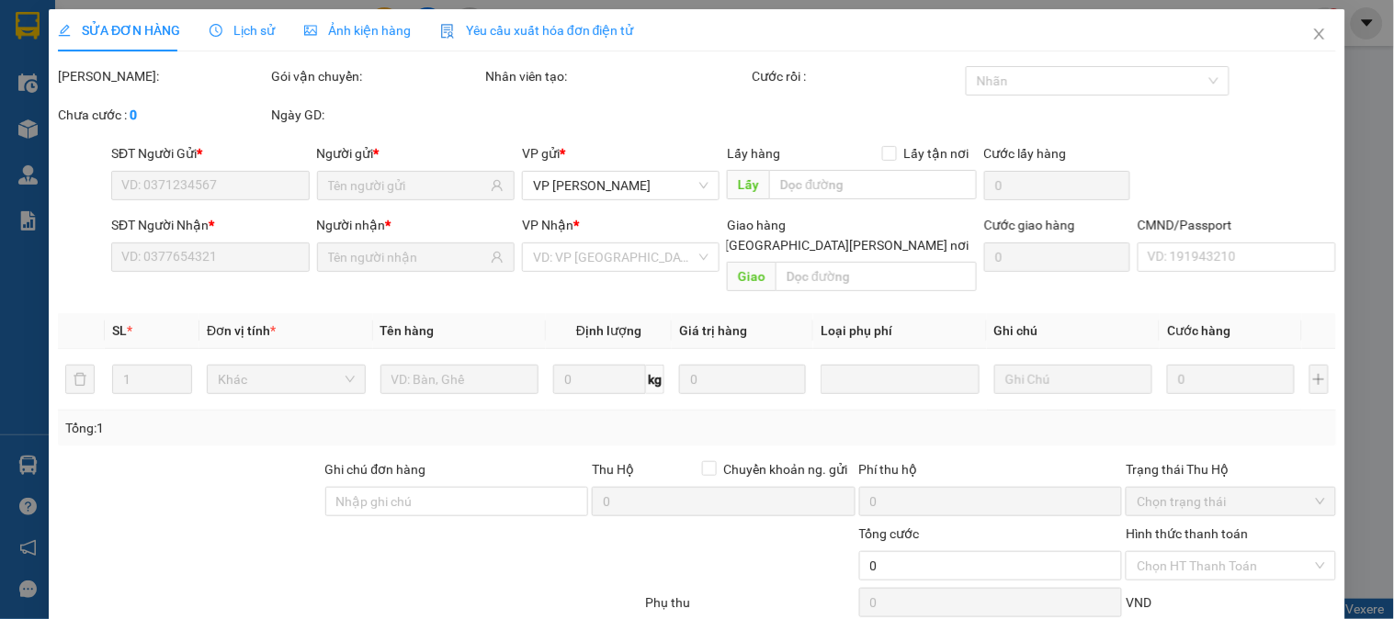
type input "60.000"
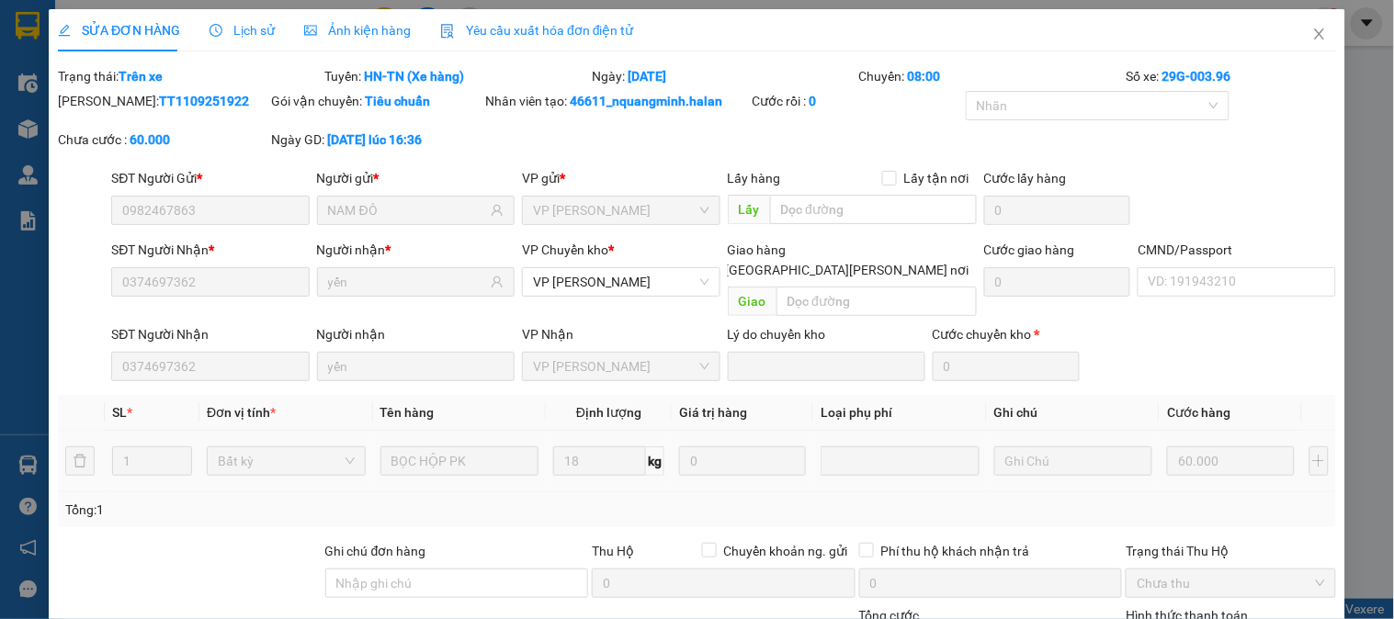
scroll to position [182, 0]
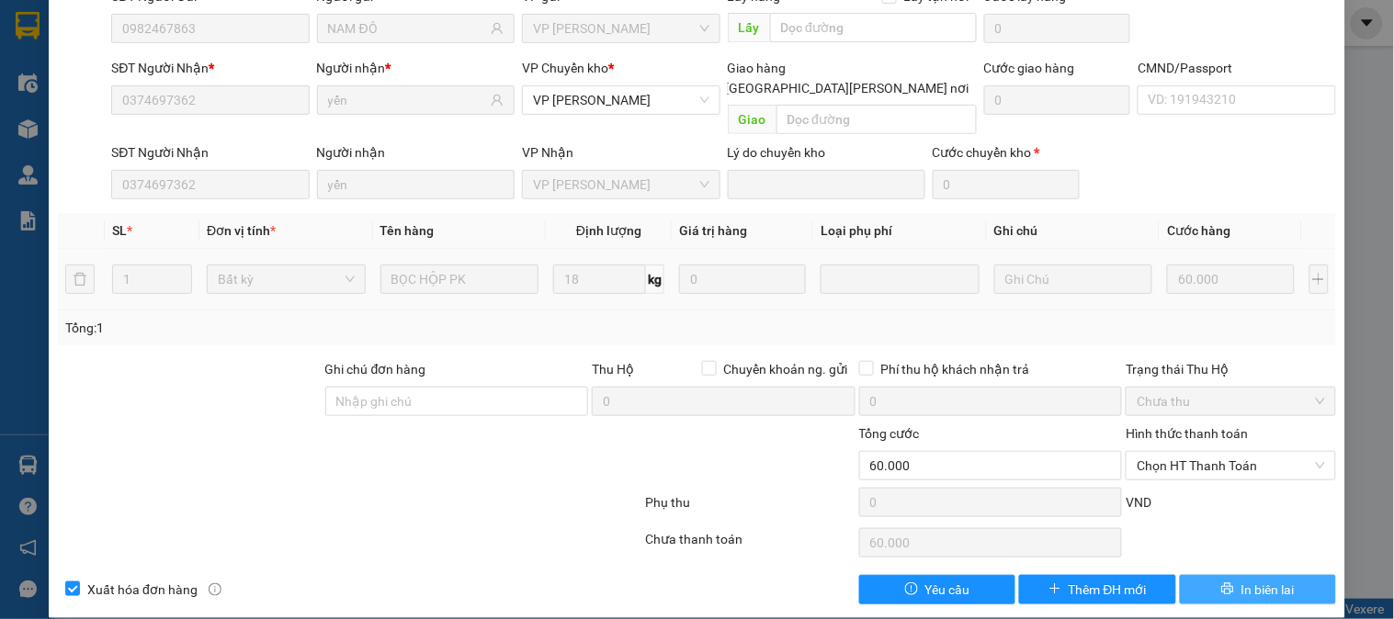
click at [1263, 580] on span "In biên lai" at bounding box center [1267, 590] width 53 height 20
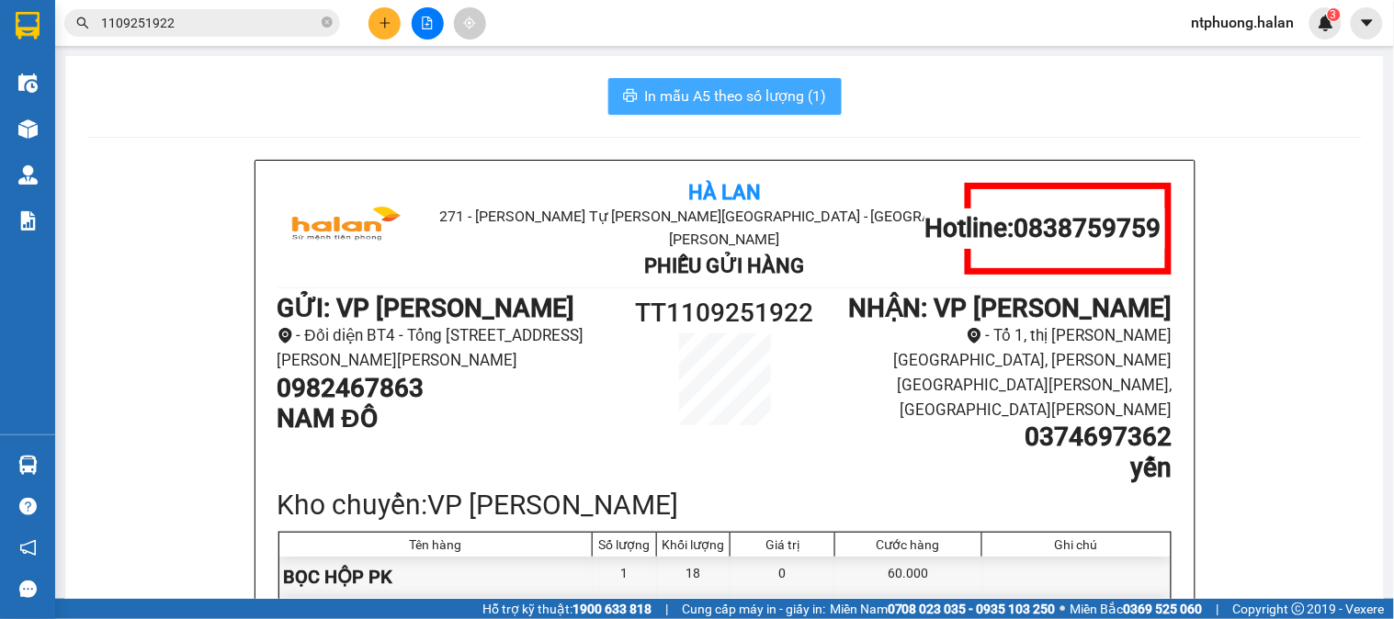
click at [728, 99] on span "In mẫu A5 theo số lượng (1)" at bounding box center [736, 96] width 182 height 23
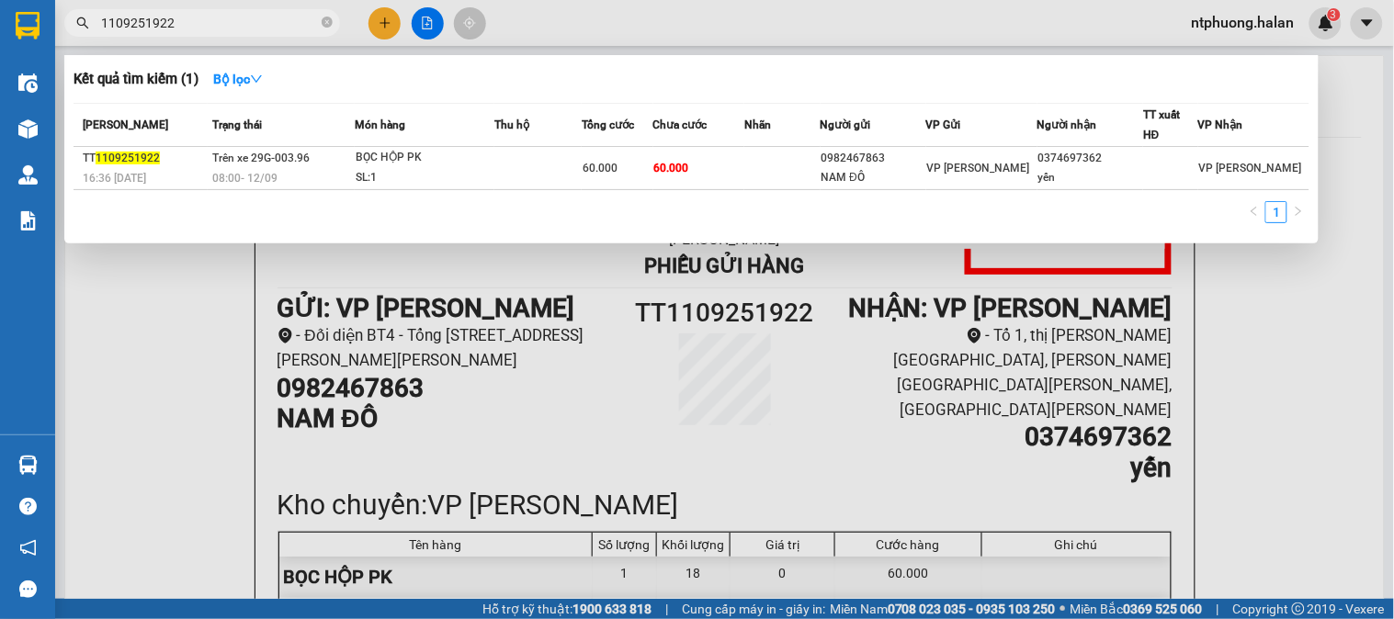
click at [272, 24] on input "1109251922" at bounding box center [209, 23] width 217 height 20
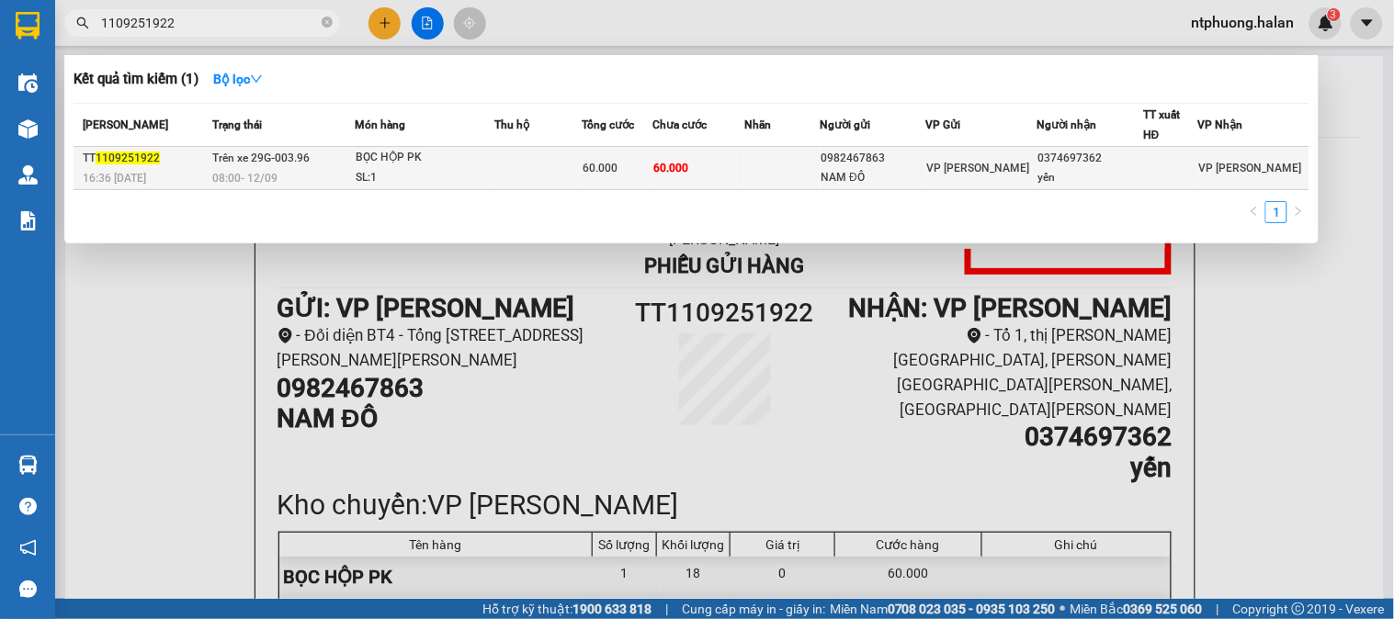
click at [708, 182] on td "60.000" at bounding box center [699, 168] width 92 height 43
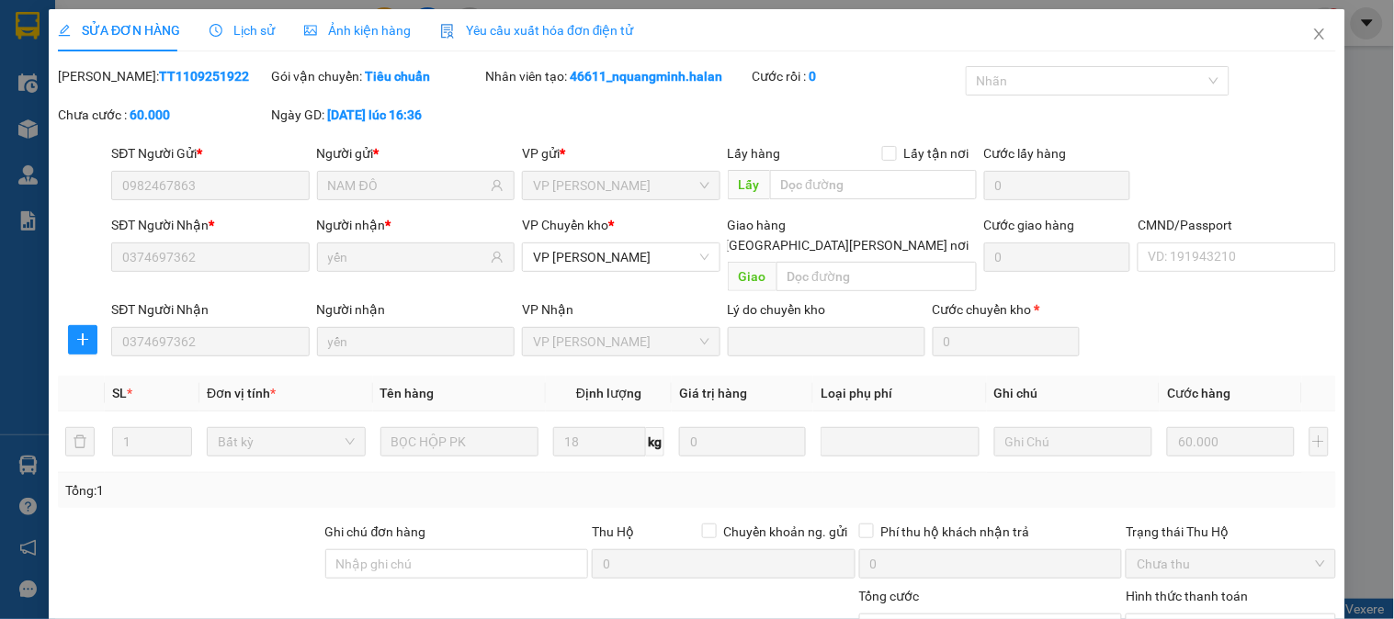
scroll to position [163, 0]
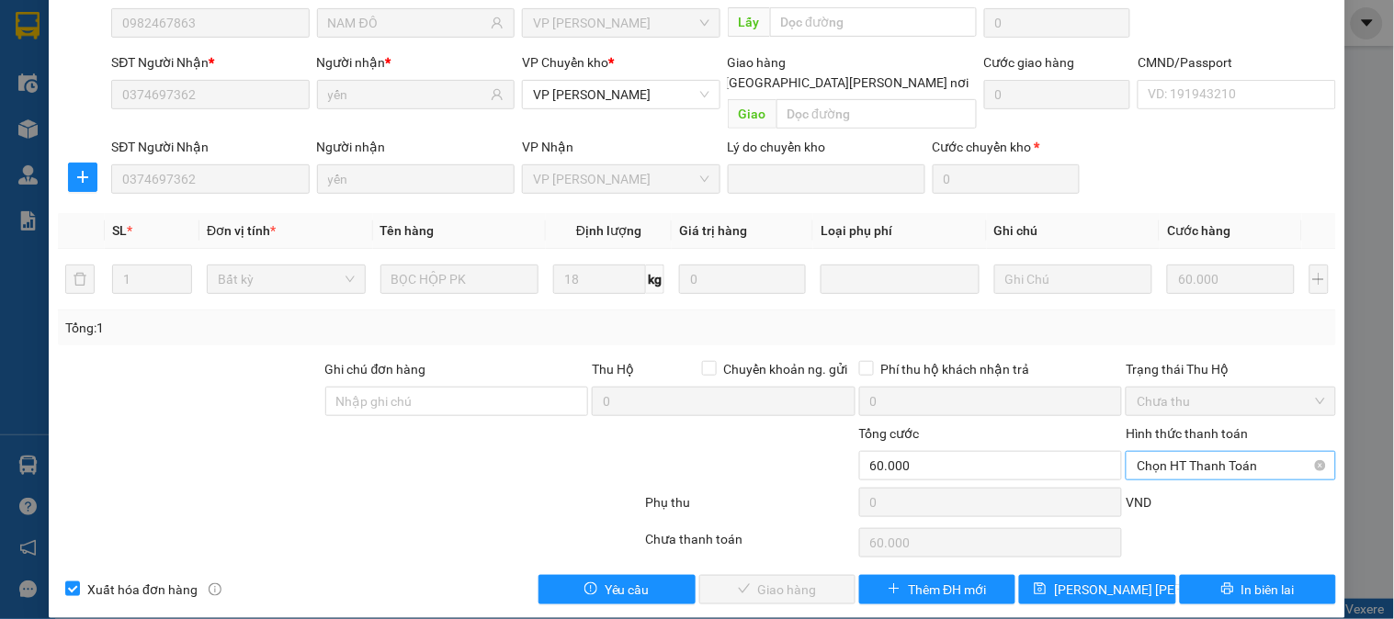
click at [1190, 452] on span "Chọn HT Thanh Toán" at bounding box center [1230, 466] width 187 height 28
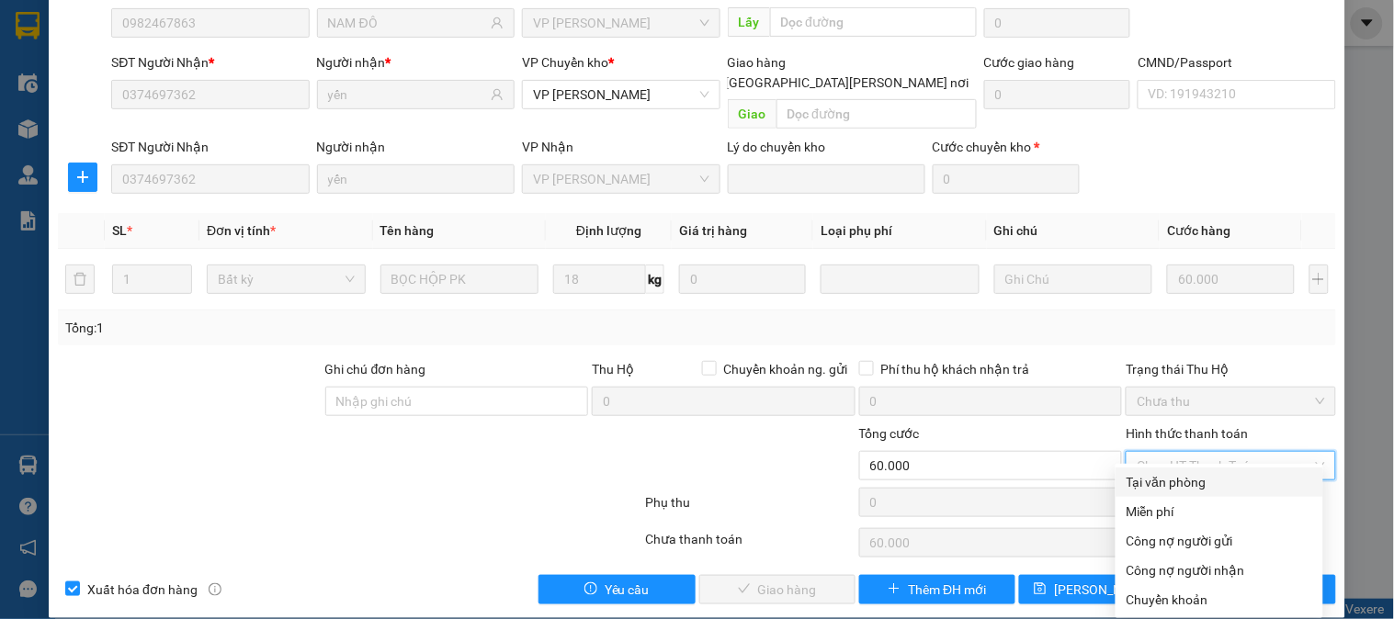
click at [1182, 475] on div "Tại văn phòng" at bounding box center [1220, 482] width 186 height 20
type input "0"
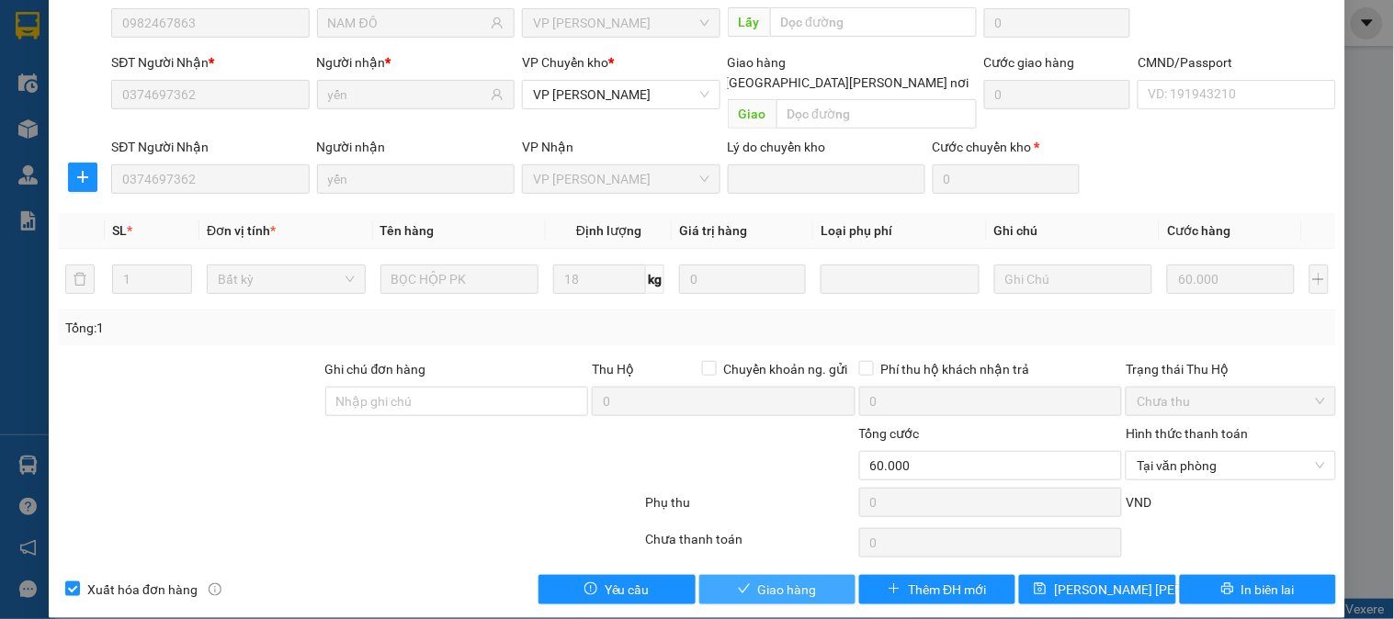
click at [794, 580] on span "Giao hàng" at bounding box center [787, 590] width 59 height 20
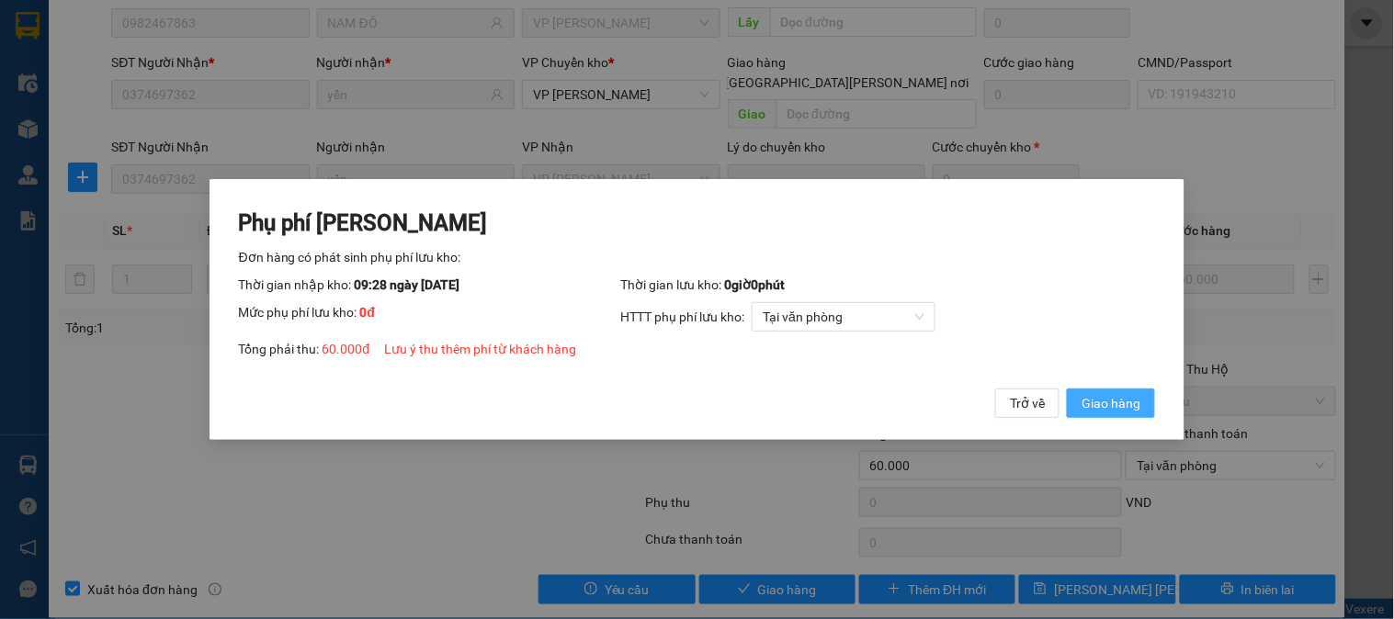
click at [1130, 406] on span "Giao hàng" at bounding box center [1111, 403] width 59 height 20
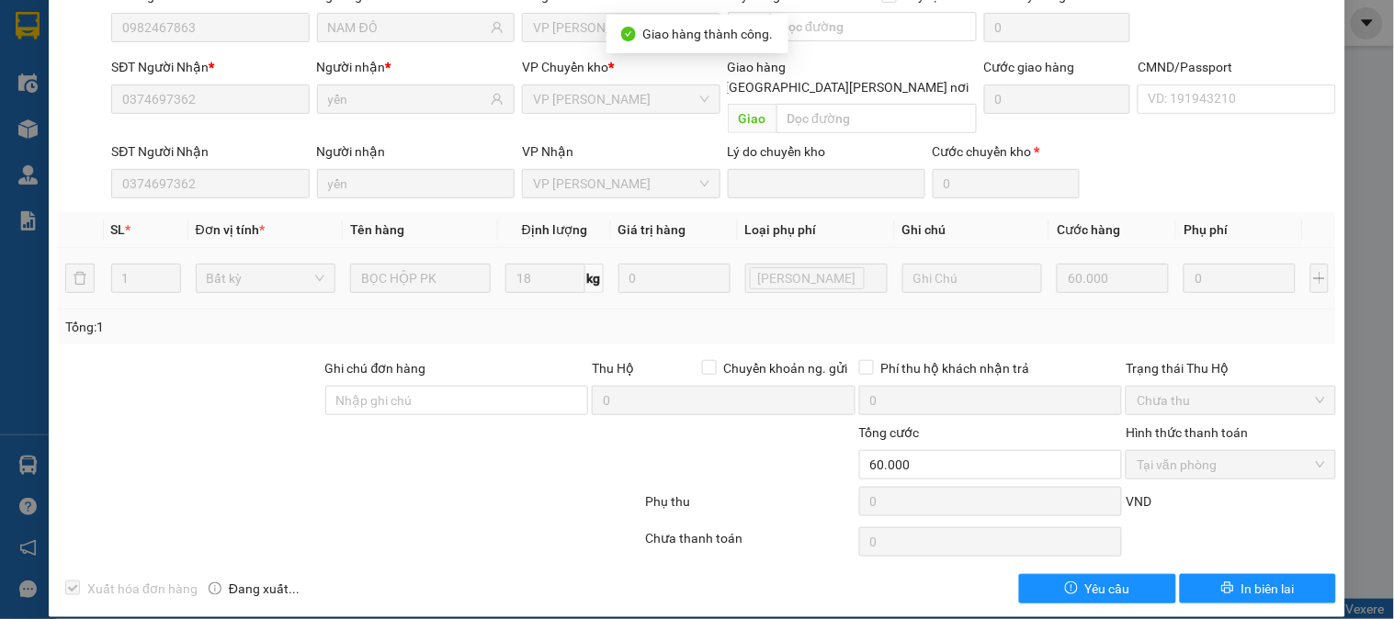
scroll to position [0, 0]
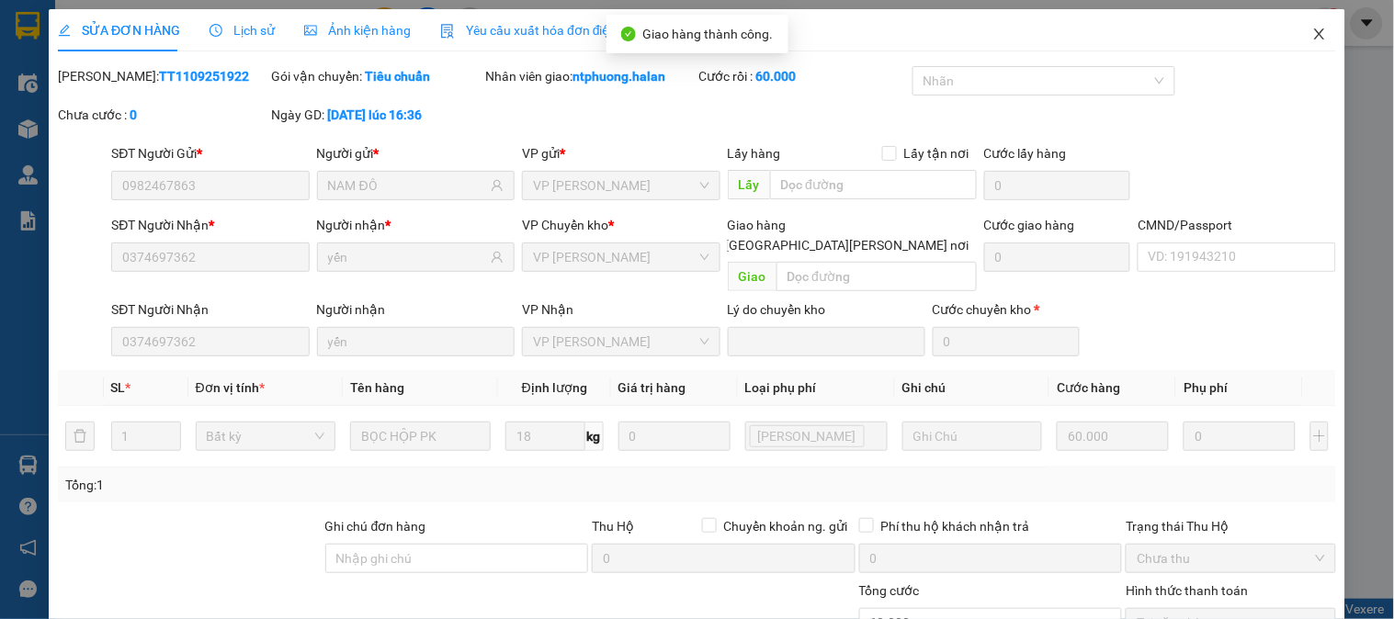
click at [1312, 35] on icon "close" at bounding box center [1319, 34] width 15 height 15
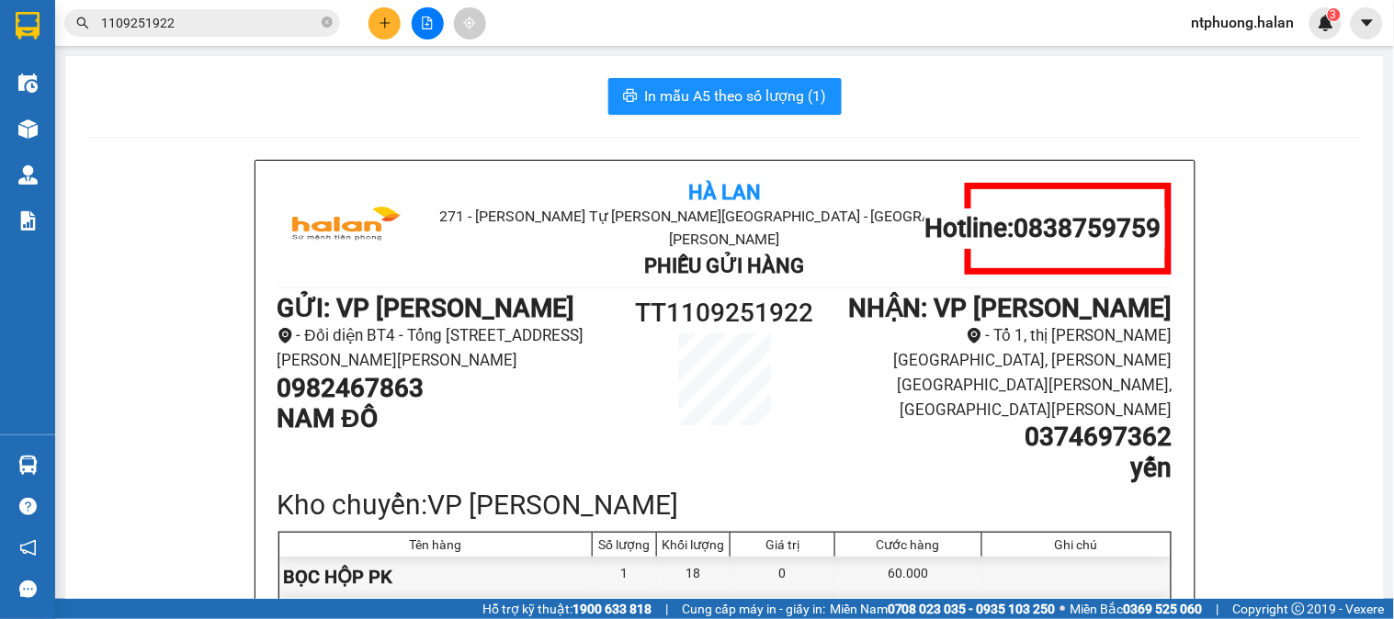
click at [315, 22] on input "1109251922" at bounding box center [209, 23] width 217 height 20
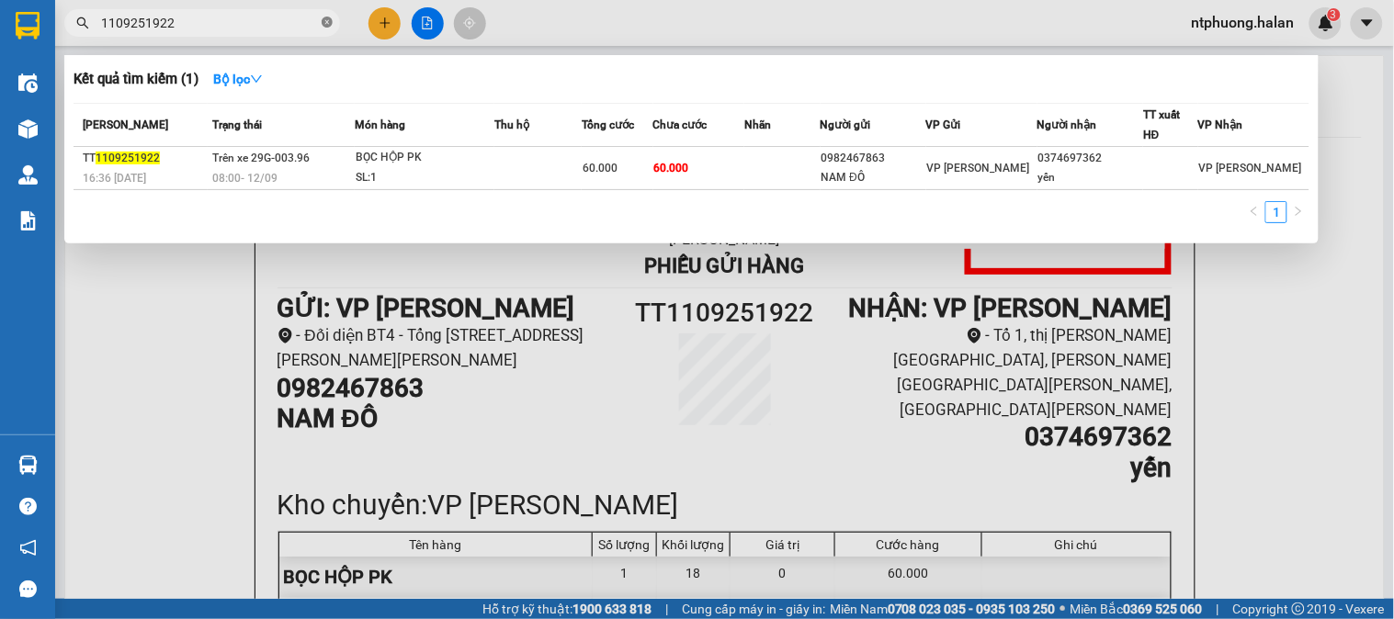
click at [326, 19] on icon "close-circle" at bounding box center [327, 22] width 11 height 11
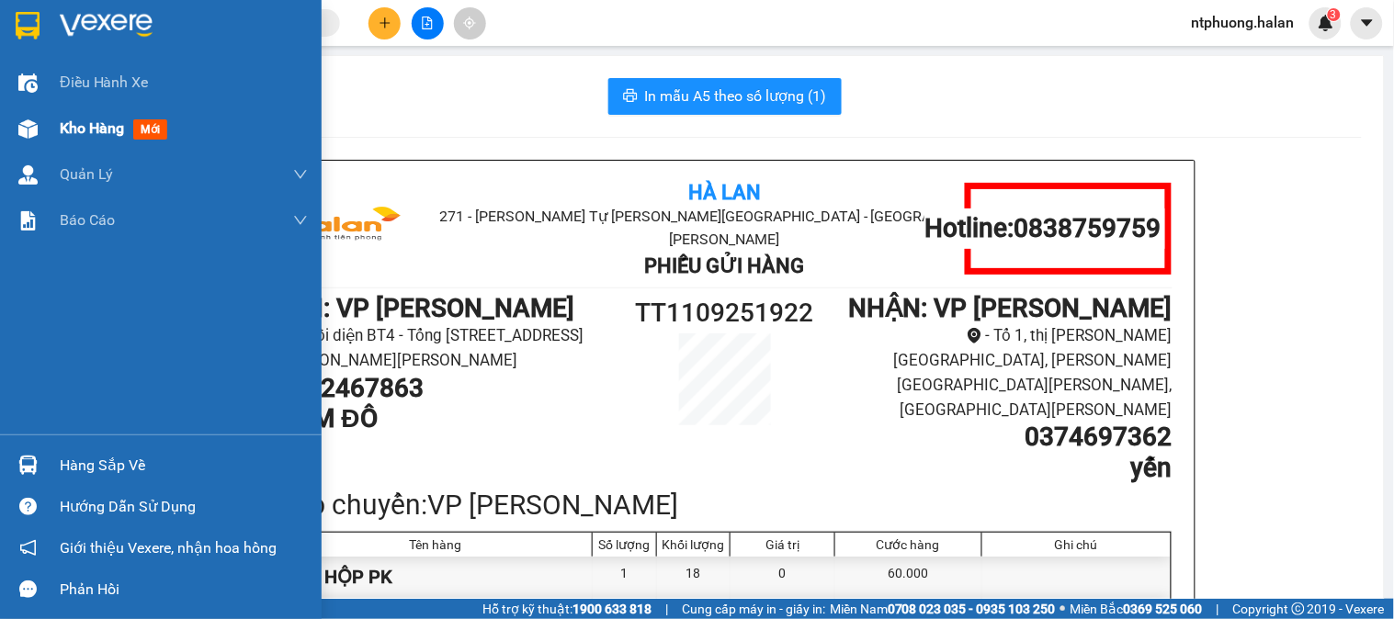
drag, startPoint x: 86, startPoint y: 132, endPoint x: 102, endPoint y: 132, distance: 15.6
click at [102, 132] on span "Kho hàng" at bounding box center [92, 127] width 64 height 17
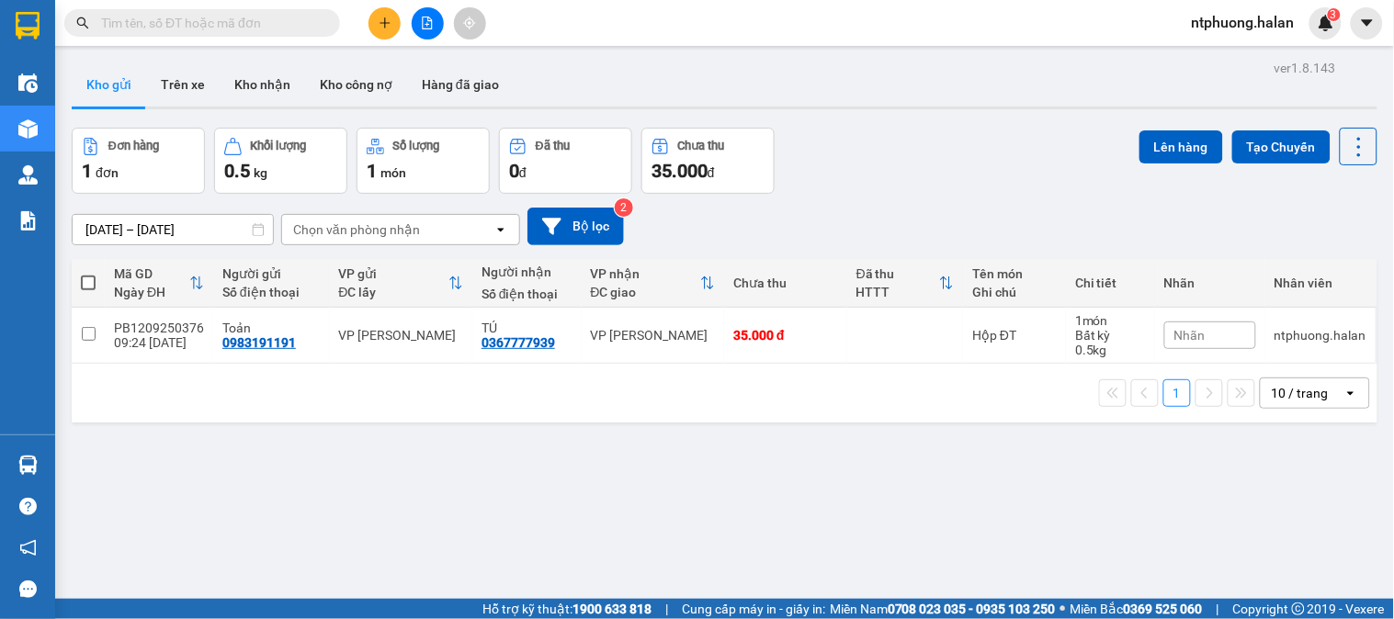
drag, startPoint x: 84, startPoint y: 282, endPoint x: 341, endPoint y: 207, distance: 268.1
click at [85, 282] on span at bounding box center [88, 283] width 15 height 15
click at [88, 274] on input "checkbox" at bounding box center [88, 274] width 0 height 0
checkbox input "true"
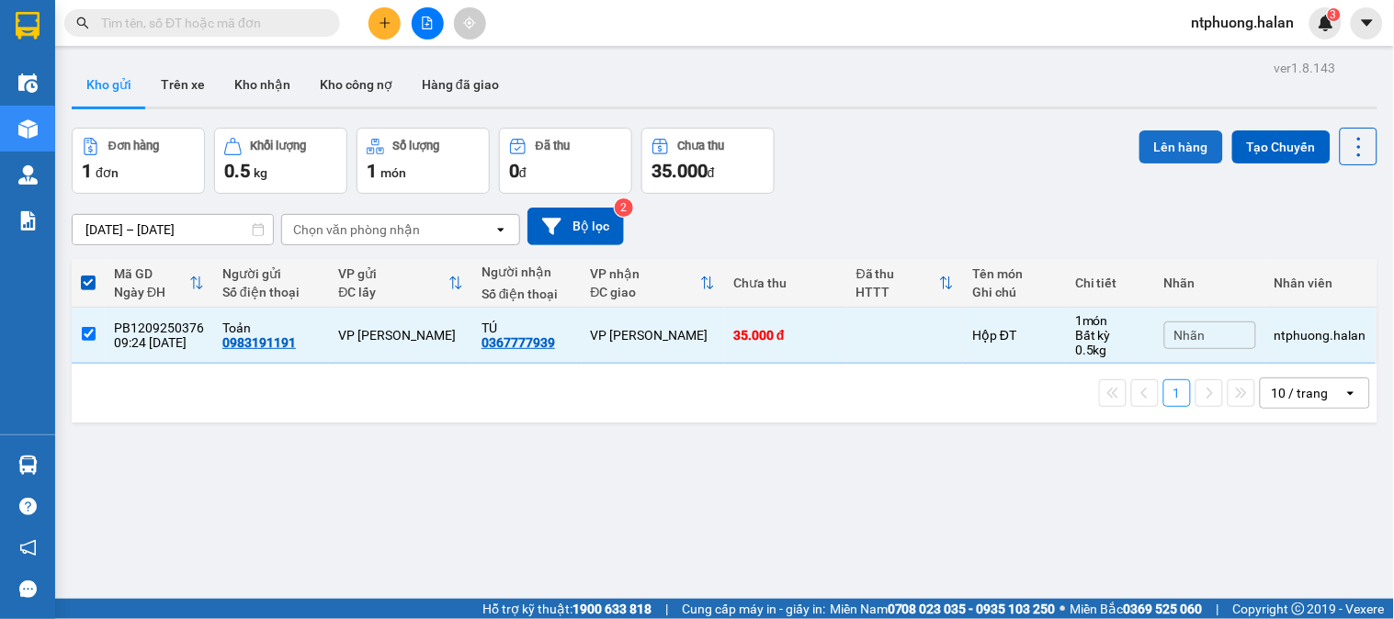
click at [1147, 148] on button "Lên hàng" at bounding box center [1181, 146] width 84 height 33
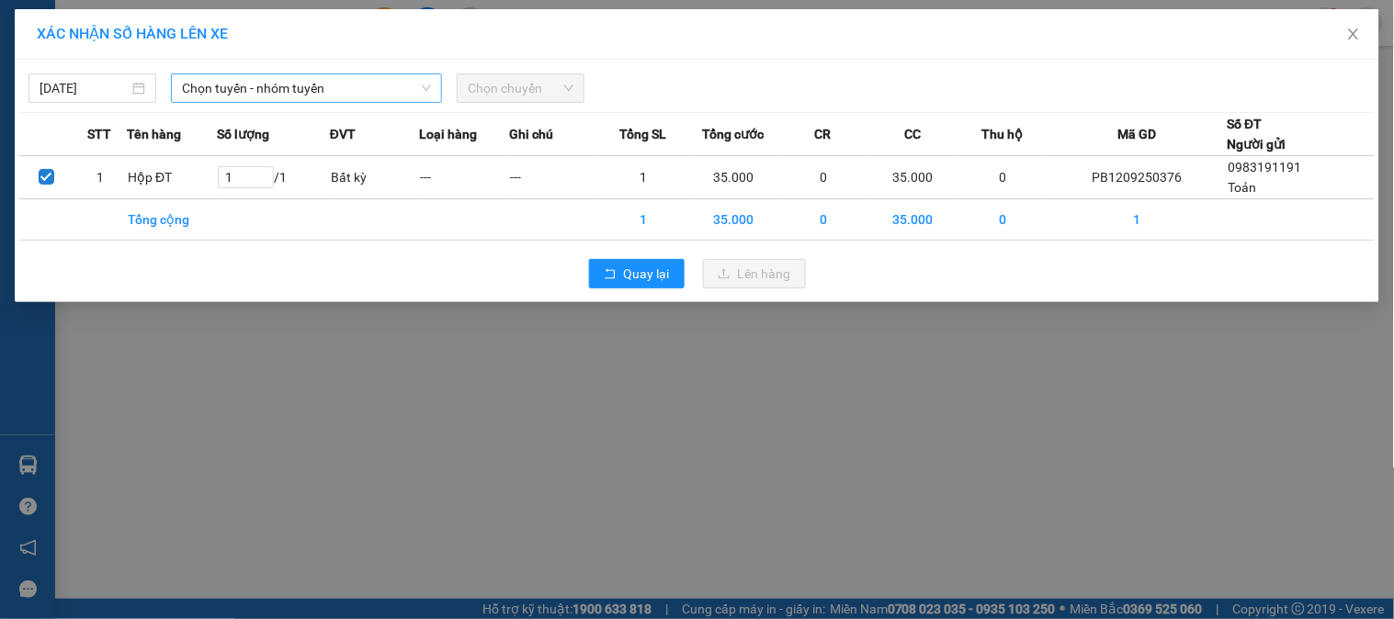
click at [326, 81] on span "Chọn tuyến - nhóm tuyến" at bounding box center [306, 88] width 249 height 28
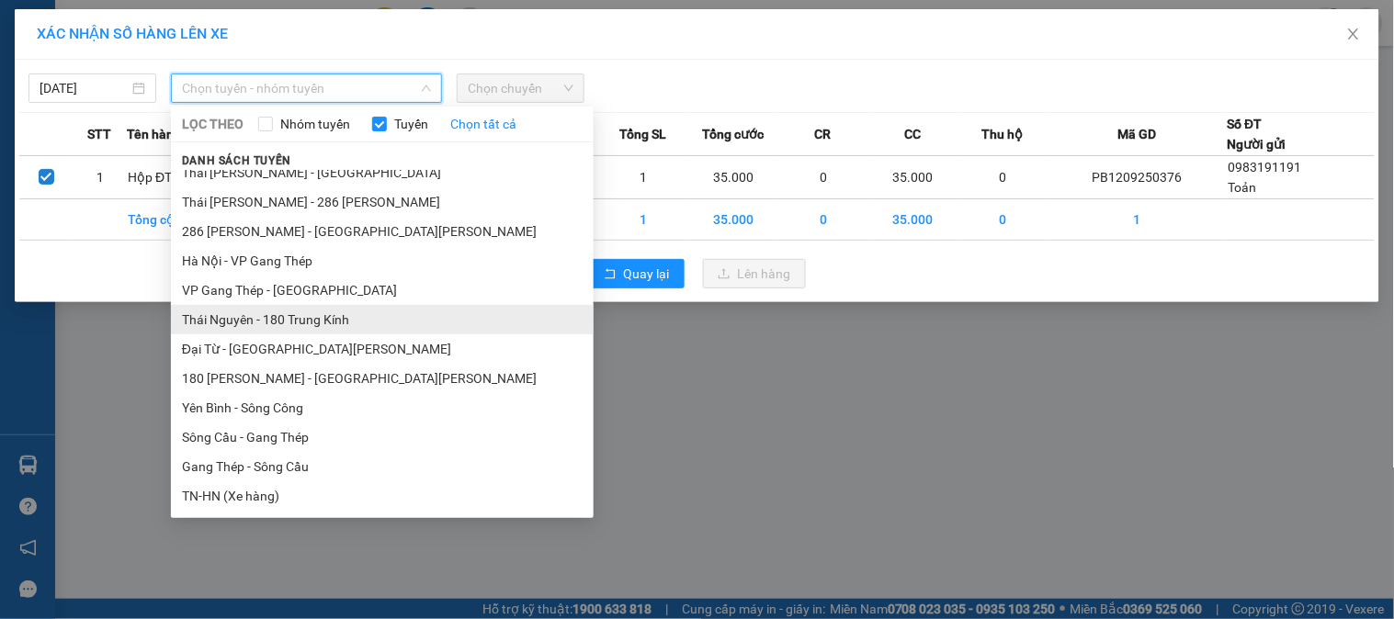
scroll to position [408, 0]
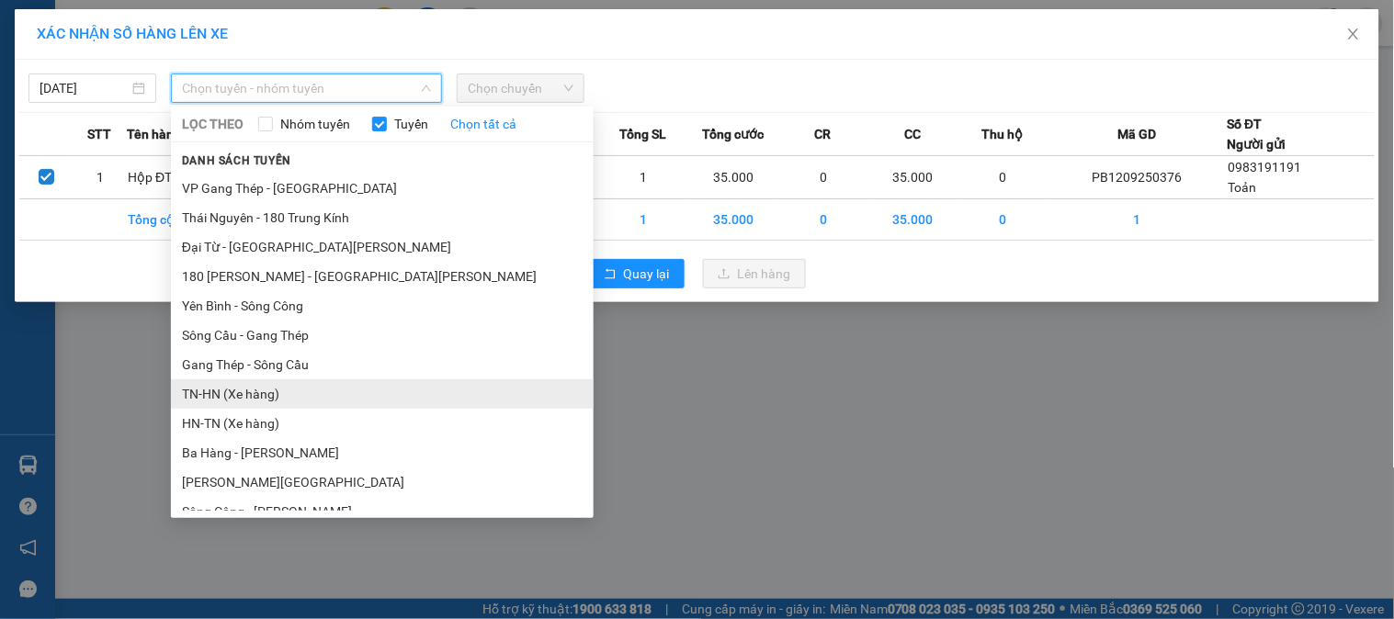
click at [209, 400] on li "TN-HN (Xe hàng)" at bounding box center [382, 393] width 423 height 29
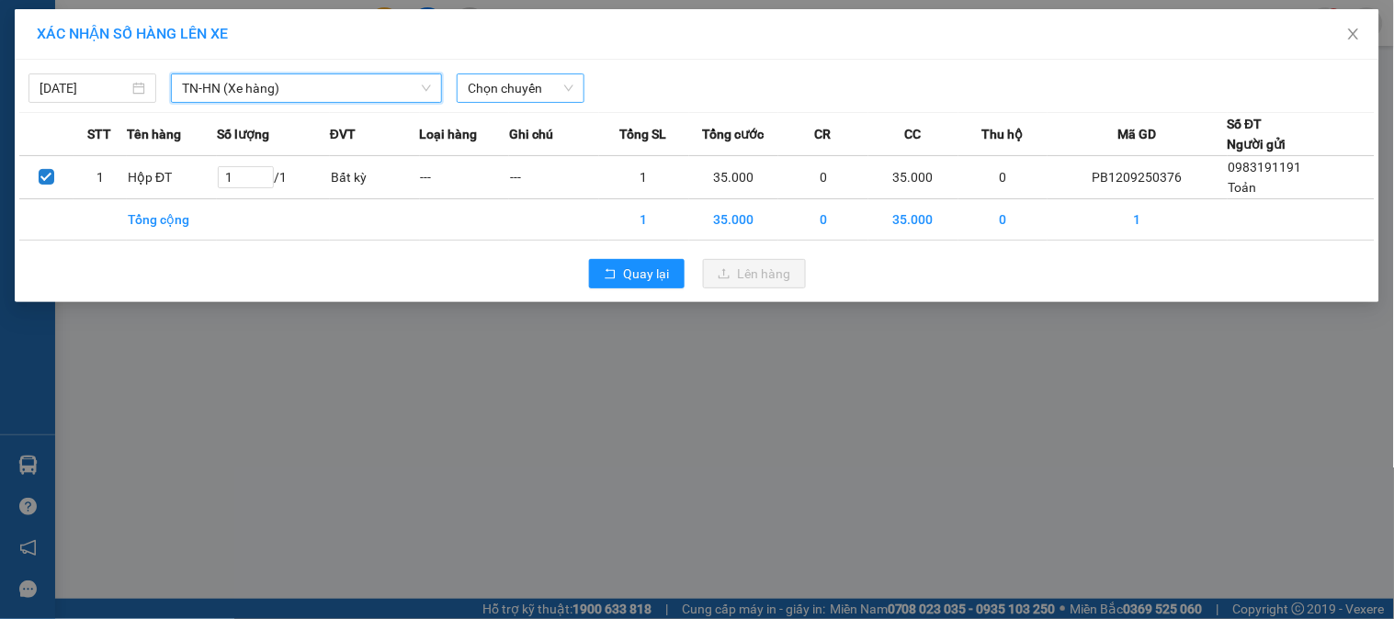
click at [561, 85] on span "Chọn chuyến" at bounding box center [521, 88] width 106 height 28
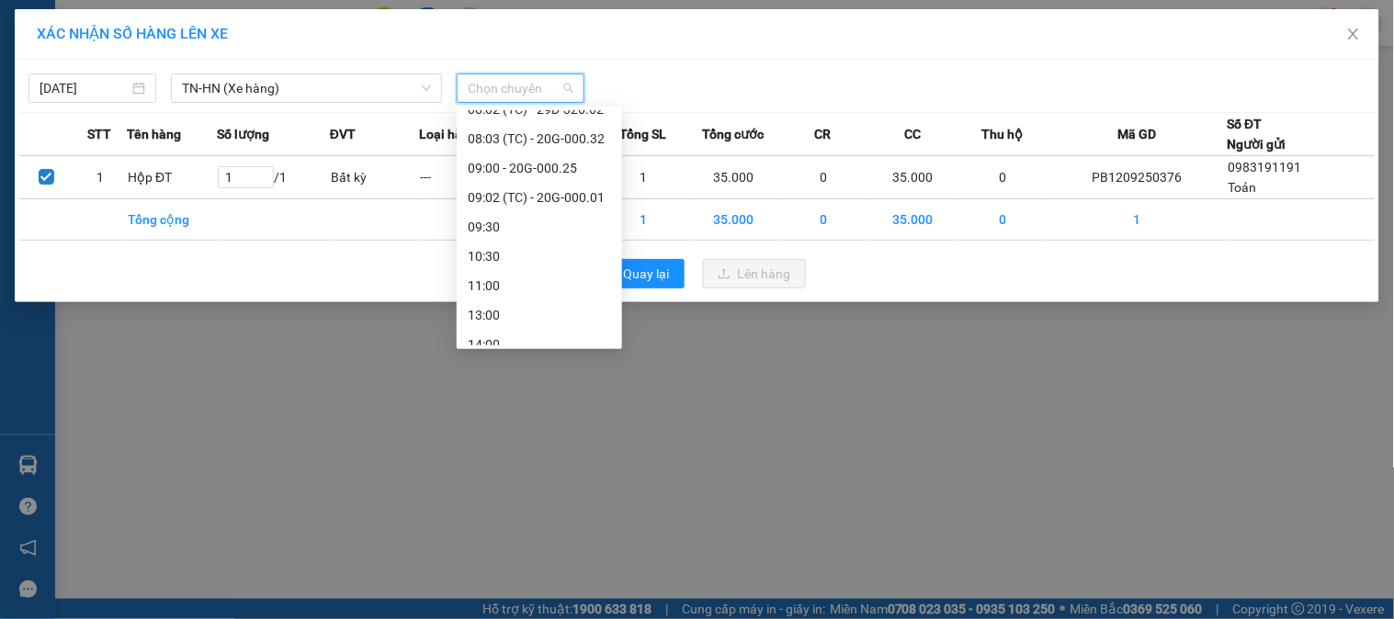
scroll to position [61, 0]
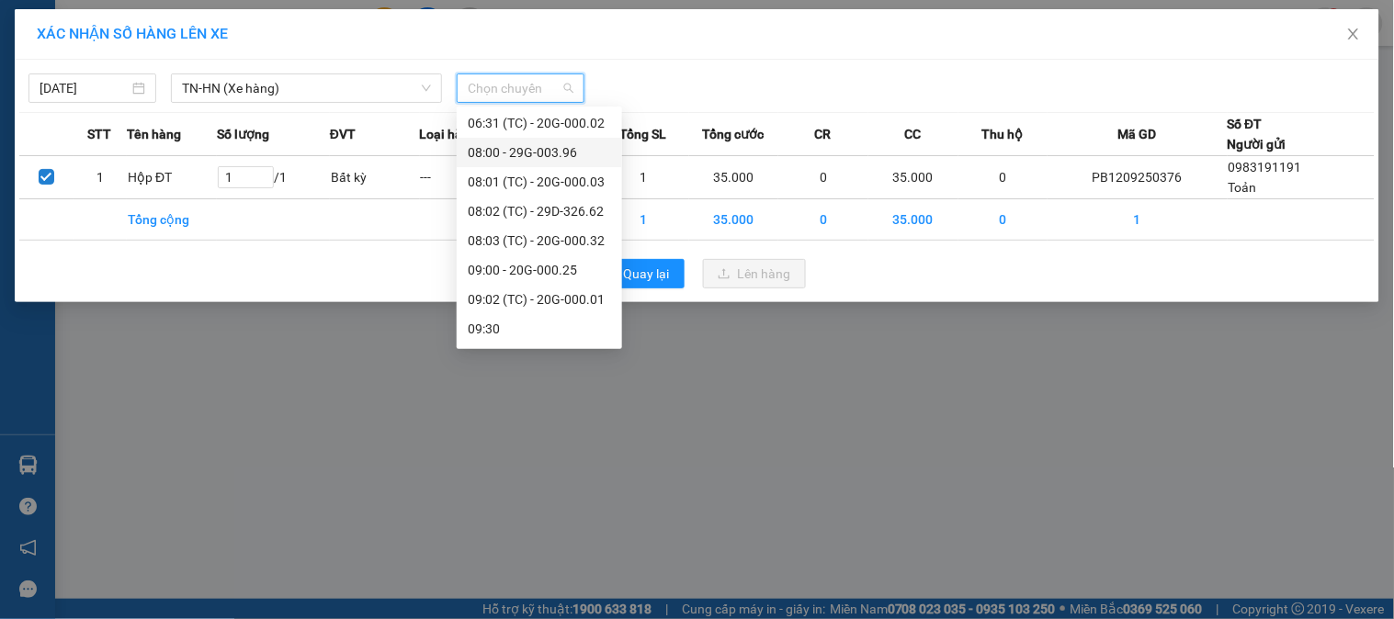
click at [559, 151] on div "08:00 - 29G-003.96" at bounding box center [539, 152] width 143 height 20
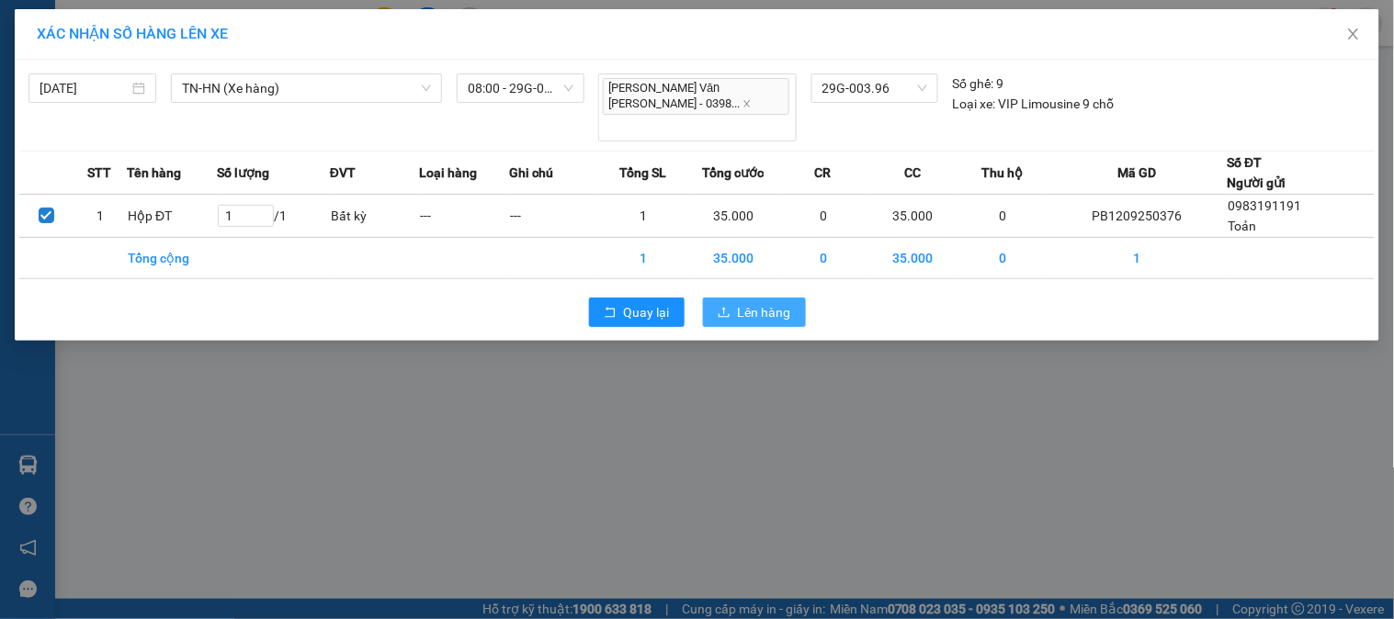
click at [746, 302] on span "Lên hàng" at bounding box center [764, 312] width 53 height 20
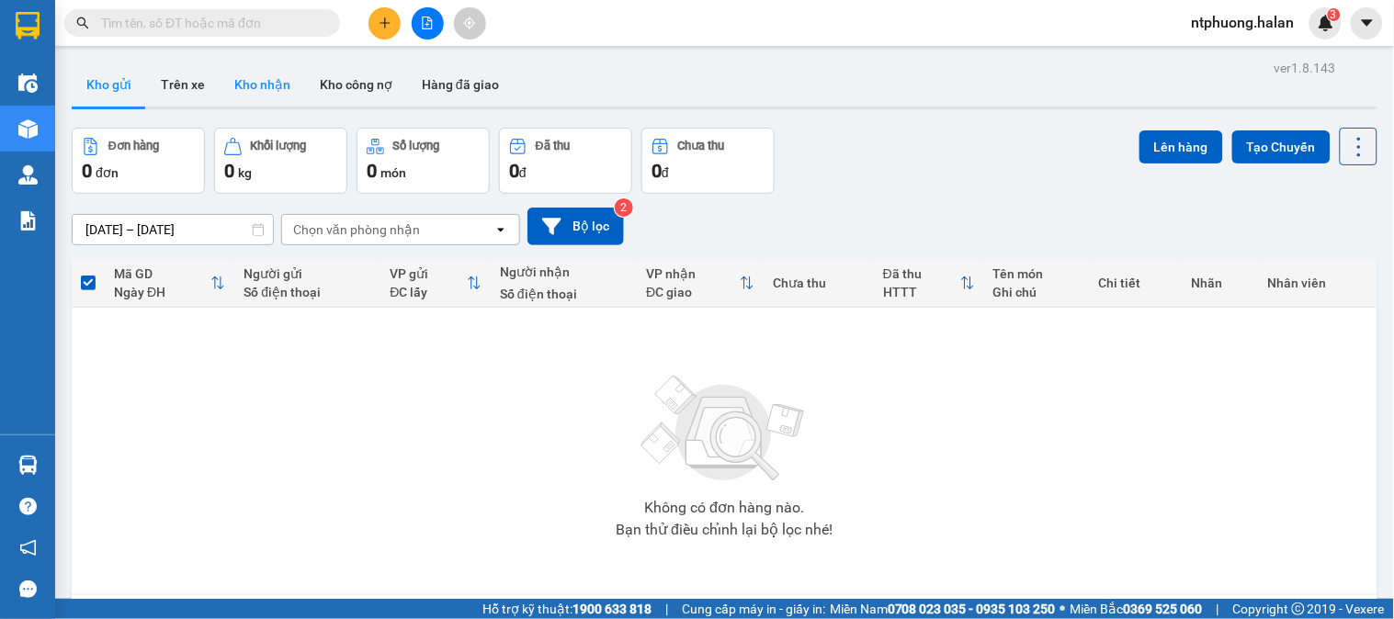
click at [261, 75] on button "Kho nhận" at bounding box center [262, 84] width 85 height 44
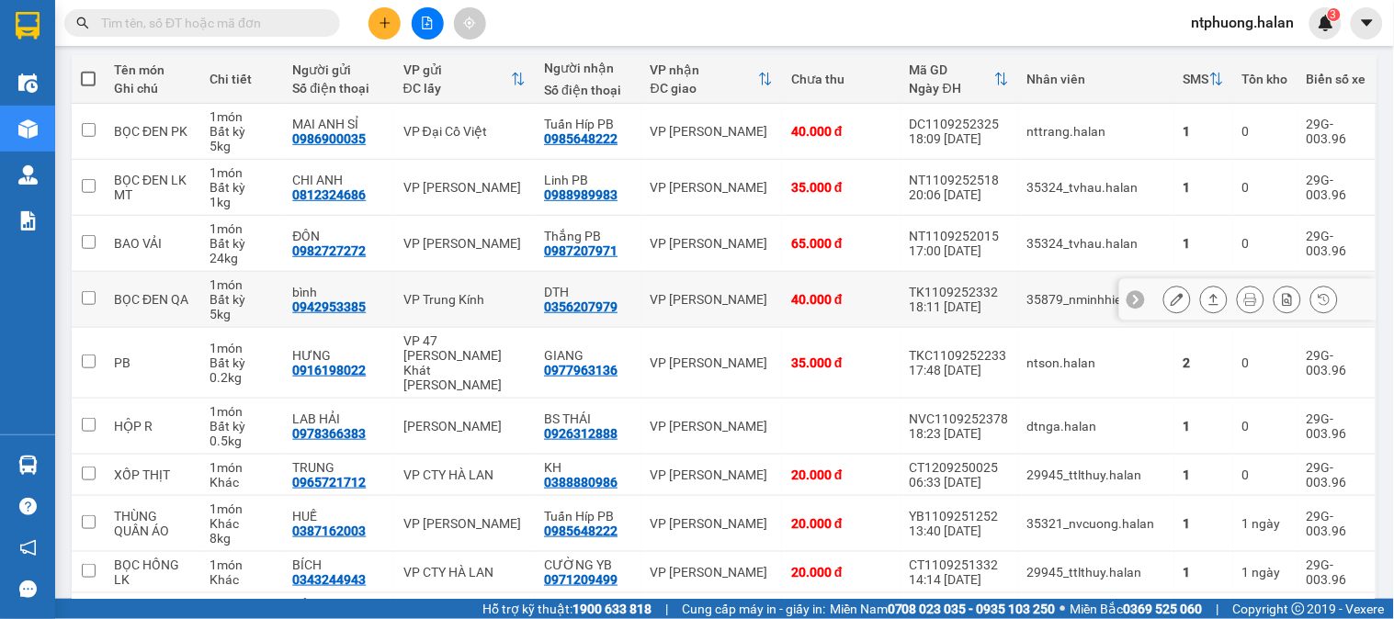
scroll to position [306, 0]
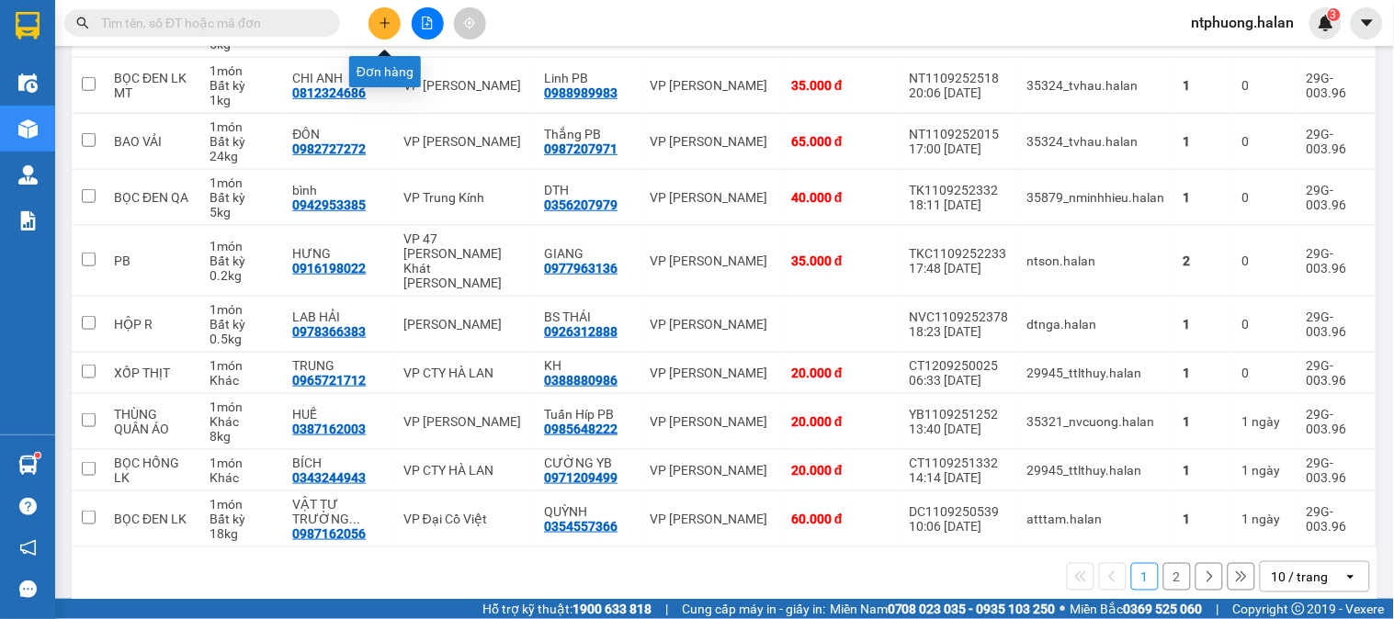
click at [380, 28] on icon "plus" at bounding box center [385, 23] width 13 height 13
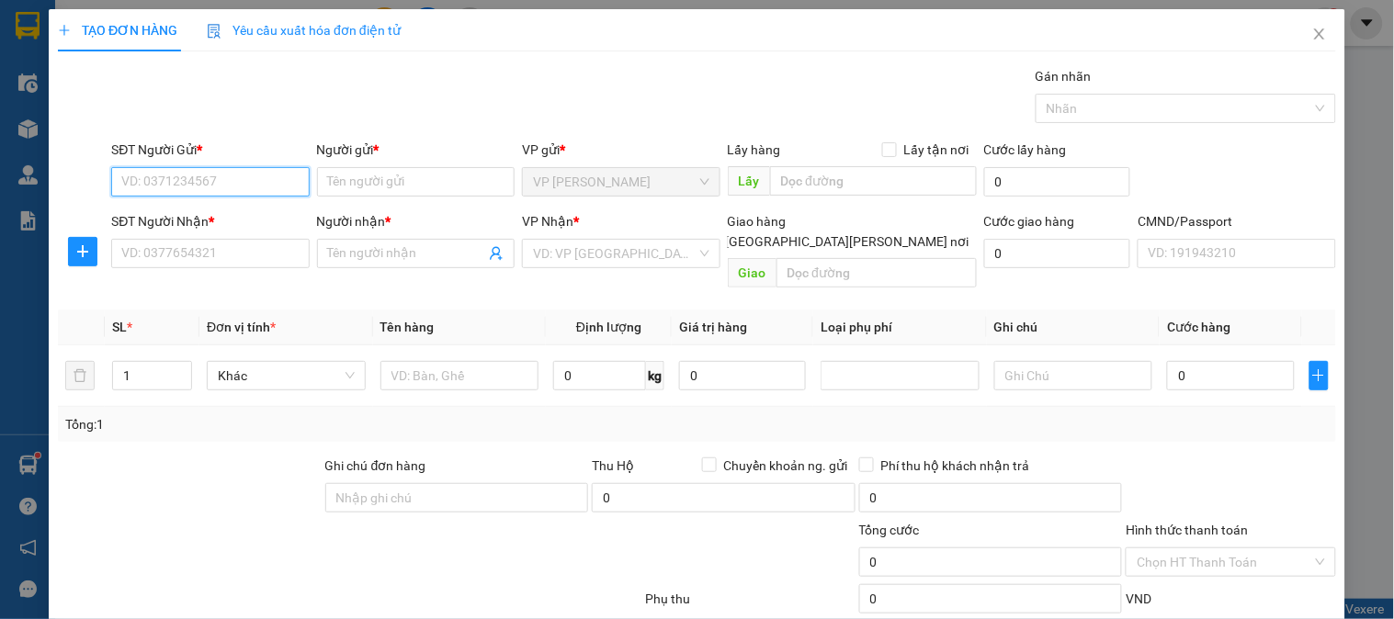
click at [246, 189] on input "SĐT Người Gửi *" at bounding box center [210, 181] width 198 height 29
click at [235, 187] on input "SĐT Người Gửi *" at bounding box center [210, 181] width 198 height 29
click at [214, 214] on div "0985768553 - LỰC- PBINH" at bounding box center [208, 219] width 174 height 20
type input "0985768553"
type input "LỰC- PBINH"
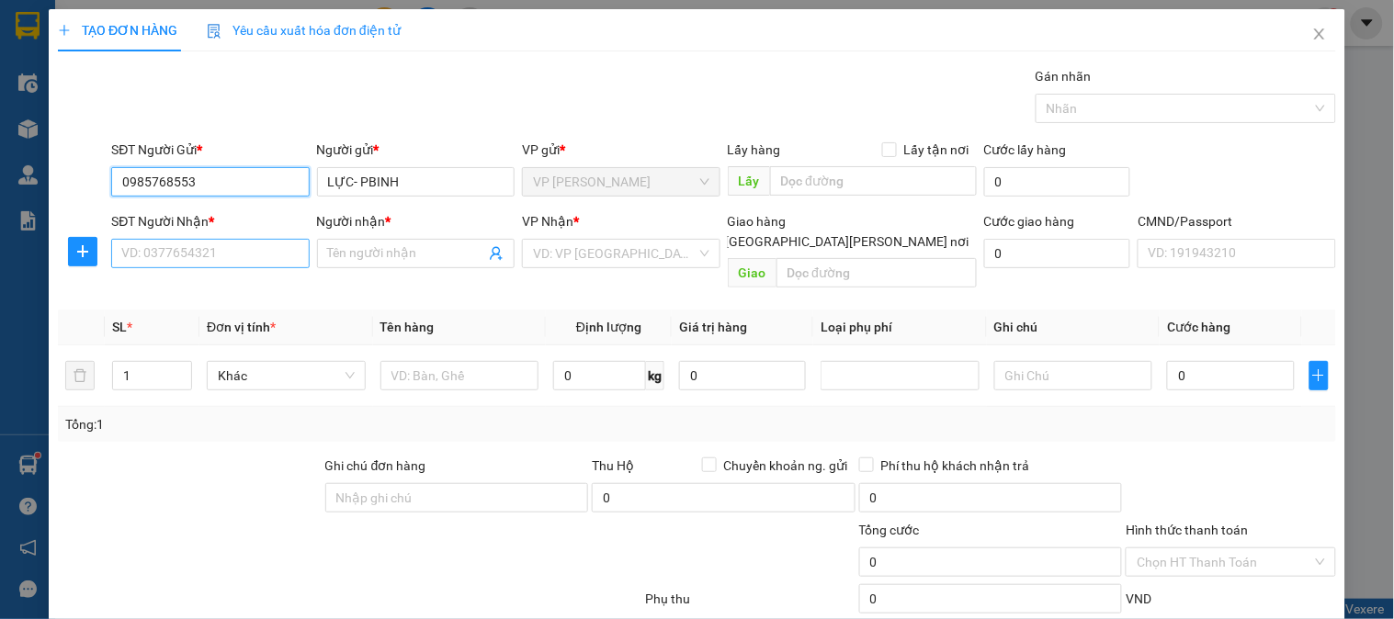
type input "0985768553"
click at [217, 250] on input "SĐT Người Nhận *" at bounding box center [210, 253] width 198 height 29
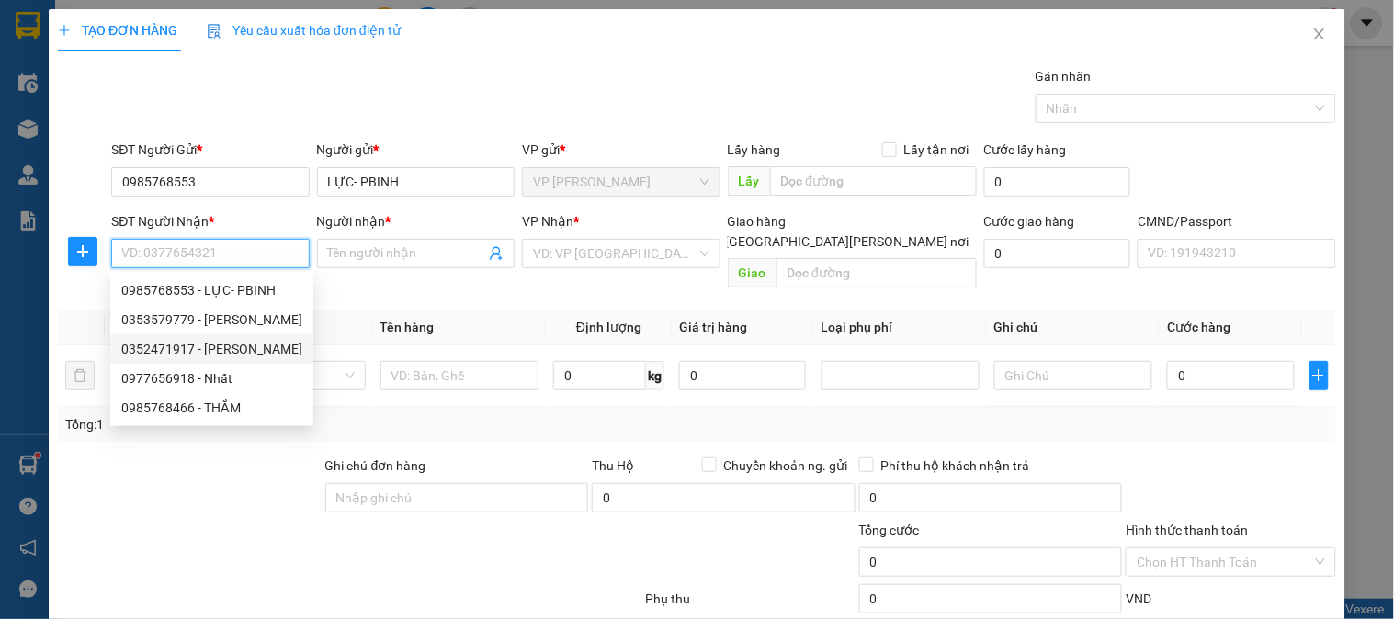
click at [216, 354] on div "0352471917 - Tuấn" at bounding box center [211, 349] width 181 height 20
type input "0352471917"
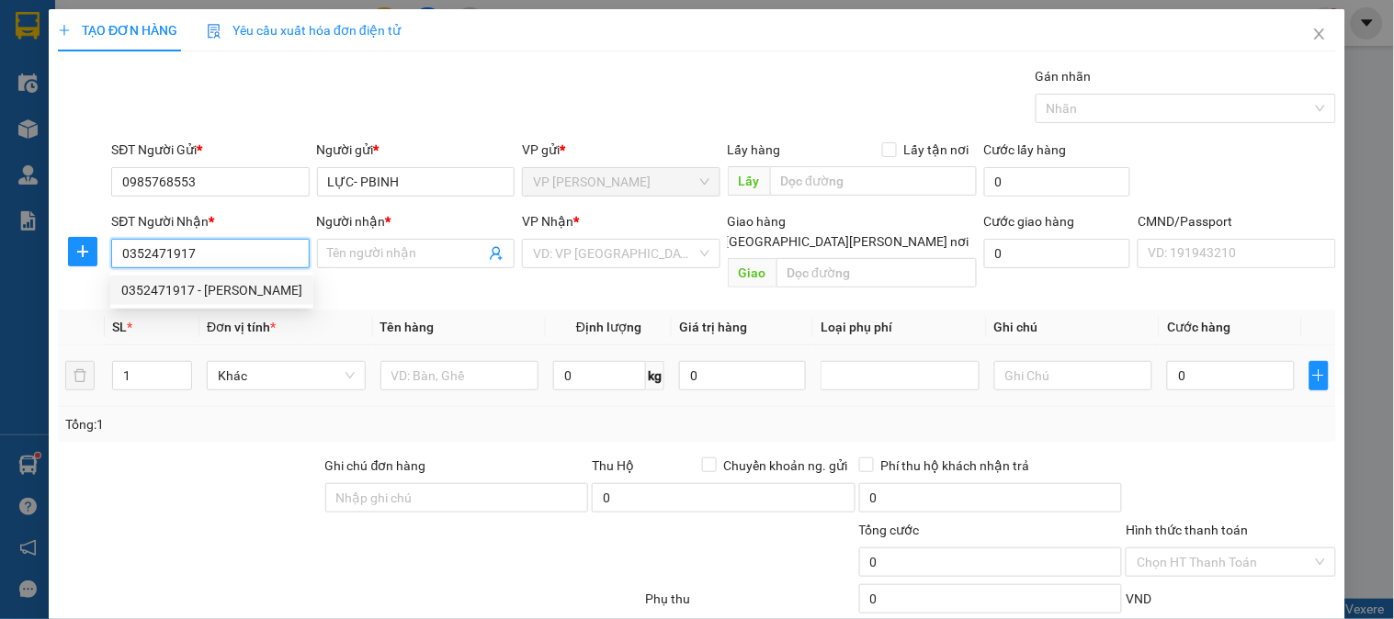
type input "Tuấn"
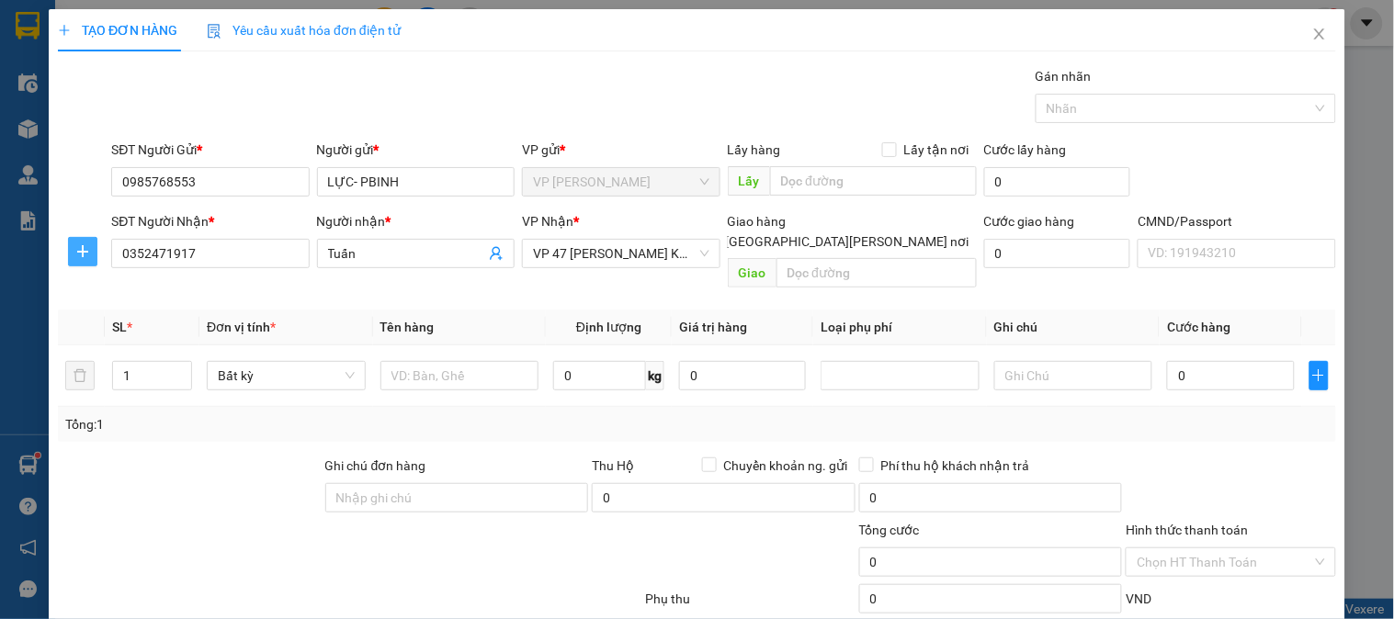
click at [90, 253] on span "plus" at bounding box center [83, 251] width 28 height 15
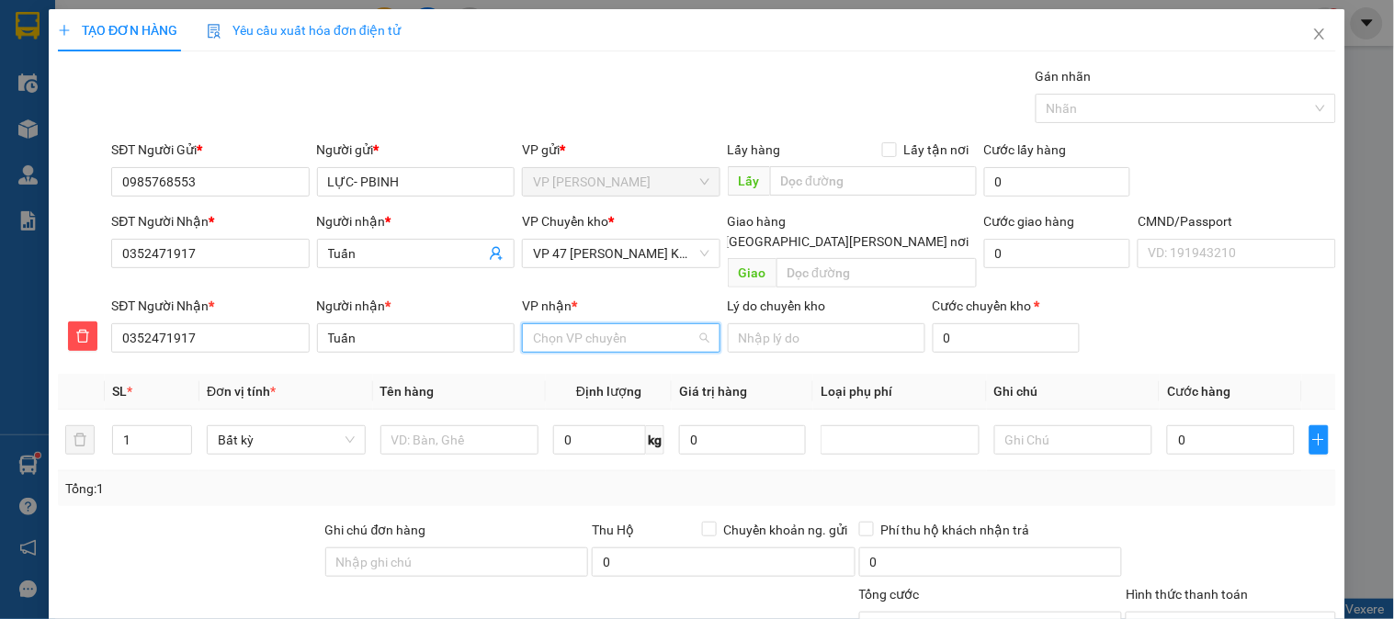
click at [598, 324] on input "VP nhận *" at bounding box center [614, 338] width 163 height 28
type input "47"
click at [621, 350] on div "VP 47 [PERSON_NAME]" at bounding box center [660, 355] width 266 height 20
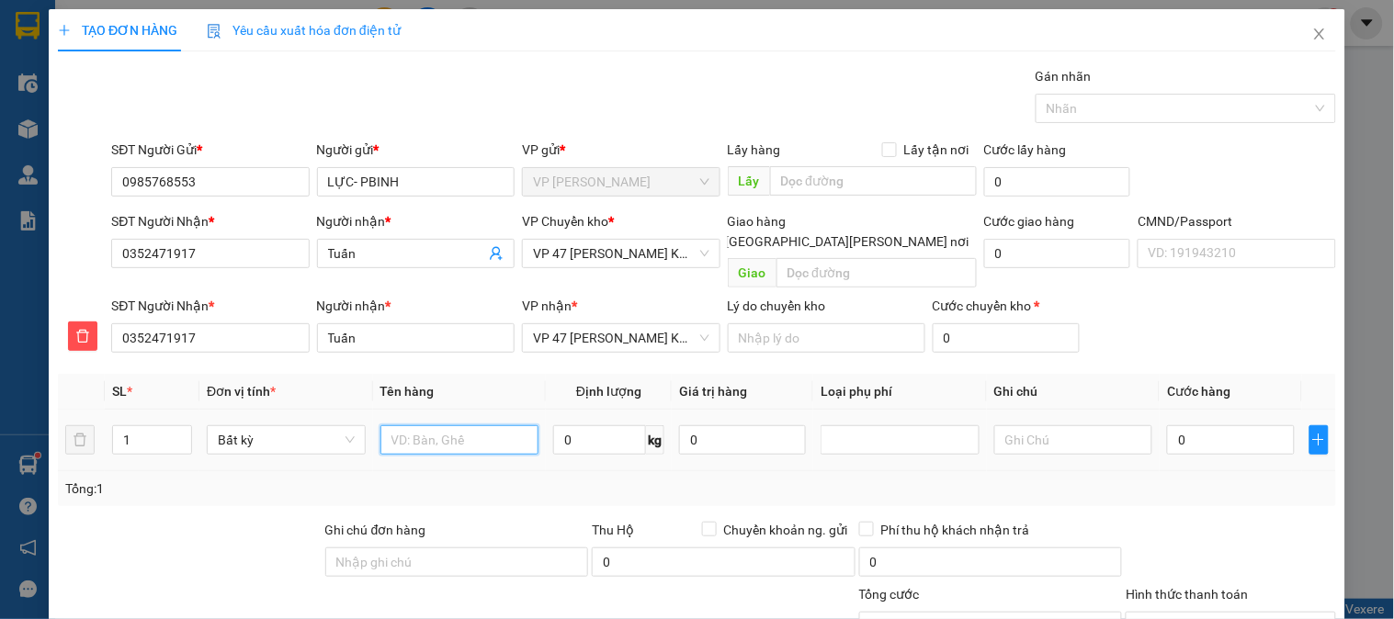
click at [467, 426] on input "text" at bounding box center [459, 439] width 159 height 29
type input "Hộp PK xe máy"
click at [572, 425] on input "0" at bounding box center [599, 439] width 93 height 29
click at [572, 255] on span "VP 47 [PERSON_NAME]" at bounding box center [621, 254] width 176 height 28
type input "3"
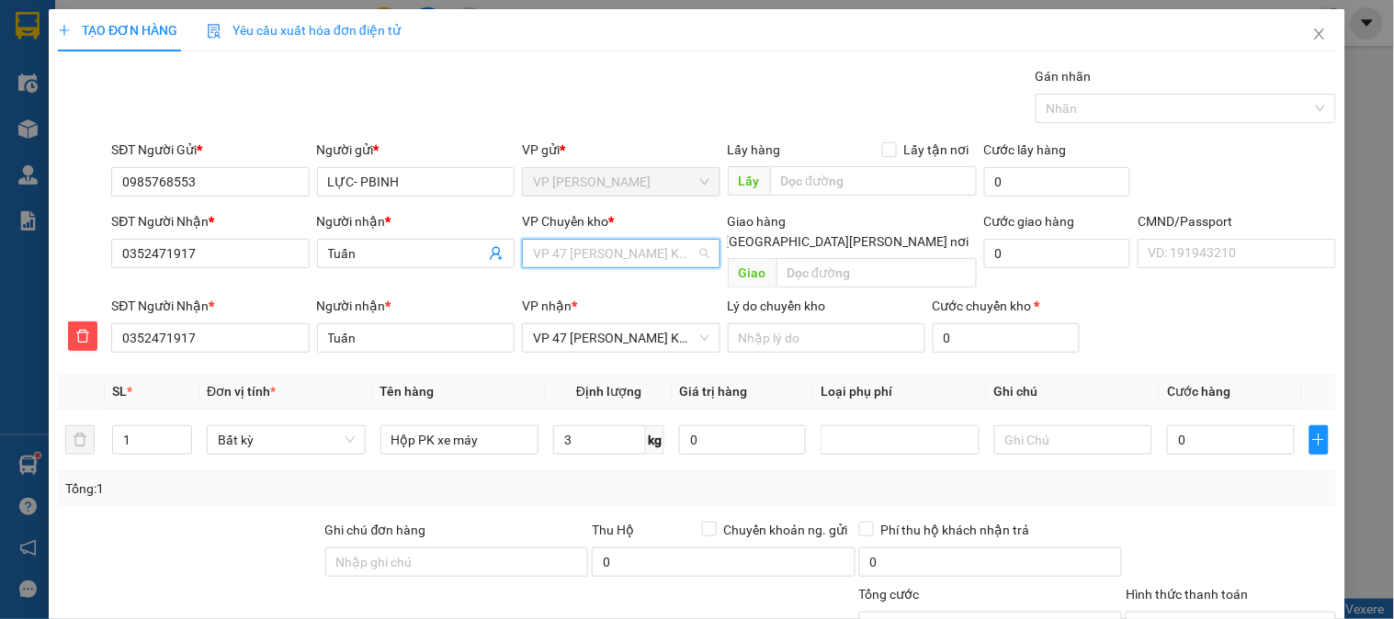
type input "40.000"
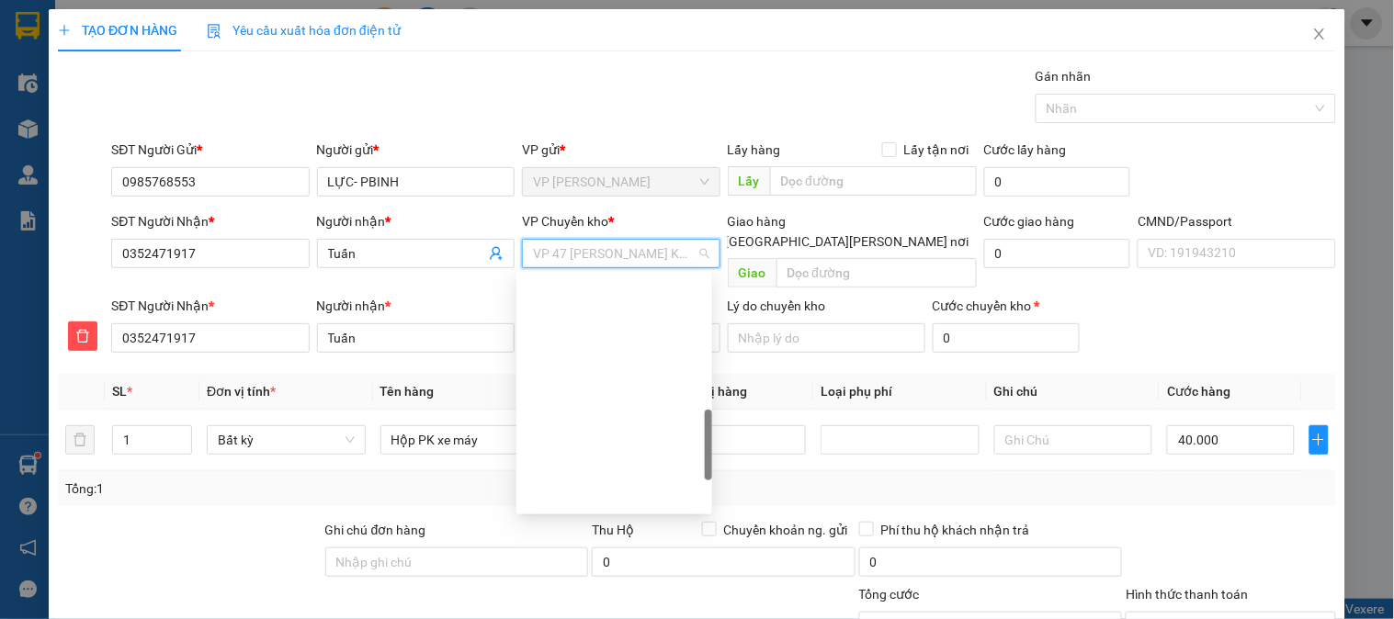
scroll to position [551, 0]
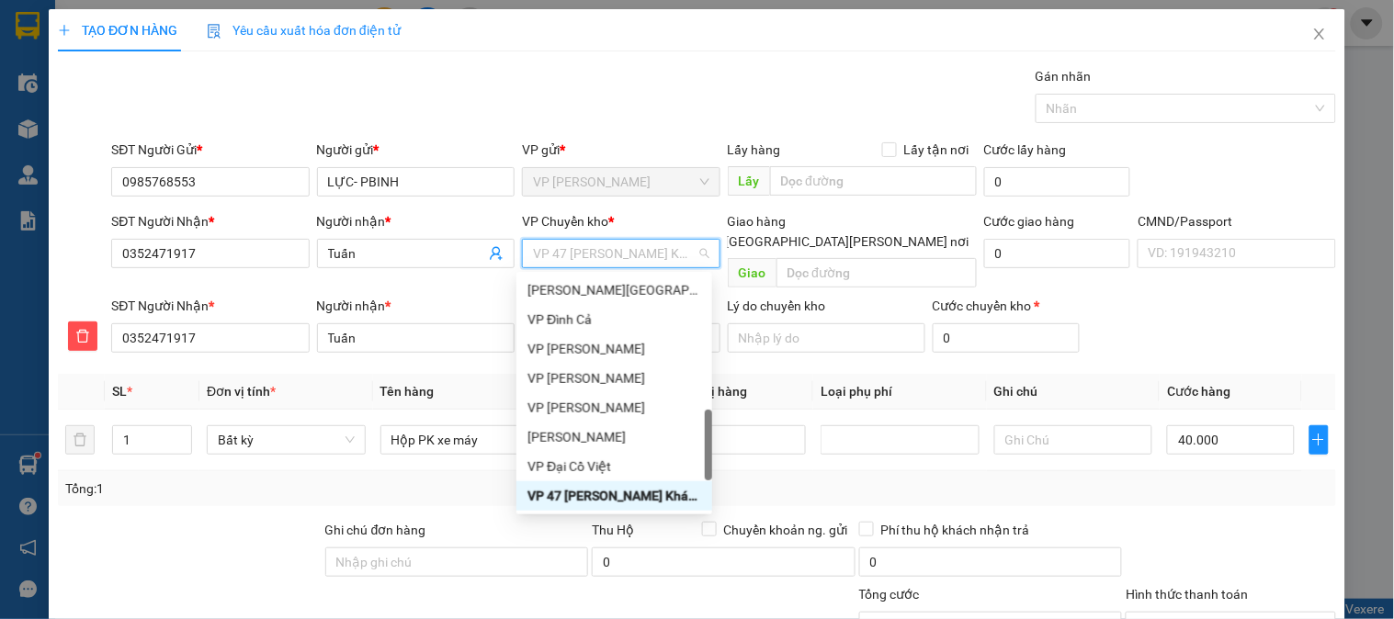
type input "b"
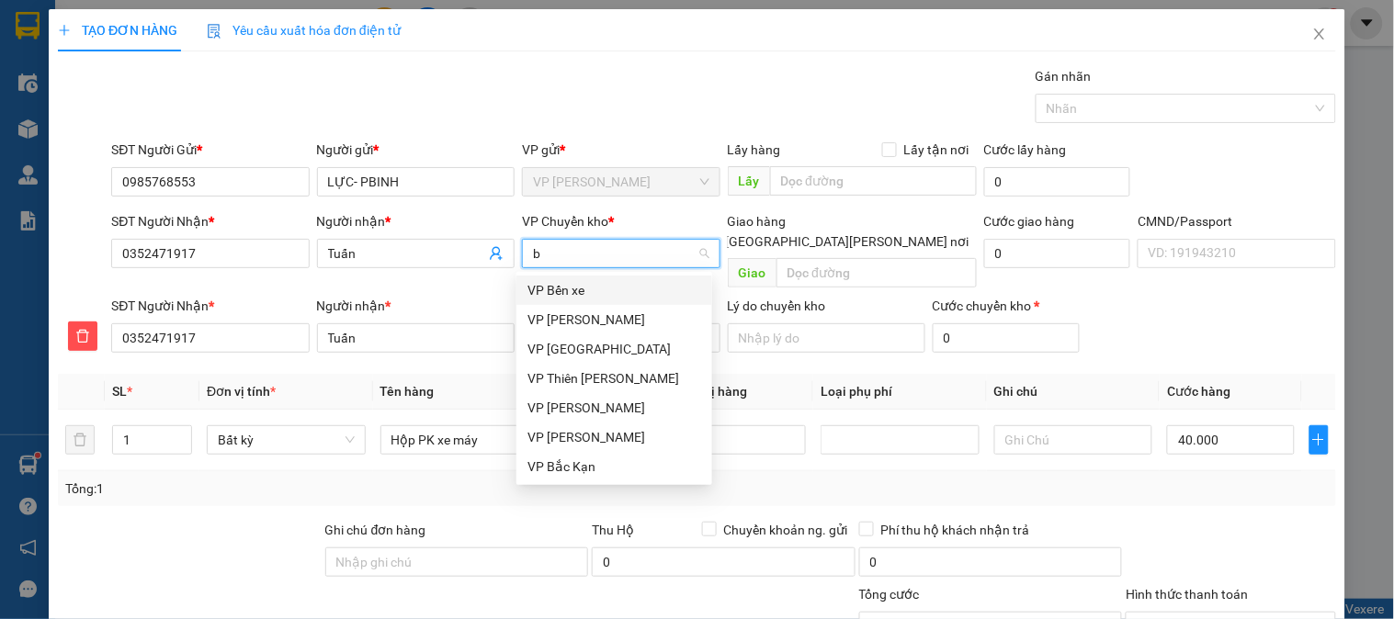
scroll to position [0, 0]
click at [572, 320] on div "VP [GEOGRAPHIC_DATA]" at bounding box center [614, 320] width 174 height 20
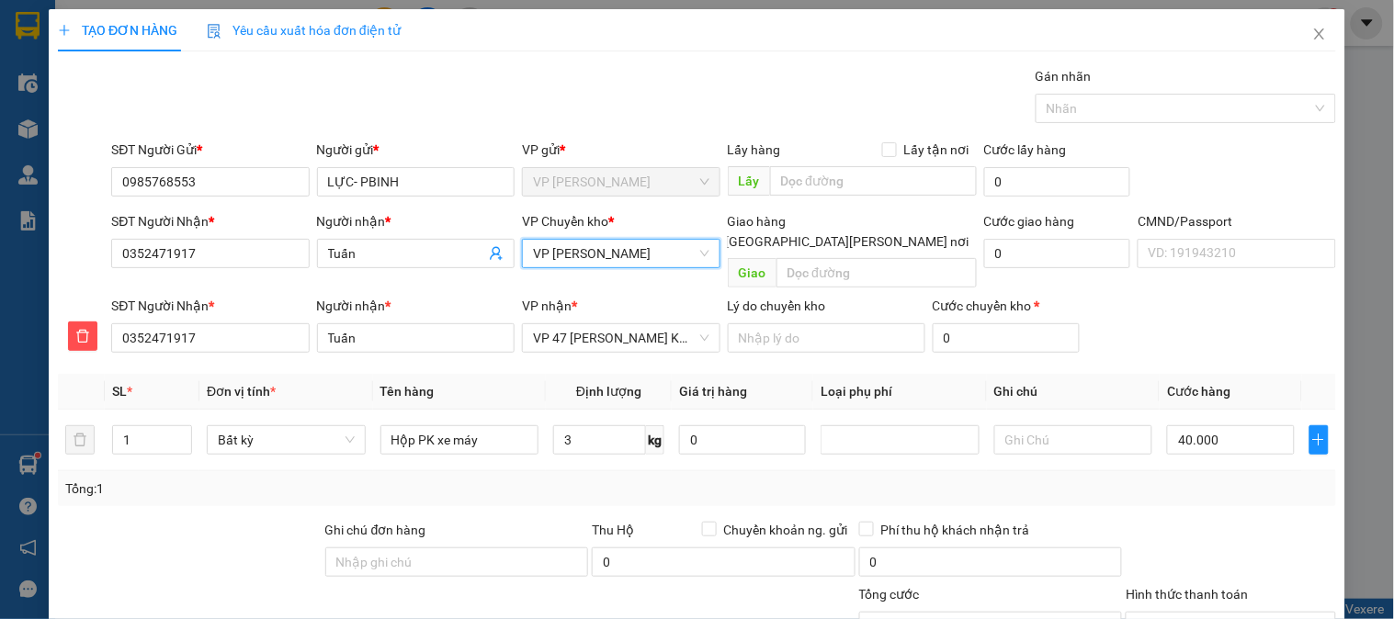
scroll to position [162, 0]
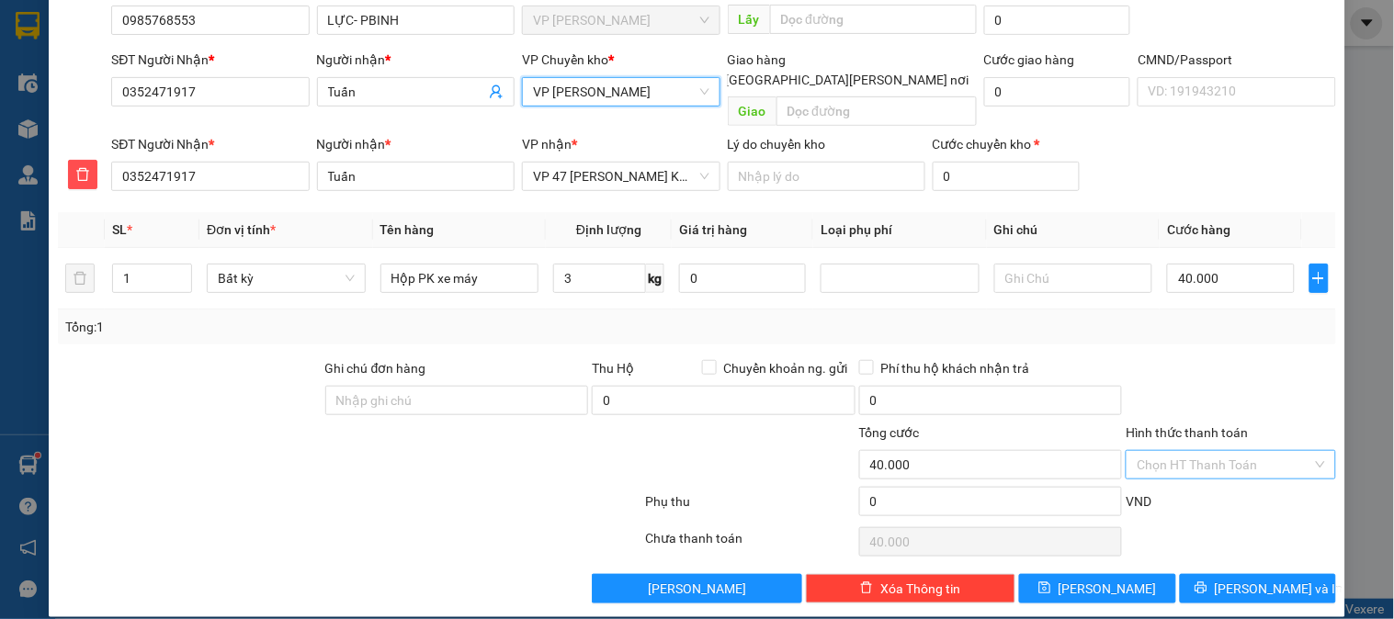
click at [1188, 451] on input "Hình thức thanh toán" at bounding box center [1224, 465] width 175 height 28
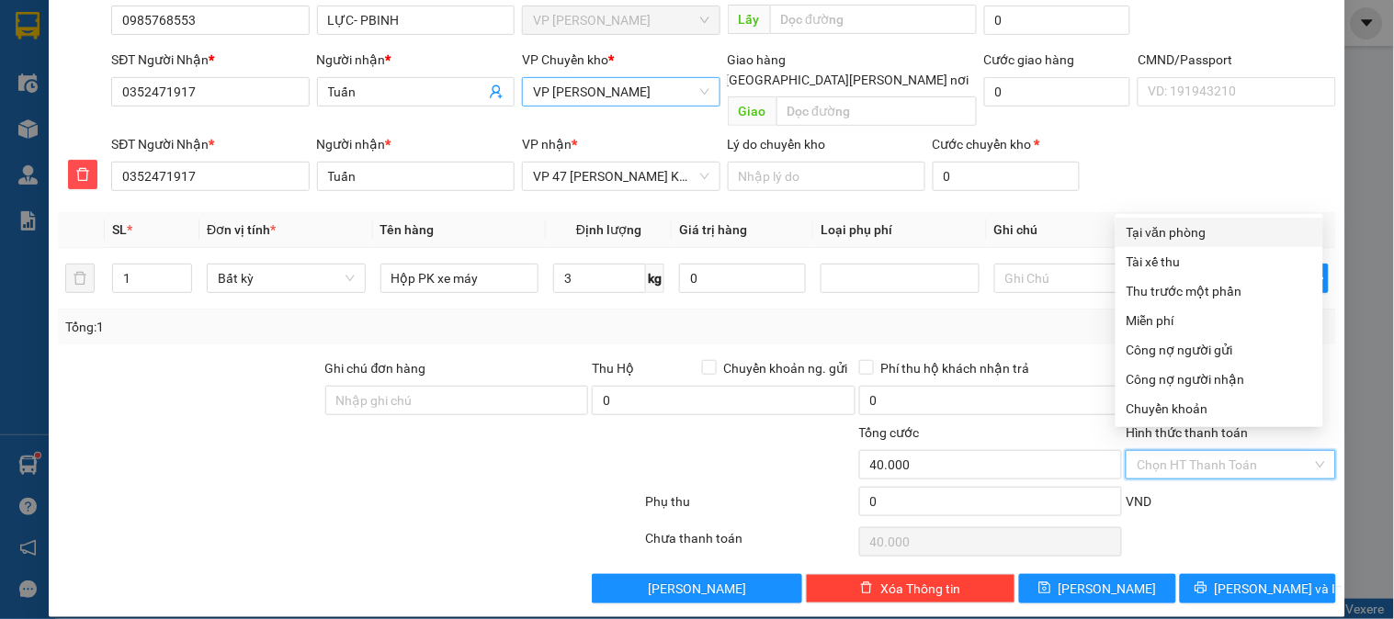
click at [1171, 232] on div "Tại văn phòng" at bounding box center [1220, 232] width 186 height 20
type input "0"
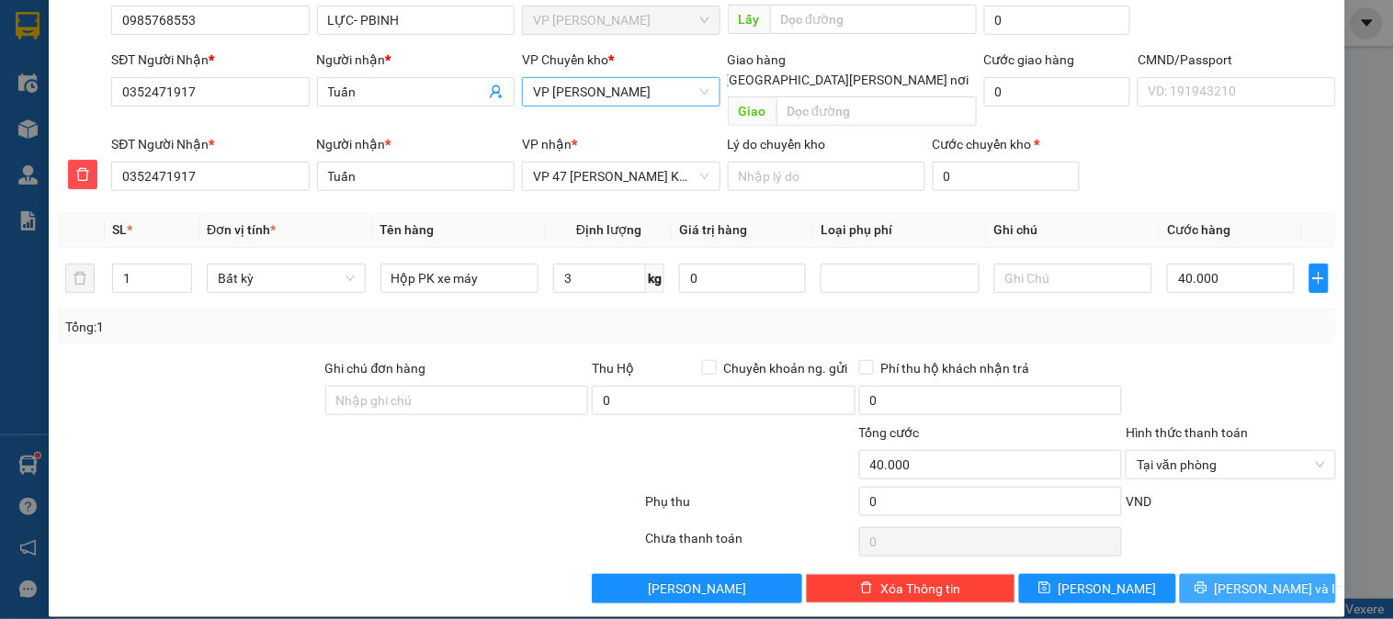
click at [1252, 579] on span "[PERSON_NAME] và In" at bounding box center [1279, 589] width 129 height 20
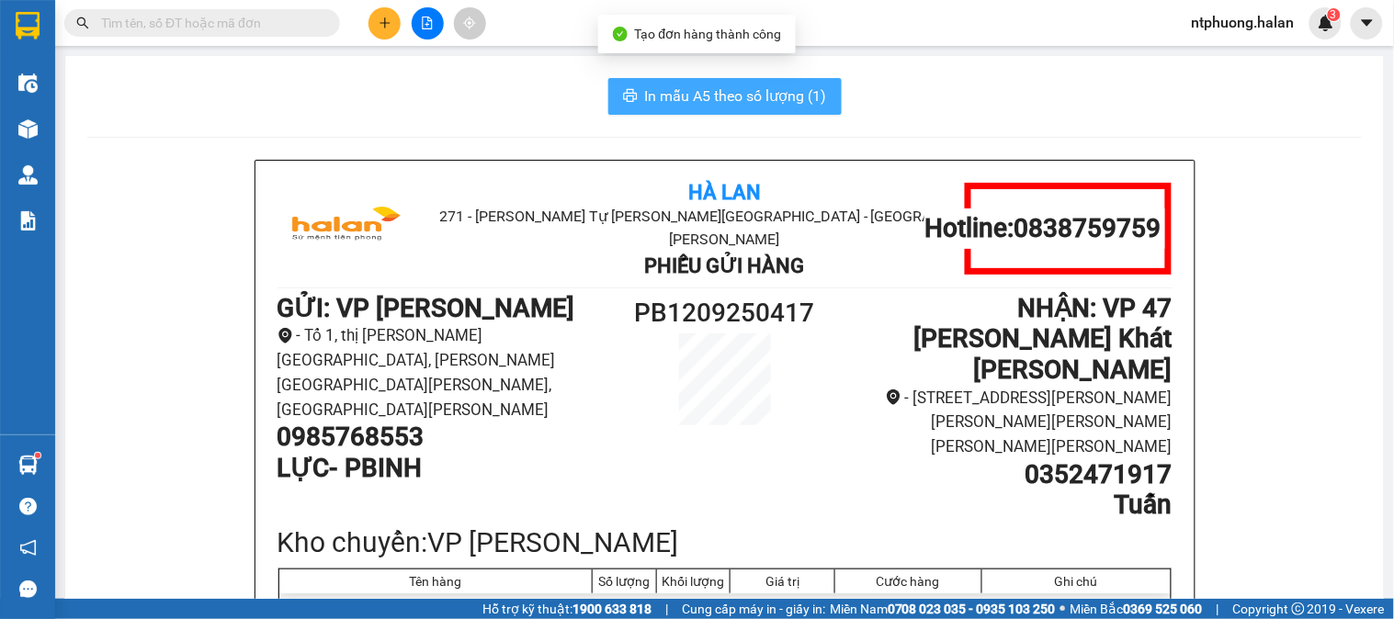
click at [703, 95] on span "In mẫu A5 theo số lượng (1)" at bounding box center [736, 96] width 182 height 23
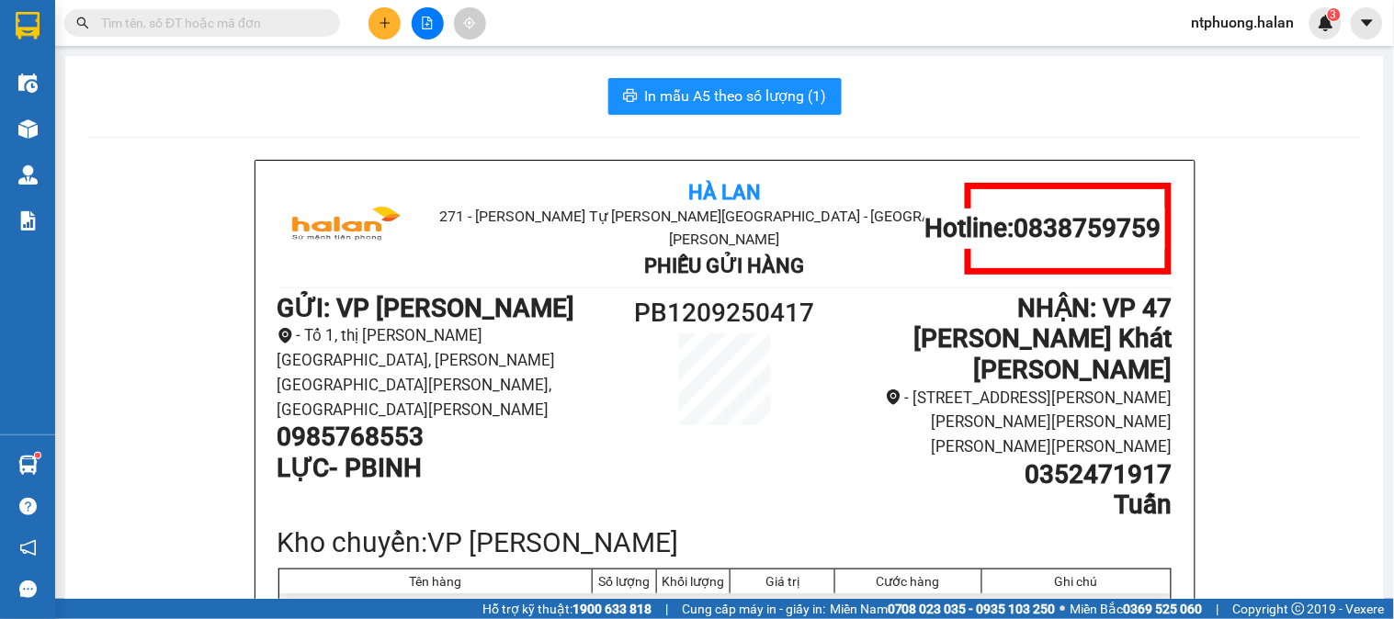
click at [240, 21] on input "text" at bounding box center [209, 23] width 217 height 20
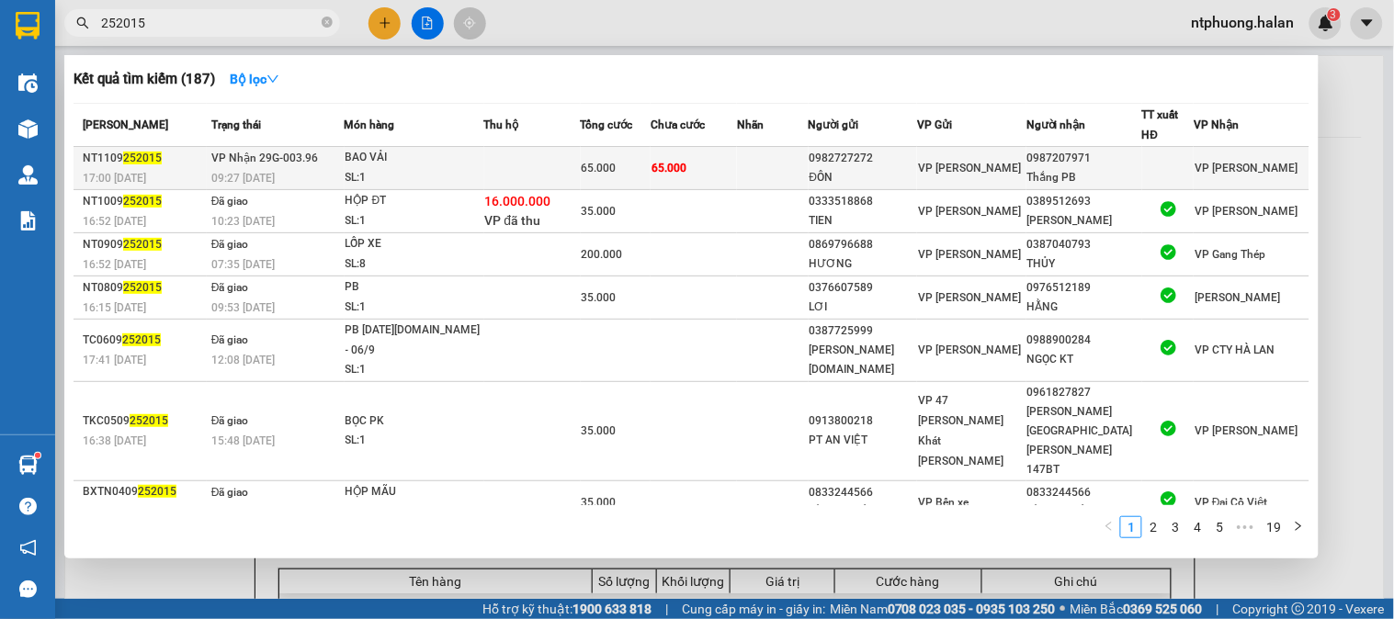
type input "252015"
click at [512, 176] on td at bounding box center [532, 168] width 96 height 43
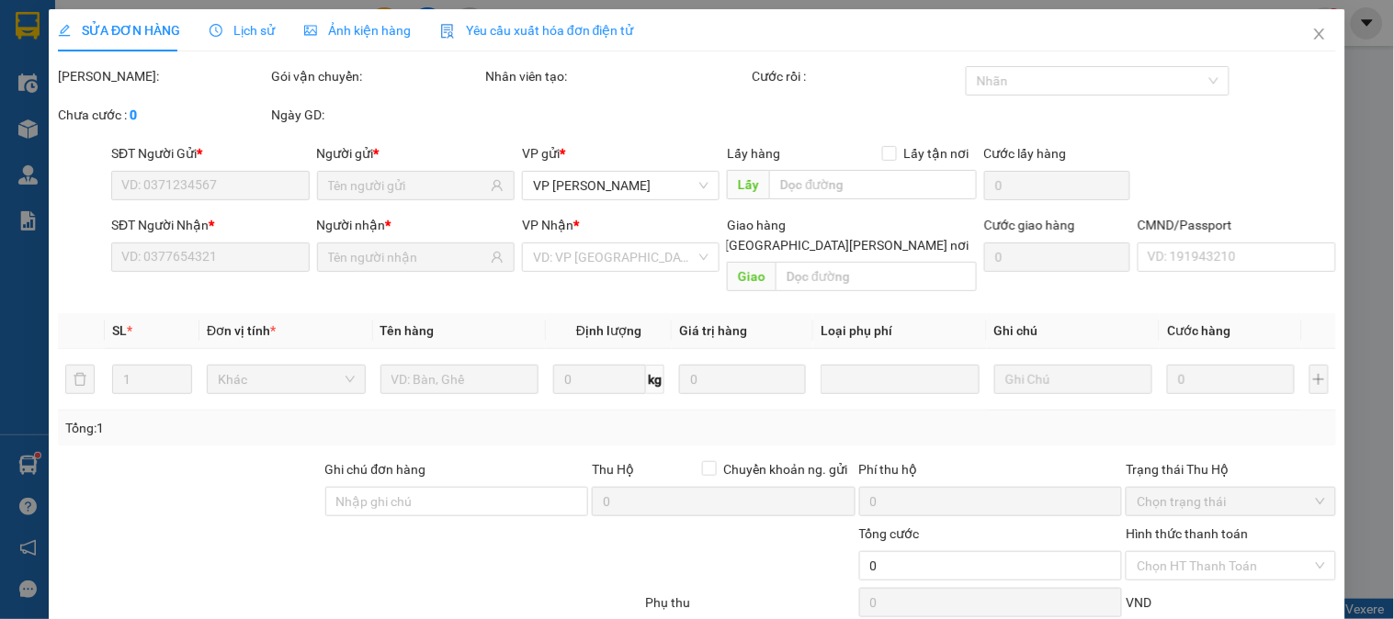
type input "0982727272"
type input "ĐÔN"
type input "0987207971"
type input "Thắng PB"
type input "65.000"
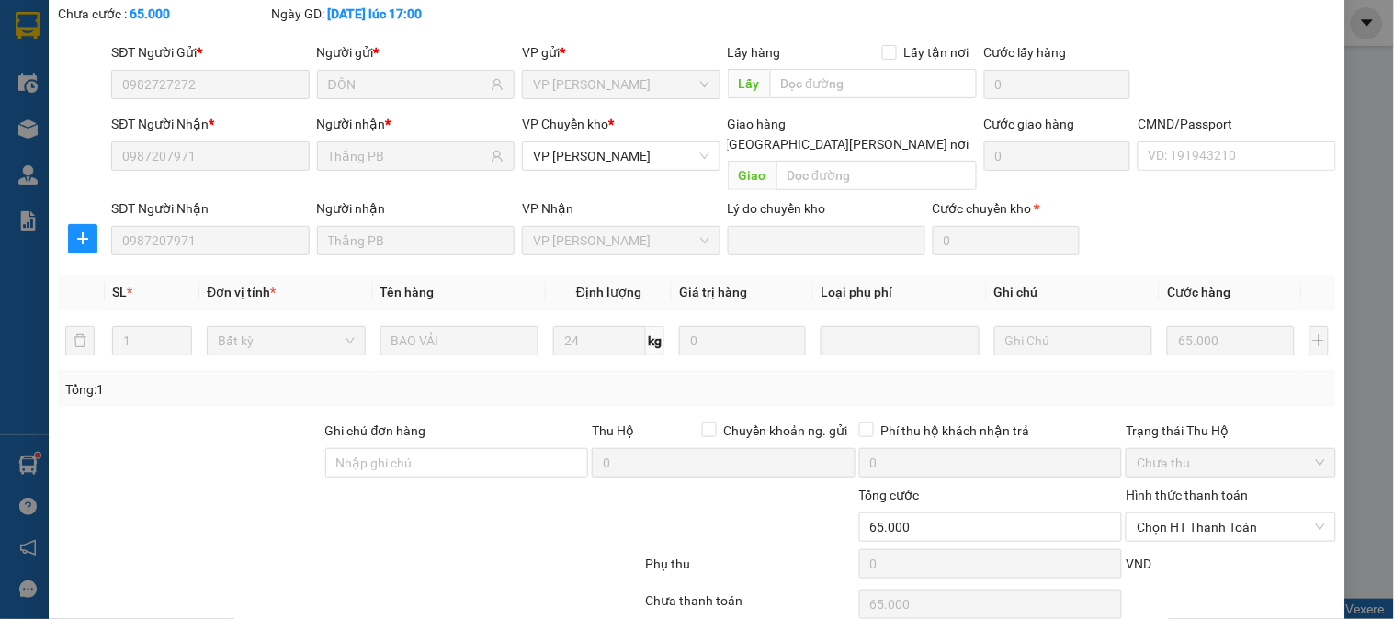
scroll to position [163, 0]
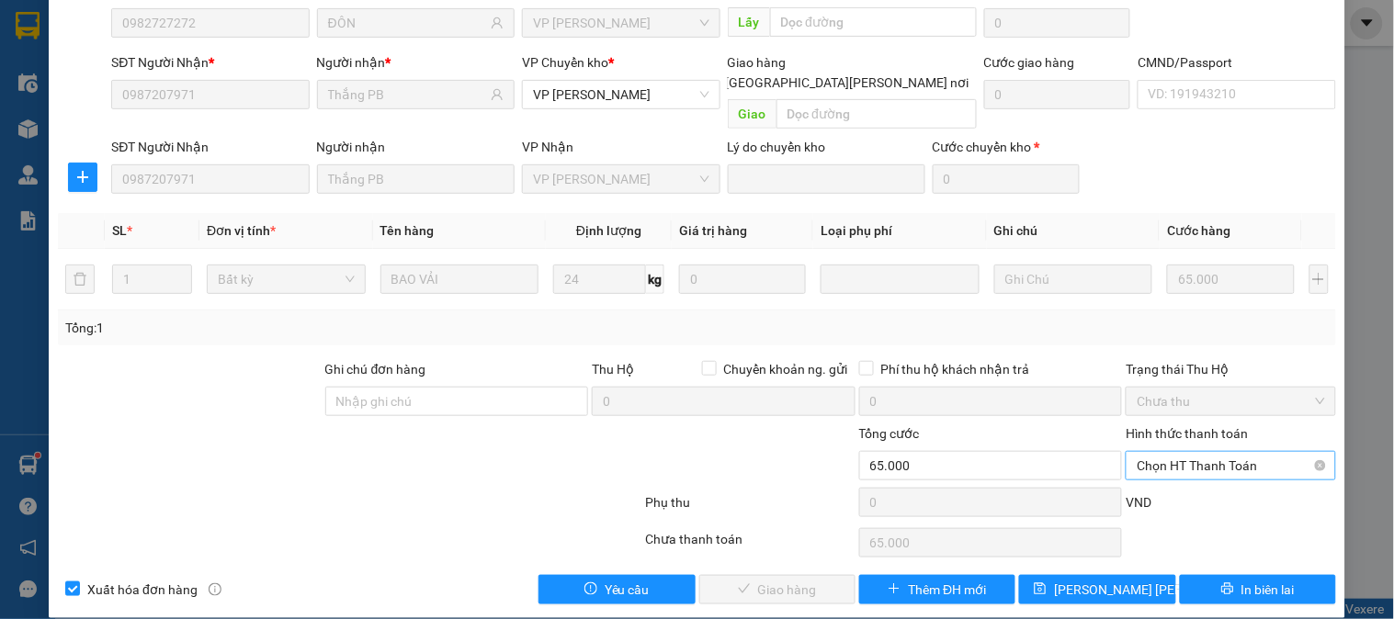
click at [1162, 452] on span "Chọn HT Thanh Toán" at bounding box center [1230, 466] width 187 height 28
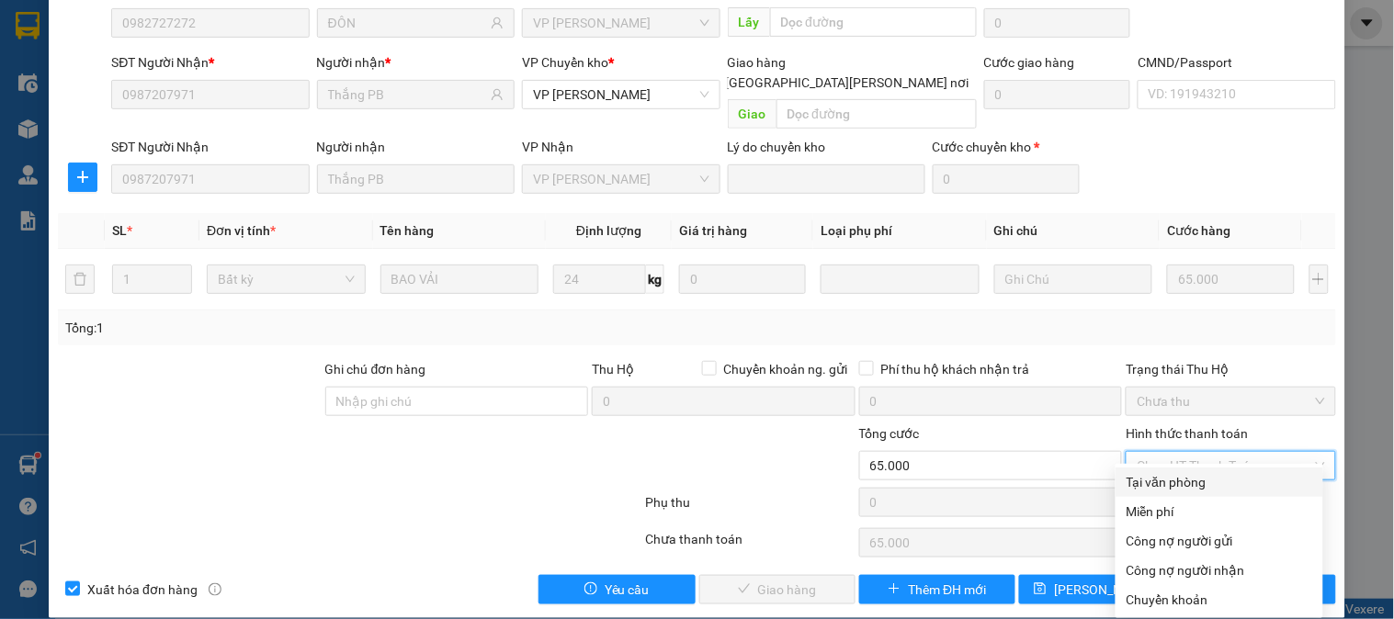
drag, startPoint x: 1159, startPoint y: 476, endPoint x: 842, endPoint y: 543, distance: 324.0
click at [1158, 478] on div "Tại văn phòng" at bounding box center [1220, 482] width 186 height 20
type input "0"
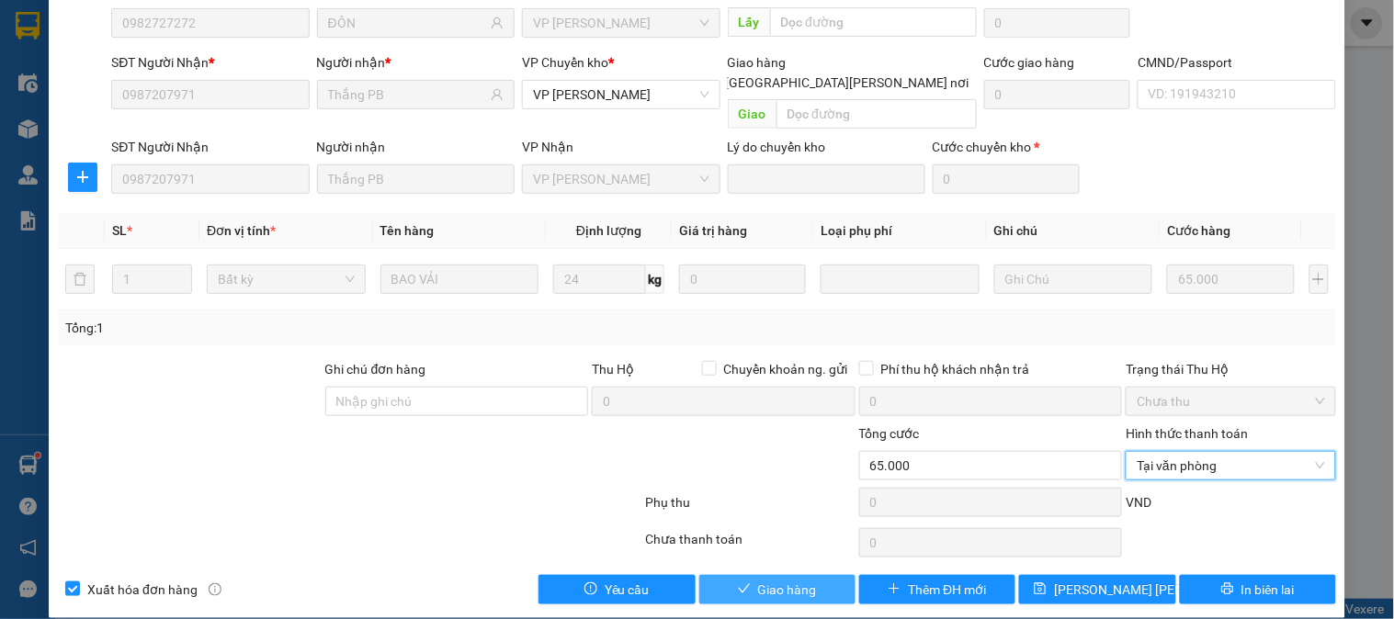
click at [792, 580] on span "Giao hàng" at bounding box center [787, 590] width 59 height 20
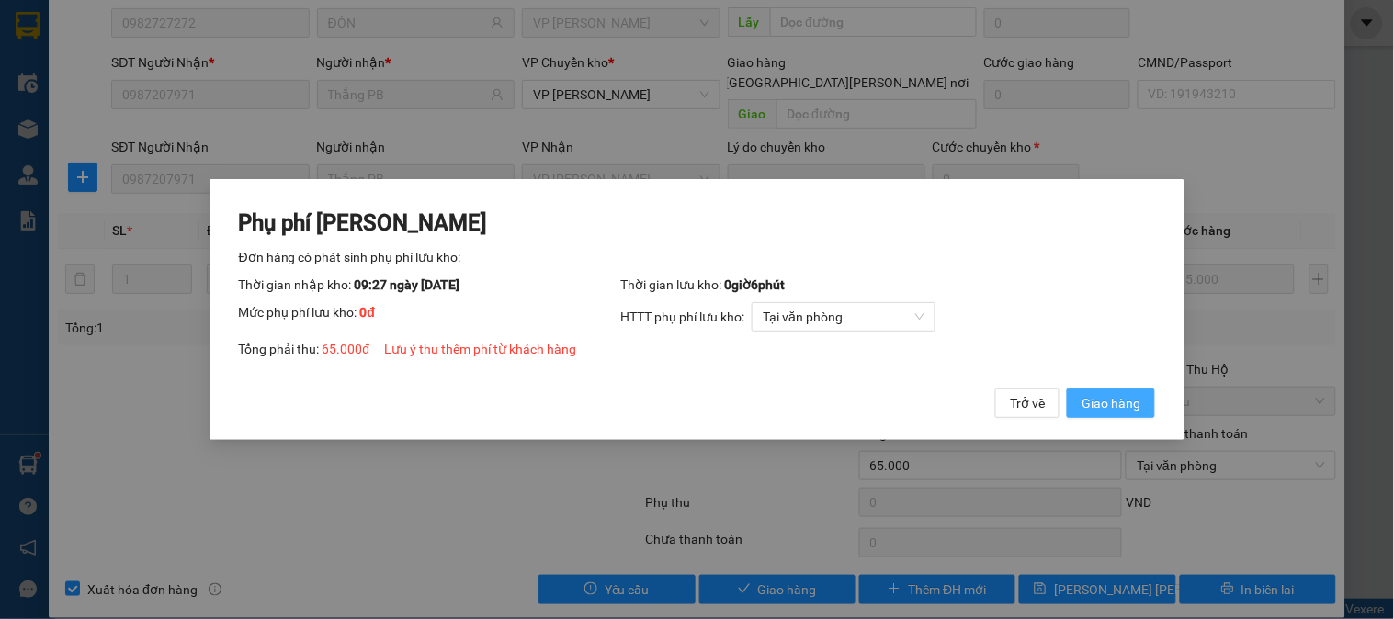
click at [1099, 412] on span "Giao hàng" at bounding box center [1111, 403] width 59 height 20
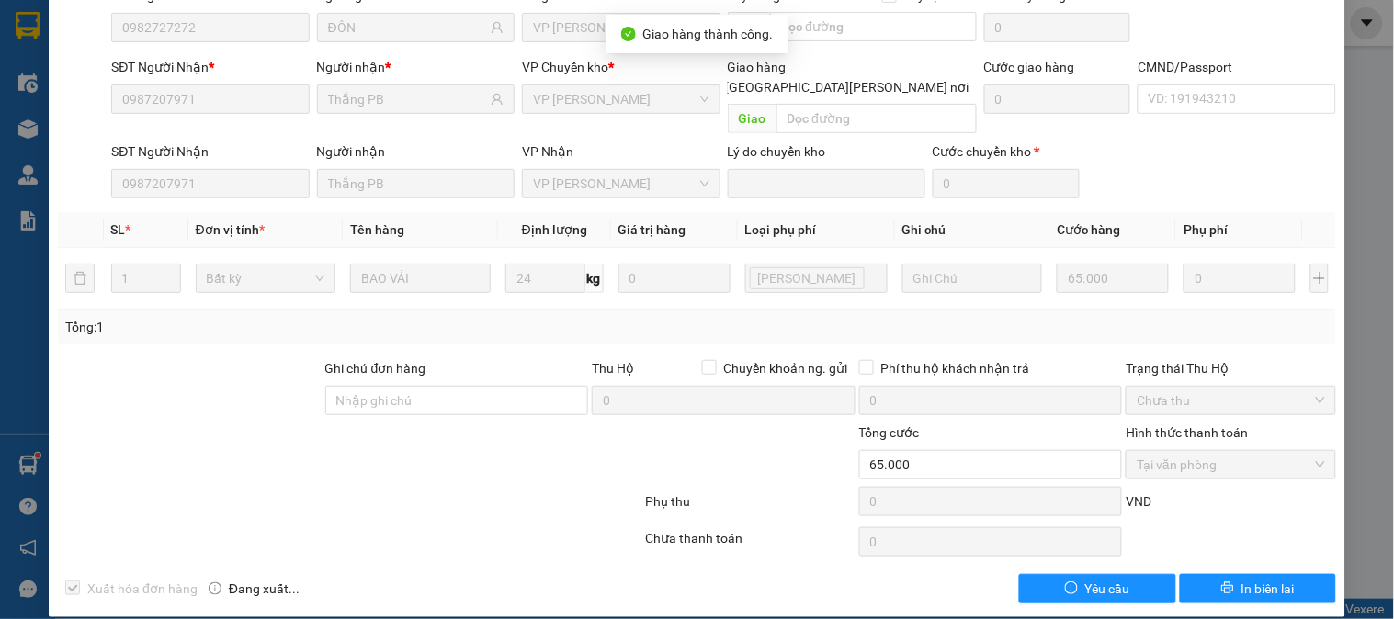
scroll to position [0, 0]
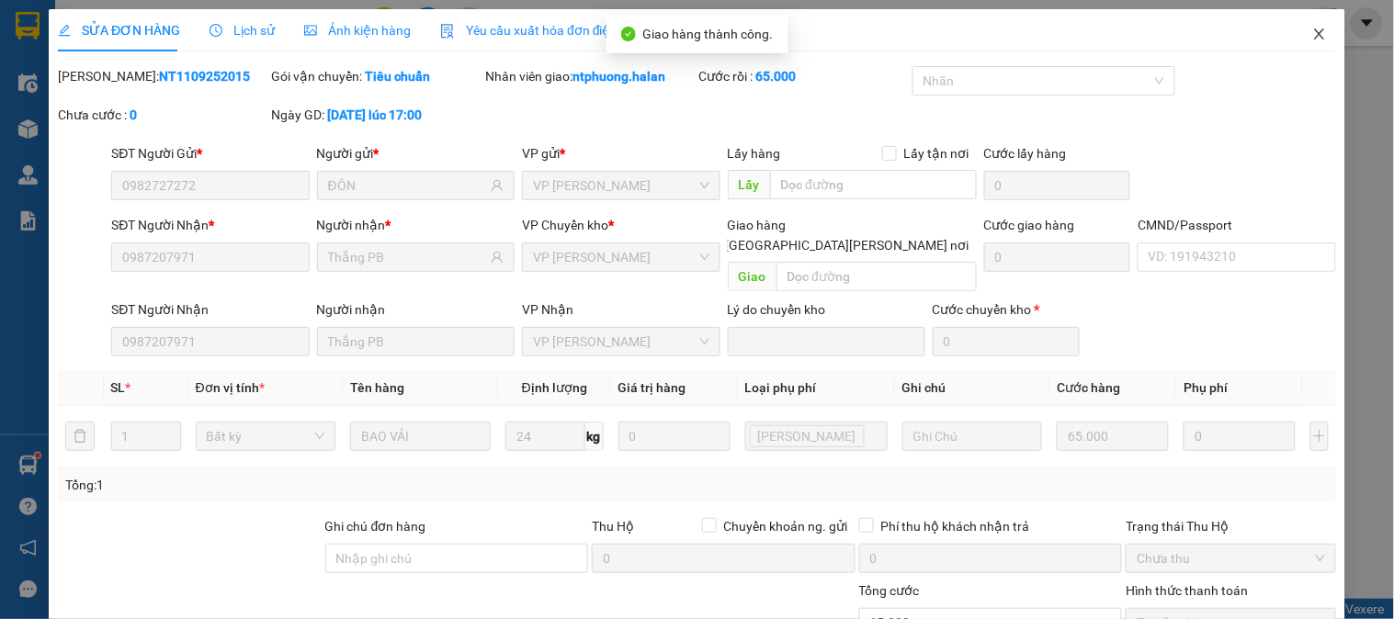
click at [1314, 32] on icon "close" at bounding box center [1319, 33] width 10 height 11
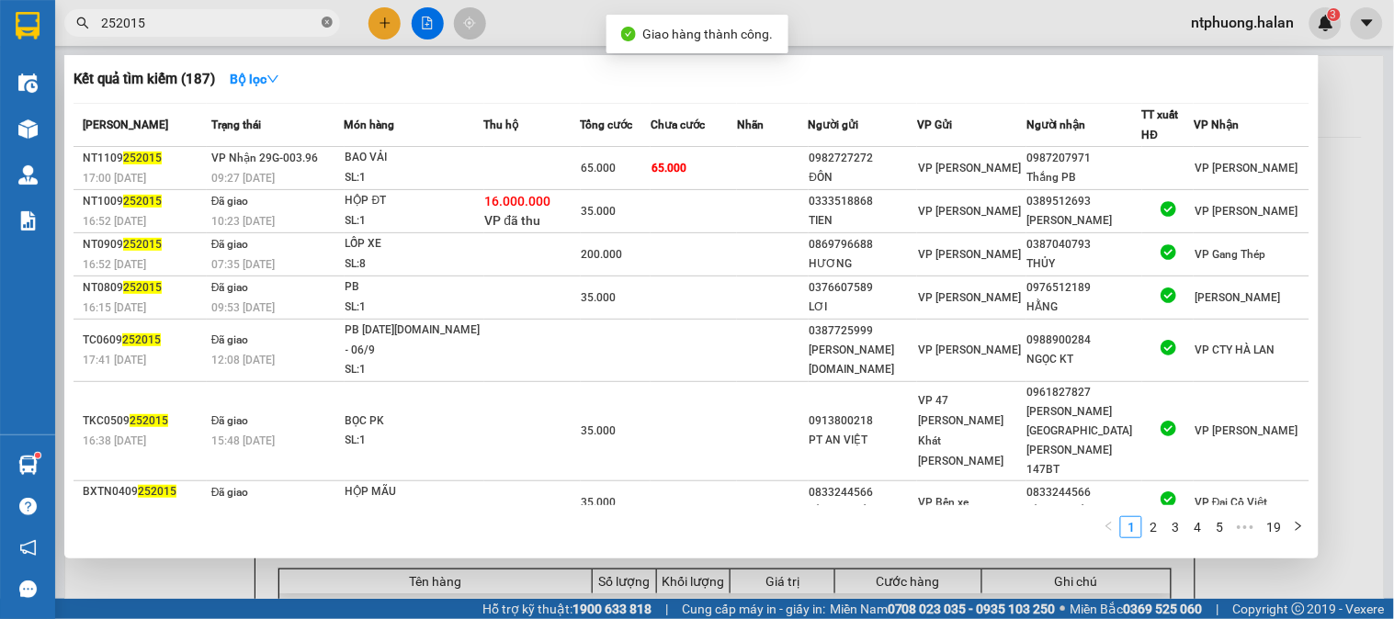
click at [328, 24] on icon "close-circle" at bounding box center [327, 22] width 11 height 11
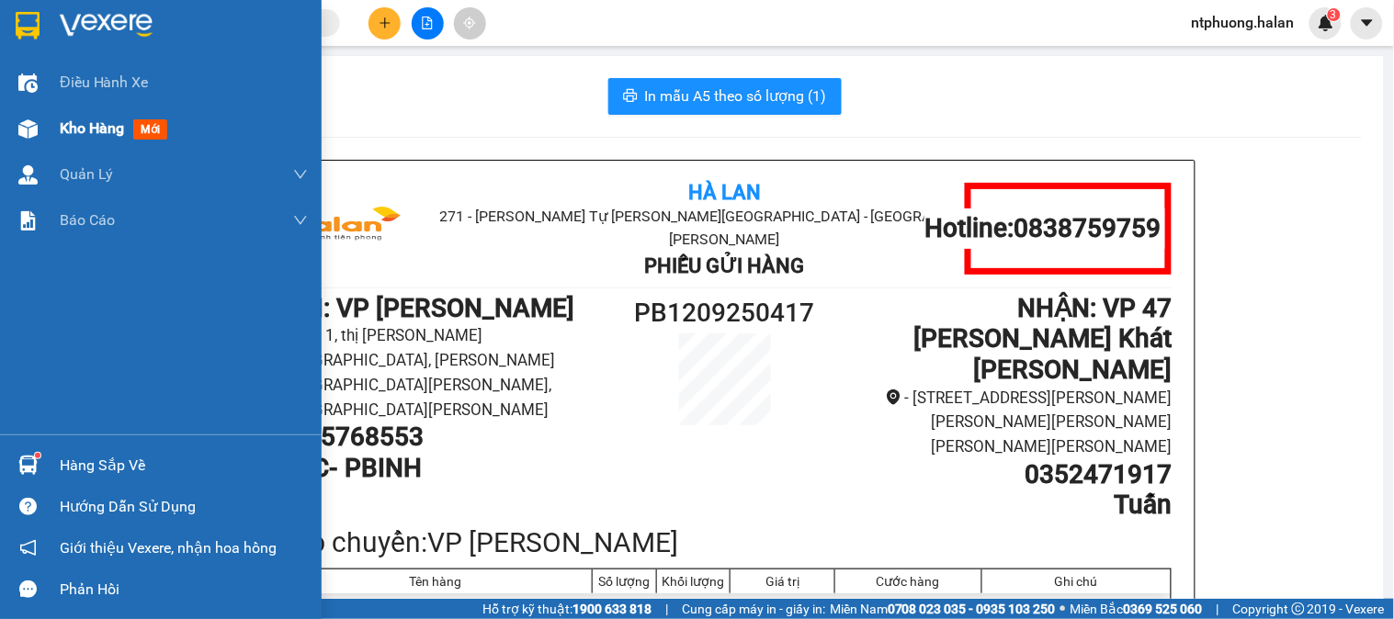
click at [97, 119] on span "Kho hàng" at bounding box center [92, 127] width 64 height 17
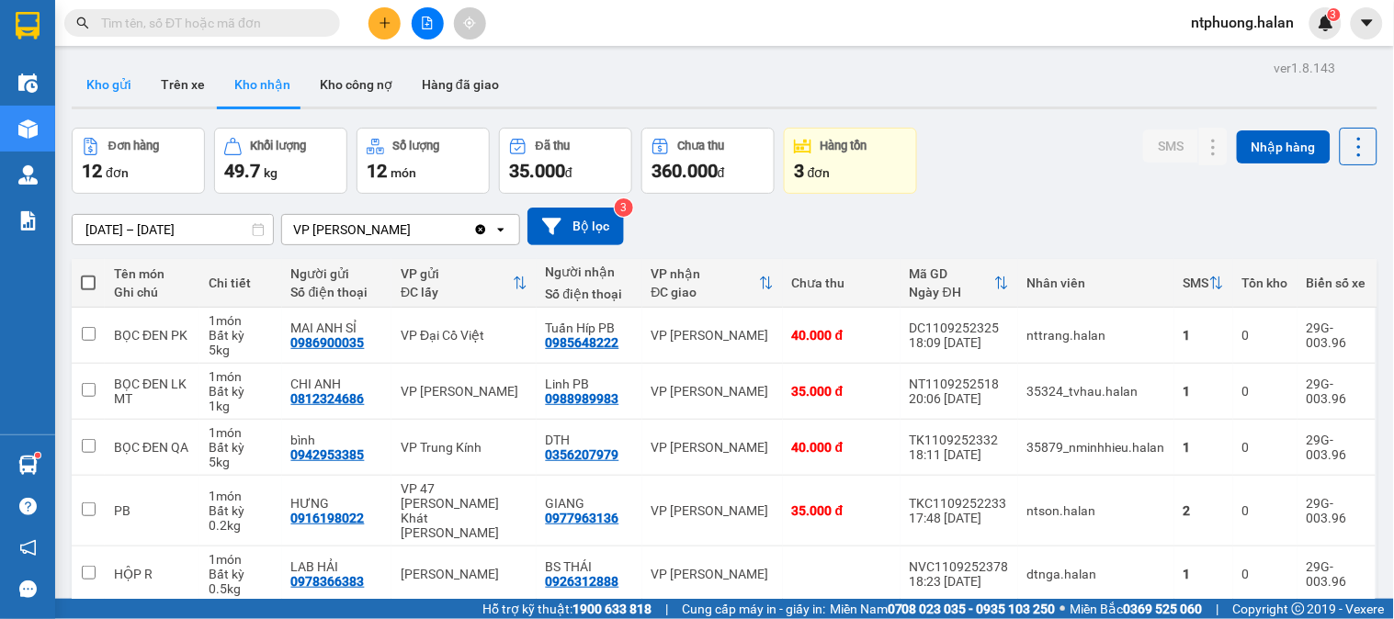
click at [114, 83] on button "Kho gửi" at bounding box center [109, 84] width 74 height 44
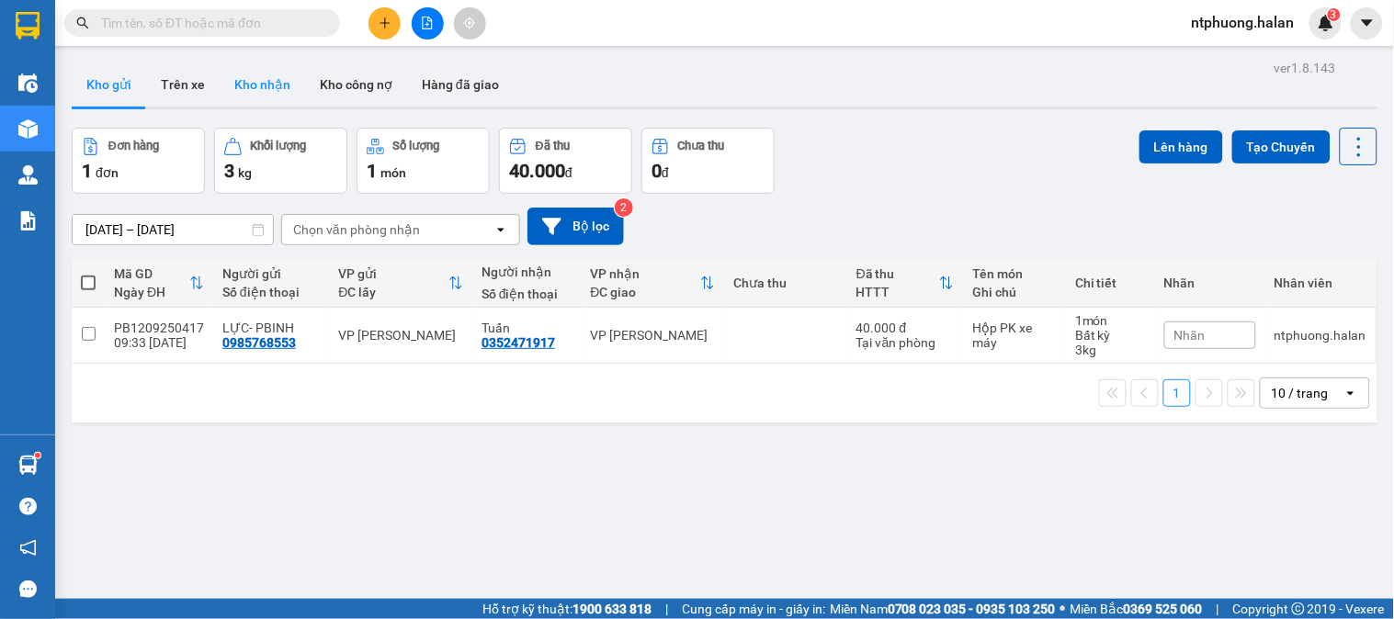
click at [261, 80] on button "Kho nhận" at bounding box center [262, 84] width 85 height 44
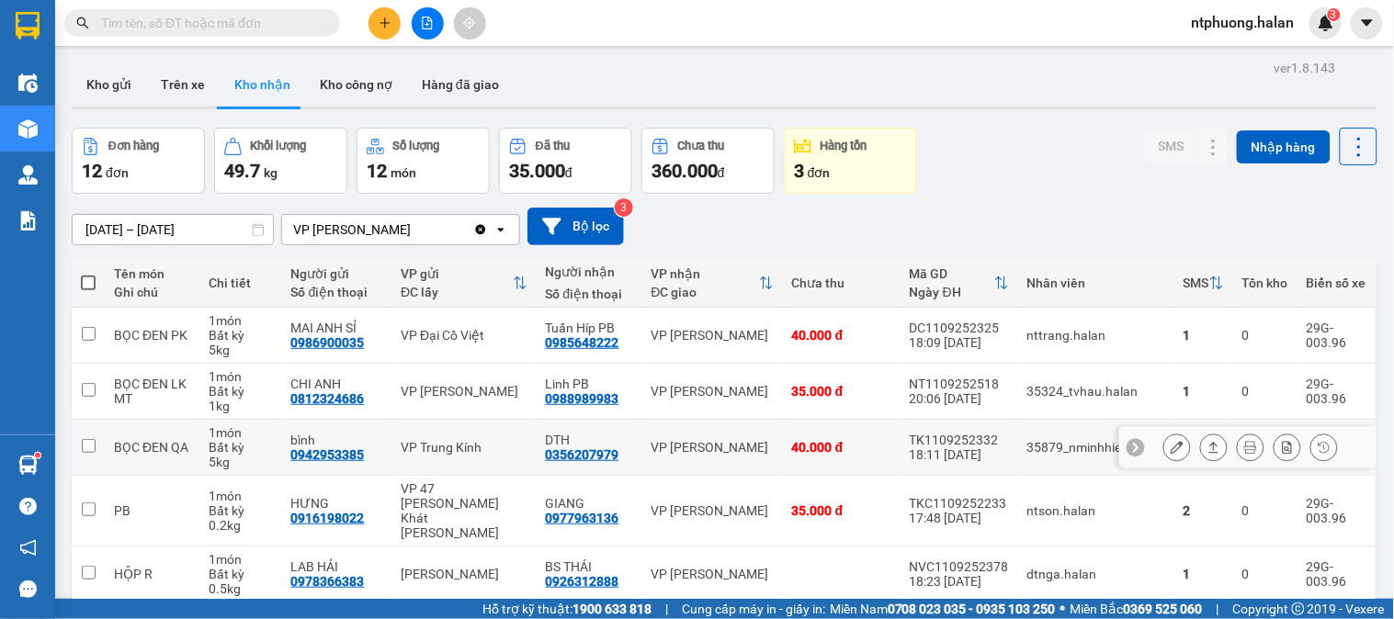
click at [1244, 447] on icon at bounding box center [1250, 447] width 13 height 13
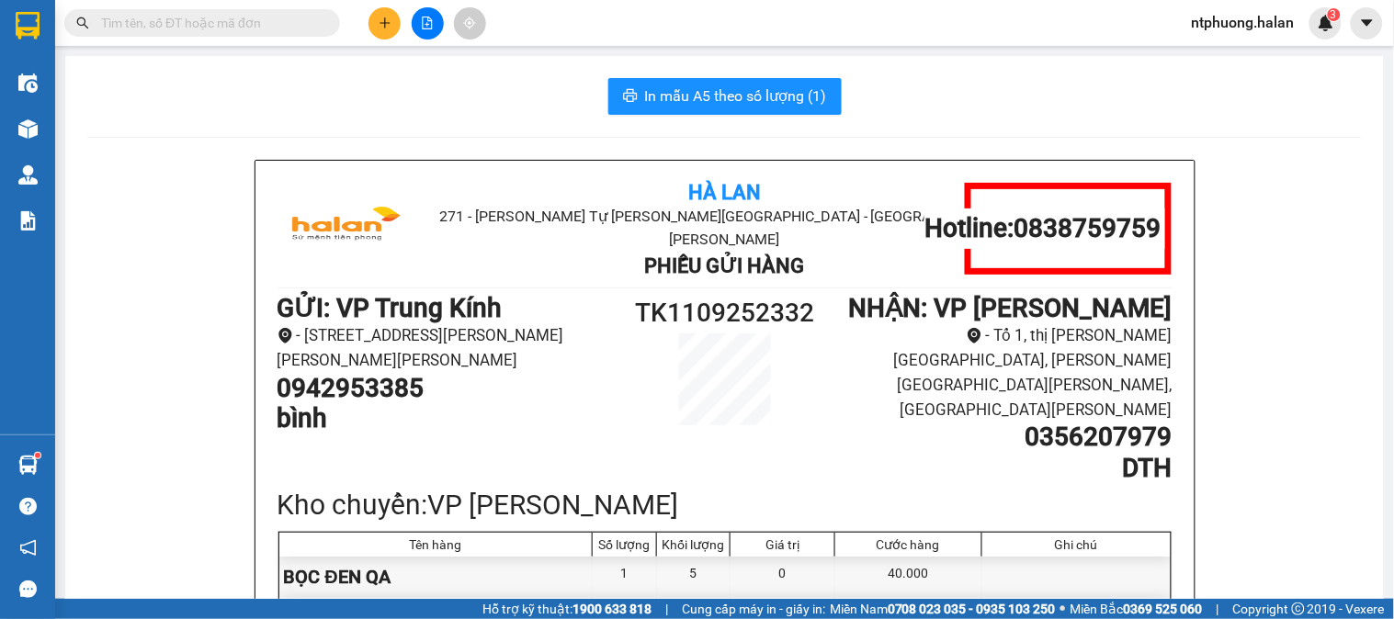
scroll to position [102, 0]
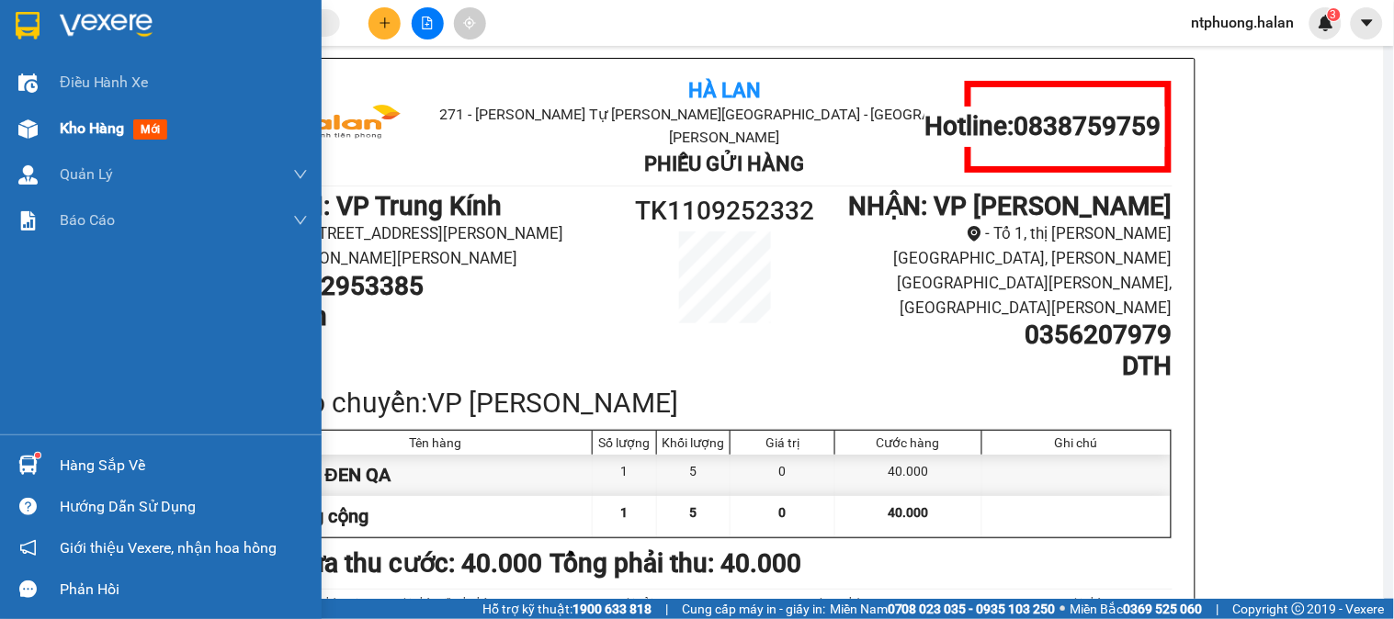
click at [84, 140] on div "Kho hàng mới" at bounding box center [117, 128] width 115 height 23
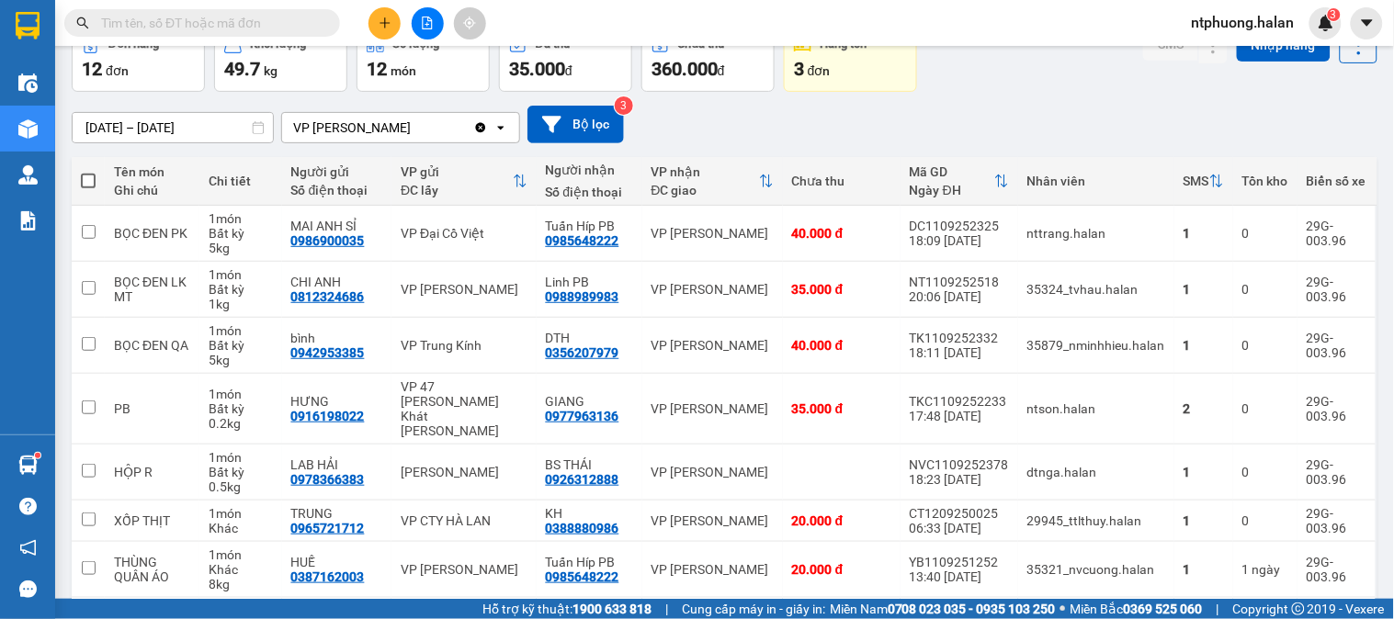
click at [291, 21] on input "text" at bounding box center [209, 23] width 217 height 20
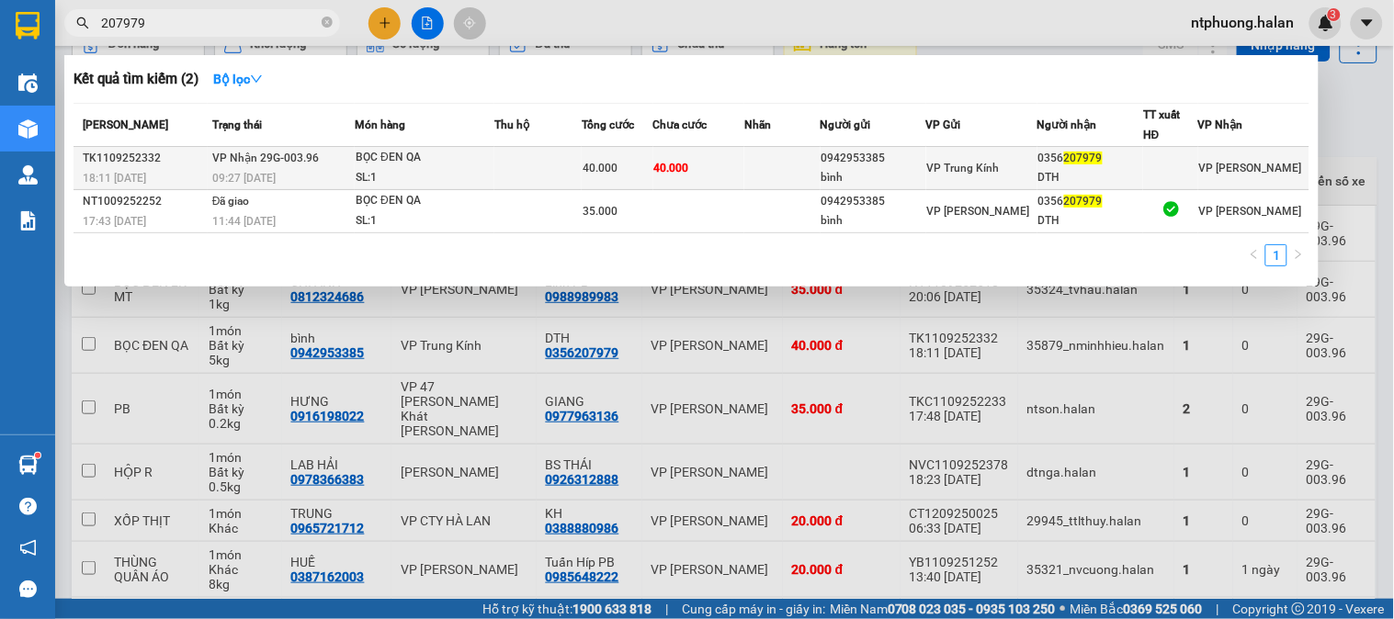
type input "207979"
click at [519, 172] on td at bounding box center [537, 168] width 87 height 43
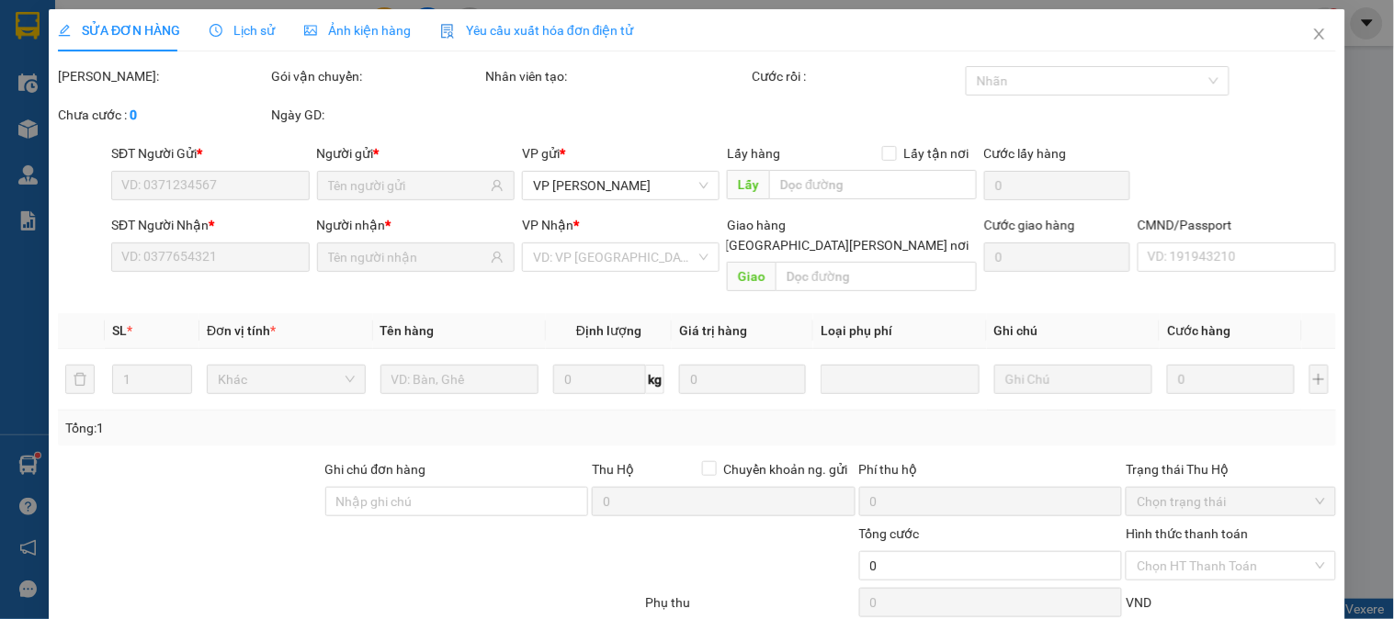
type input "0942953385"
type input "bình"
type input "0356207979"
type input "DTH"
type input "40.000"
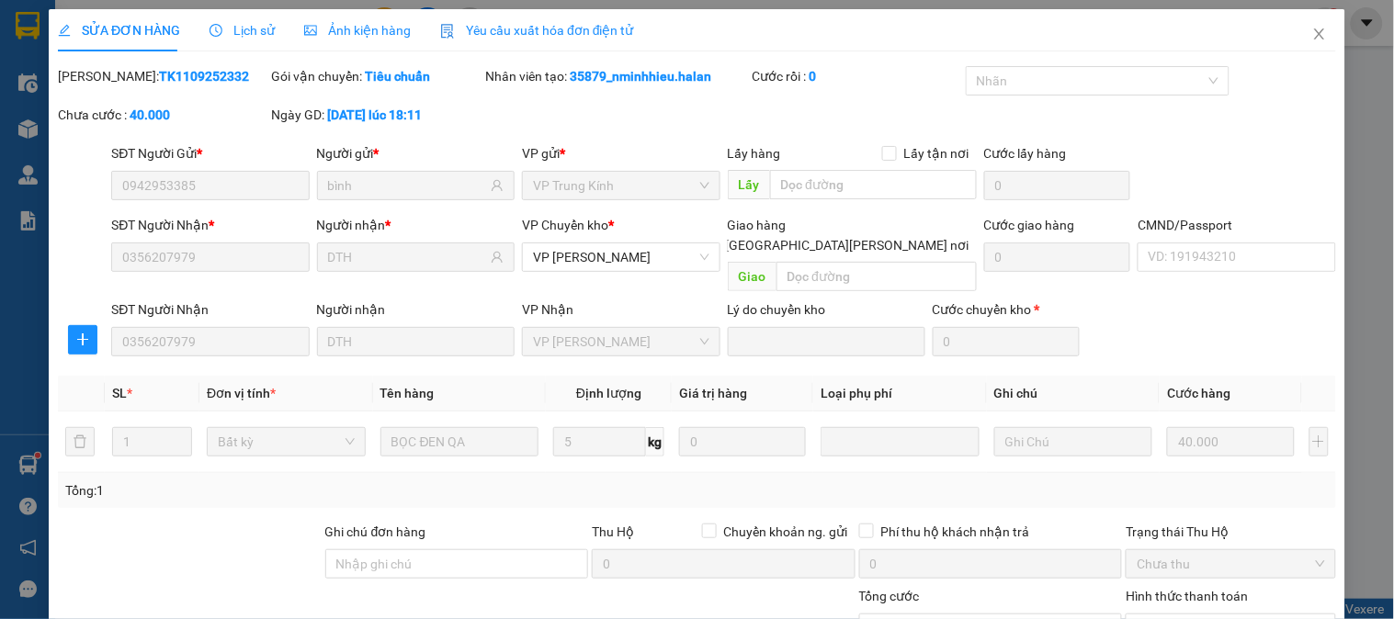
scroll to position [163, 0]
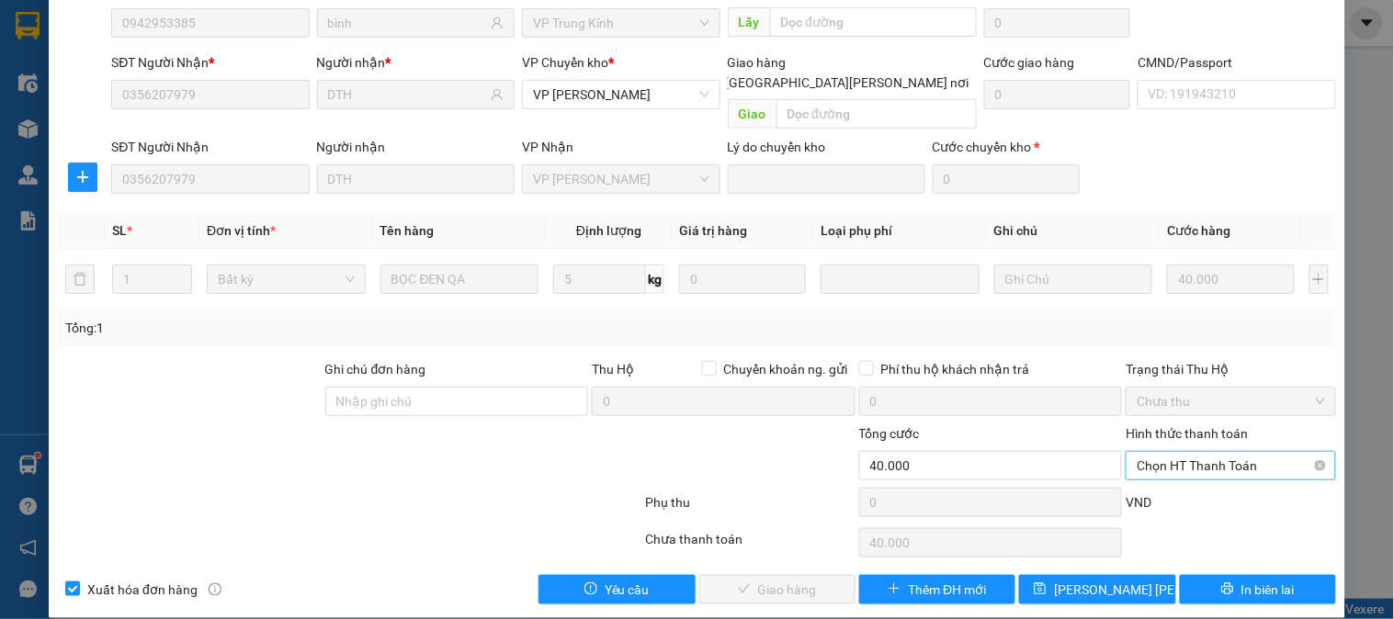
click at [1206, 452] on span "Chọn HT Thanh Toán" at bounding box center [1230, 466] width 187 height 28
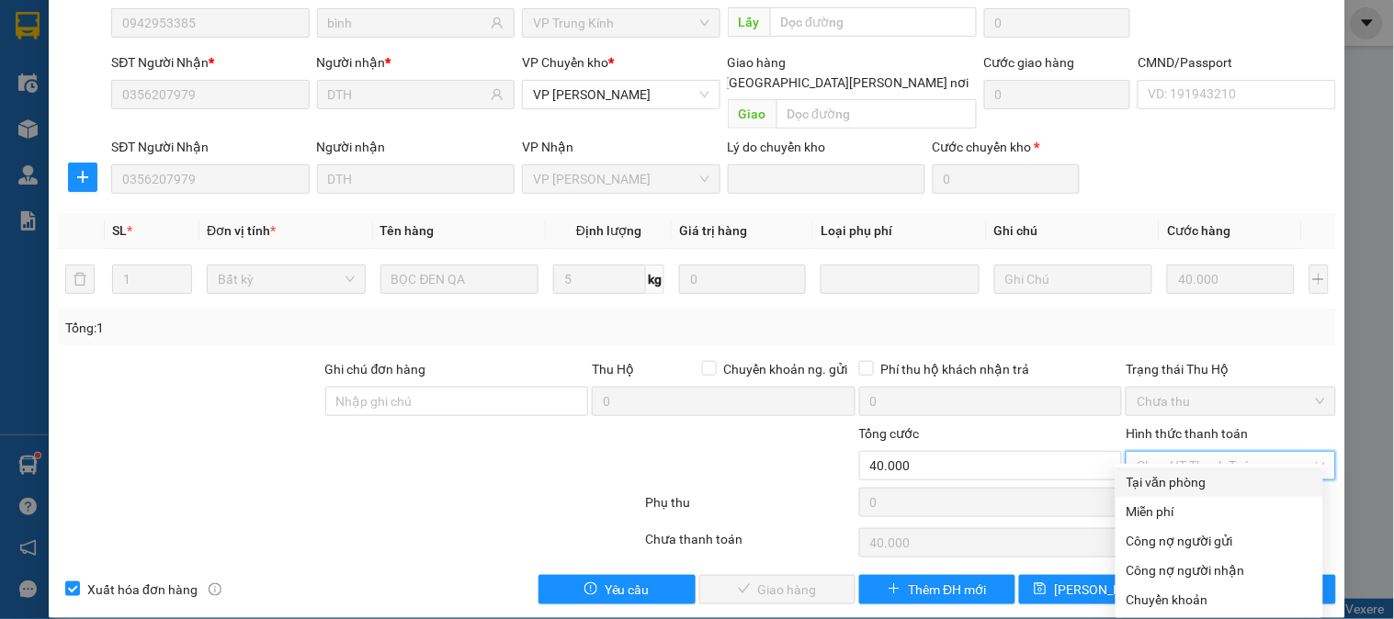
click at [1200, 476] on div "Tại văn phòng" at bounding box center [1220, 482] width 186 height 20
type input "0"
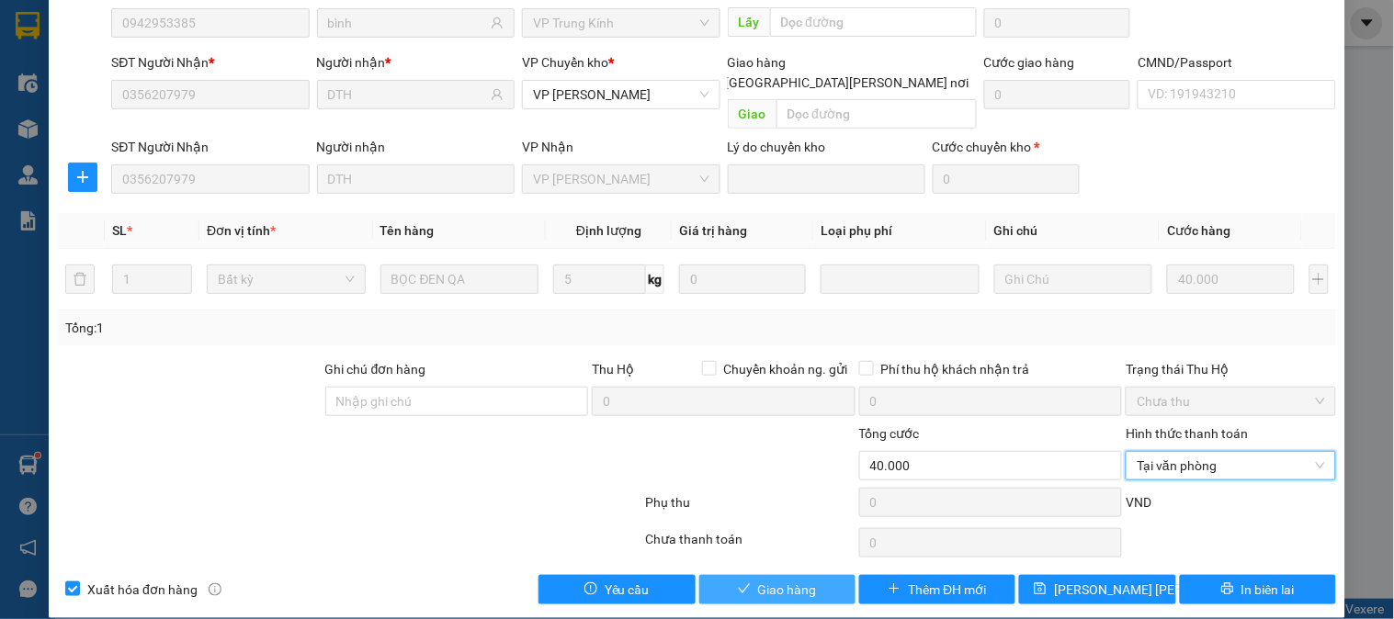
click at [776, 580] on span "Giao hàng" at bounding box center [787, 590] width 59 height 20
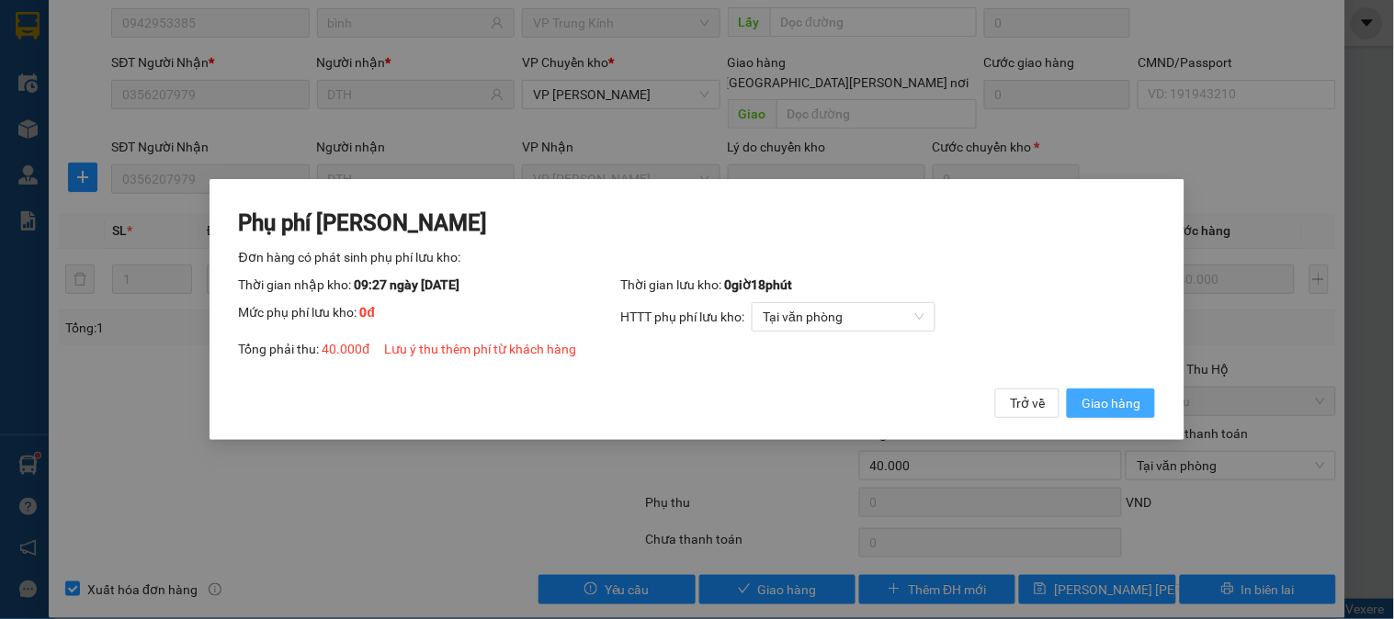
click at [1141, 404] on button "Giao hàng" at bounding box center [1111, 403] width 88 height 29
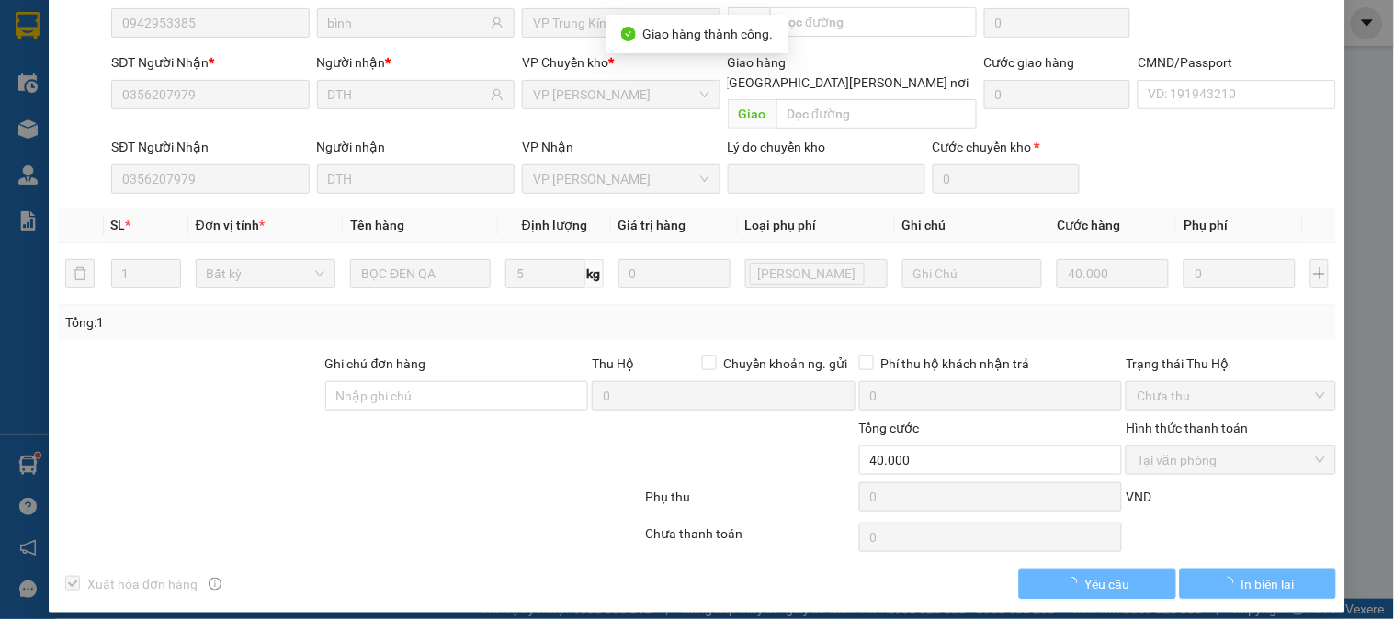
scroll to position [0, 0]
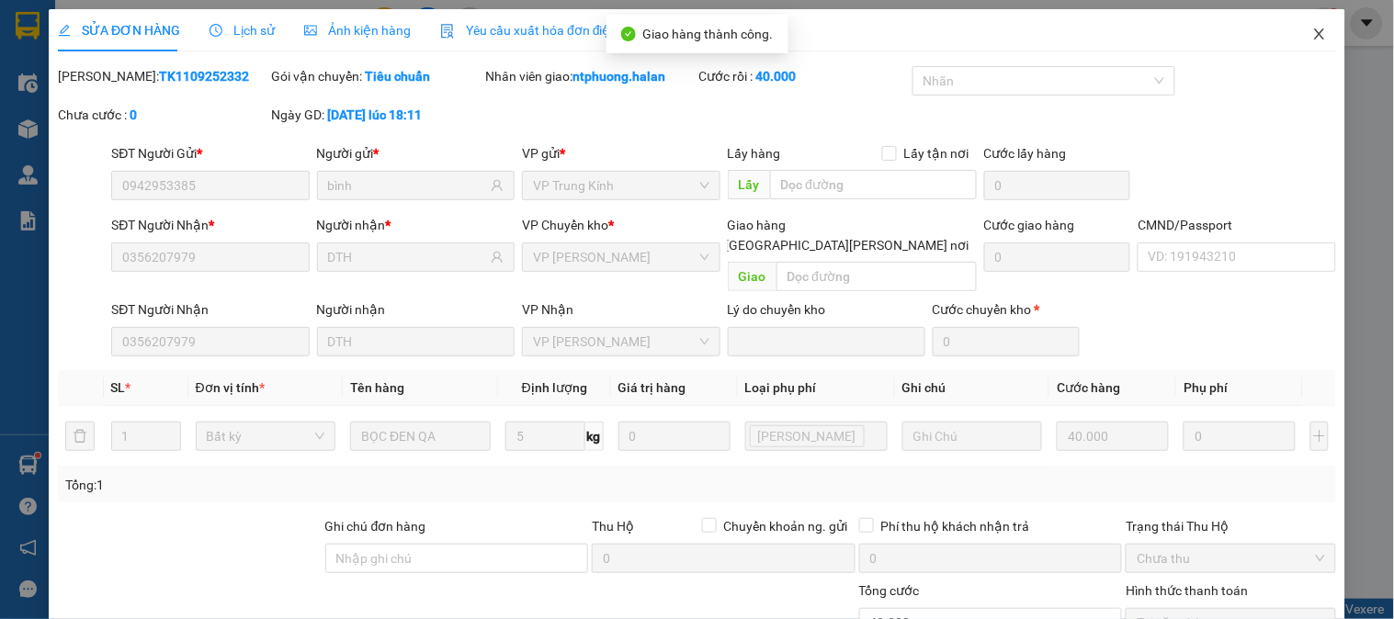
click at [1312, 33] on icon "close" at bounding box center [1319, 34] width 15 height 15
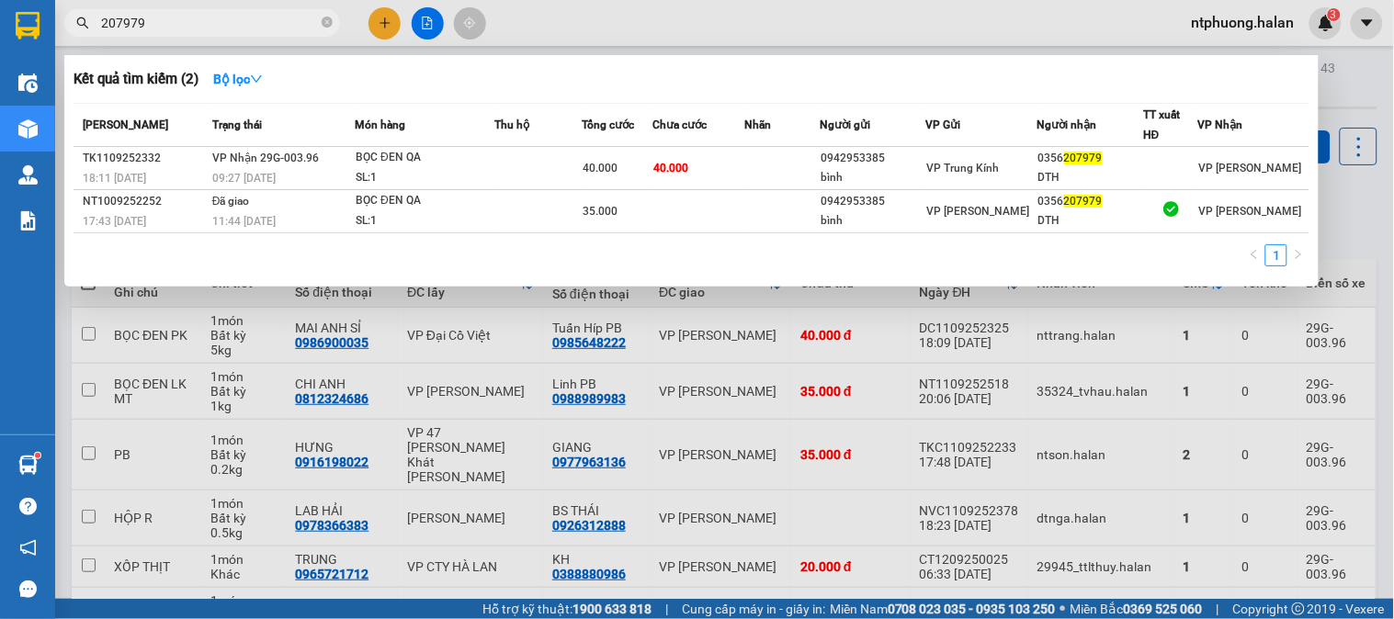
click at [332, 25] on icon "close-circle" at bounding box center [327, 22] width 11 height 11
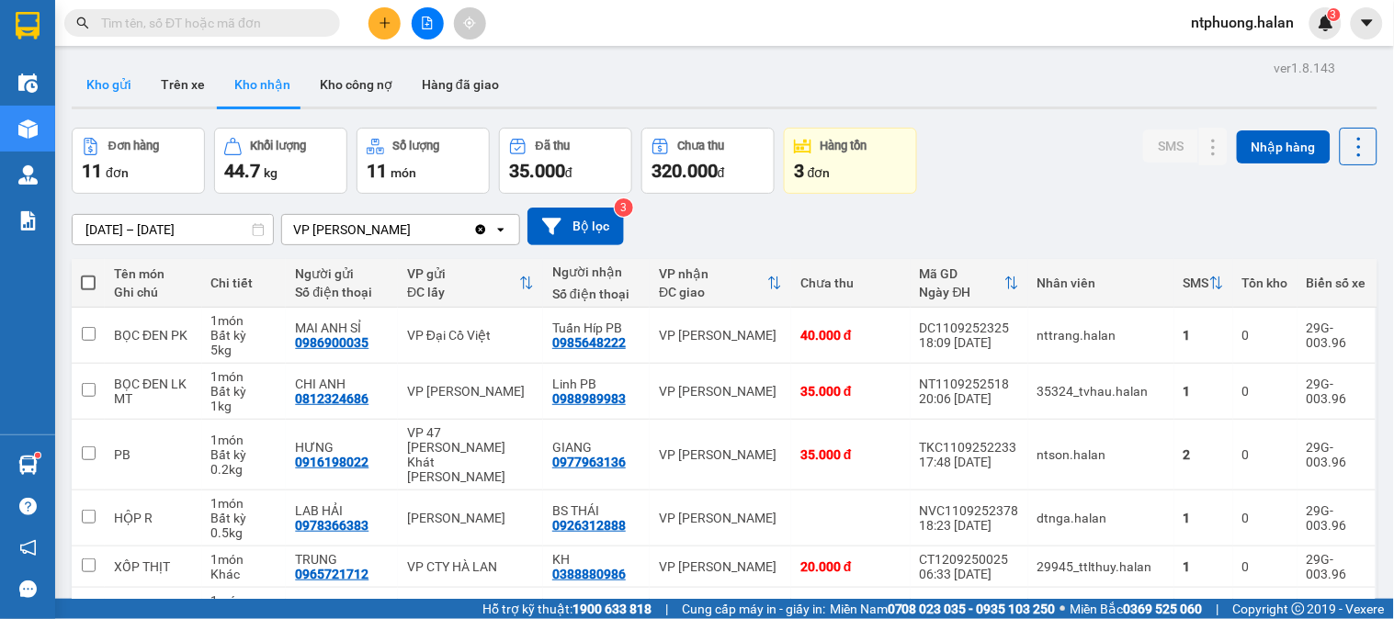
click at [115, 89] on button "Kho gửi" at bounding box center [109, 84] width 74 height 44
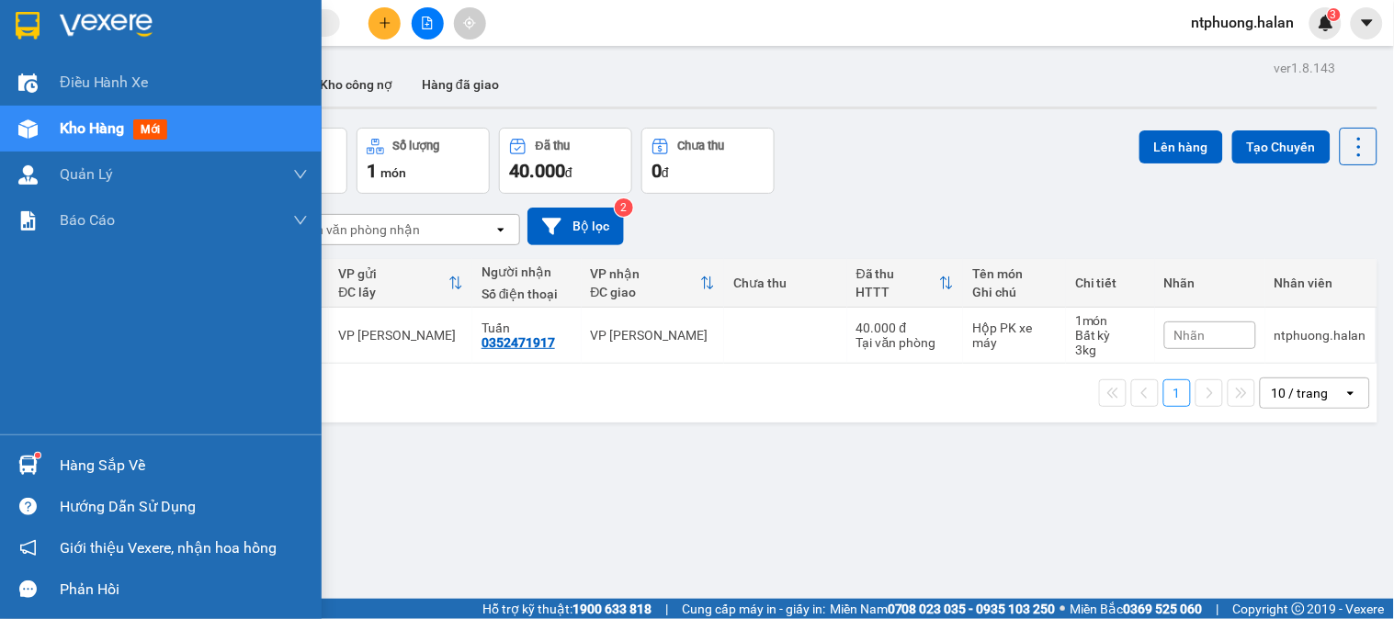
click at [108, 464] on div "Hàng sắp về" at bounding box center [184, 466] width 248 height 28
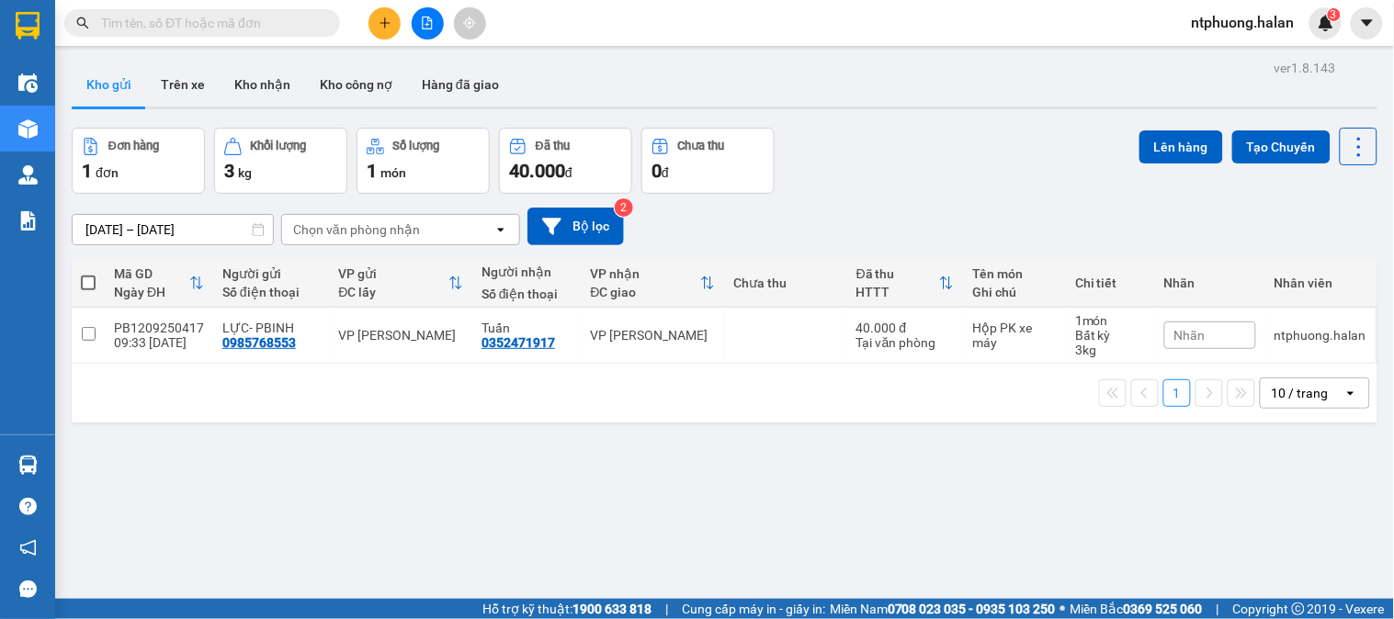
click at [1048, 525] on section "Kết quả tìm kiếm ( 2 ) Bộ lọc Mã ĐH Trạng thái Món hàng Thu hộ Tổng cước Chưa c…" at bounding box center [697, 309] width 1394 height 619
click at [189, 75] on button "Trên xe" at bounding box center [183, 84] width 74 height 44
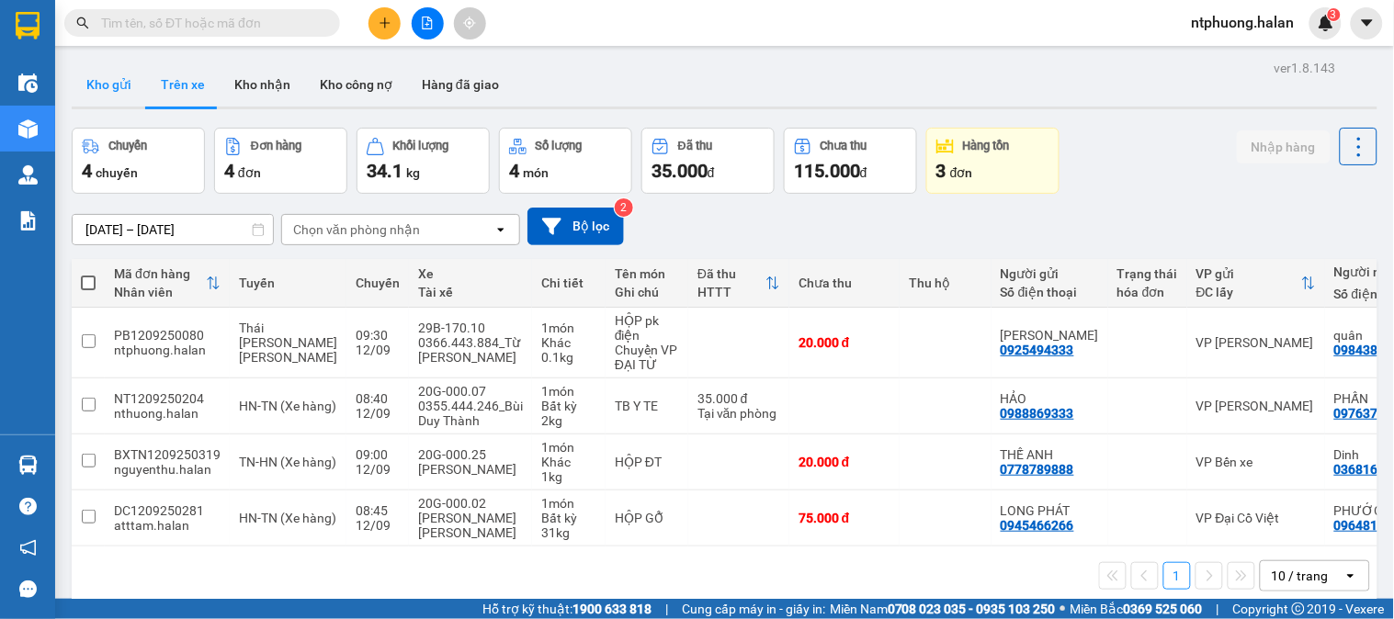
drag, startPoint x: 104, startPoint y: 102, endPoint x: 142, endPoint y: 84, distance: 42.7
click at [104, 98] on button "Kho gửi" at bounding box center [109, 84] width 74 height 44
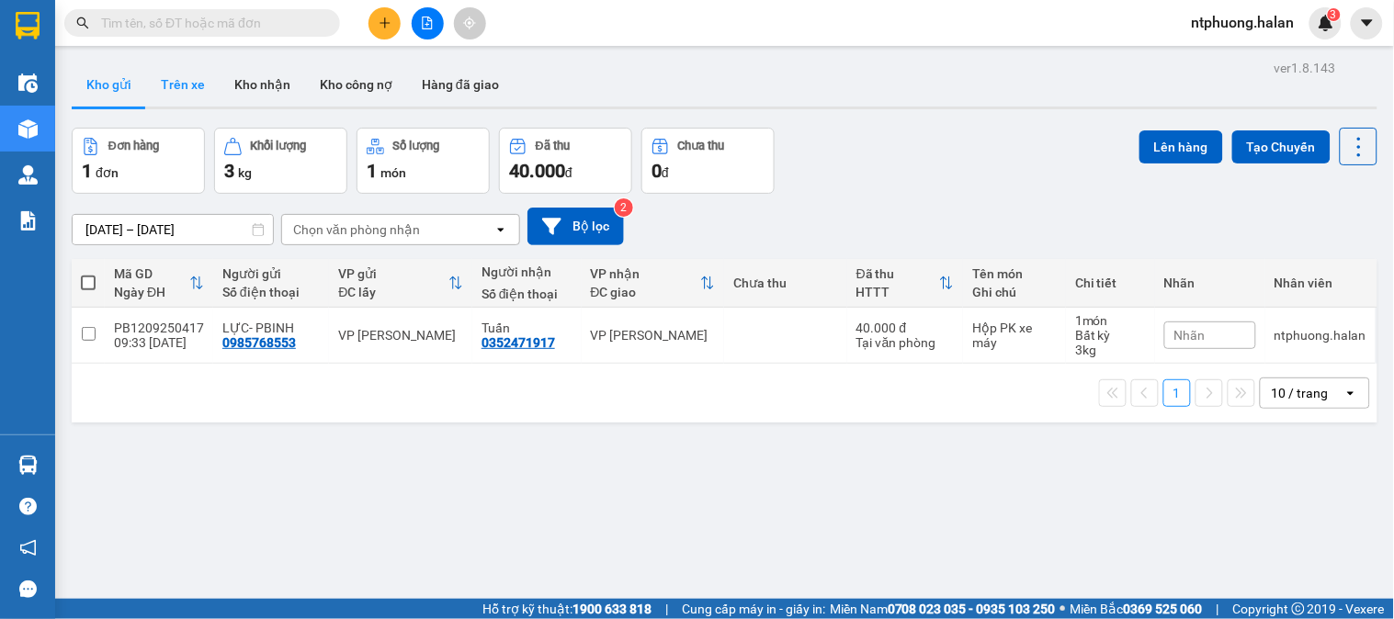
click at [195, 85] on button "Trên xe" at bounding box center [183, 84] width 74 height 44
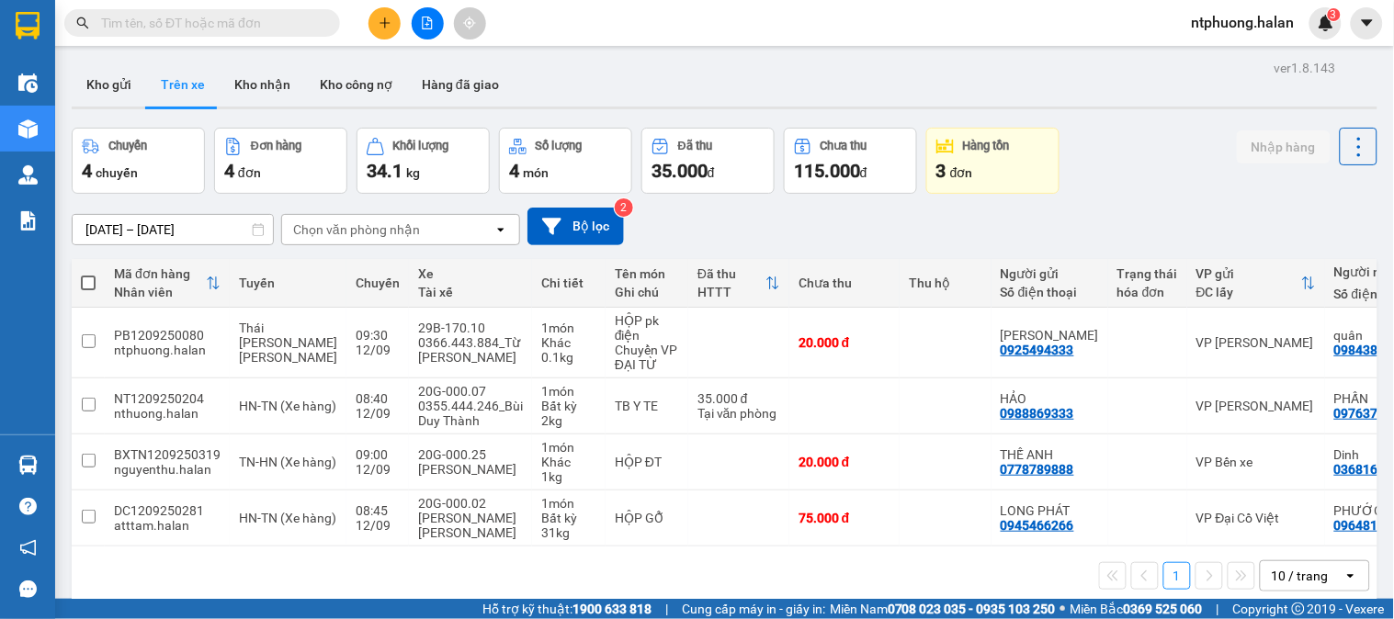
scroll to position [0, 216]
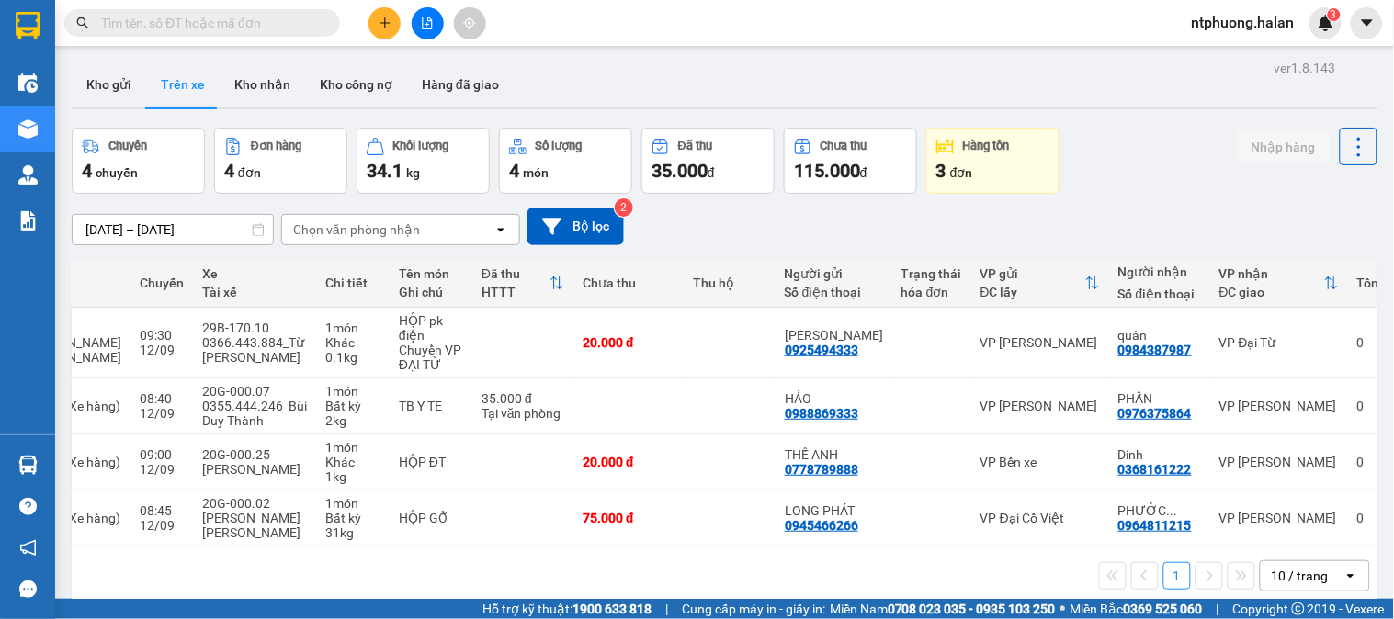
click at [221, 13] on input "text" at bounding box center [209, 23] width 217 height 20
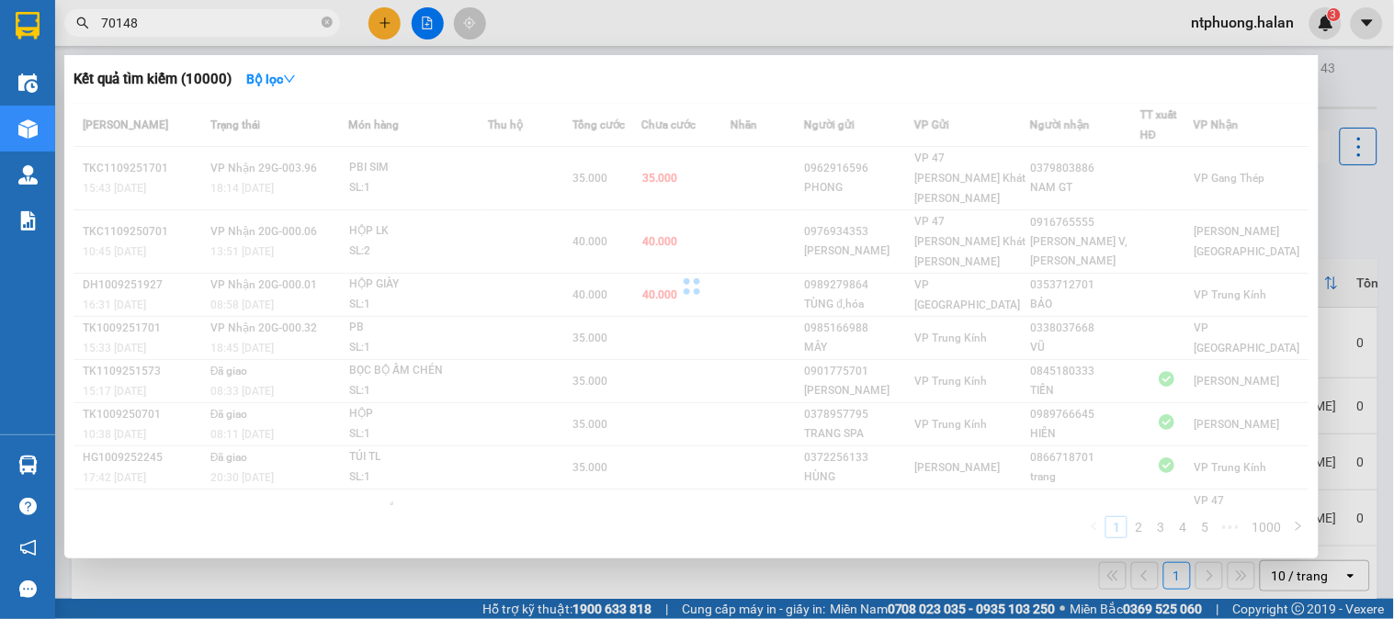
type input "701486"
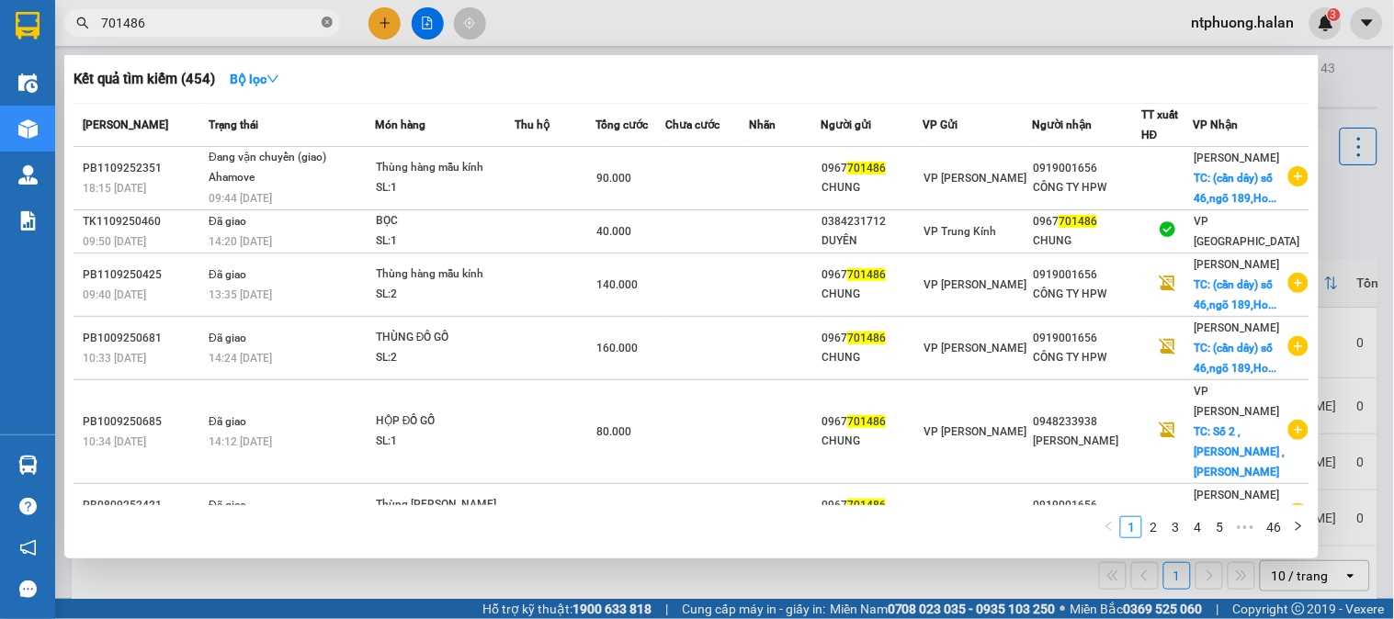
click at [325, 18] on icon "close-circle" at bounding box center [327, 22] width 11 height 11
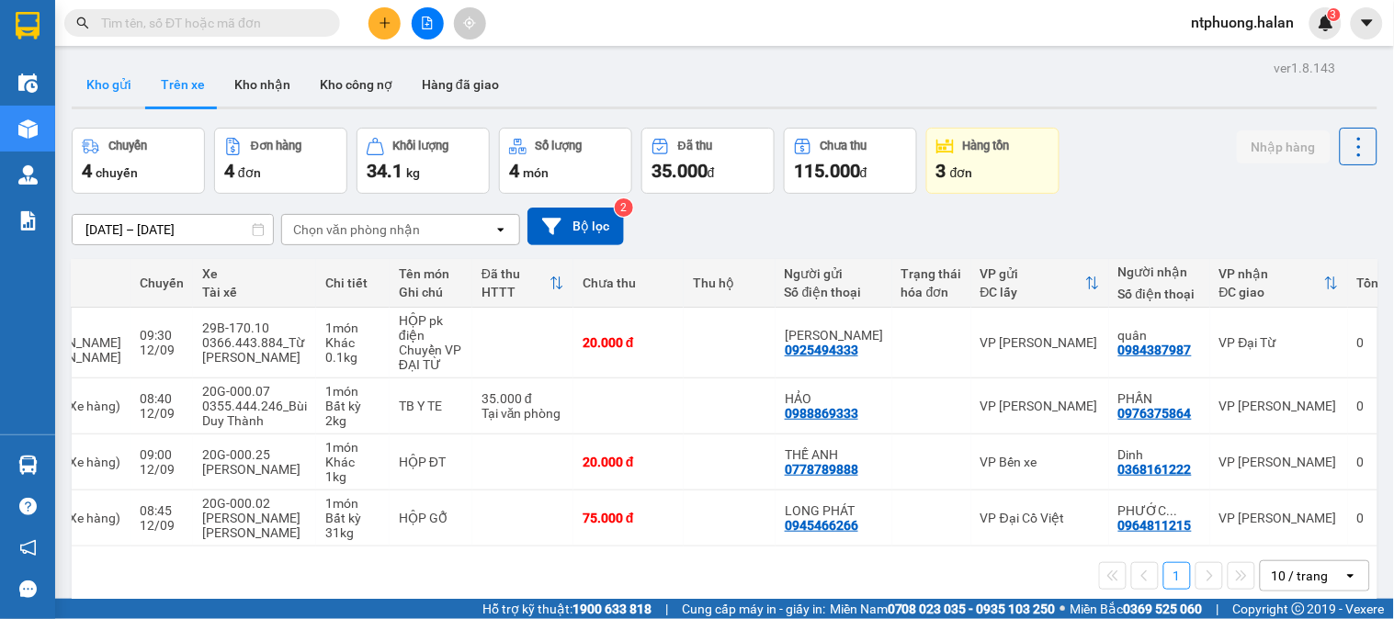
click at [89, 87] on button "Kho gửi" at bounding box center [109, 84] width 74 height 44
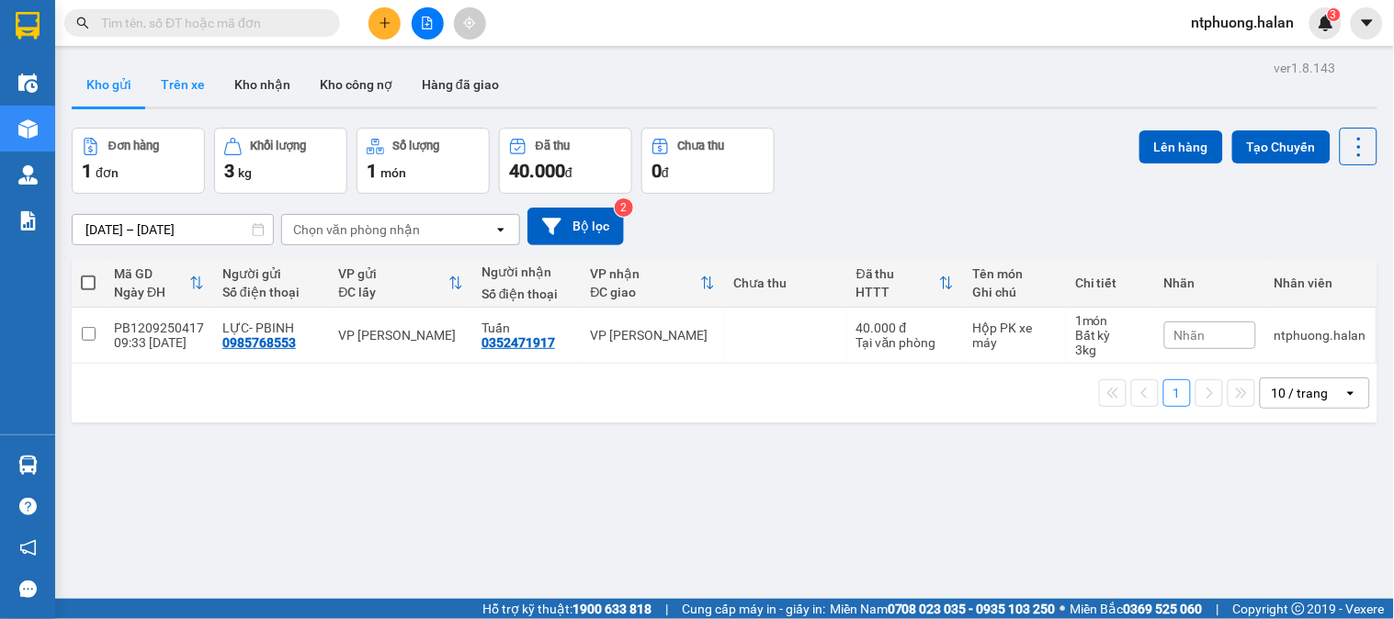
click at [181, 86] on button "Trên xe" at bounding box center [183, 84] width 74 height 44
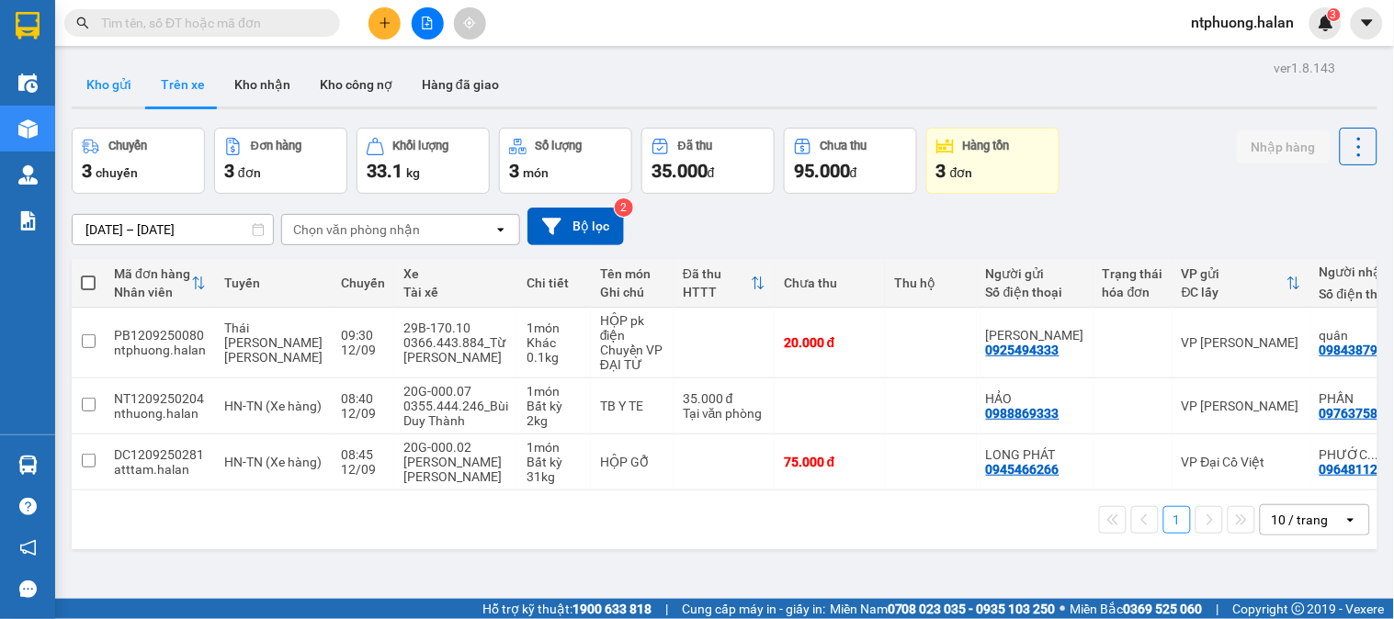
click at [116, 79] on button "Kho gửi" at bounding box center [109, 84] width 74 height 44
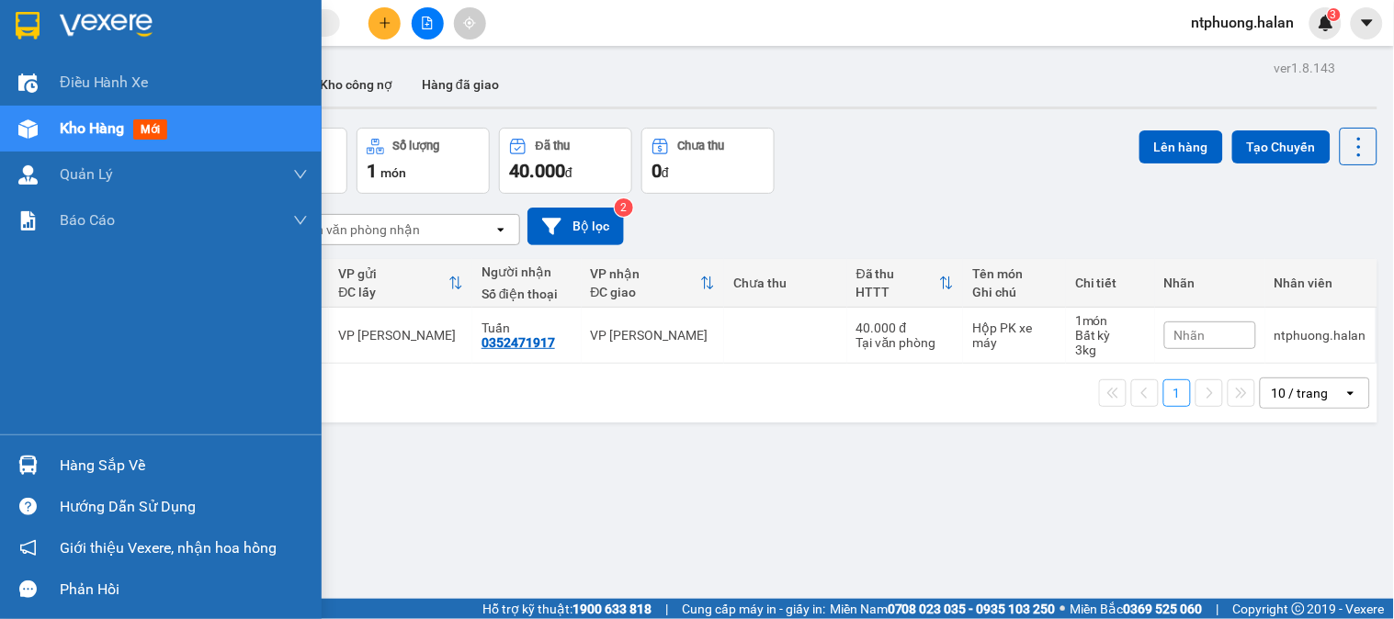
click at [106, 459] on div "Hàng sắp về" at bounding box center [184, 466] width 248 height 28
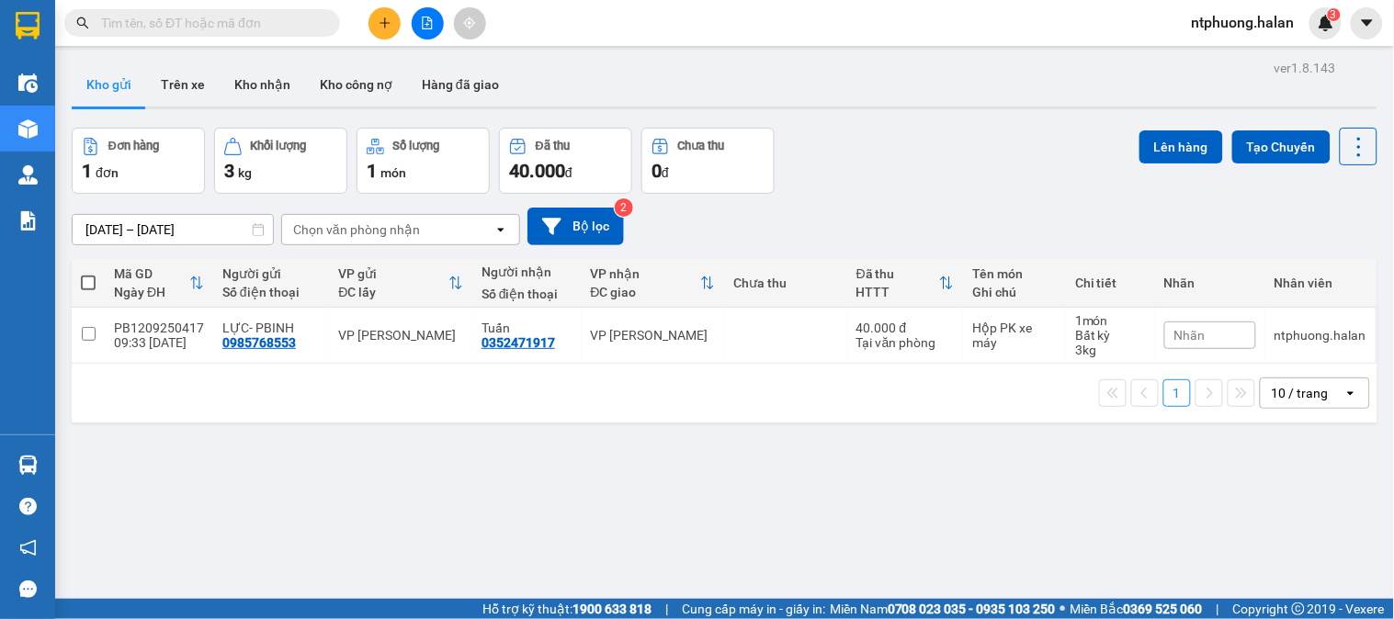
click at [977, 500] on section "Kết quả tìm kiếm ( 454 ) Bộ lọc Mã ĐH Trạng thái Món hàng Thu hộ Tổng cước Chưa…" at bounding box center [697, 309] width 1394 height 619
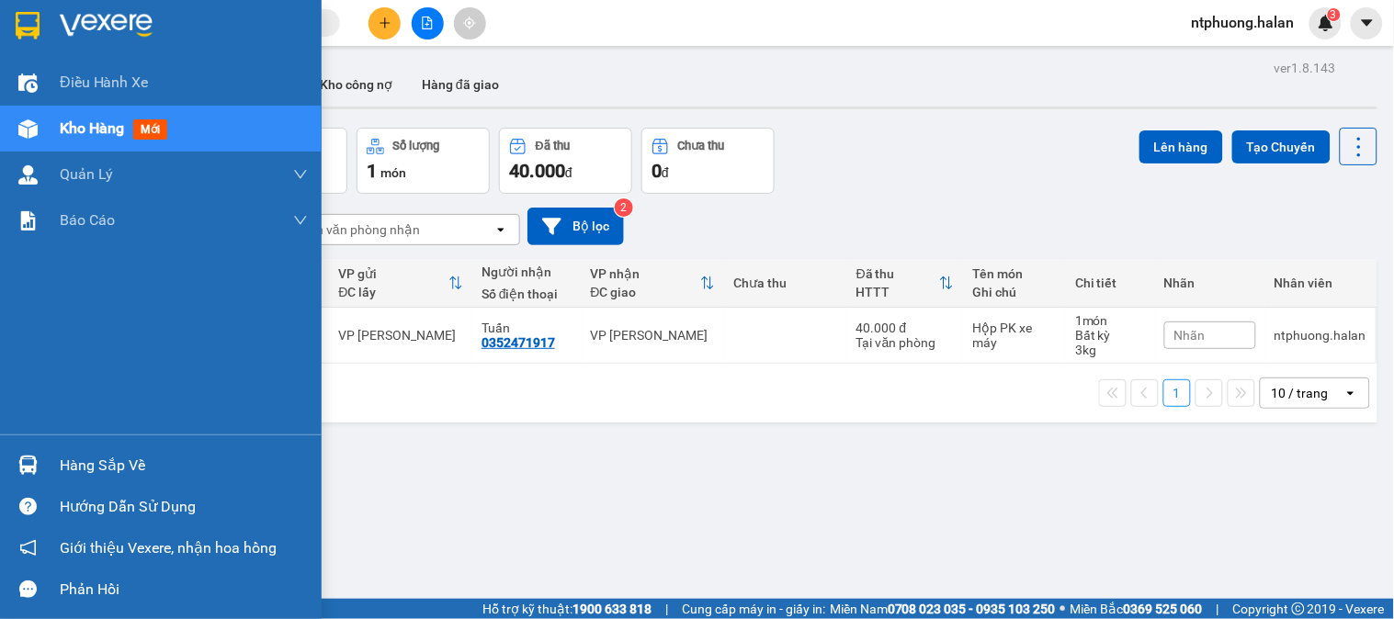
click at [124, 473] on div "Hàng sắp về" at bounding box center [184, 466] width 248 height 28
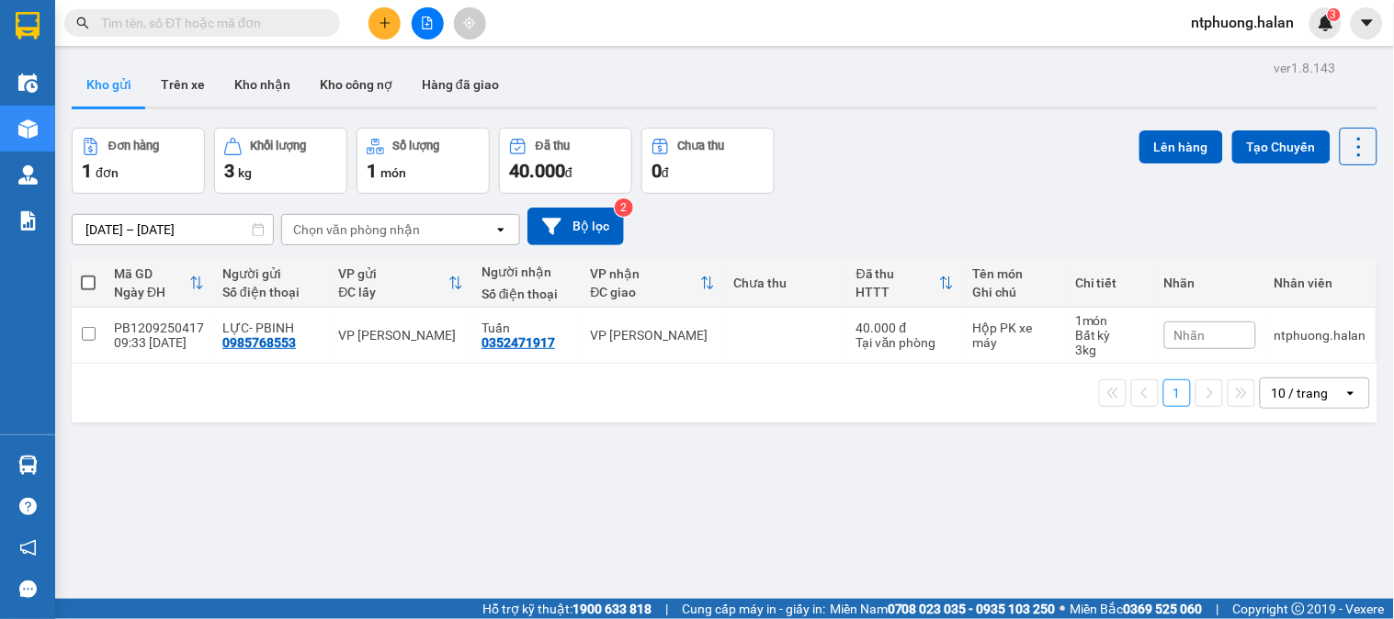
click at [970, 535] on section "Kết quả tìm kiếm ( 454 ) Bộ lọc Mã ĐH Trạng thái Món hàng Thu hộ Tổng cước Chưa…" at bounding box center [697, 309] width 1394 height 619
click at [214, 20] on input "text" at bounding box center [209, 23] width 217 height 20
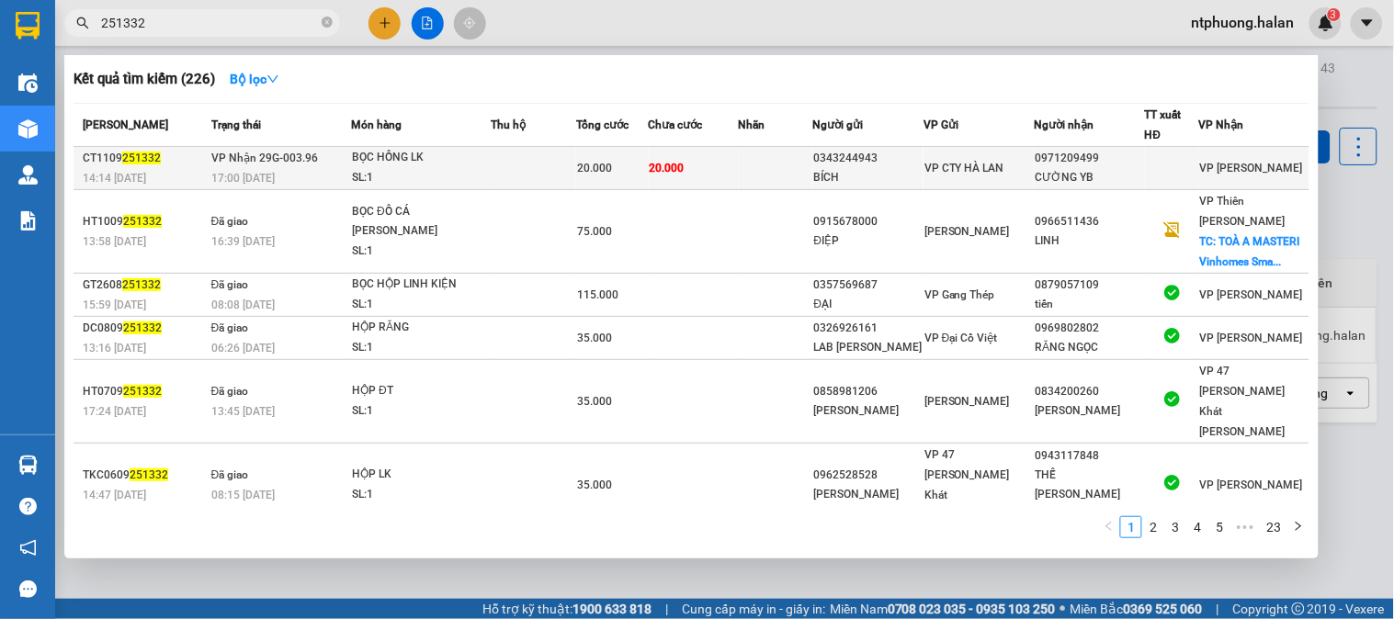
type input "251332"
click at [482, 175] on div "SL: 1" at bounding box center [421, 178] width 138 height 20
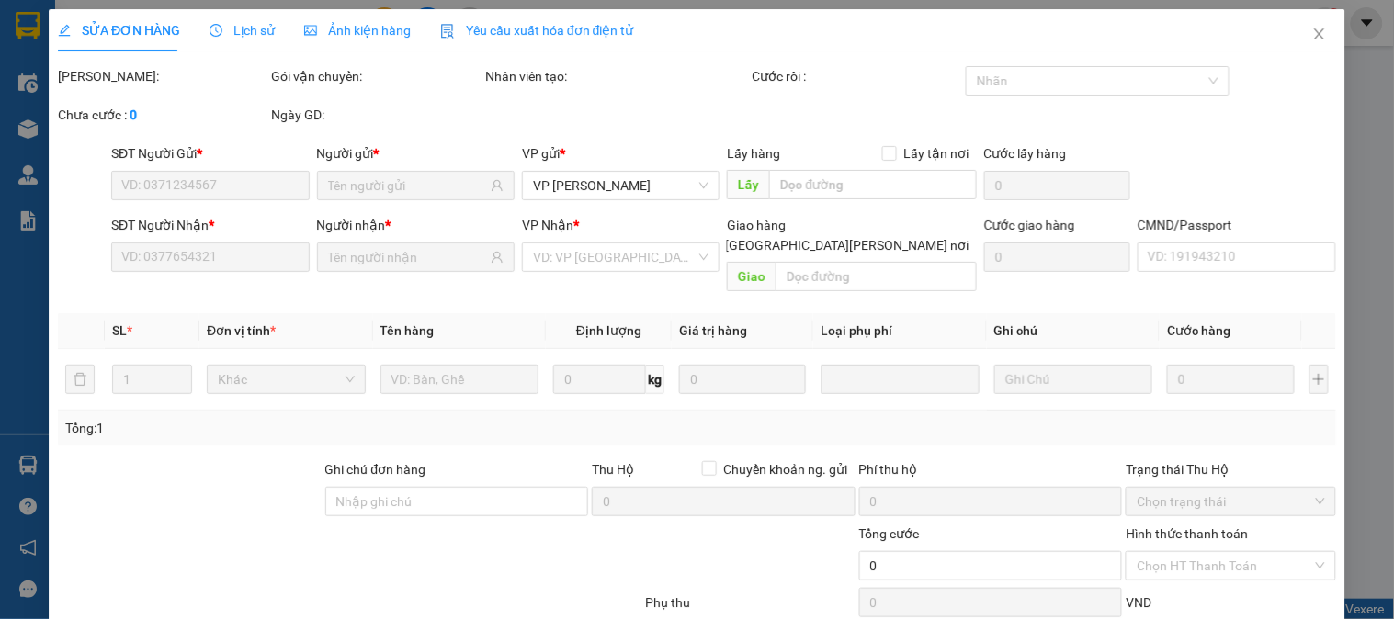
type input "0343244943"
type input "BÍCH"
type input "0971209499"
type input "CƯỜNG YB"
type input "20.000"
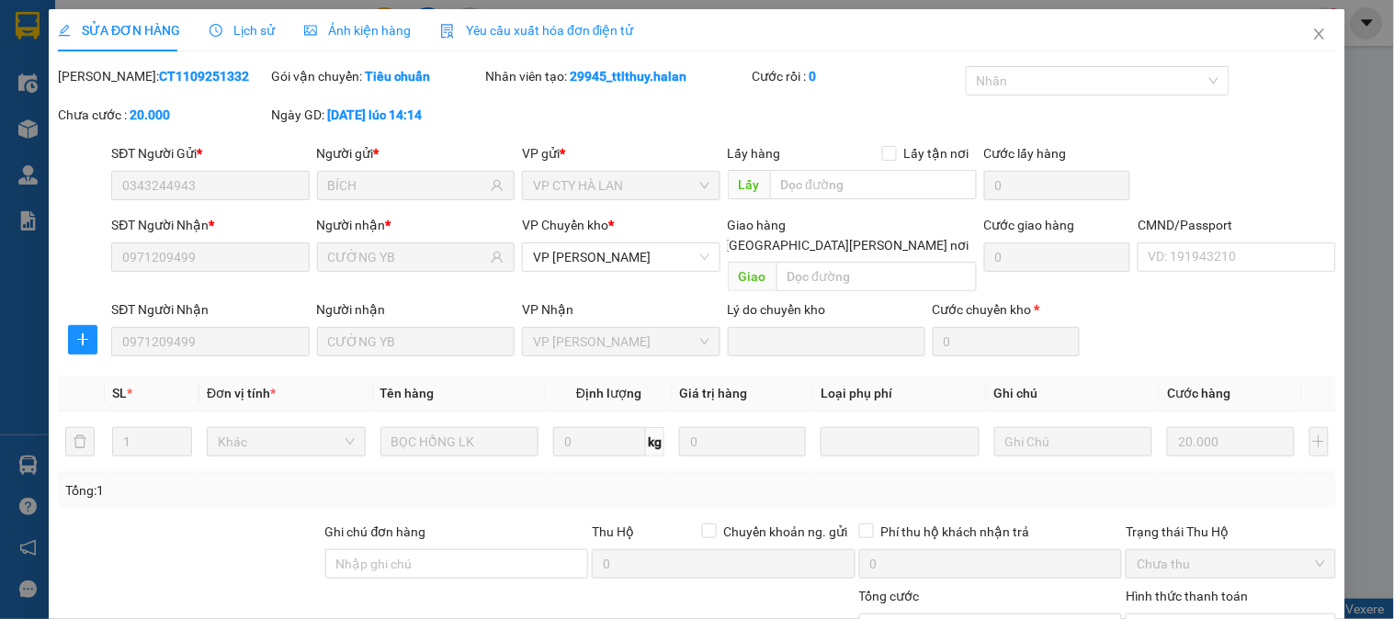
scroll to position [163, 0]
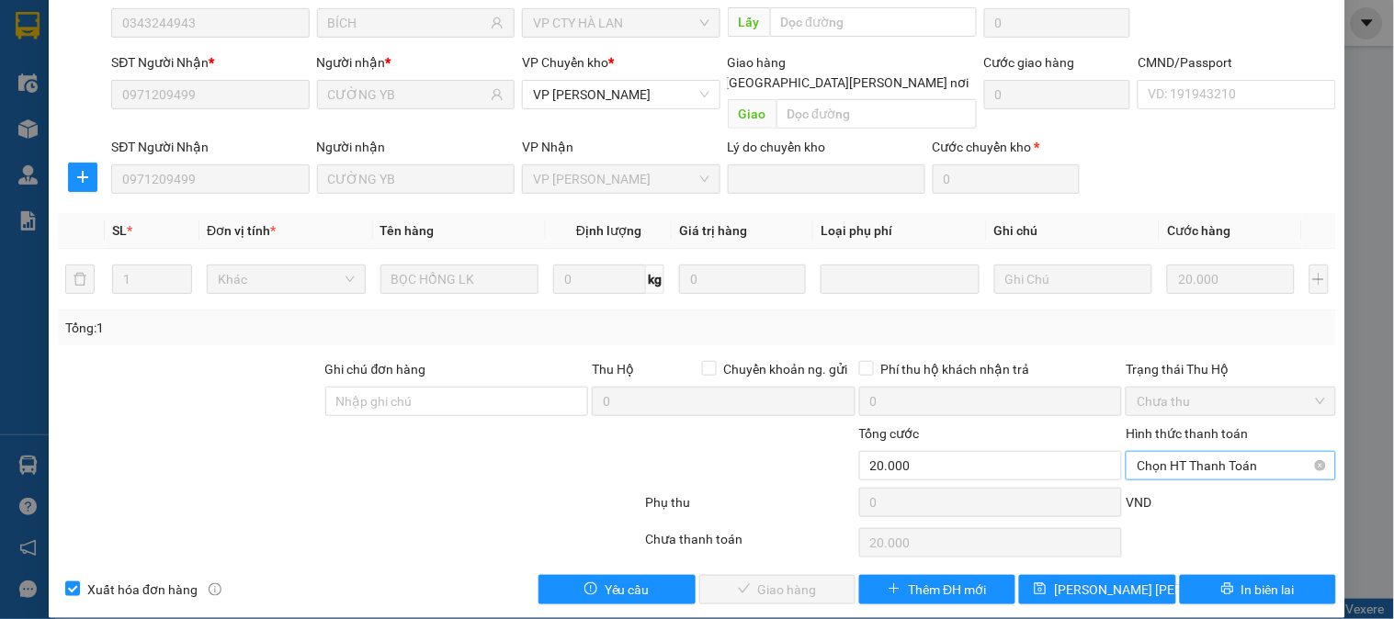
click at [1206, 452] on span "Chọn HT Thanh Toán" at bounding box center [1230, 466] width 187 height 28
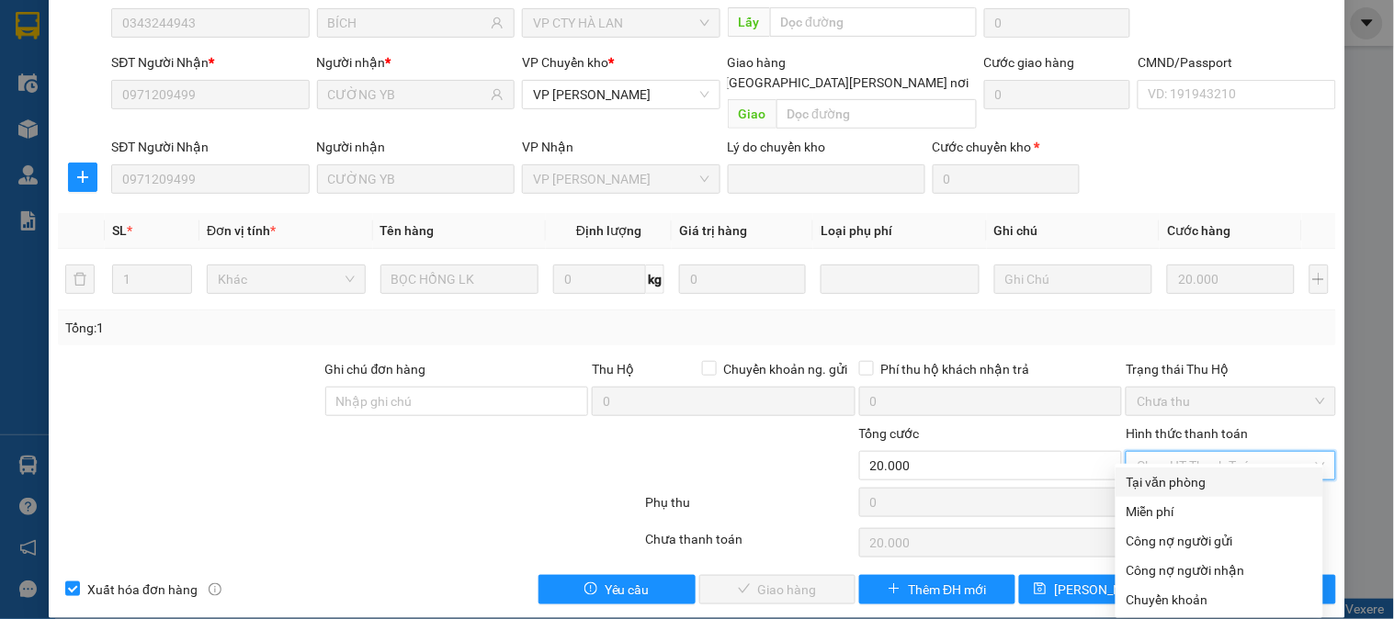
click at [1190, 484] on div "Tại văn phòng" at bounding box center [1220, 482] width 186 height 20
type input "0"
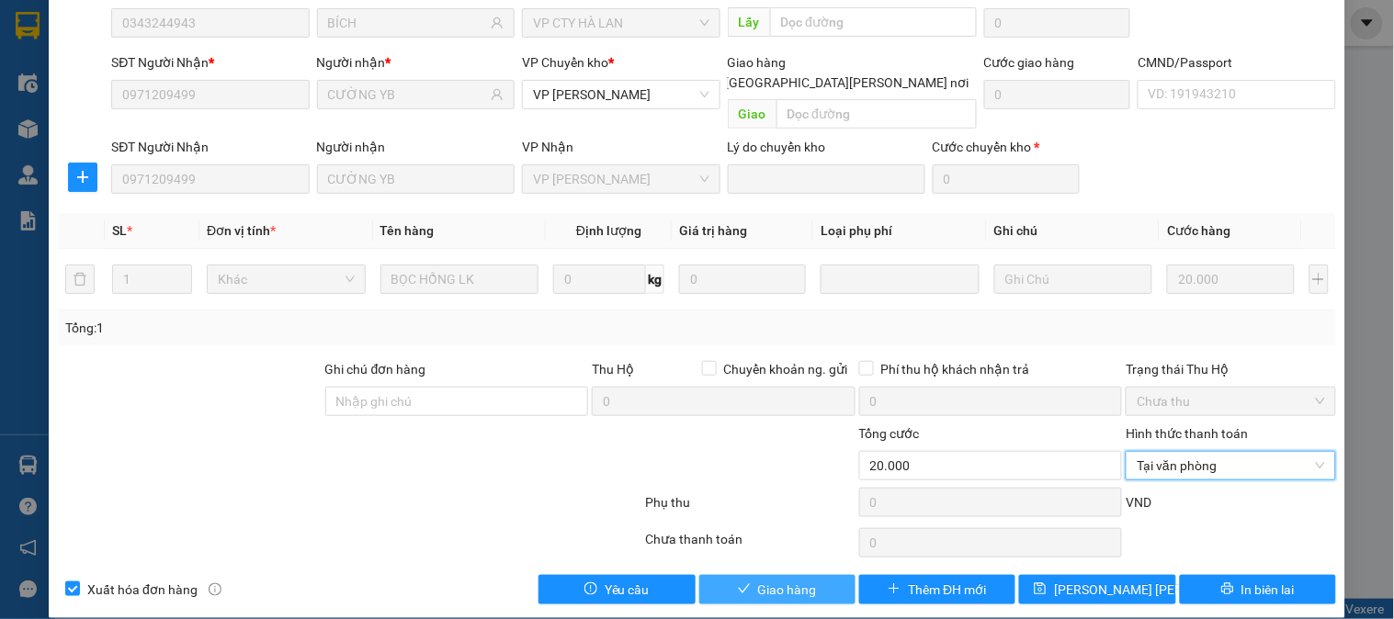
click at [787, 580] on span "Giao hàng" at bounding box center [787, 590] width 59 height 20
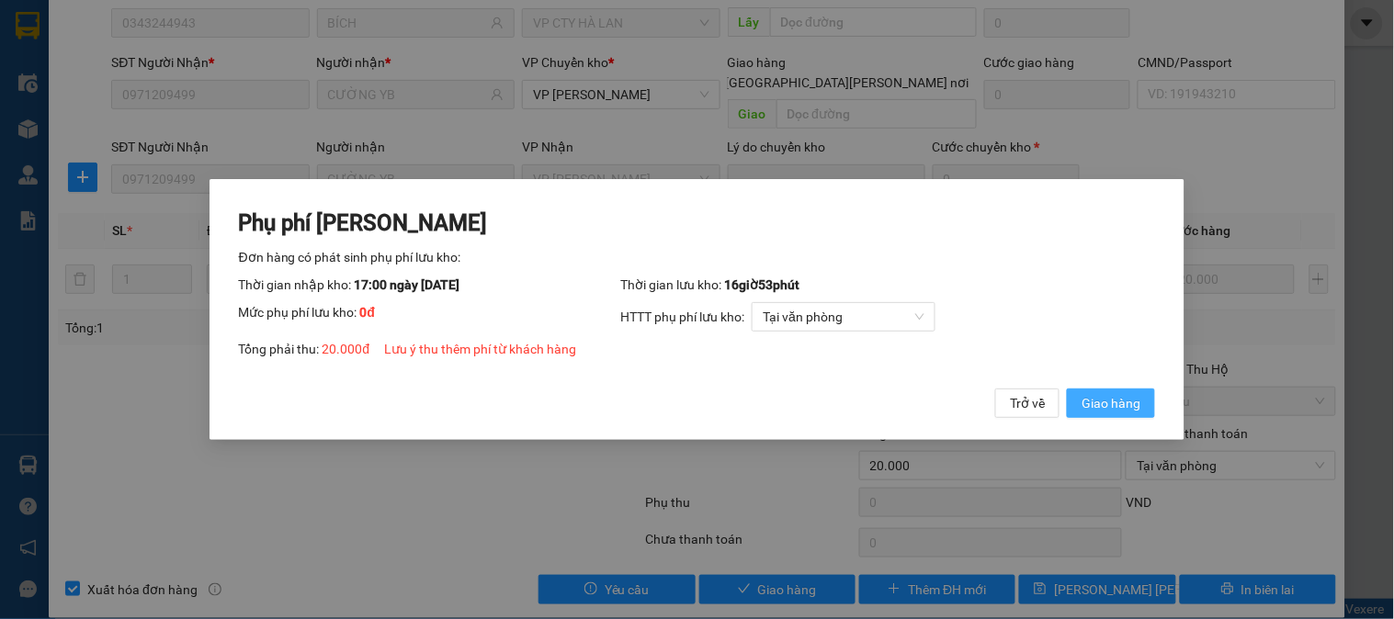
click at [1137, 414] on button "Giao hàng" at bounding box center [1111, 403] width 88 height 29
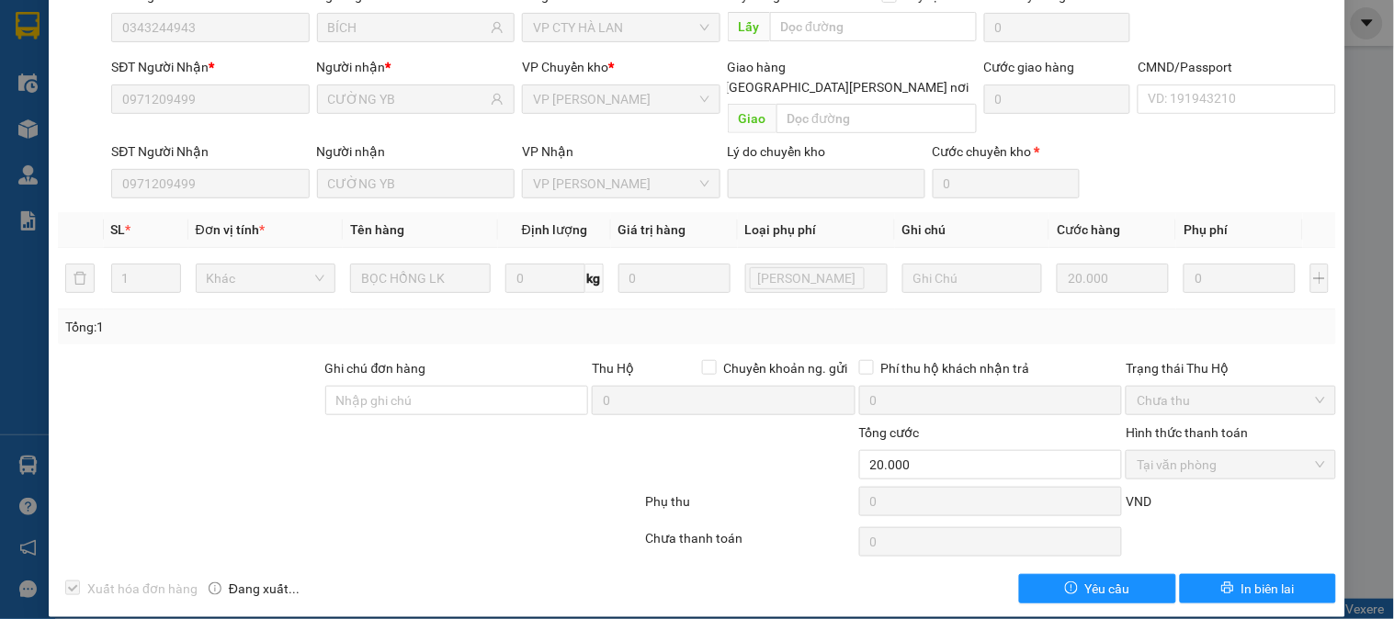
scroll to position [0, 0]
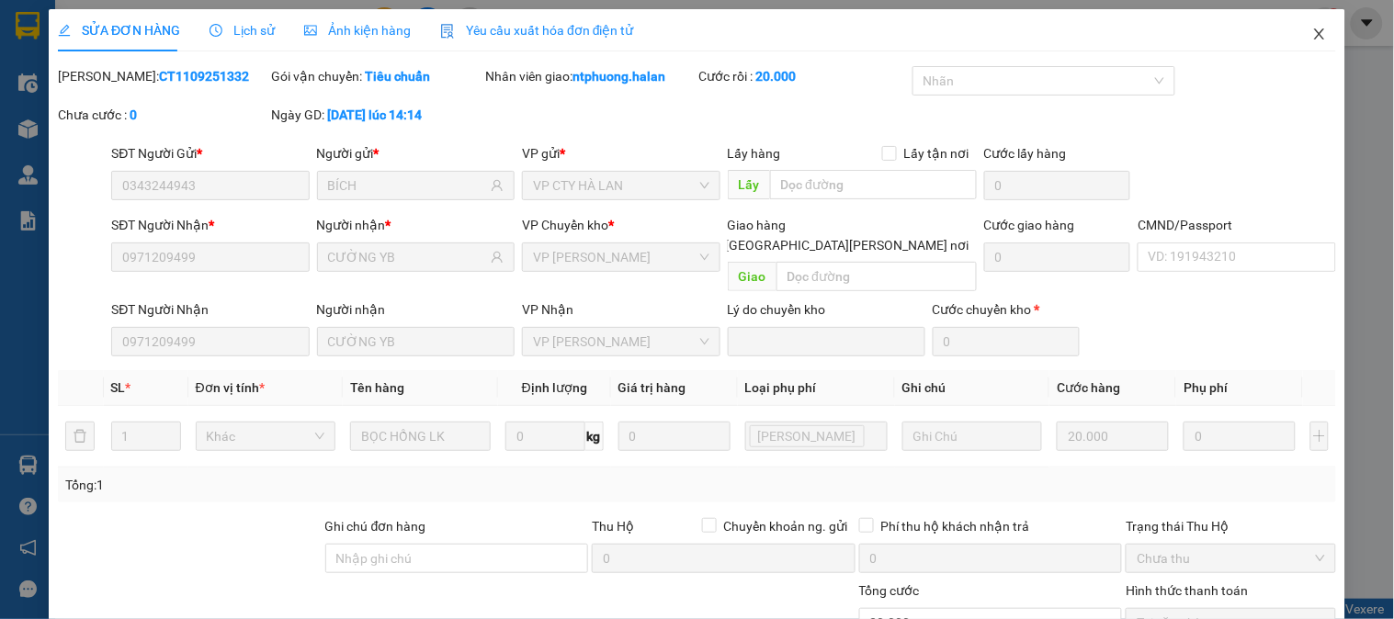
click at [1312, 37] on icon "close" at bounding box center [1319, 34] width 15 height 15
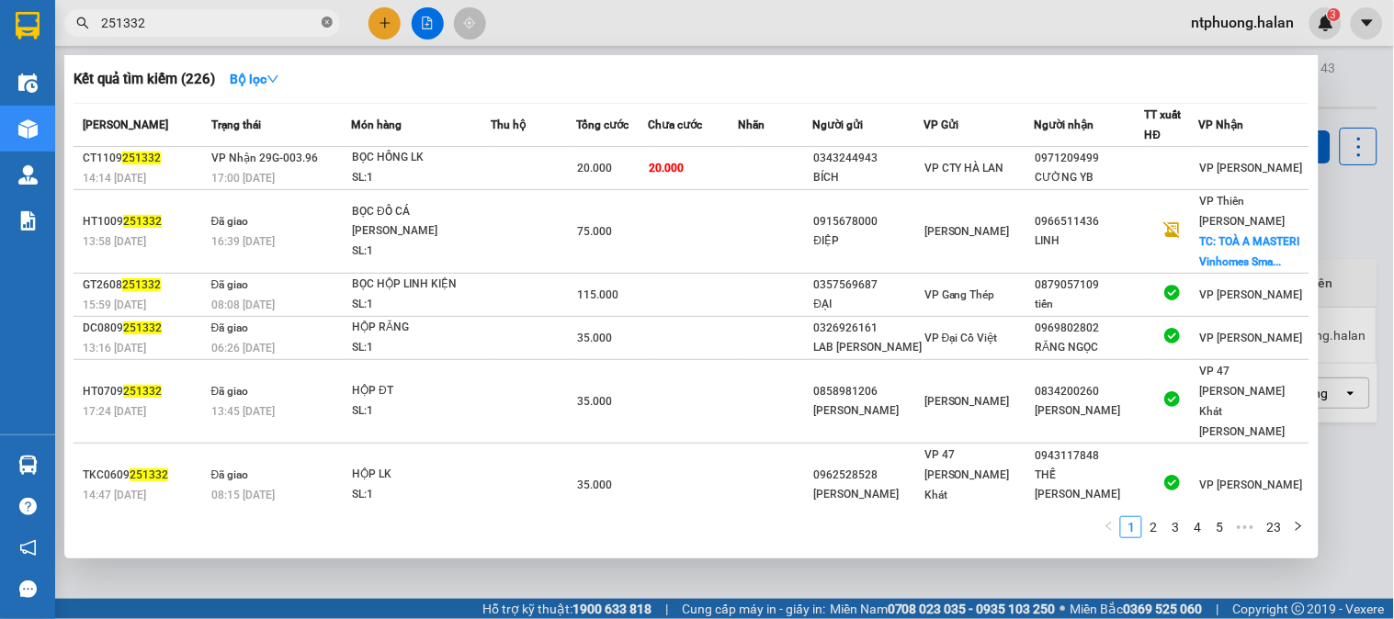
click at [324, 22] on icon "close-circle" at bounding box center [327, 22] width 11 height 11
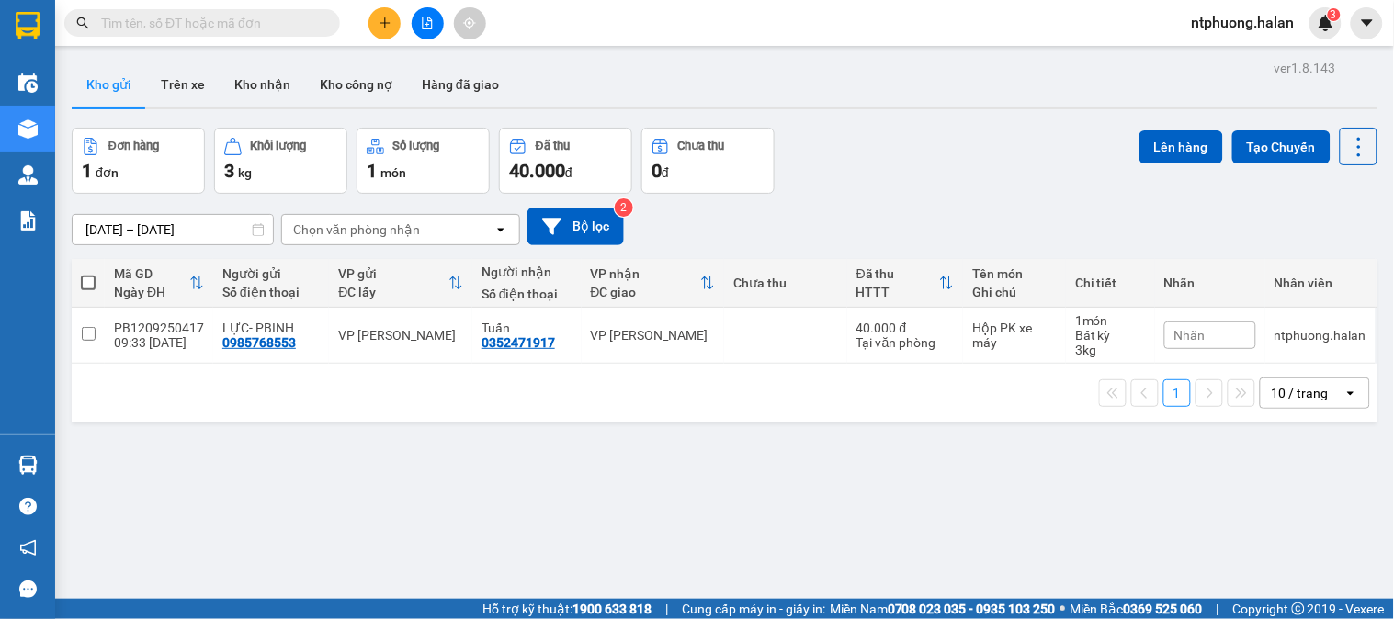
click at [248, 19] on input "text" at bounding box center [209, 23] width 217 height 20
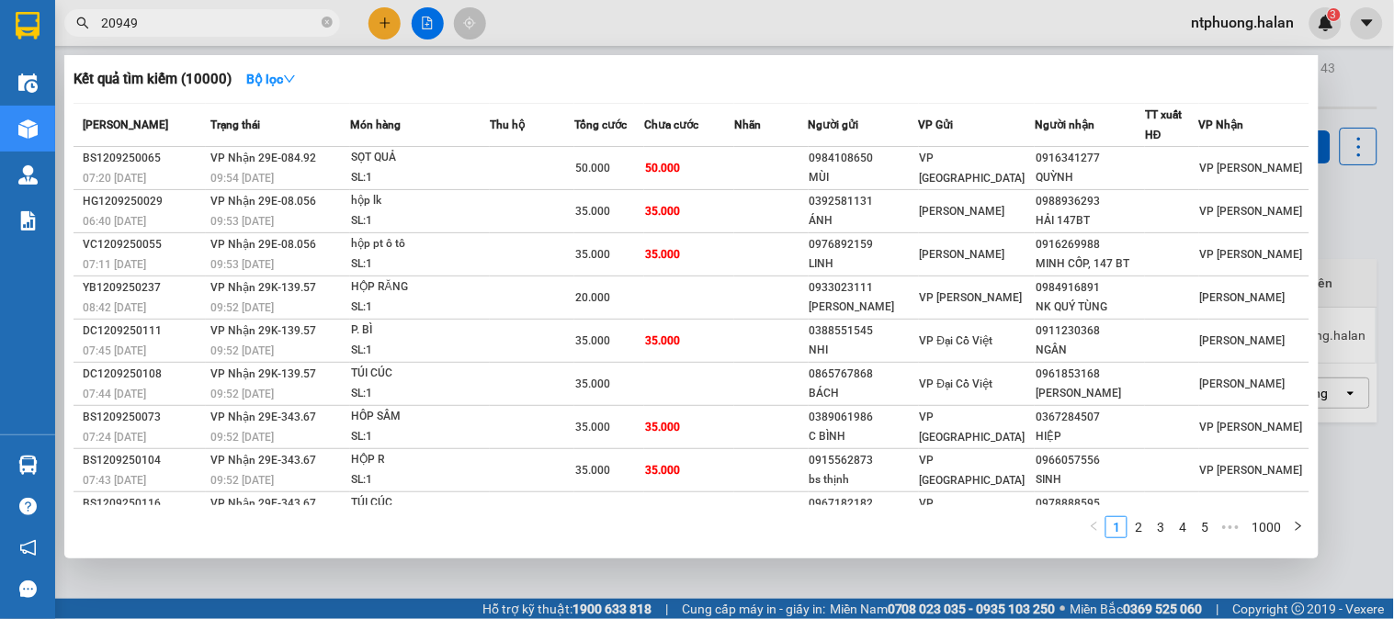
type input "209499"
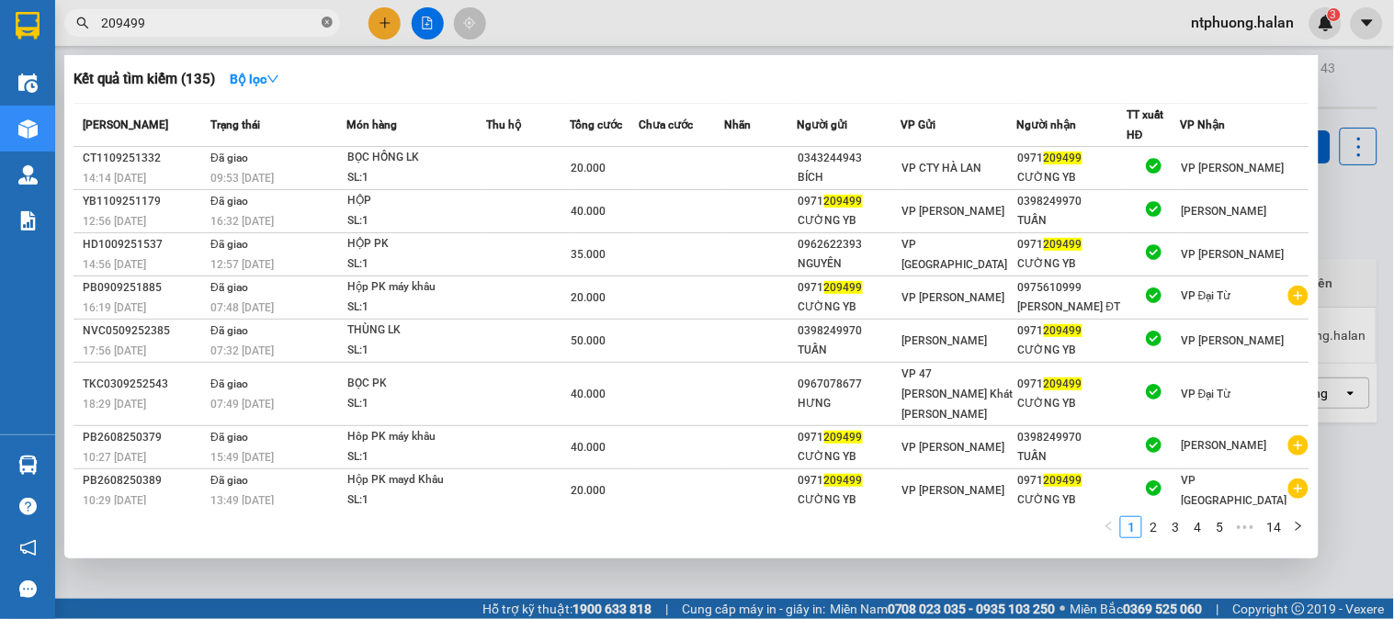
click at [326, 22] on icon "close-circle" at bounding box center [327, 22] width 11 height 11
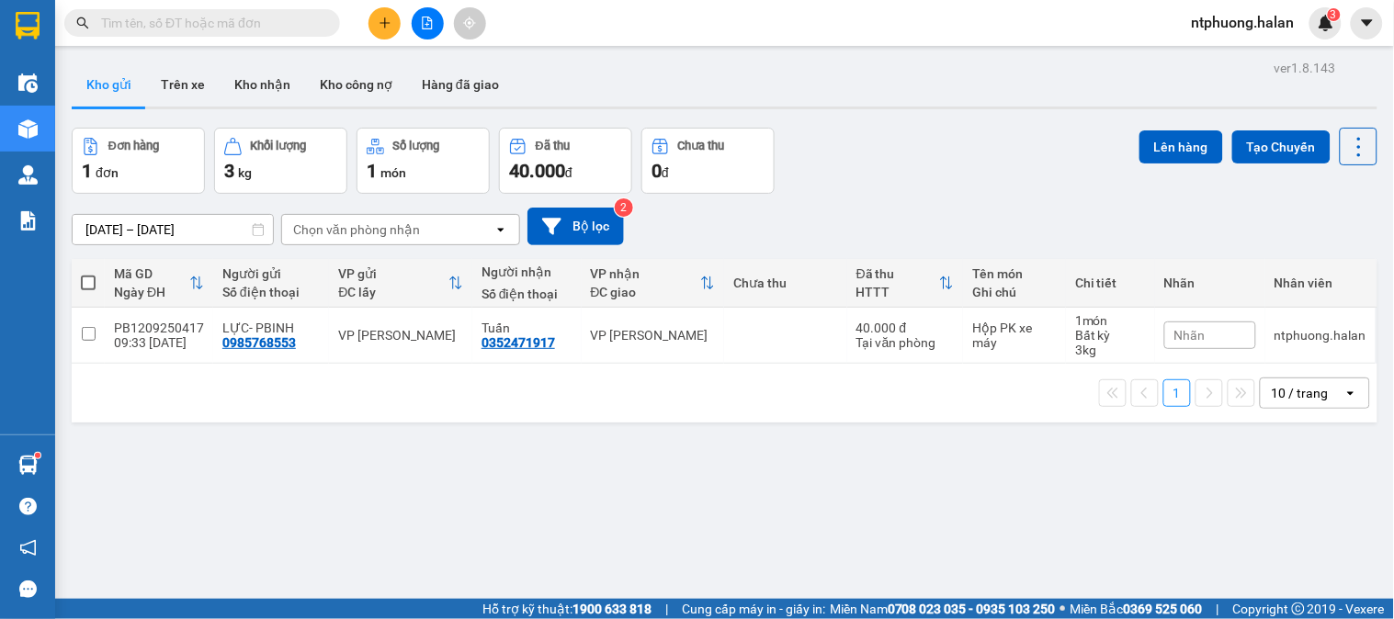
click at [218, 21] on input "text" at bounding box center [209, 23] width 217 height 20
click at [292, 14] on input "text" at bounding box center [209, 23] width 217 height 20
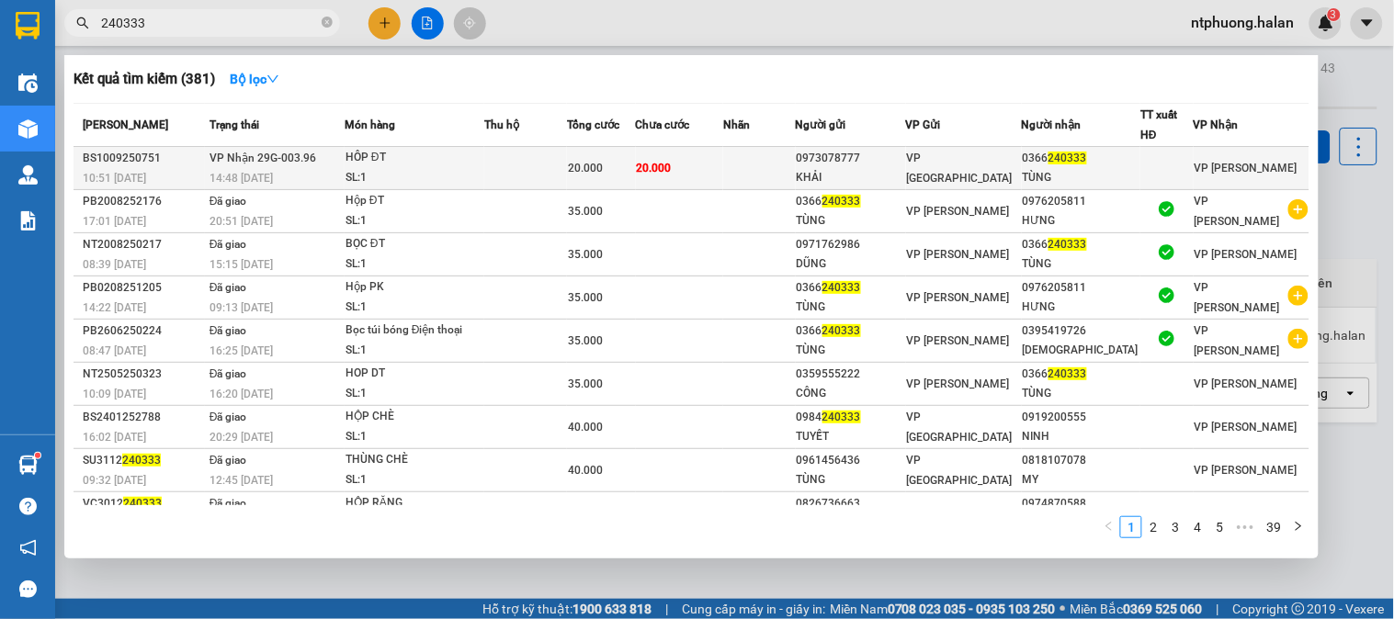
type input "240333"
click at [521, 164] on td at bounding box center [525, 168] width 83 height 43
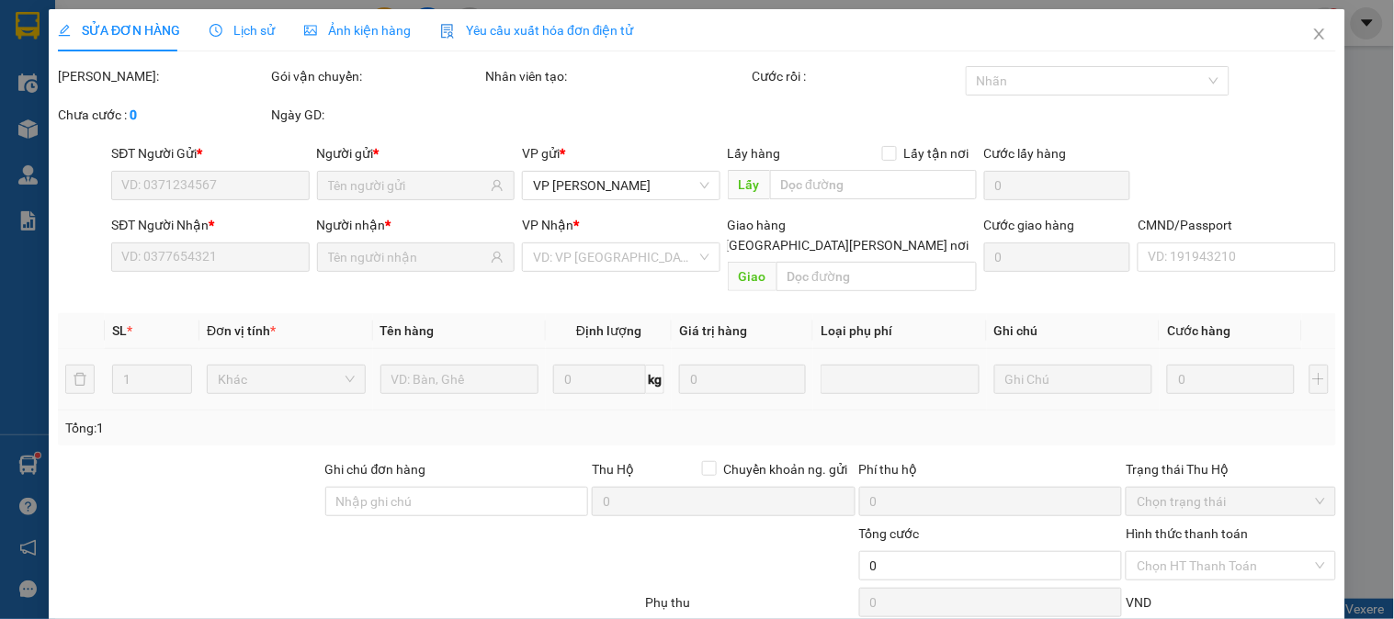
type input "0973078777"
type input "KHẢI"
type input "0366240333"
type input "TÙNG"
type input "20.000"
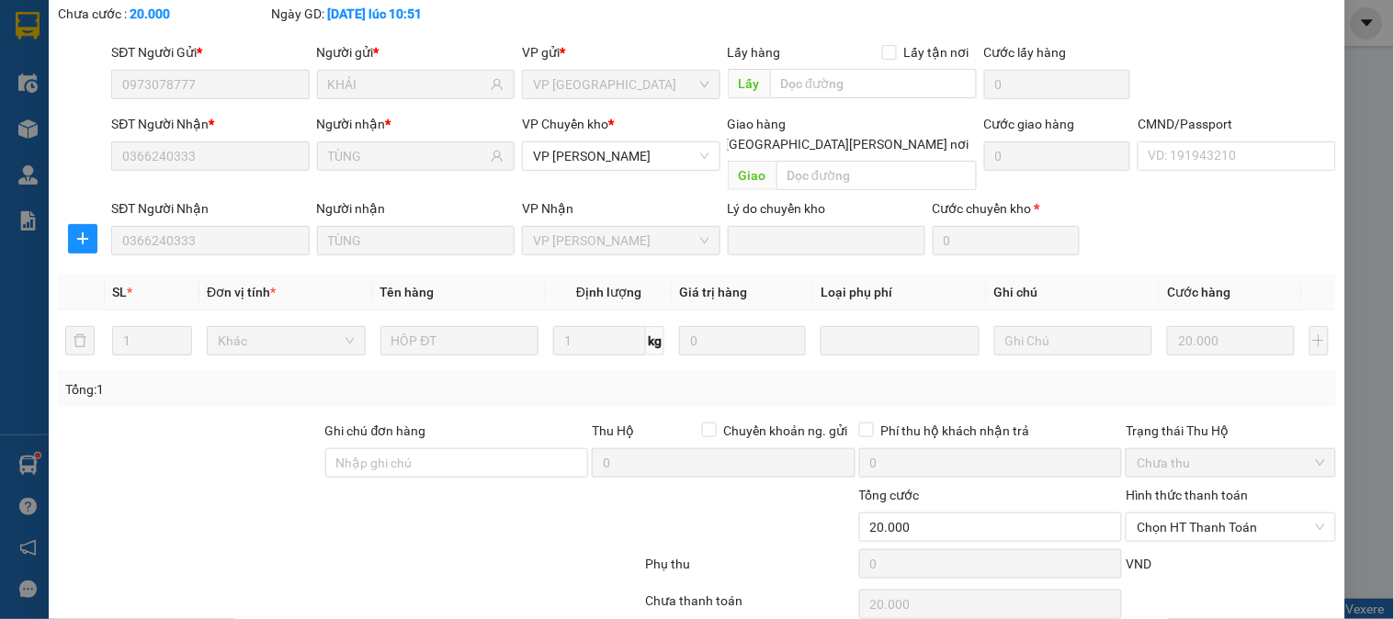
scroll to position [163, 0]
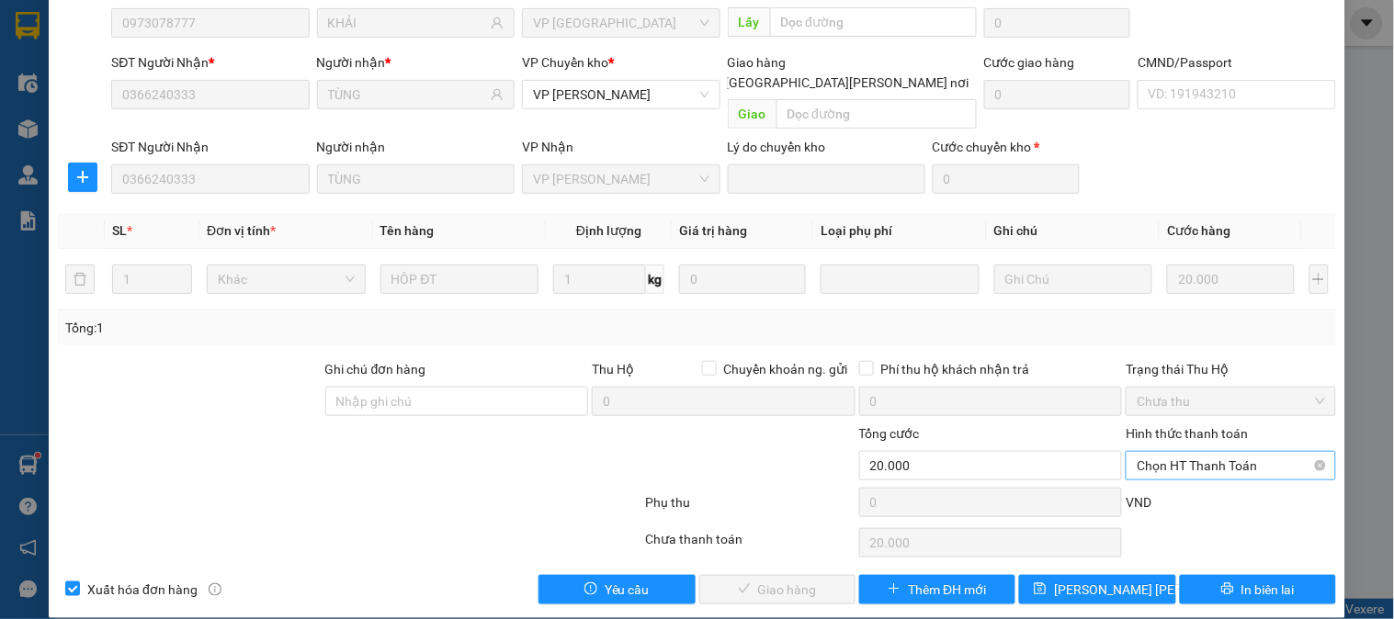
click at [1199, 452] on span "Chọn HT Thanh Toán" at bounding box center [1230, 466] width 187 height 28
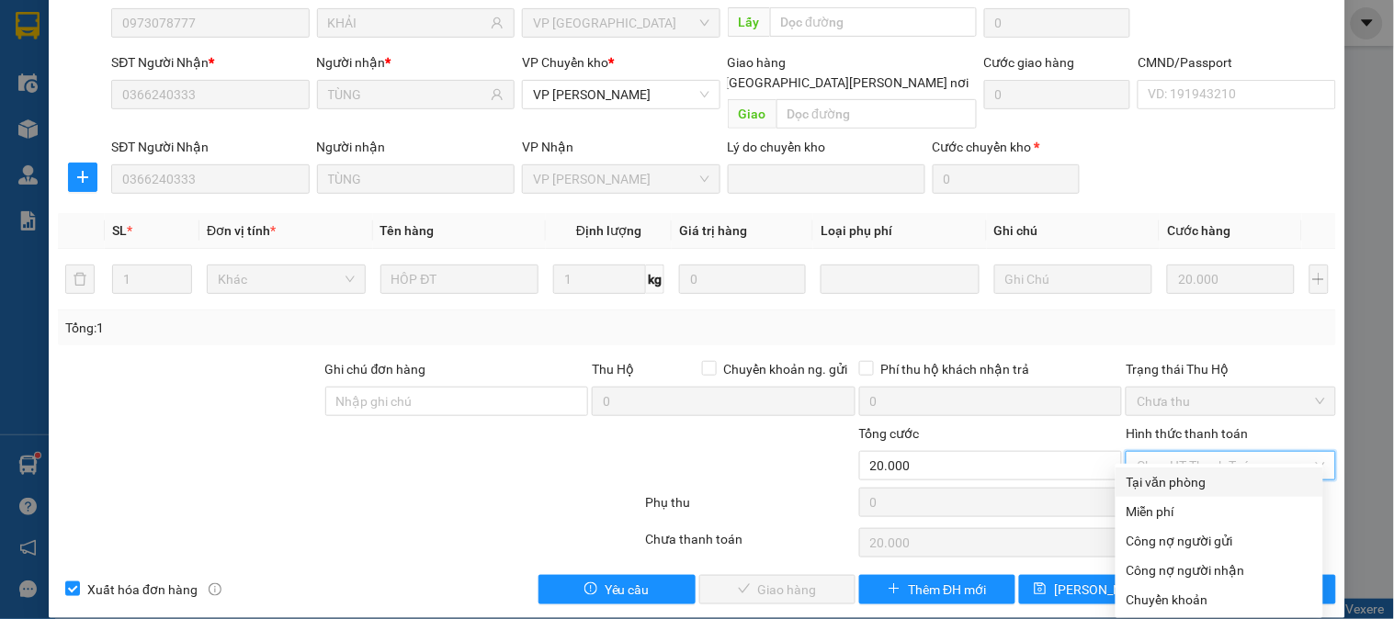
click at [1184, 479] on div "Tại văn phòng" at bounding box center [1220, 482] width 186 height 20
type input "0"
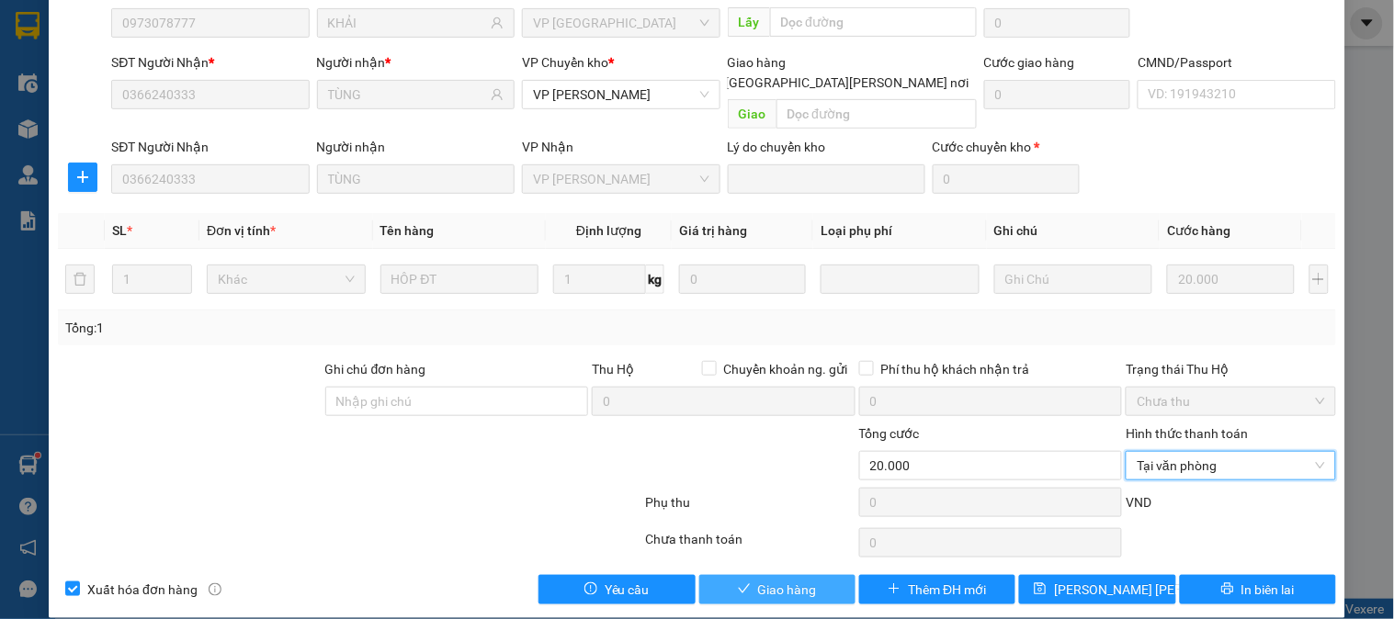
click at [758, 580] on span "Giao hàng" at bounding box center [787, 590] width 59 height 20
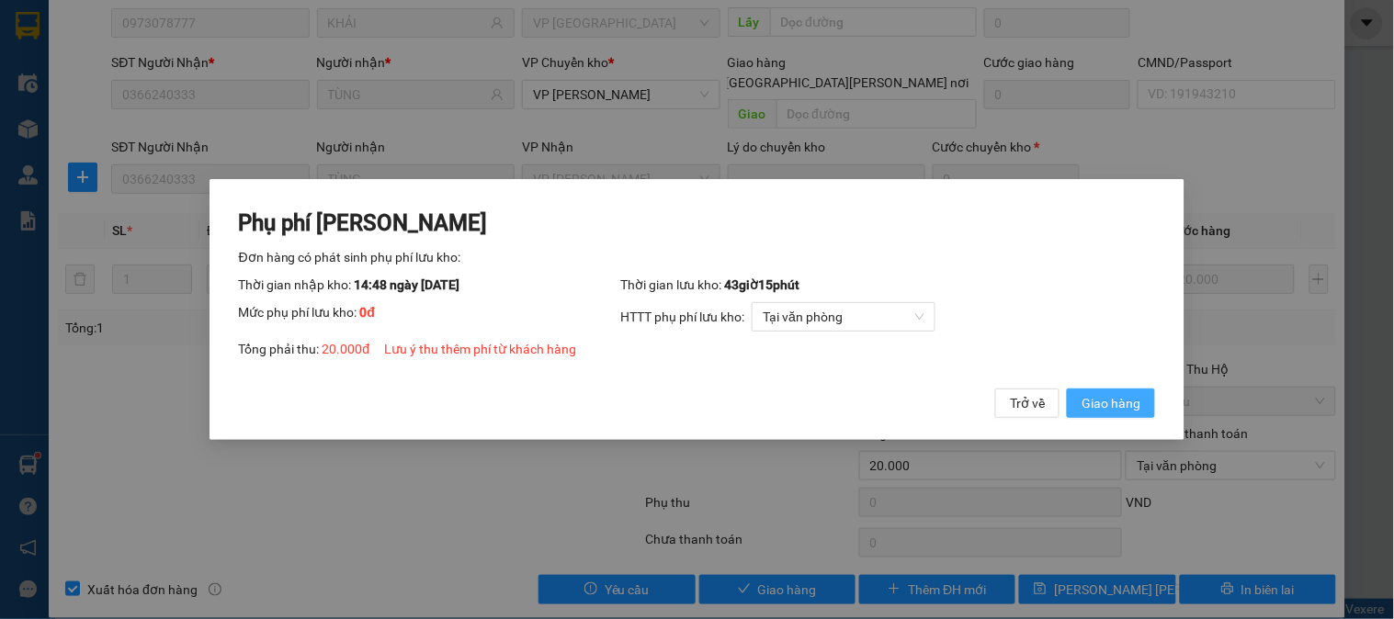
click at [1103, 409] on span "Giao hàng" at bounding box center [1111, 403] width 59 height 20
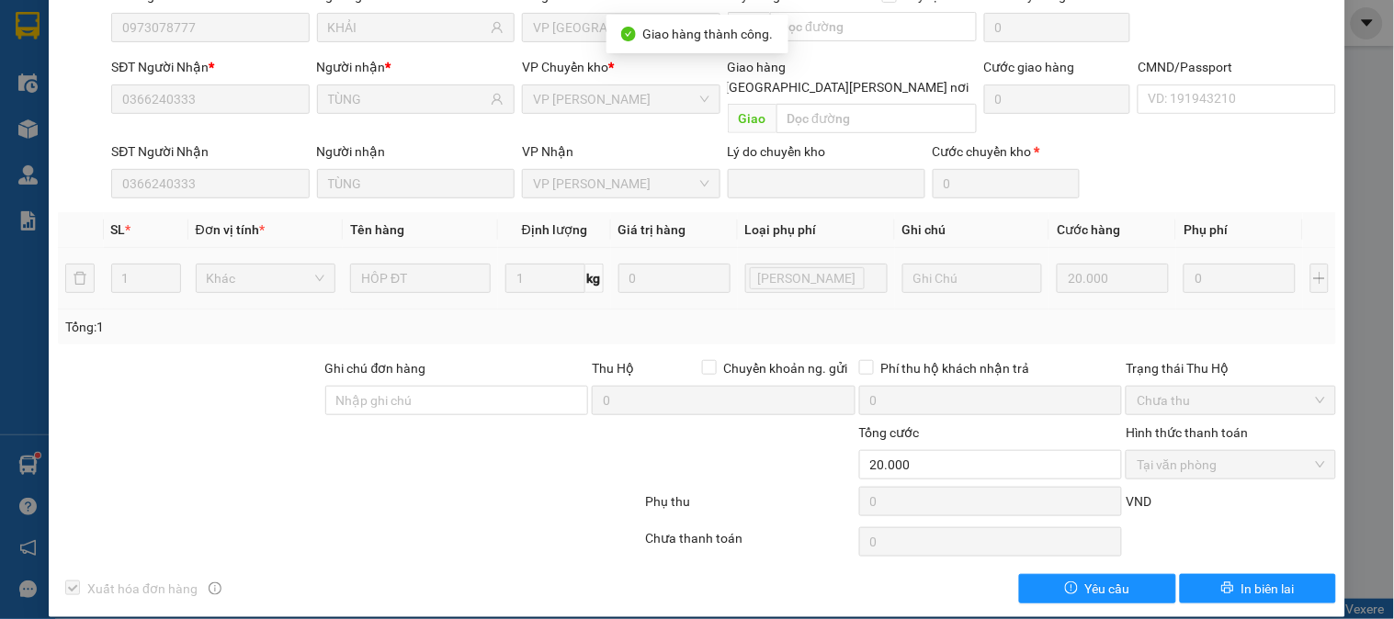
scroll to position [0, 0]
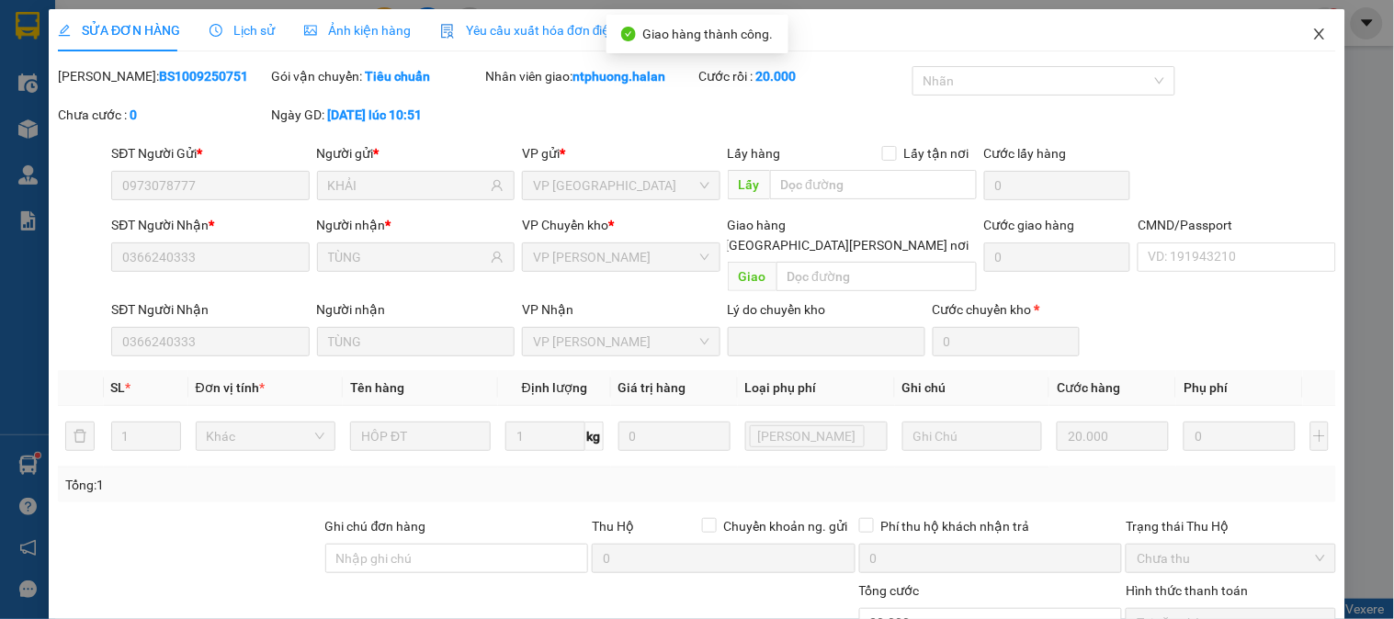
click at [1312, 31] on icon "close" at bounding box center [1319, 34] width 15 height 15
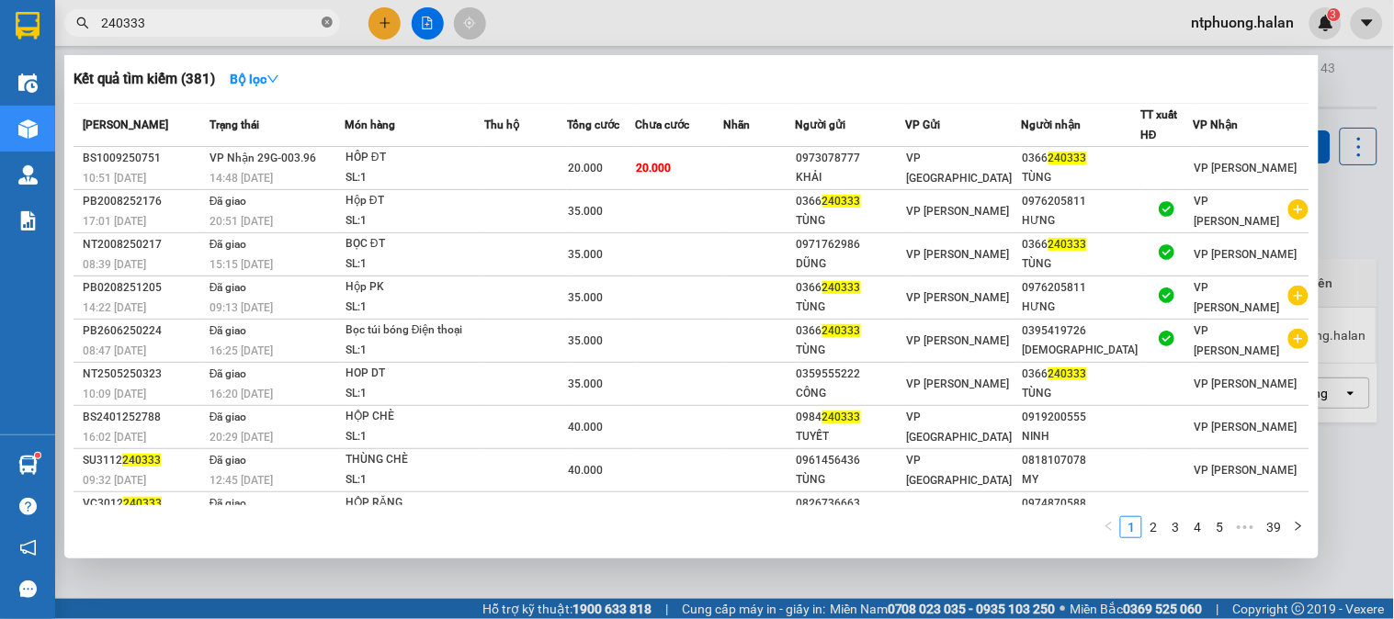
click at [324, 20] on icon "close-circle" at bounding box center [327, 22] width 11 height 11
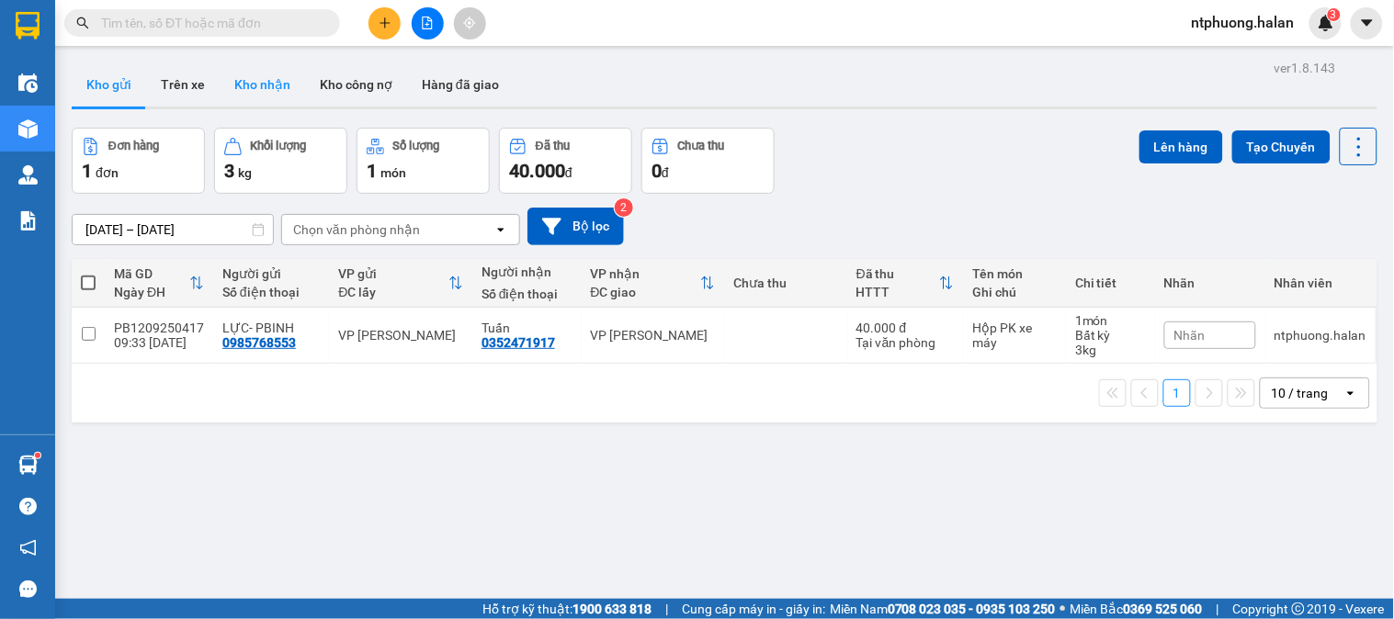
click at [264, 96] on button "Kho nhận" at bounding box center [262, 84] width 85 height 44
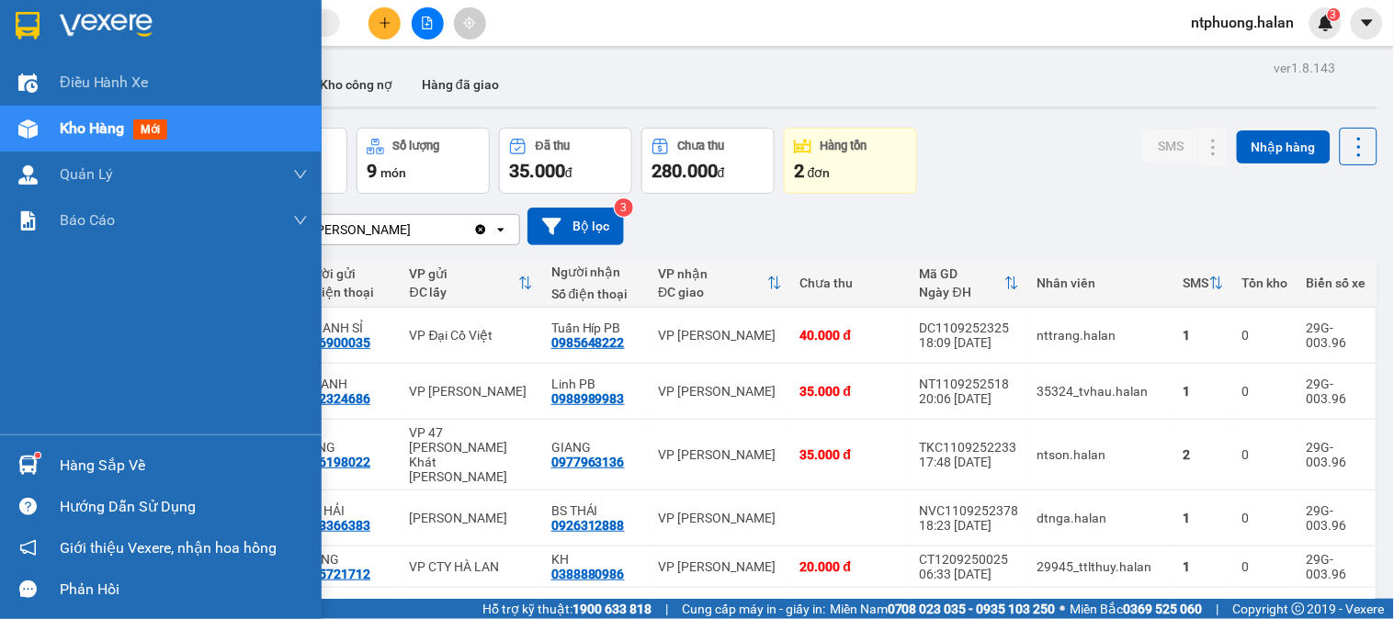
click at [114, 464] on div "Hàng sắp về" at bounding box center [184, 466] width 248 height 28
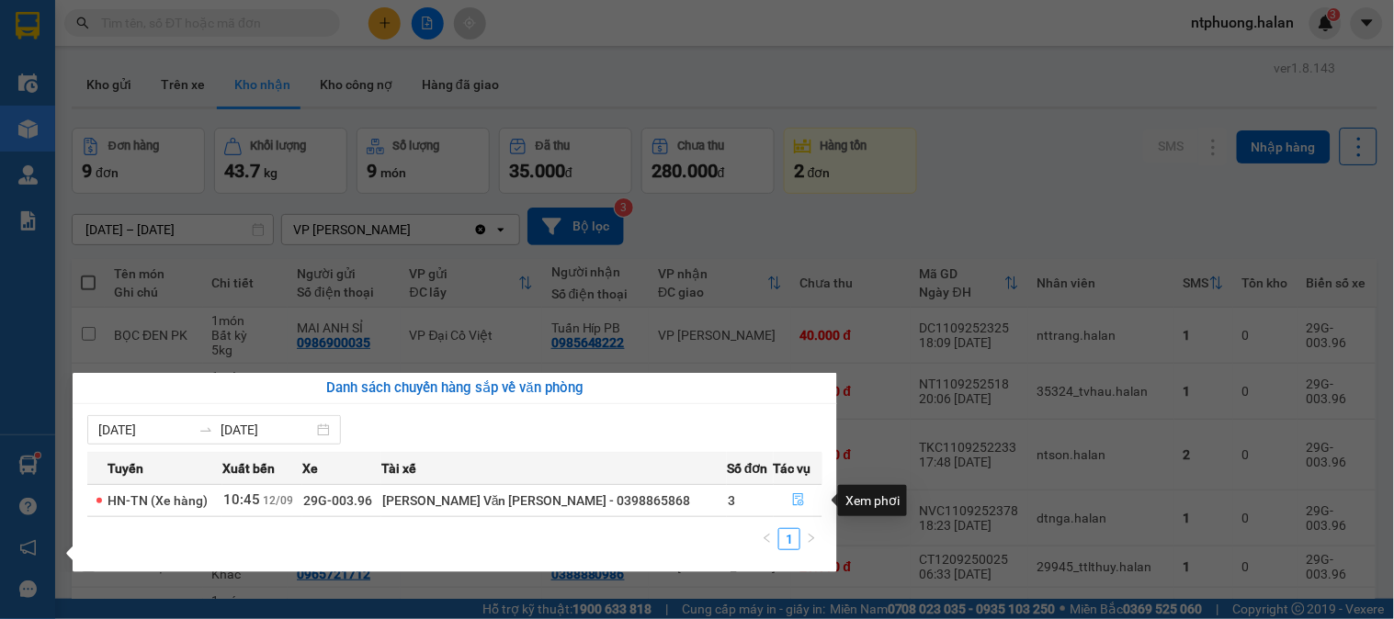
click at [796, 496] on icon "file-done" at bounding box center [798, 499] width 11 height 13
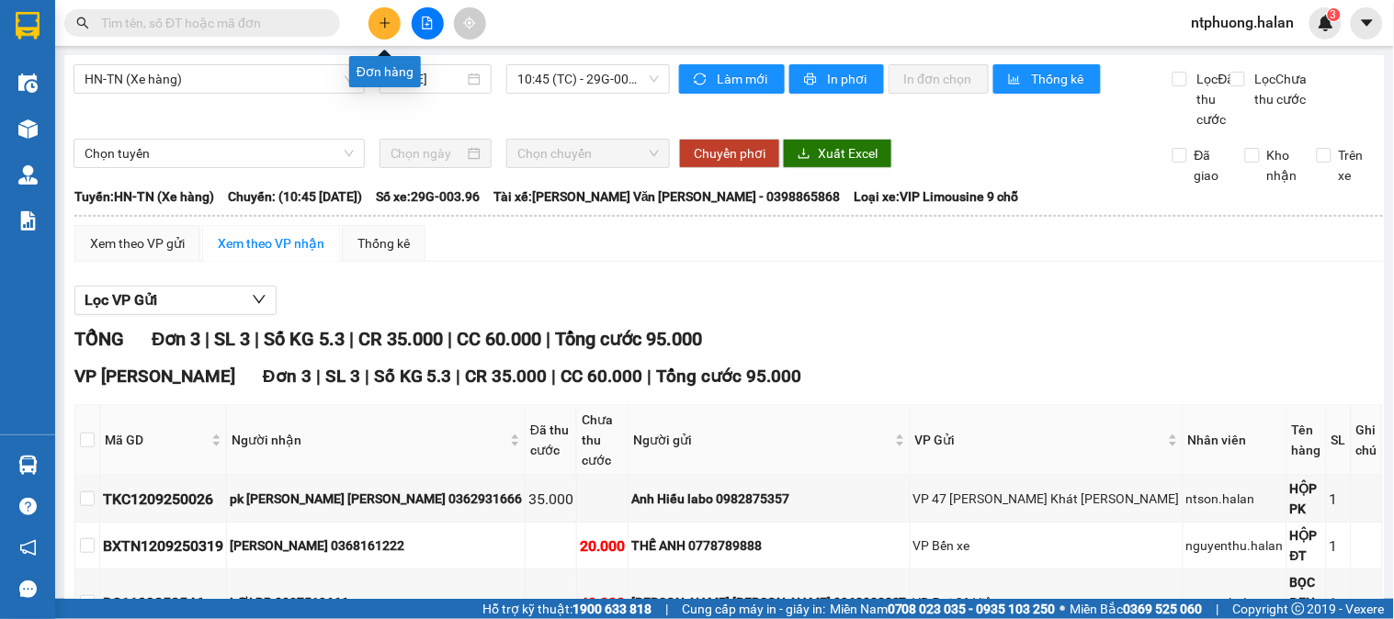
click at [381, 28] on icon "plus" at bounding box center [385, 23] width 13 height 13
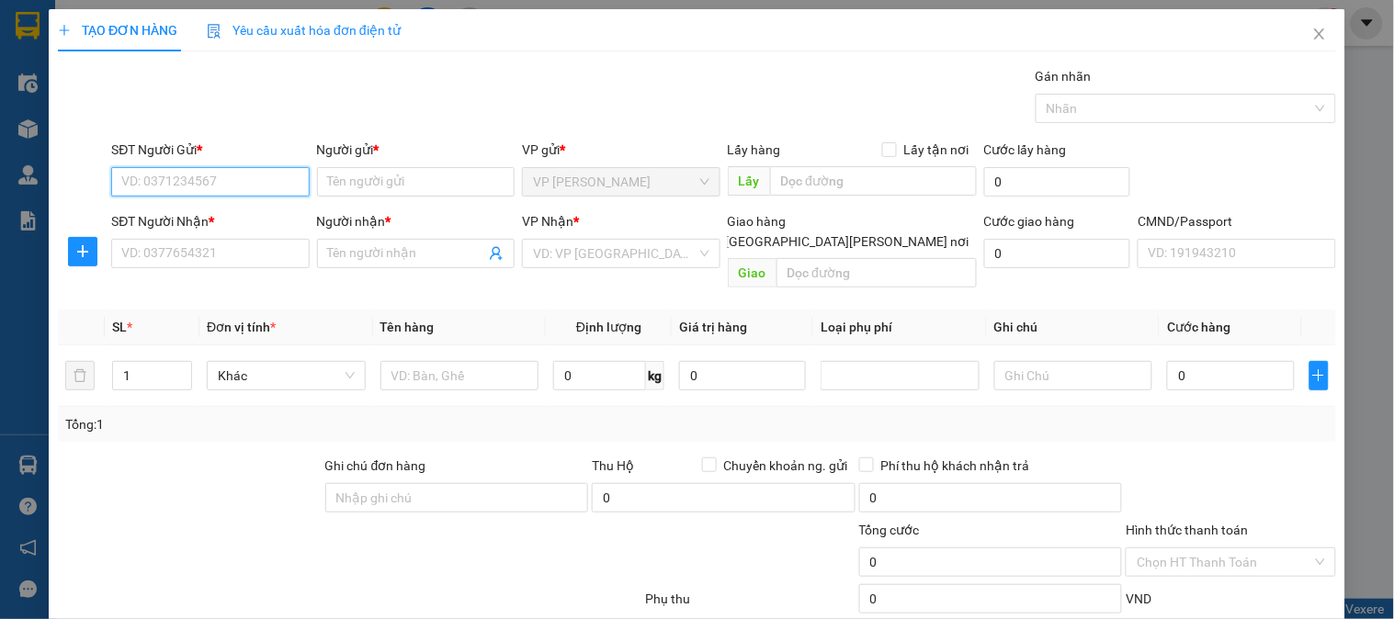
click at [150, 170] on input "SĐT Người Gửi *" at bounding box center [210, 181] width 198 height 29
type input "0976641456"
click at [216, 216] on div "0976641456 - An Máy tính PB" at bounding box center [208, 219] width 174 height 20
type input "An Máy tính PB"
type input "0976641456"
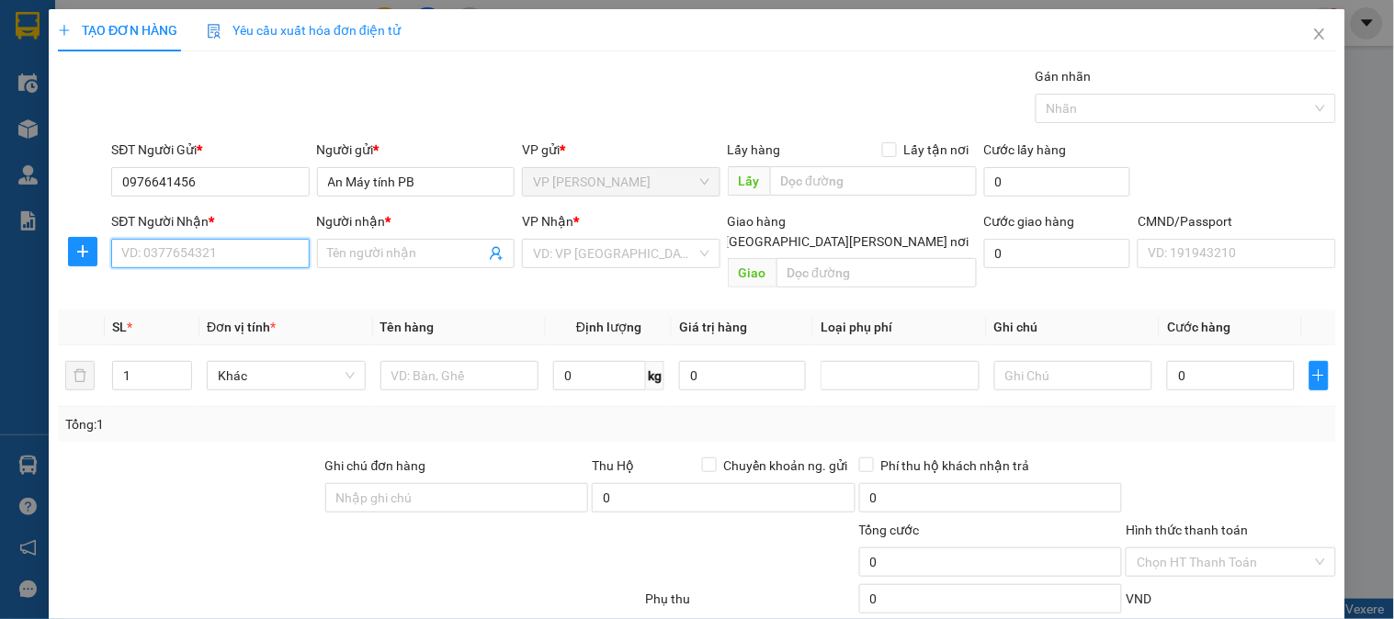
click at [218, 245] on input "SĐT Người Nhận *" at bounding box center [210, 253] width 198 height 29
click at [227, 255] on input "SĐT Người Nhận *" at bounding box center [210, 253] width 198 height 29
type input "0965860000"
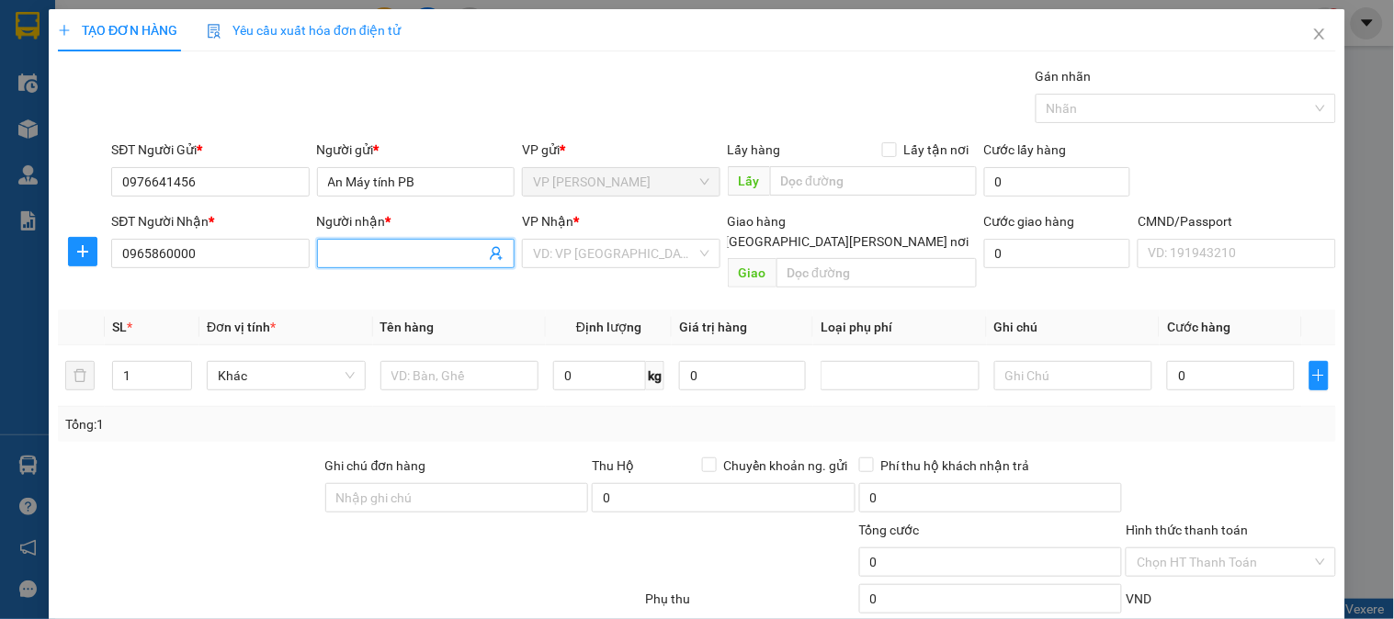
click at [412, 261] on input "Người nhận *" at bounding box center [406, 254] width 157 height 20
type input "Chương"
click at [86, 257] on icon "plus" at bounding box center [82, 251] width 15 height 15
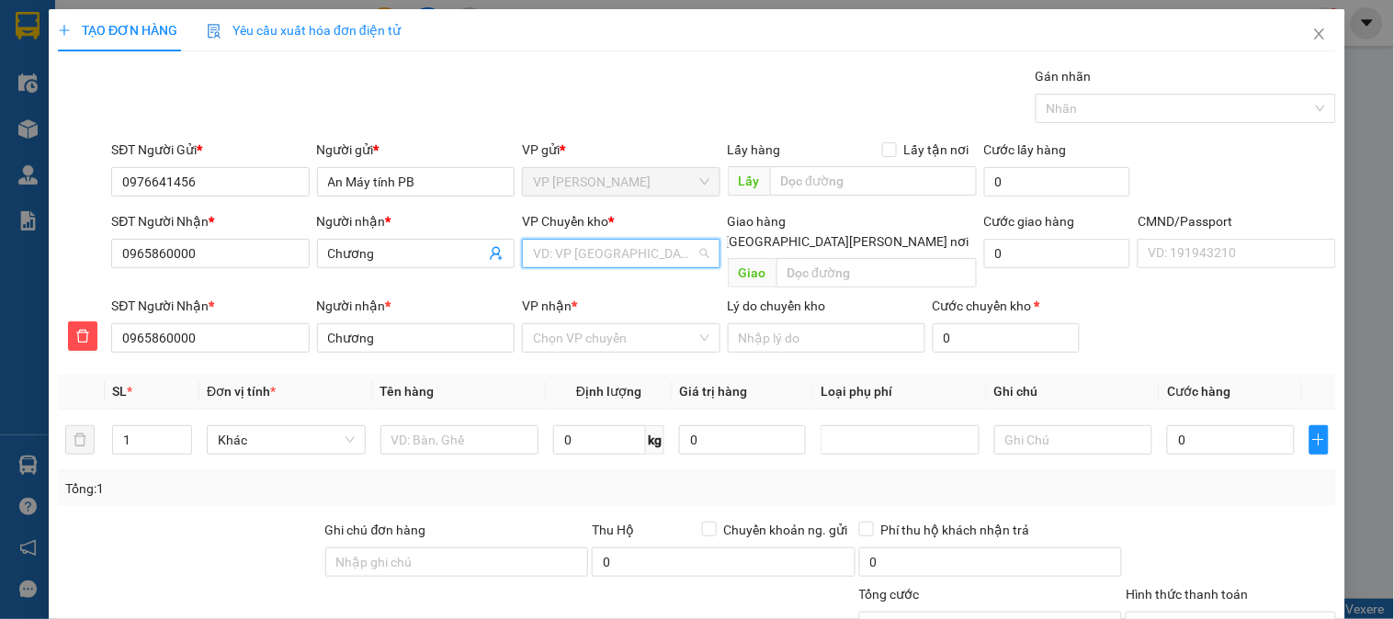
click at [606, 251] on input "search" at bounding box center [614, 254] width 163 height 28
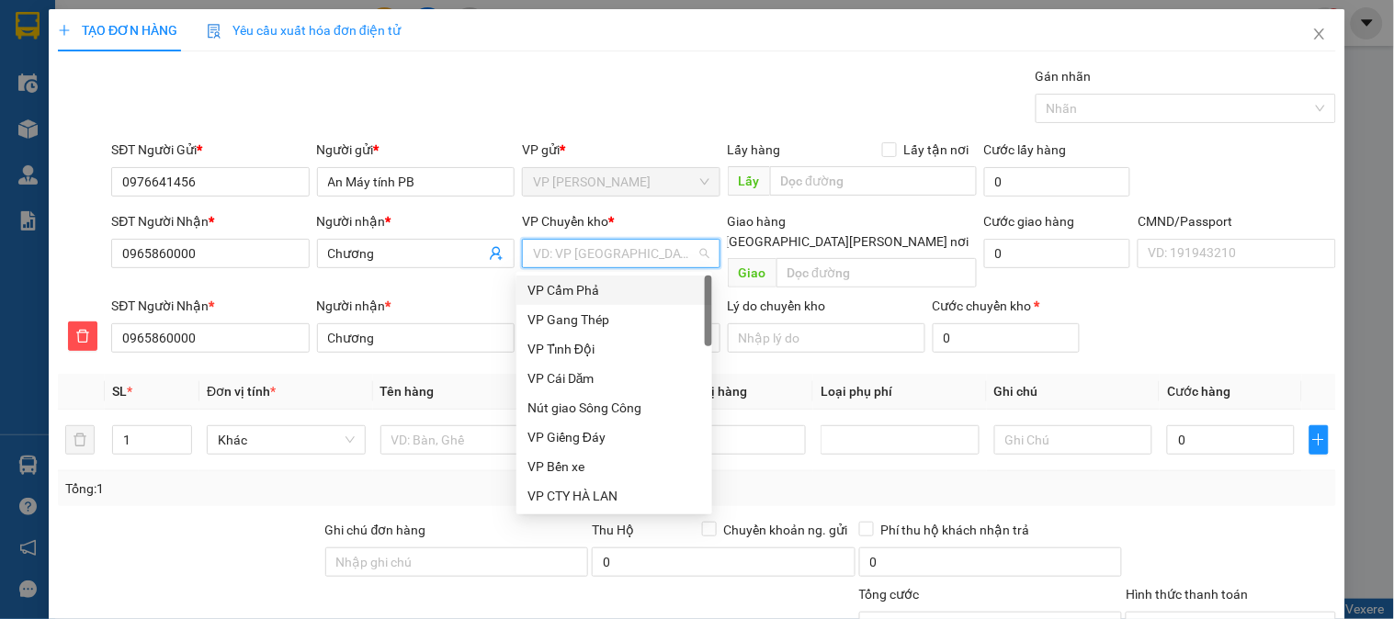
type input "b"
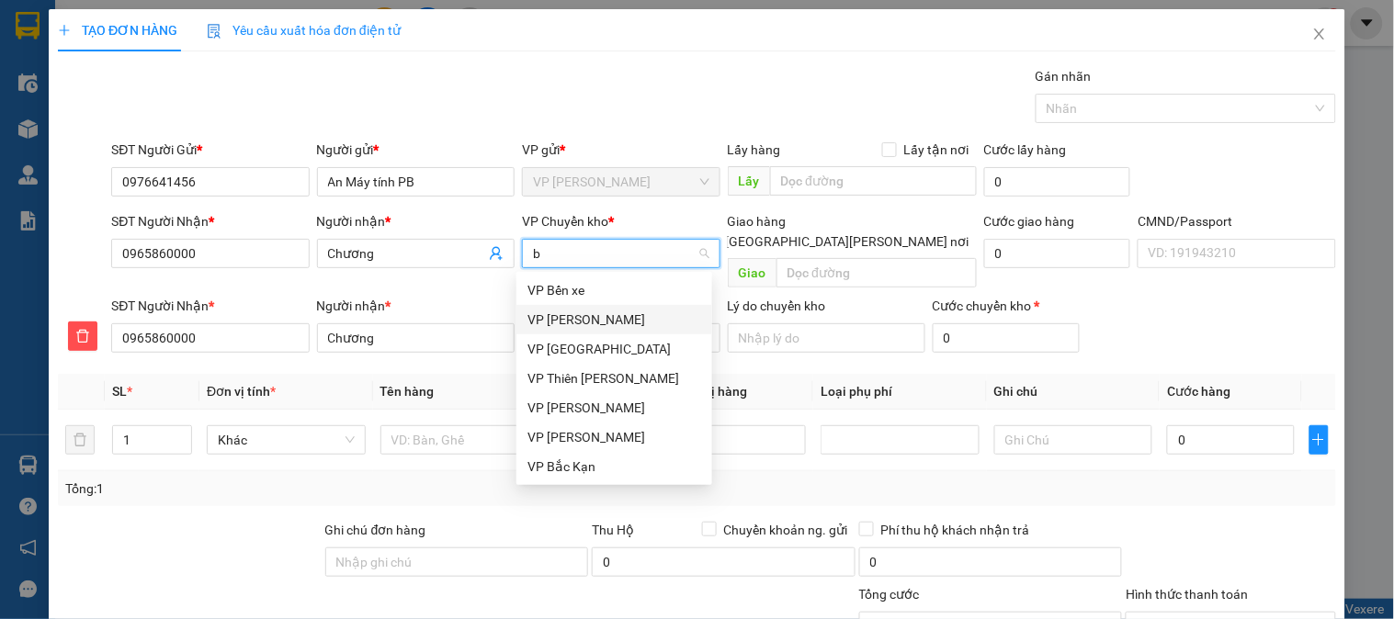
click at [570, 323] on div "VP [GEOGRAPHIC_DATA]" at bounding box center [614, 320] width 174 height 20
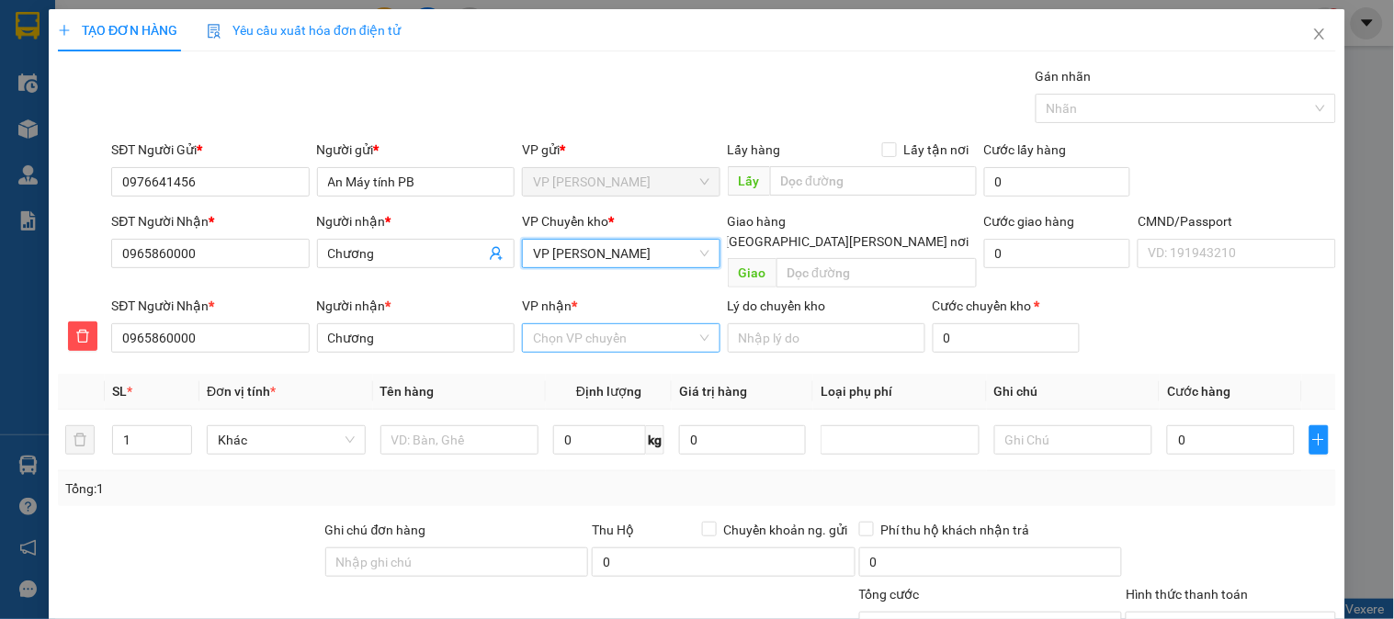
click at [577, 324] on input "VP nhận *" at bounding box center [614, 338] width 163 height 28
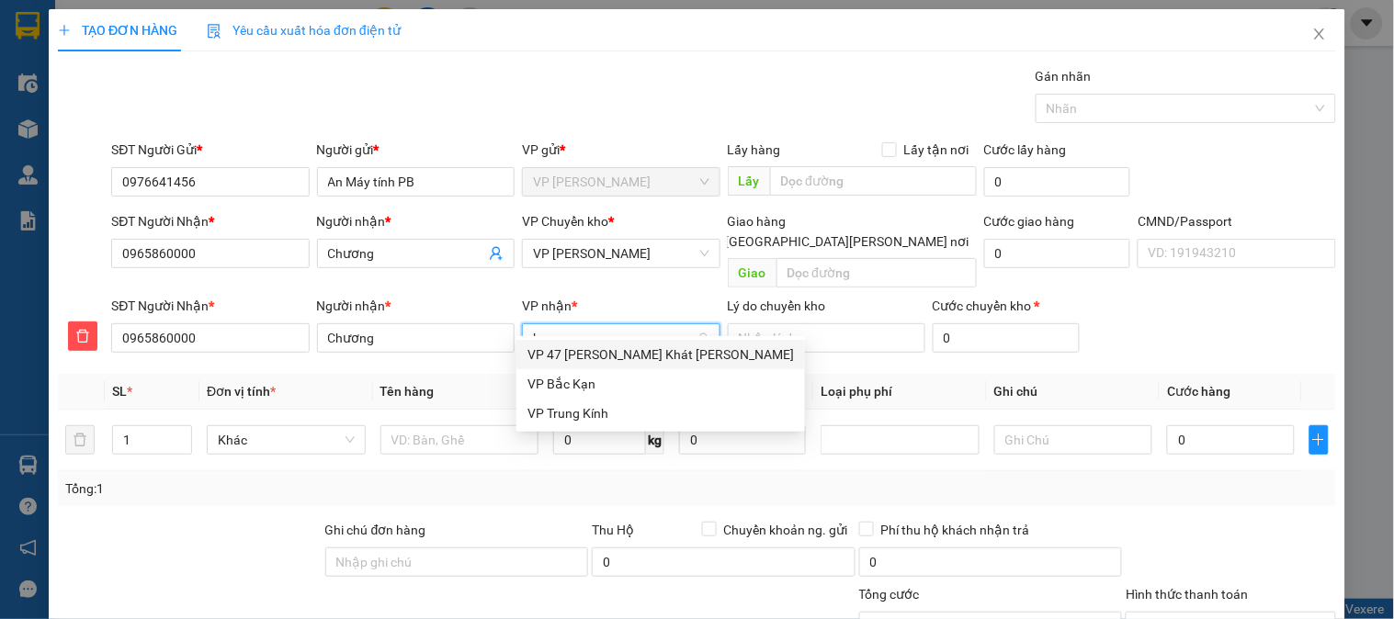
type input "ki"
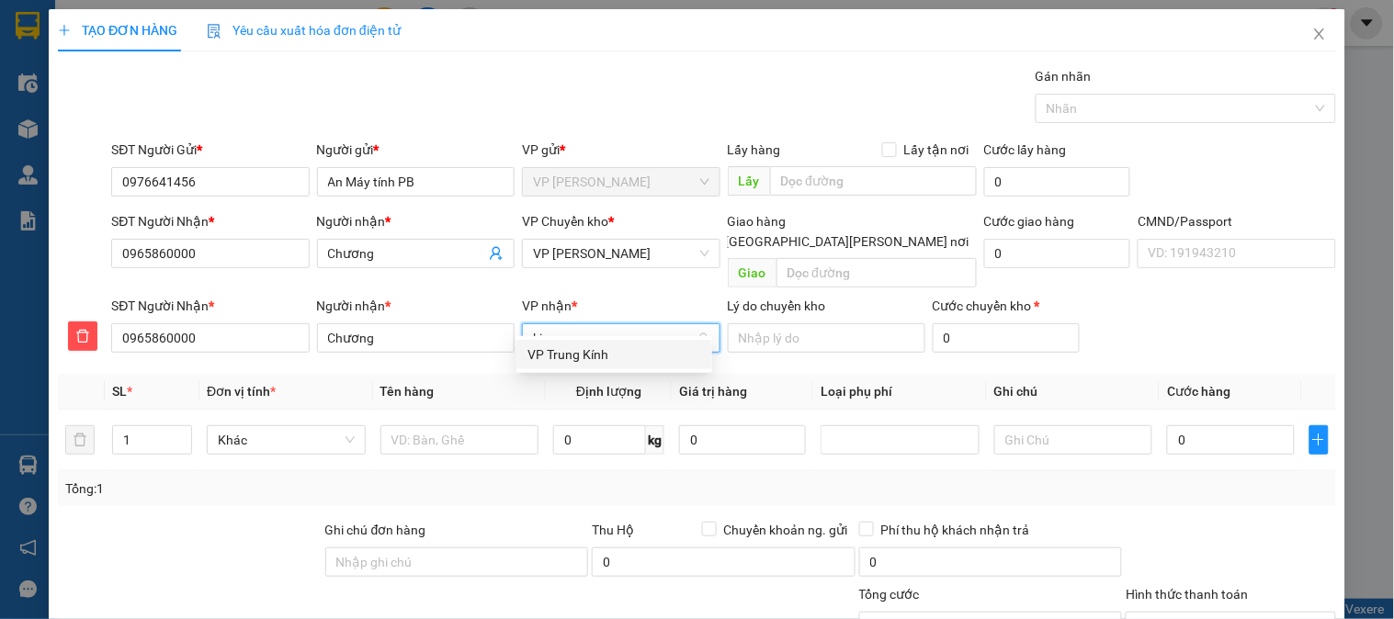
click at [582, 350] on div "VP Trung Kính" at bounding box center [614, 355] width 174 height 20
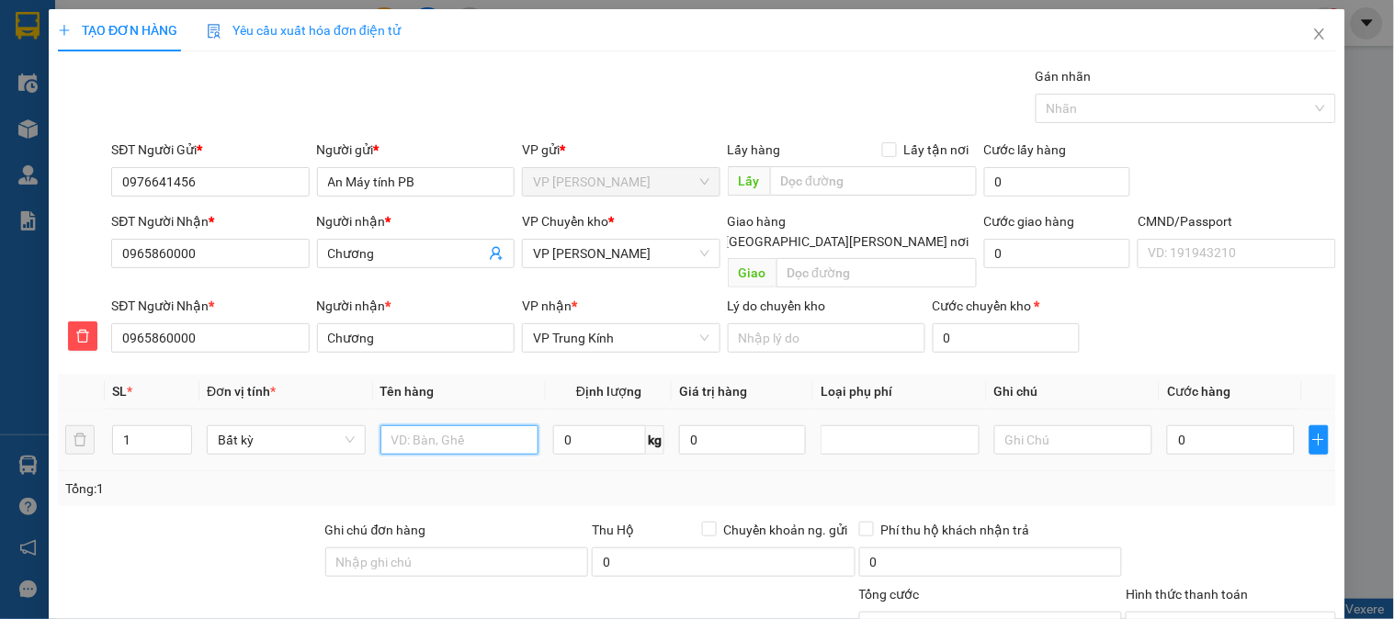
click at [485, 425] on input "text" at bounding box center [459, 439] width 159 height 29
type input "Hộp máy tính"
click at [591, 425] on input "0" at bounding box center [599, 439] width 93 height 29
type input "2"
click at [1259, 425] on input "0" at bounding box center [1230, 439] width 127 height 29
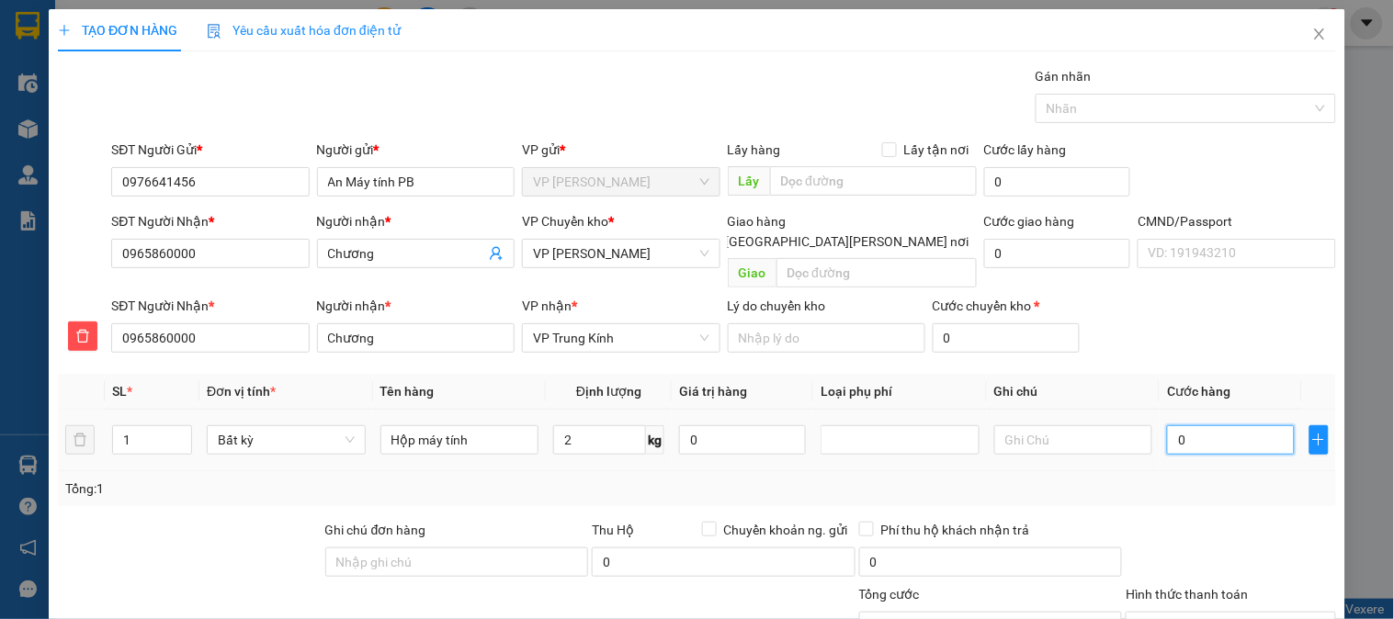
type input "35.000"
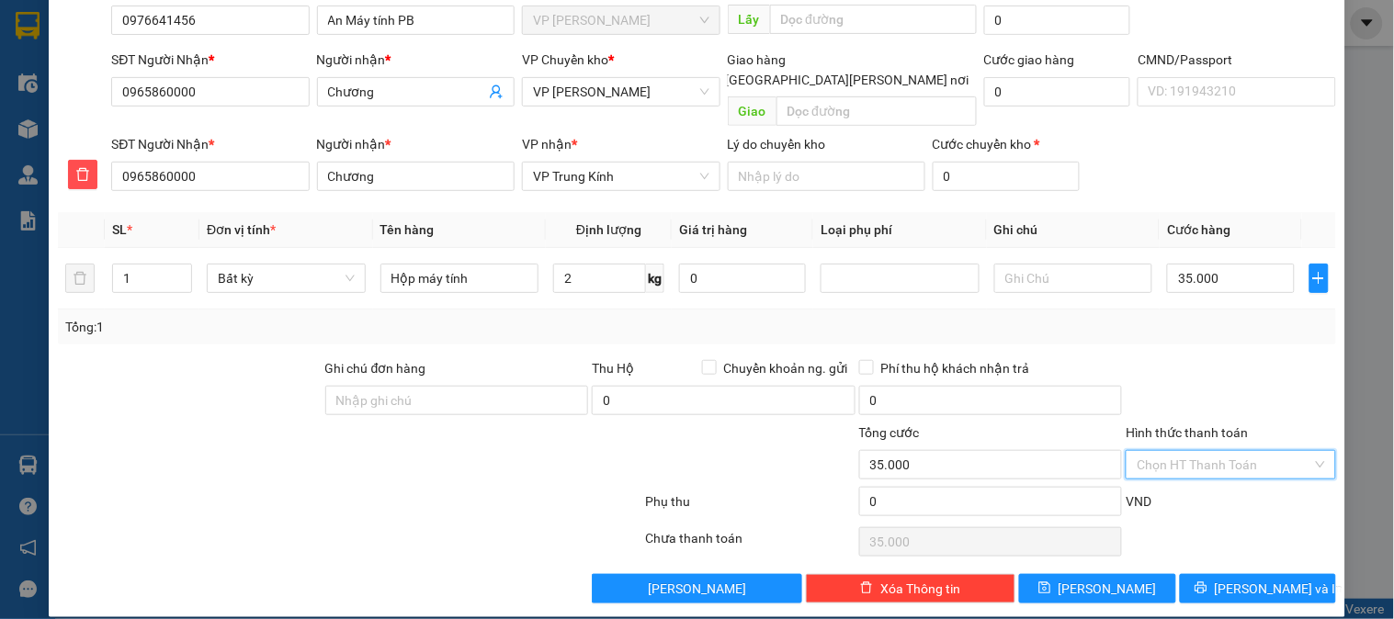
click at [1207, 451] on input "Hình thức thanh toán" at bounding box center [1224, 465] width 175 height 28
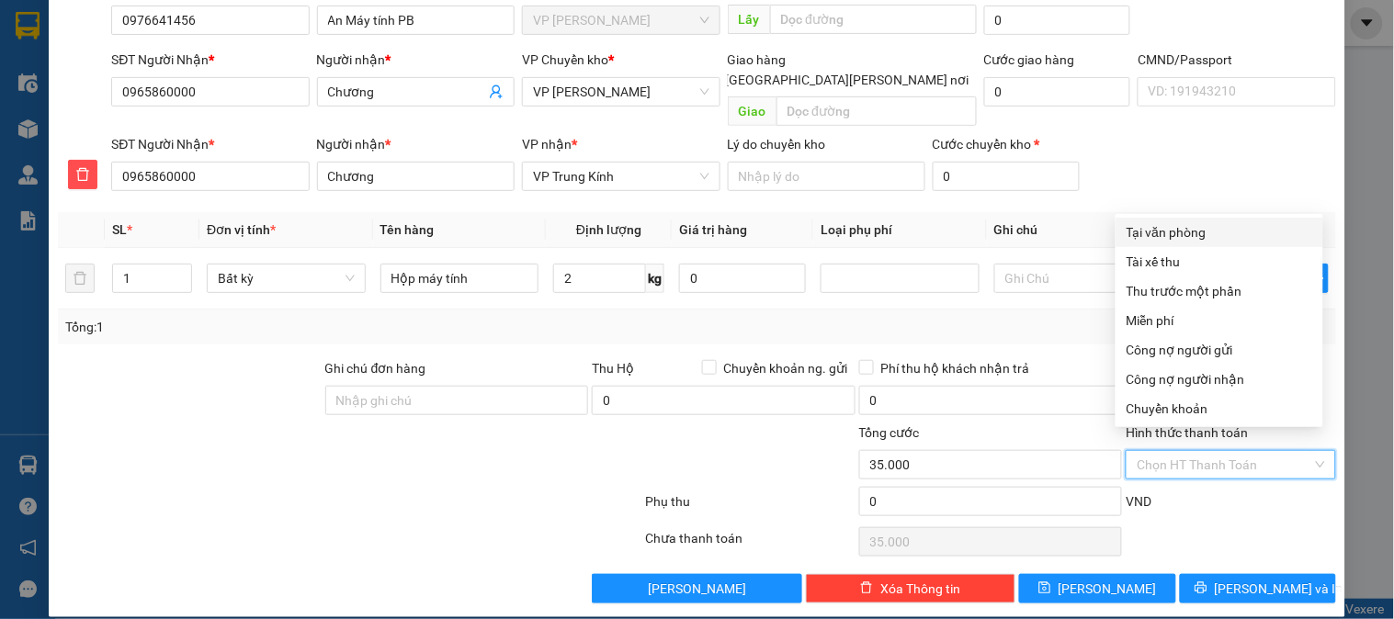
click at [1182, 233] on div "Tại văn phòng" at bounding box center [1220, 232] width 186 height 20
type input "0"
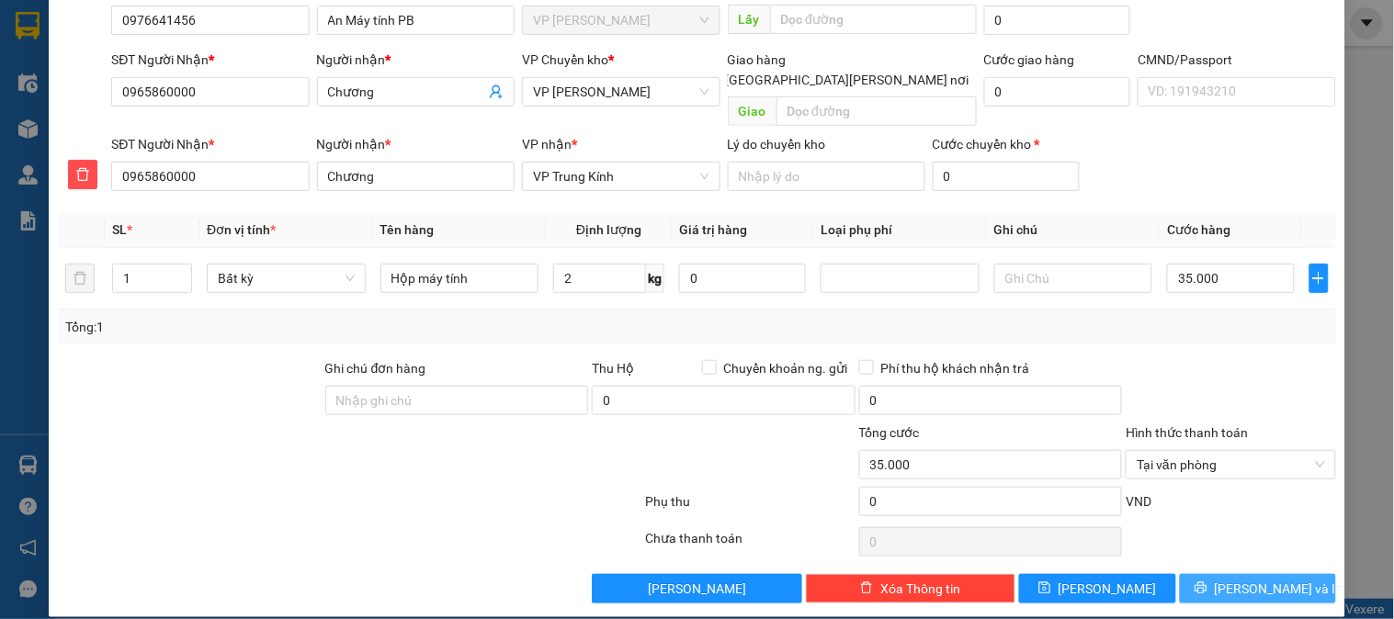
click at [1254, 579] on span "[PERSON_NAME] và In" at bounding box center [1279, 589] width 129 height 20
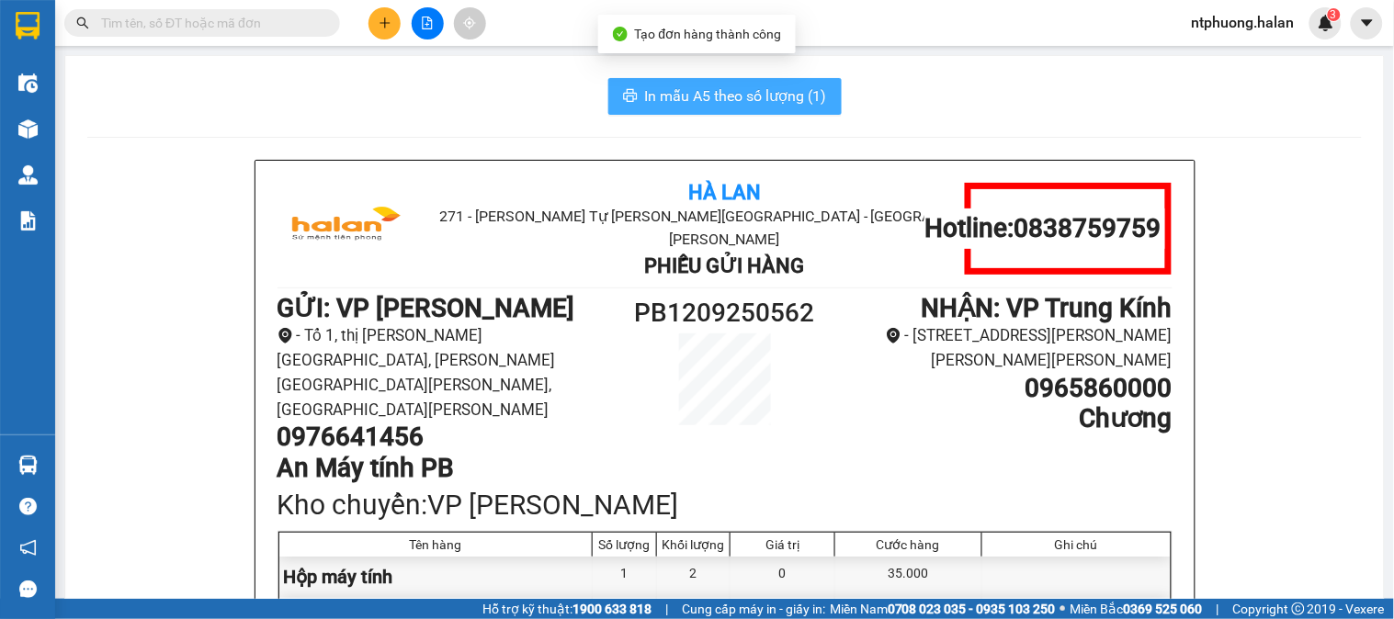
click at [726, 90] on span "In mẫu A5 theo số lượng (1)" at bounding box center [736, 96] width 182 height 23
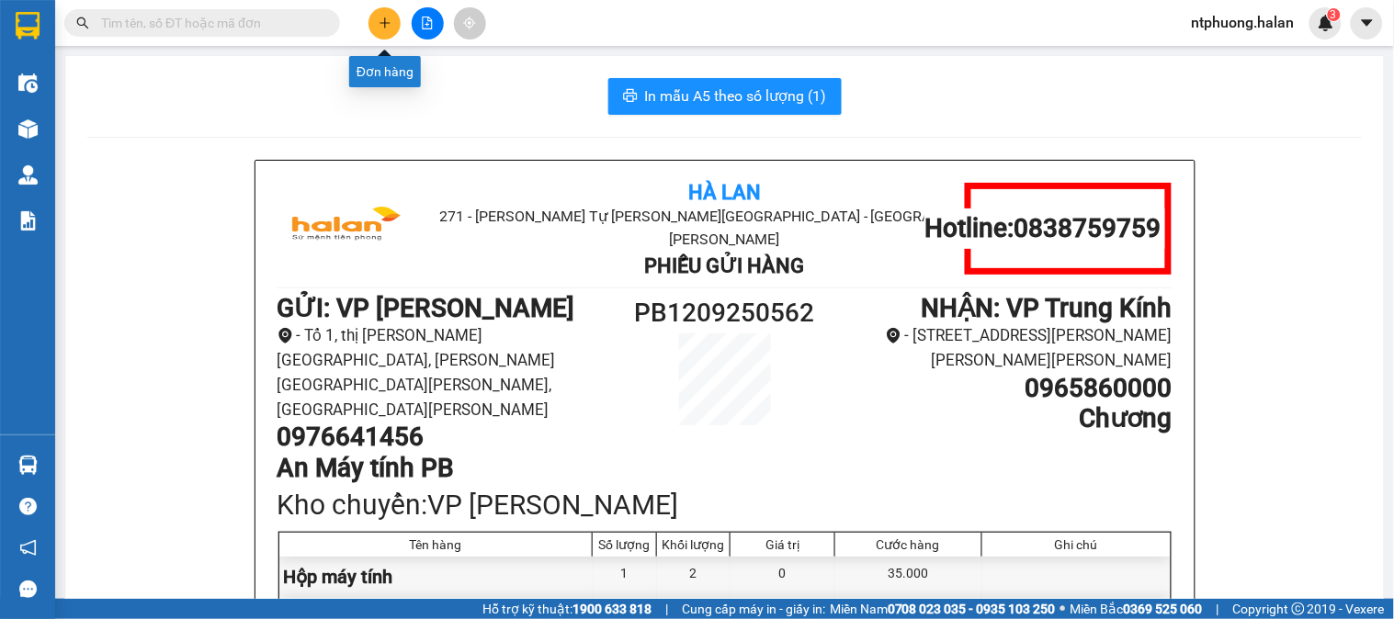
click at [379, 29] on button at bounding box center [384, 23] width 32 height 32
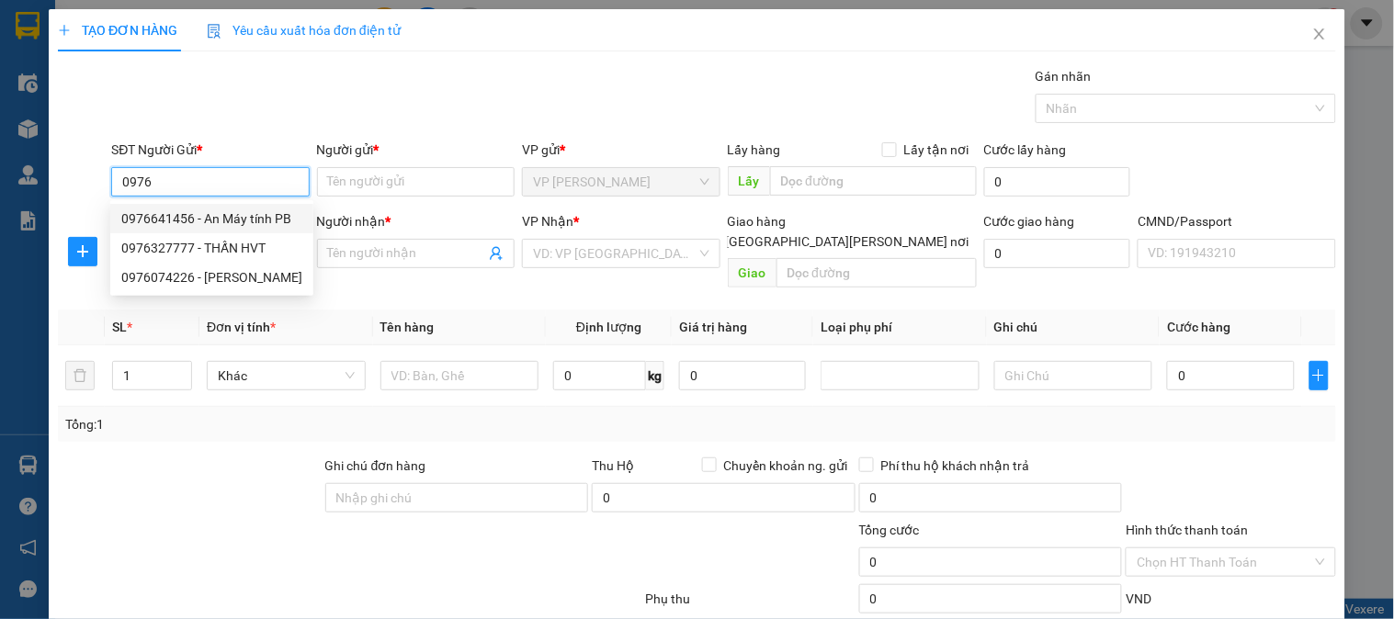
click at [150, 222] on div "0976641456 - An Máy tính PB" at bounding box center [211, 219] width 181 height 20
type input "0976641456"
type input "An Máy tính PB"
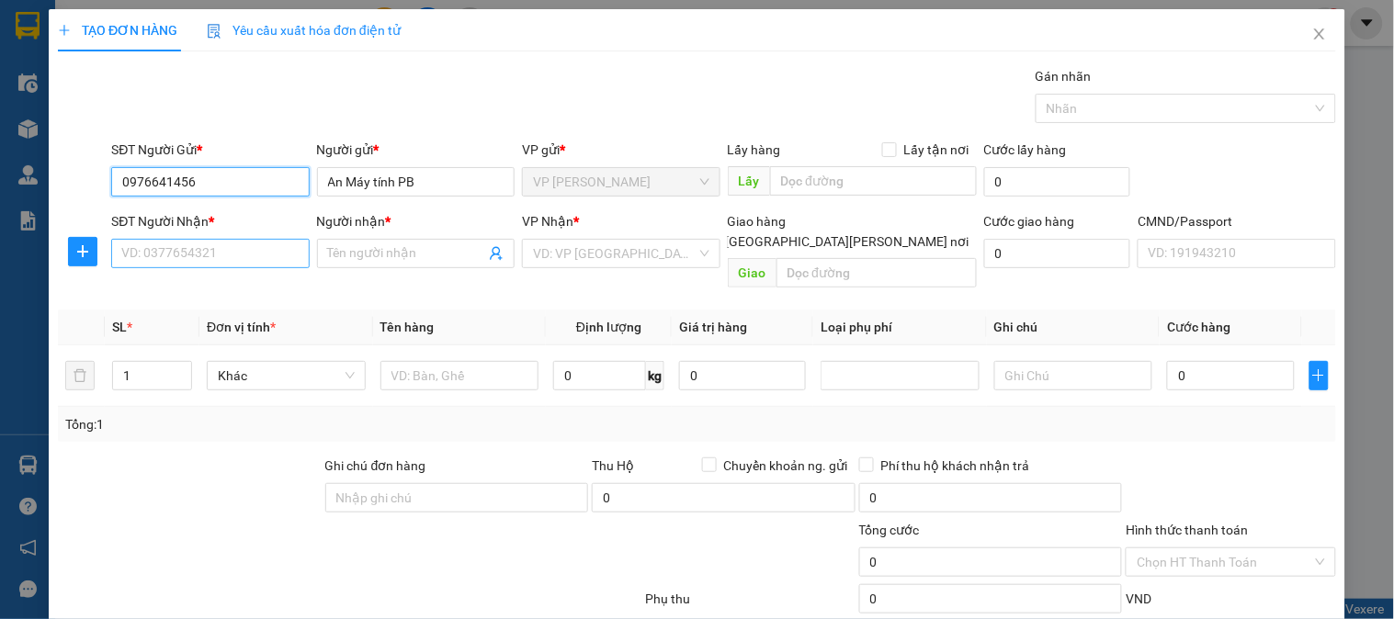
type input "0976641456"
click at [193, 258] on input "SĐT Người Nhận *" at bounding box center [210, 253] width 198 height 29
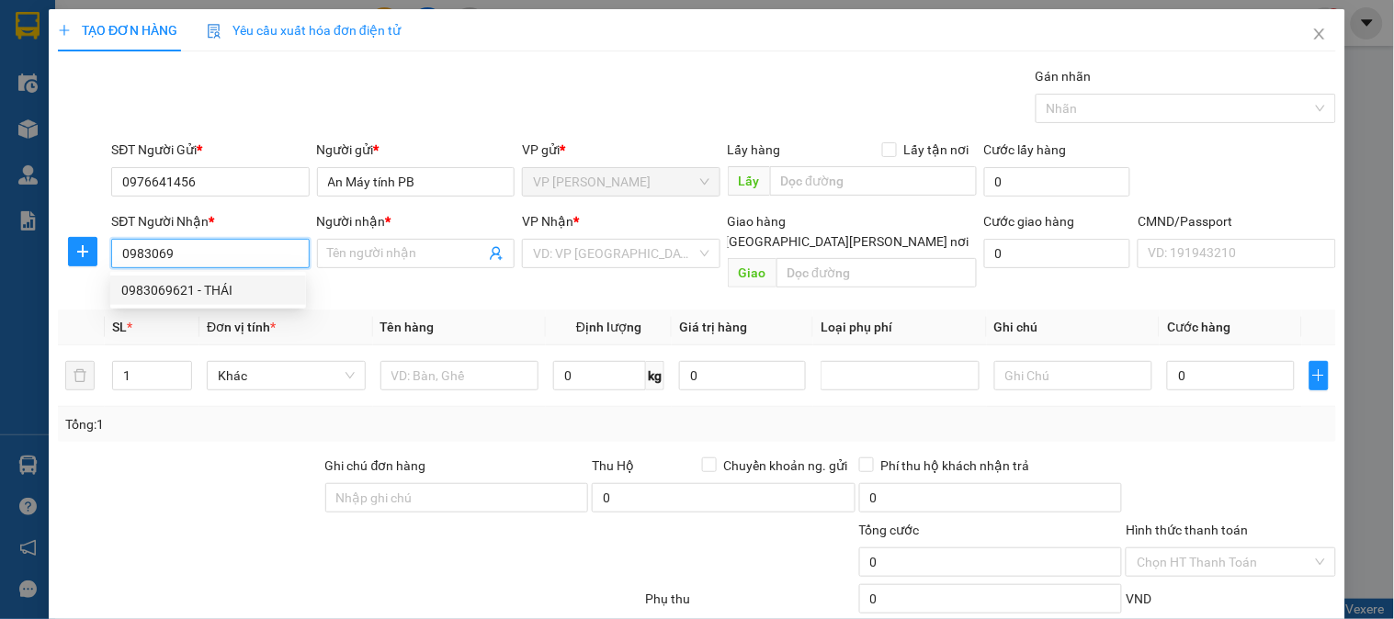
click at [179, 288] on div "0983069621 - THÁI" at bounding box center [208, 290] width 174 height 20
type input "0983069621"
type input "THÁI"
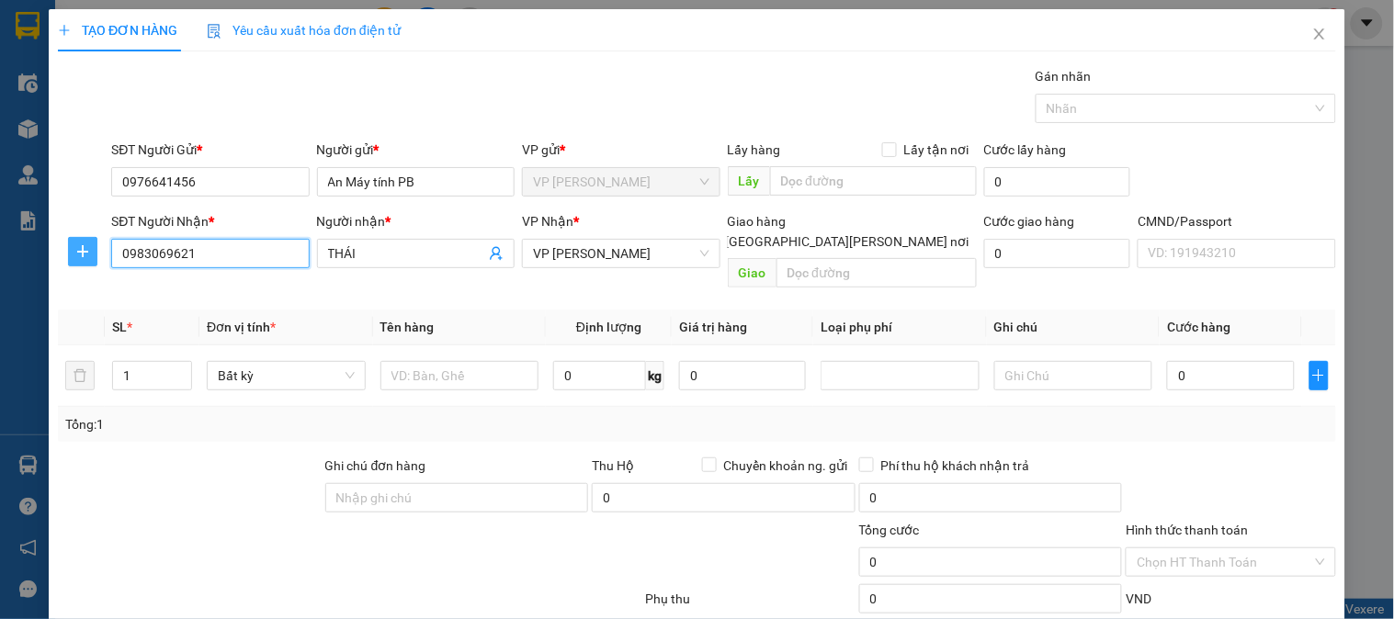
type input "0983069621"
click at [89, 255] on span "plus" at bounding box center [83, 251] width 28 height 15
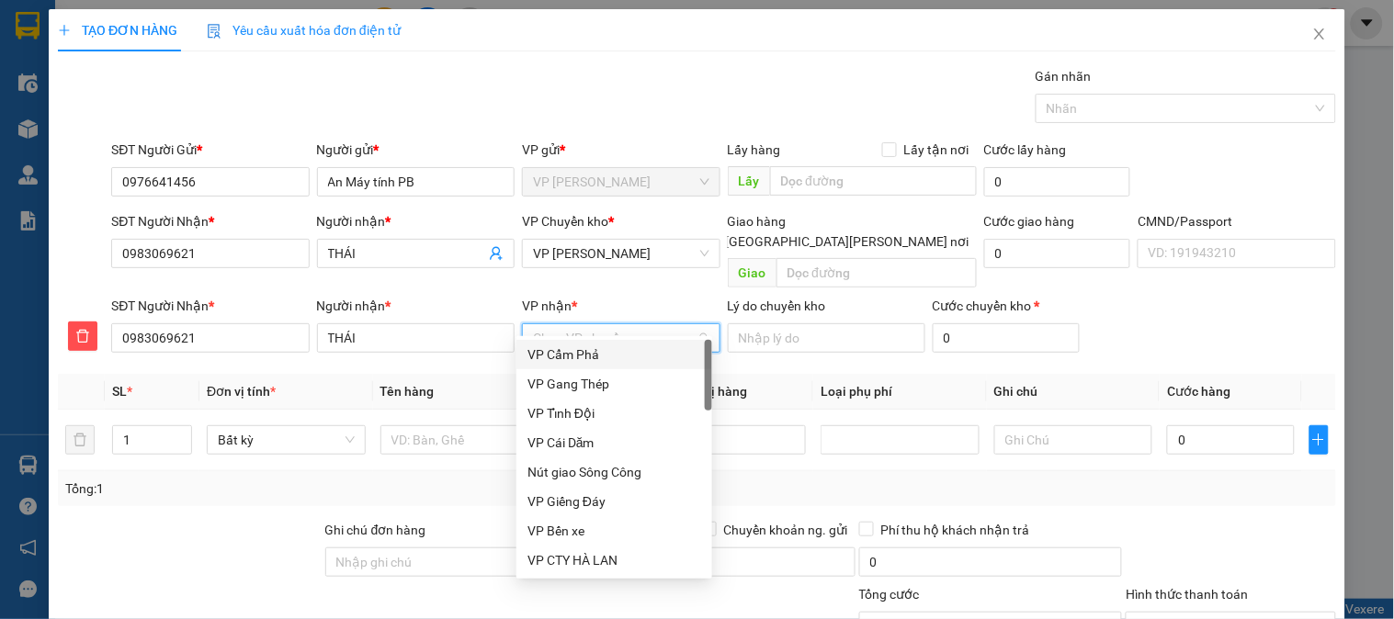
click at [610, 324] on input "VP nhận *" at bounding box center [614, 338] width 163 height 28
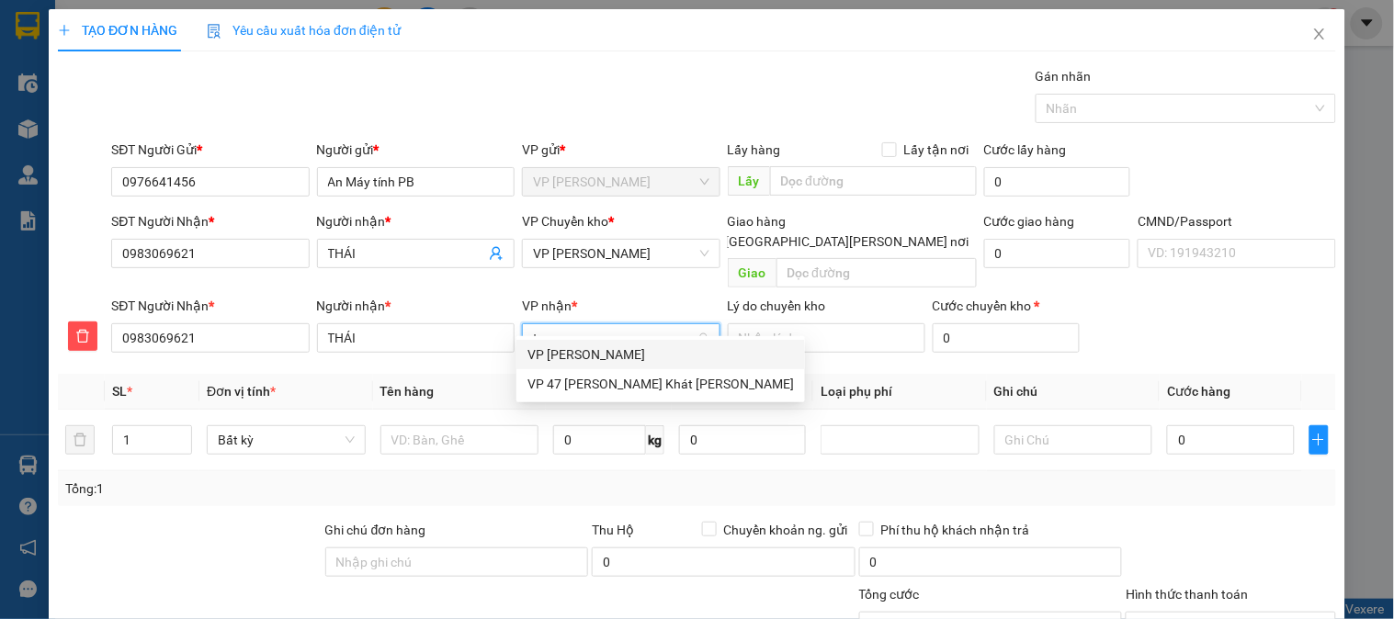
type input "trai"
click at [606, 360] on div "VP [PERSON_NAME]" at bounding box center [614, 355] width 174 height 20
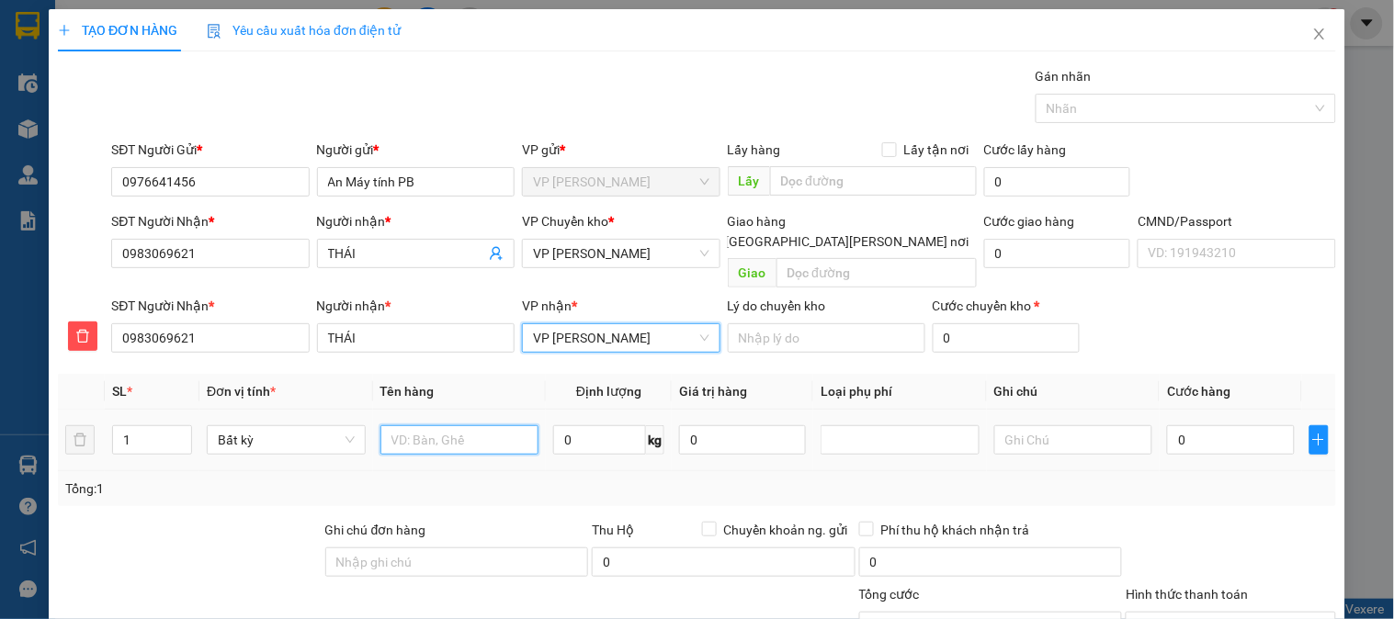
drag, startPoint x: 454, startPoint y: 426, endPoint x: 457, endPoint y: 402, distance: 25.0
click at [454, 425] on input "text" at bounding box center [459, 439] width 159 height 29
type input "Boc máy Tính"
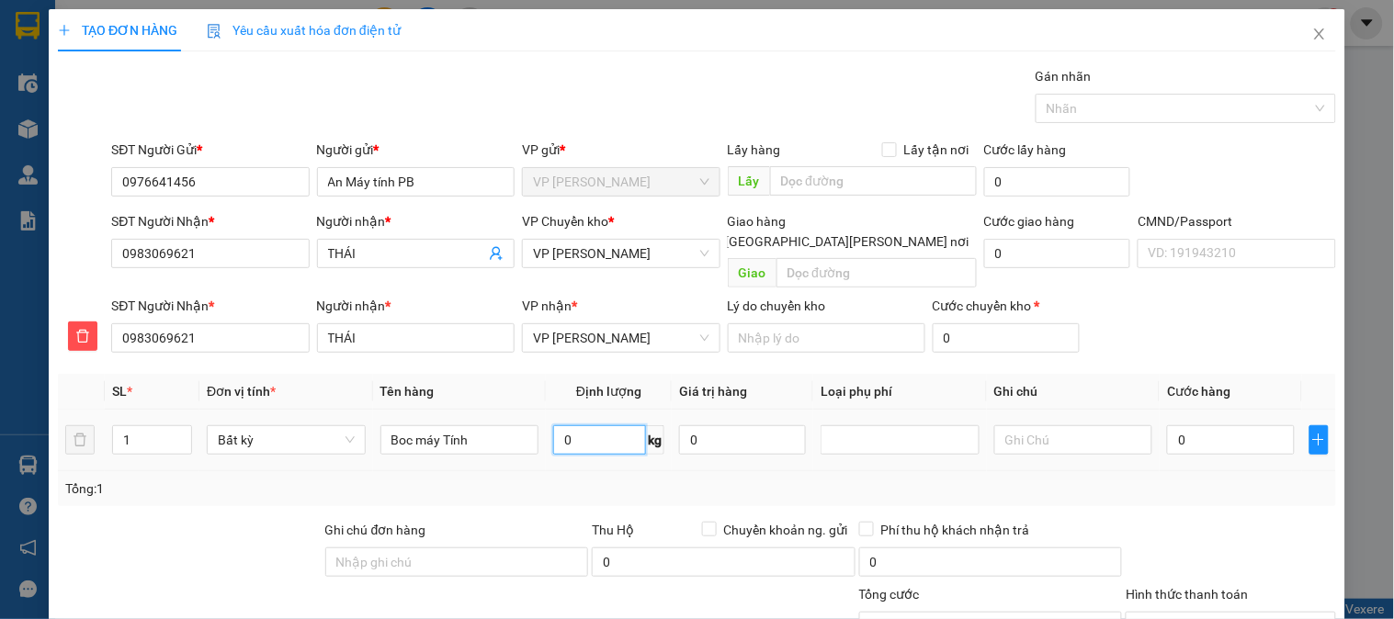
click at [589, 425] on input "0" at bounding box center [599, 439] width 93 height 29
click at [641, 251] on span "VP [PERSON_NAME]" at bounding box center [621, 254] width 176 height 28
type input "2"
type input "35.000"
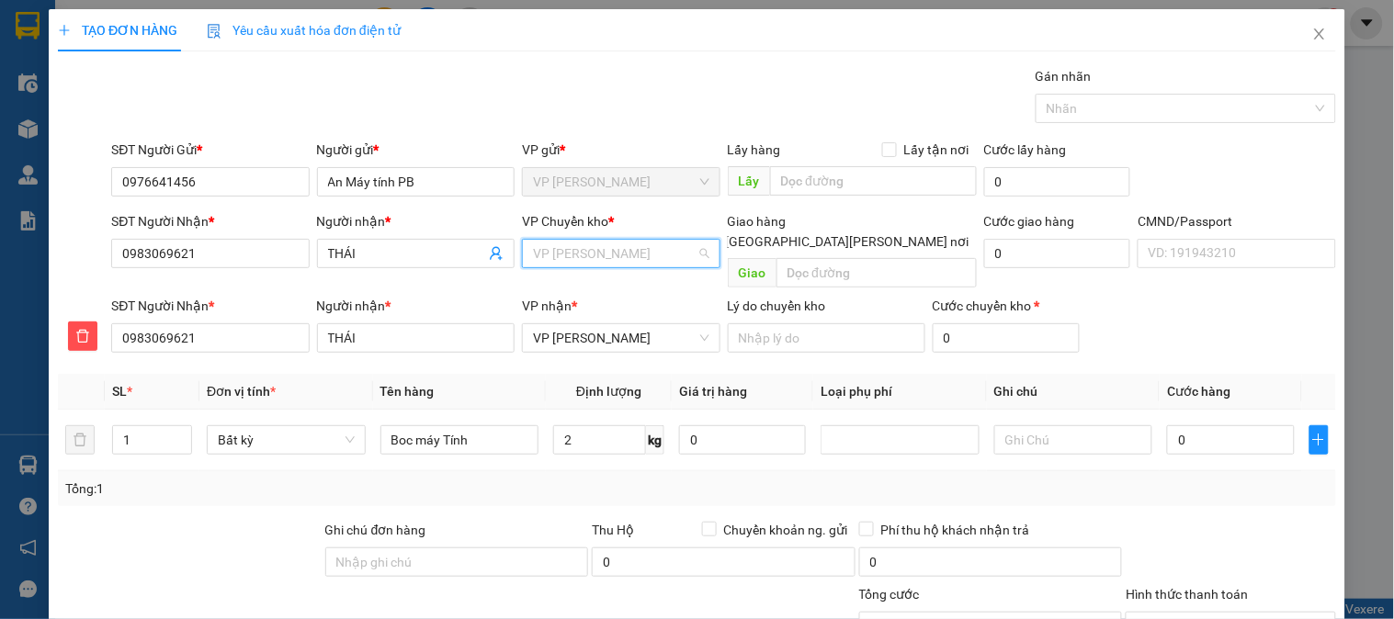
type input "35.000"
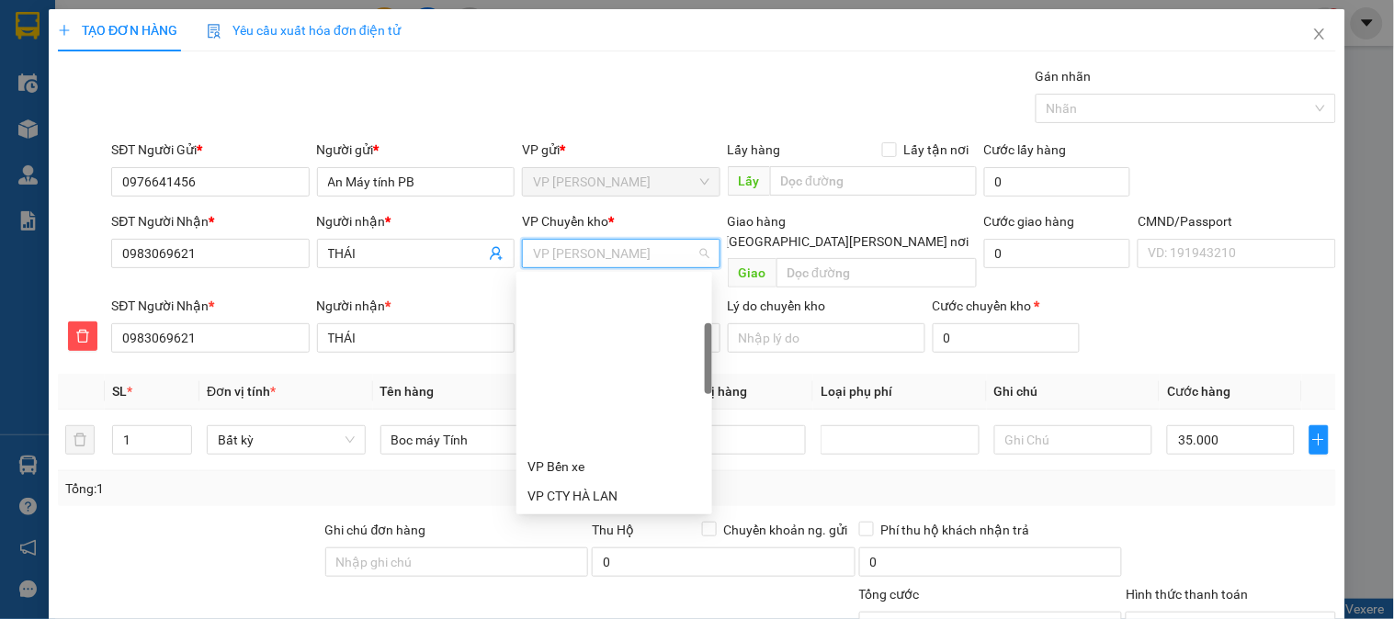
scroll to position [176, 0]
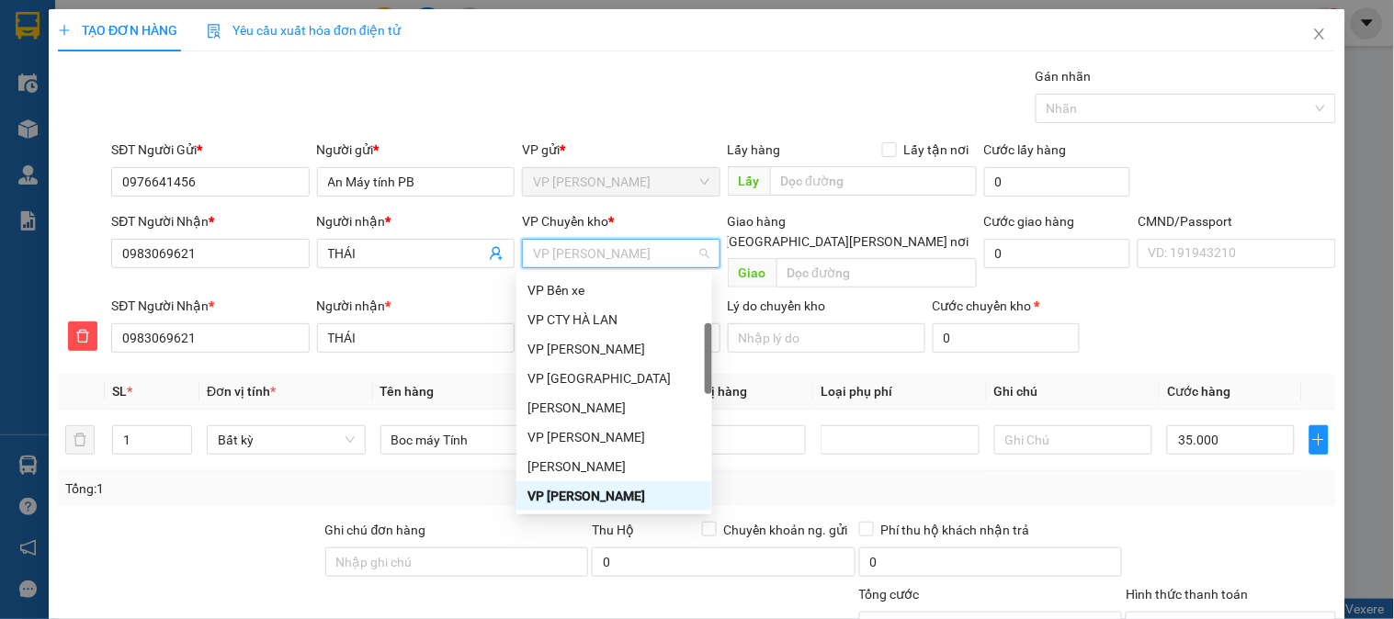
type input "b"
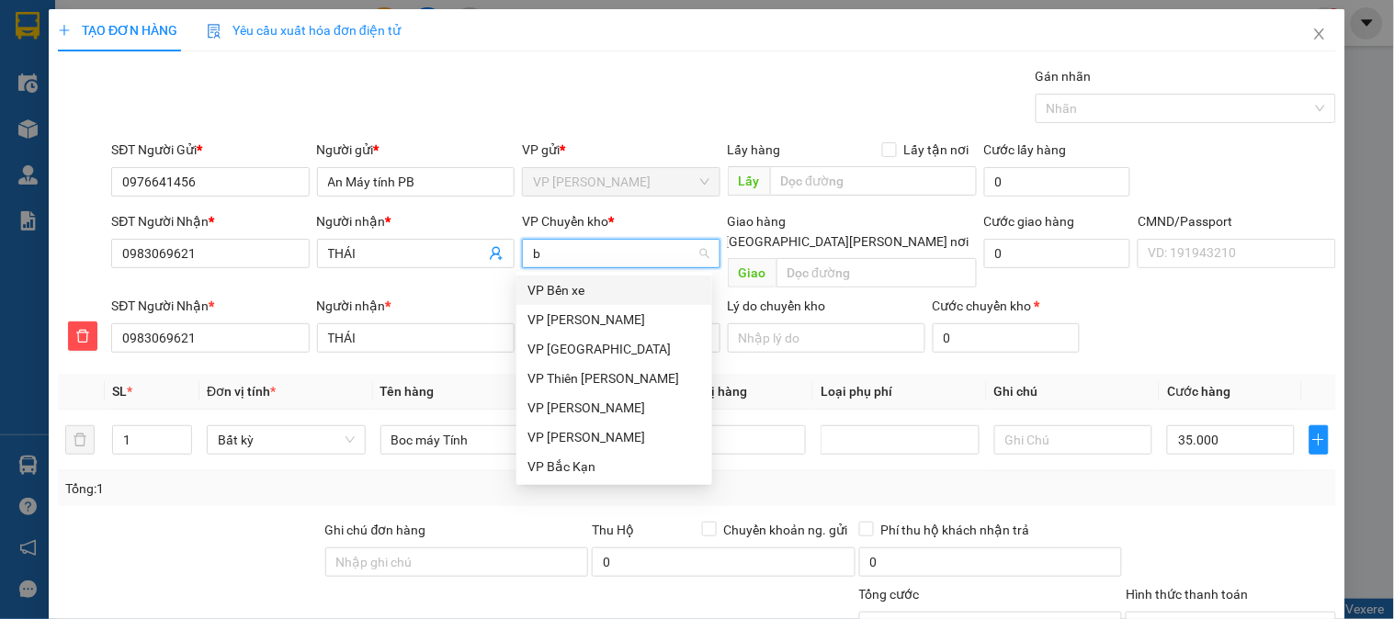
scroll to position [0, 0]
click at [570, 323] on div "VP [GEOGRAPHIC_DATA]" at bounding box center [614, 320] width 174 height 20
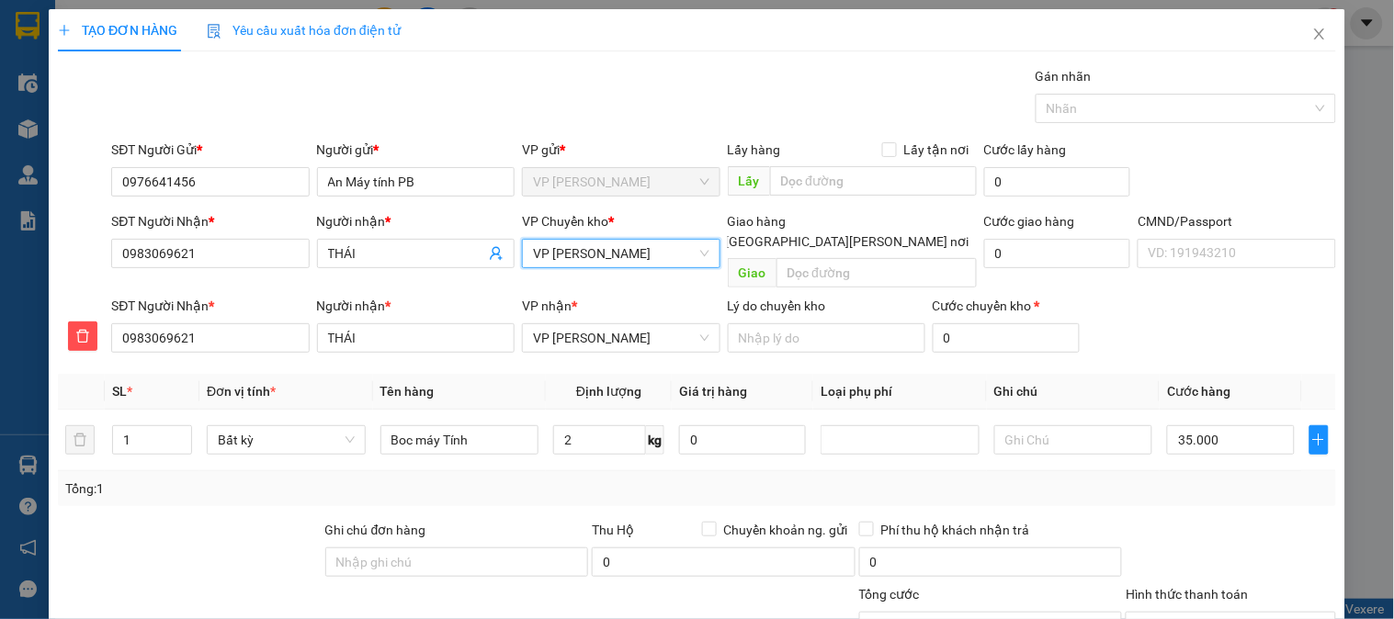
scroll to position [162, 0]
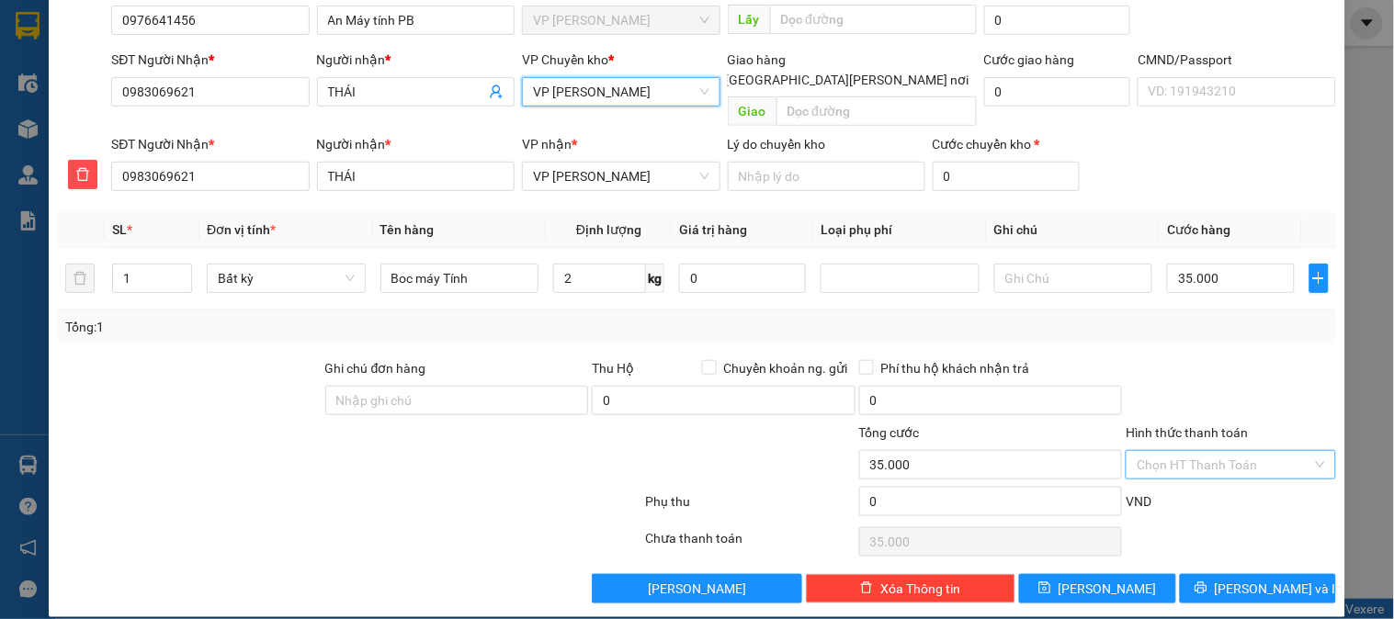
click at [1187, 451] on input "Hình thức thanh toán" at bounding box center [1224, 465] width 175 height 28
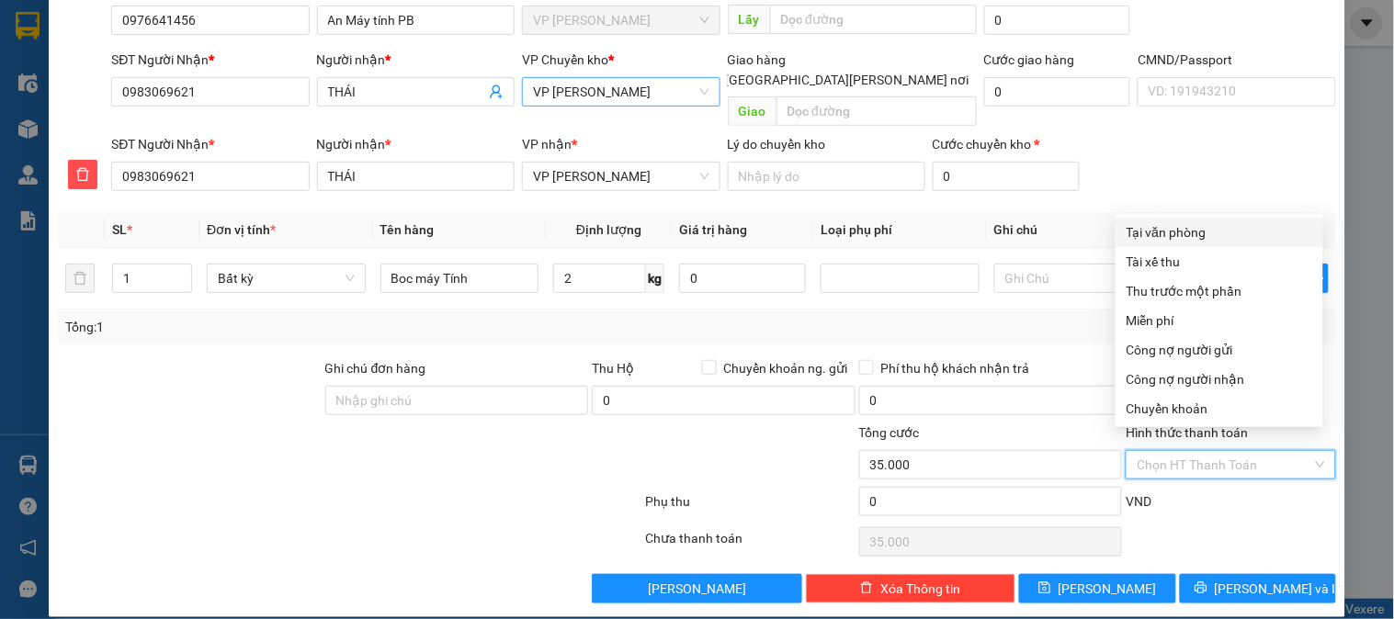
click at [1171, 242] on div "Tại văn phòng" at bounding box center [1220, 232] width 208 height 29
type input "0"
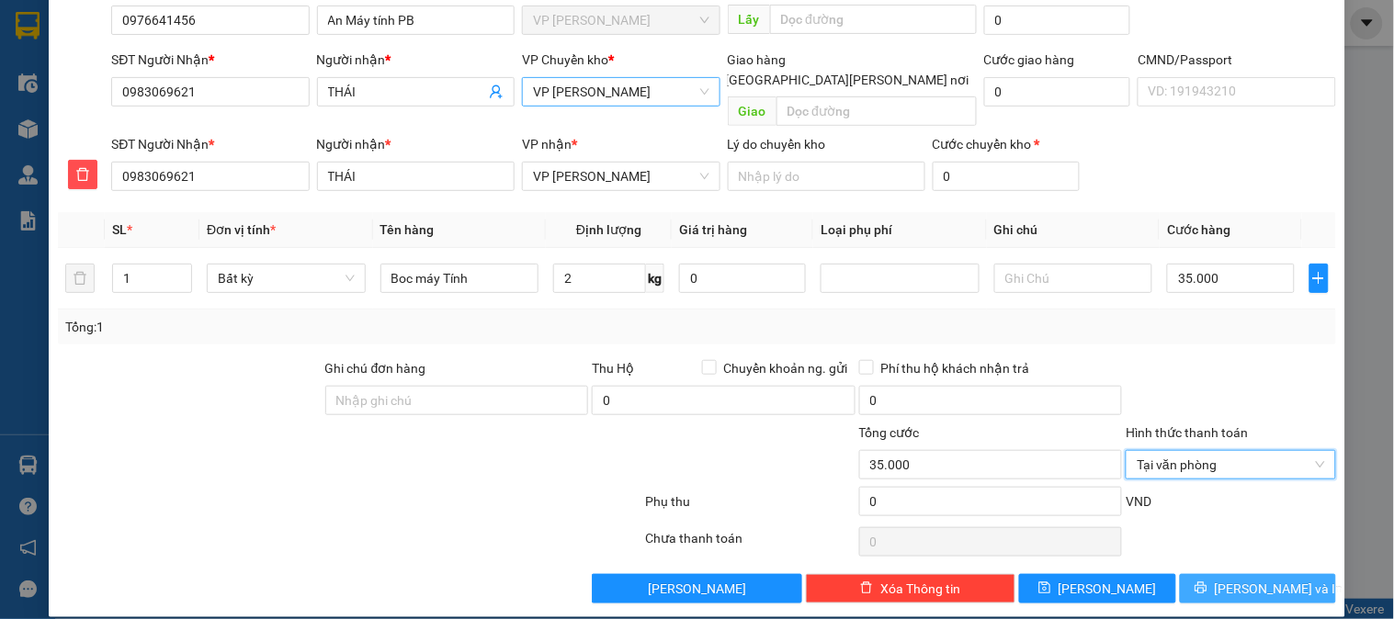
click at [1250, 579] on span "[PERSON_NAME] và In" at bounding box center [1279, 589] width 129 height 20
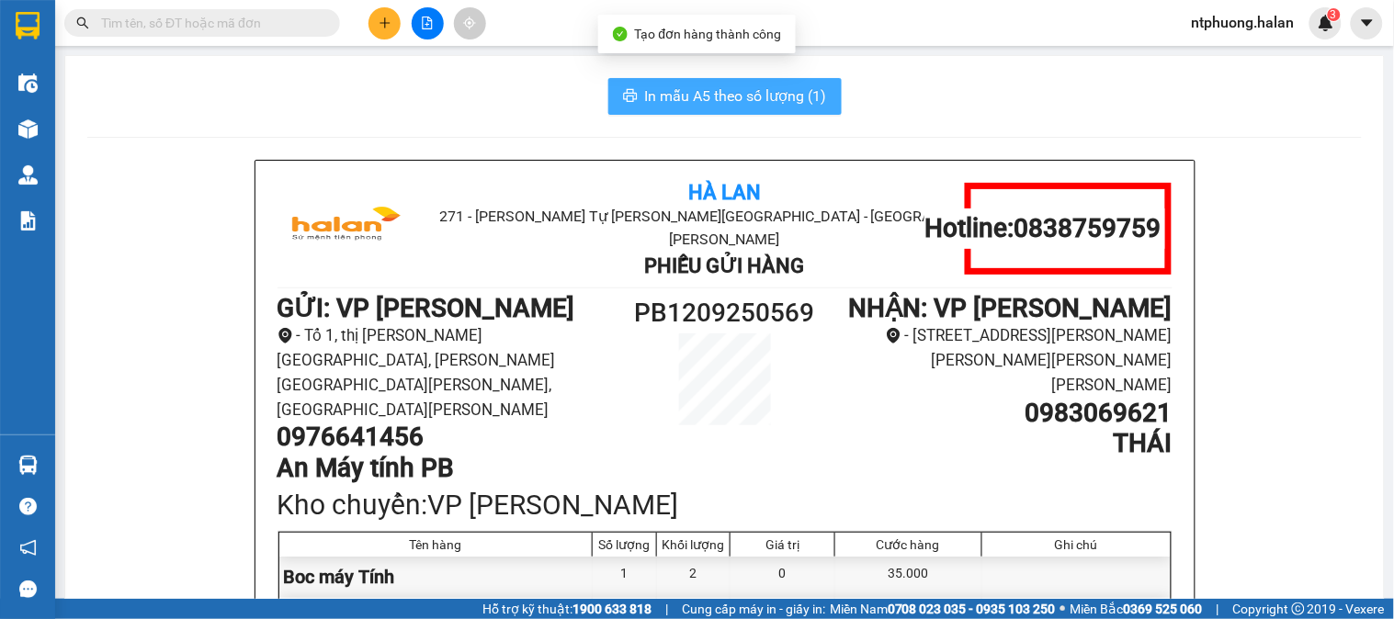
click at [653, 92] on span "In mẫu A5 theo số lượng (1)" at bounding box center [736, 96] width 182 height 23
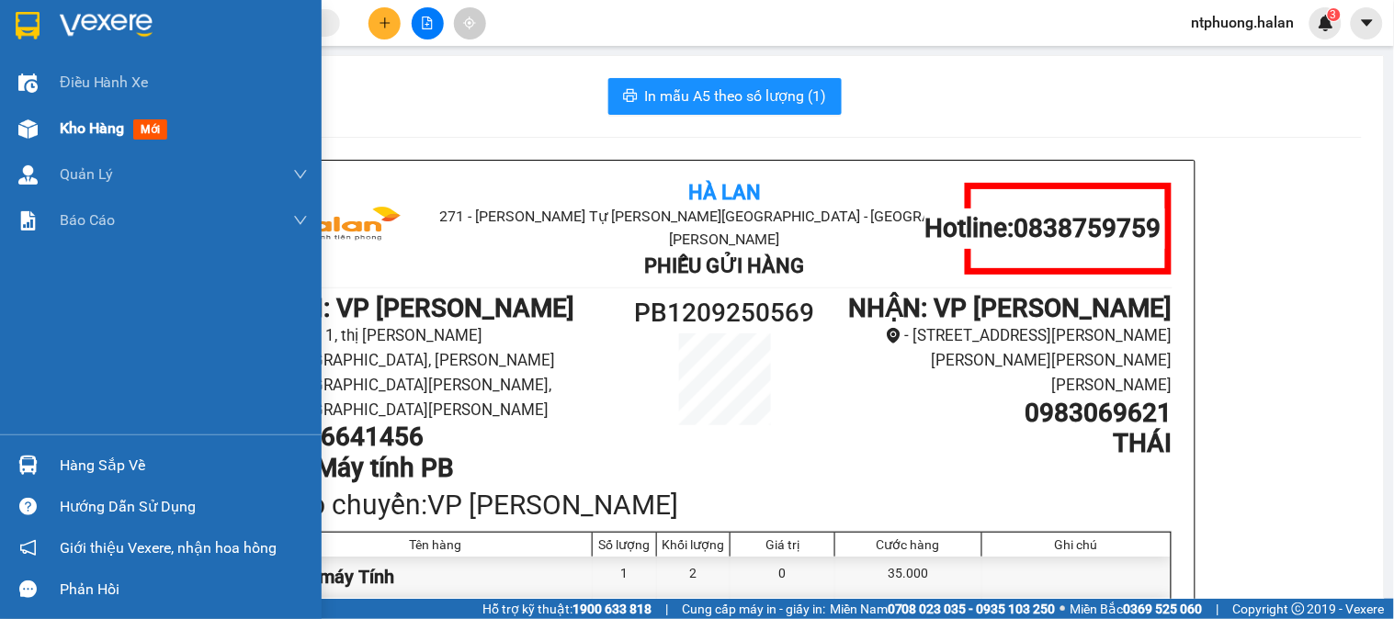
click at [98, 123] on span "Kho hàng" at bounding box center [92, 127] width 64 height 17
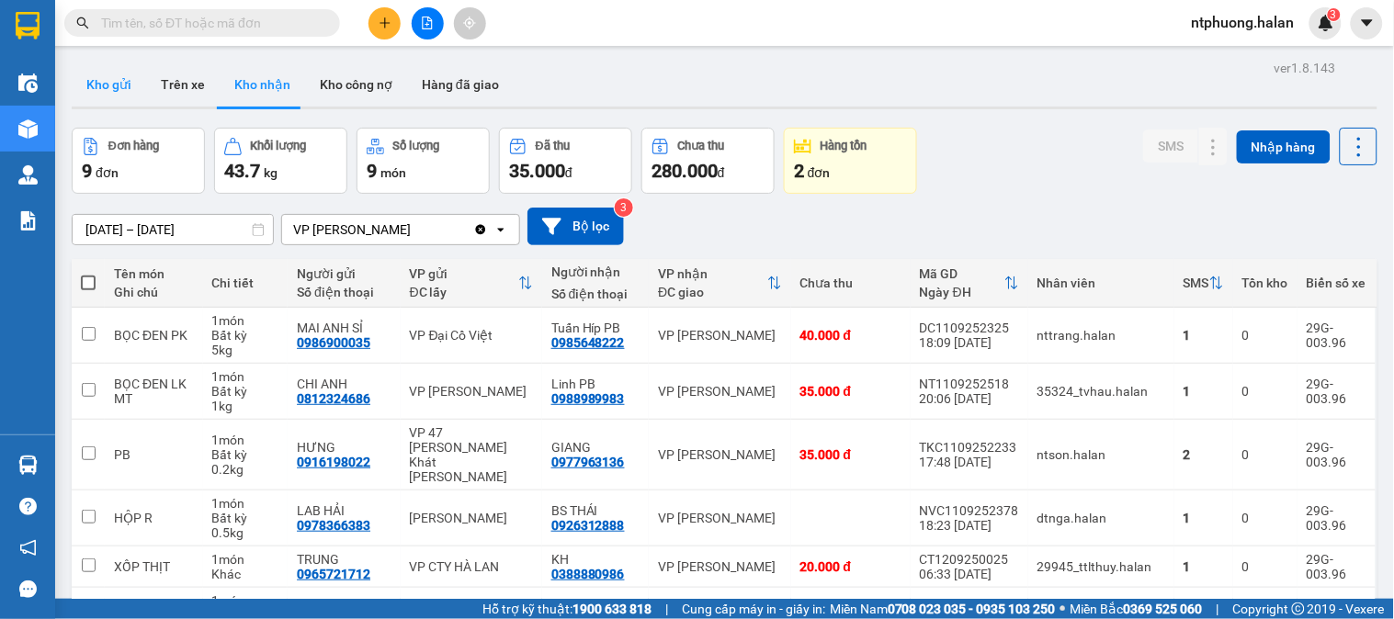
click at [115, 84] on button "Kho gửi" at bounding box center [109, 84] width 74 height 44
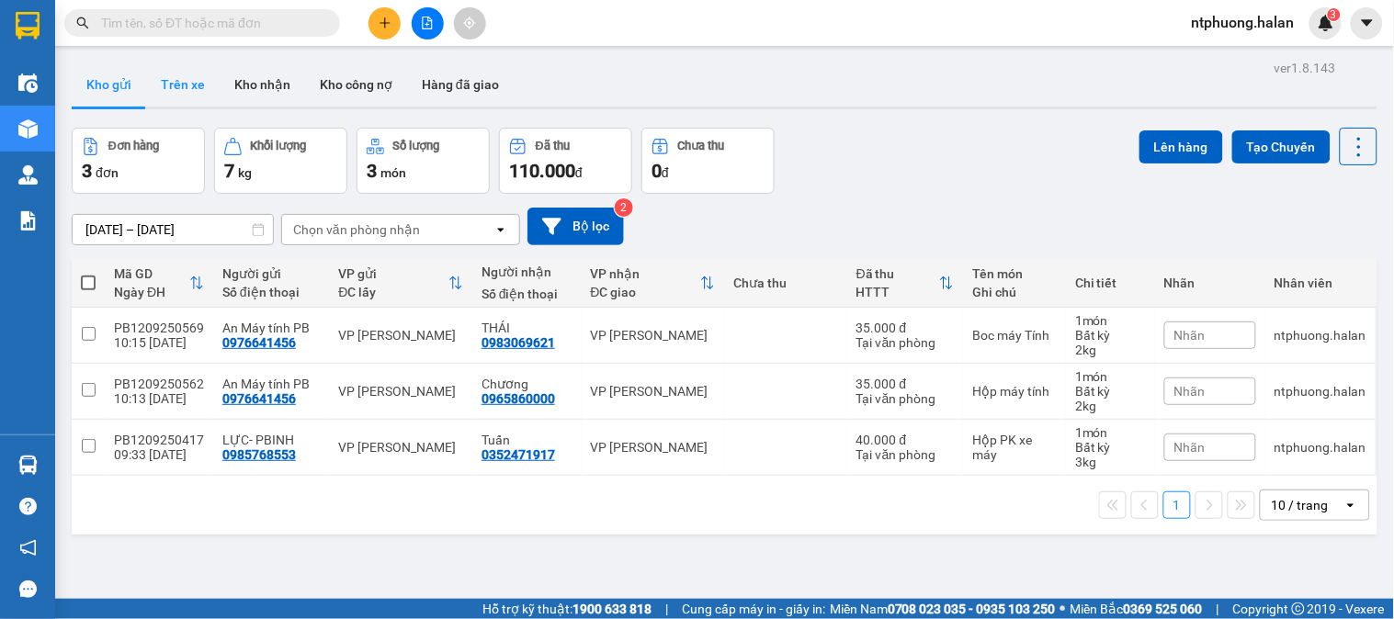
click at [179, 87] on button "Trên xe" at bounding box center [183, 84] width 74 height 44
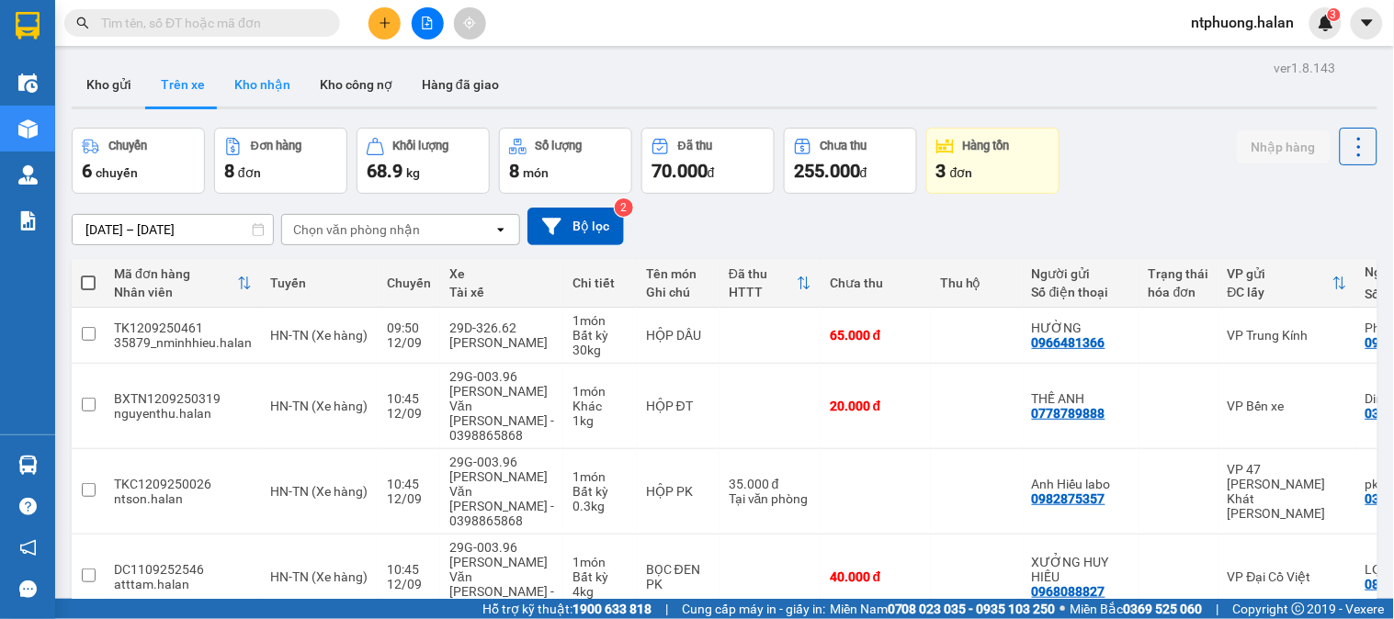
click at [260, 85] on button "Kho nhận" at bounding box center [262, 84] width 85 height 44
type input "[DATE] – [DATE]"
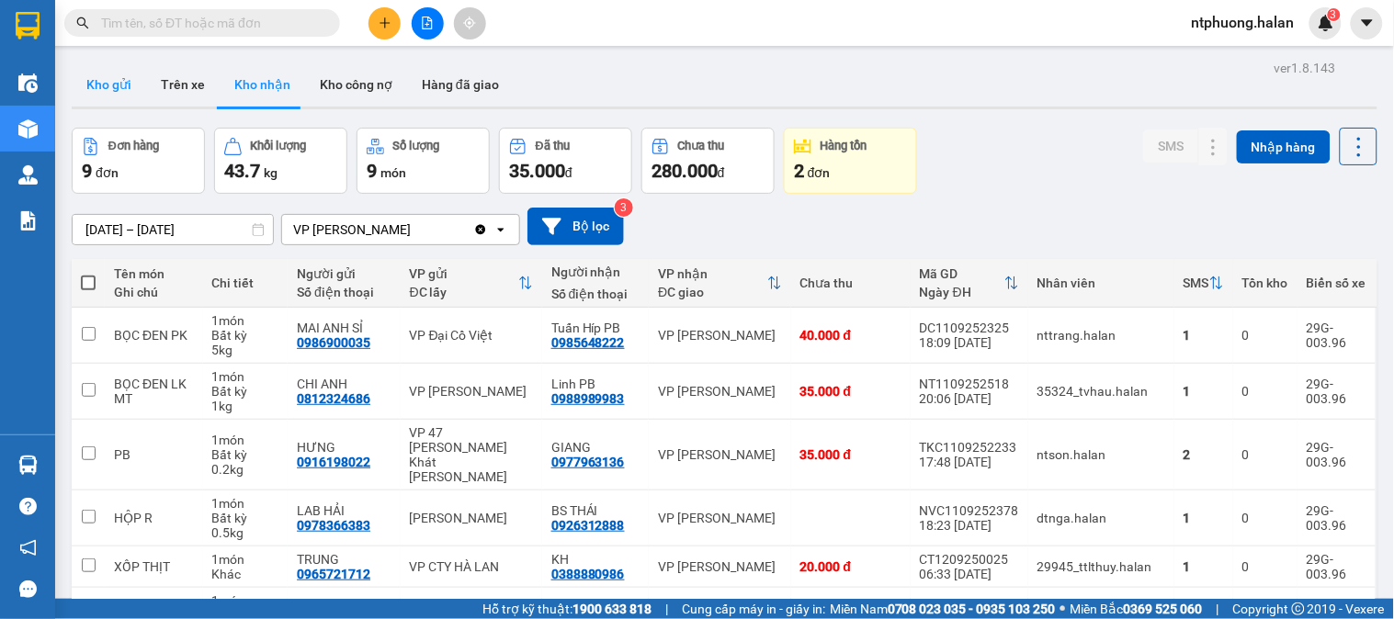
click at [95, 79] on button "Kho gửi" at bounding box center [109, 84] width 74 height 44
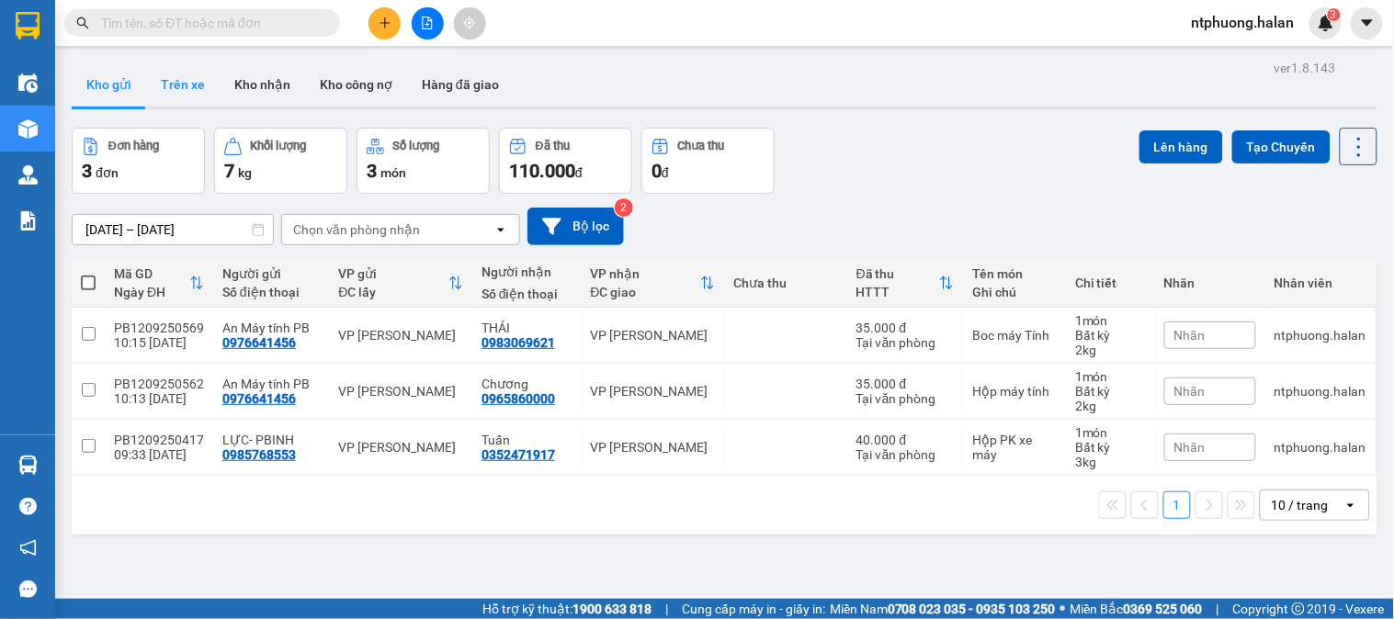
click at [175, 79] on button "Trên xe" at bounding box center [183, 84] width 74 height 44
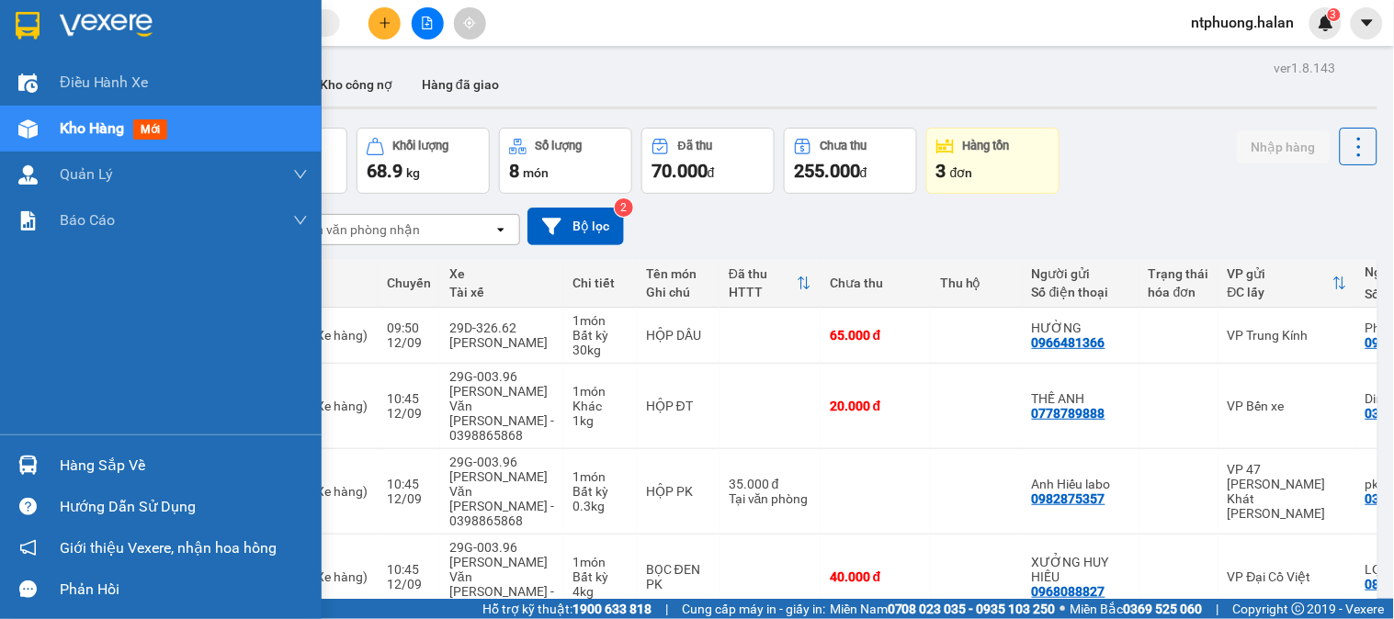
click at [118, 475] on div "Hàng sắp về" at bounding box center [184, 466] width 248 height 28
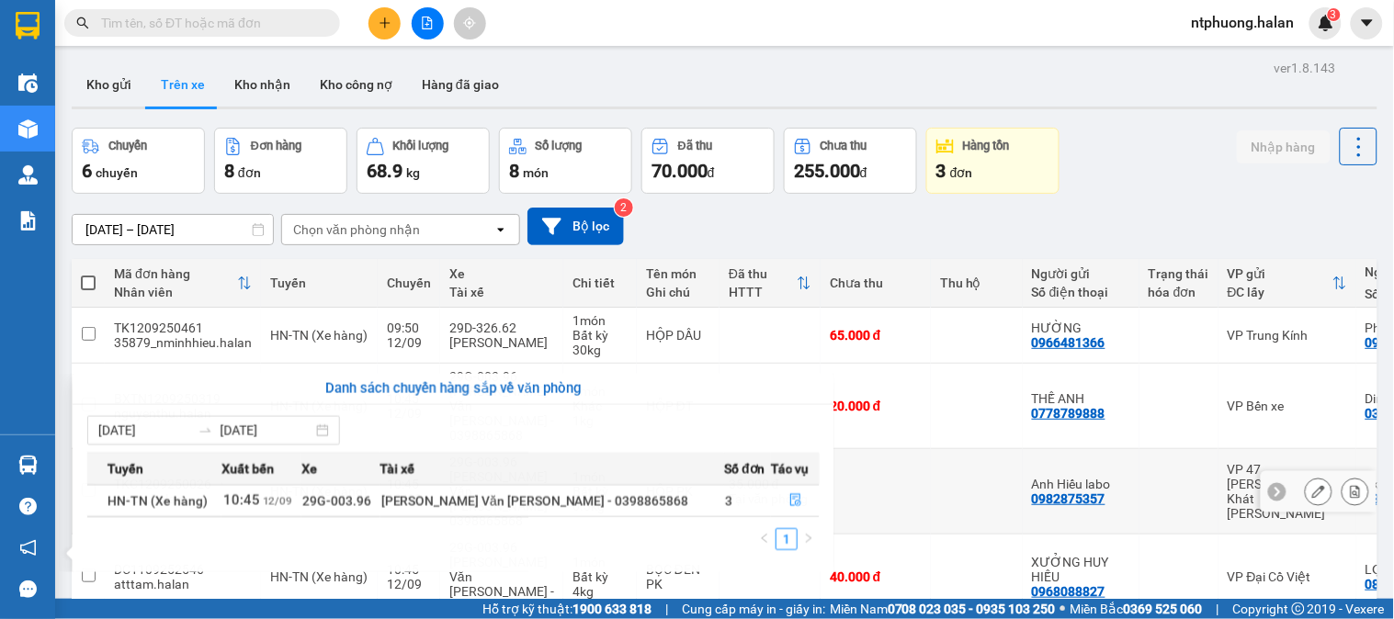
click at [880, 447] on section "Kết quả tìm kiếm ( 381 ) Bộ lọc Mã ĐH Trạng thái Món hàng Thu hộ Tổng cước Chưa…" at bounding box center [697, 309] width 1394 height 619
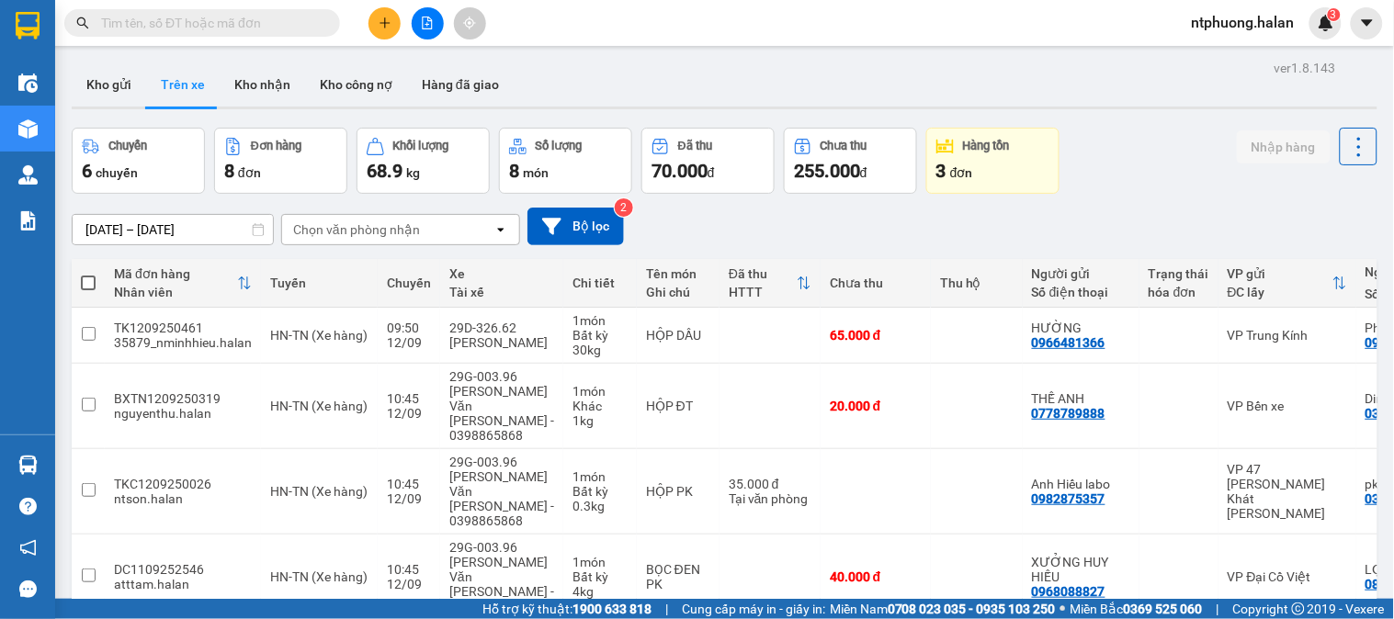
click at [198, 18] on input "text" at bounding box center [209, 23] width 217 height 20
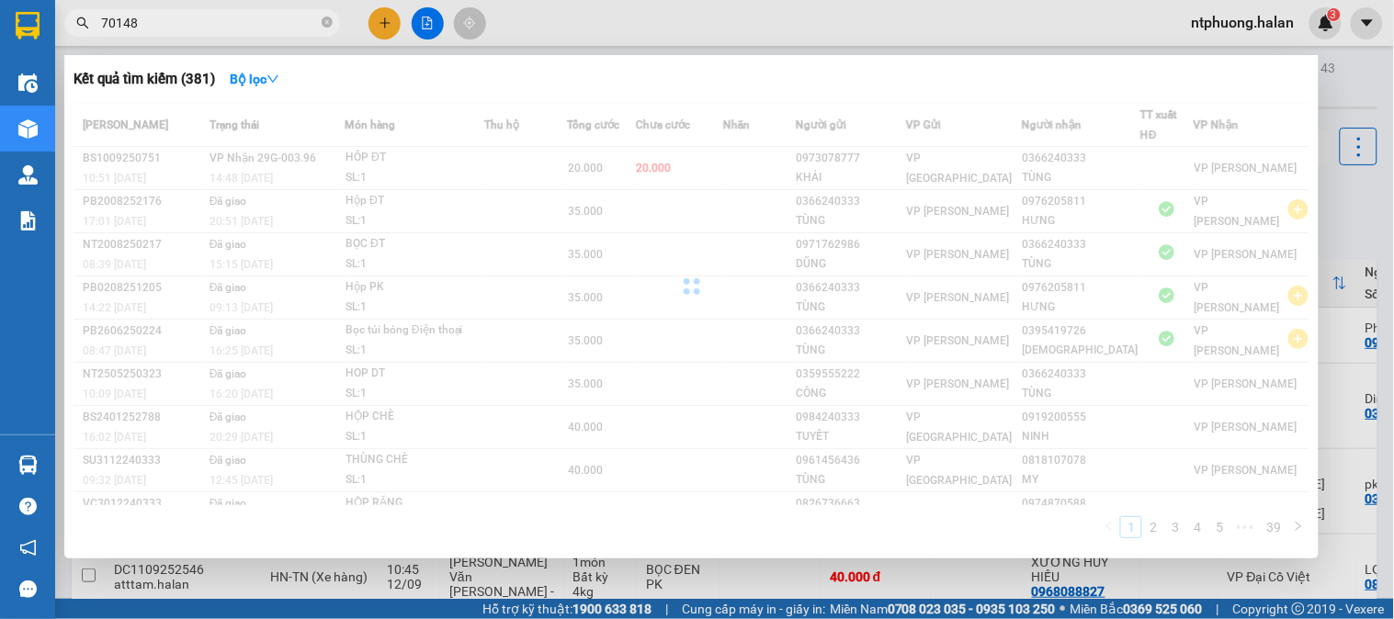
type input "701486"
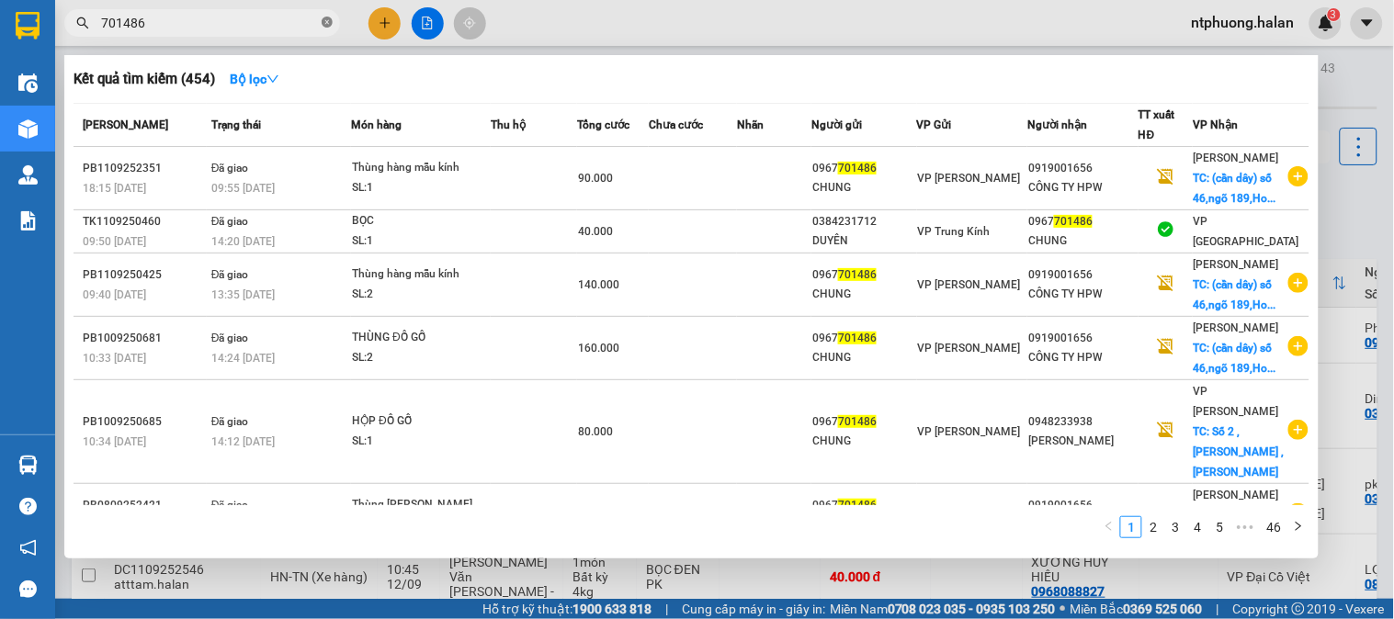
click at [332, 25] on icon "close-circle" at bounding box center [327, 22] width 11 height 11
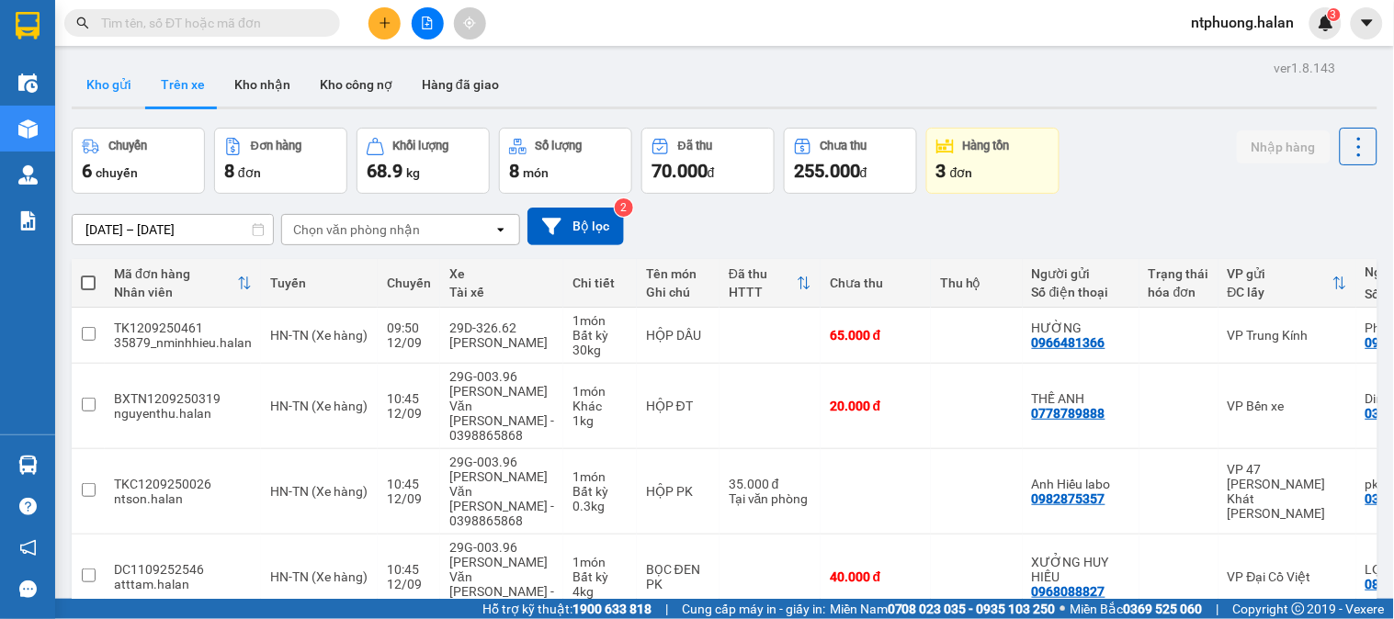
click at [93, 84] on button "Kho gửi" at bounding box center [109, 84] width 74 height 44
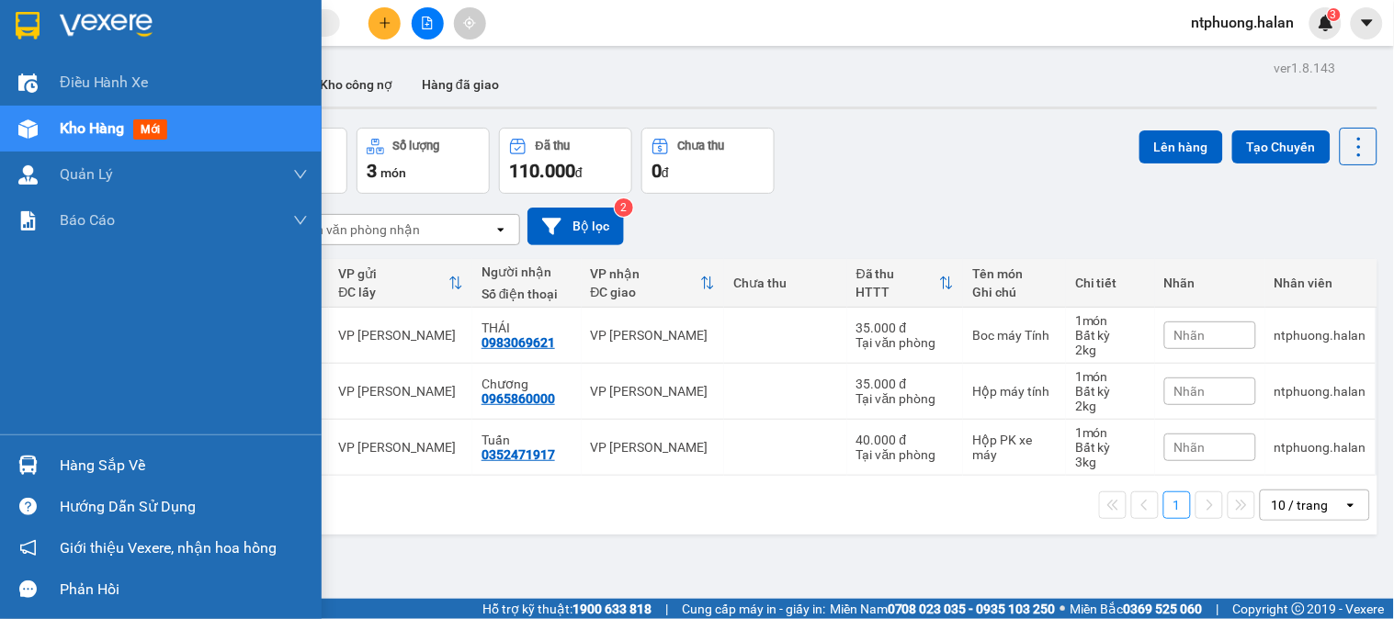
click at [77, 466] on div "Hàng sắp về" at bounding box center [184, 466] width 248 height 28
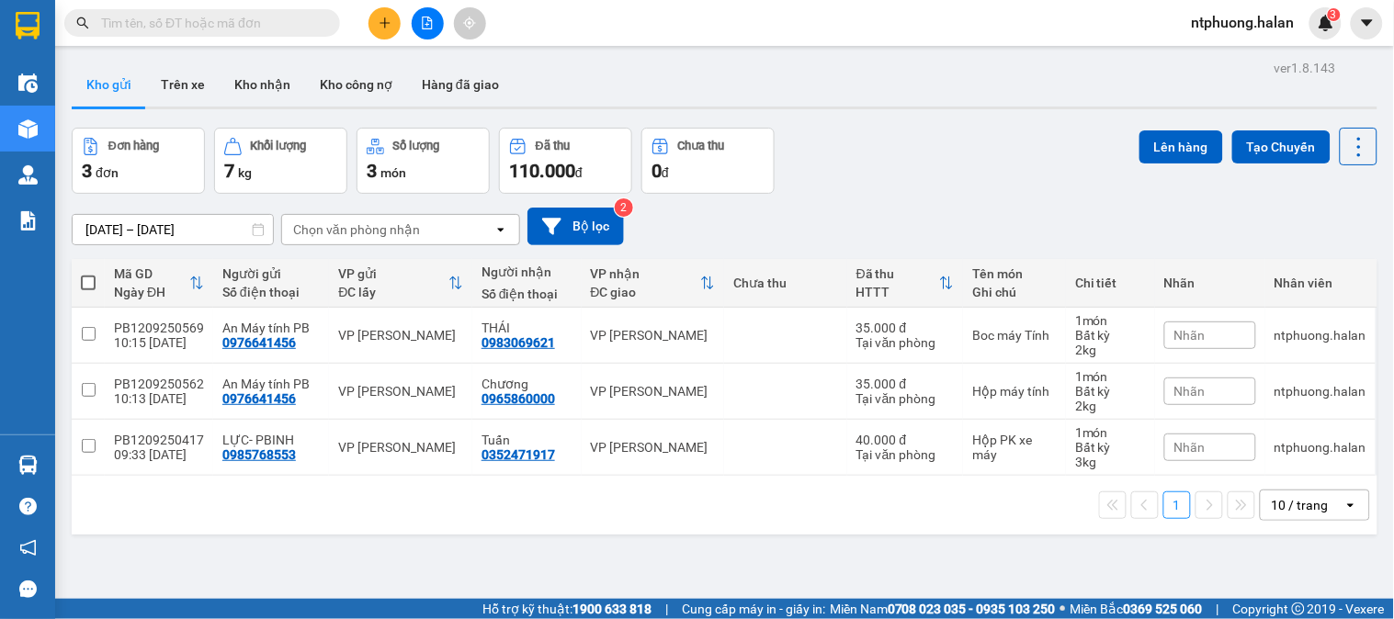
click at [912, 531] on section "Kết quả tìm kiếm ( 454 ) Bộ lọc Mã ĐH Trạng thái Món hàng Thu hộ Tổng cước Chưa…" at bounding box center [697, 309] width 1394 height 619
click at [221, 28] on input "text" at bounding box center [209, 23] width 217 height 20
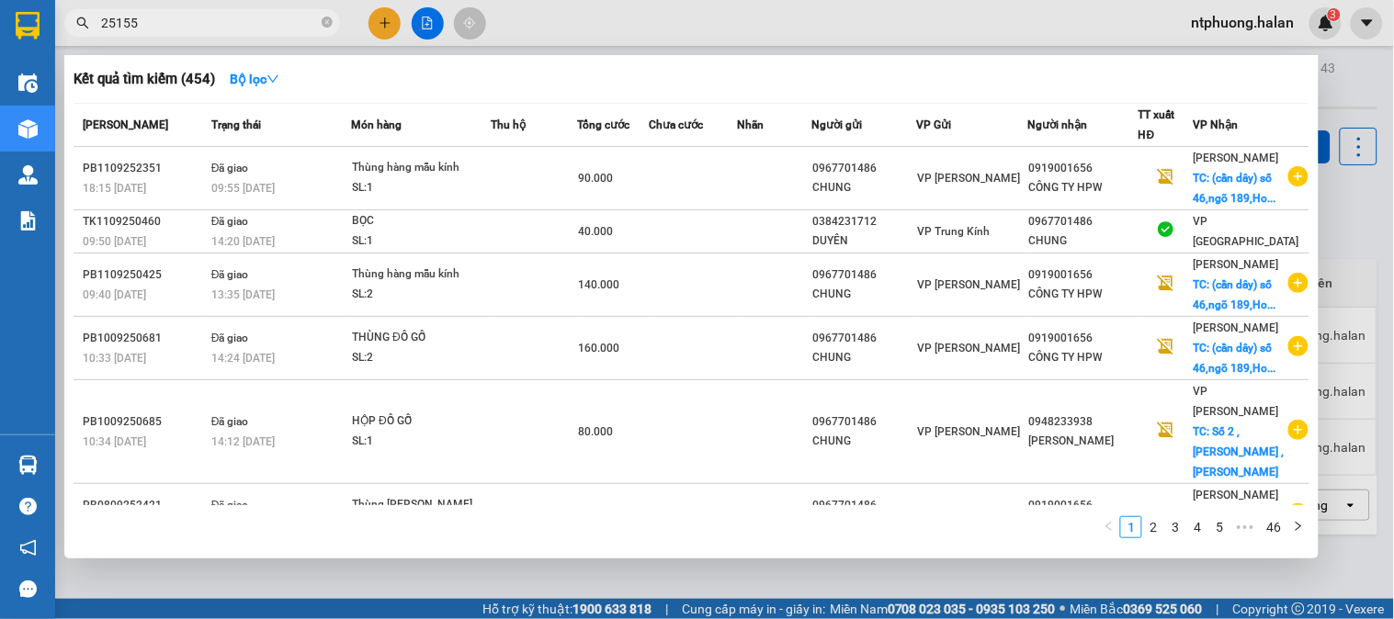
type input "251556"
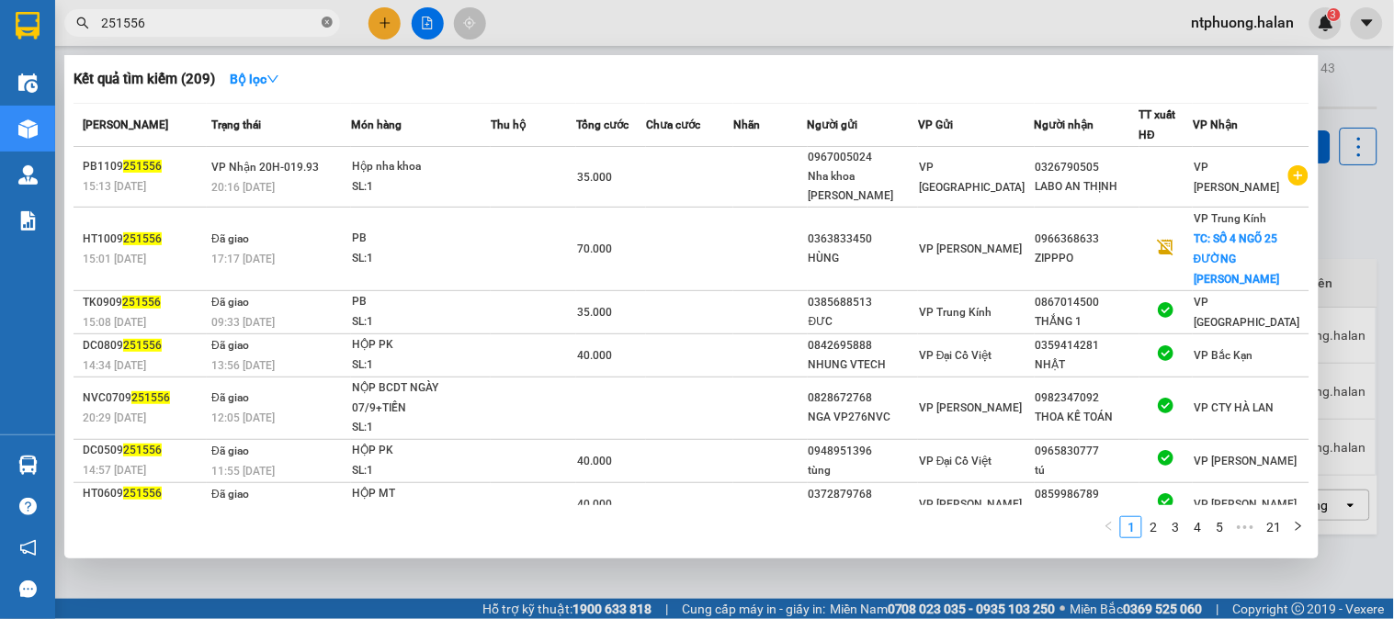
click at [322, 17] on icon "close-circle" at bounding box center [327, 22] width 11 height 11
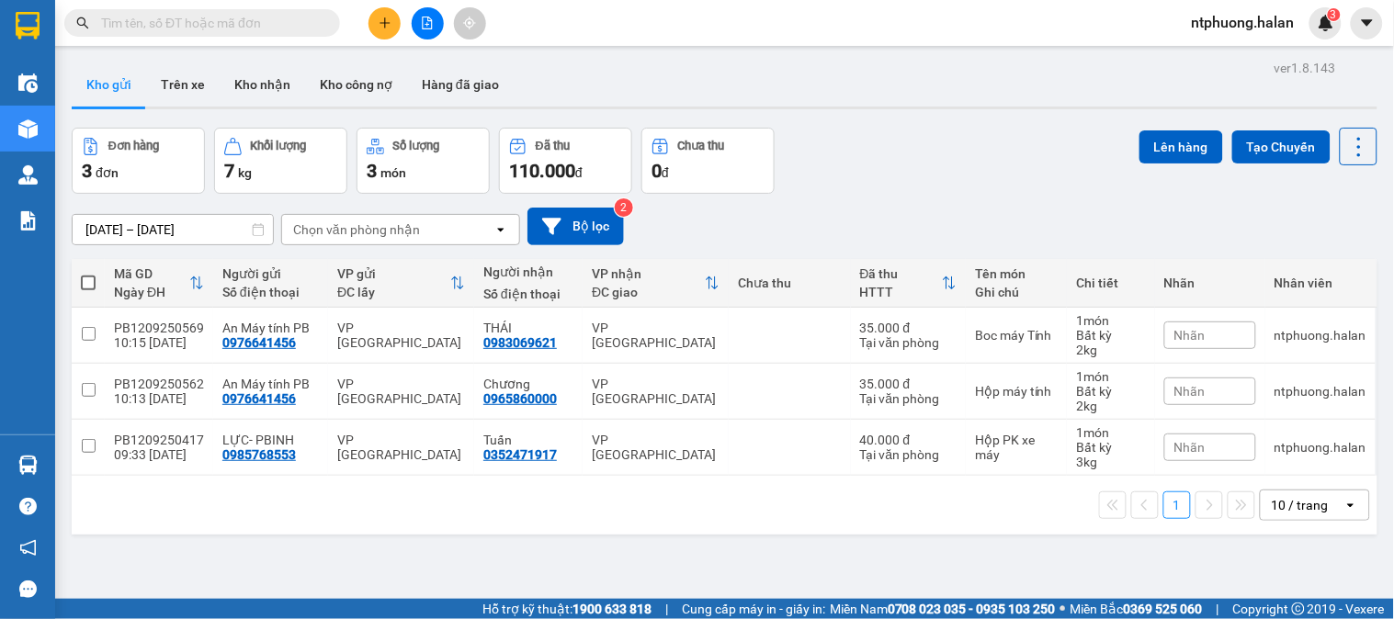
click at [264, 15] on input "text" at bounding box center [209, 23] width 217 height 20
click at [241, 19] on input "text" at bounding box center [209, 23] width 217 height 20
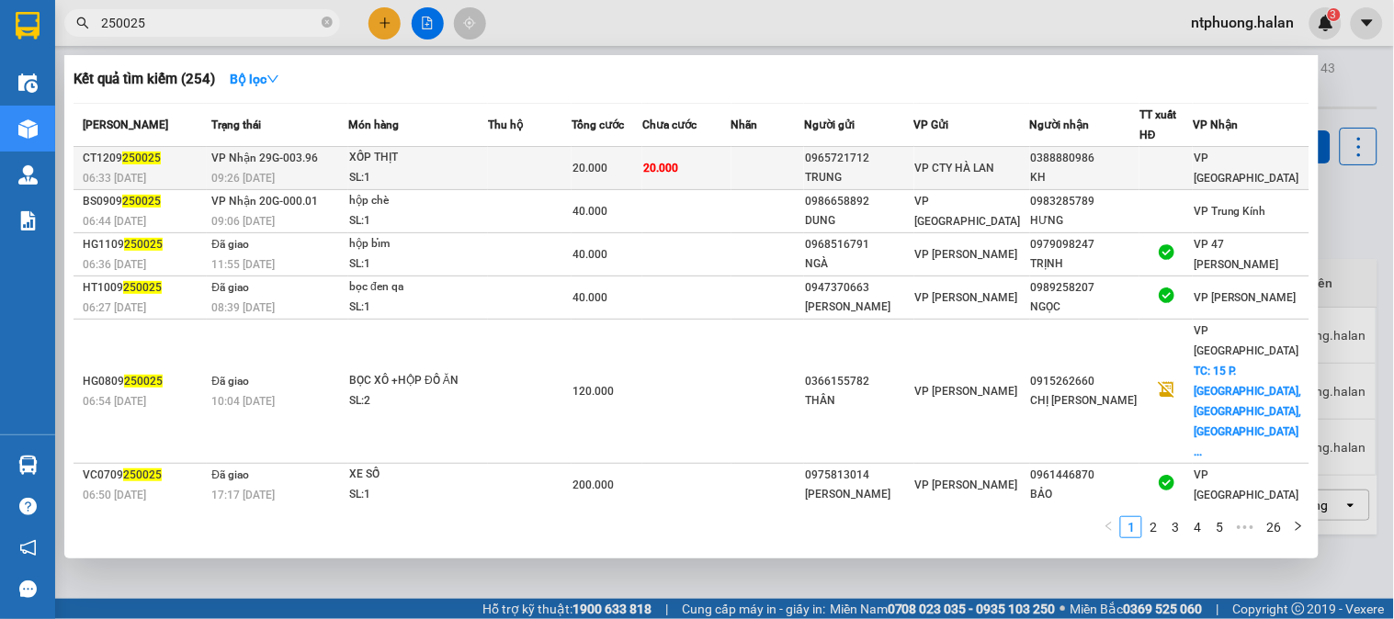
type input "250025"
click at [487, 163] on div "XỐP THỊT" at bounding box center [418, 158] width 138 height 20
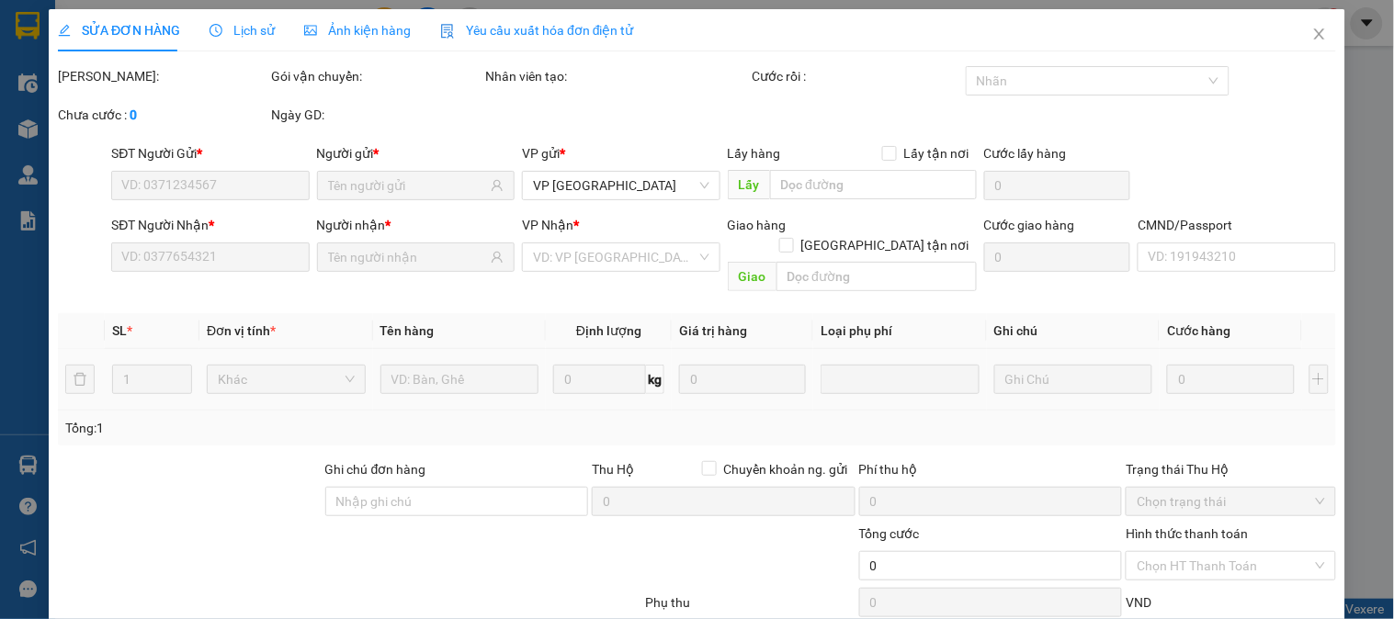
type input "0965721712"
type input "TRUNG"
type input "0388880986"
type input "KH"
type input "20.000"
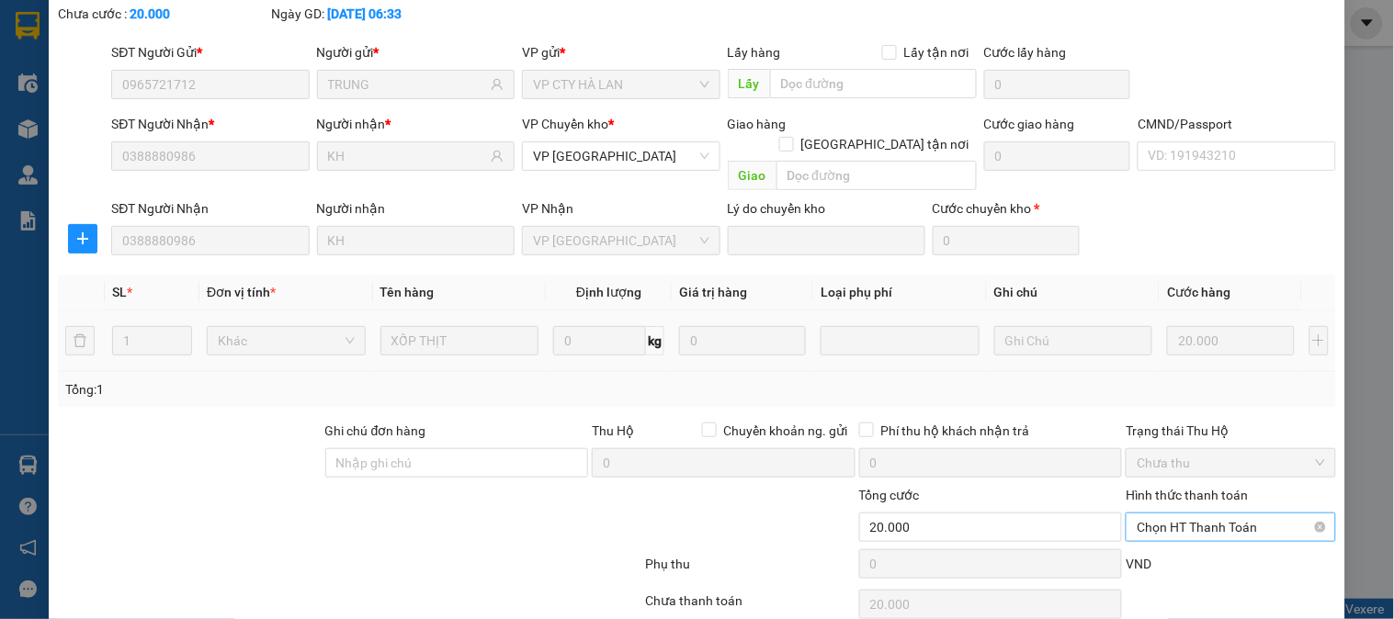
scroll to position [163, 0]
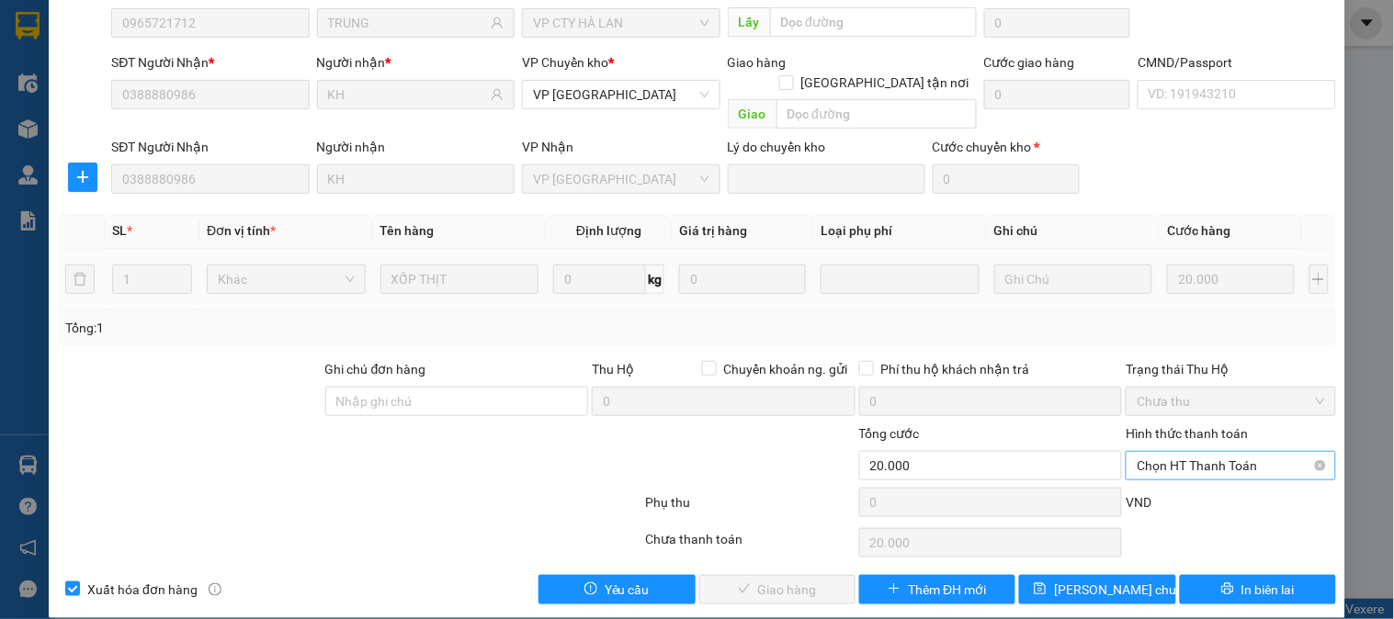
click at [1189, 452] on span "Chọn HT Thanh Toán" at bounding box center [1230, 466] width 187 height 28
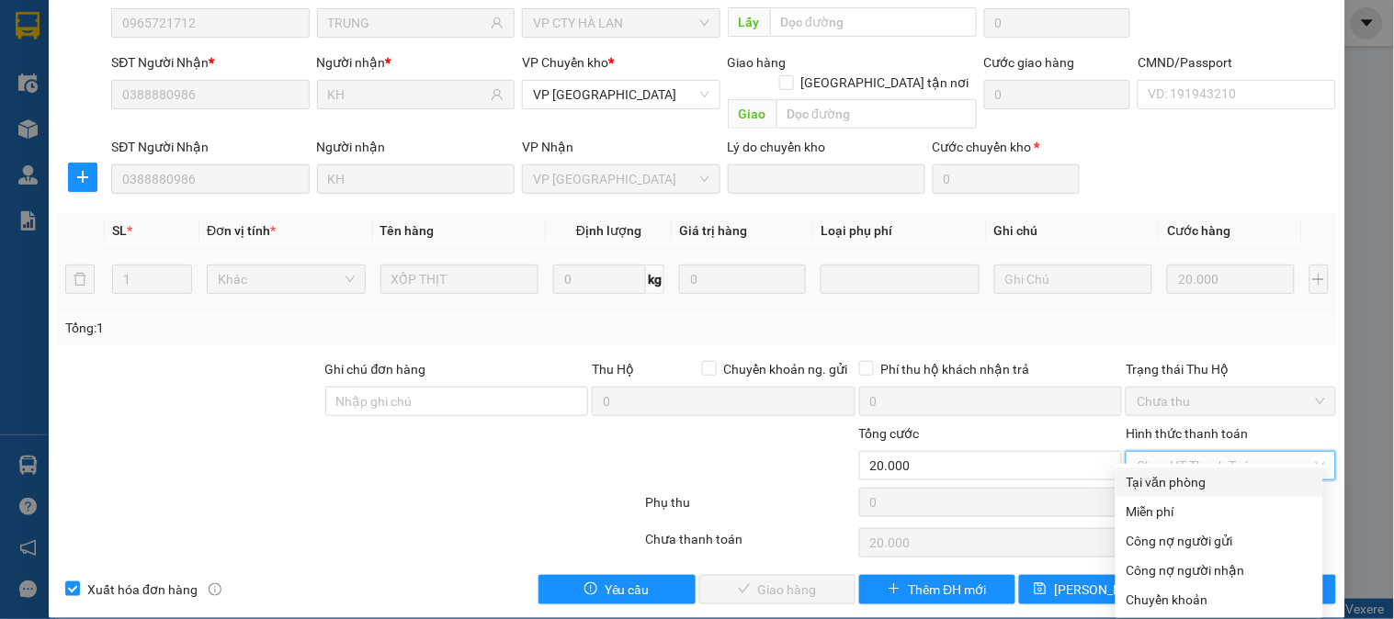
click at [1186, 475] on div "Tại văn phòng" at bounding box center [1220, 482] width 186 height 20
type input "0"
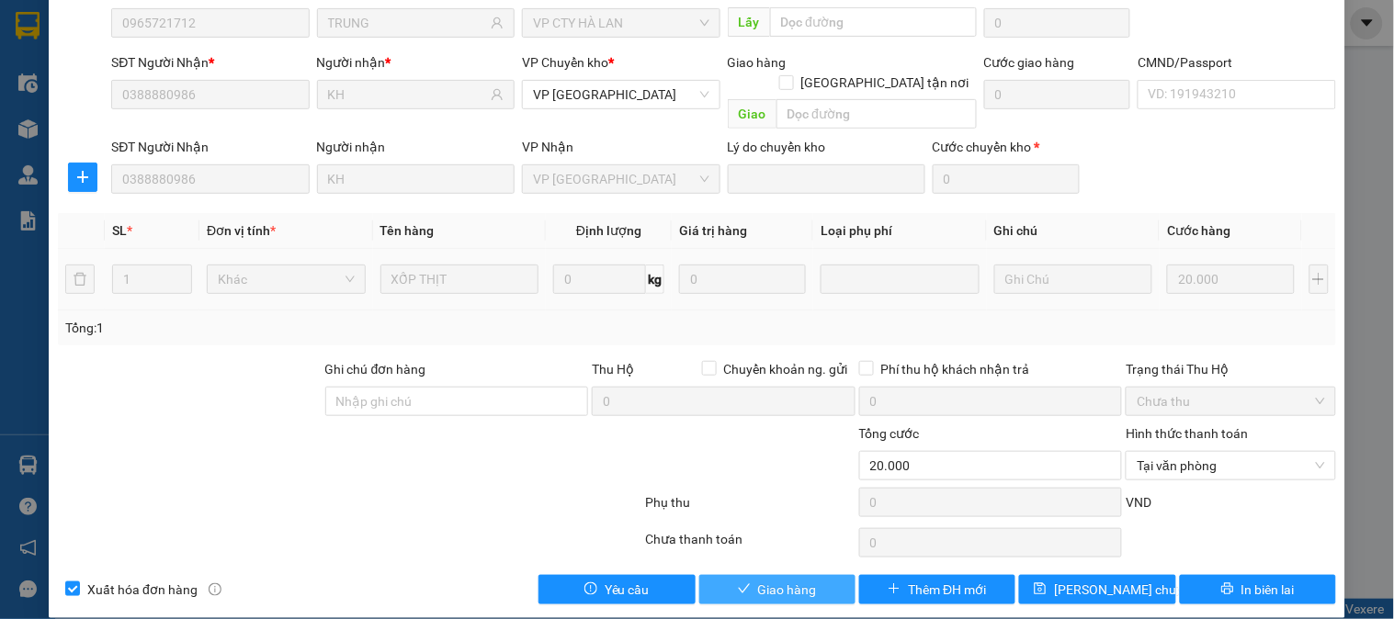
drag, startPoint x: 757, startPoint y: 568, endPoint x: 813, endPoint y: 533, distance: 66.0
click at [758, 580] on span "Giao hàng" at bounding box center [787, 590] width 59 height 20
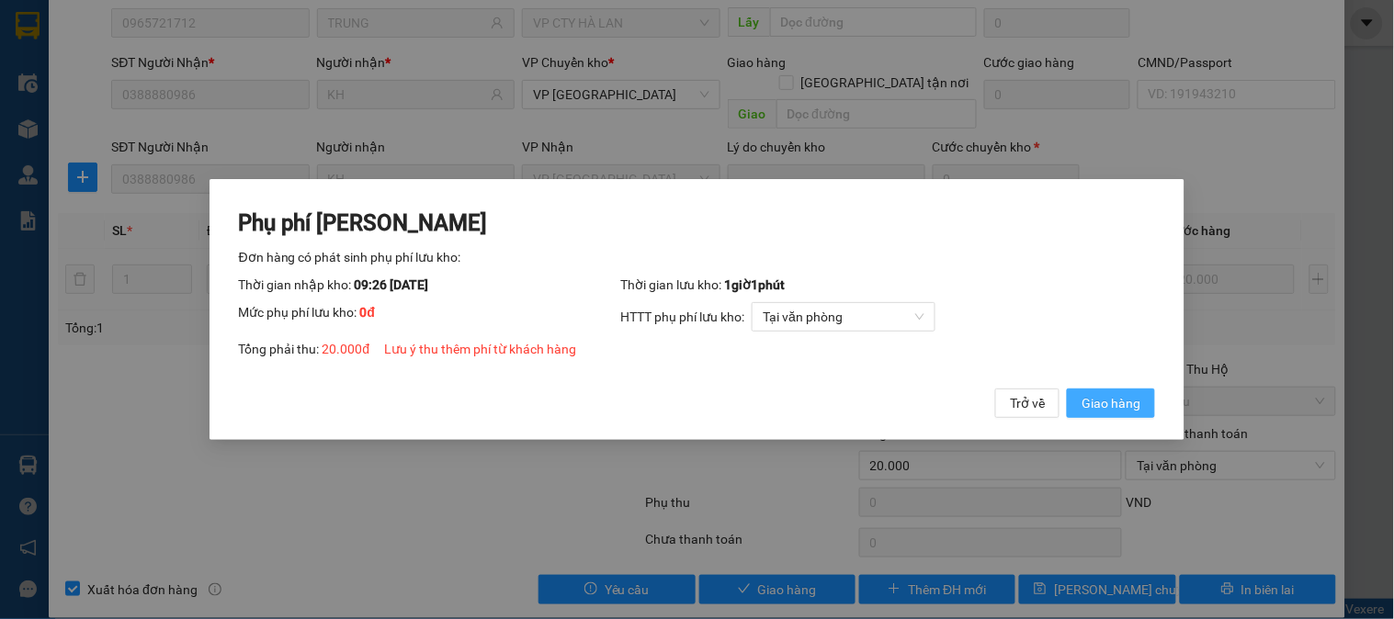
click at [1137, 393] on span "Giao hàng" at bounding box center [1111, 403] width 59 height 20
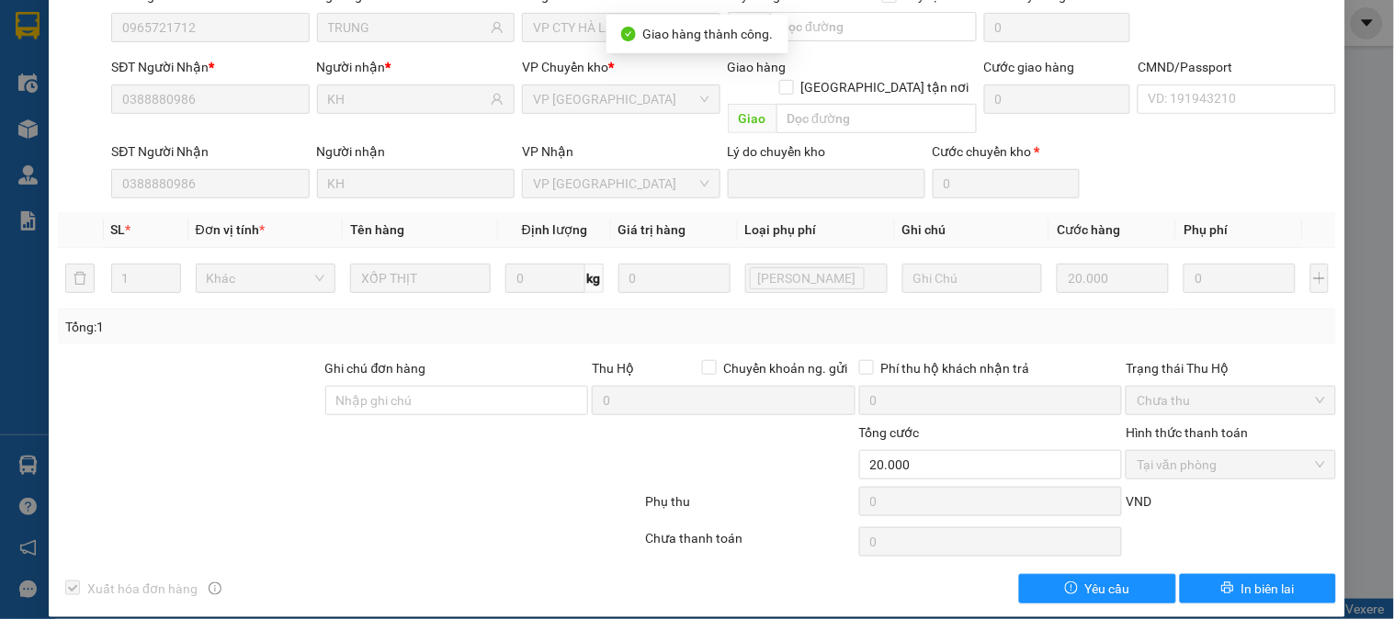
scroll to position [0, 0]
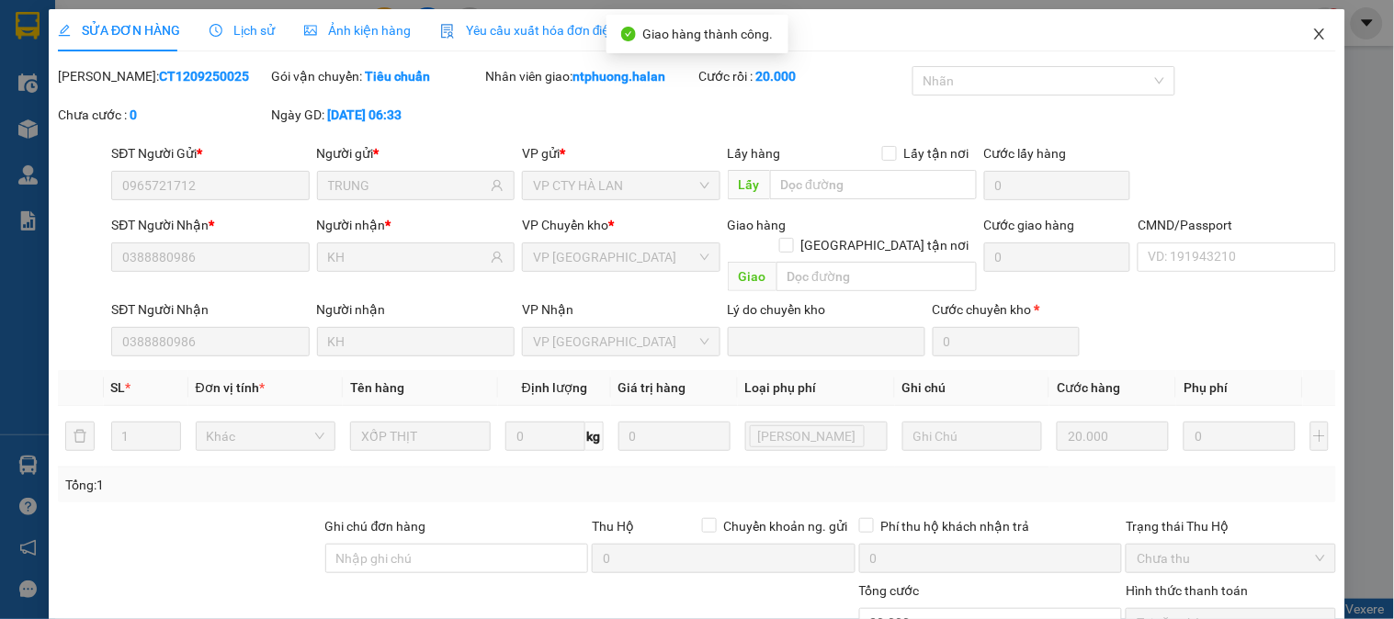
click at [1312, 35] on icon "close" at bounding box center [1319, 34] width 15 height 15
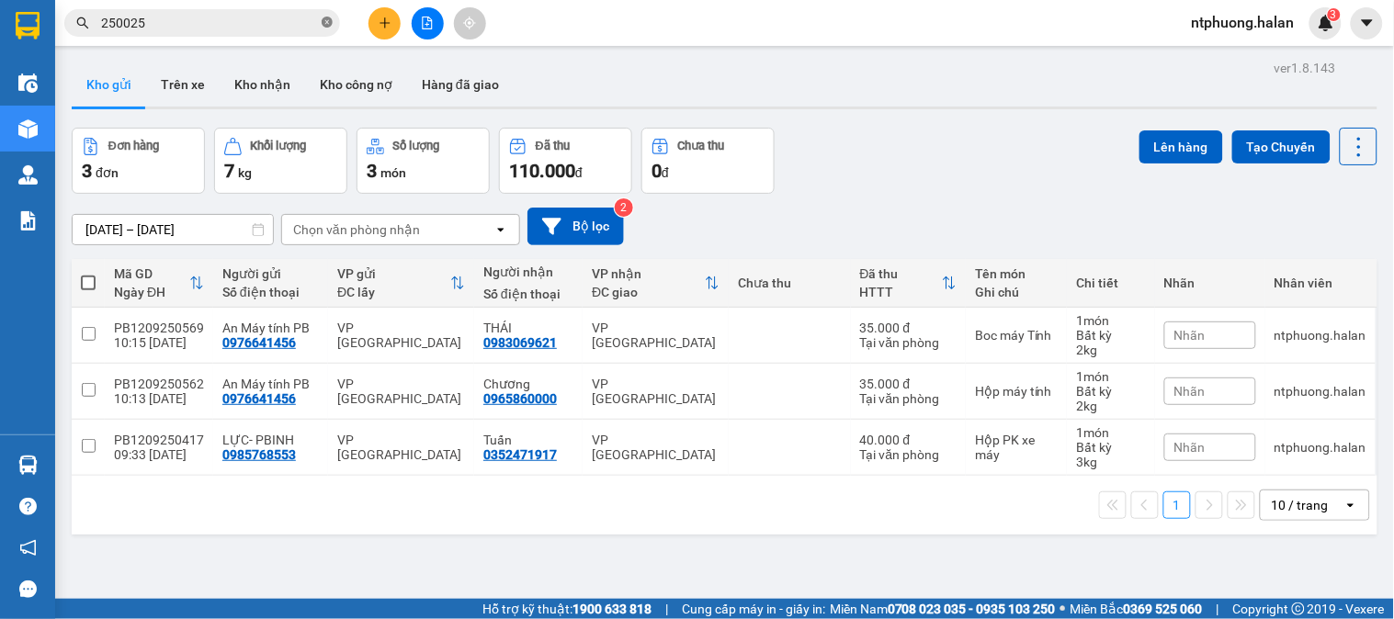
click at [325, 17] on icon "close-circle" at bounding box center [327, 22] width 11 height 11
click at [164, 79] on button "Trên xe" at bounding box center [183, 84] width 74 height 44
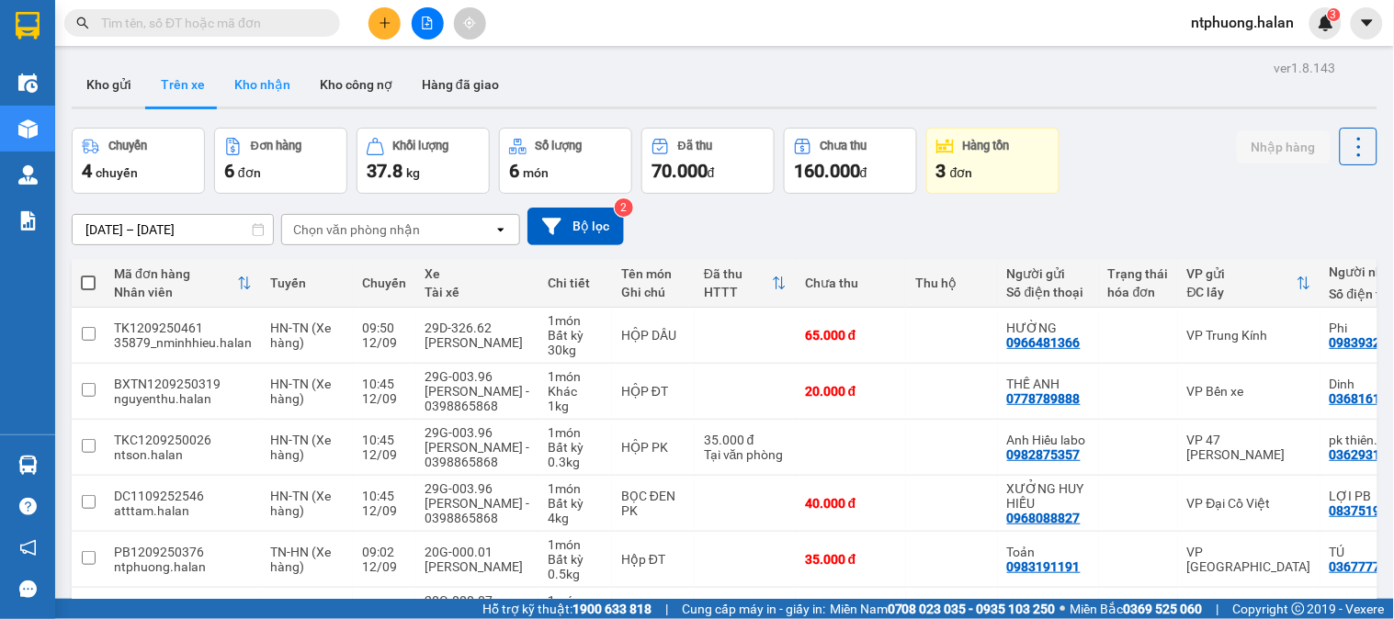
click at [267, 87] on button "Kho nhận" at bounding box center [262, 84] width 85 height 44
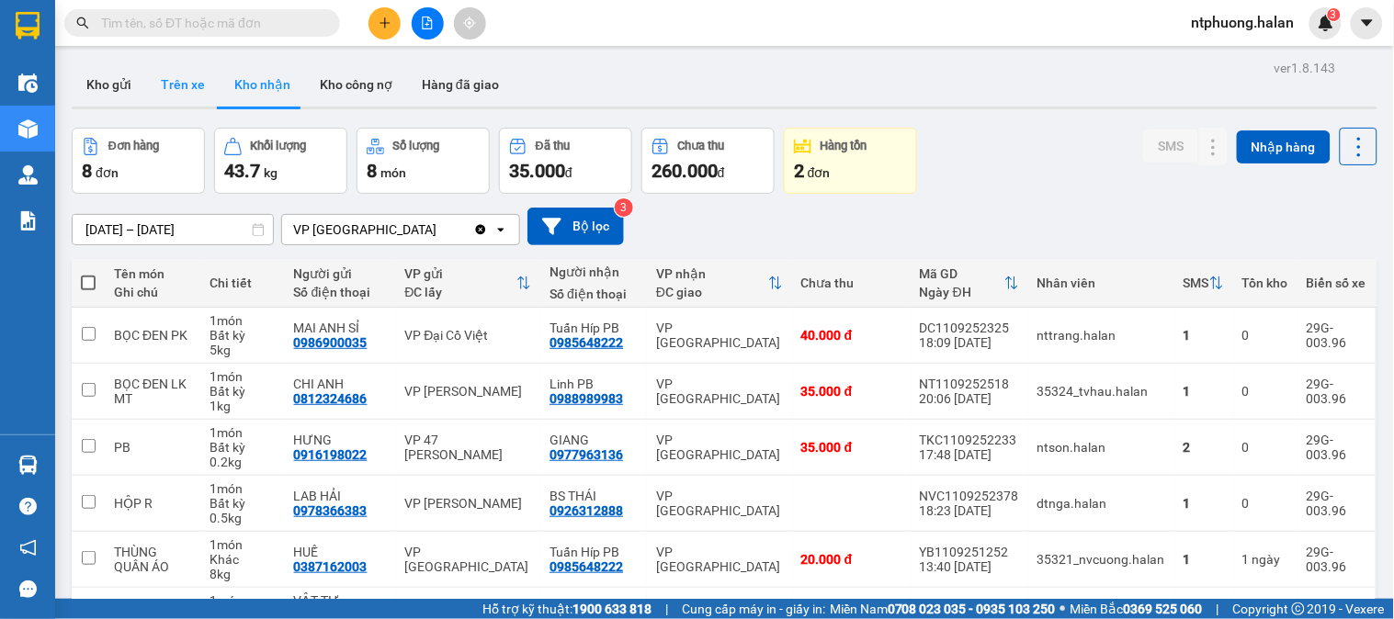
click at [186, 85] on button "Trên xe" at bounding box center [183, 84] width 74 height 44
type input "[DATE] – [DATE]"
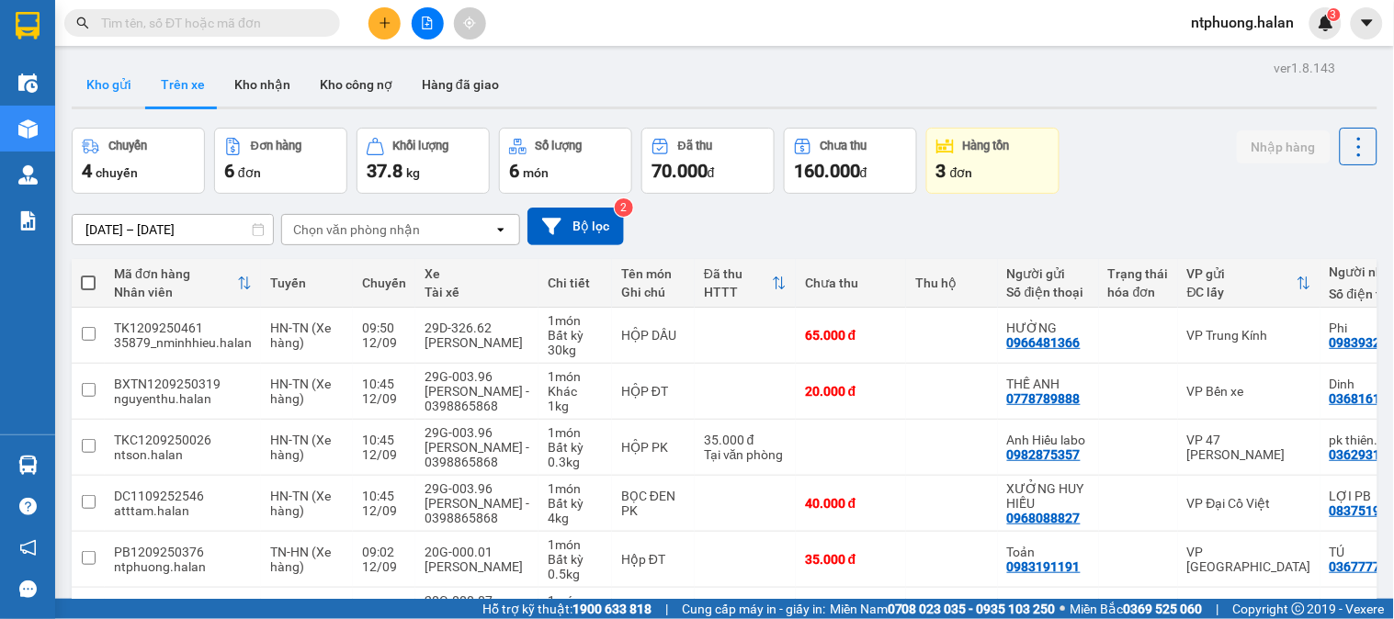
click at [95, 79] on button "Kho gửi" at bounding box center [109, 84] width 74 height 44
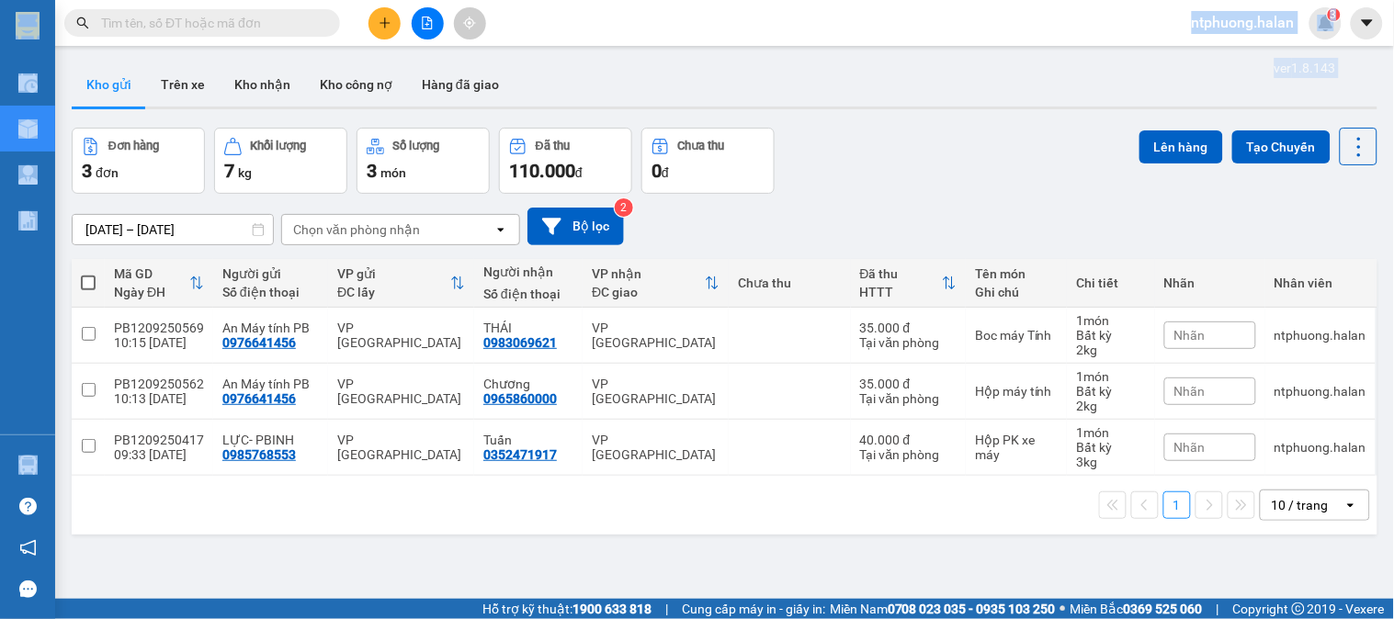
click at [78, 64] on section "Kết quả tìm kiếm ( 254 ) Bộ lọc Mã ĐH Trạng thái Món hàng Thu hộ Tổng cước Chưa…" at bounding box center [697, 309] width 1394 height 619
click at [215, 30] on input "text" at bounding box center [209, 23] width 217 height 20
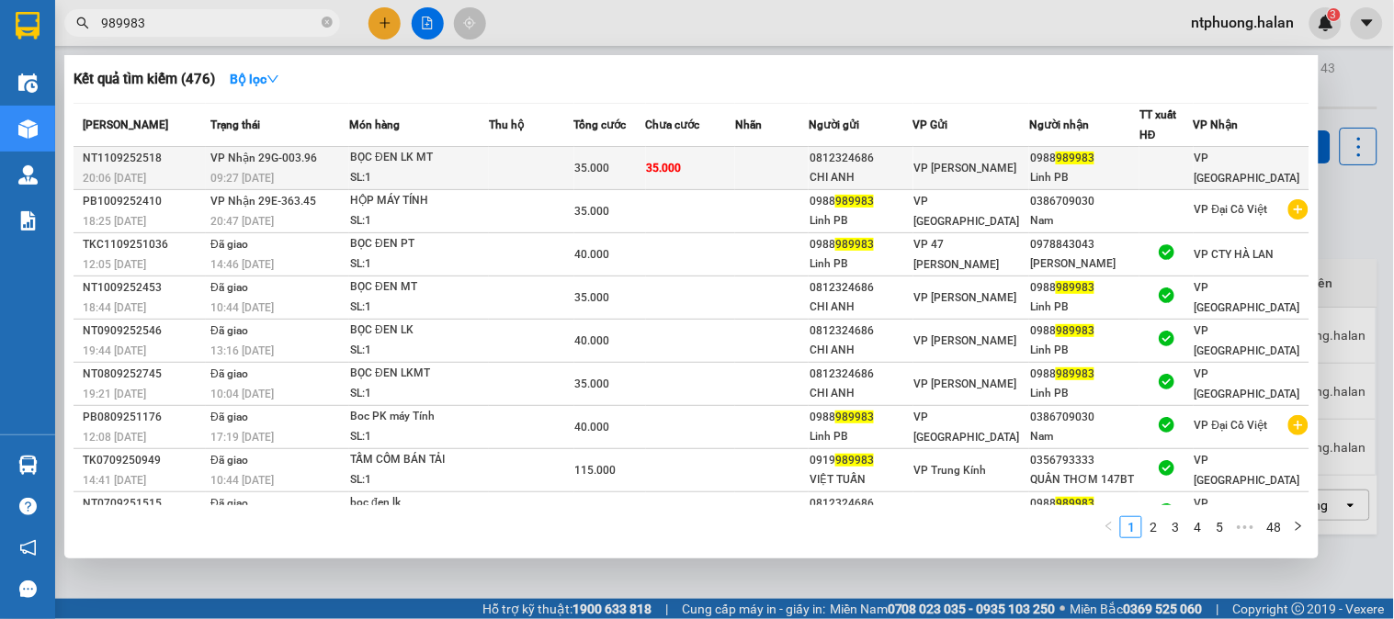
type input "989983"
click at [501, 173] on td at bounding box center [531, 168] width 85 height 43
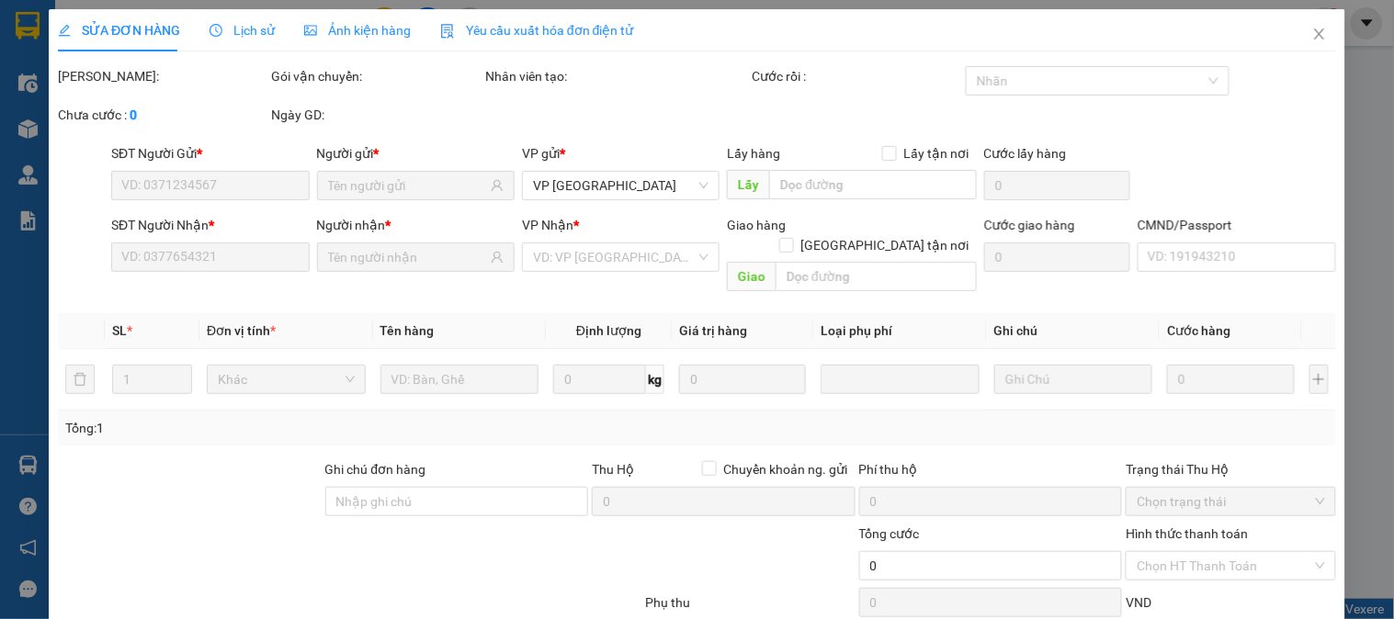
type input "0812324686"
type input "CHI ANH"
type input "0988989983"
type input "Linh PB"
type input "35.000"
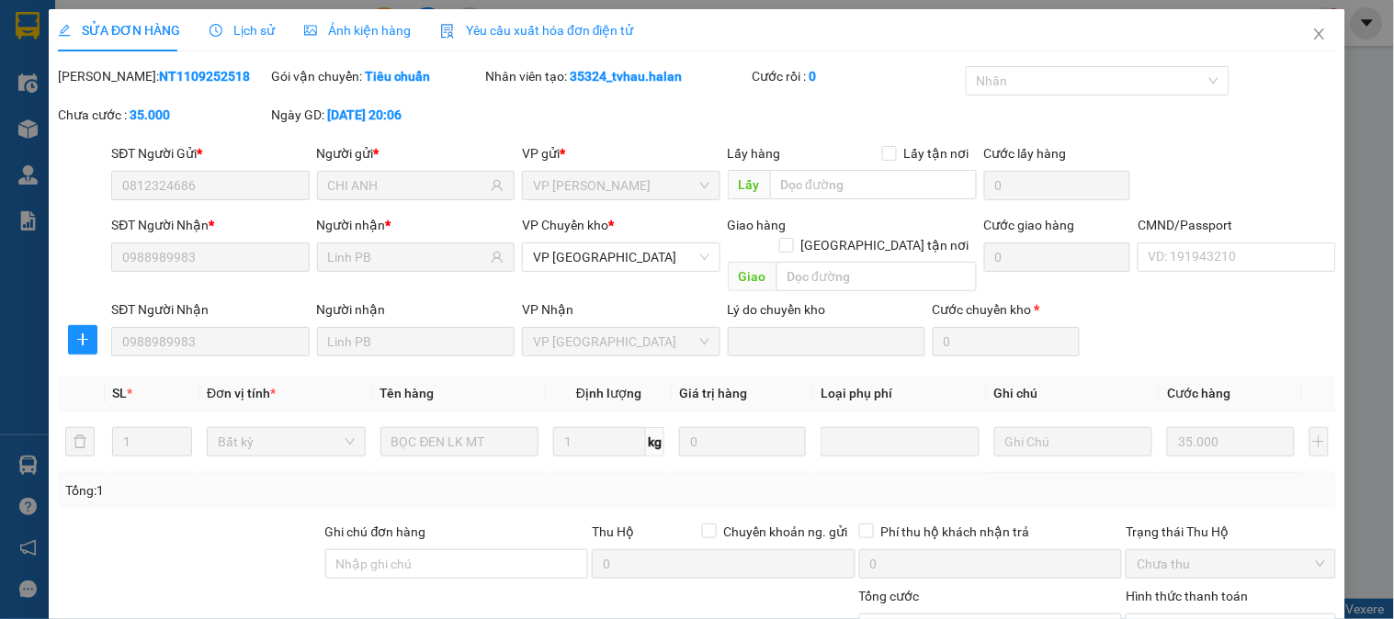
scroll to position [163, 0]
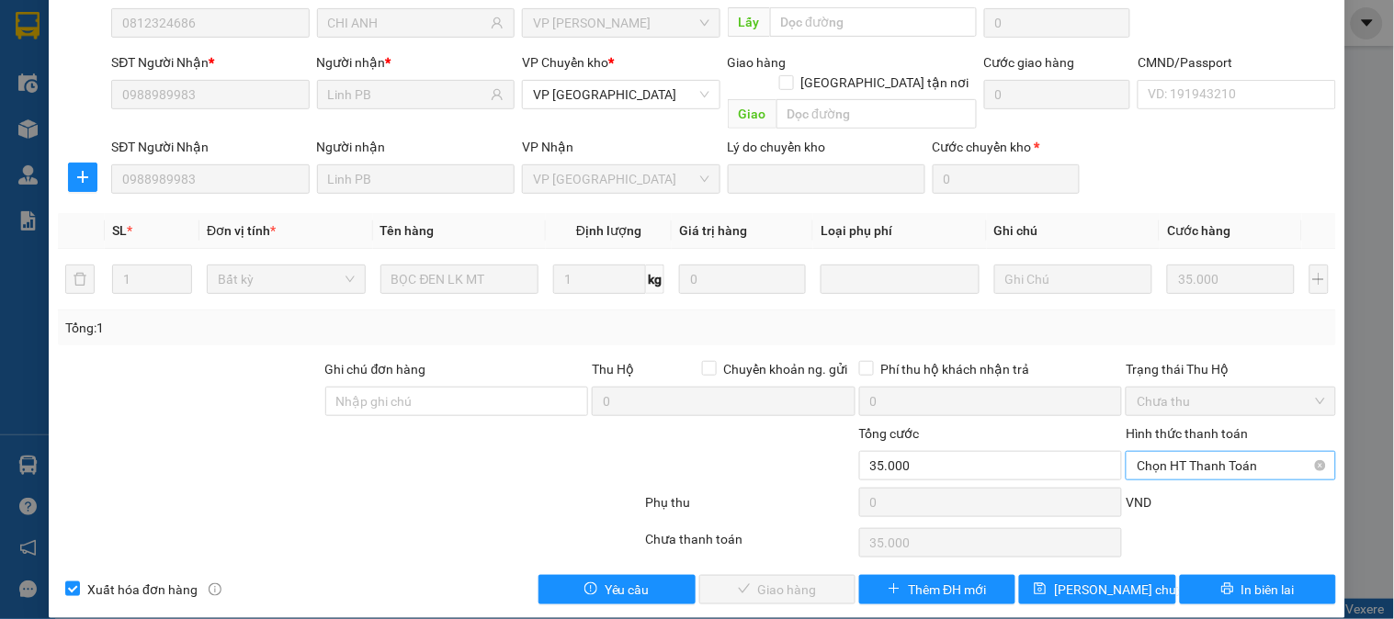
click at [1218, 452] on span "Chọn HT Thanh Toán" at bounding box center [1230, 466] width 187 height 28
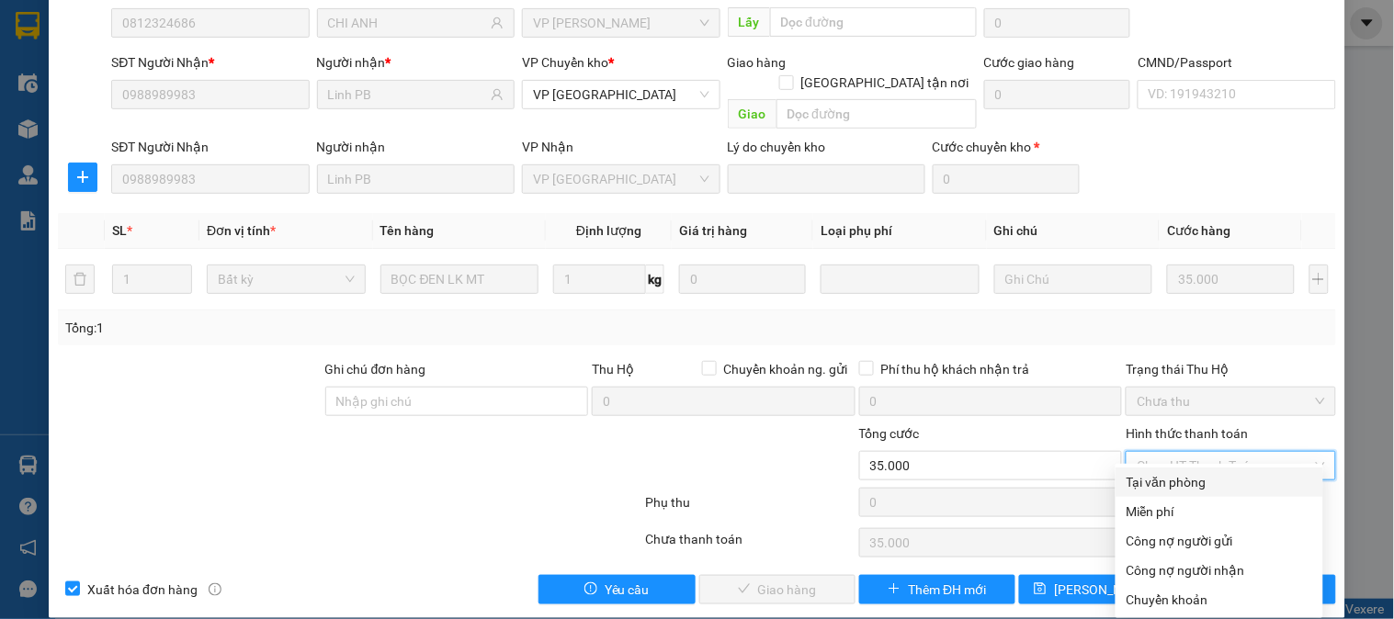
drag, startPoint x: 1205, startPoint y: 483, endPoint x: 1187, endPoint y: 487, distance: 17.8
click at [1200, 484] on div "Tại văn phòng" at bounding box center [1220, 482] width 186 height 20
type input "0"
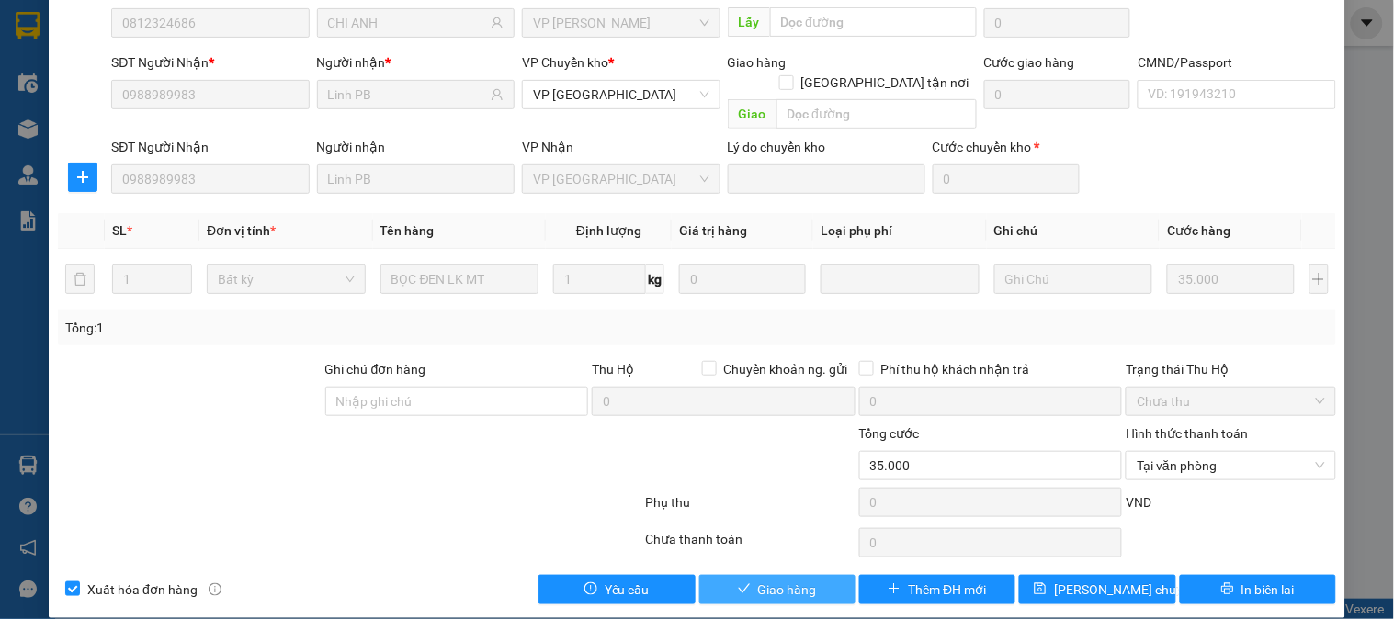
click at [804, 580] on span "Giao hàng" at bounding box center [787, 590] width 59 height 20
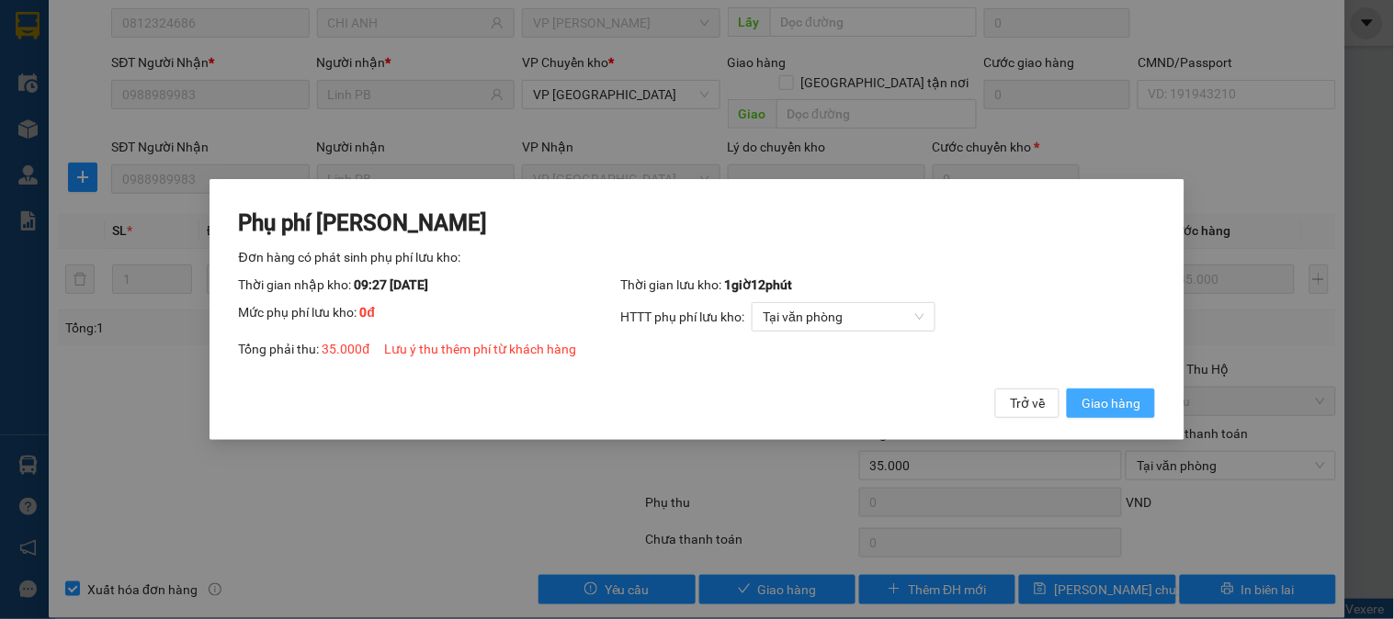
click at [1138, 398] on span "Giao hàng" at bounding box center [1111, 403] width 59 height 20
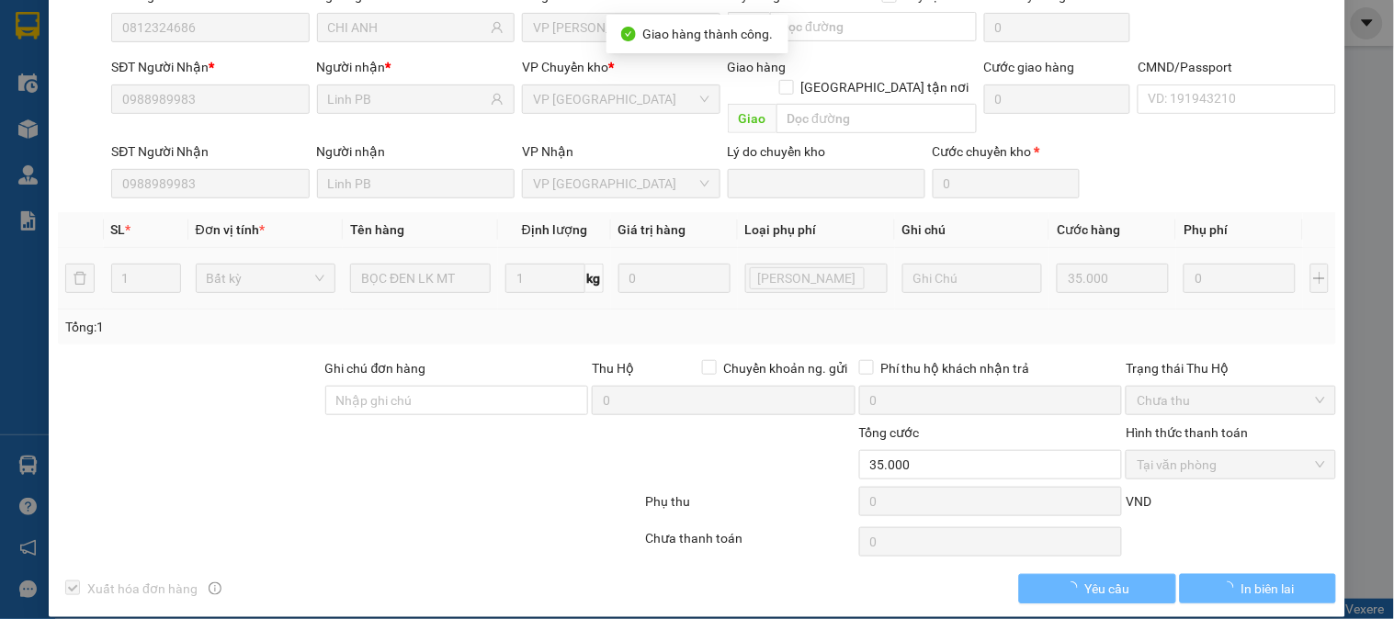
scroll to position [0, 0]
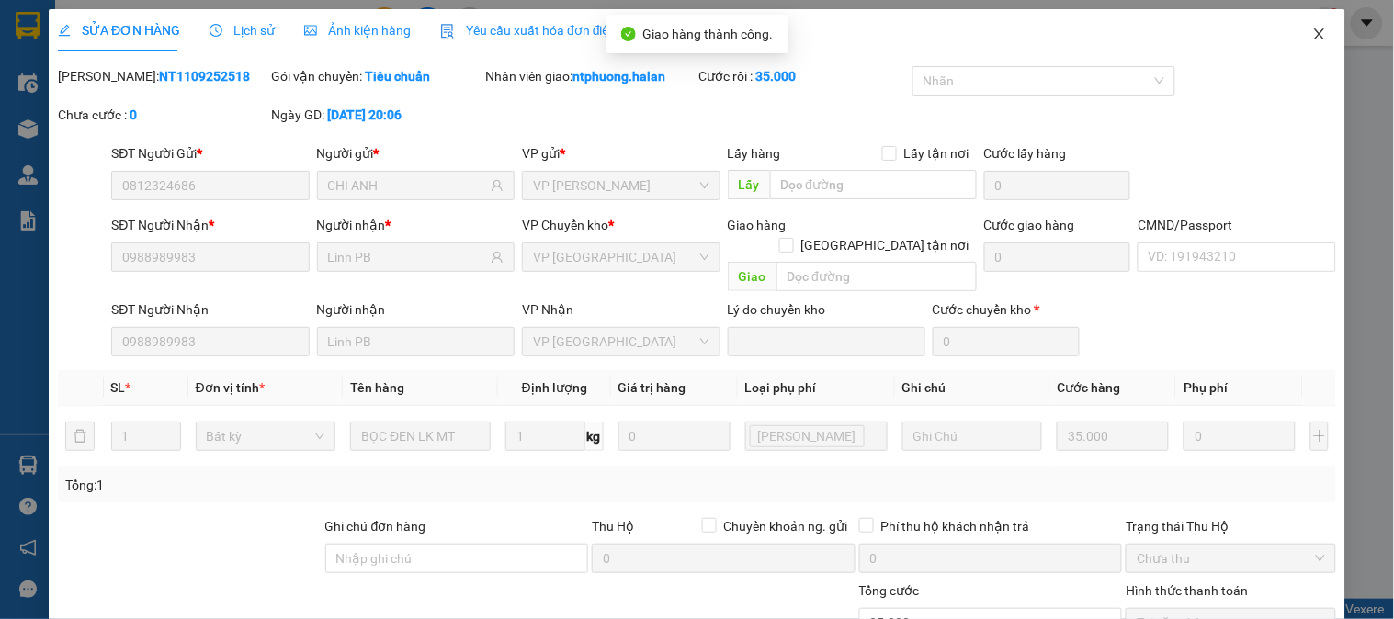
click at [1314, 31] on icon "close" at bounding box center [1319, 33] width 10 height 11
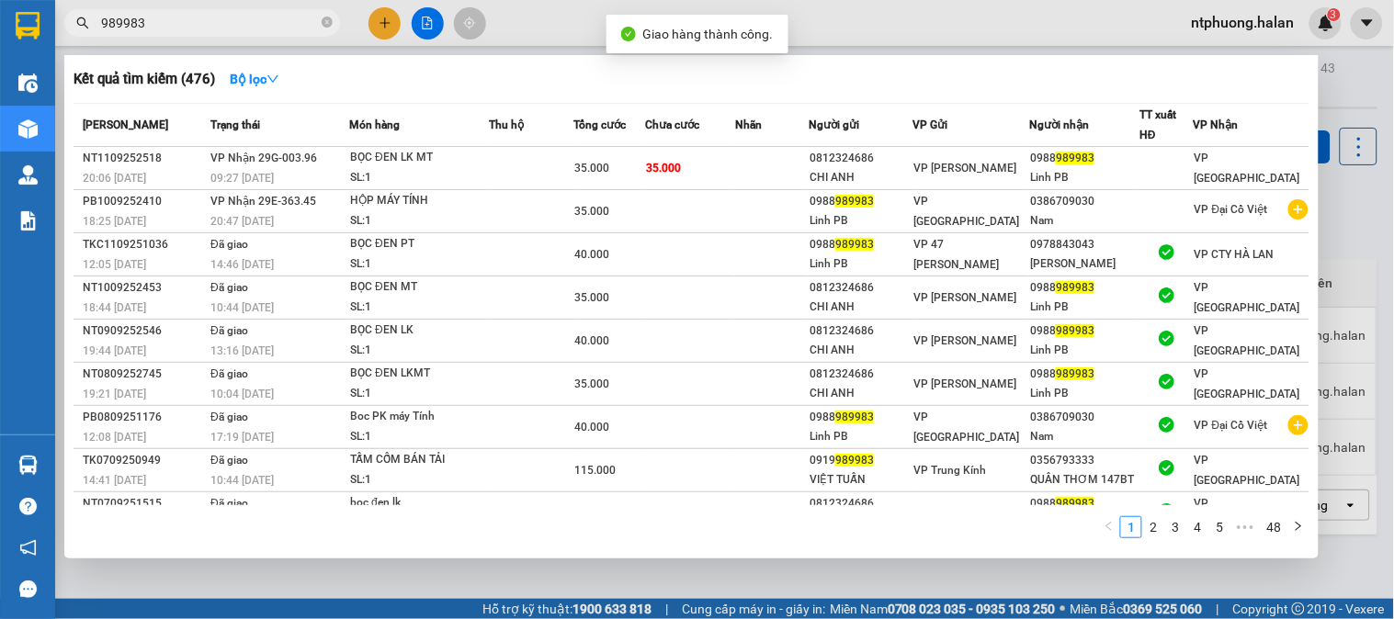
click at [325, 17] on icon "close-circle" at bounding box center [327, 22] width 11 height 11
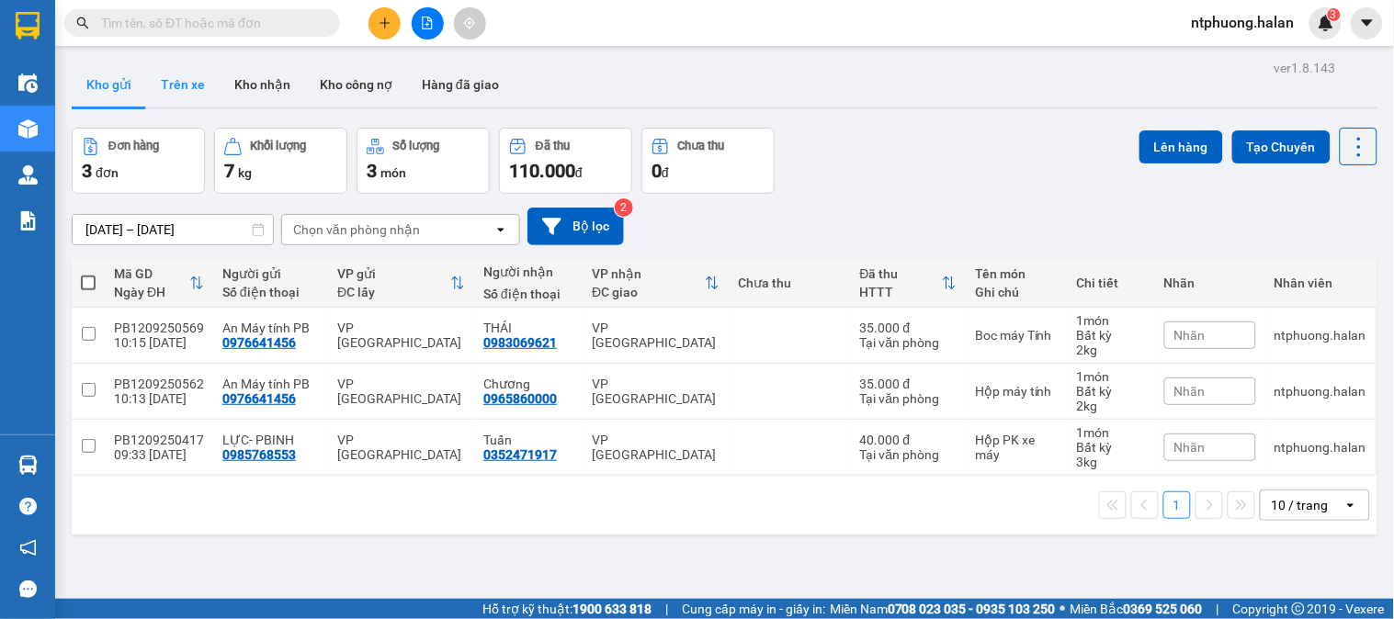
click at [170, 88] on button "Trên xe" at bounding box center [183, 84] width 74 height 44
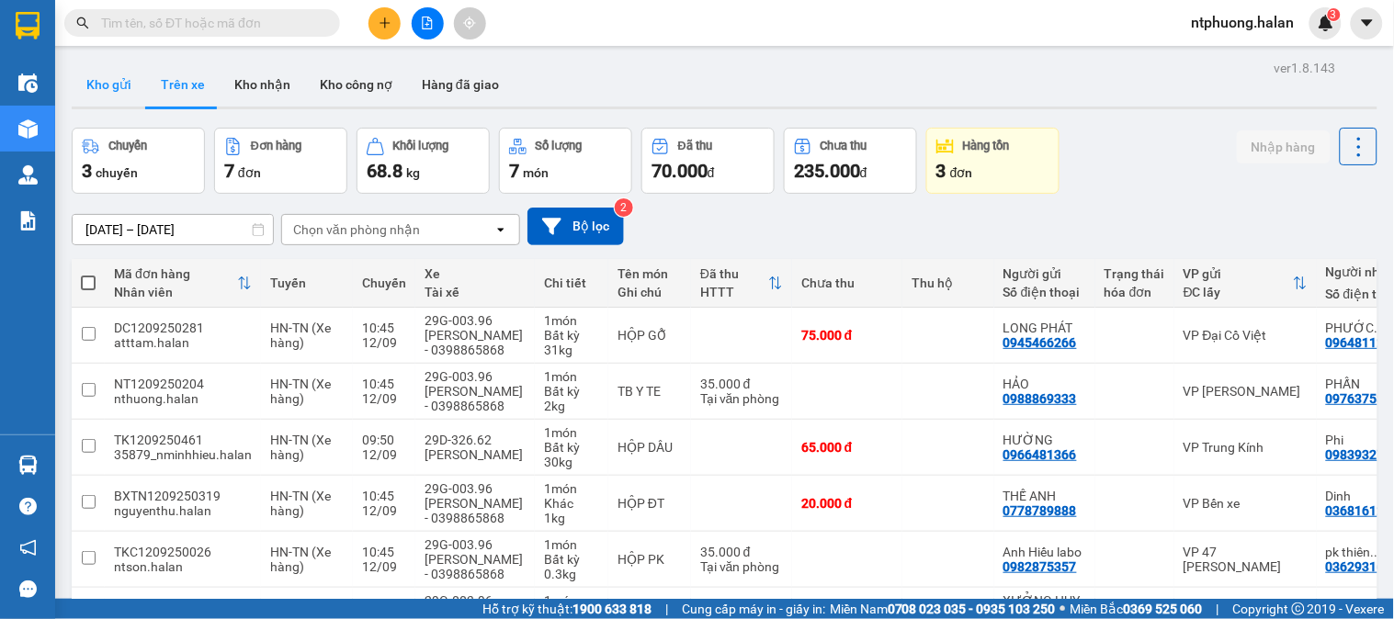
click at [102, 83] on button "Kho gửi" at bounding box center [109, 84] width 74 height 44
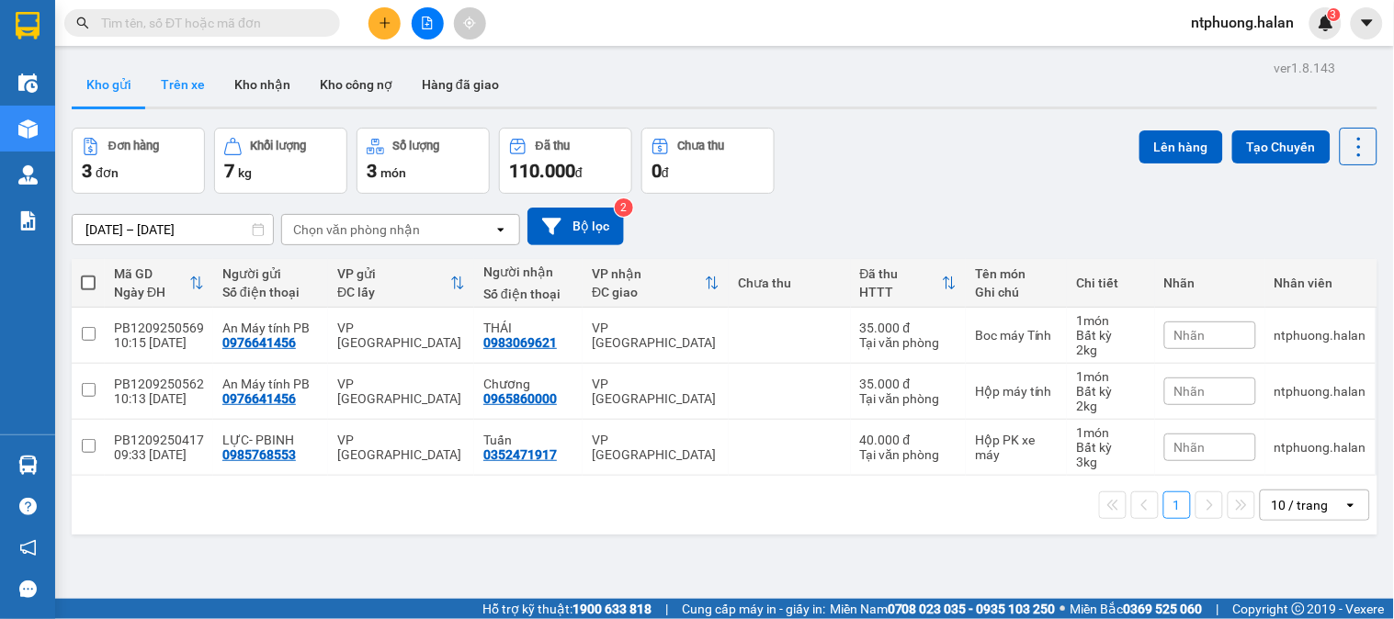
click at [166, 80] on button "Trên xe" at bounding box center [183, 84] width 74 height 44
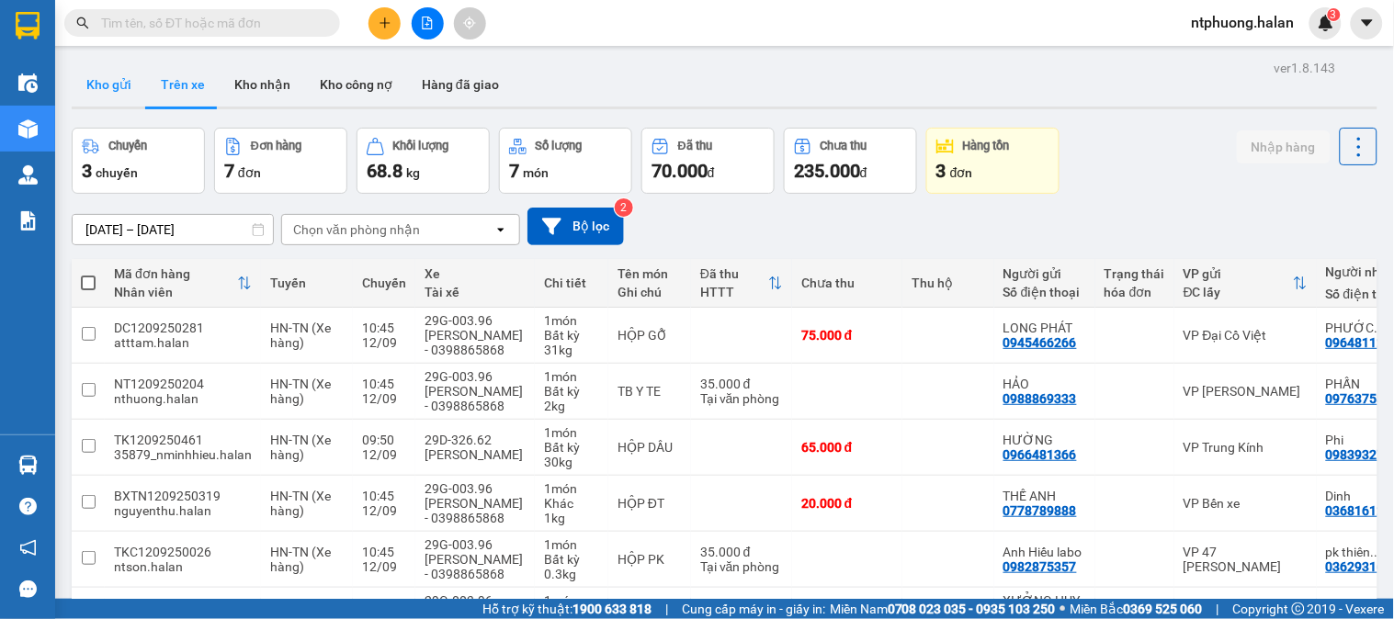
click at [108, 87] on button "Kho gửi" at bounding box center [109, 84] width 74 height 44
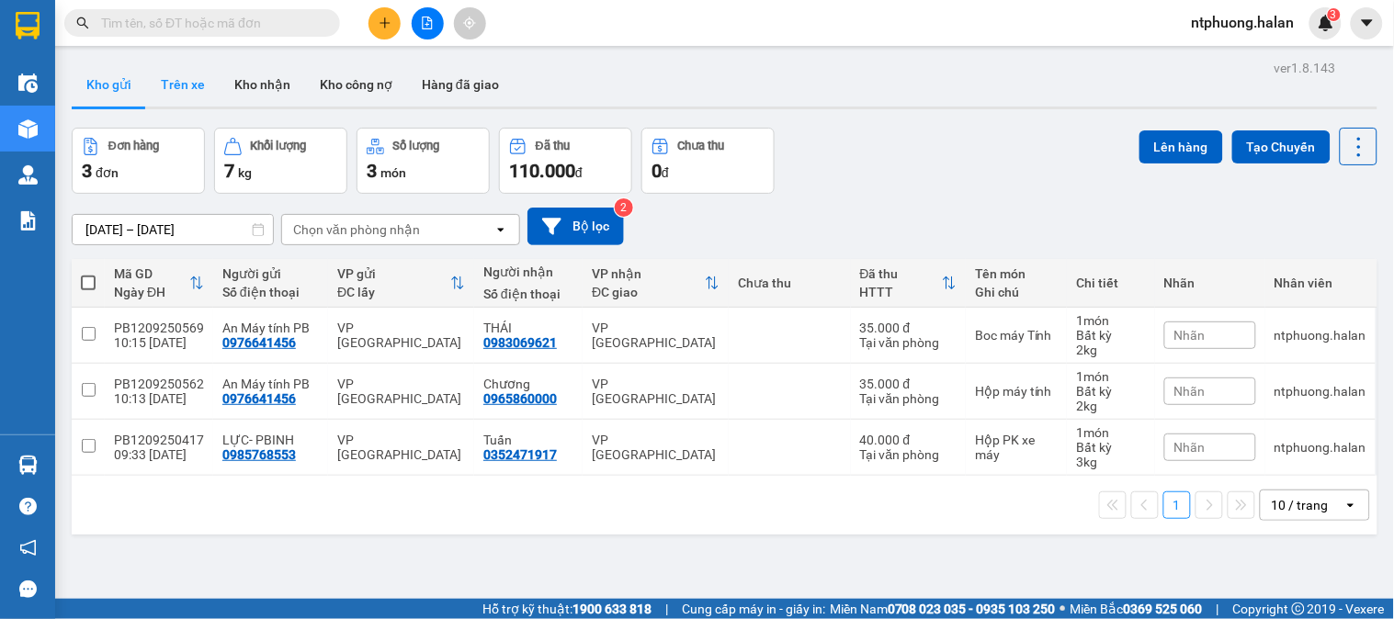
click at [181, 74] on button "Trên xe" at bounding box center [183, 84] width 74 height 44
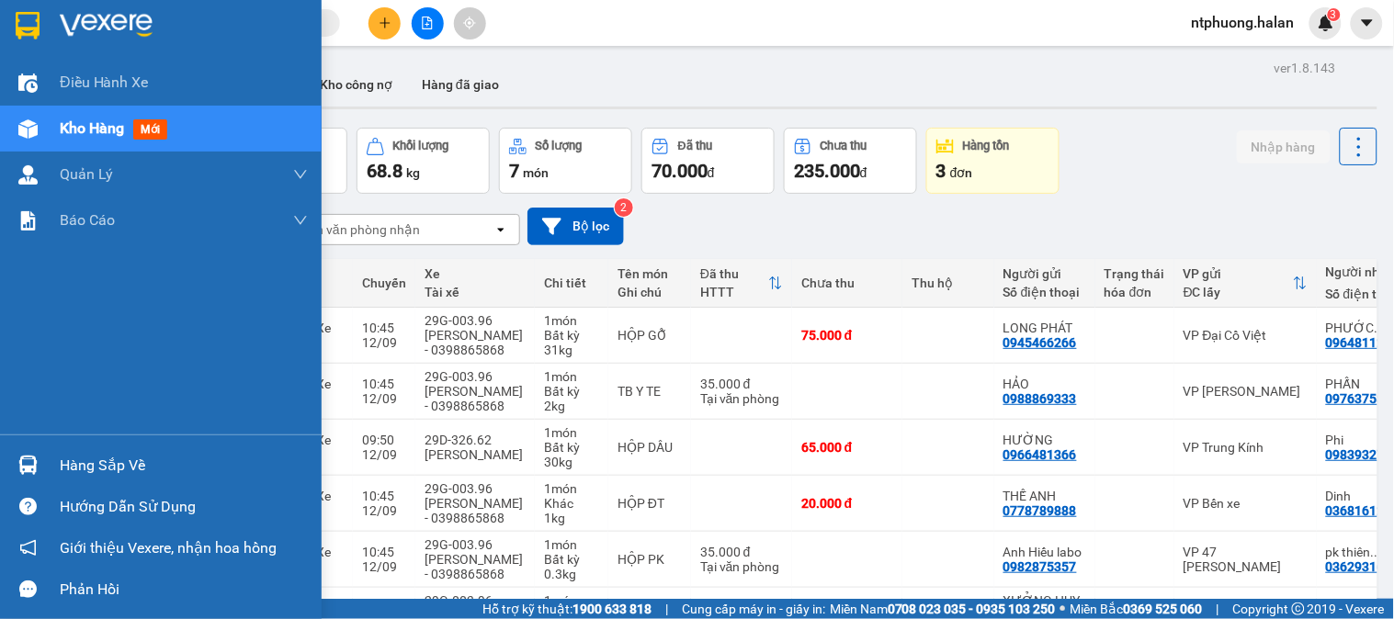
click at [119, 460] on div "Hàng sắp về" at bounding box center [184, 466] width 248 height 28
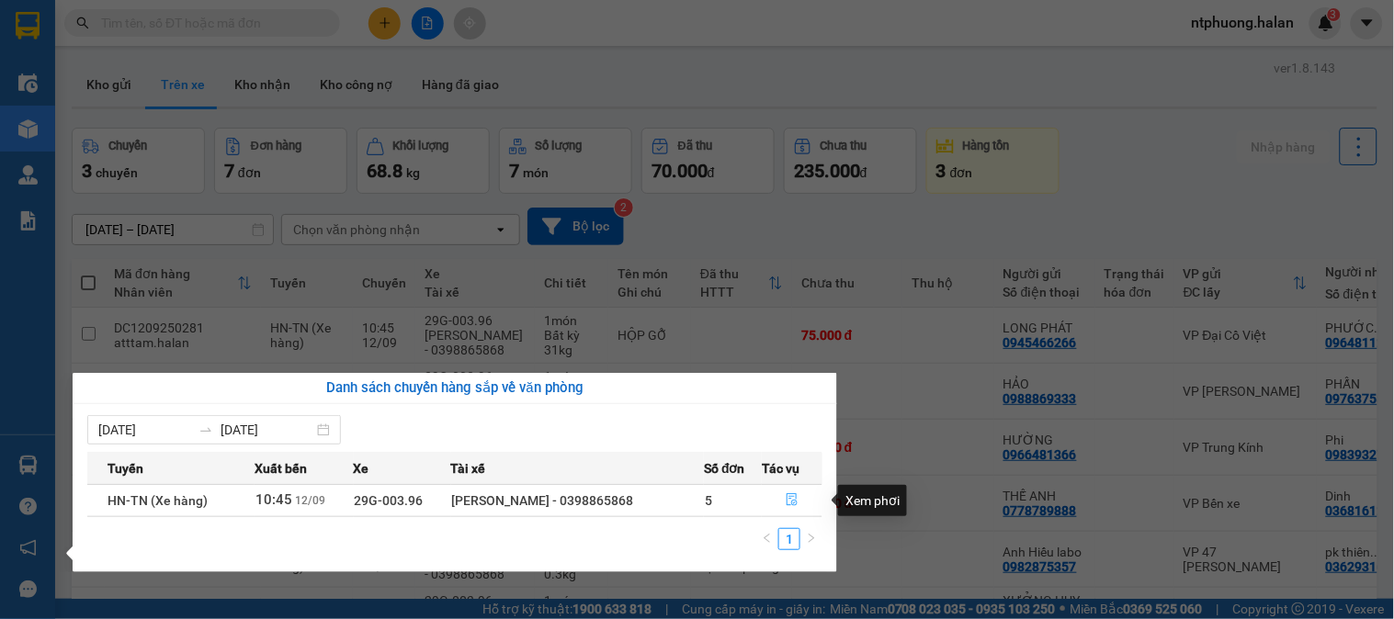
click at [790, 494] on icon "file-done" at bounding box center [792, 499] width 11 height 13
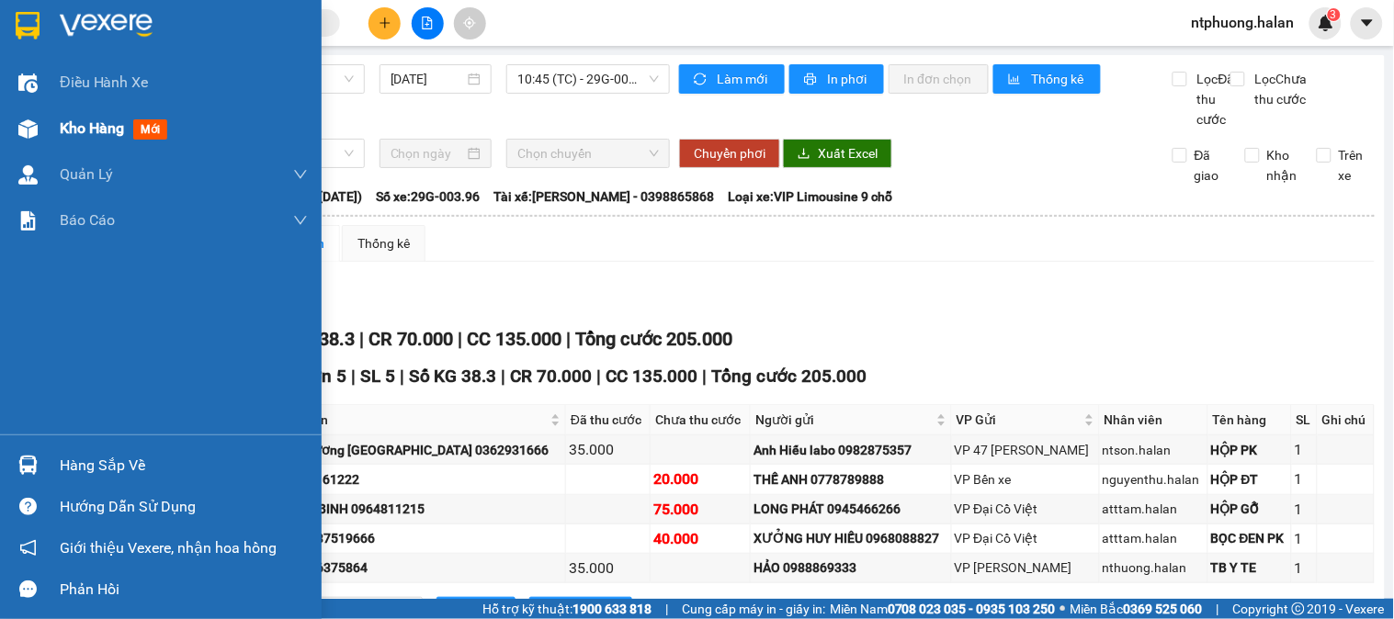
click at [101, 132] on span "Kho hàng" at bounding box center [92, 127] width 64 height 17
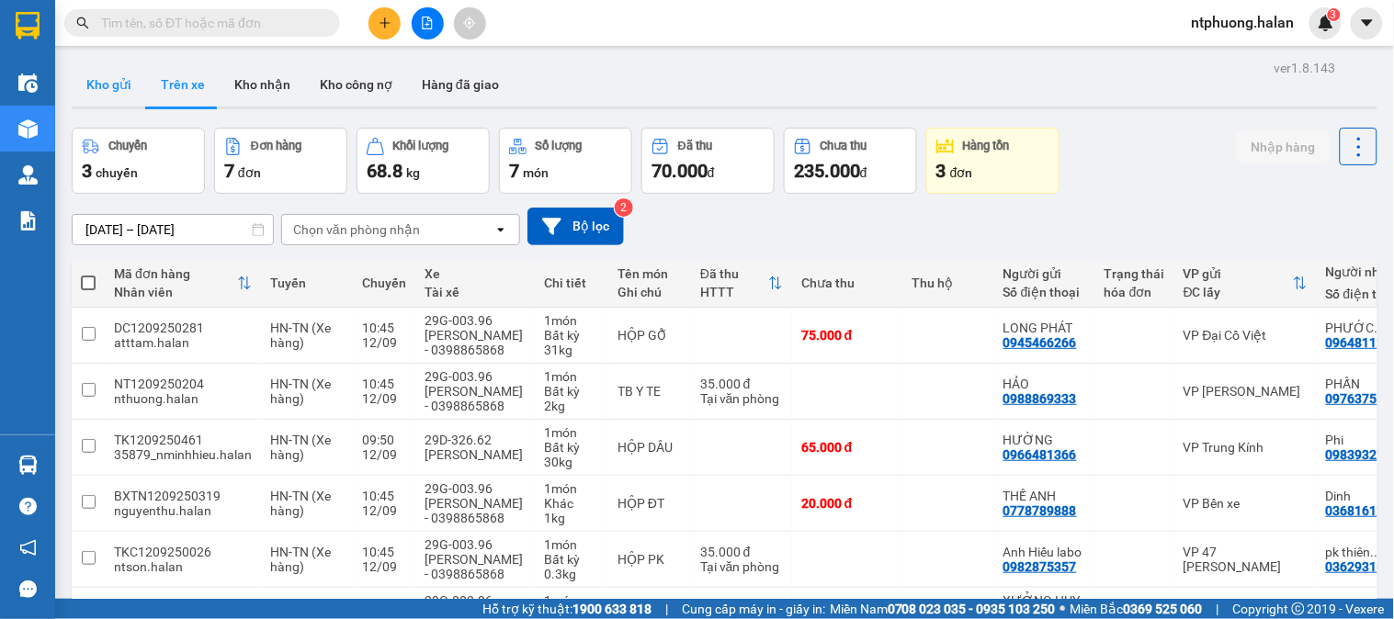
click at [114, 86] on button "Kho gửi" at bounding box center [109, 84] width 74 height 44
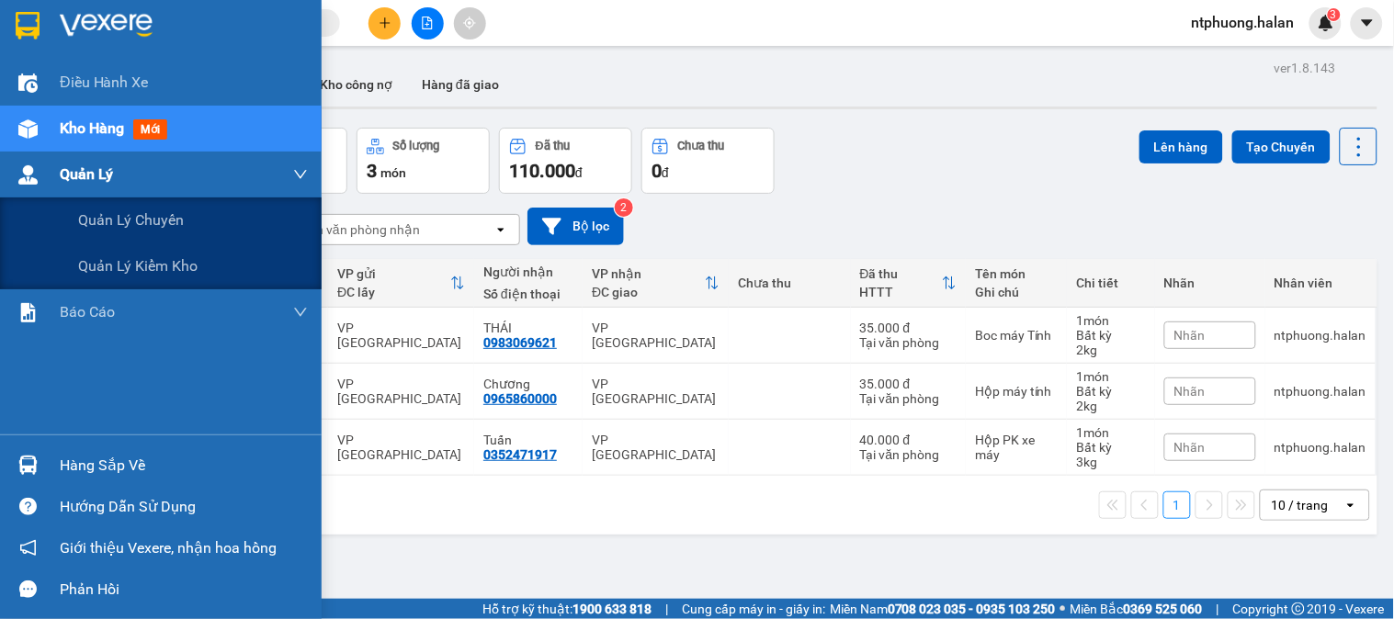
drag, startPoint x: 74, startPoint y: 181, endPoint x: 74, endPoint y: 168, distance: 12.9
click at [74, 180] on span "Quản Lý" at bounding box center [86, 174] width 53 height 23
click at [77, 152] on div "Quản Lý" at bounding box center [184, 175] width 248 height 46
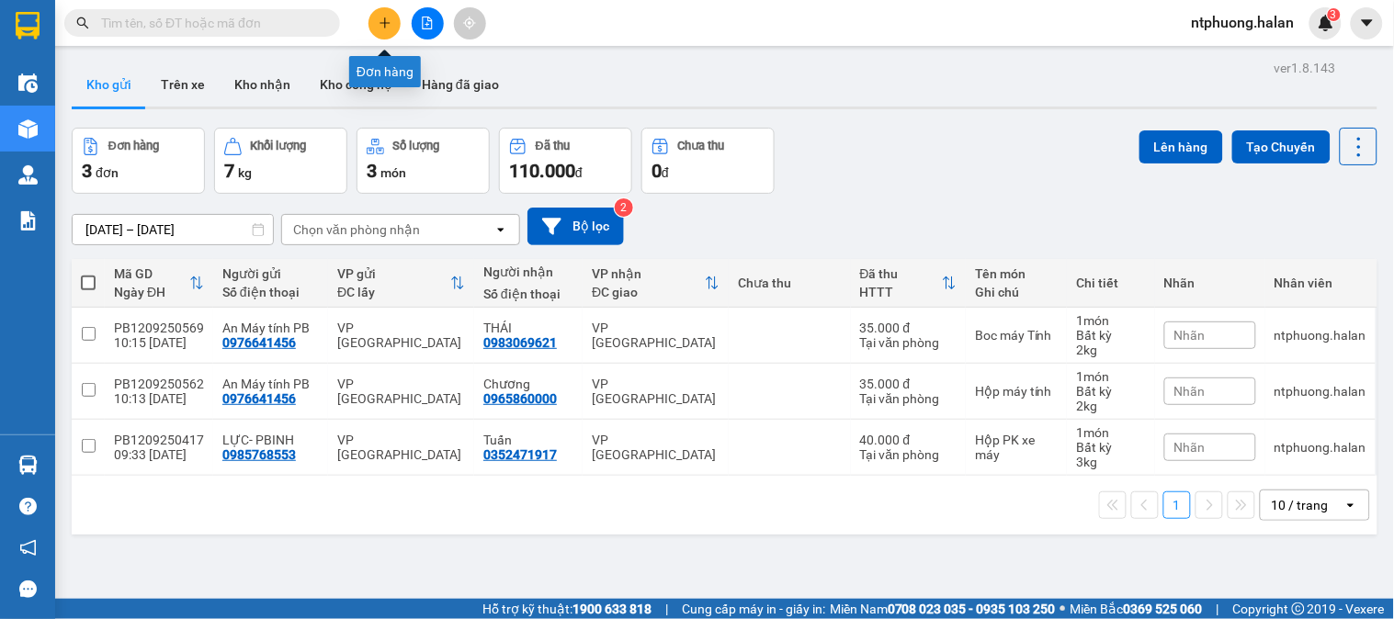
click at [387, 24] on icon "plus" at bounding box center [385, 23] width 13 height 13
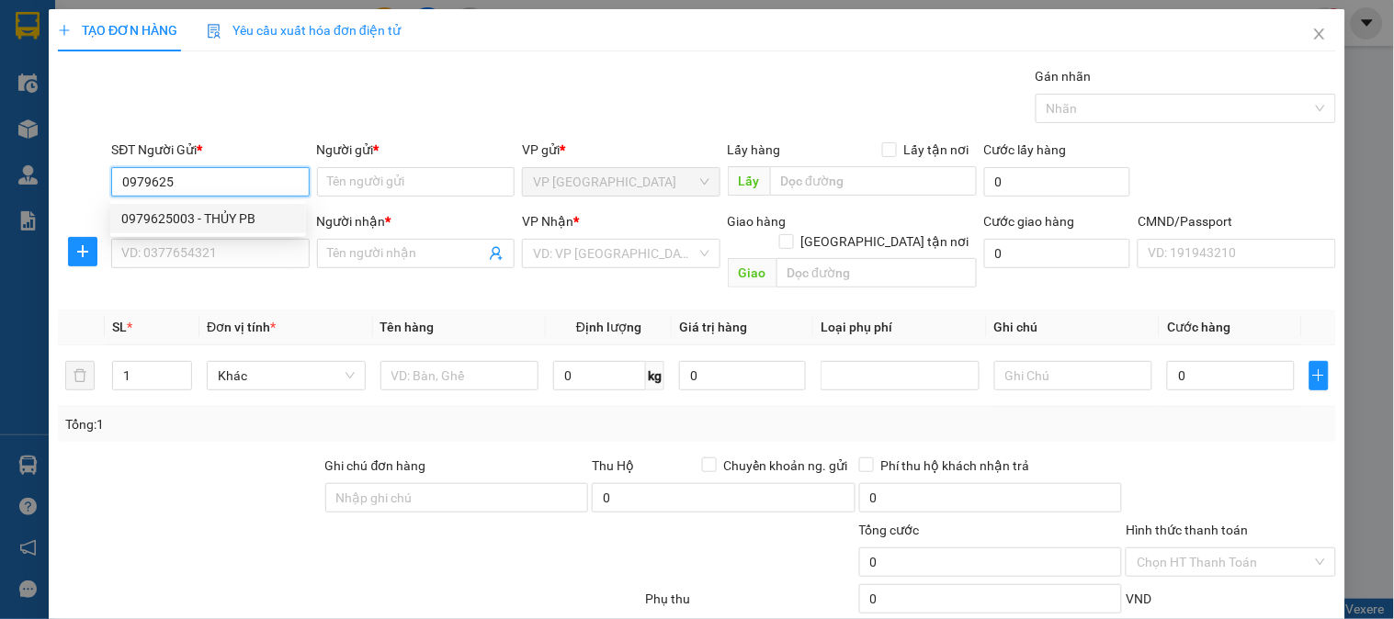
click at [205, 206] on div "0979625003 - THỦY PB" at bounding box center [208, 218] width 196 height 29
type input "0979625003"
type input "THỦY PB"
type input "0979625003"
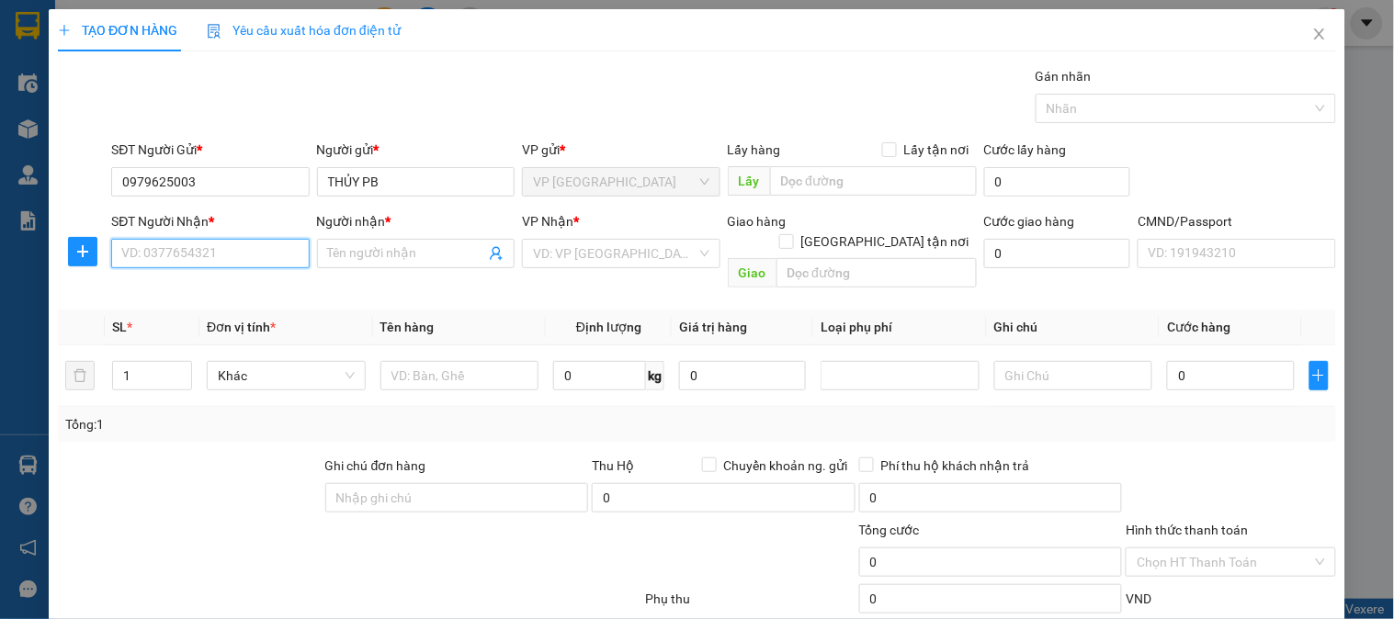
click at [212, 248] on input "SĐT Người Nhận *" at bounding box center [210, 253] width 198 height 29
type input "0962993003"
click at [157, 296] on div "0962993003 - Em Dũng" at bounding box center [208, 290] width 174 height 20
type input "Em Dũng"
type input "0962993003"
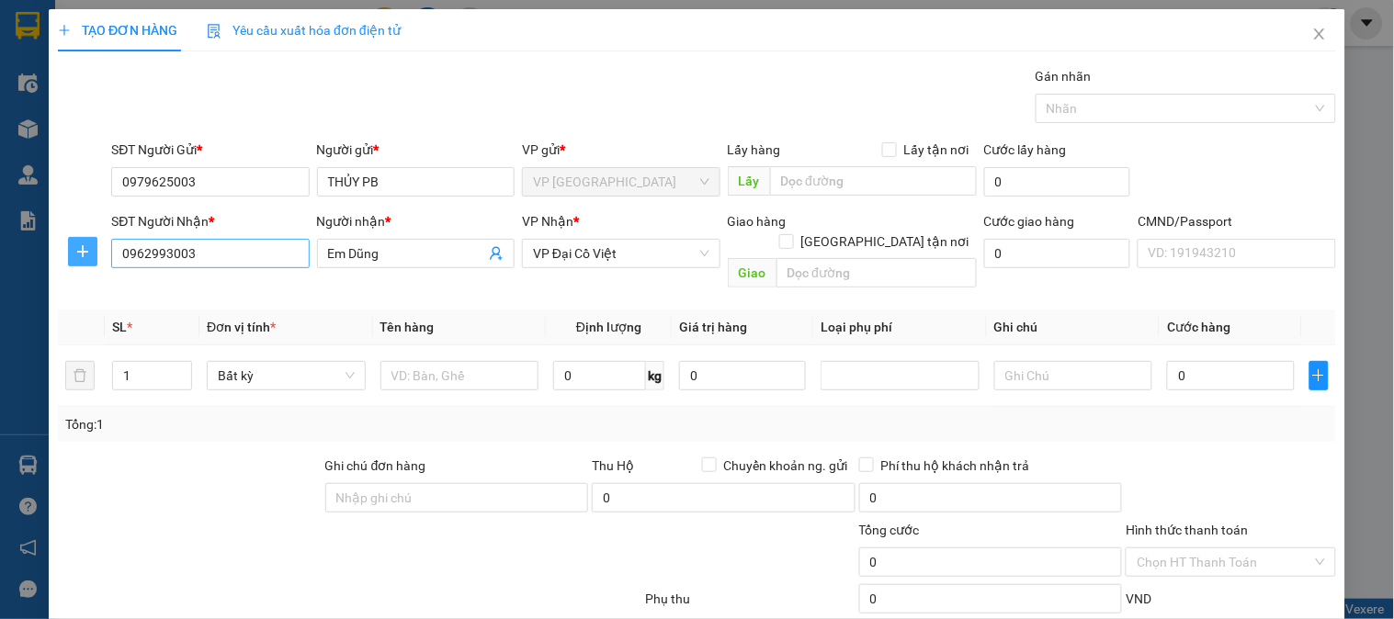
drag, startPoint x: 86, startPoint y: 244, endPoint x: 258, endPoint y: 261, distance: 172.6
click at [87, 245] on icon "plus" at bounding box center [82, 251] width 15 height 15
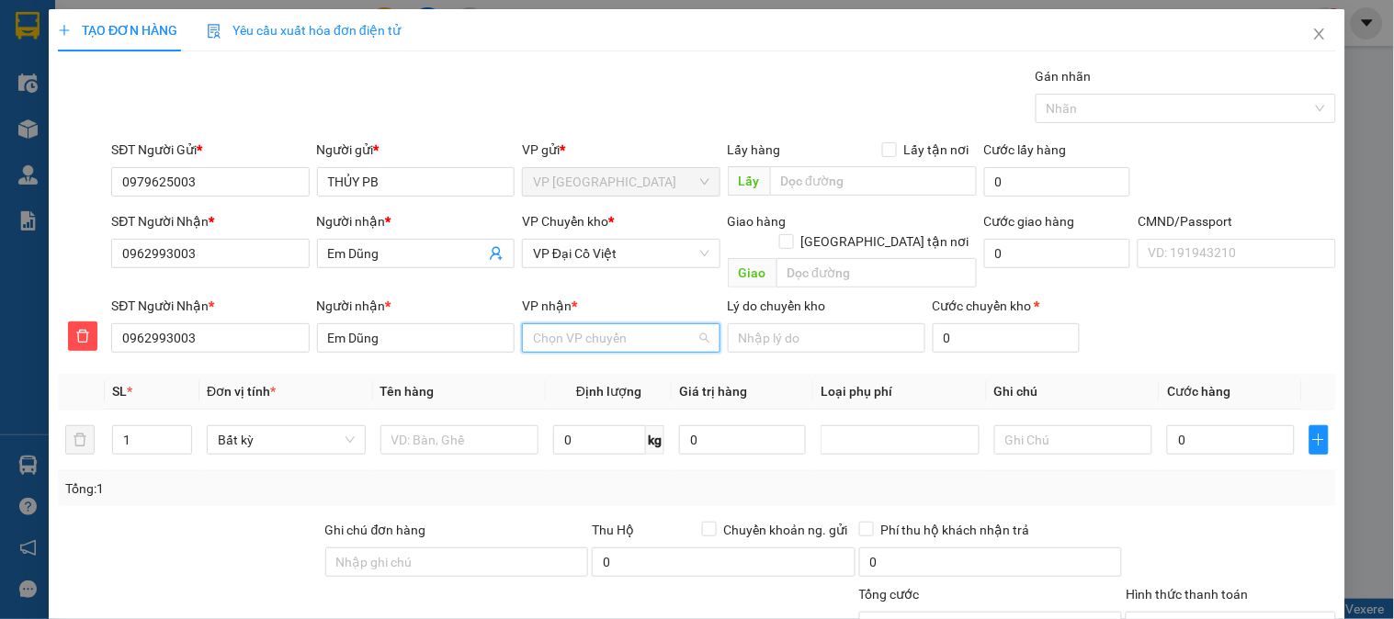
click at [571, 324] on input "VP nhận *" at bounding box center [614, 338] width 163 height 28
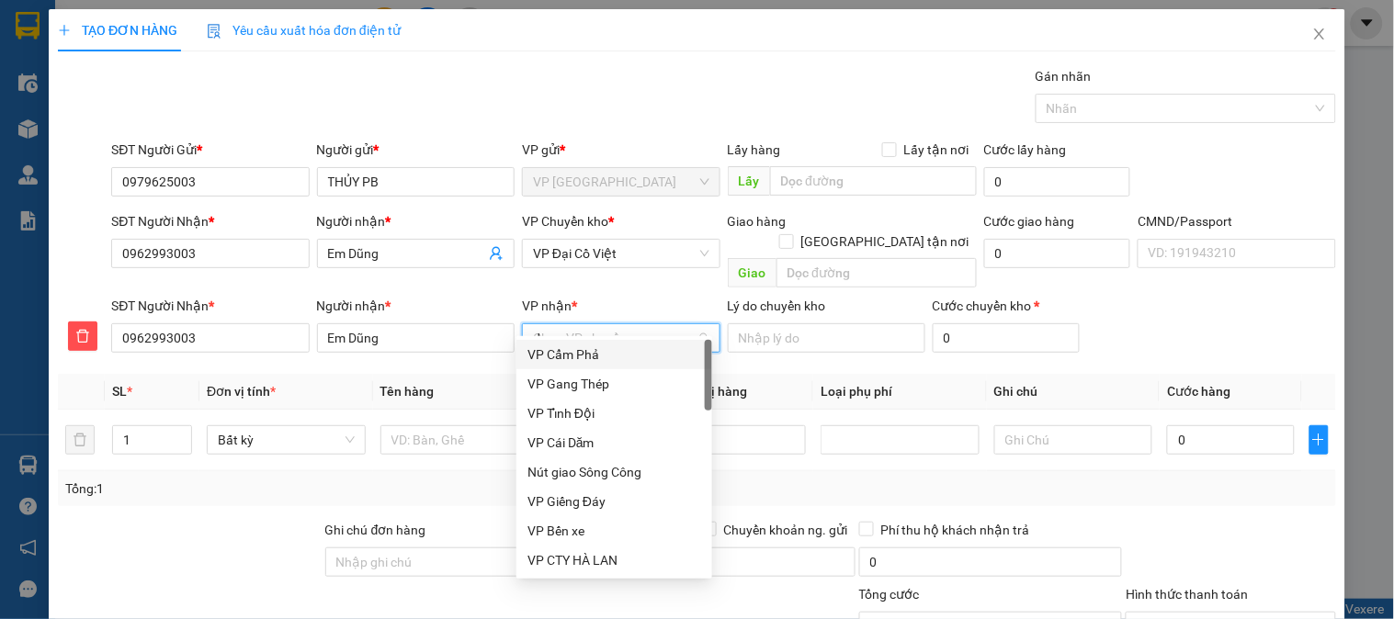
type input "d"
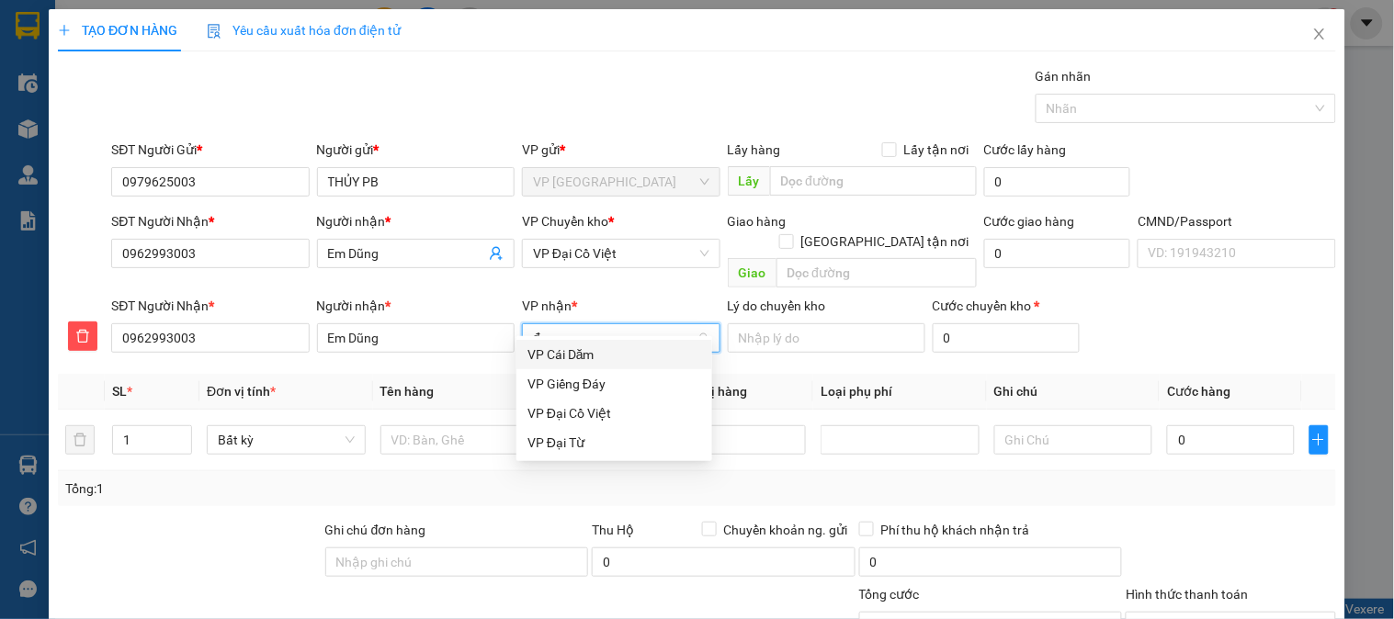
type input "đai"
click at [571, 355] on div "VP Đại Cồ Việt" at bounding box center [614, 355] width 174 height 20
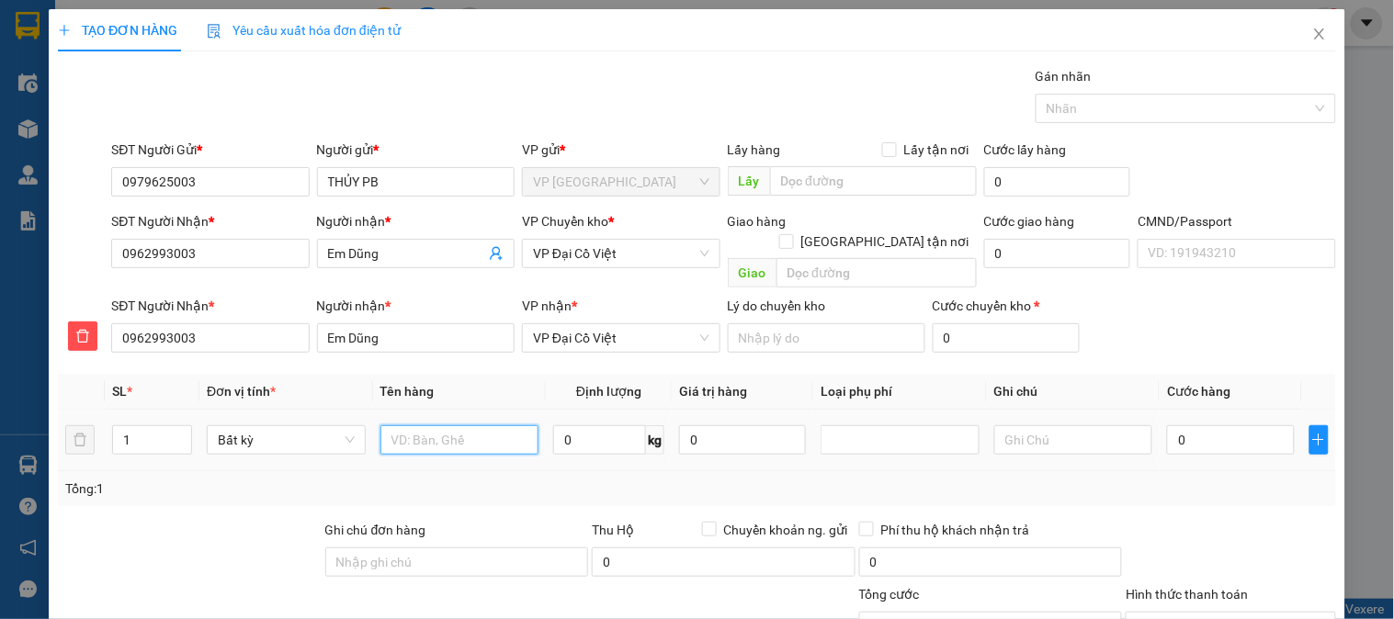
click at [490, 425] on input "text" at bounding box center [459, 439] width 159 height 29
type input "Hộp giấy thuốc"
click at [613, 429] on input "0" at bounding box center [599, 439] width 93 height 29
click at [583, 425] on input "0" at bounding box center [599, 439] width 93 height 29
click at [501, 425] on input "Hộp giấy thuốc" at bounding box center [459, 439] width 159 height 29
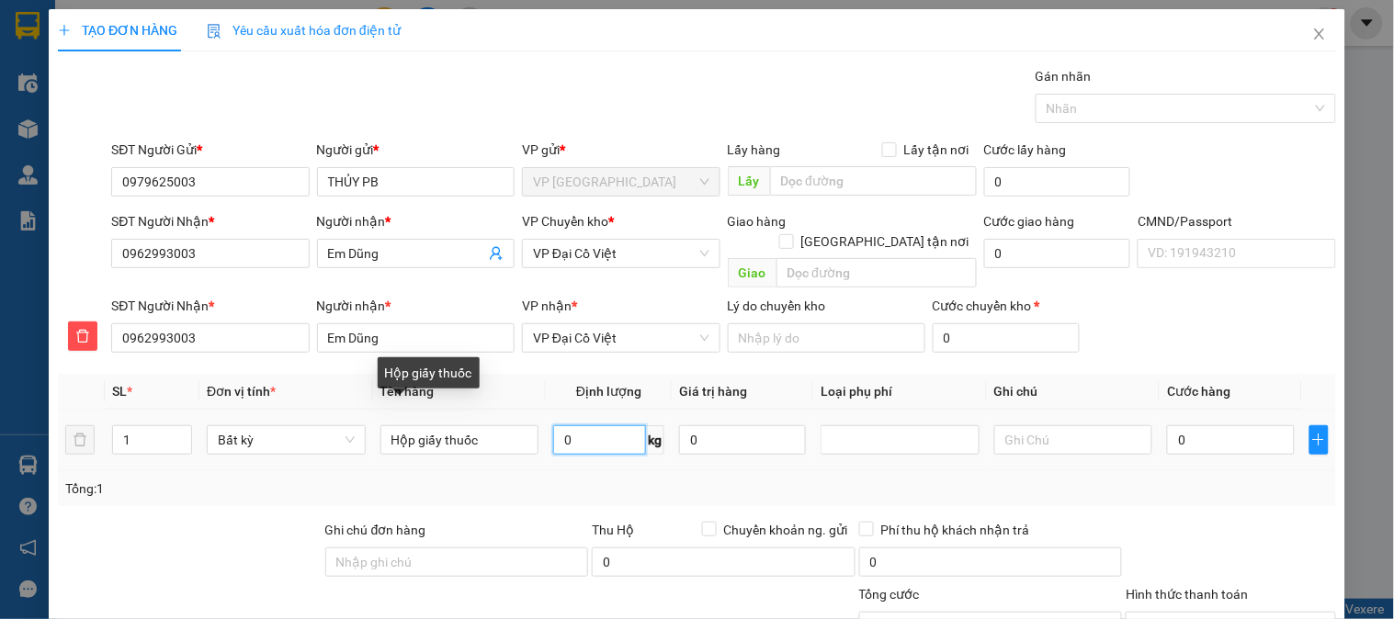
click at [558, 425] on input "0" at bounding box center [599, 439] width 93 height 29
type input "0.5"
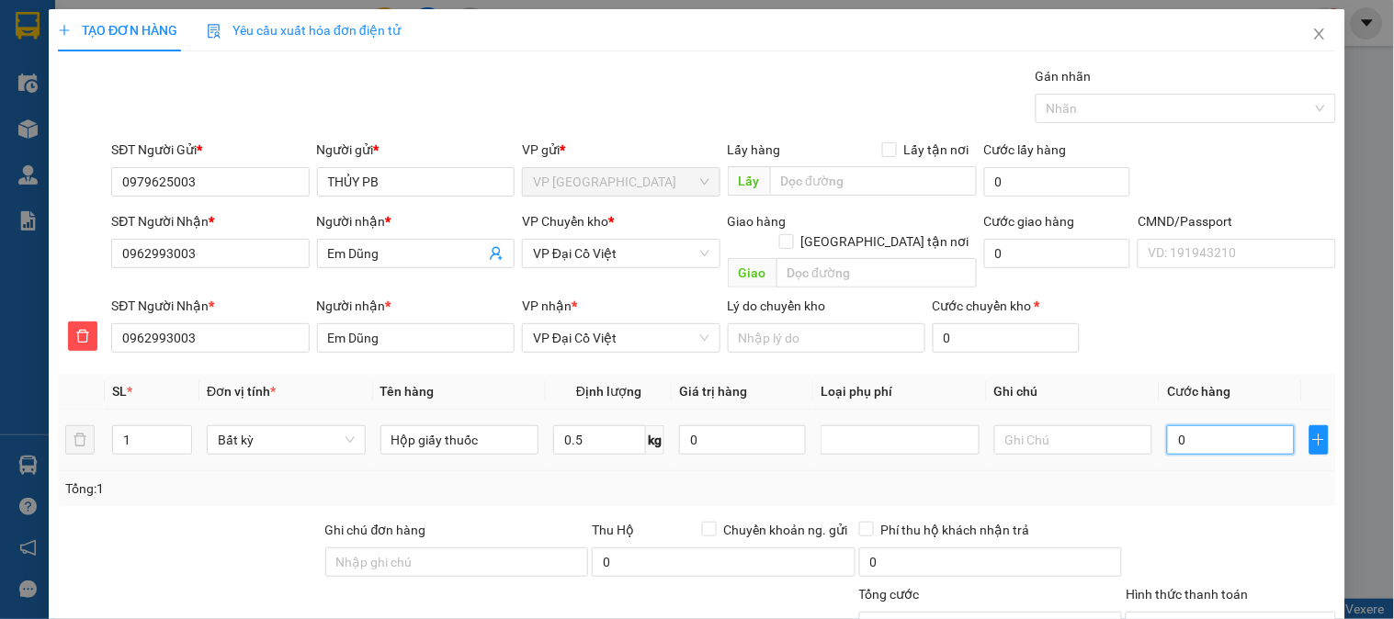
click at [1243, 428] on input "0" at bounding box center [1230, 439] width 127 height 29
type input "35.000"
click at [629, 244] on span "VP Đại Cồ Việt" at bounding box center [621, 254] width 176 height 28
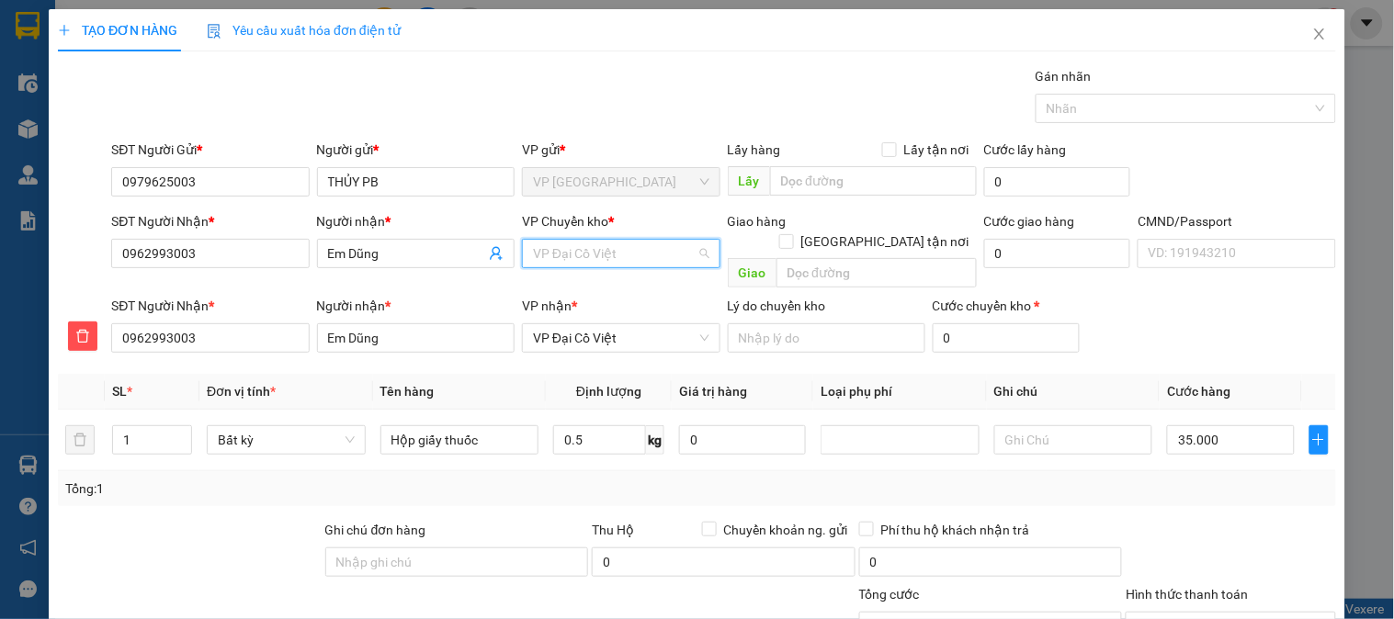
scroll to position [528, 0]
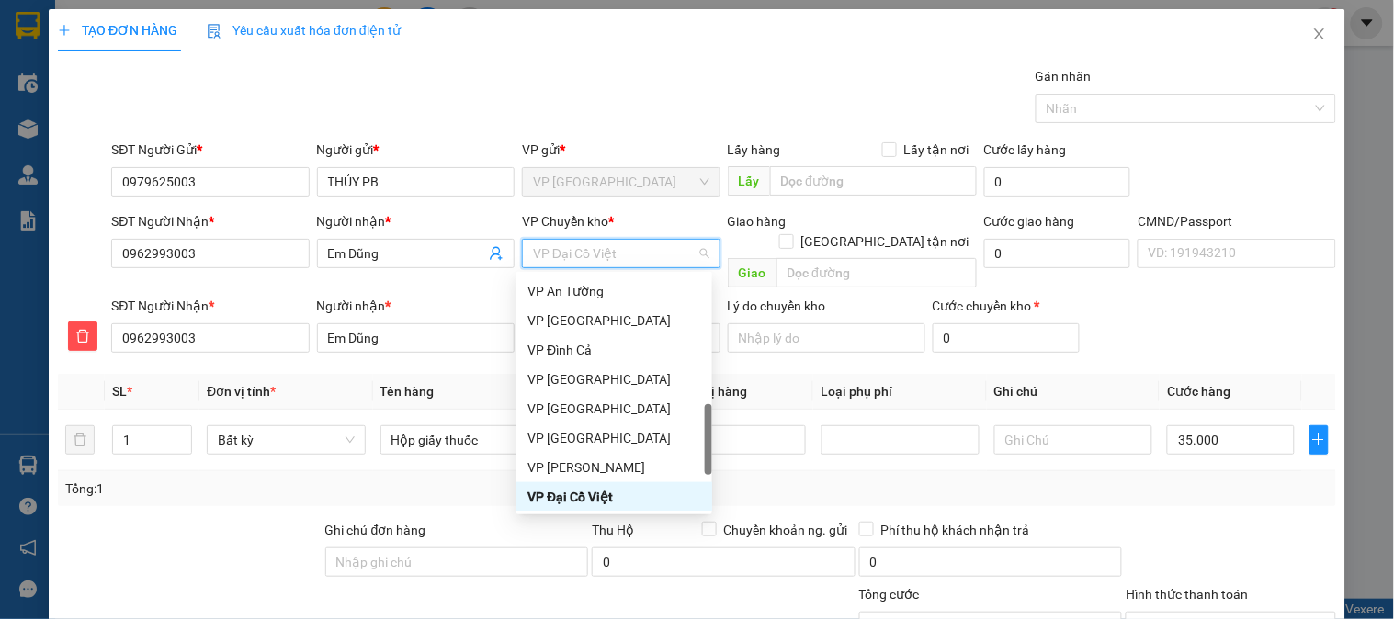
type input "b"
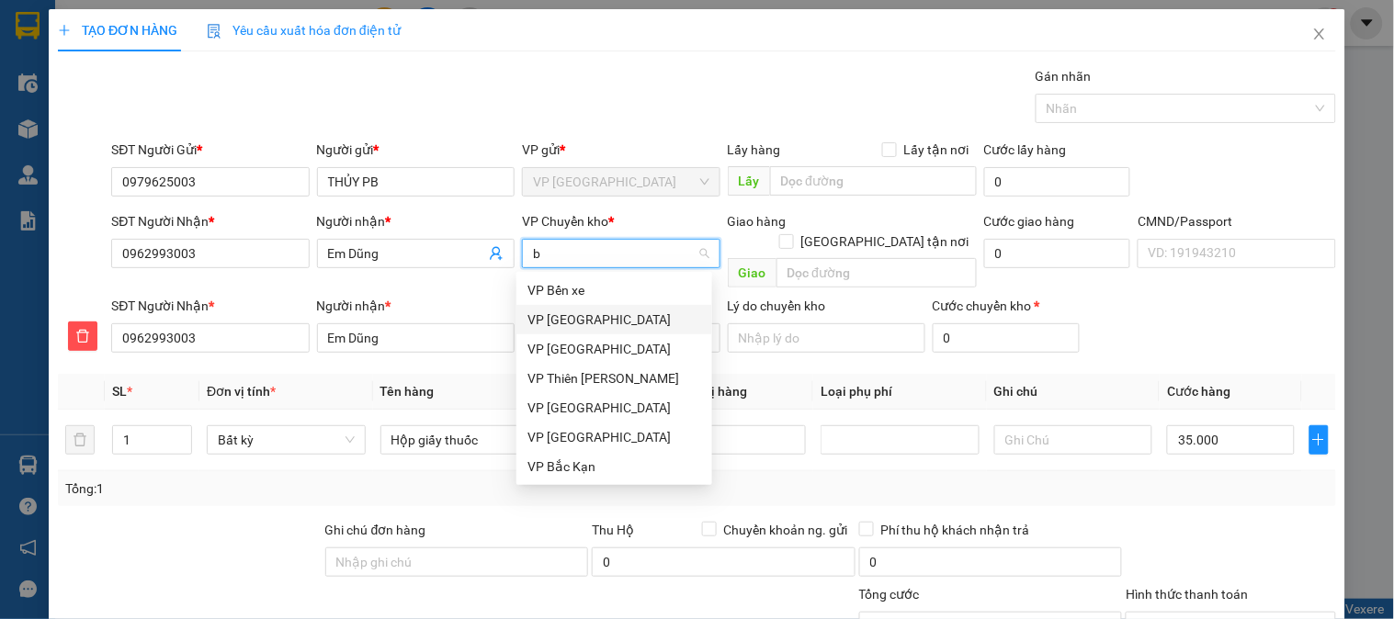
click at [573, 322] on div "VP [GEOGRAPHIC_DATA]" at bounding box center [614, 320] width 174 height 20
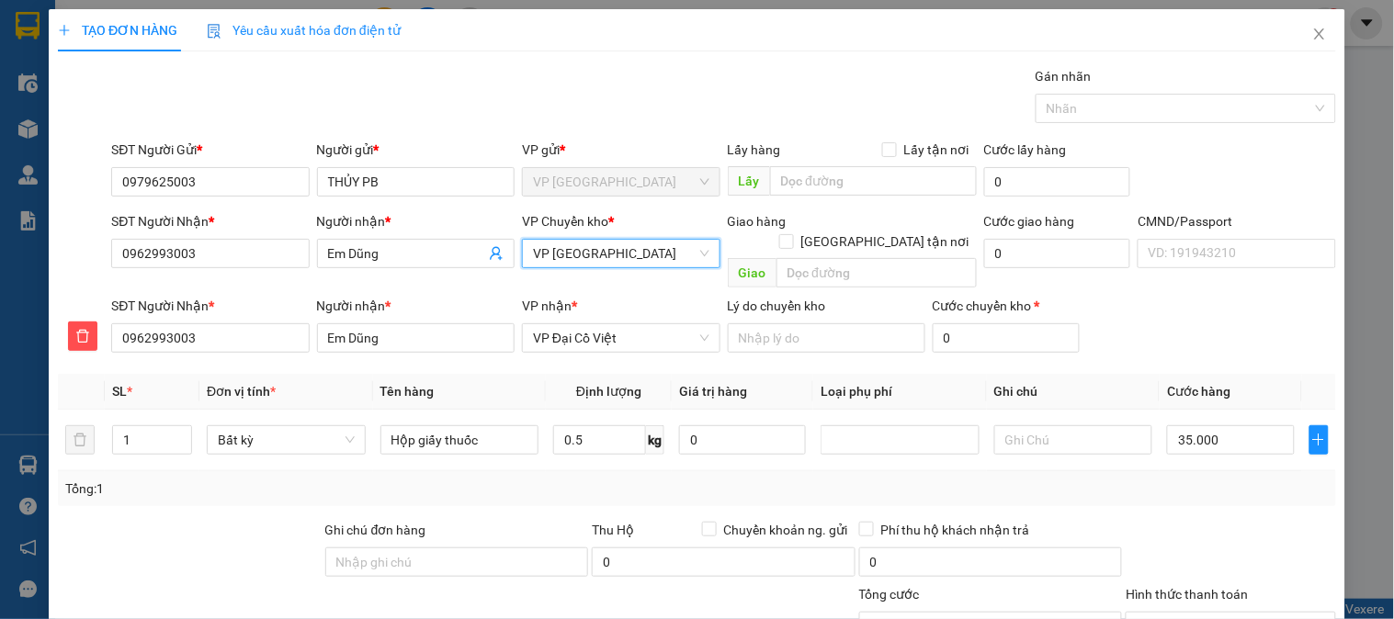
scroll to position [162, 0]
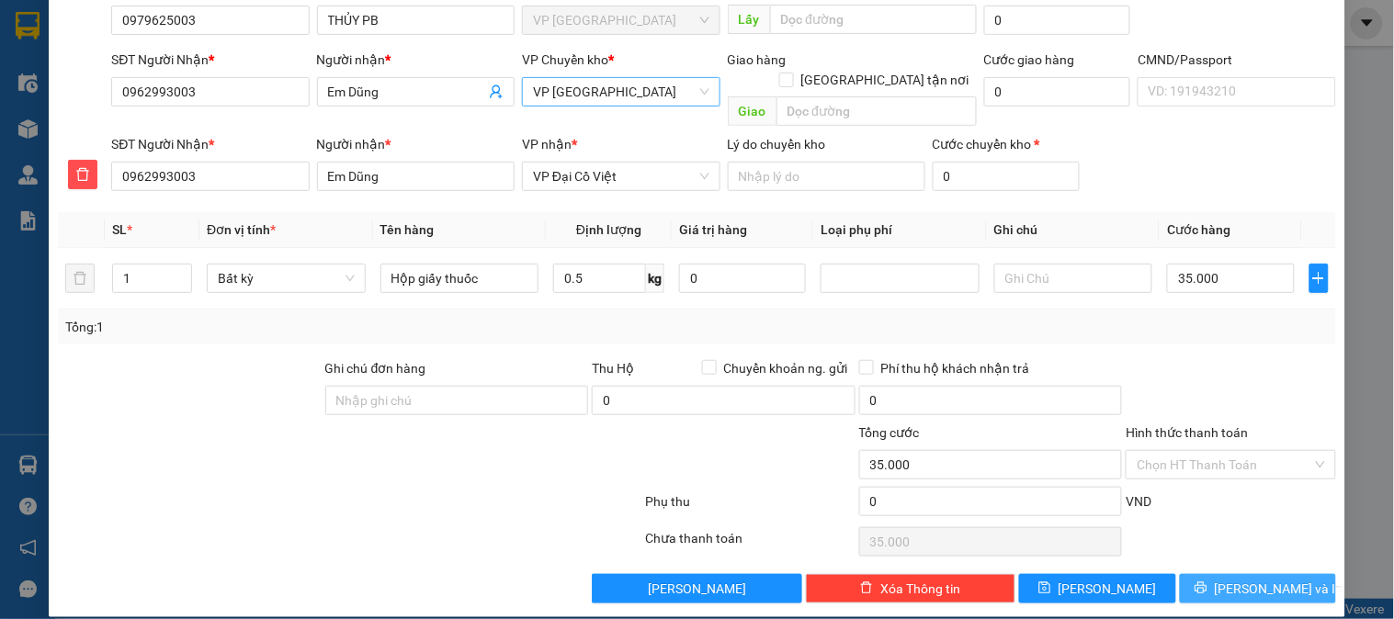
click at [1242, 579] on span "[PERSON_NAME] và In" at bounding box center [1279, 589] width 129 height 20
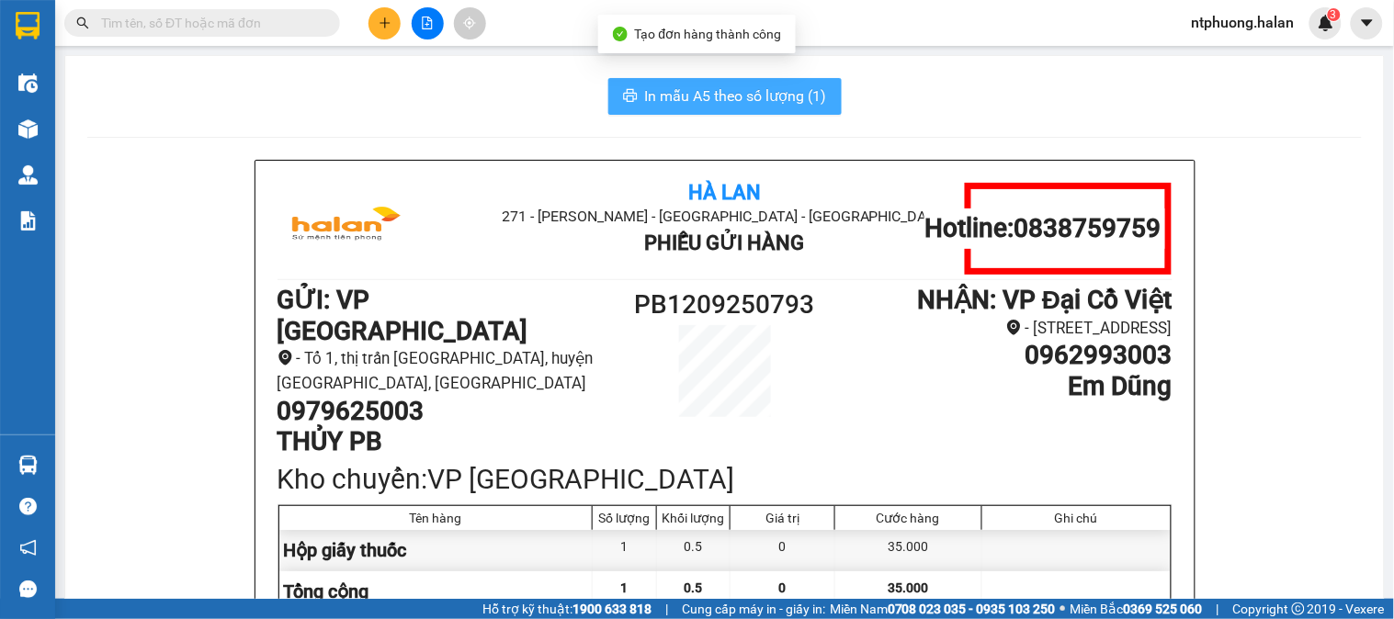
click at [687, 98] on span "In mẫu A5 theo số lượng (1)" at bounding box center [736, 96] width 182 height 23
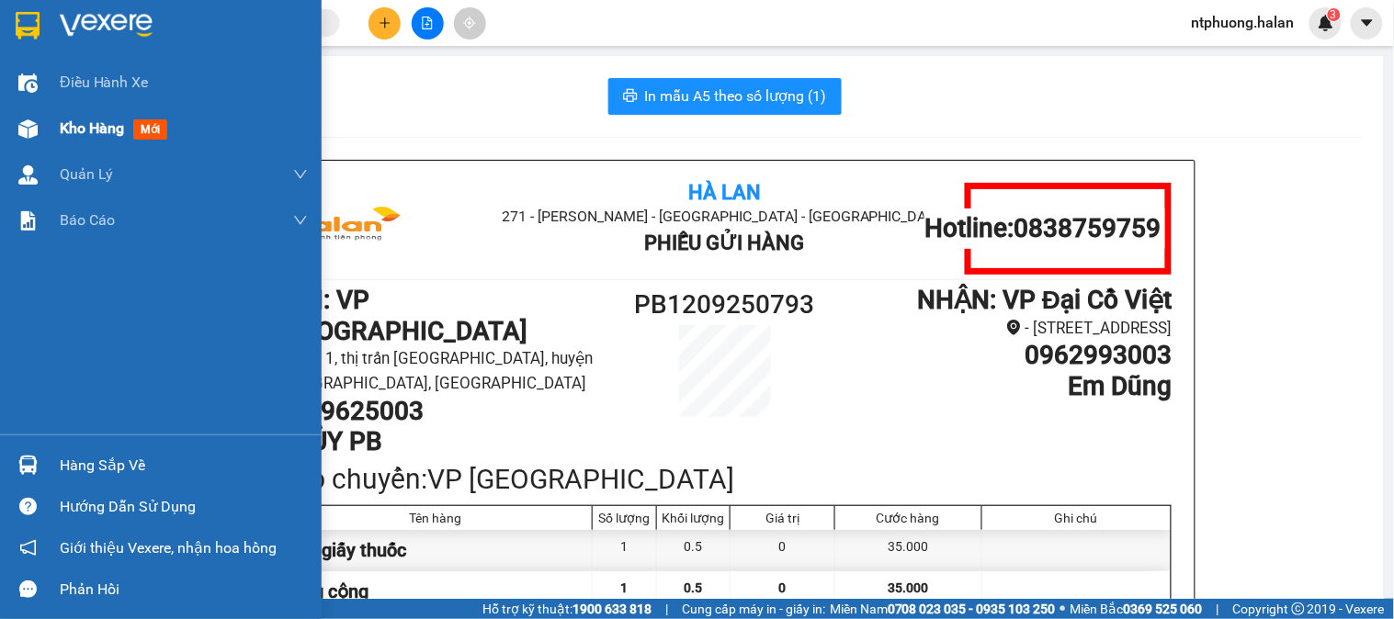
click at [94, 122] on span "Kho hàng" at bounding box center [92, 127] width 64 height 17
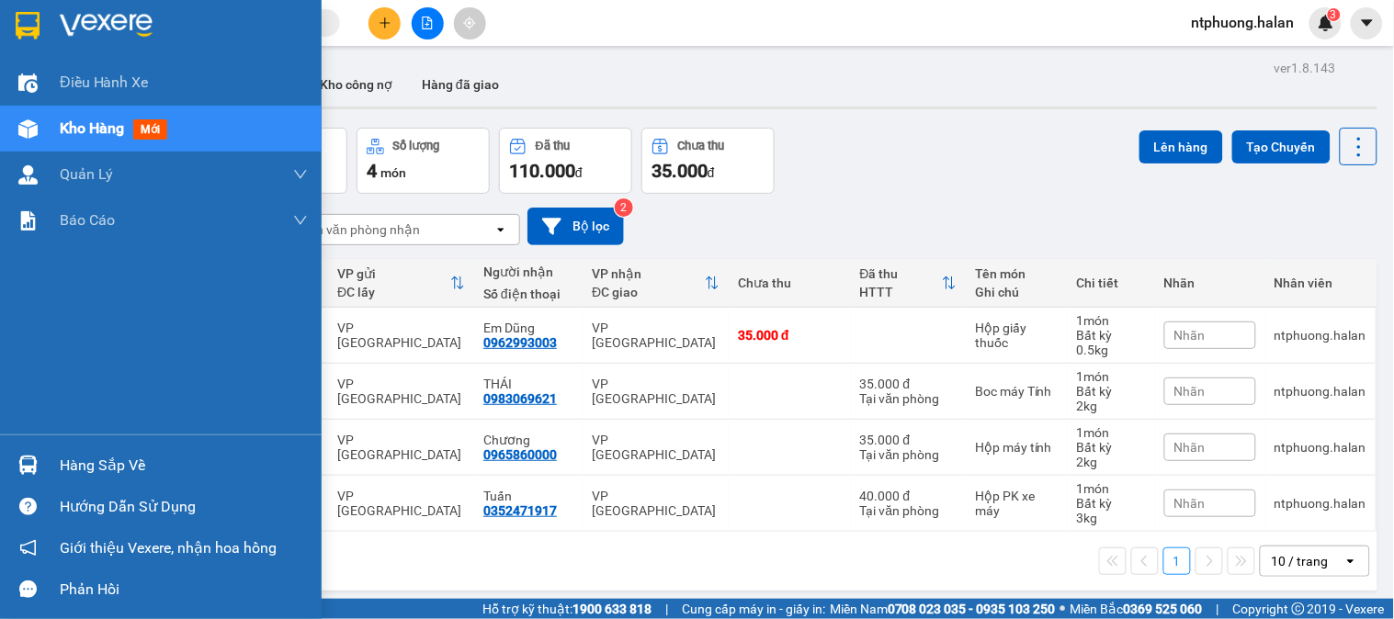
click at [103, 461] on div "Hàng sắp về" at bounding box center [184, 466] width 248 height 28
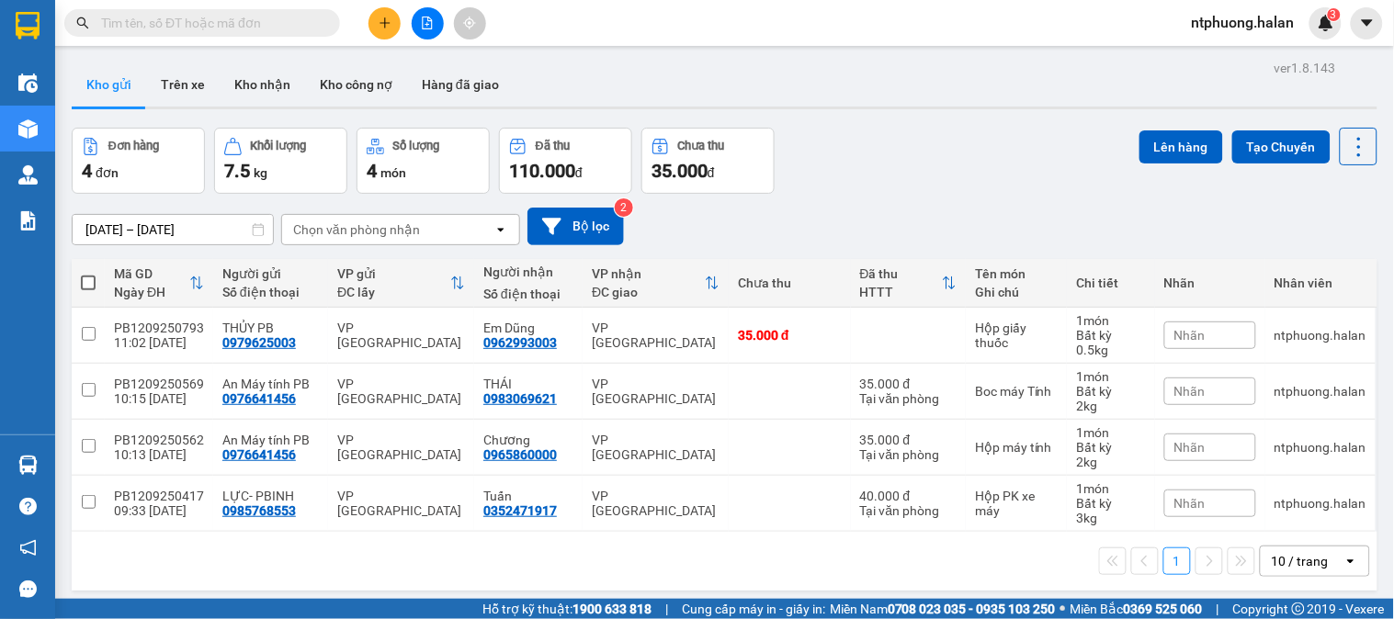
click at [889, 221] on section "Kết quả tìm kiếm ( 476 ) Bộ lọc Mã ĐH Trạng thái Món hàng Thu hộ Tổng cước Chưa…" at bounding box center [697, 309] width 1394 height 619
click at [269, 13] on input "text" at bounding box center [209, 23] width 217 height 20
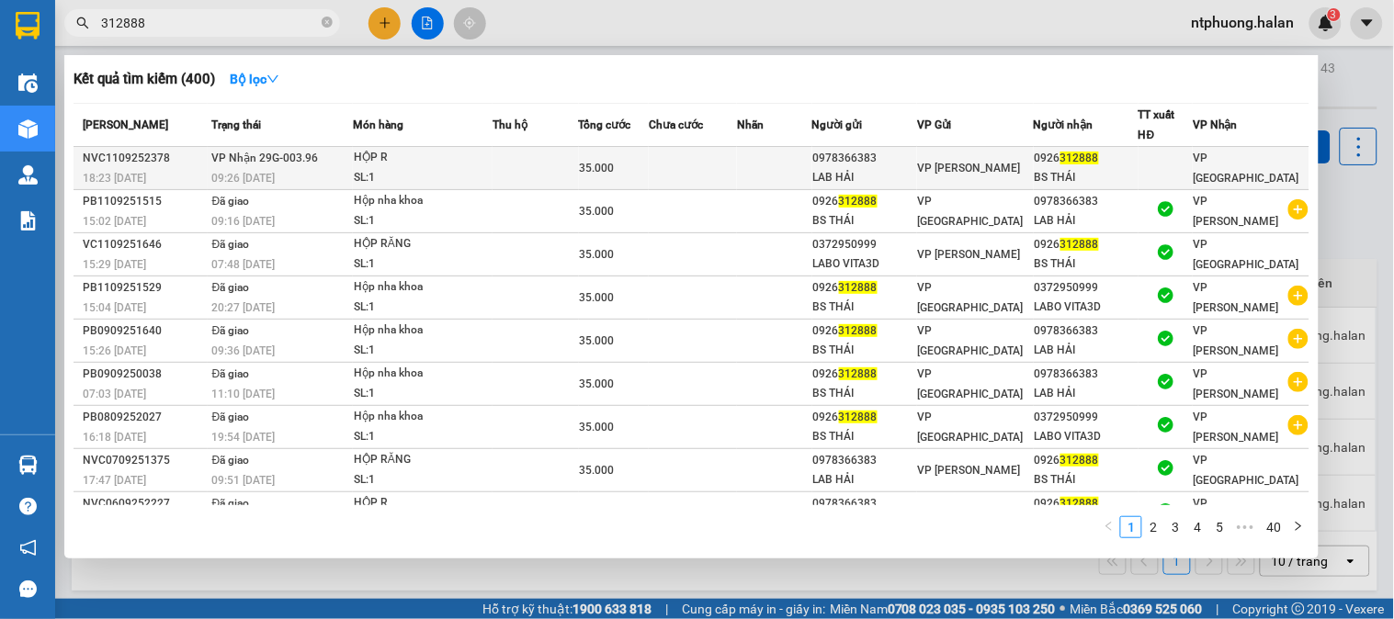
type input "312888"
click at [450, 160] on div "HỘP R" at bounding box center [423, 158] width 138 height 20
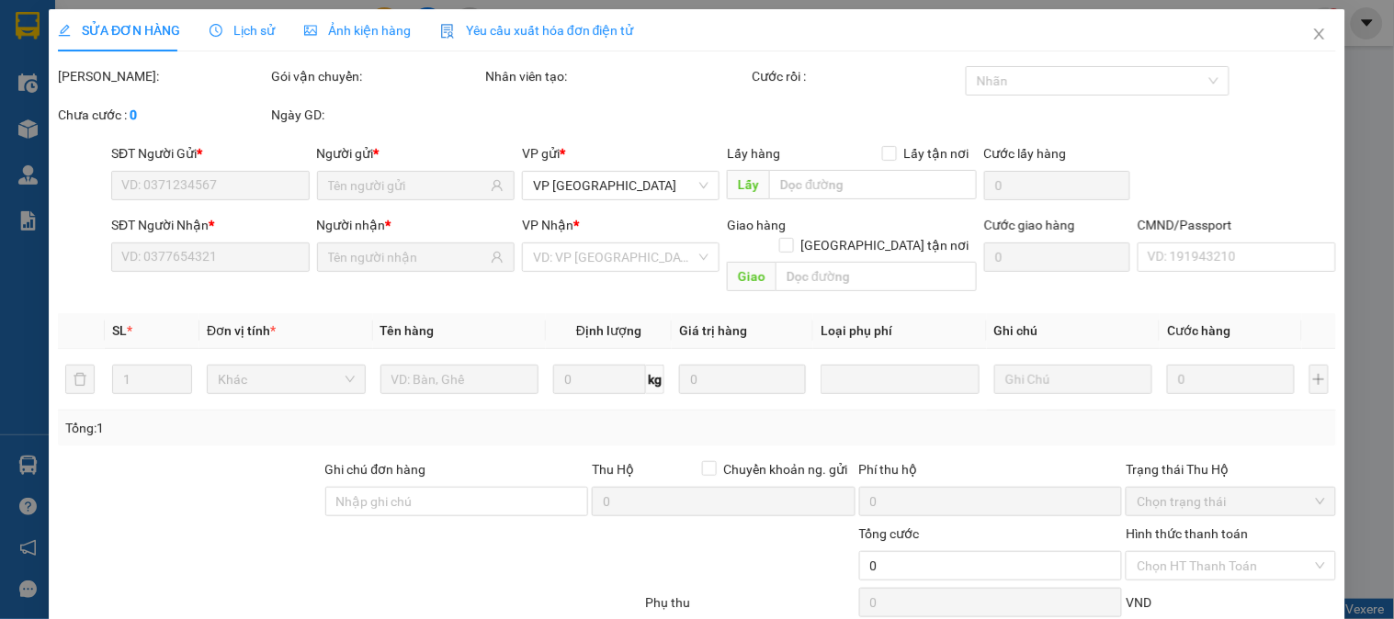
type input "0978366383"
type input "LAB HẢI"
type input "0926312888"
type input "BS THÁI"
type input "35.000"
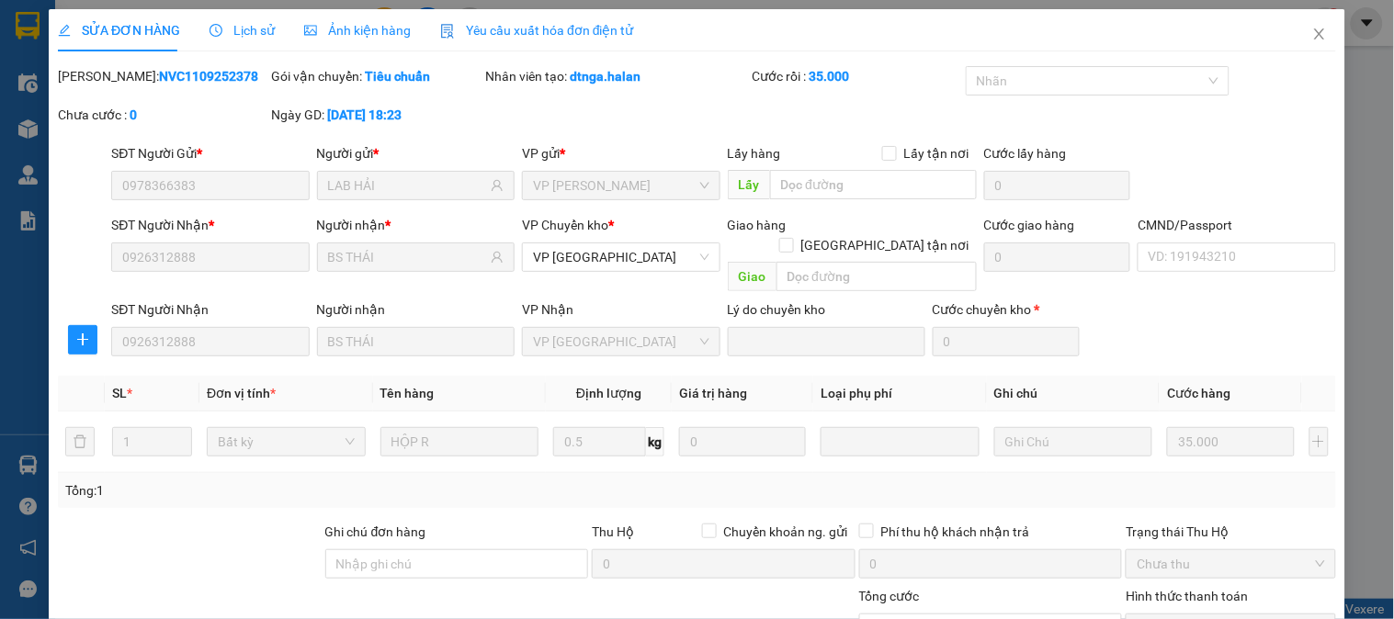
scroll to position [163, 0]
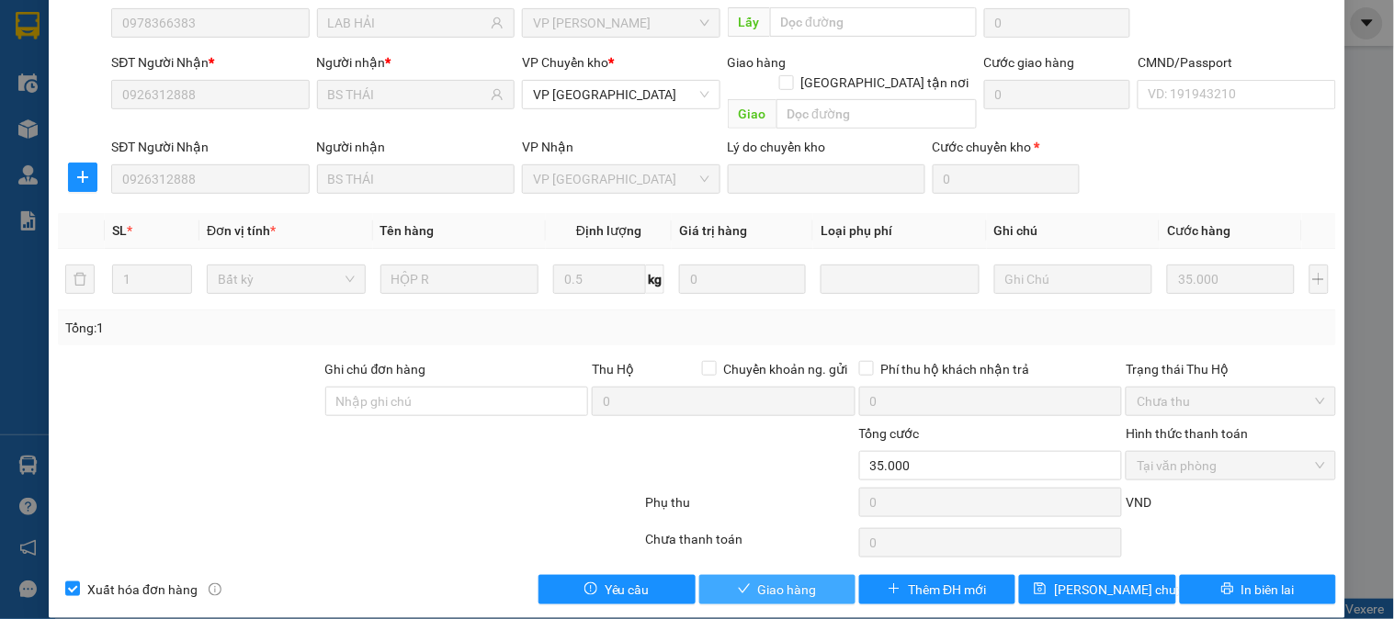
click at [765, 580] on span "Giao hàng" at bounding box center [787, 590] width 59 height 20
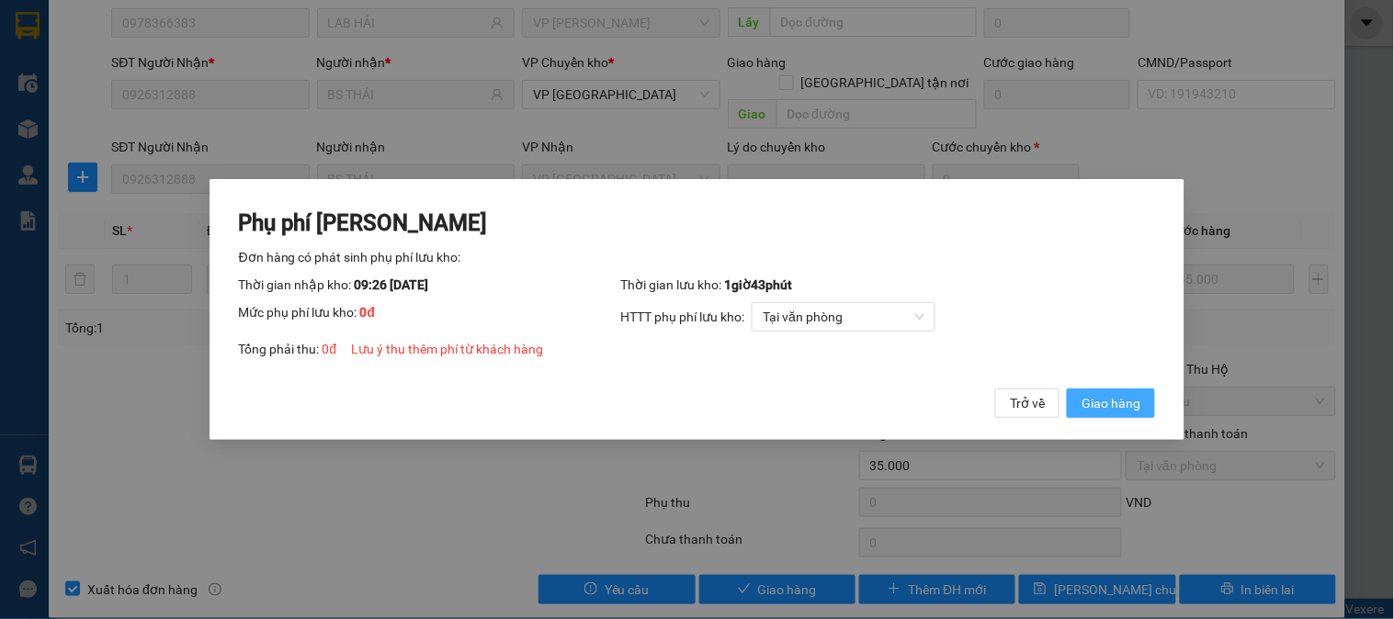
click at [1118, 408] on span "Giao hàng" at bounding box center [1111, 403] width 59 height 20
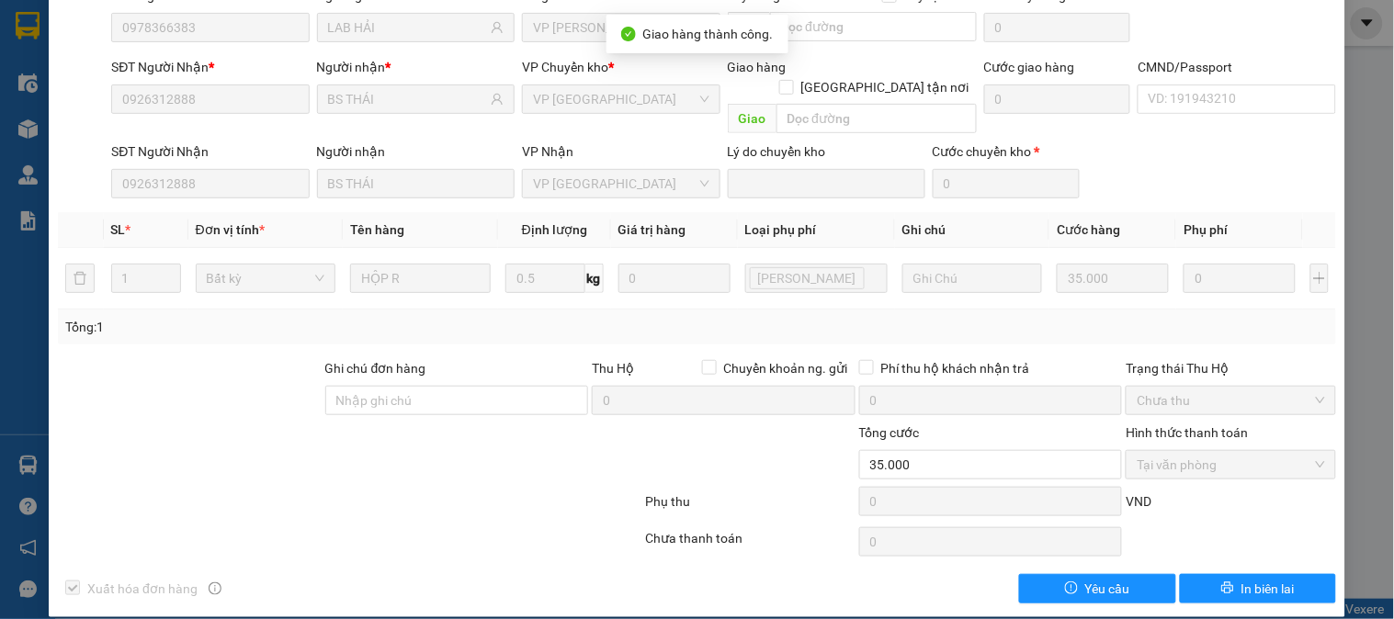
scroll to position [0, 0]
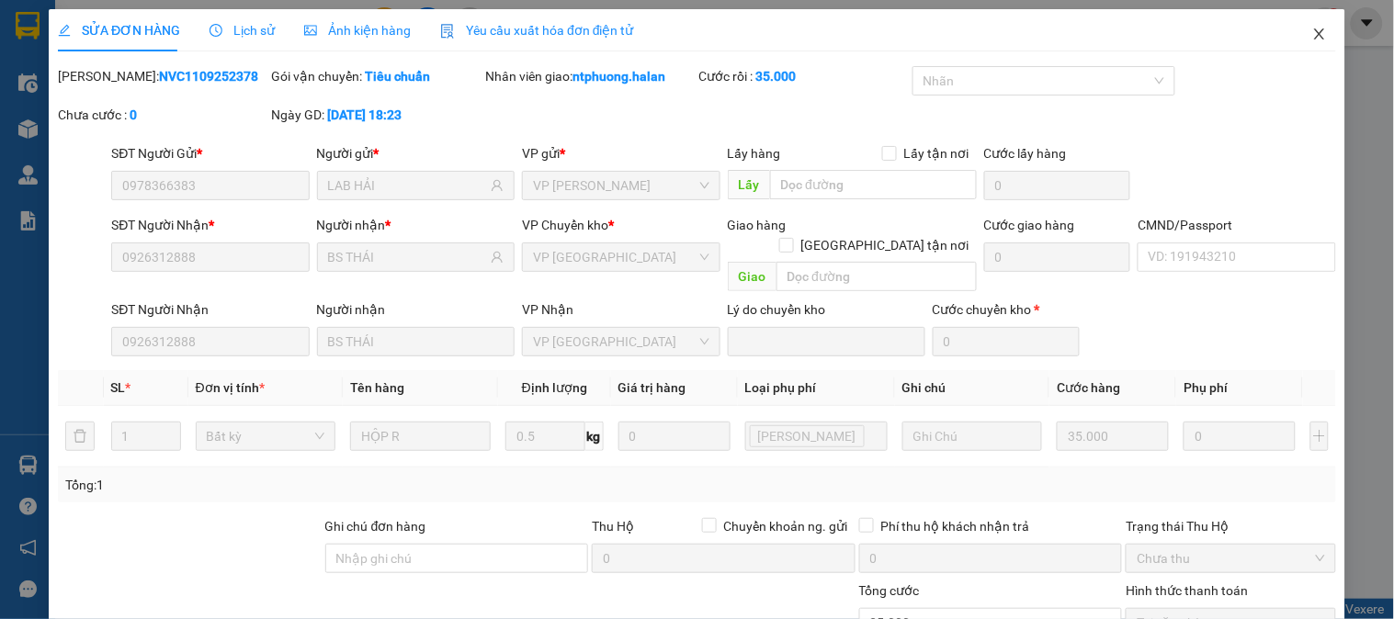
click at [1314, 32] on icon "close" at bounding box center [1319, 33] width 10 height 11
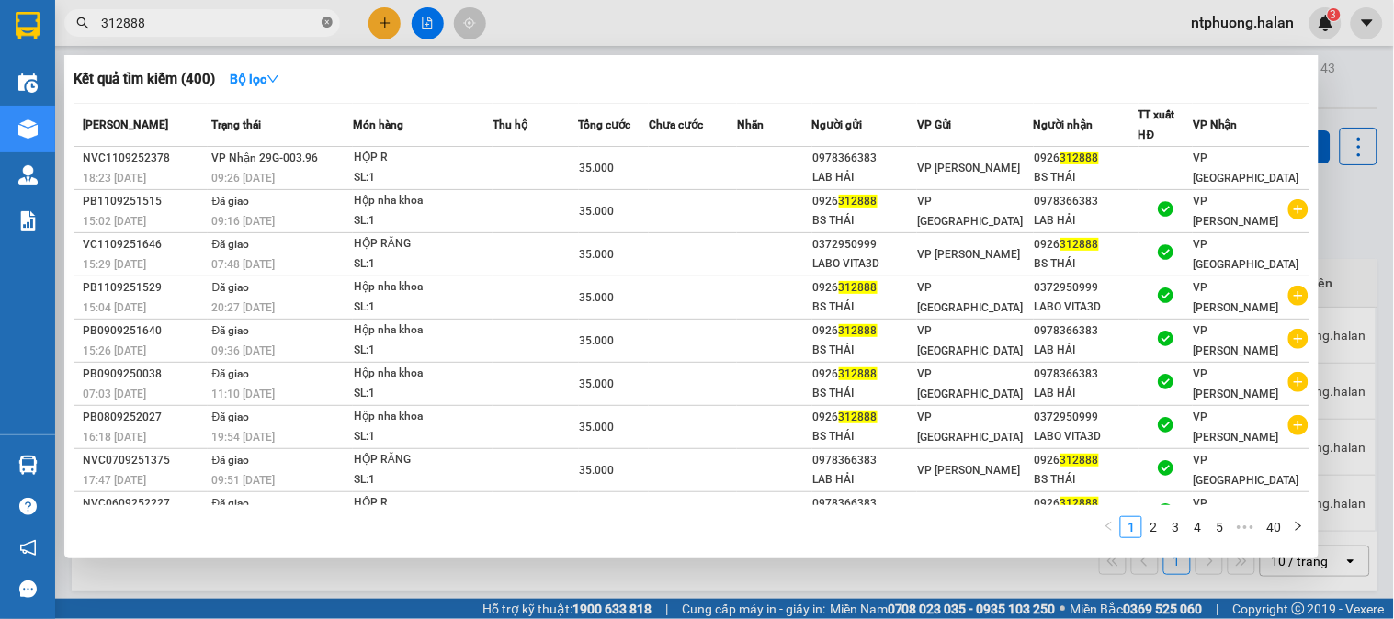
click at [323, 21] on icon "close-circle" at bounding box center [327, 22] width 11 height 11
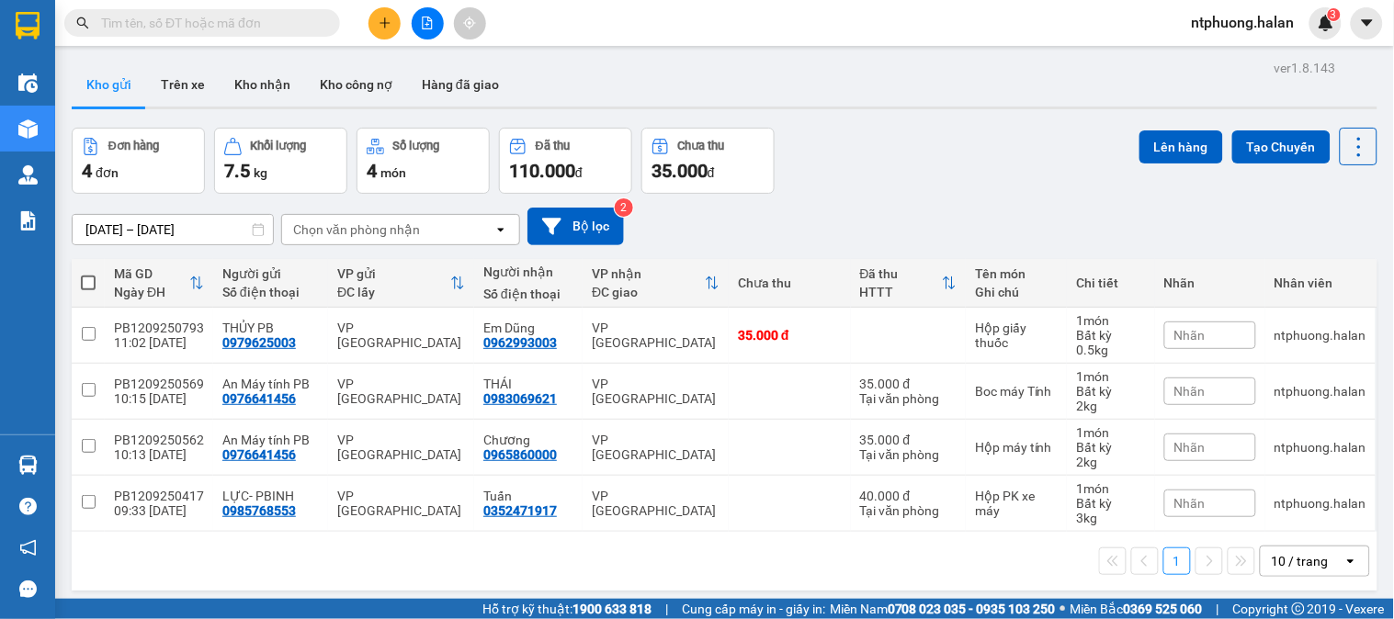
click at [225, 40] on div "Kết quả tìm kiếm ( 400 ) Bộ lọc Mã ĐH Trạng thái Món hàng Thu hộ Tổng cước Chưa…" at bounding box center [697, 23] width 1394 height 46
click at [253, 28] on input "text" at bounding box center [209, 23] width 217 height 20
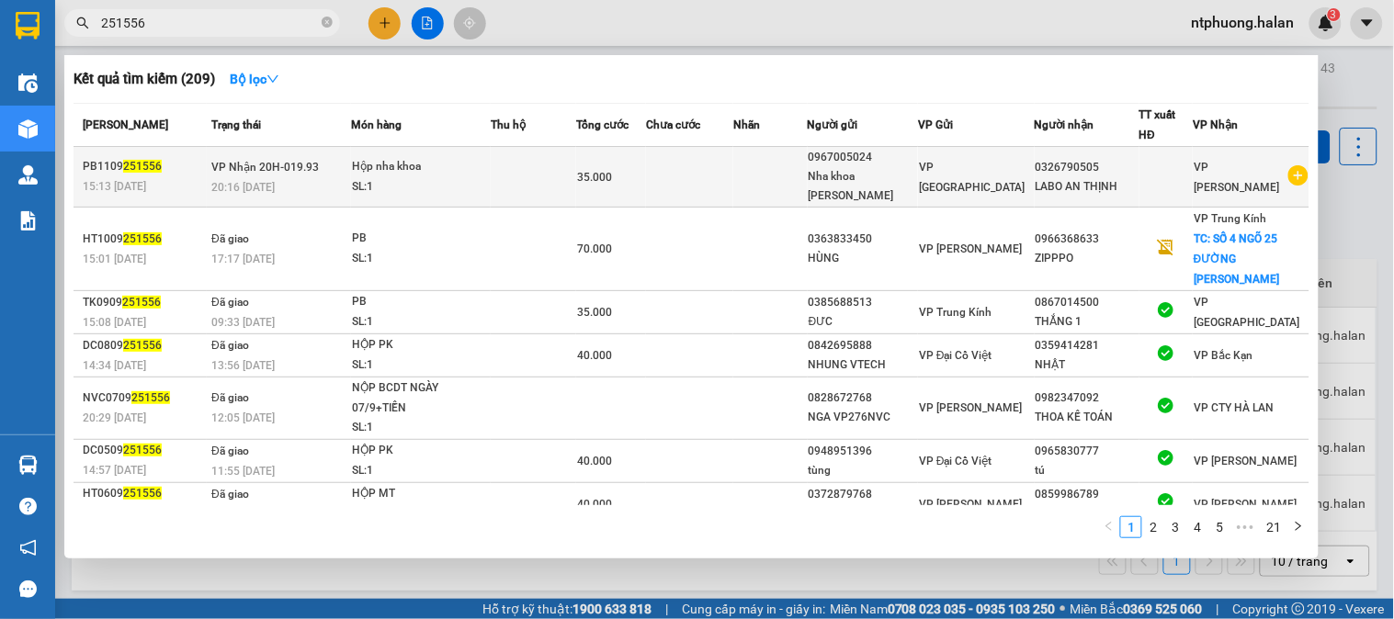
type input "251556"
drag, startPoint x: 1031, startPoint y: 157, endPoint x: 1070, endPoint y: 162, distance: 38.9
click at [1070, 162] on tr "PB1109 251556 15:13 - 11/09 VP Nhận 20H-019.93 20:16 - 11/09 Hộp nha khoa SL: 1…" at bounding box center [692, 177] width 1236 height 61
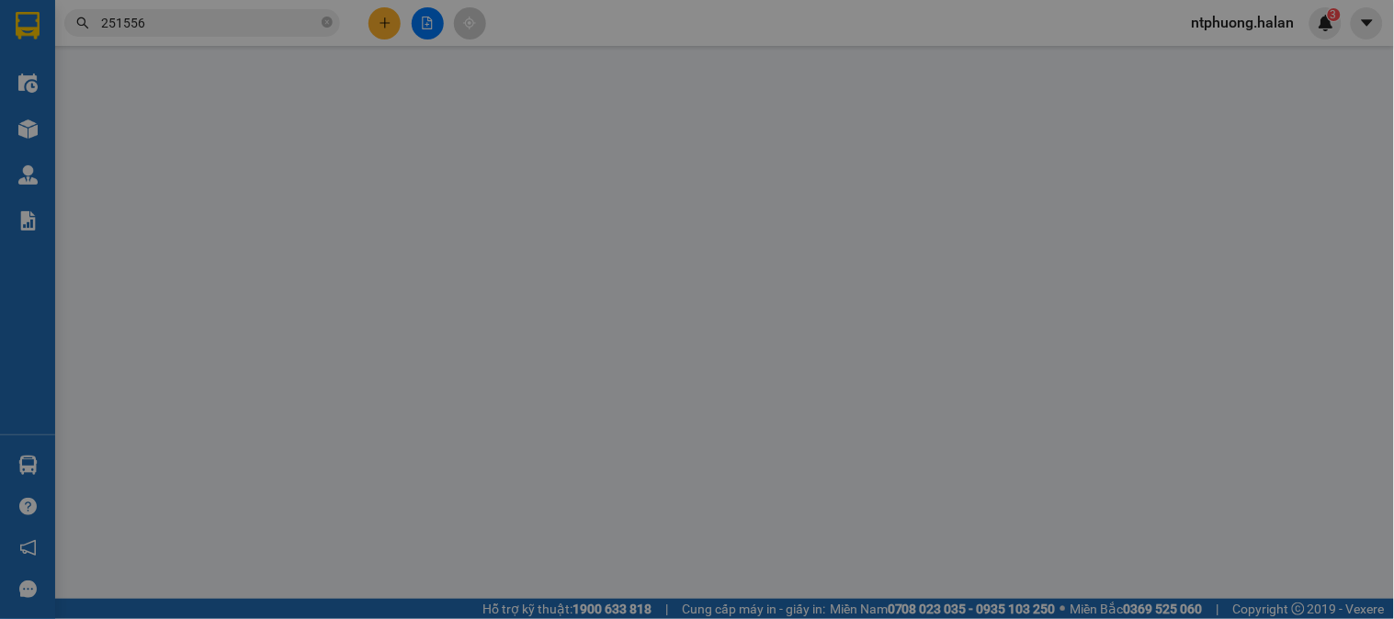
type input "0967005024"
type input "0326790505"
type input "35.000"
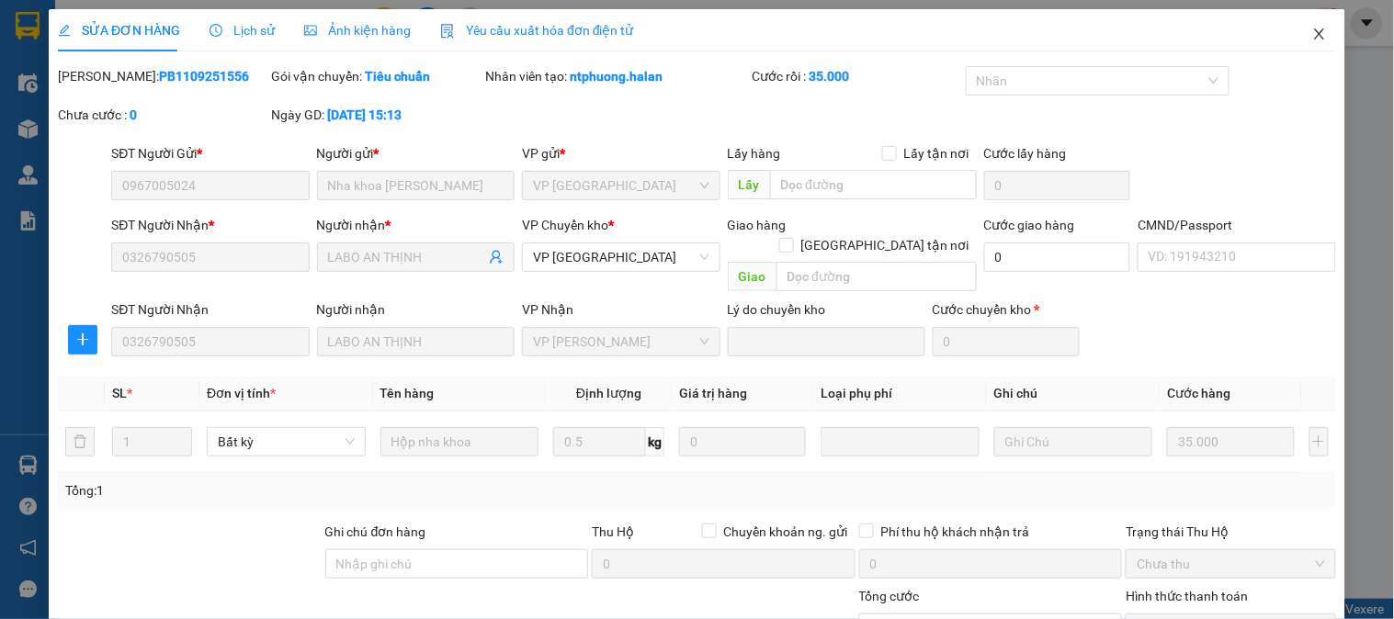
click at [1312, 37] on icon "close" at bounding box center [1319, 34] width 15 height 15
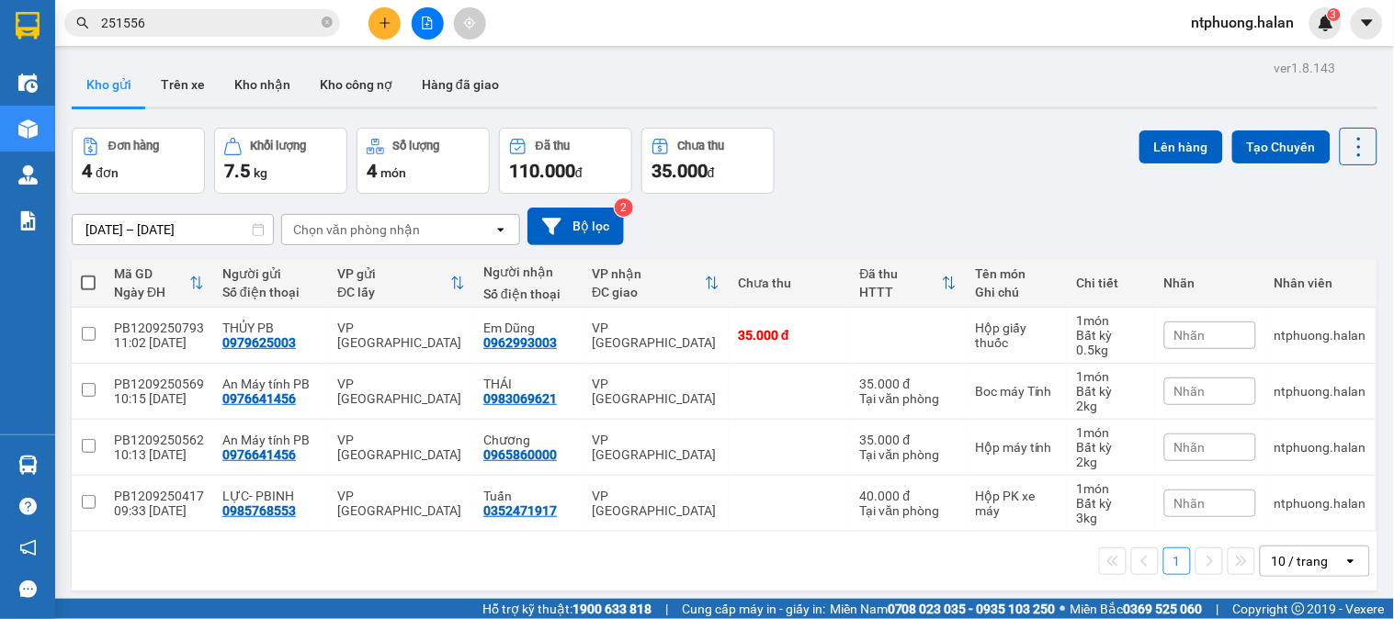
click at [257, 29] on input "251556" at bounding box center [209, 23] width 217 height 20
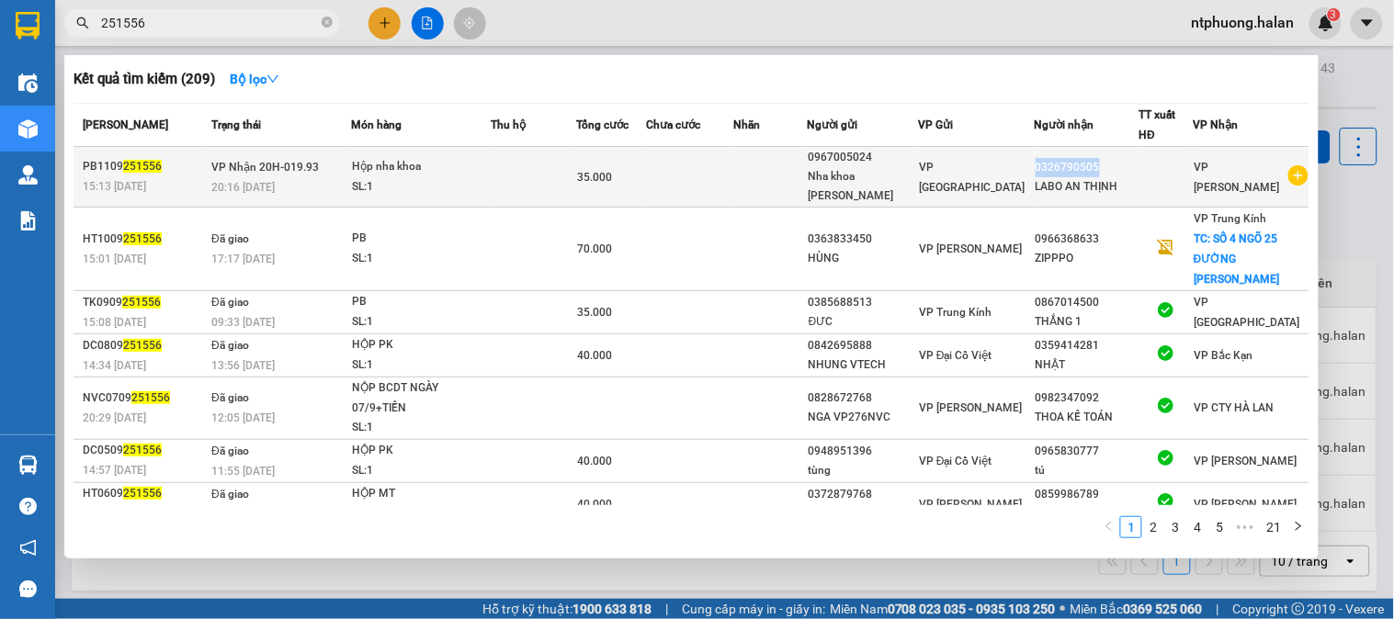
copy div "0326790505"
drag, startPoint x: 1034, startPoint y: 153, endPoint x: 1091, endPoint y: 162, distance: 57.6
click at [1091, 162] on div "0326790505" at bounding box center [1087, 167] width 103 height 19
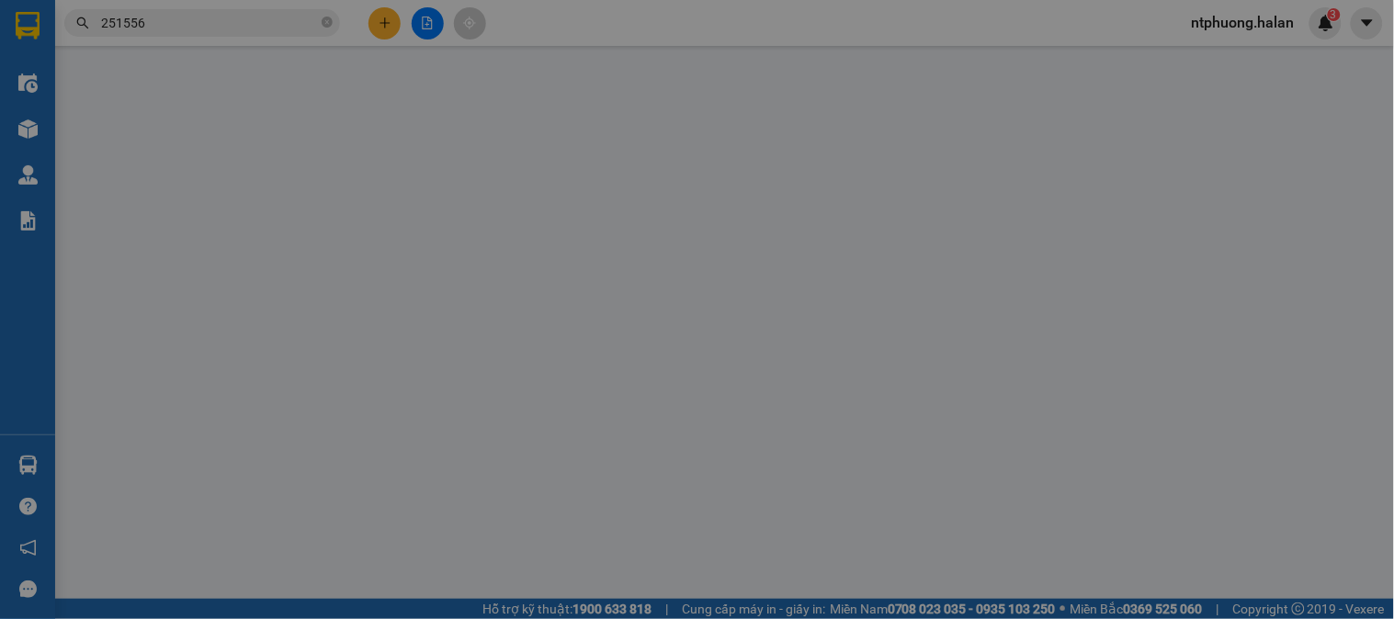
type input "0967005024"
type input "0326790505"
type input "35.000"
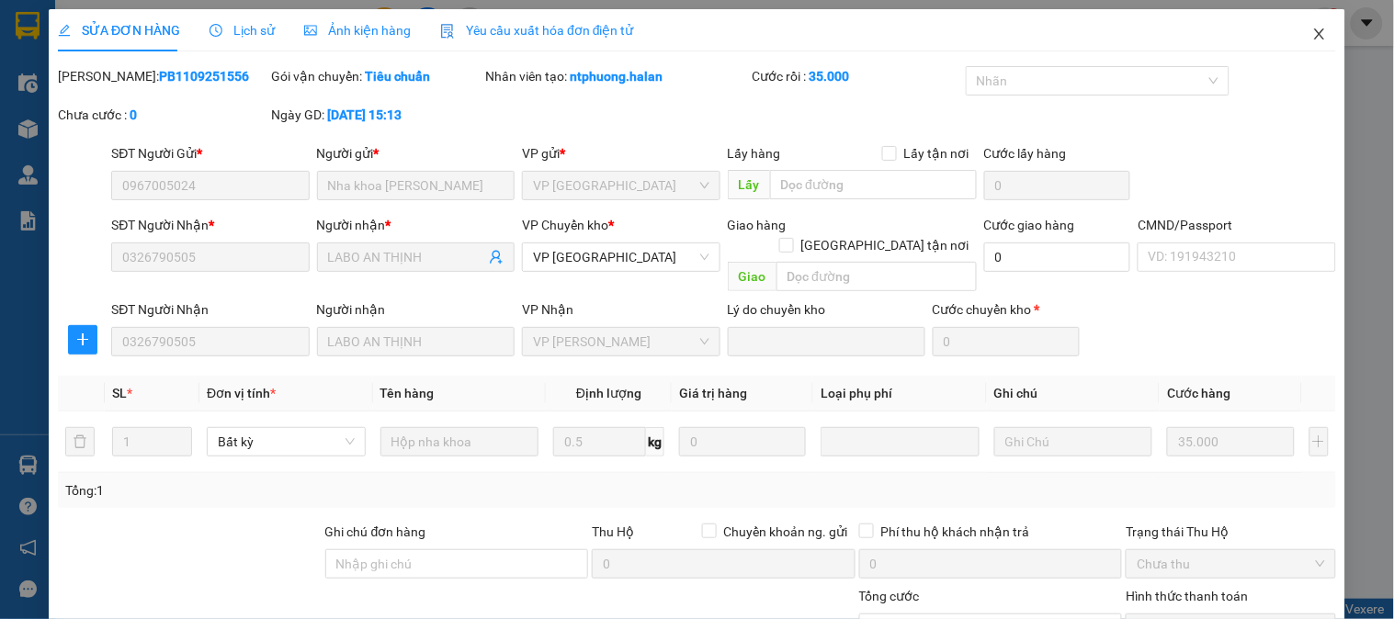
click at [1312, 34] on icon "close" at bounding box center [1319, 34] width 15 height 15
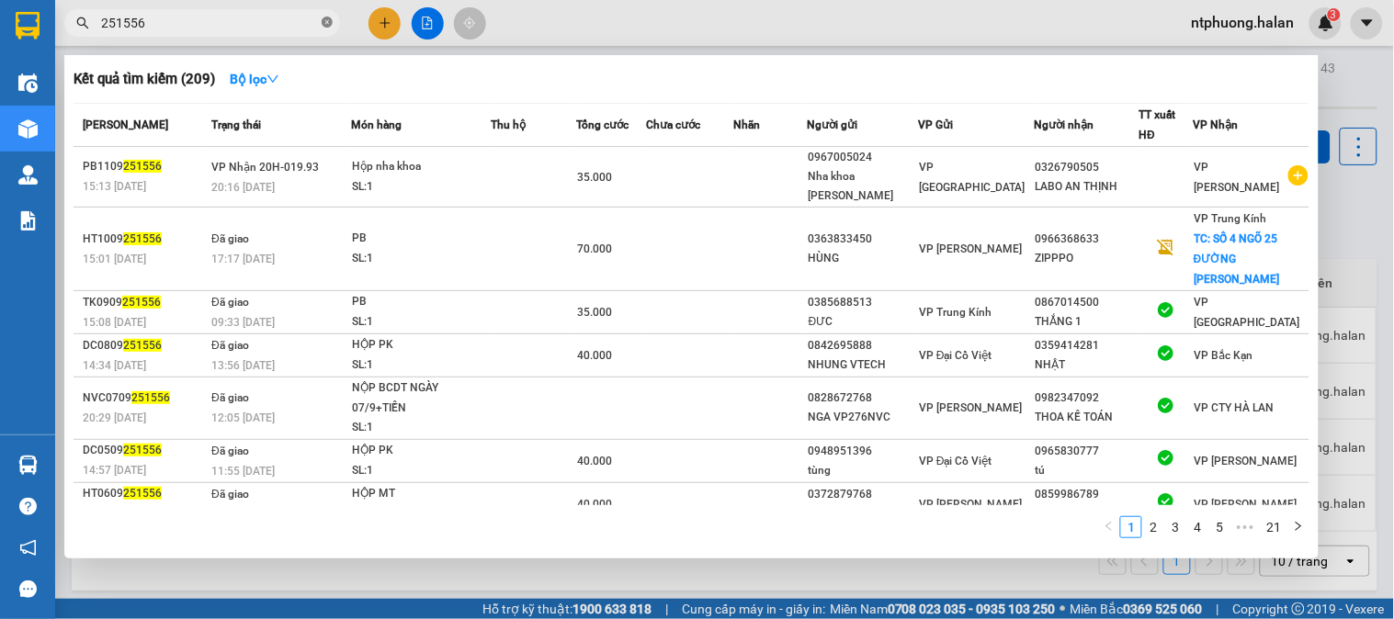
click at [329, 22] on icon "close-circle" at bounding box center [327, 22] width 11 height 11
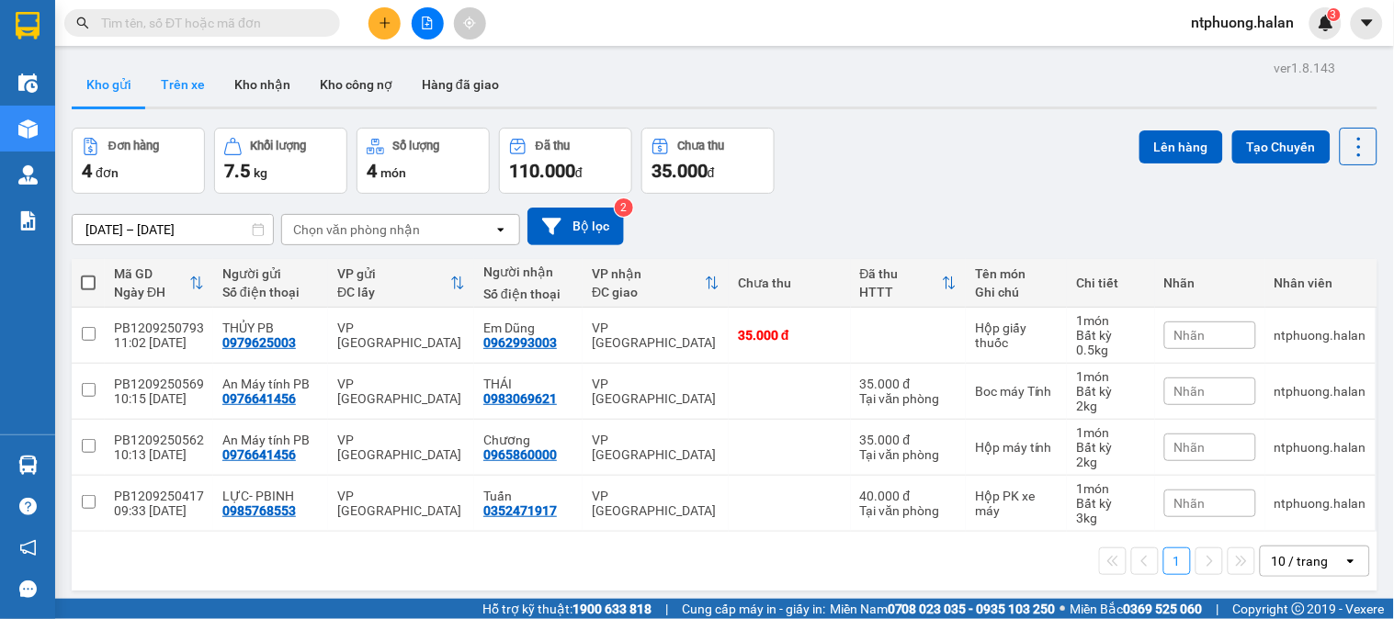
click at [187, 78] on button "Trên xe" at bounding box center [183, 84] width 74 height 44
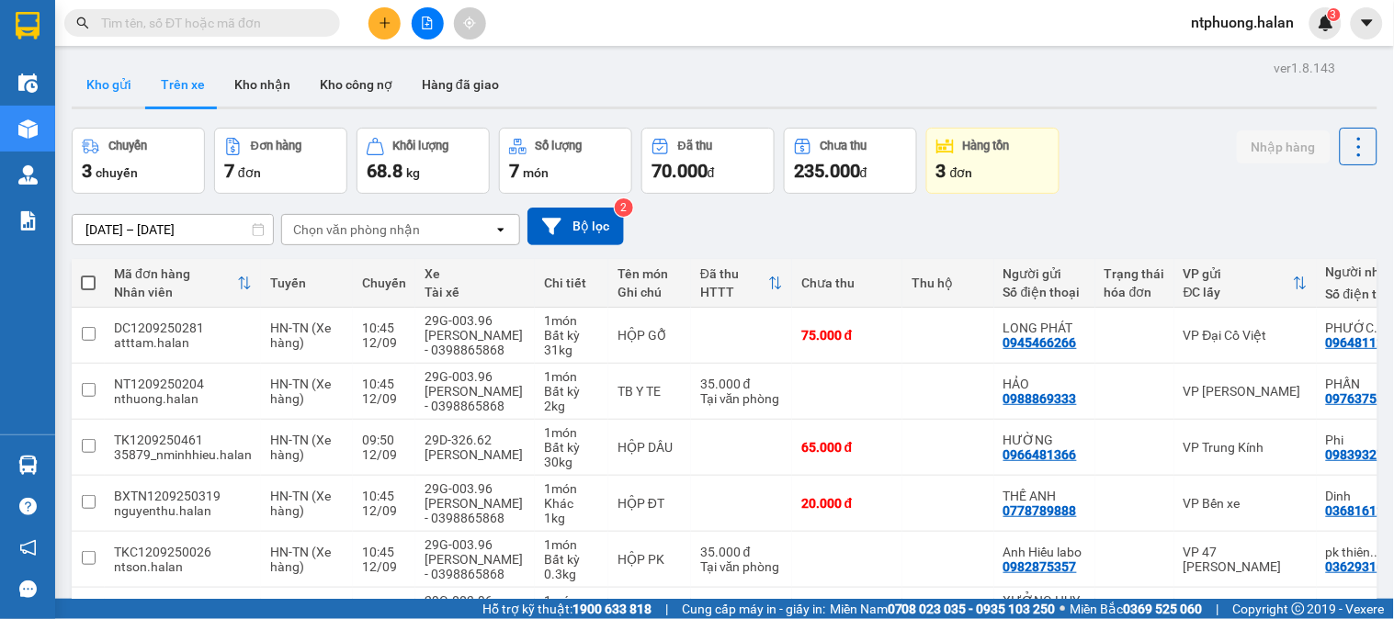
click at [115, 85] on button "Kho gửi" at bounding box center [109, 84] width 74 height 44
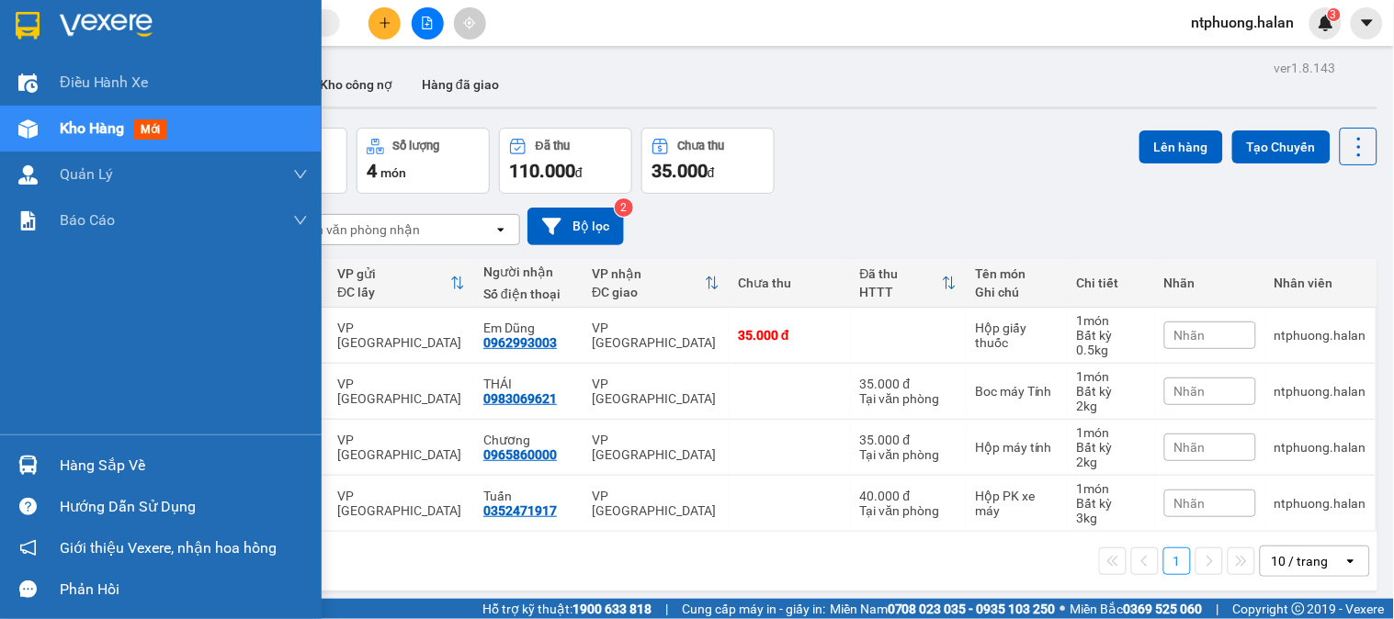
click at [85, 466] on div "Hàng sắp về" at bounding box center [184, 466] width 248 height 28
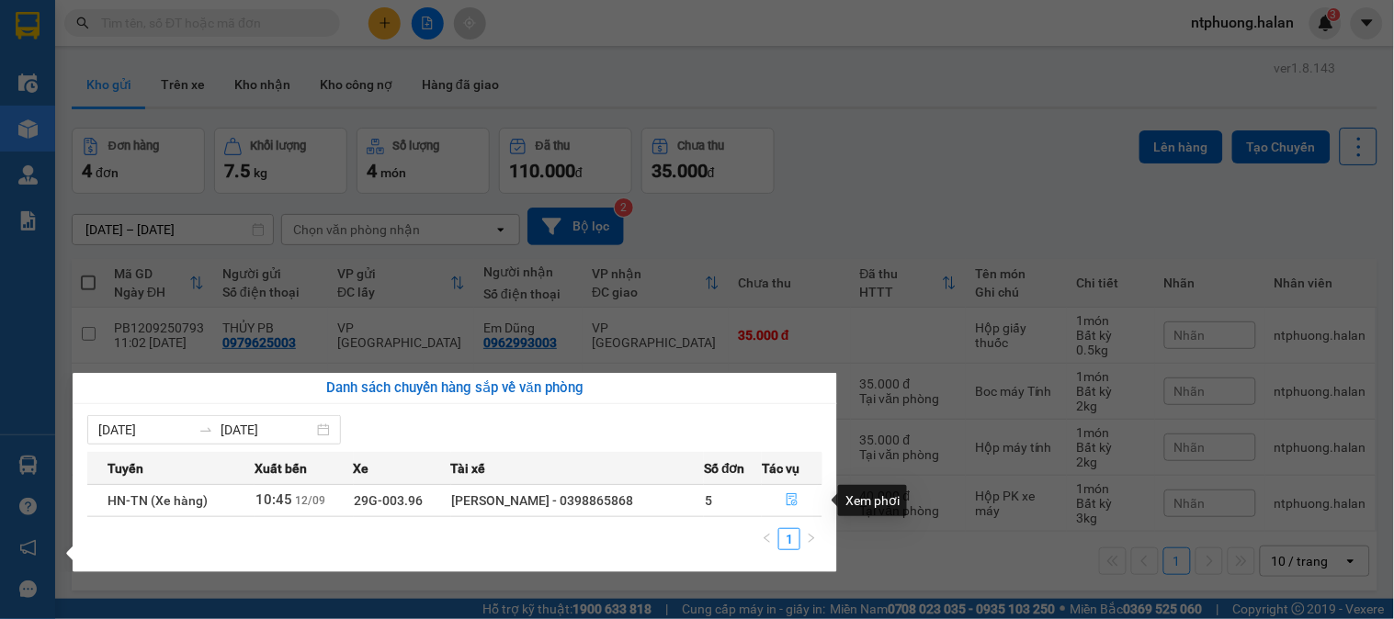
click at [796, 499] on icon "file-done" at bounding box center [792, 499] width 11 height 13
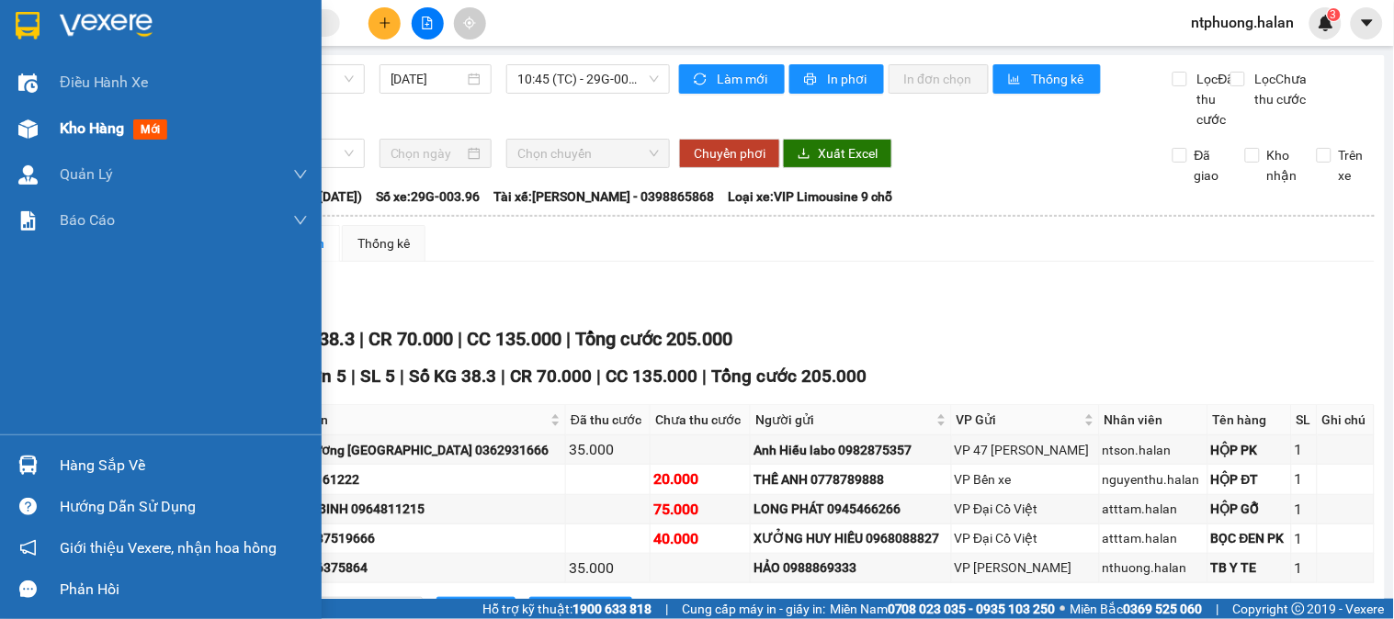
click at [96, 139] on div "Kho hàng mới" at bounding box center [117, 128] width 115 height 23
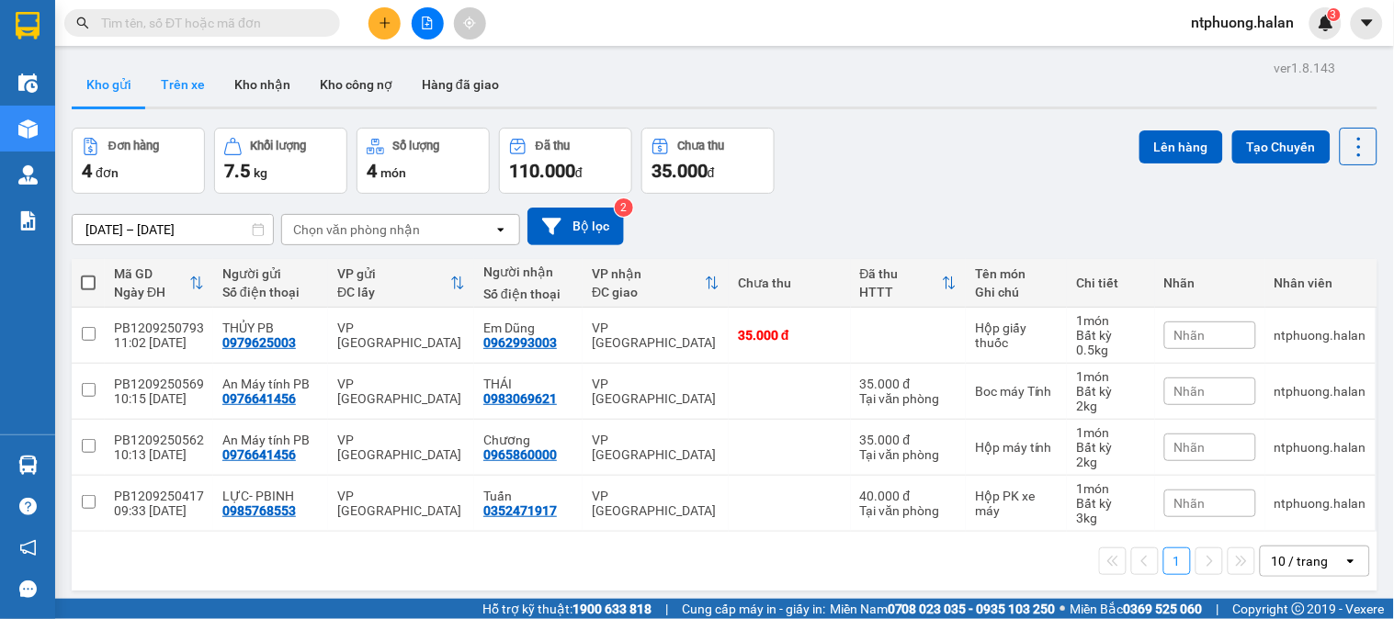
click at [185, 81] on button "Trên xe" at bounding box center [183, 84] width 74 height 44
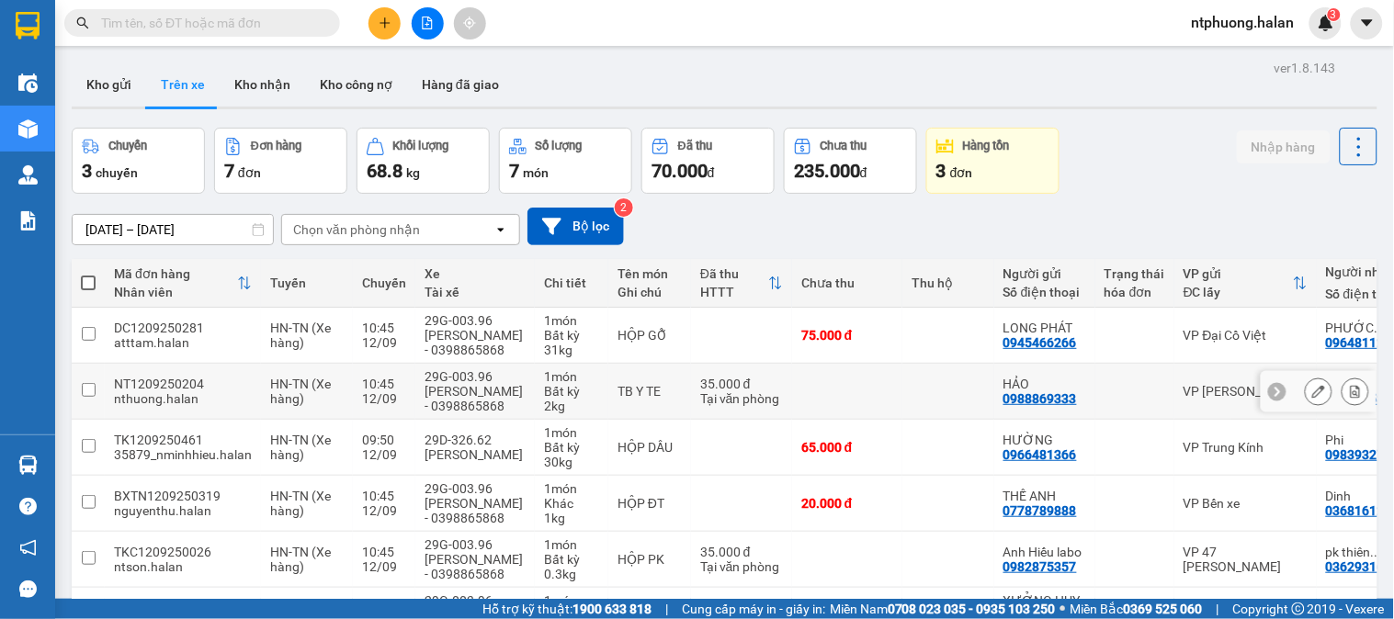
click at [280, 379] on span "HN-TN (Xe hàng)" at bounding box center [300, 391] width 61 height 29
checkbox input "true"
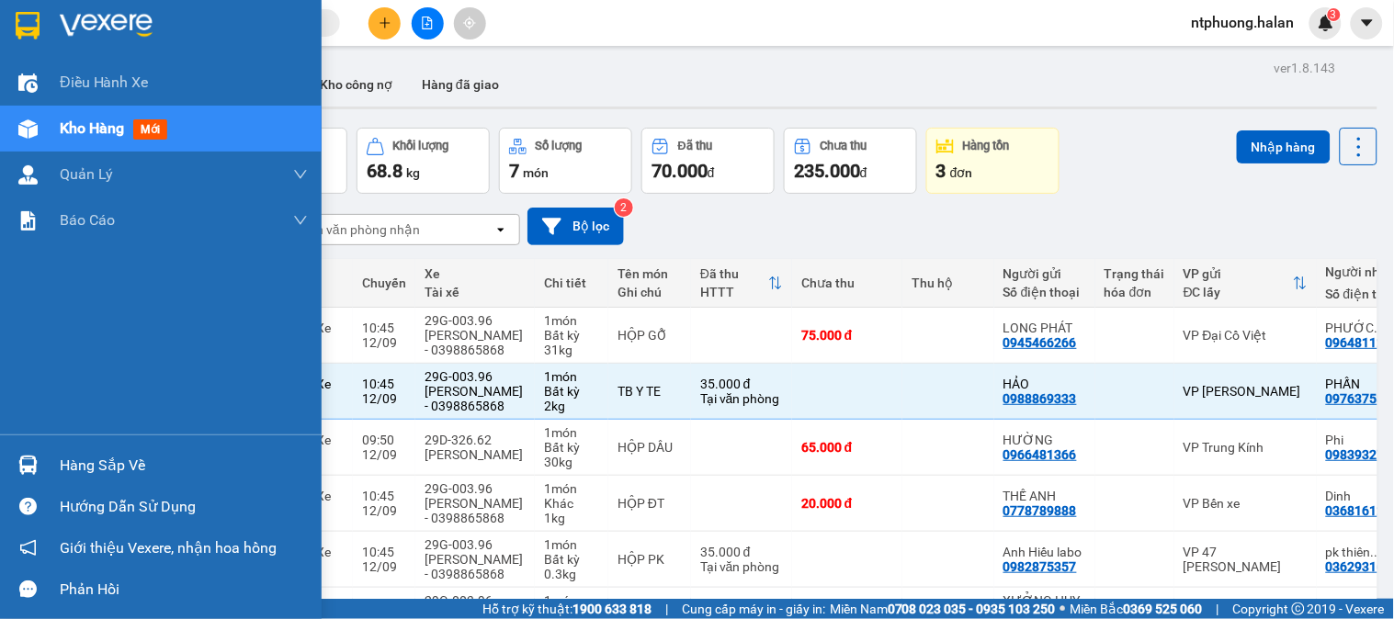
click at [96, 466] on div "Hàng sắp về" at bounding box center [184, 466] width 248 height 28
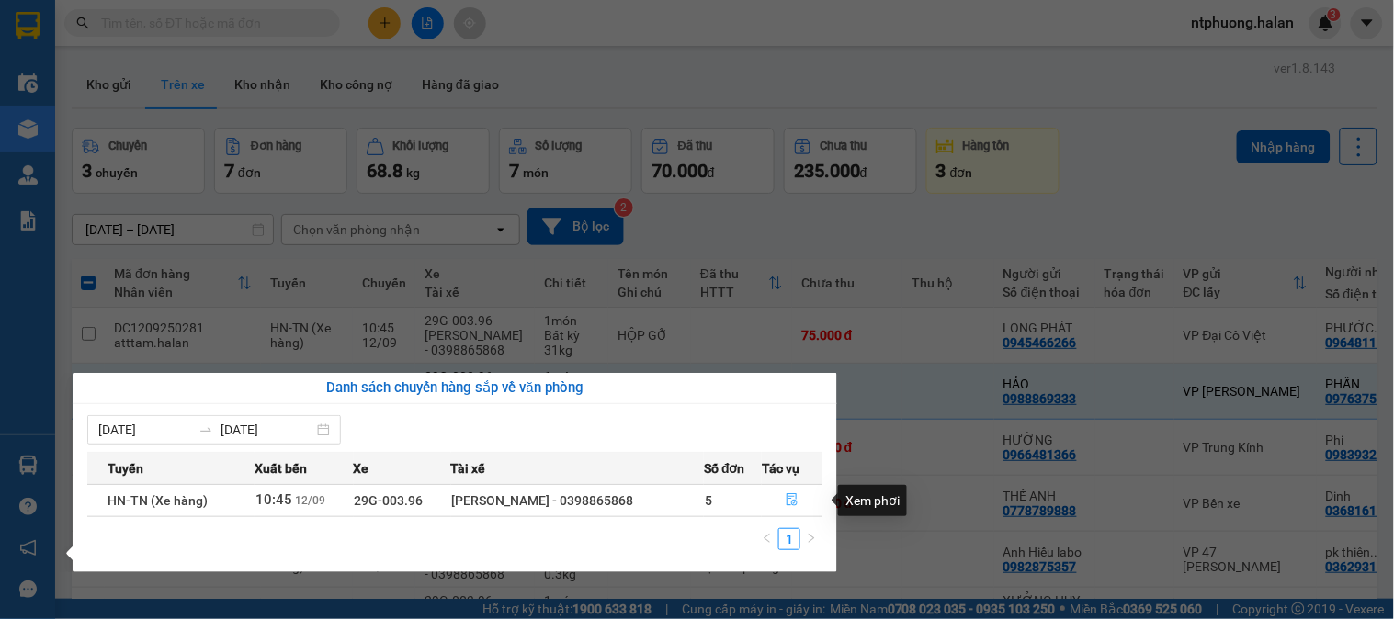
click at [792, 500] on icon "file-done" at bounding box center [792, 499] width 13 height 13
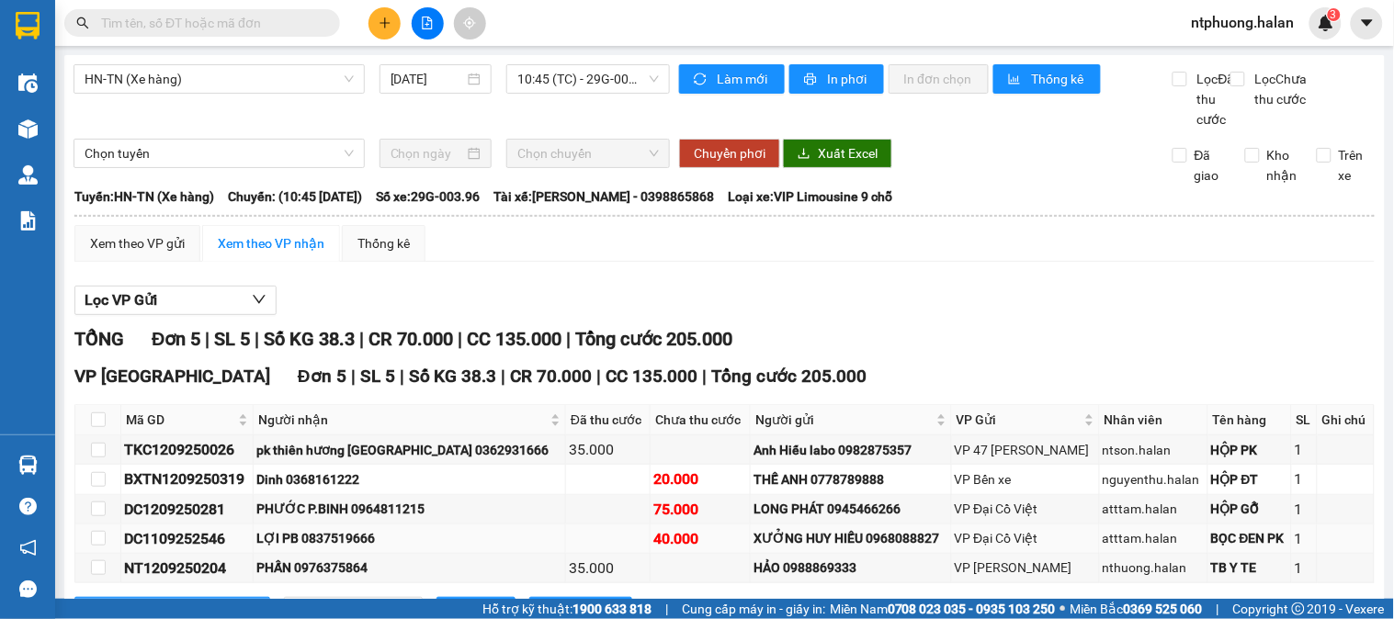
scroll to position [99, 0]
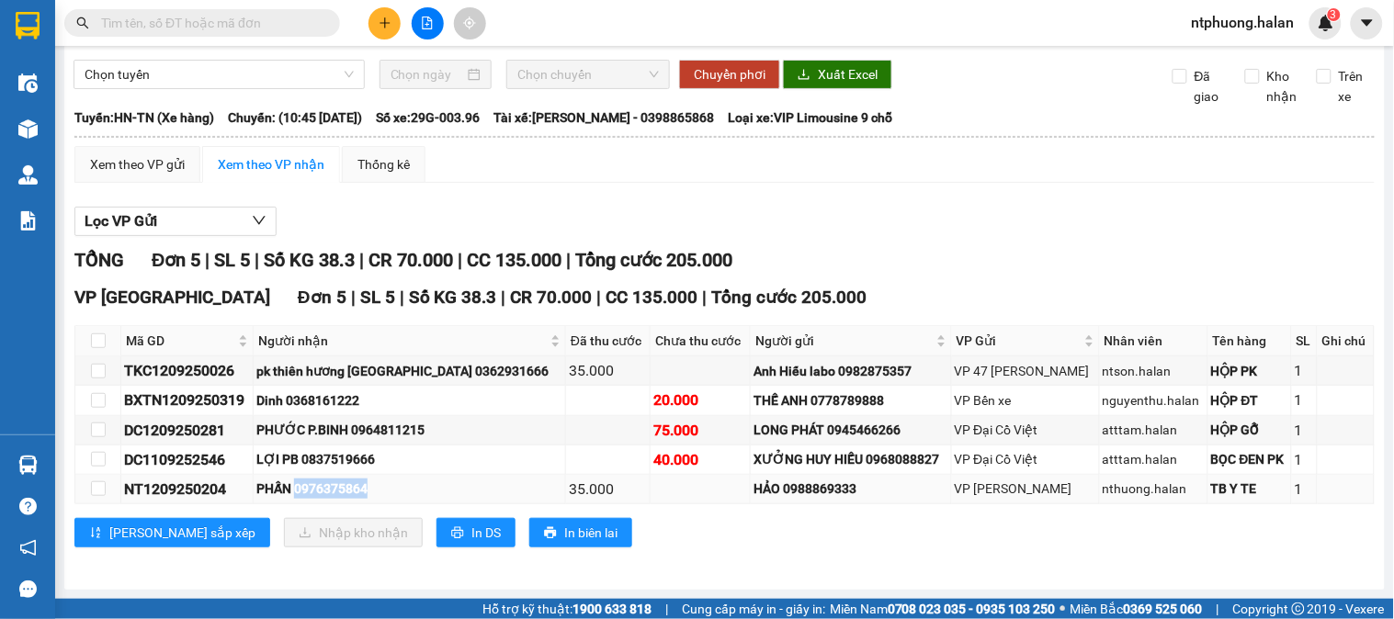
drag, startPoint x: 305, startPoint y: 487, endPoint x: 380, endPoint y: 490, distance: 75.4
click at [380, 490] on div "PHẤN 0976375864" at bounding box center [409, 489] width 306 height 20
copy div "1209250204"
drag, startPoint x: 145, startPoint y: 489, endPoint x: 232, endPoint y: 490, distance: 87.3
click at [232, 490] on div "NT1209250204" at bounding box center [187, 489] width 126 height 23
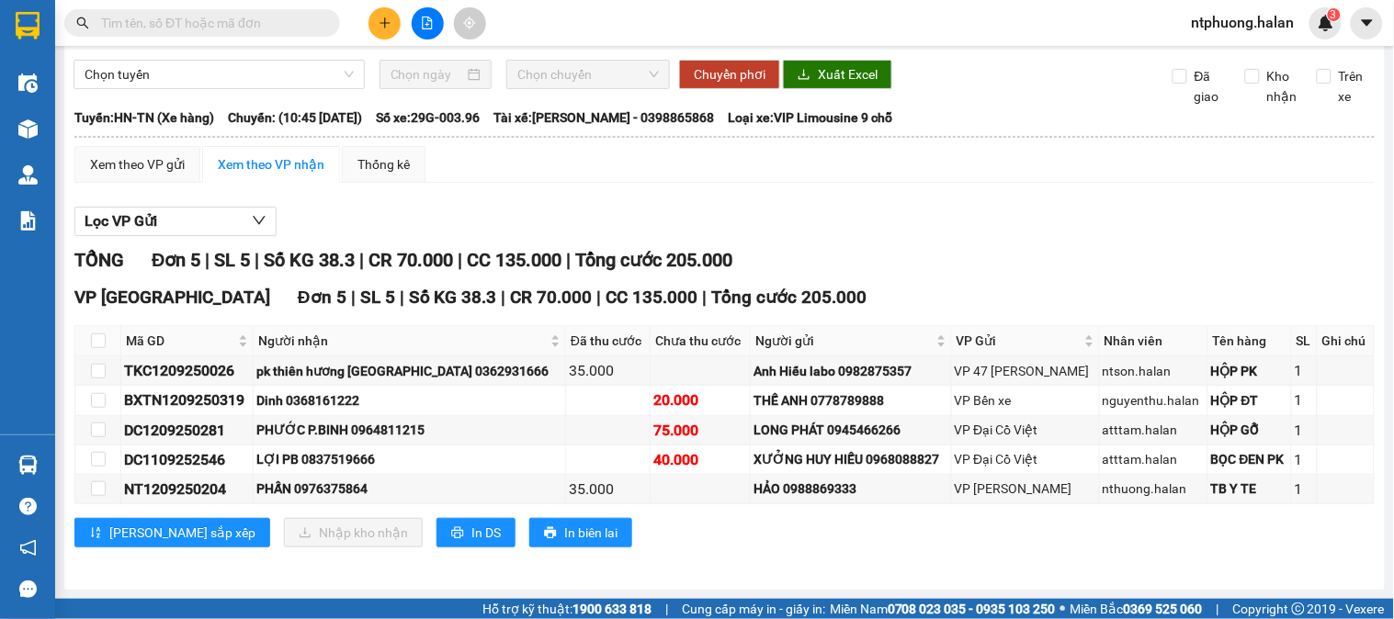
click at [270, 20] on input "text" at bounding box center [209, 23] width 217 height 20
paste input "1209250204"
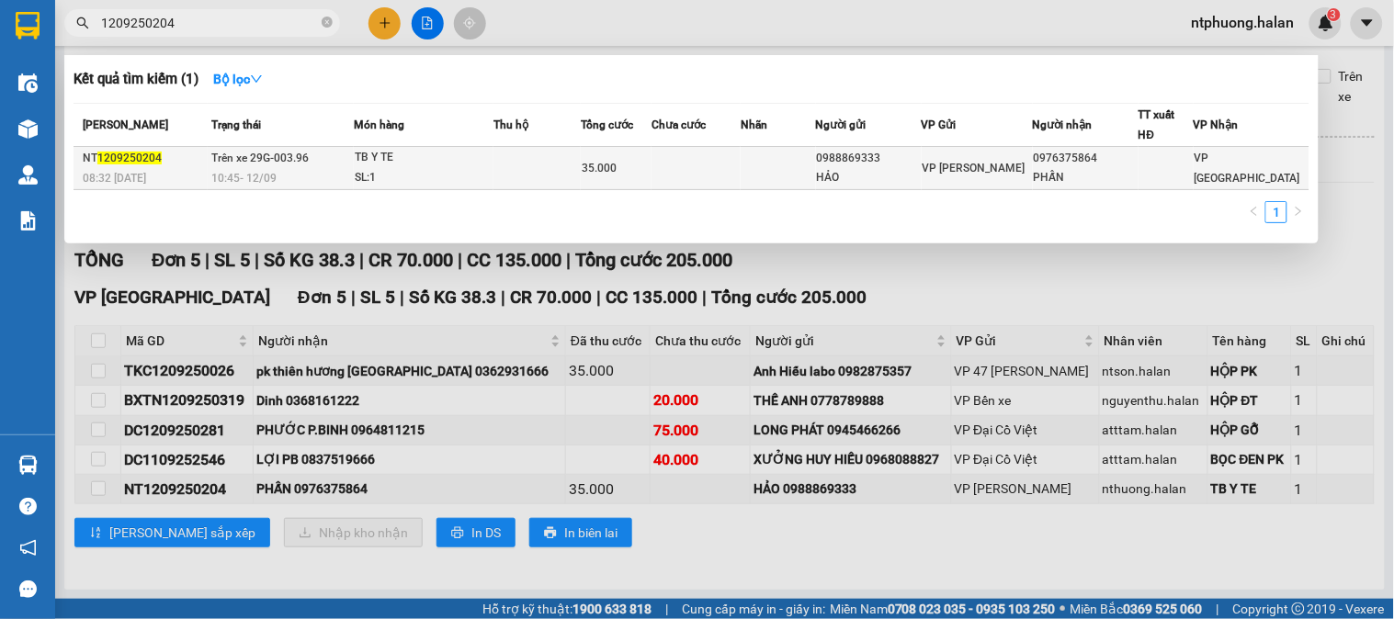
type input "1209250204"
click at [512, 176] on td at bounding box center [536, 168] width 87 height 43
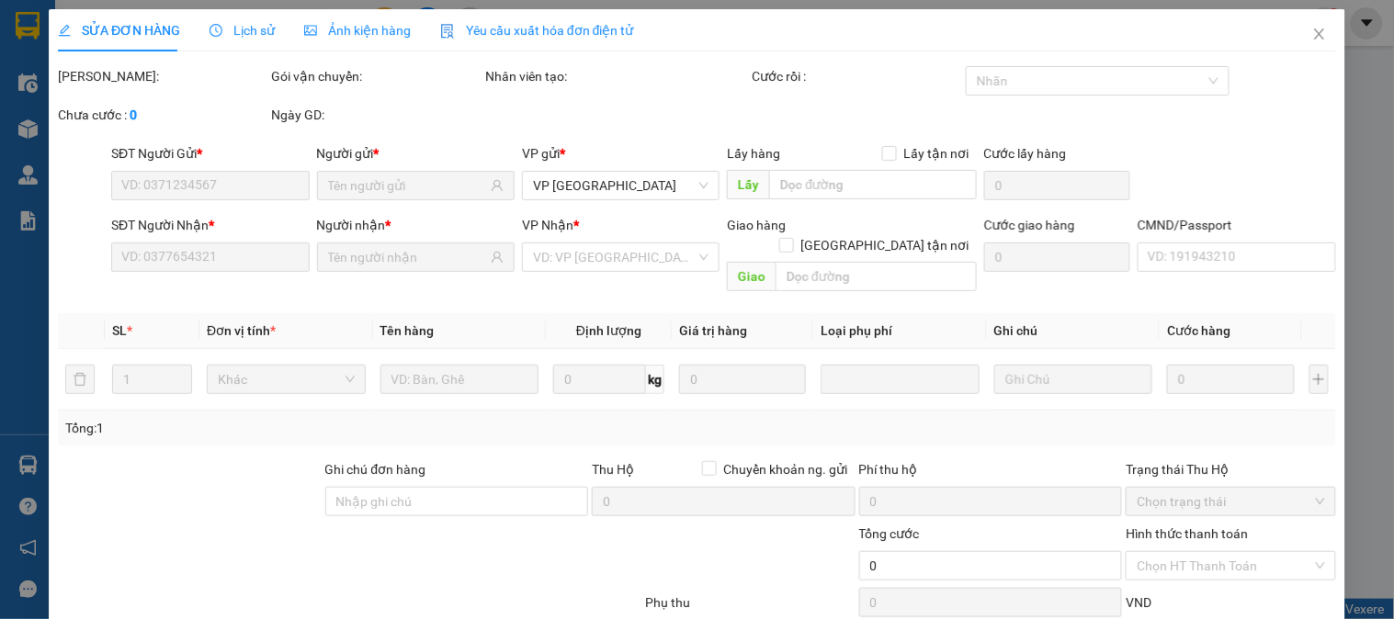
type input "0988869333"
type input "HẢO"
type input "0976375864"
type input "PHẤN"
type input "35.000"
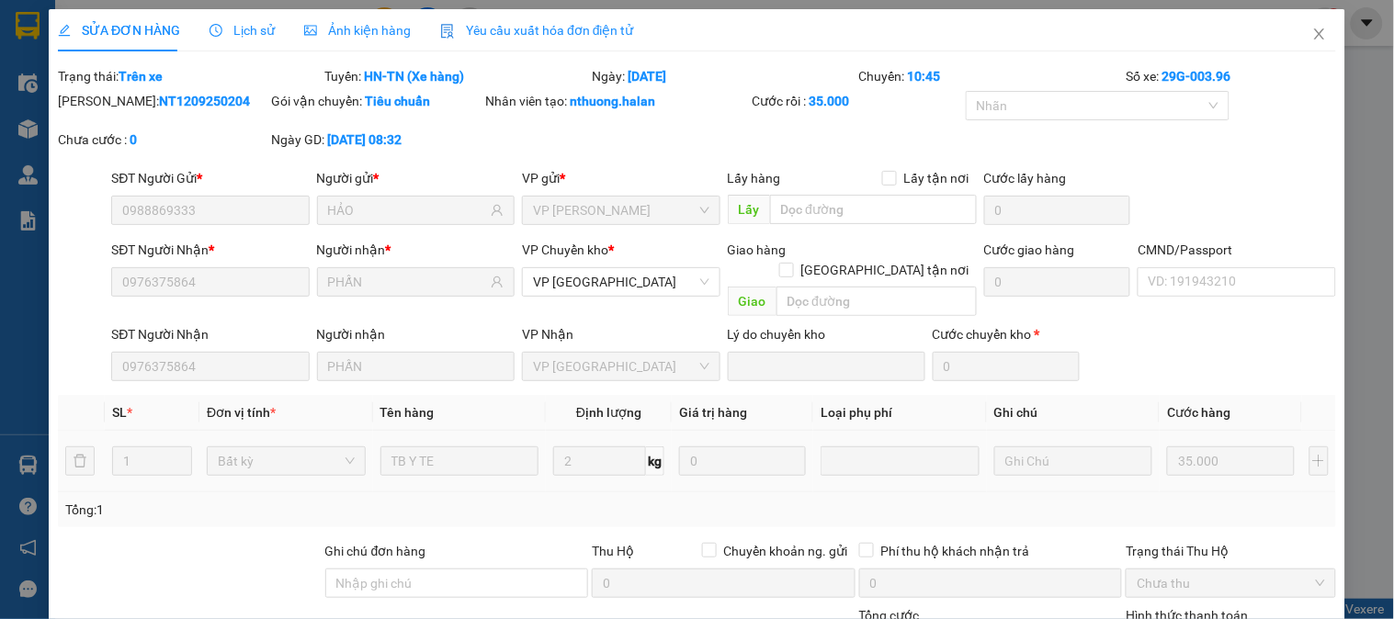
scroll to position [182, 0]
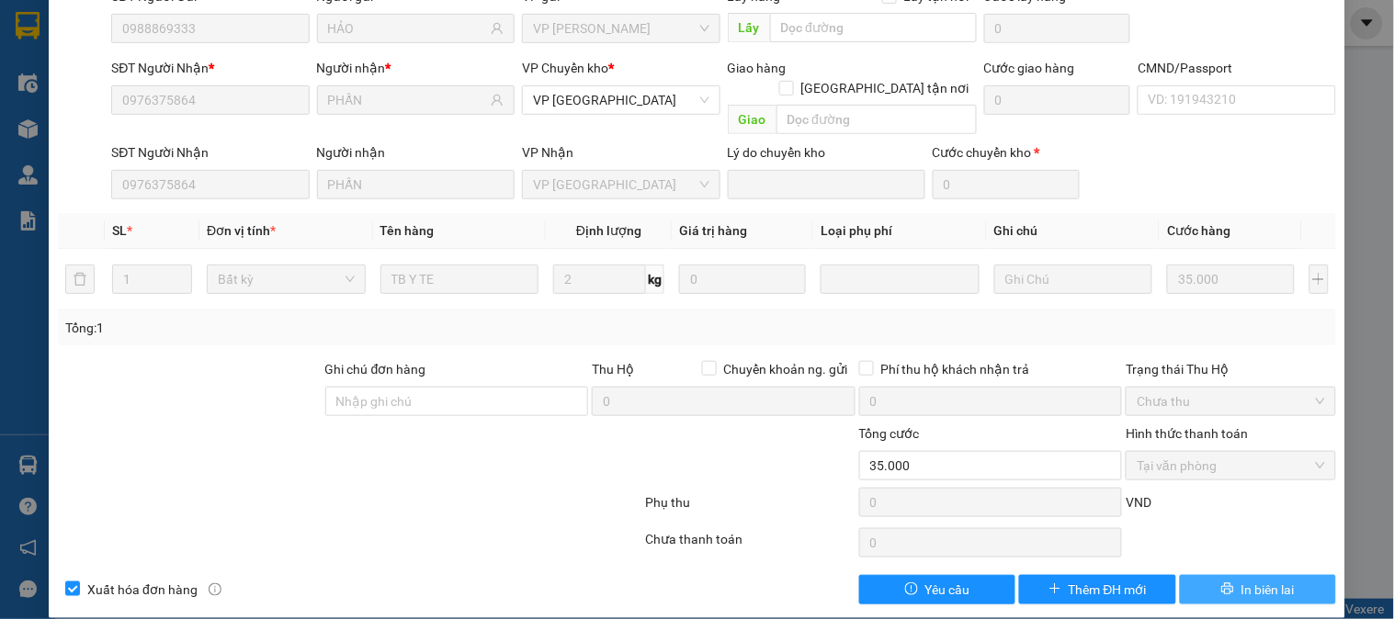
click at [1248, 580] on span "In biên lai" at bounding box center [1267, 590] width 53 height 20
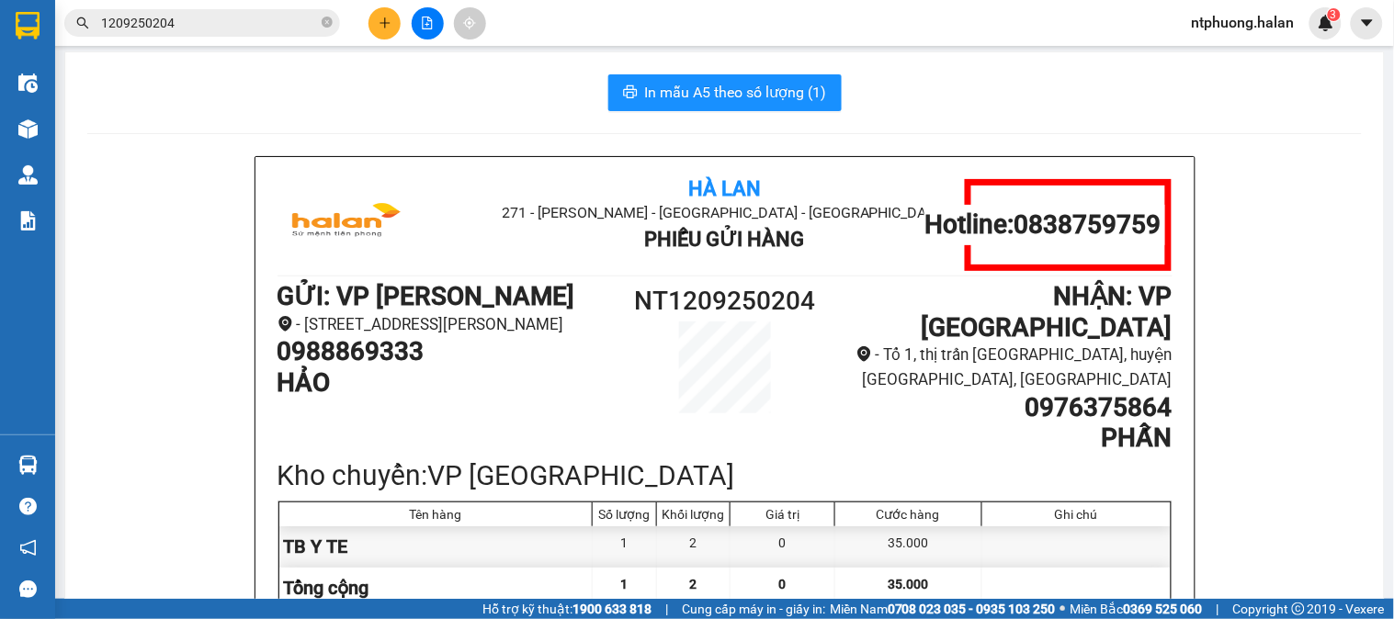
scroll to position [310, 0]
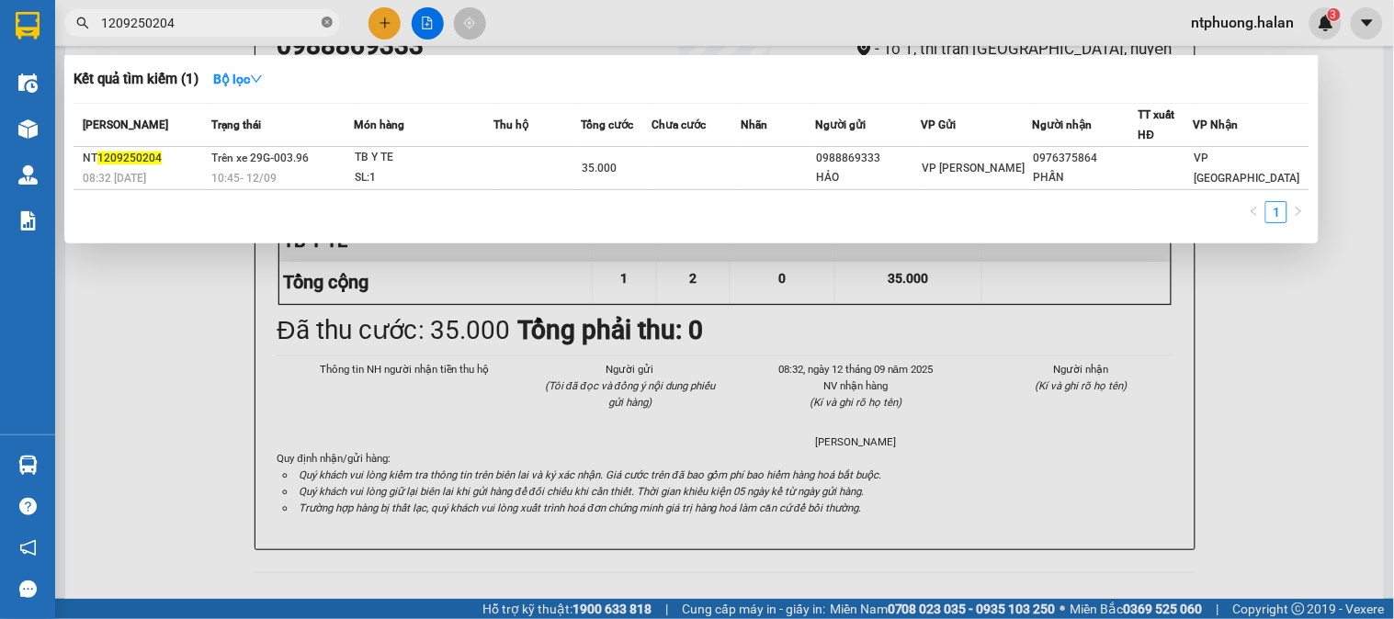
click at [323, 30] on span at bounding box center [327, 23] width 11 height 17
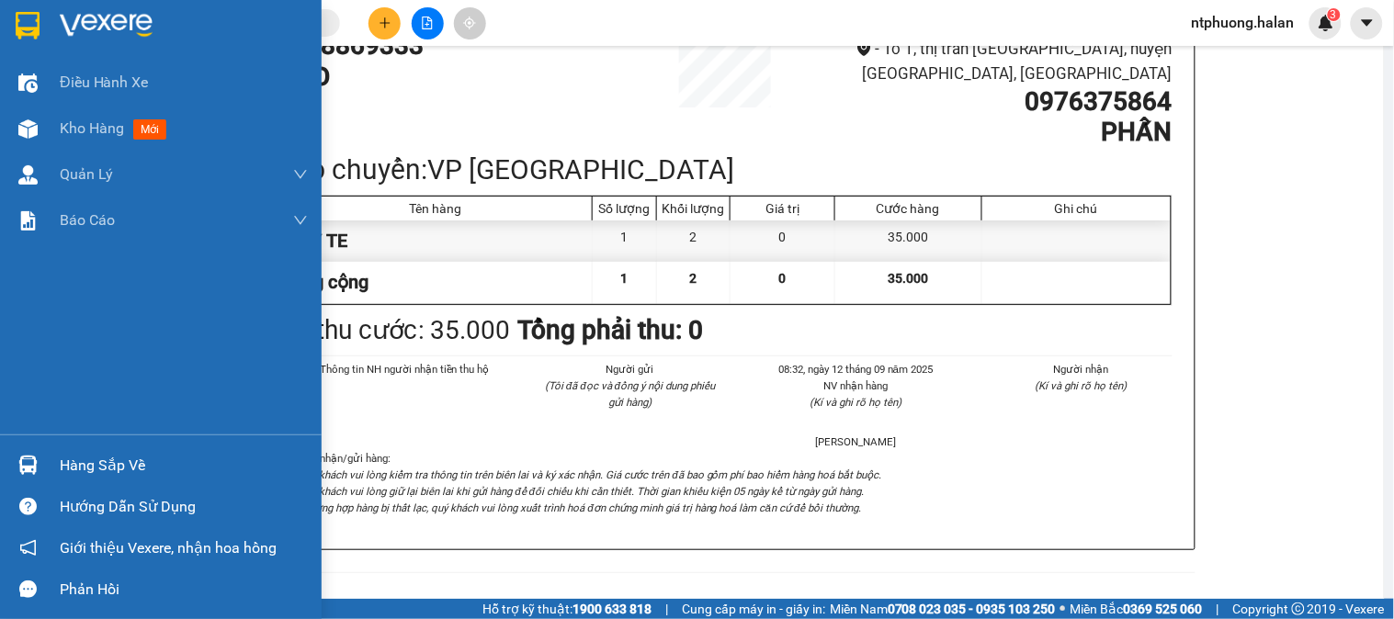
click at [93, 473] on div "Hàng sắp về" at bounding box center [184, 466] width 248 height 28
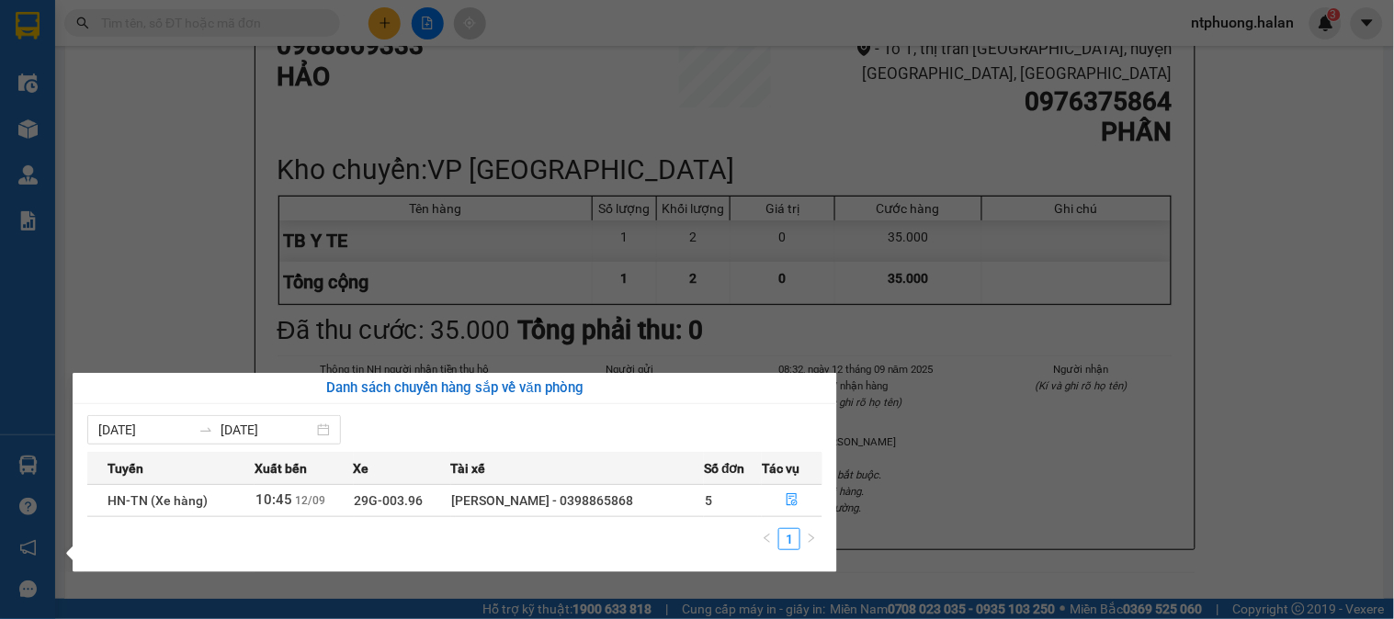
click at [1043, 433] on section "Kết quả tìm kiếm ( 1 ) Bộ lọc Mã ĐH Trạng thái Món hàng Thu hộ Tổng cước Chưa c…" at bounding box center [697, 309] width 1394 height 619
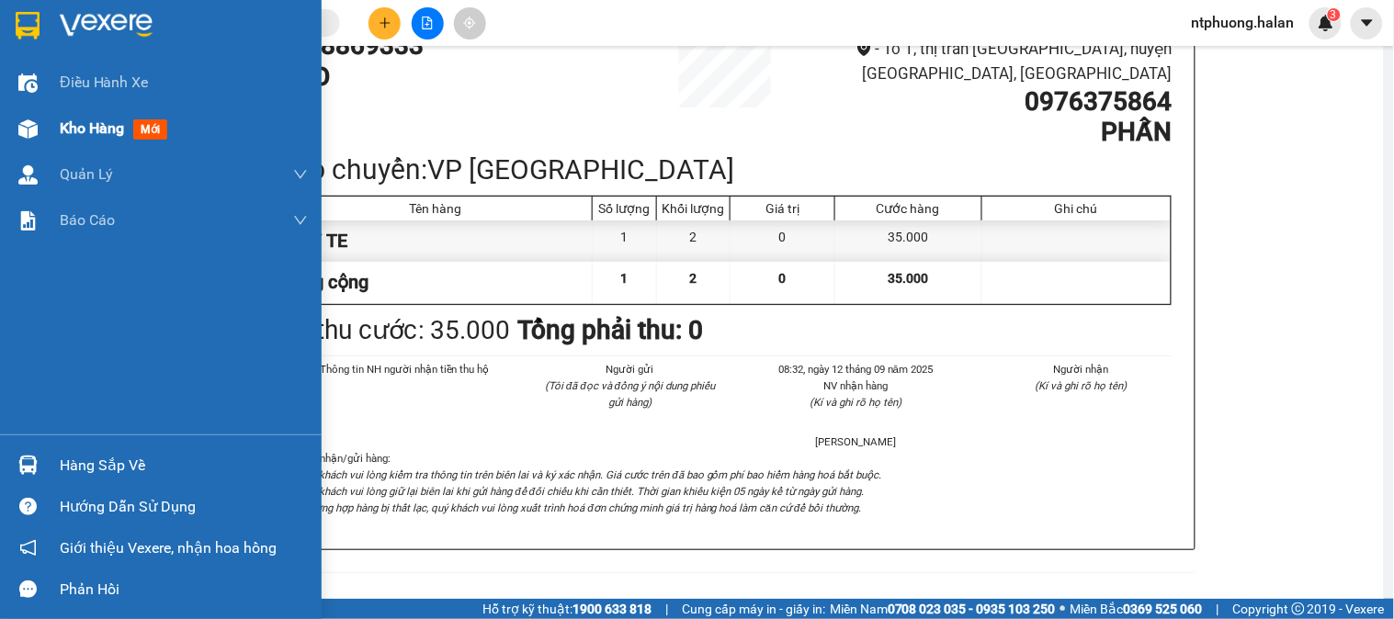
click at [94, 135] on span "Kho hàng" at bounding box center [92, 127] width 64 height 17
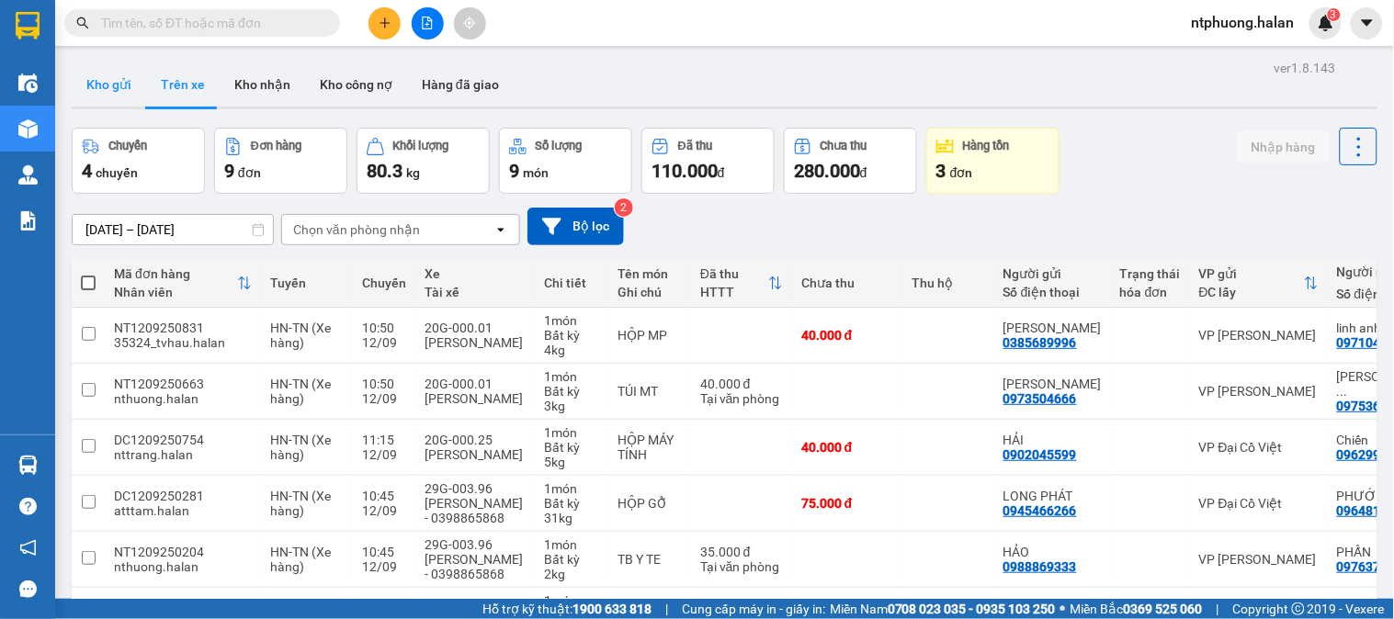
click at [107, 83] on button "Kho gửi" at bounding box center [109, 84] width 74 height 44
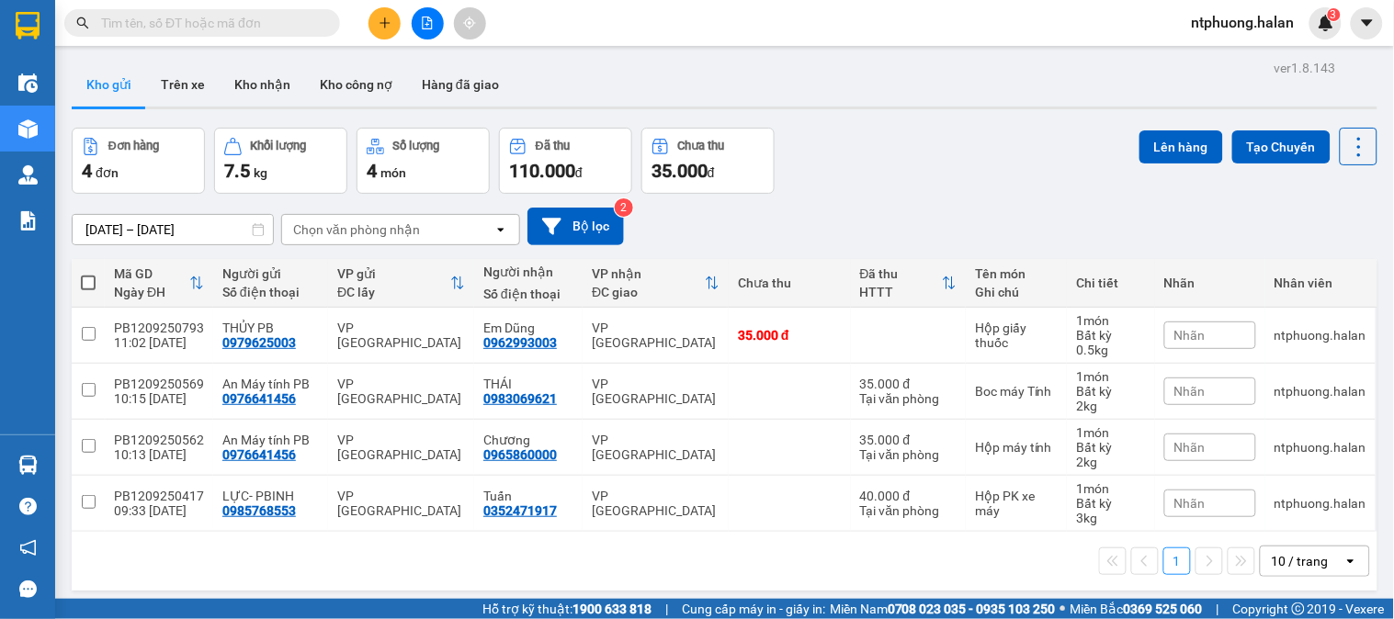
click at [88, 283] on span at bounding box center [88, 283] width 15 height 15
click at [88, 274] on input "checkbox" at bounding box center [88, 274] width 0 height 0
checkbox input "true"
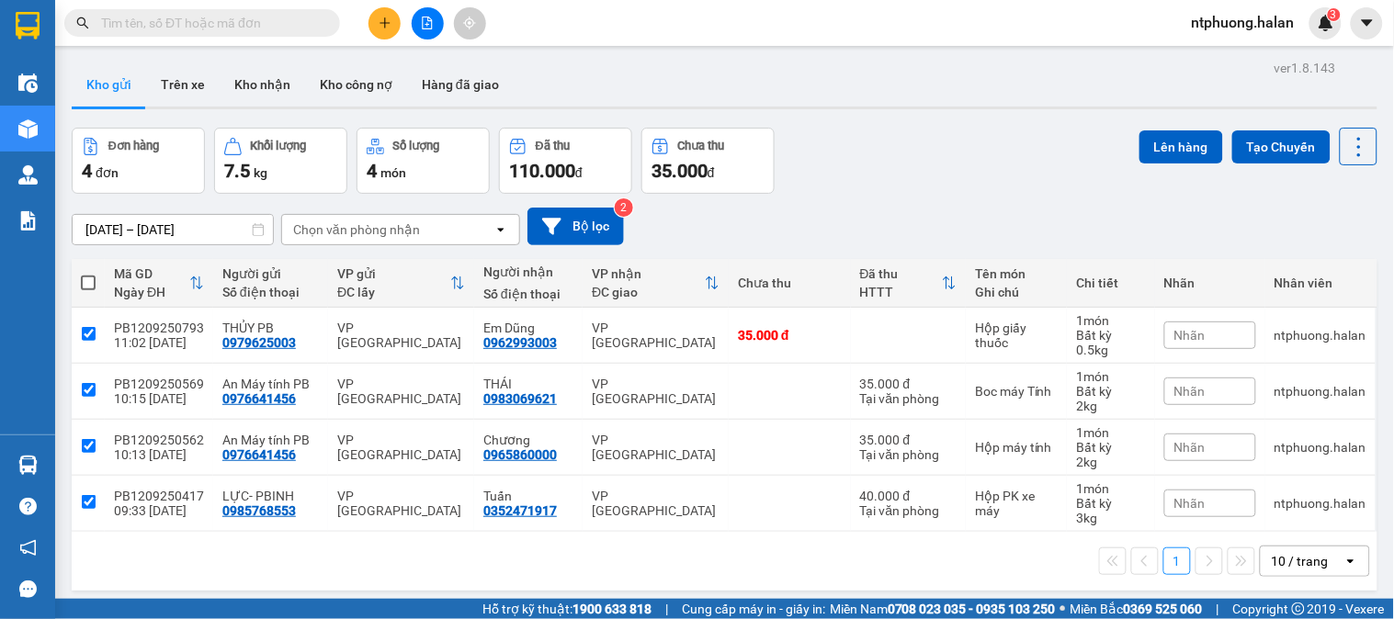
checkbox input "true"
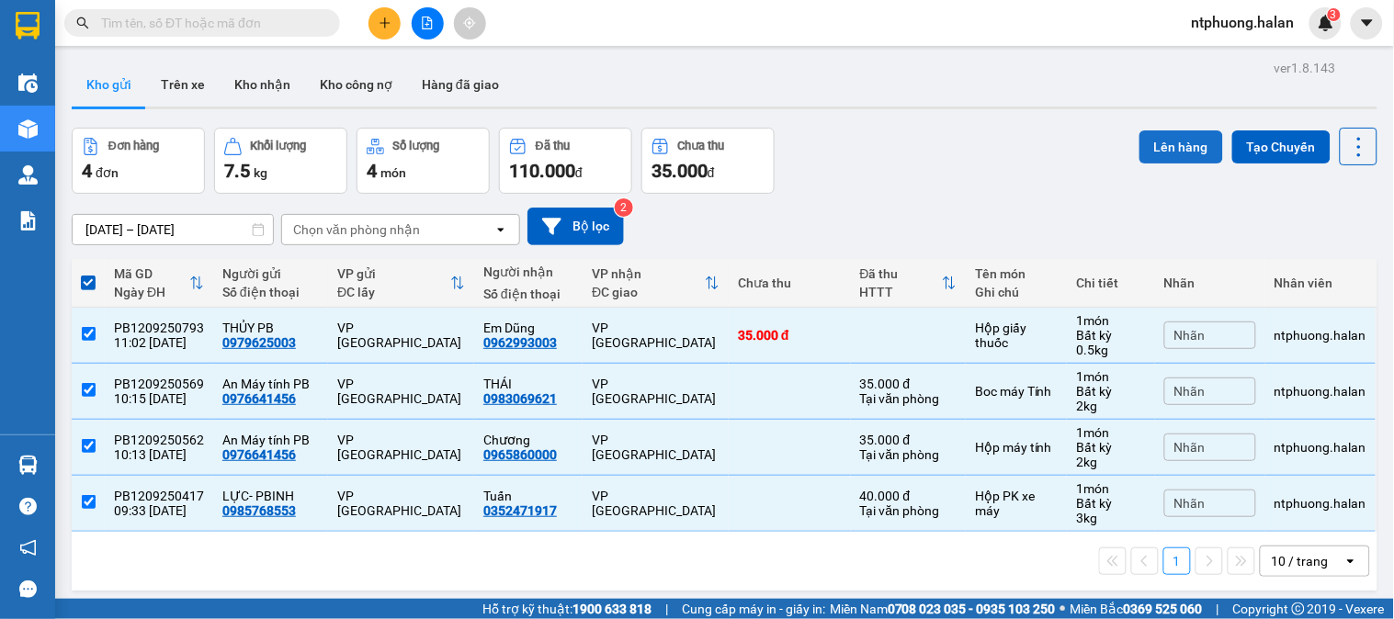
click at [1162, 142] on button "Lên hàng" at bounding box center [1181, 146] width 84 height 33
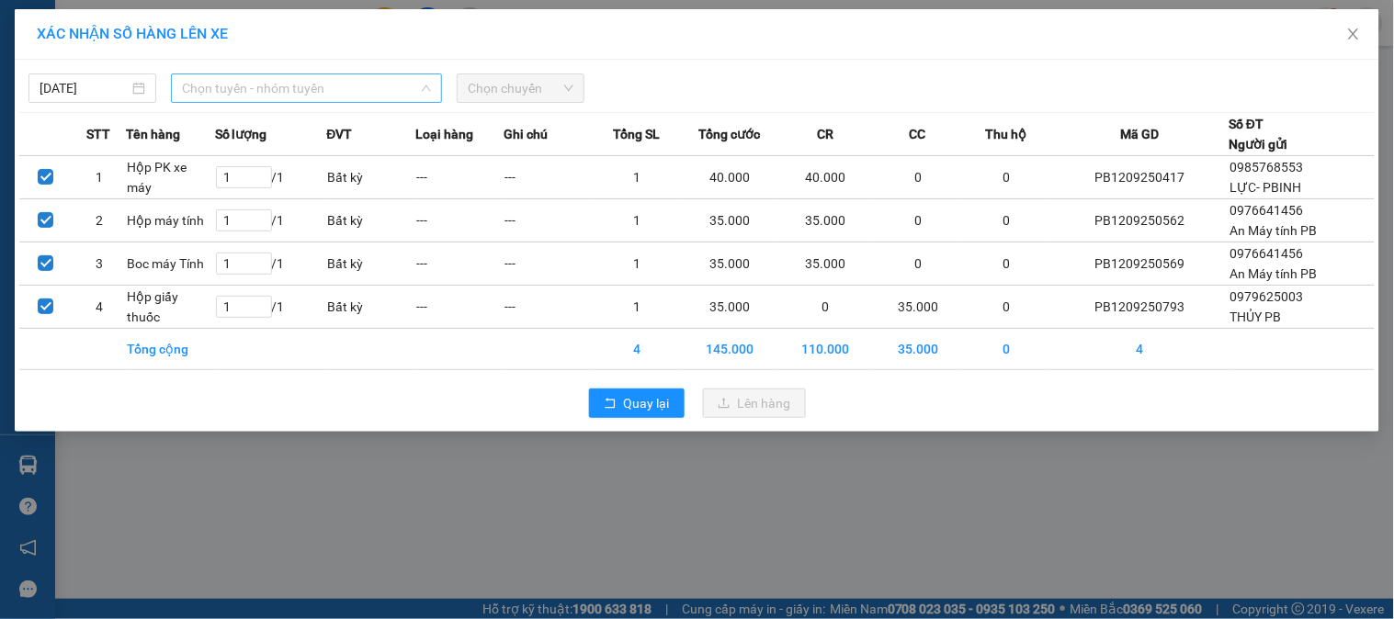
click at [259, 87] on span "Chọn tuyến - nhóm tuyến" at bounding box center [306, 88] width 249 height 28
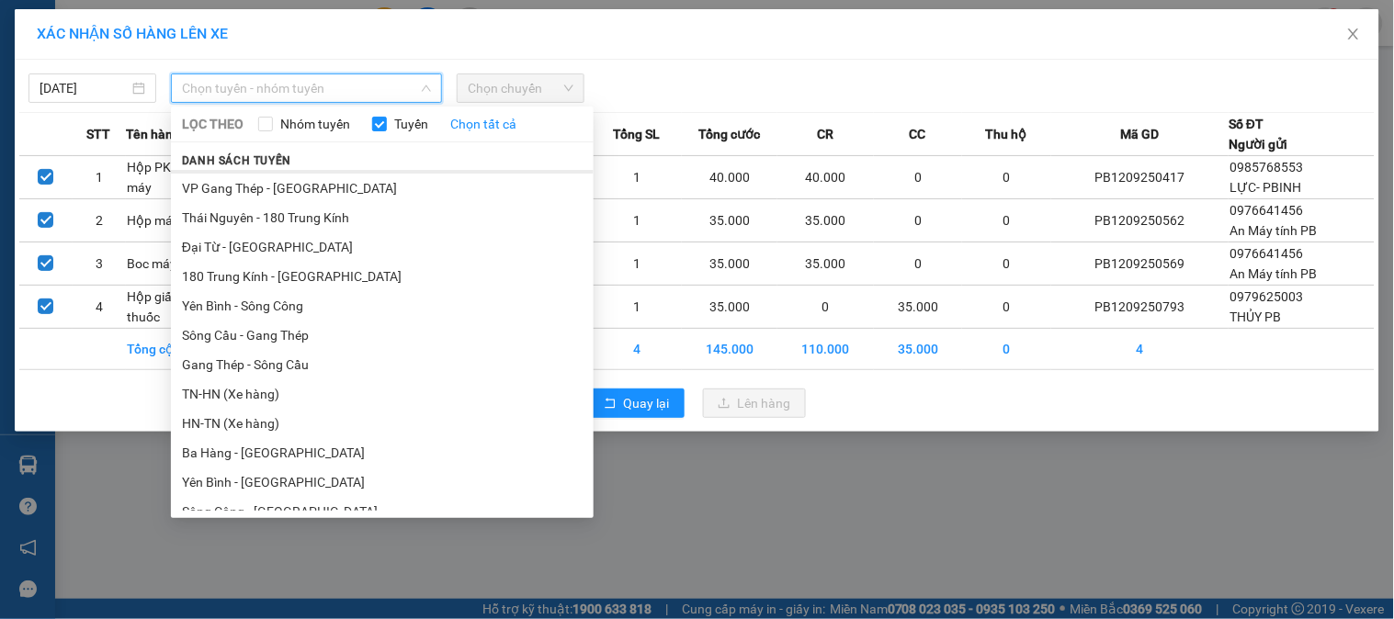
scroll to position [510, 0]
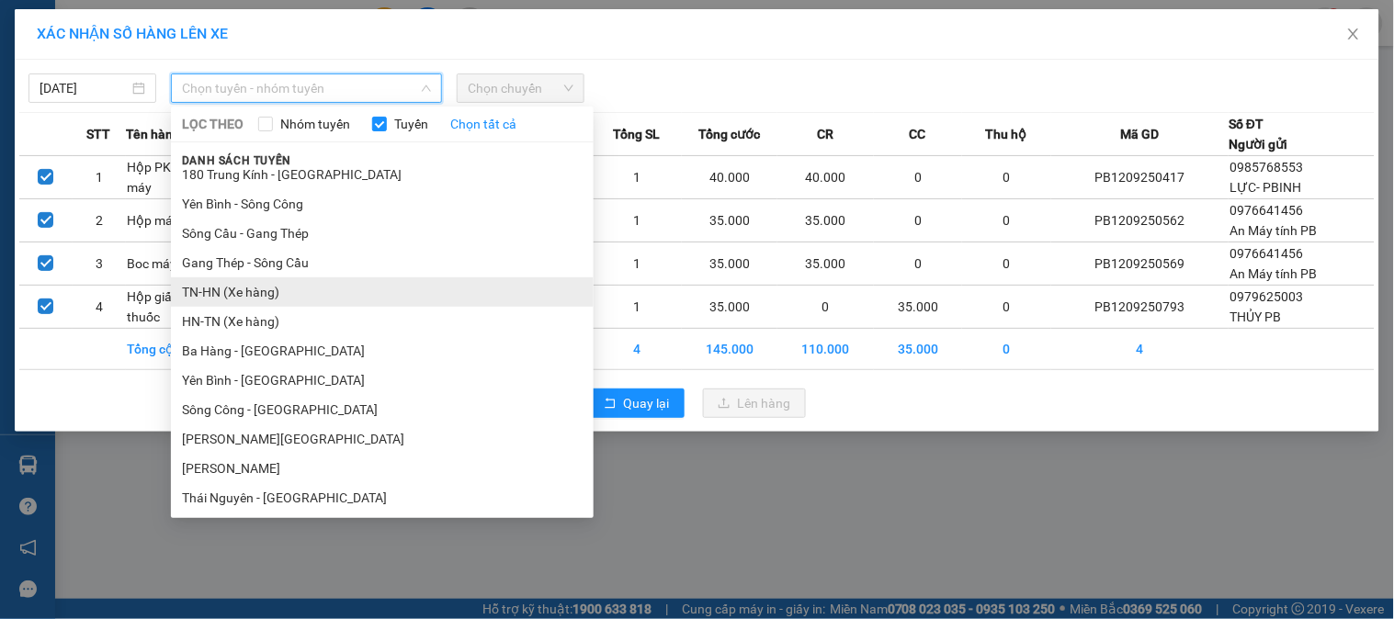
click at [223, 292] on li "TN-HN (Xe hàng)" at bounding box center [382, 291] width 423 height 29
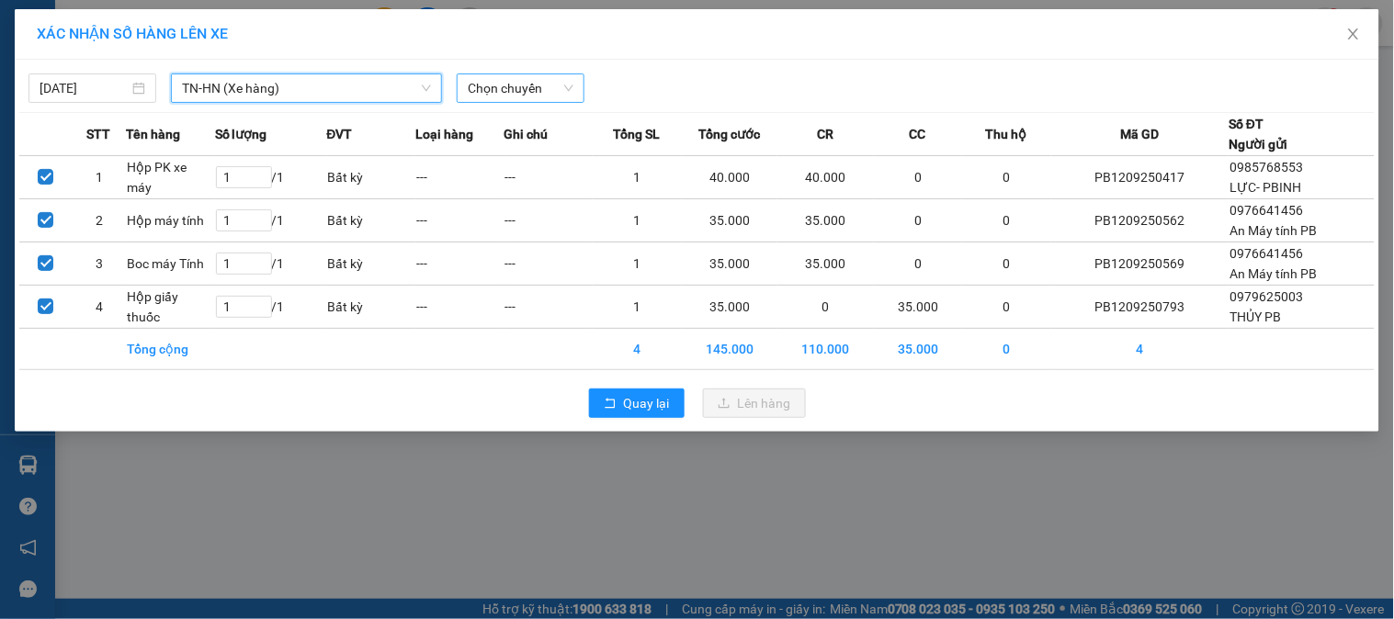
click at [561, 86] on span "Chọn chuyến" at bounding box center [521, 88] width 106 height 28
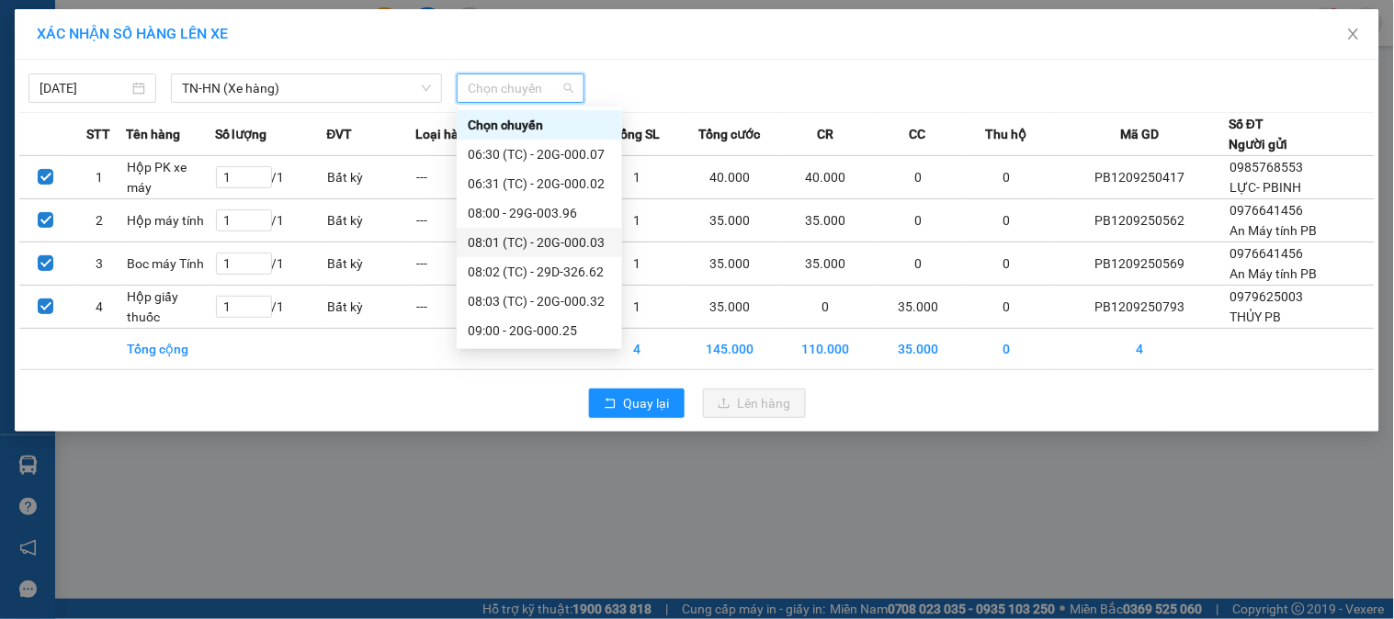
scroll to position [412, 0]
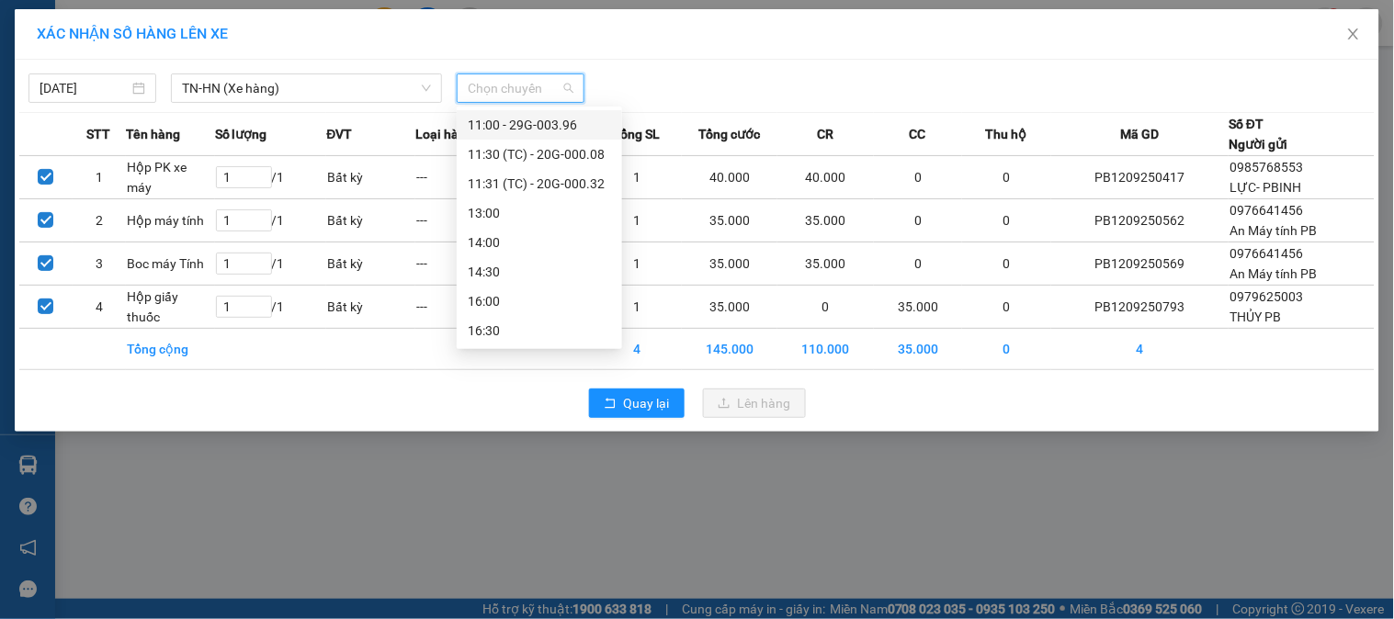
click at [555, 126] on div "11:00 - 29G-003.96" at bounding box center [539, 125] width 143 height 20
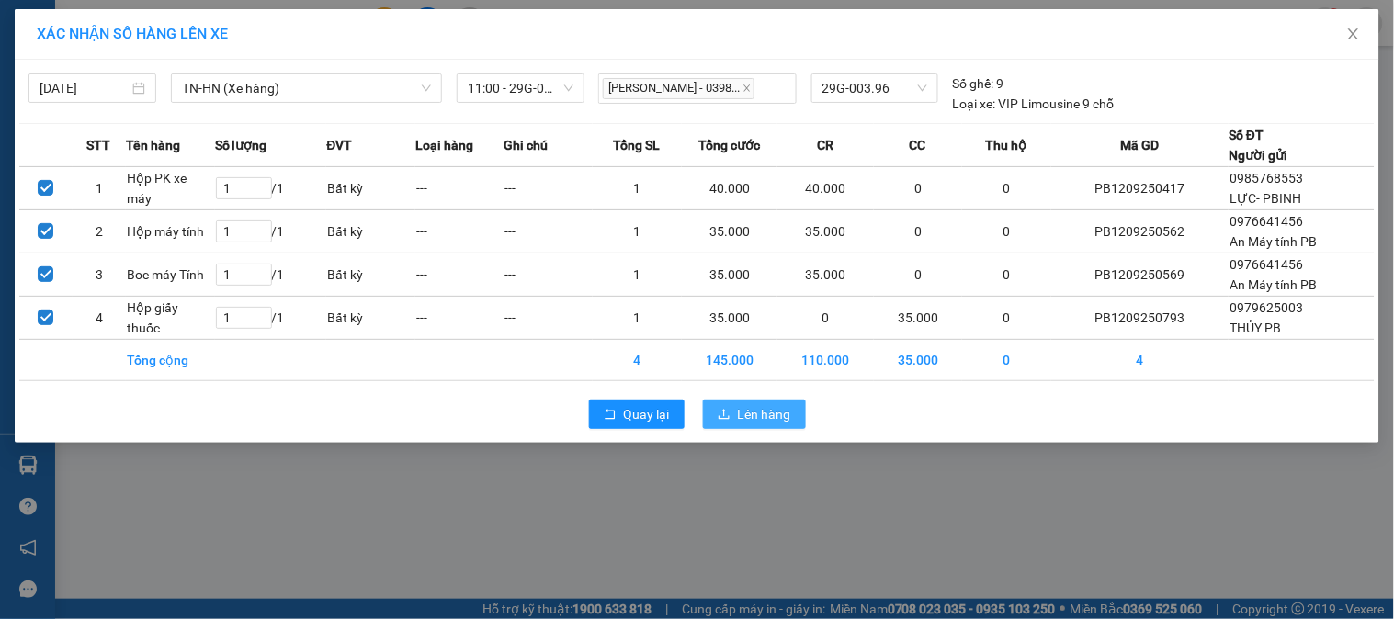
click at [765, 417] on span "Lên hàng" at bounding box center [764, 414] width 53 height 20
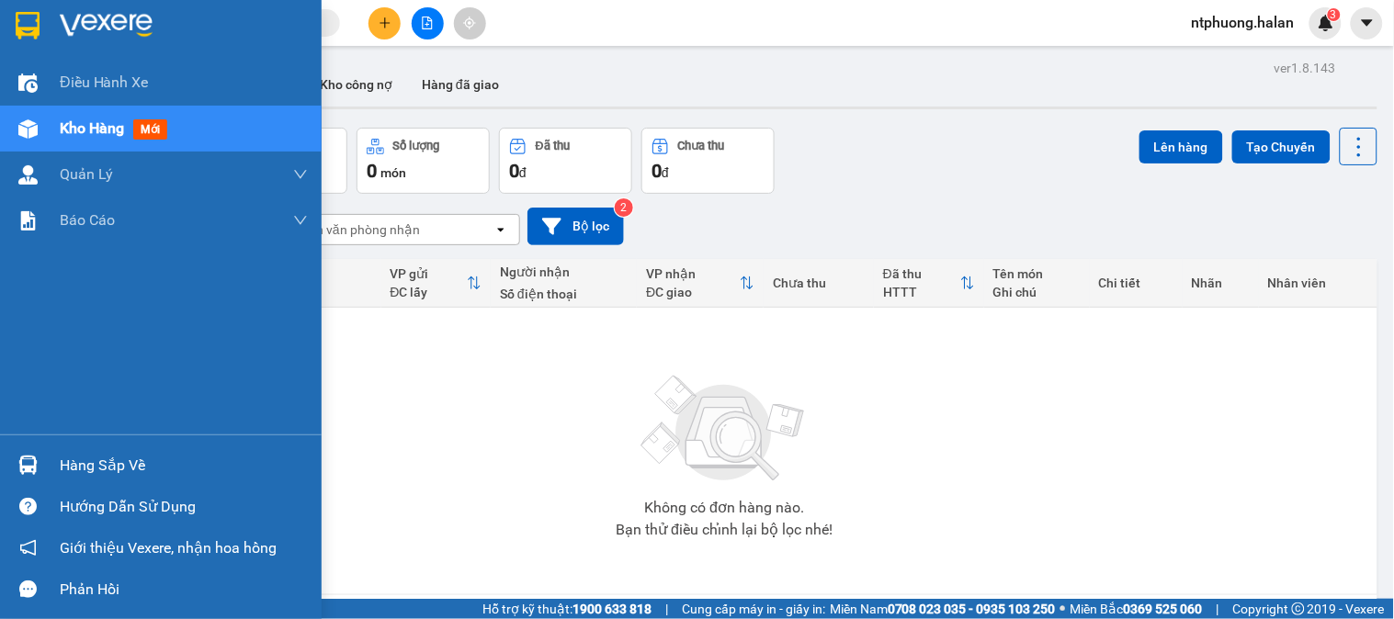
click at [135, 459] on div "Hàng sắp về" at bounding box center [184, 466] width 248 height 28
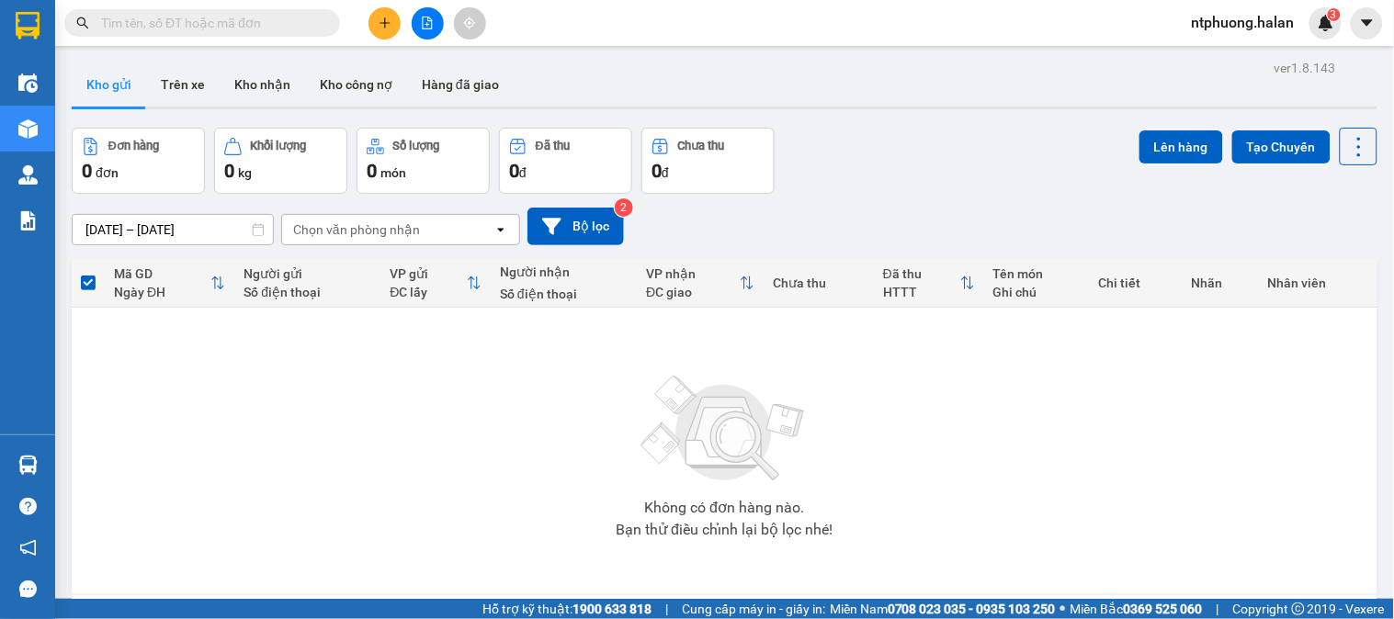
click at [953, 464] on section "Kết quả tìm kiếm ( 1 ) Bộ lọc Mã ĐH Trạng thái Món hàng Thu hộ Tổng cước Chưa c…" at bounding box center [697, 309] width 1394 height 619
click at [188, 81] on button "Trên xe" at bounding box center [183, 84] width 74 height 44
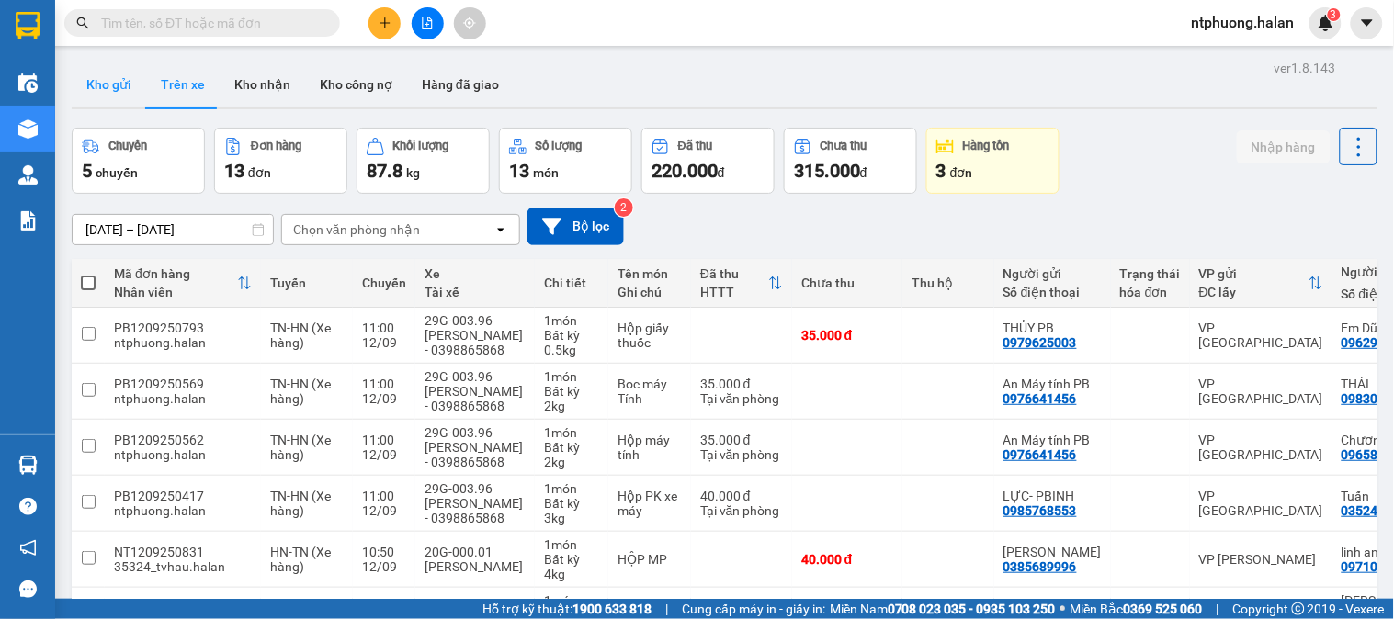
click at [85, 88] on button "Kho gửi" at bounding box center [109, 84] width 74 height 44
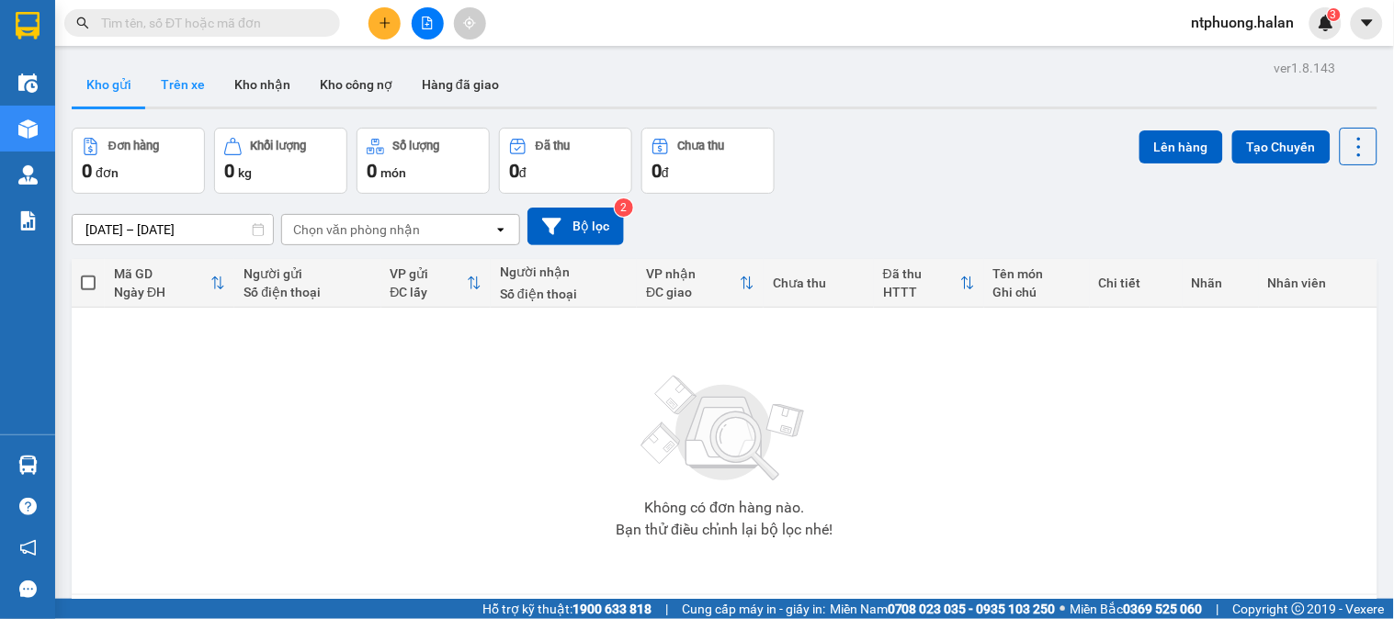
click at [180, 92] on button "Trên xe" at bounding box center [183, 84] width 74 height 44
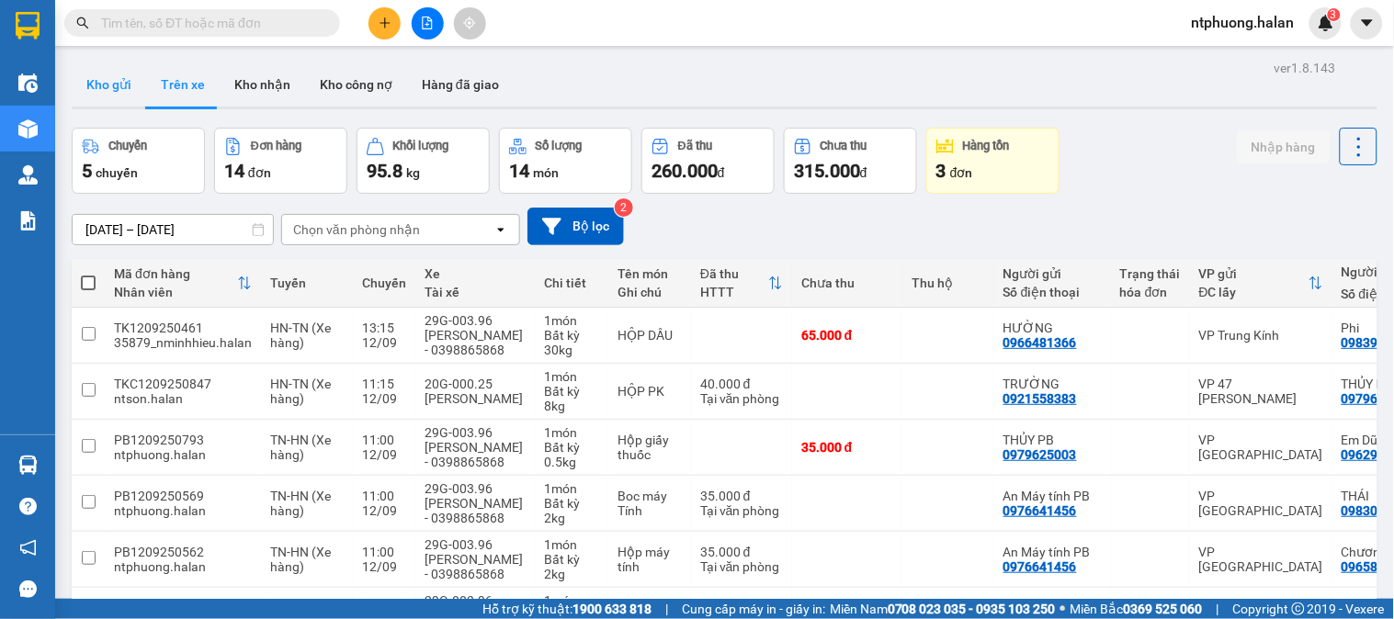
click at [88, 78] on button "Kho gửi" at bounding box center [109, 84] width 74 height 44
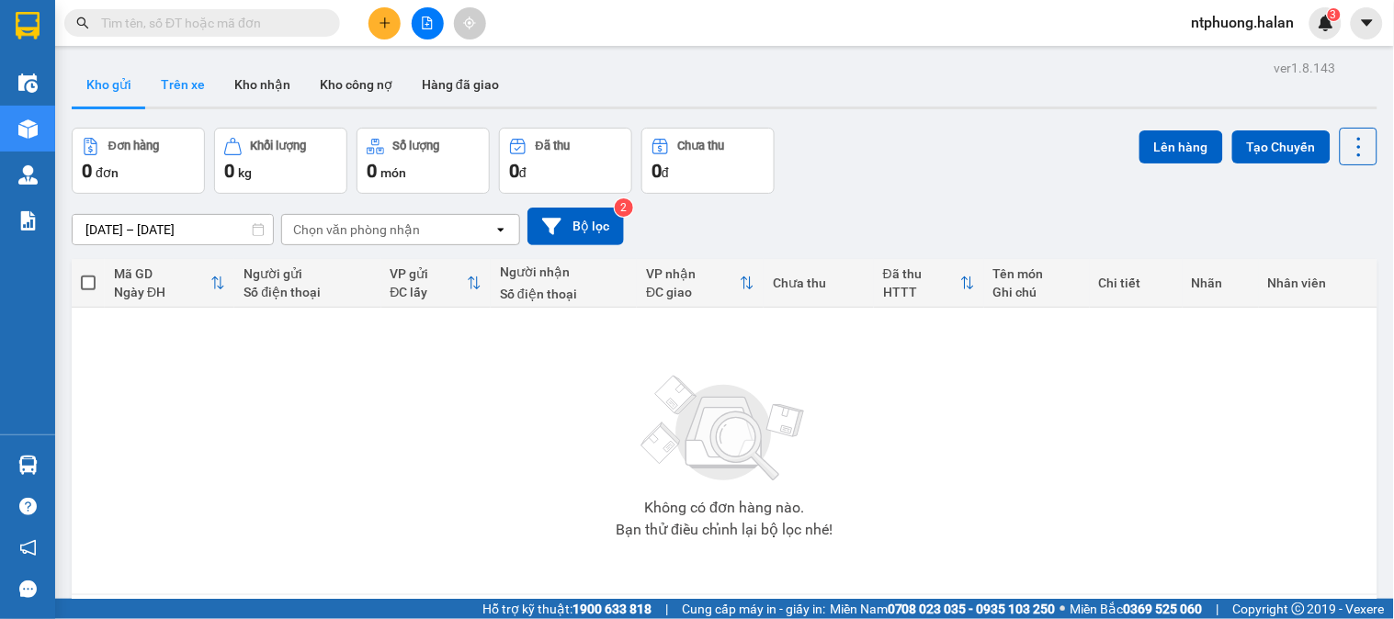
click at [171, 78] on button "Trên xe" at bounding box center [183, 84] width 74 height 44
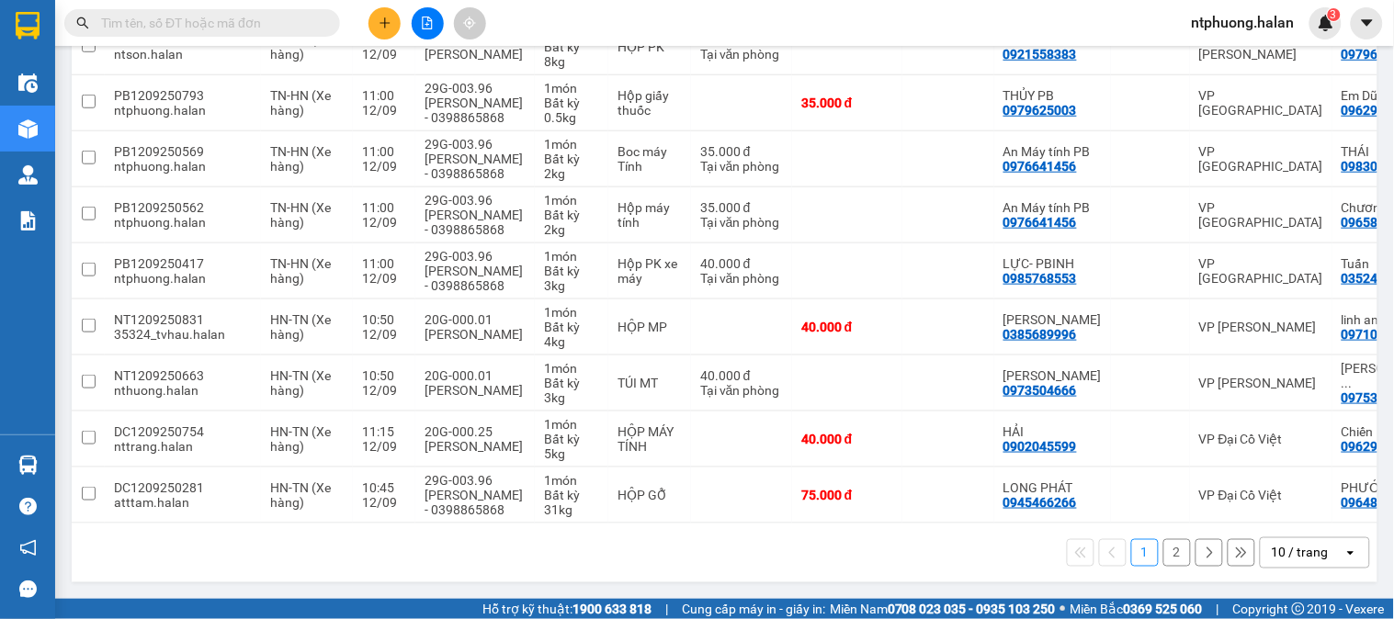
click at [170, 16] on input "text" at bounding box center [209, 23] width 217 height 20
click at [213, 25] on input "text" at bounding box center [209, 23] width 217 height 20
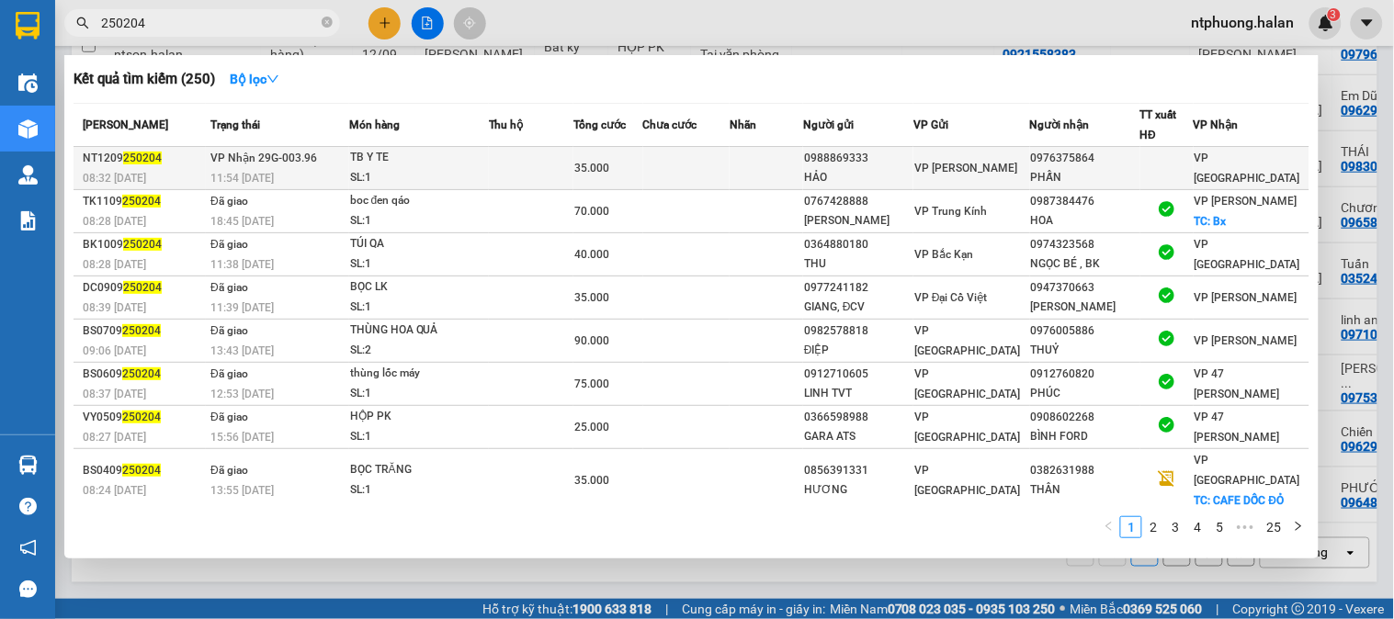
type input "250204"
click at [470, 162] on div "TB Y TE" at bounding box center [419, 158] width 138 height 20
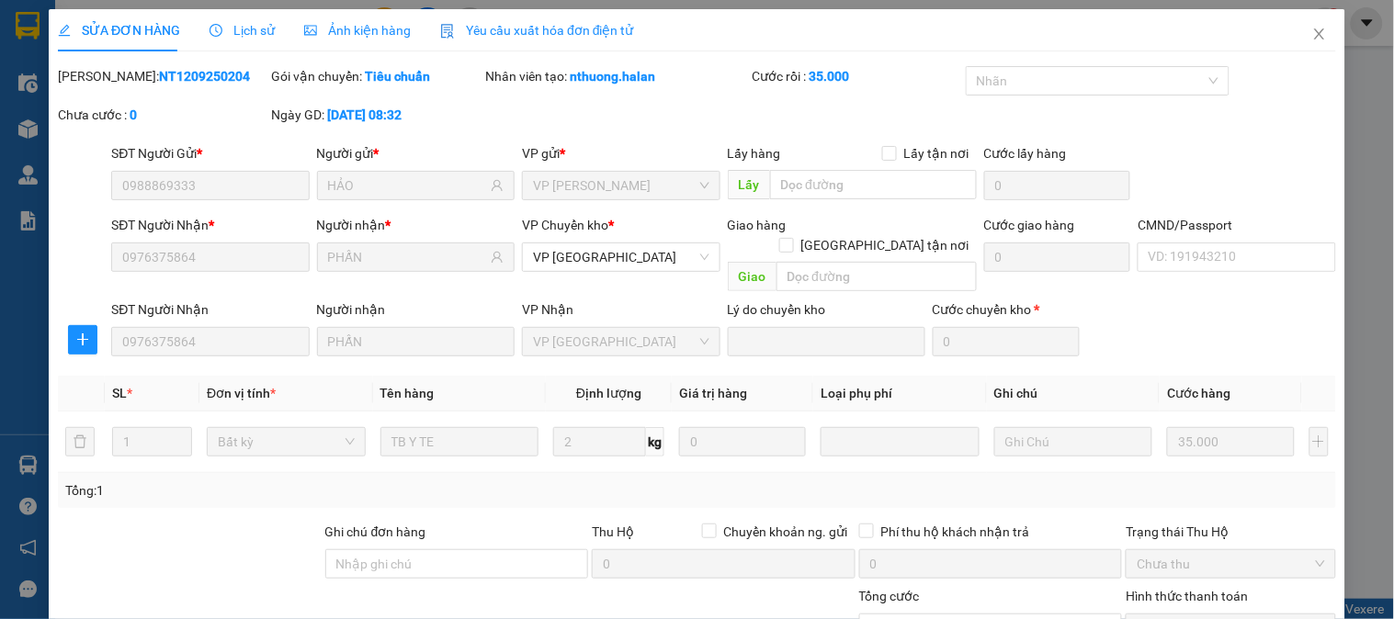
type input "0988869333"
type input "HẢO"
type input "0976375864"
type input "PHẤN"
type input "35.000"
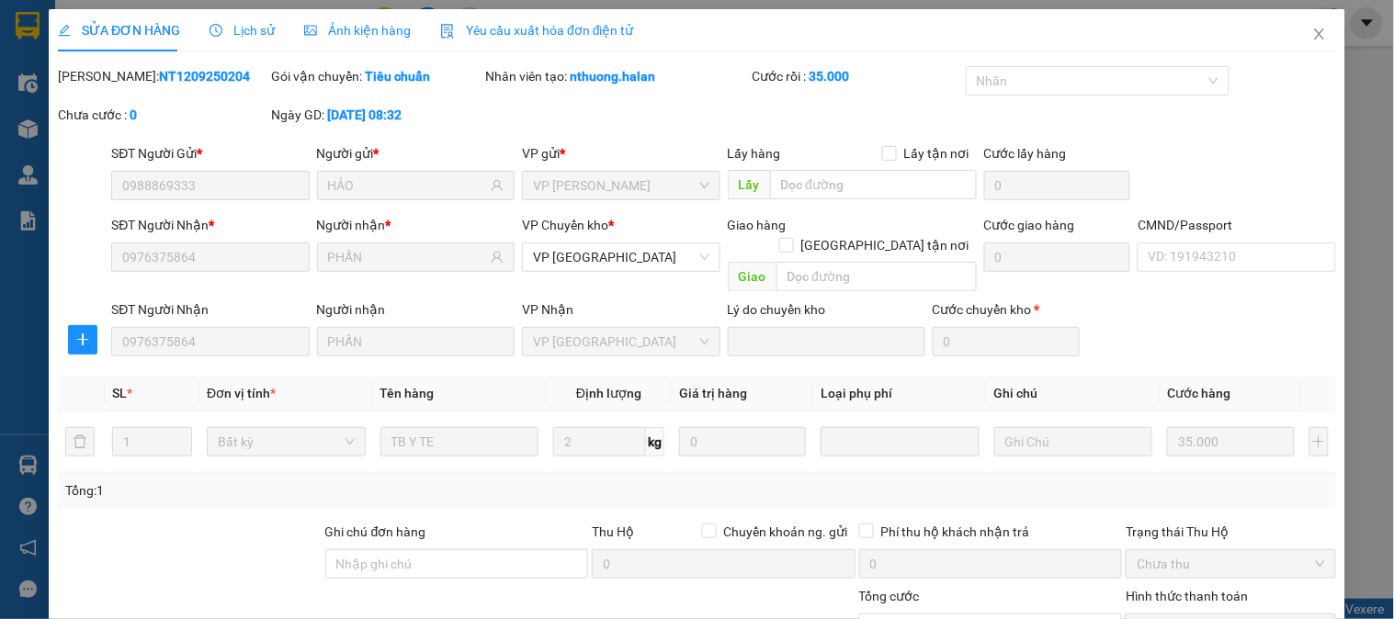
scroll to position [163, 0]
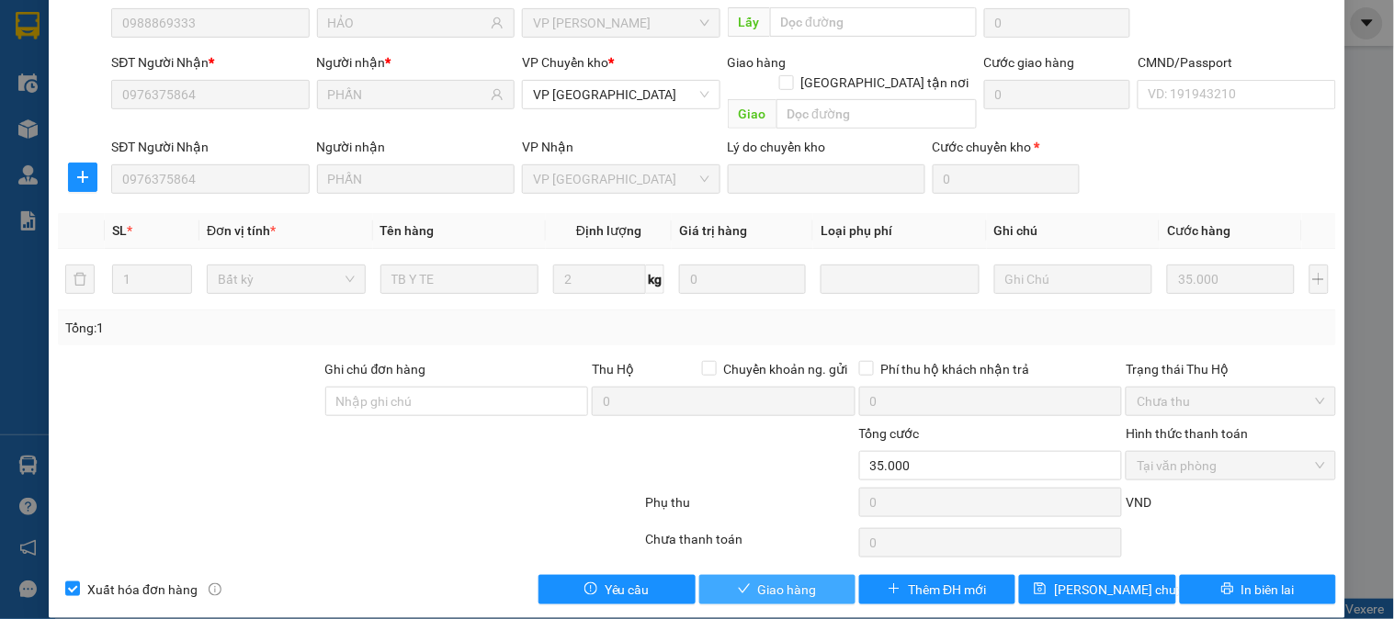
click at [804, 580] on span "Giao hàng" at bounding box center [787, 590] width 59 height 20
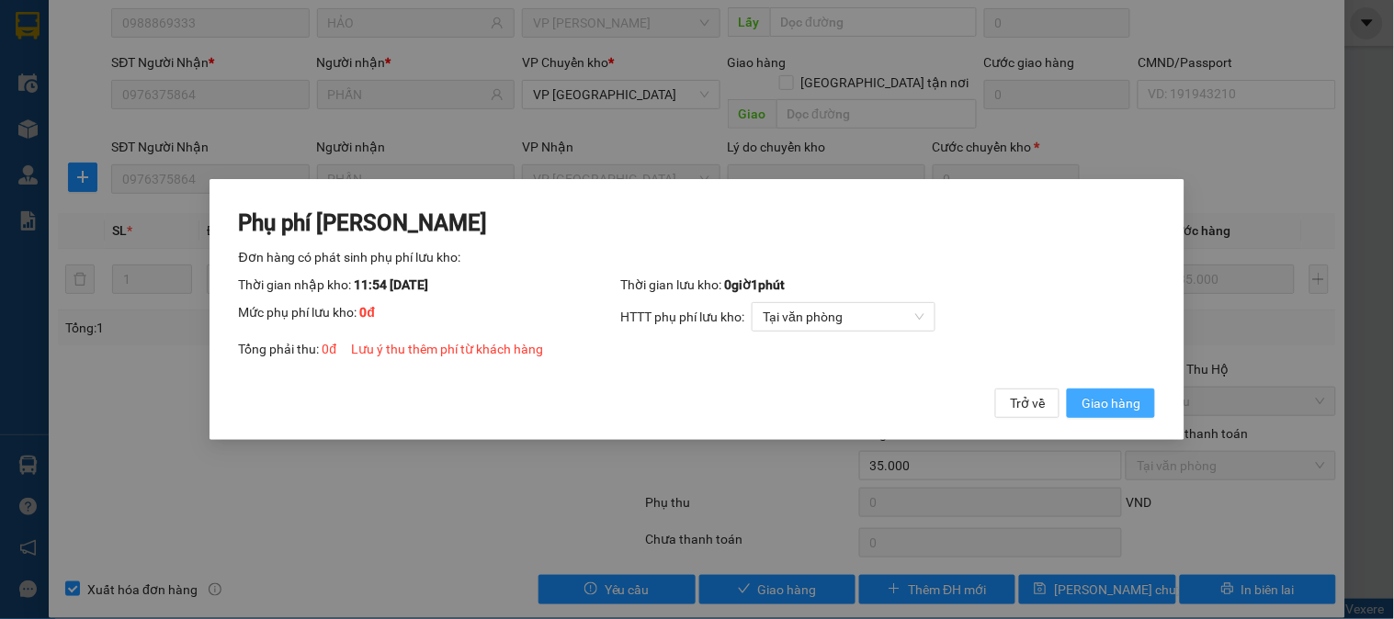
click at [1107, 402] on span "Giao hàng" at bounding box center [1111, 403] width 59 height 20
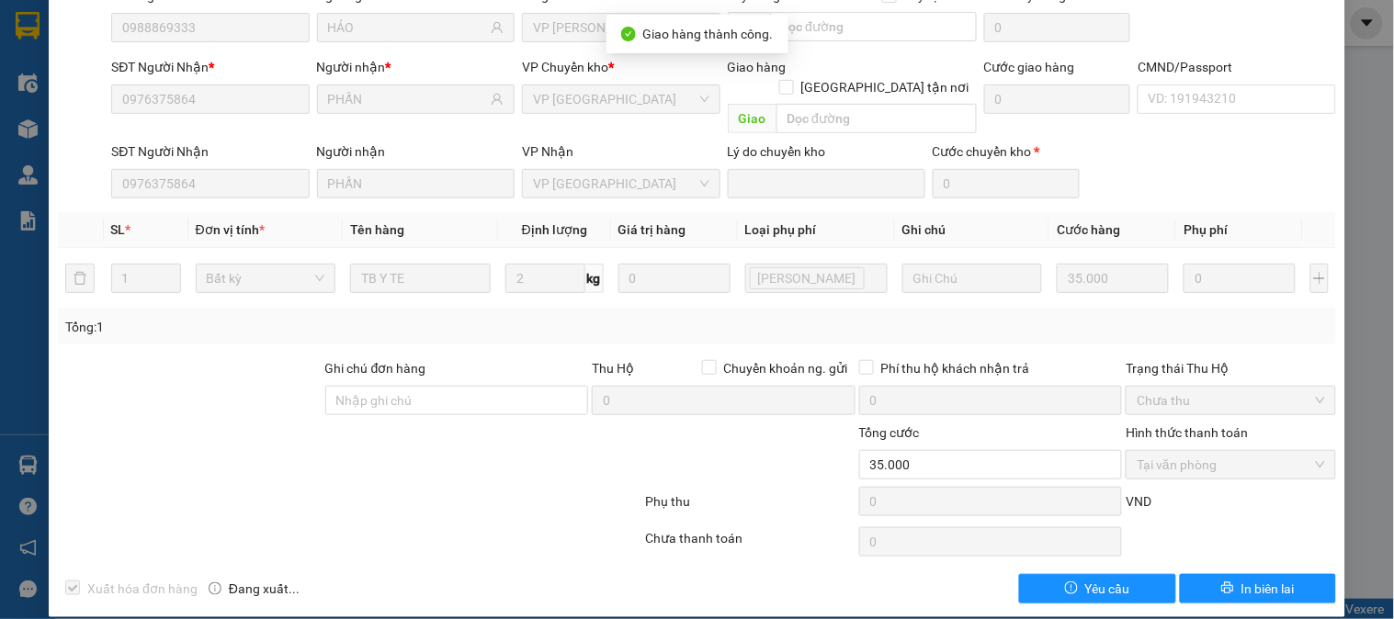
scroll to position [0, 0]
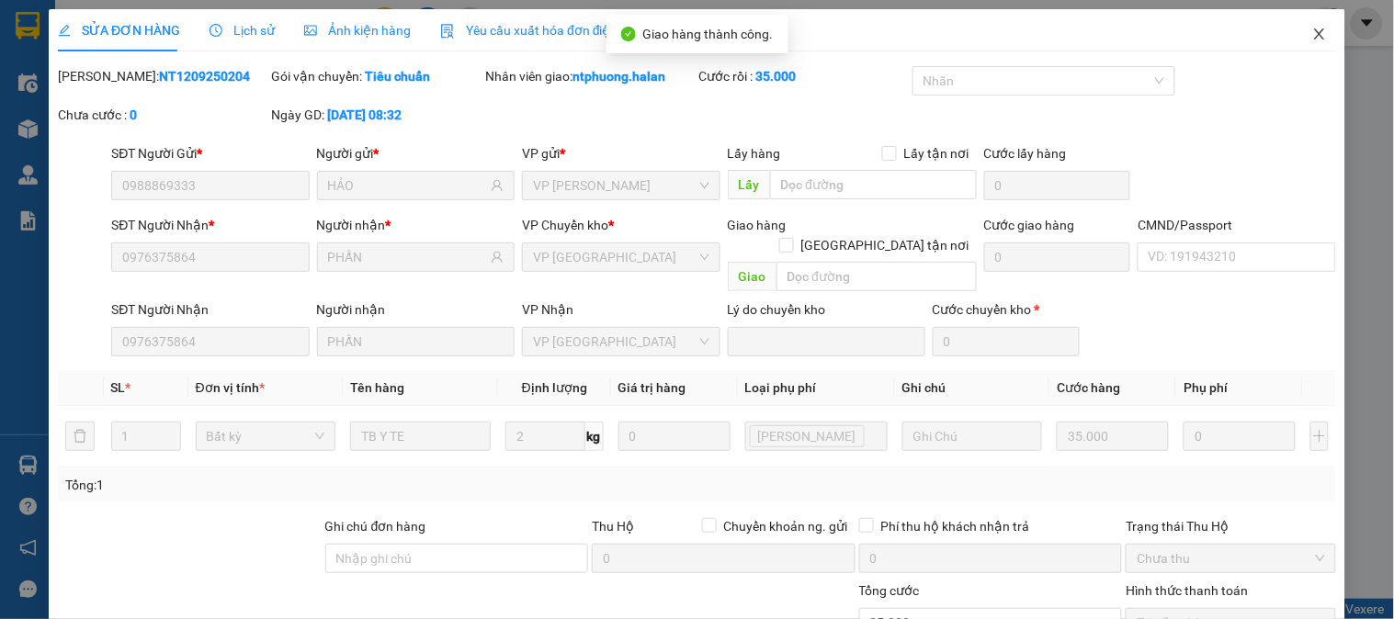
click at [1314, 32] on icon "close" at bounding box center [1319, 33] width 10 height 11
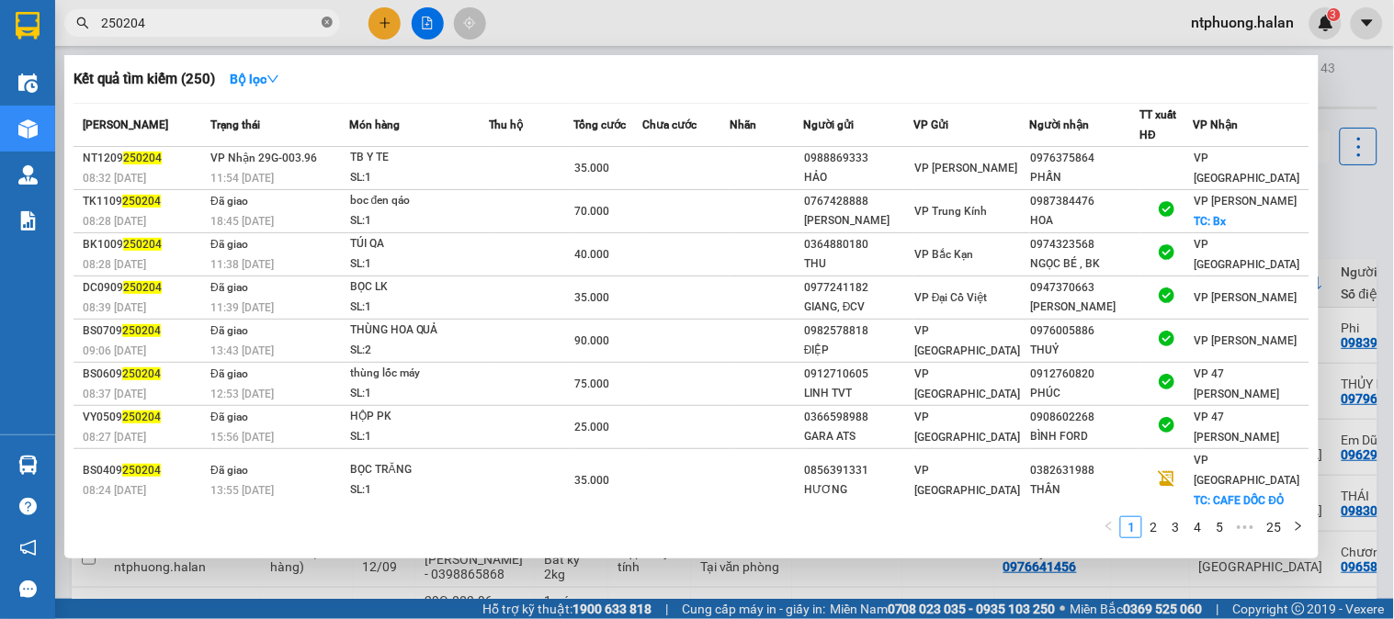
click at [324, 15] on span at bounding box center [327, 23] width 11 height 17
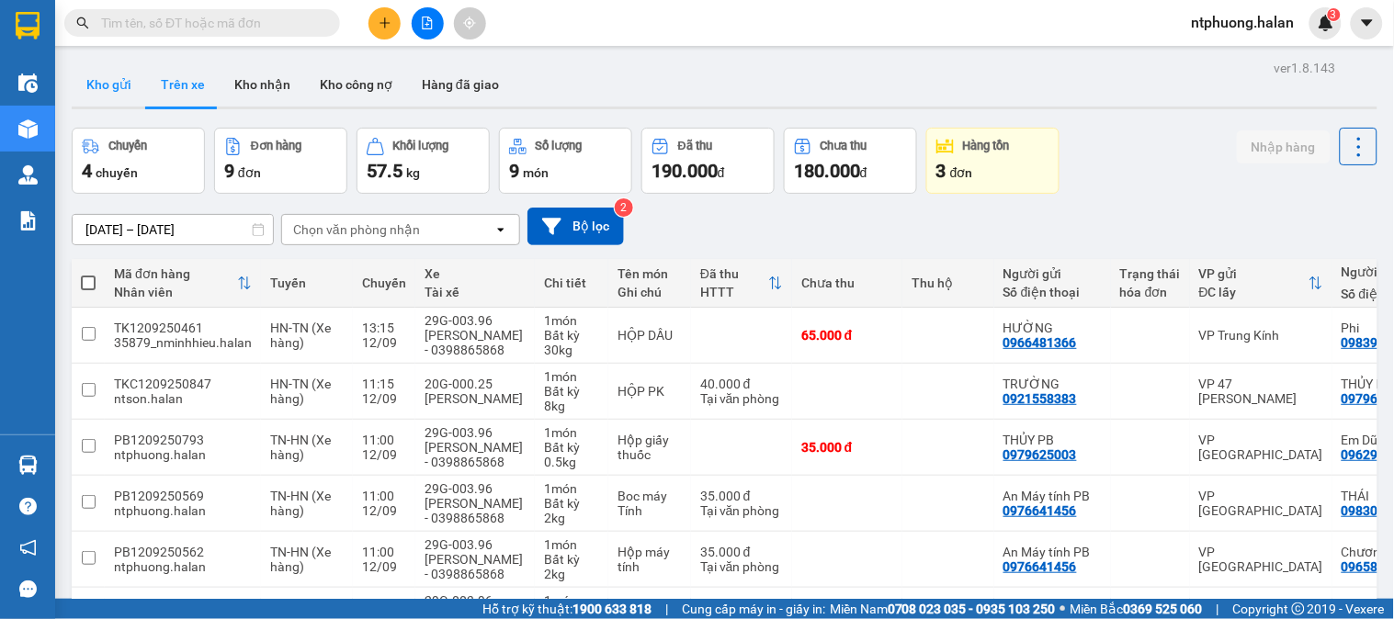
click at [93, 85] on button "Kho gửi" at bounding box center [109, 84] width 74 height 44
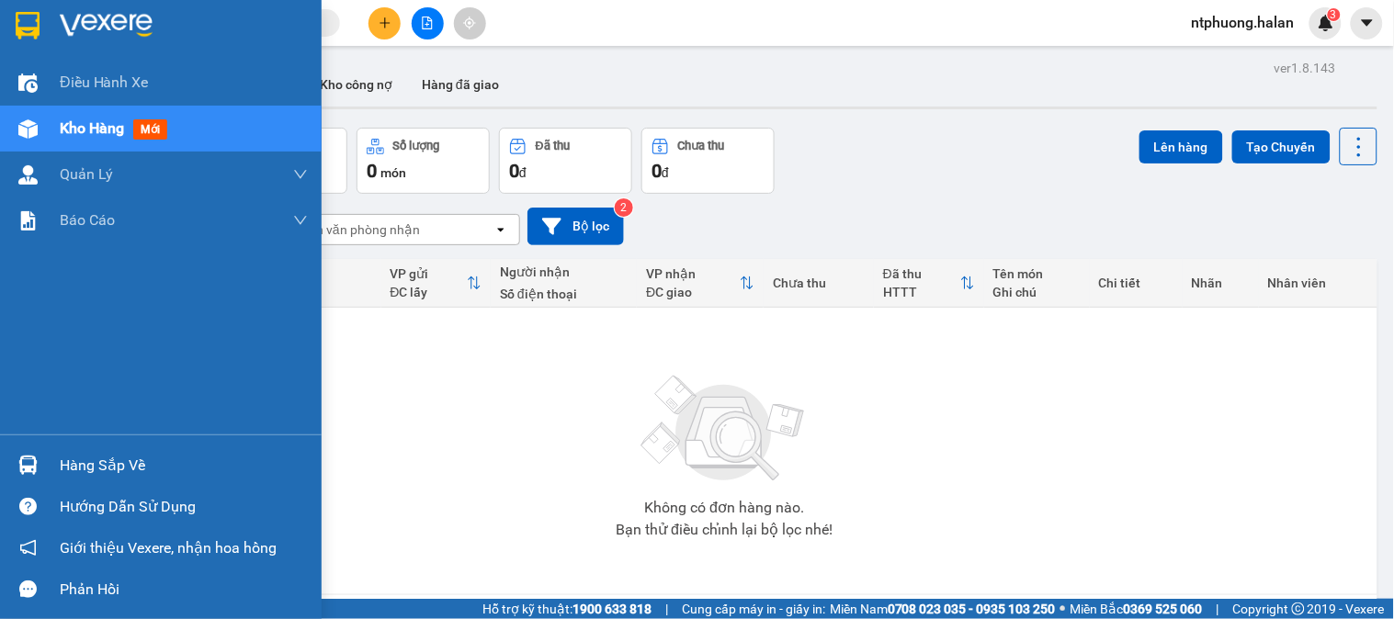
click at [129, 460] on div "Hàng sắp về" at bounding box center [184, 466] width 248 height 28
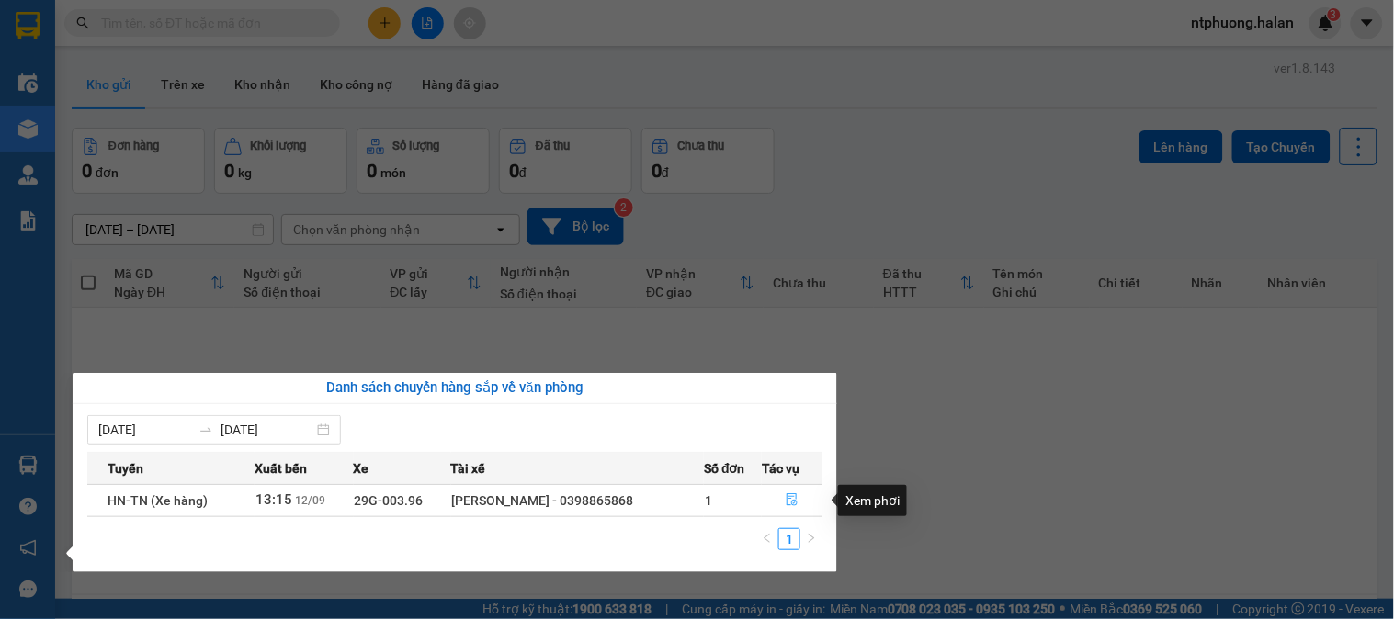
click at [791, 500] on icon "file-done" at bounding box center [792, 499] width 11 height 13
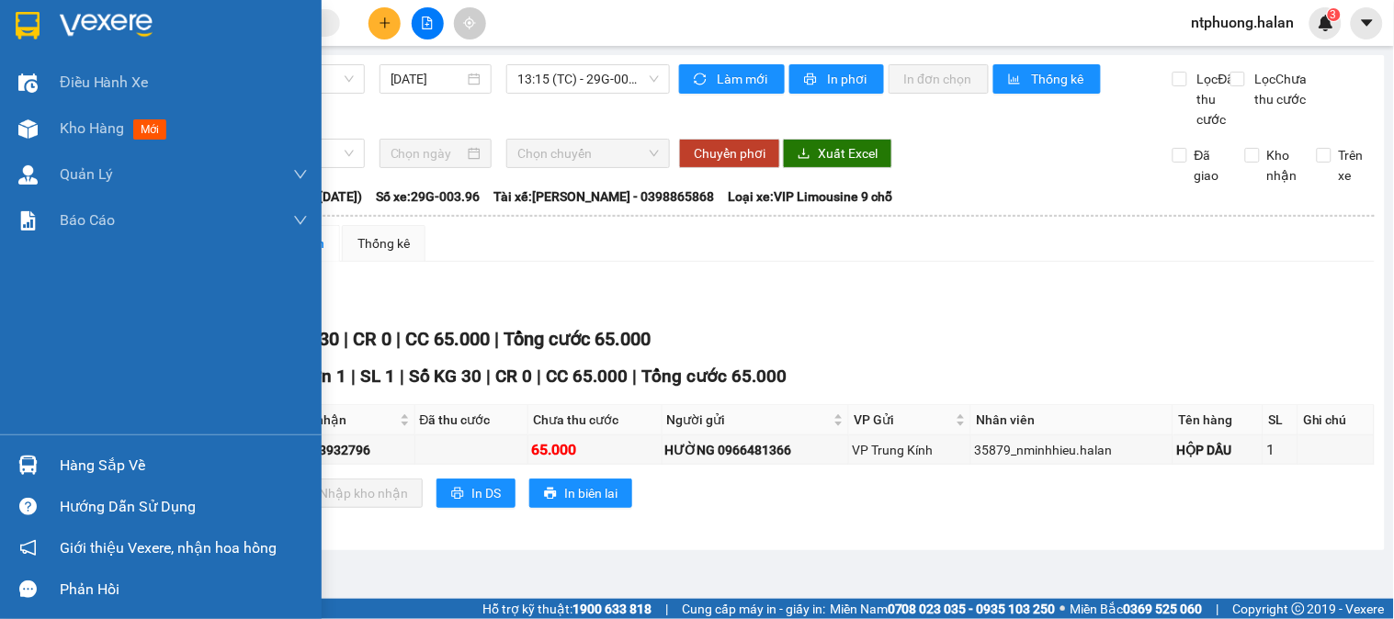
drag, startPoint x: 99, startPoint y: 470, endPoint x: 164, endPoint y: 464, distance: 64.6
click at [104, 470] on div "Hàng sắp về" at bounding box center [184, 466] width 248 height 28
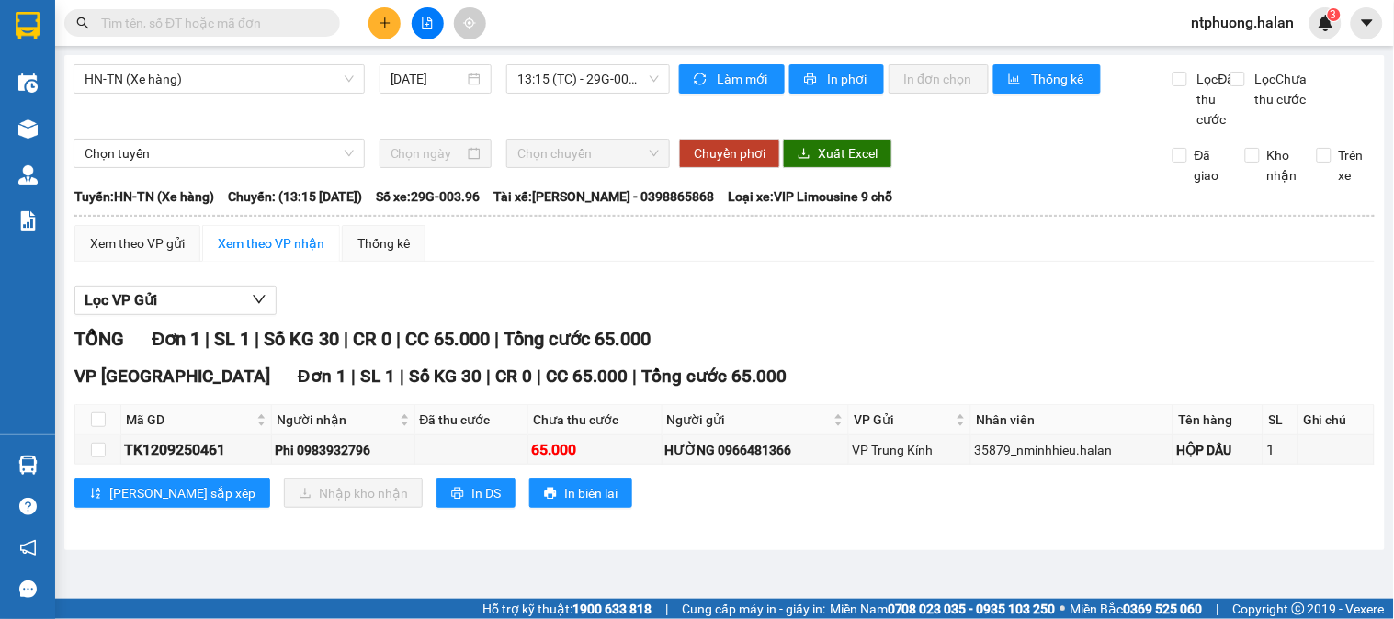
click at [1121, 549] on section "Kết quả tìm kiếm ( 250 ) Bộ lọc Mã ĐH Trạng thái Món hàng Thu hộ Tổng cước Chưa…" at bounding box center [697, 309] width 1394 height 619
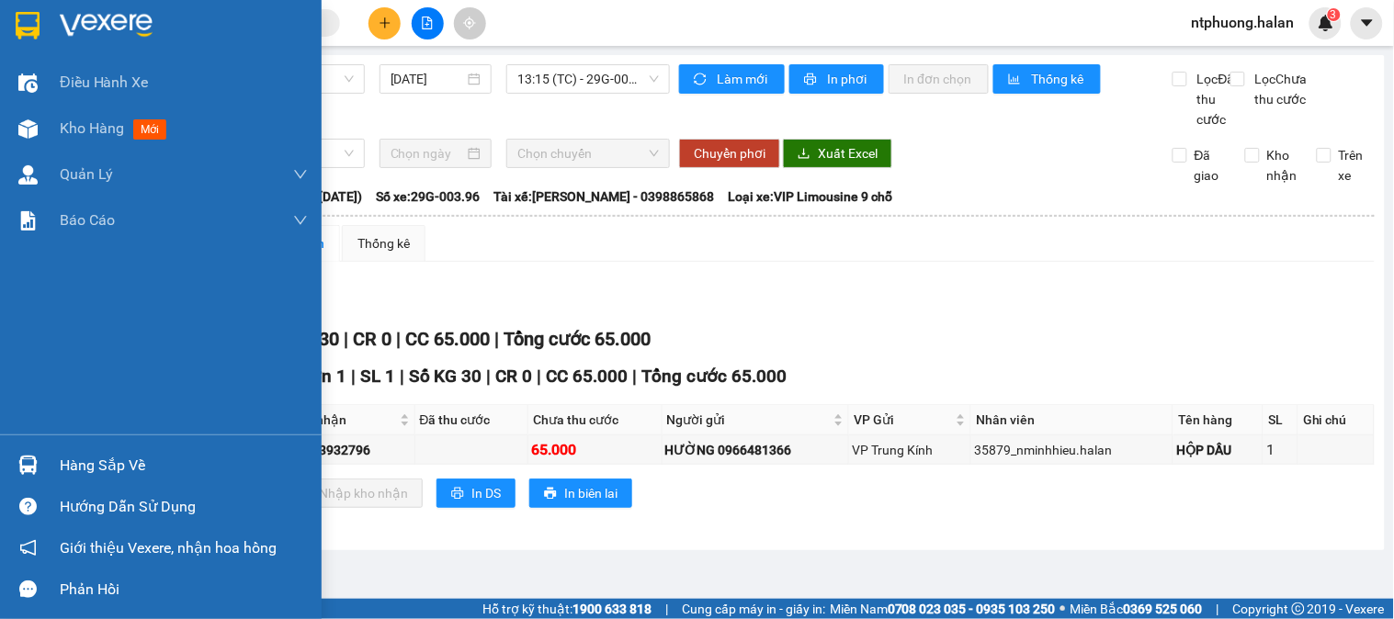
click at [120, 466] on div "Hàng sắp về" at bounding box center [184, 466] width 248 height 28
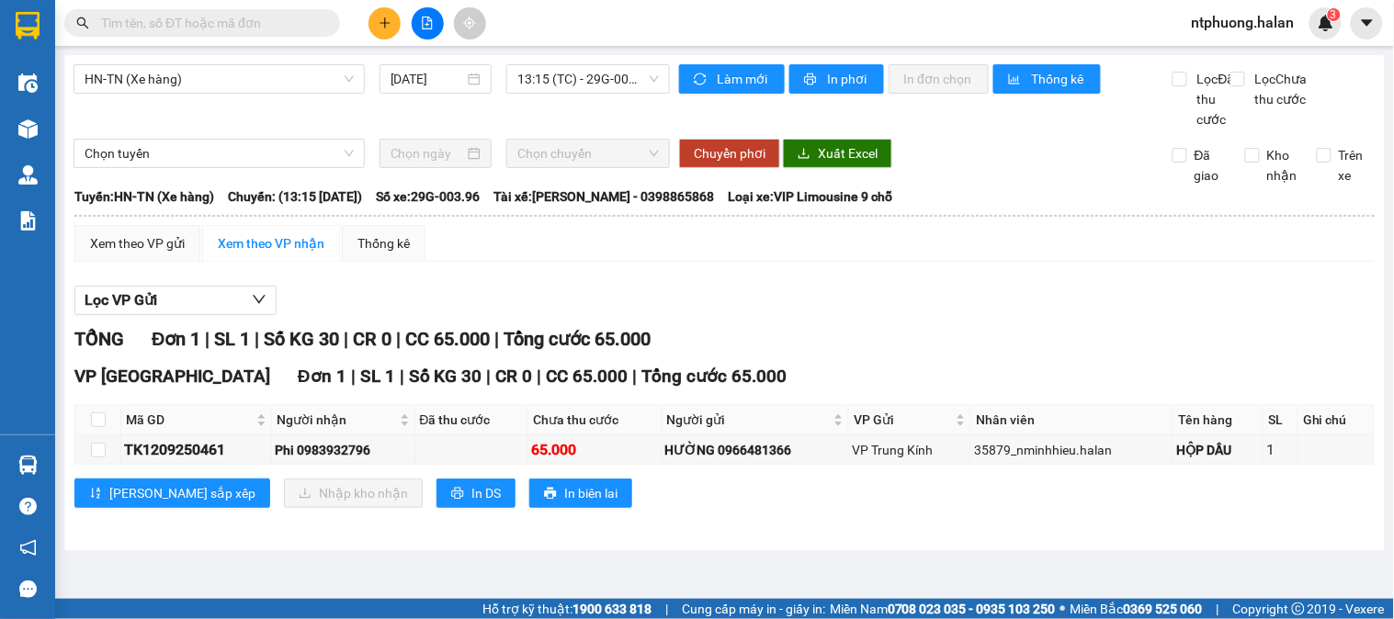
click at [1150, 363] on section "Kết quả tìm kiếm ( 250 ) Bộ lọc Mã ĐH Trạng thái Món hàng Thu hộ Tổng cước Chưa…" at bounding box center [697, 309] width 1394 height 619
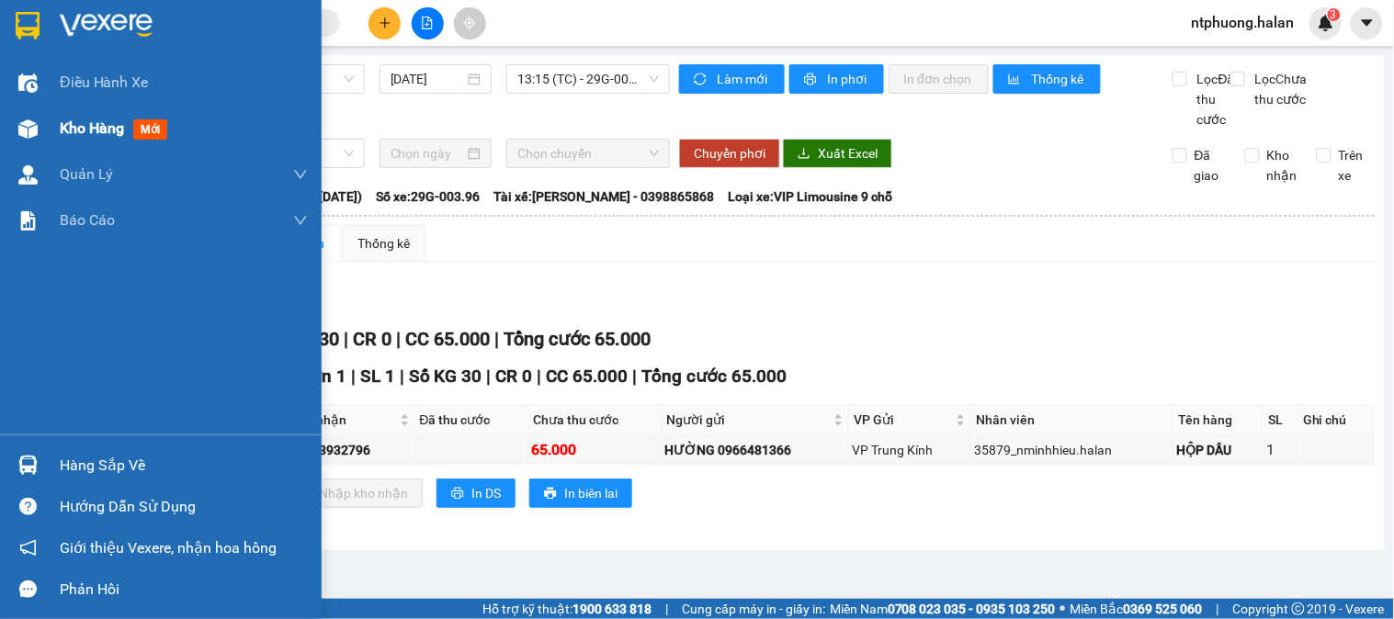
drag, startPoint x: 81, startPoint y: 130, endPoint x: 85, endPoint y: 120, distance: 10.3
click at [83, 129] on span "Kho hàng" at bounding box center [92, 127] width 64 height 17
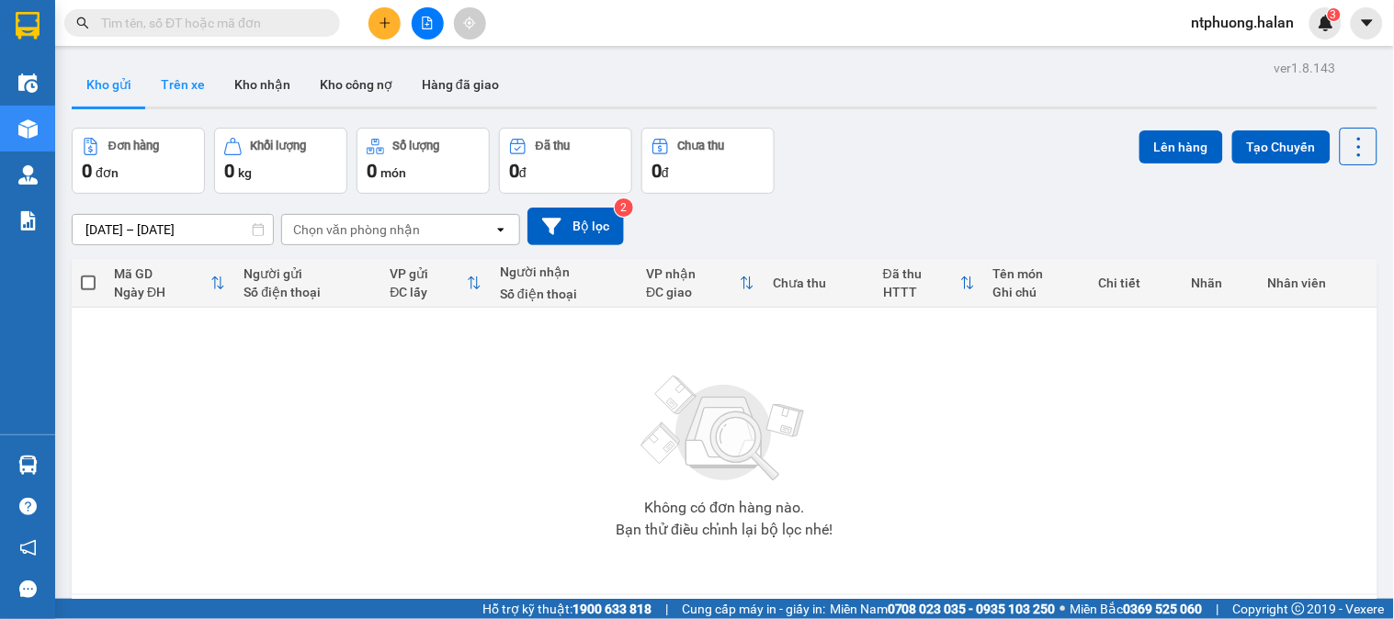
click at [178, 89] on button "Trên xe" at bounding box center [183, 84] width 74 height 44
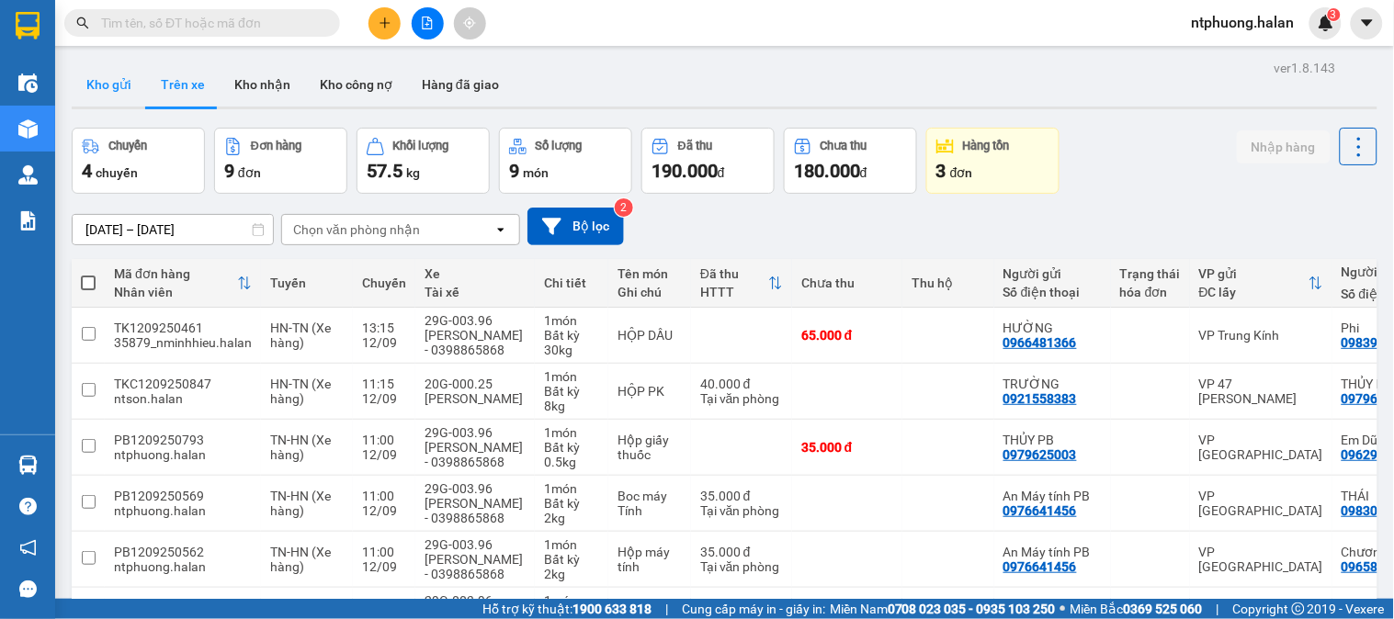
click at [99, 83] on button "Kho gửi" at bounding box center [109, 84] width 74 height 44
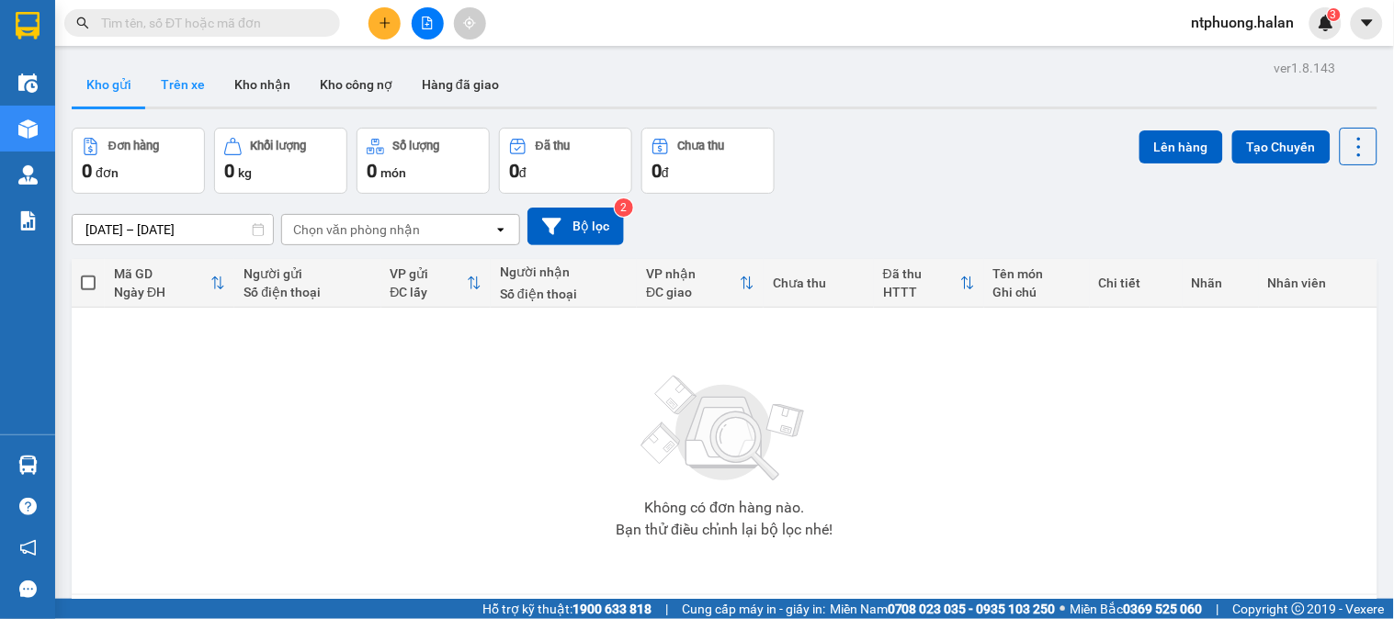
click at [182, 72] on button "Trên xe" at bounding box center [183, 84] width 74 height 44
